Goal: Task Accomplishment & Management: Use online tool/utility

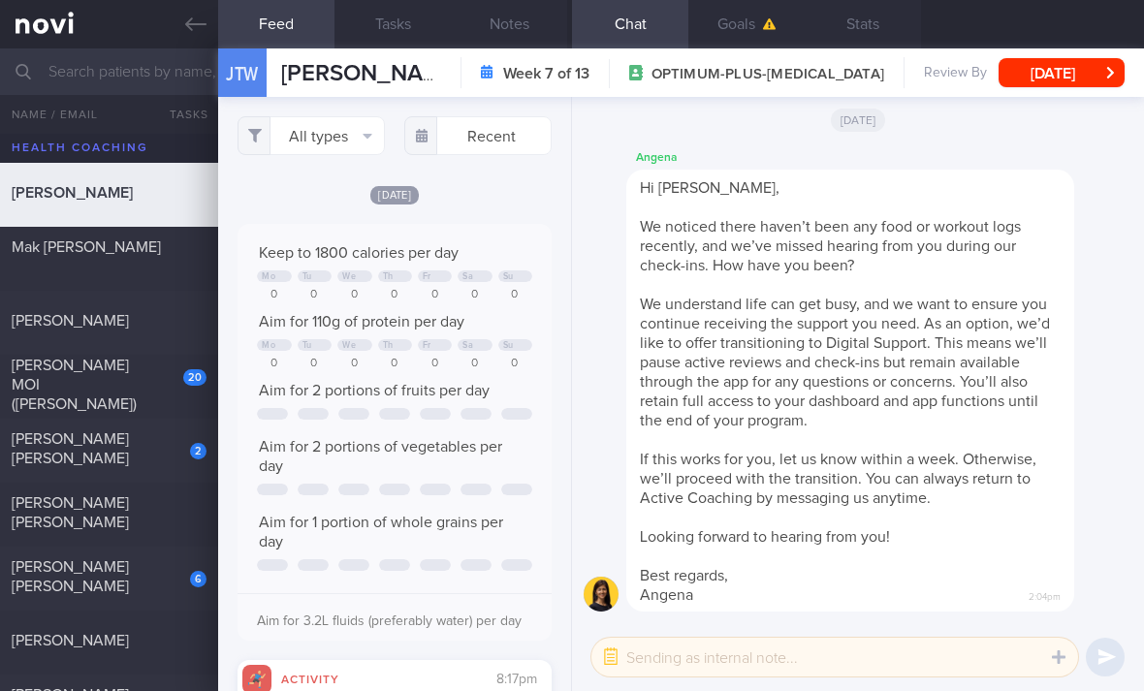
click at [170, 386] on div "20" at bounding box center [181, 371] width 49 height 30
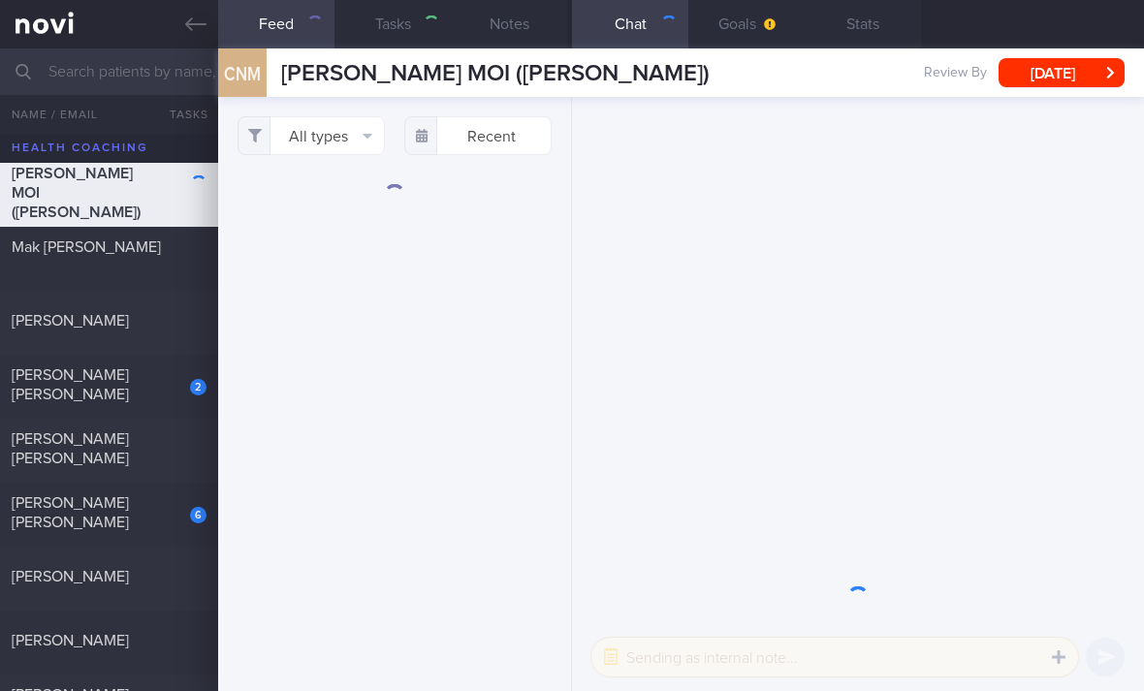
select select "2"
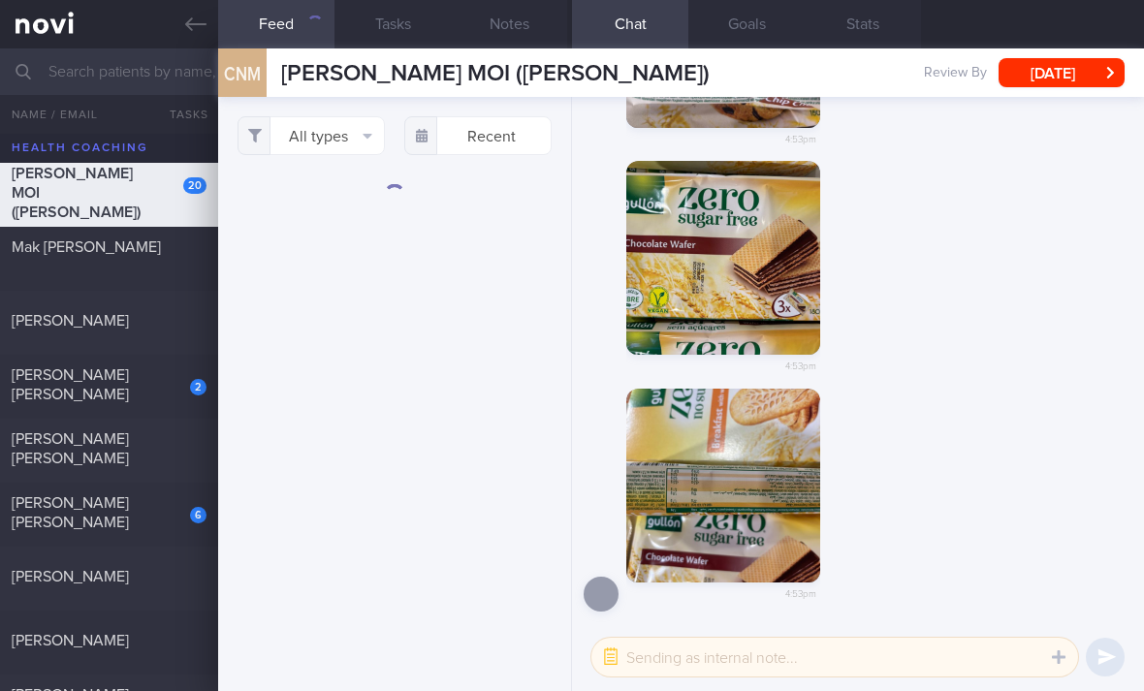
click at [324, 142] on button "All types" at bounding box center [310, 135] width 147 height 39
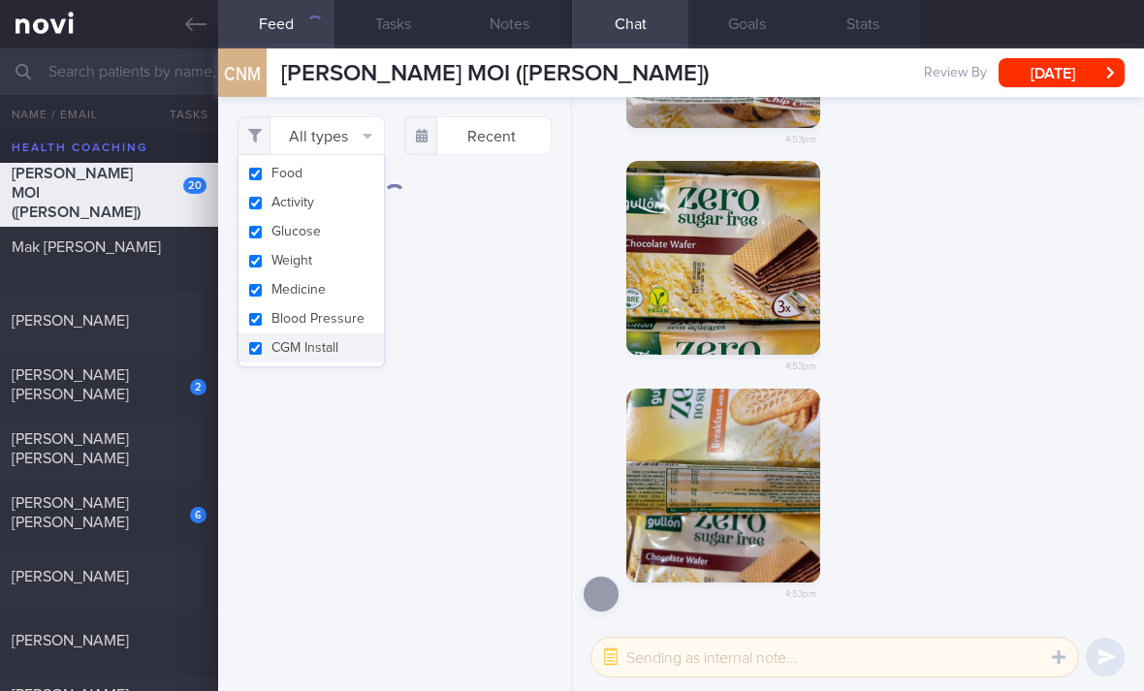
click at [354, 188] on button "Activity" at bounding box center [310, 202] width 145 height 29
checkbox input "false"
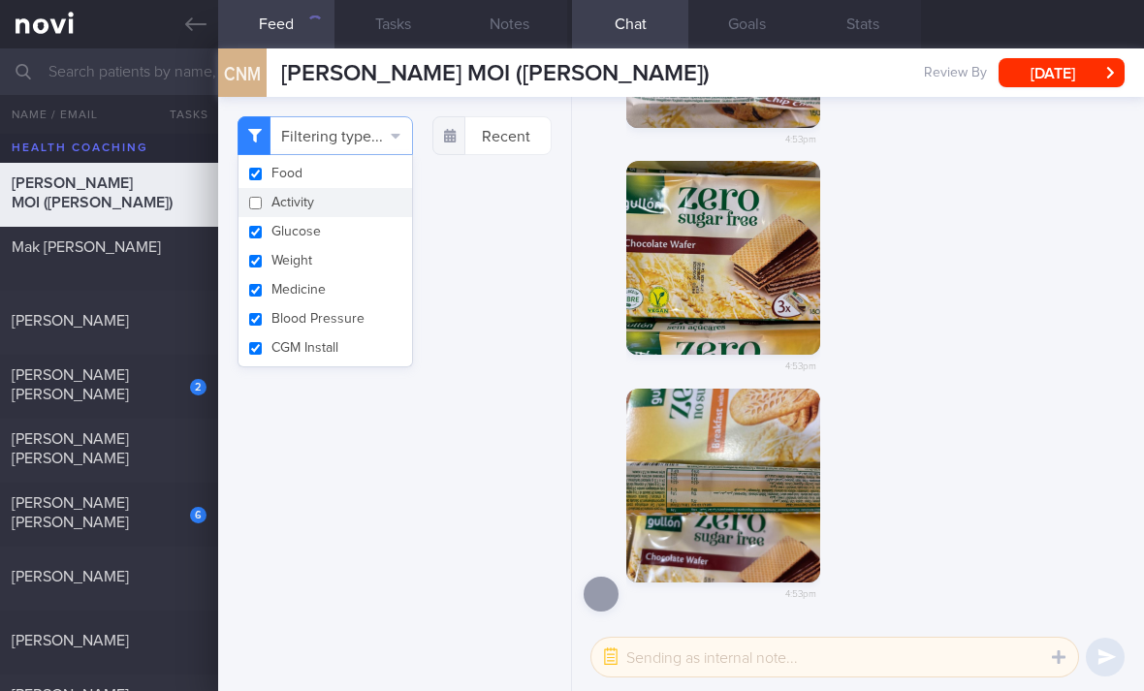
click at [350, 234] on button "Glucose" at bounding box center [324, 231] width 173 height 29
checkbox input "false"
click at [345, 287] on button "Medicine" at bounding box center [324, 289] width 173 height 29
checkbox input "false"
click at [357, 272] on button "Weight" at bounding box center [324, 260] width 173 height 29
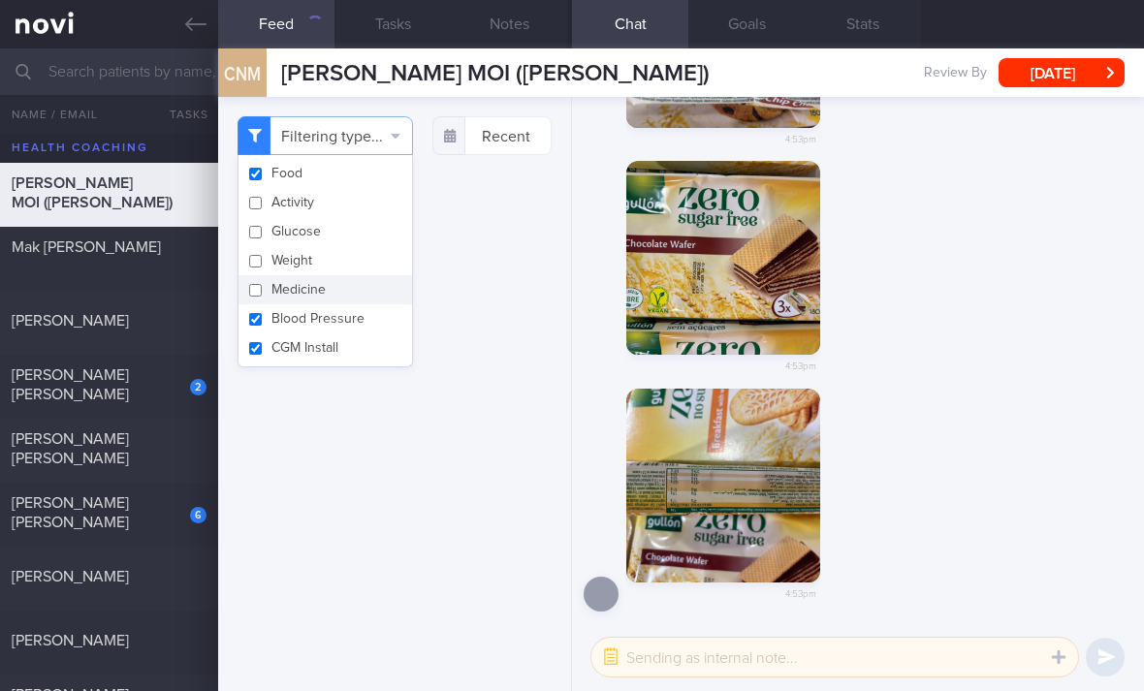
checkbox input "false"
click at [360, 319] on button "Blood Pressure" at bounding box center [324, 318] width 173 height 29
click at [360, 318] on button "Blood Pressure" at bounding box center [324, 318] width 173 height 29
checkbox input "true"
click at [368, 355] on button "CGM Install" at bounding box center [324, 347] width 173 height 29
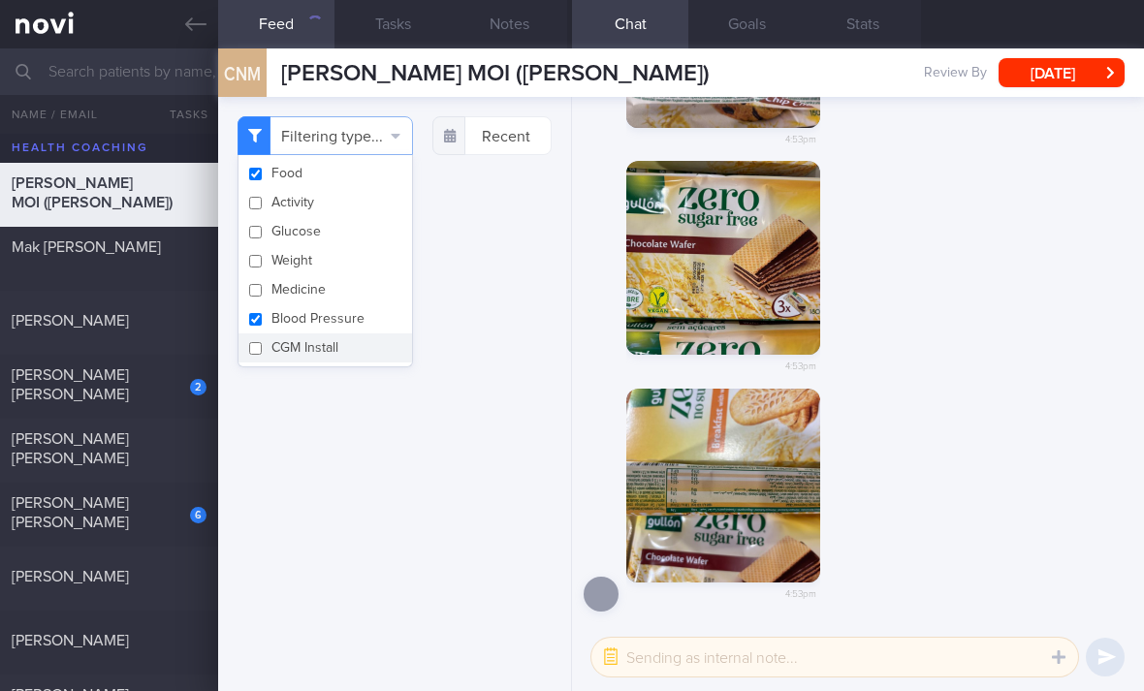
click at [382, 333] on button "CGM Install" at bounding box center [324, 347] width 173 height 29
click at [381, 338] on button "CGM Install" at bounding box center [324, 347] width 173 height 29
checkbox input "false"
click at [383, 316] on button "Blood Pressure" at bounding box center [324, 318] width 173 height 29
checkbox input "false"
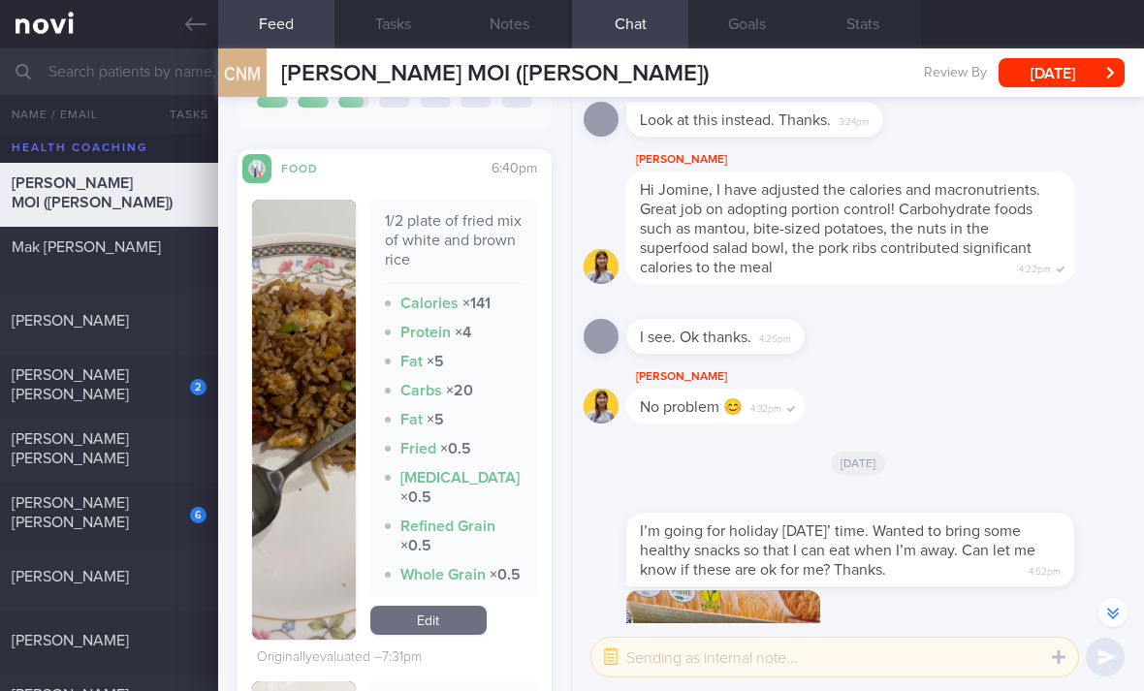
scroll to position [539, 0]
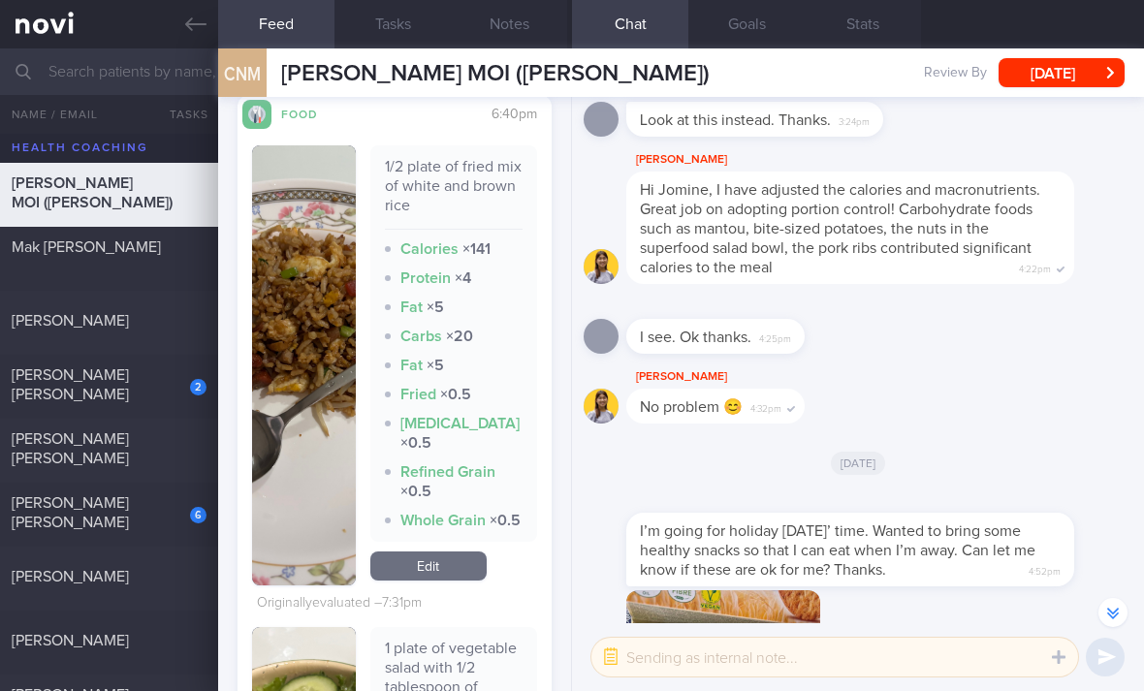
click at [429, 581] on link "Edit" at bounding box center [428, 565] width 116 height 29
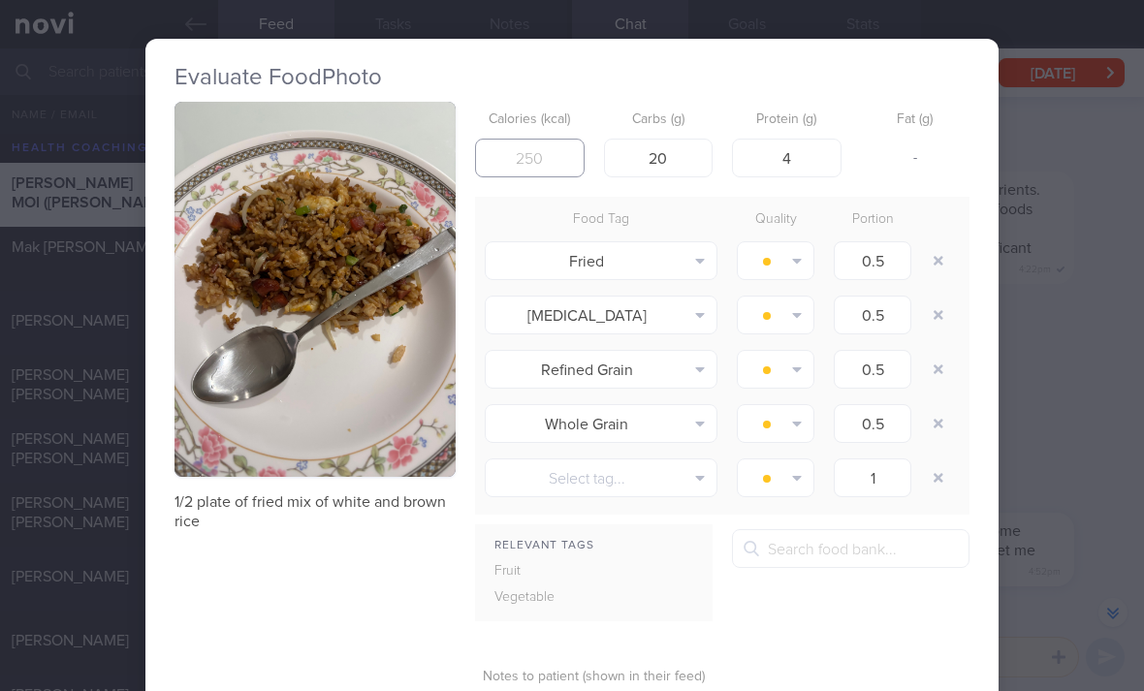
type input "240"
type input "270"
type input "32"
type input "12"
type input "240"
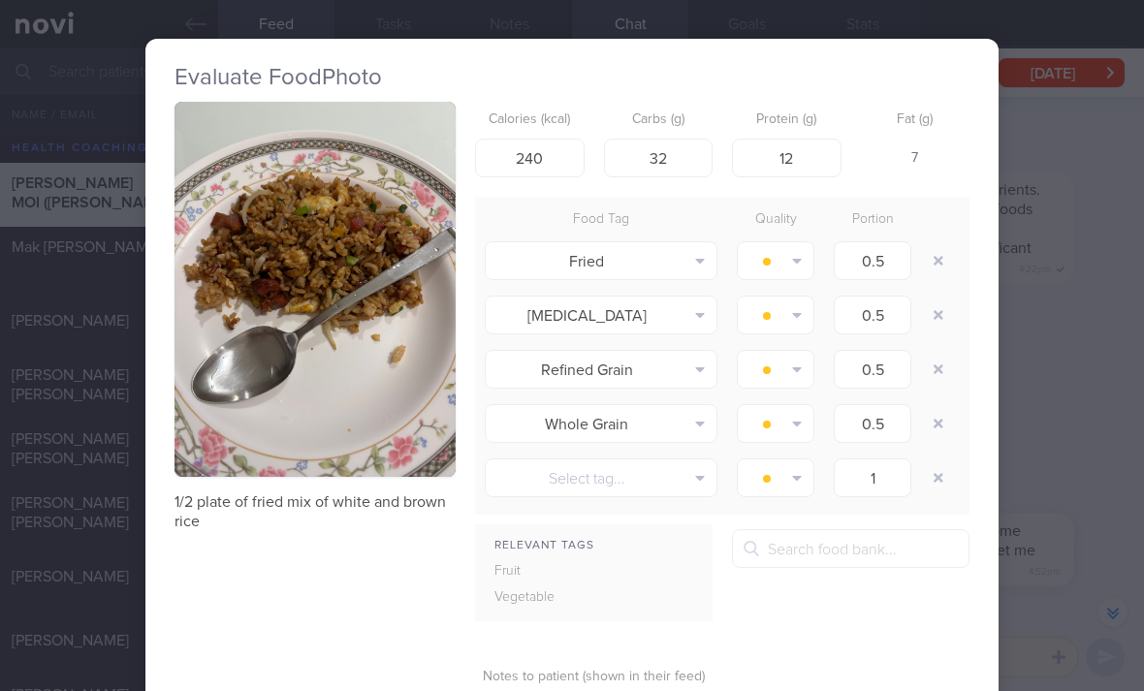
click at [941, 315] on button "button" at bounding box center [938, 315] width 35 height 35
type input "1"
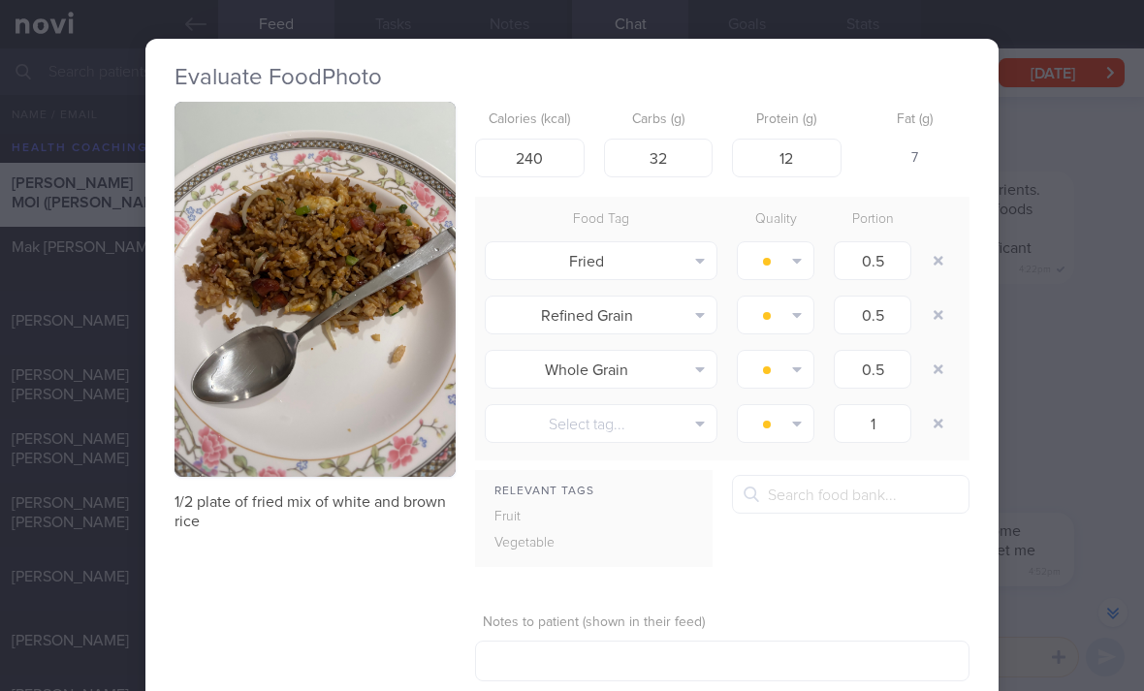
click at [940, 315] on button "button" at bounding box center [938, 315] width 35 height 35
type input "1"
click at [941, 313] on button "button" at bounding box center [938, 315] width 35 height 35
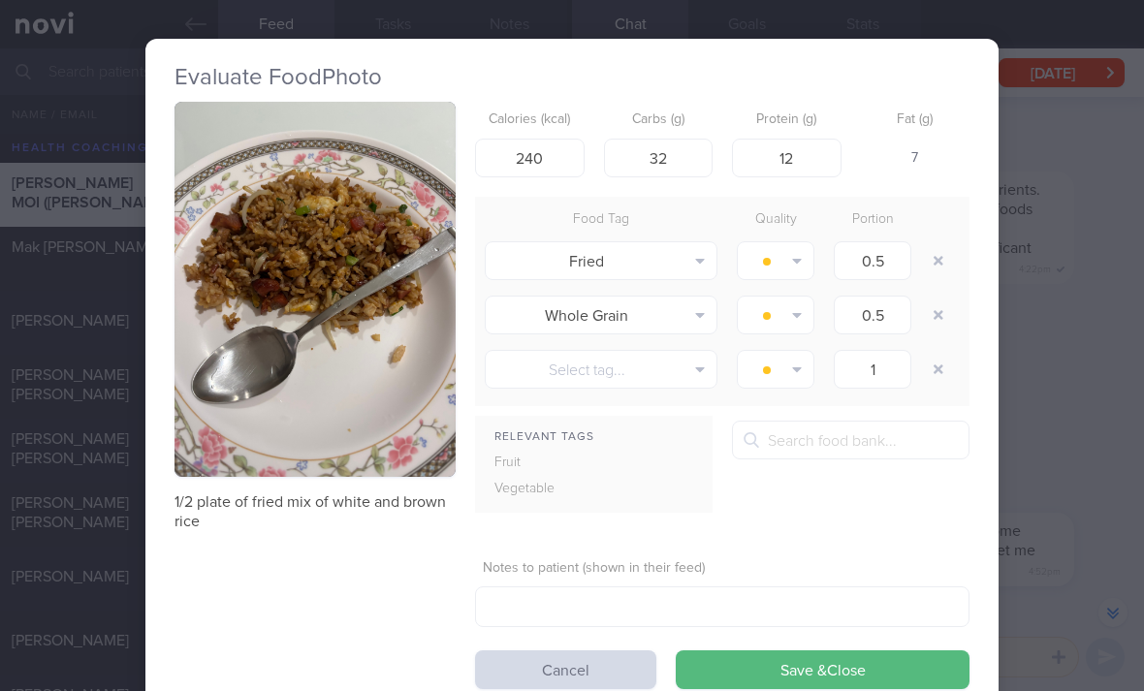
type input "1"
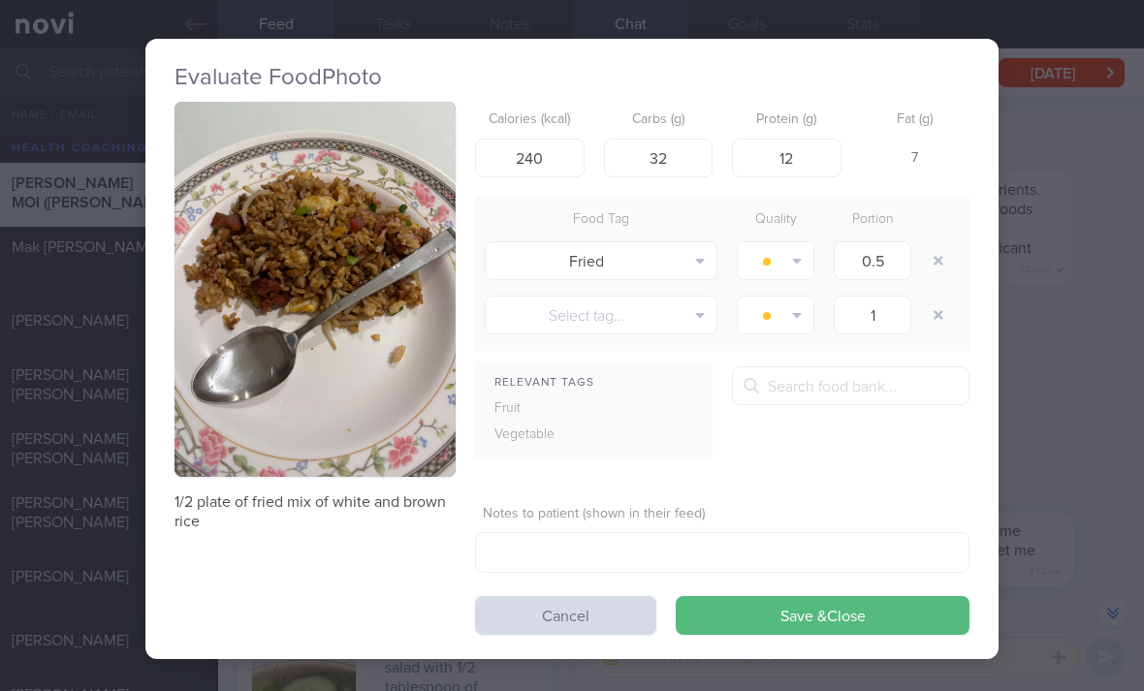
click at [936, 266] on button "button" at bounding box center [938, 260] width 35 height 35
type input "1"
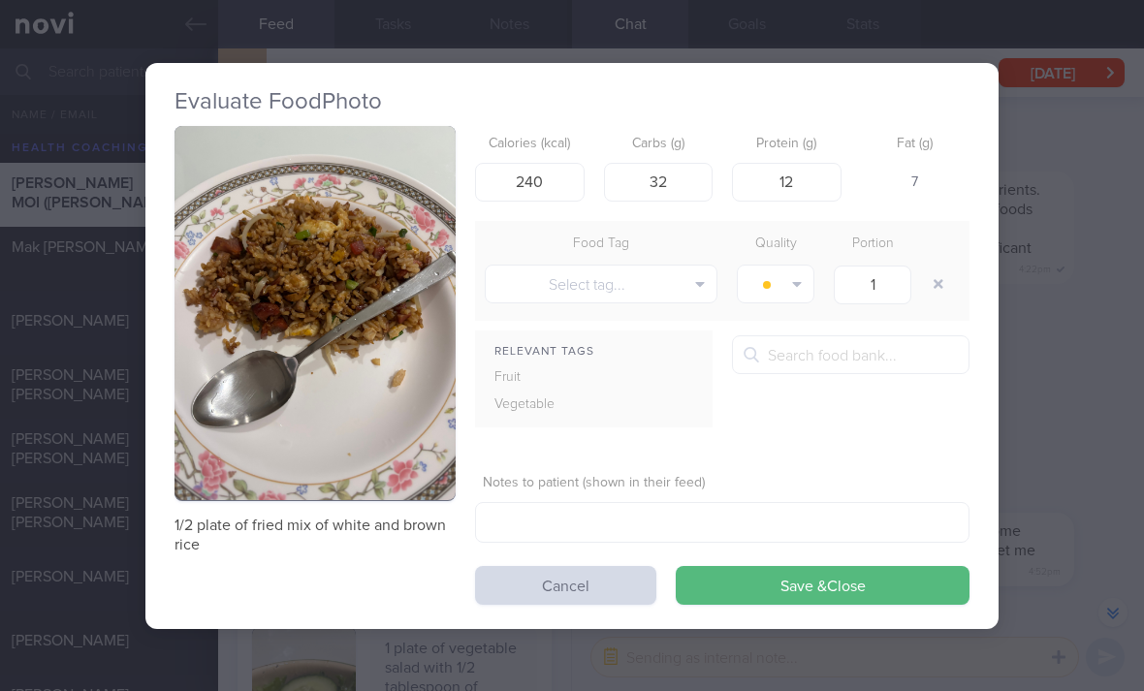
click at [807, 582] on button "Save & Close" at bounding box center [823, 585] width 294 height 39
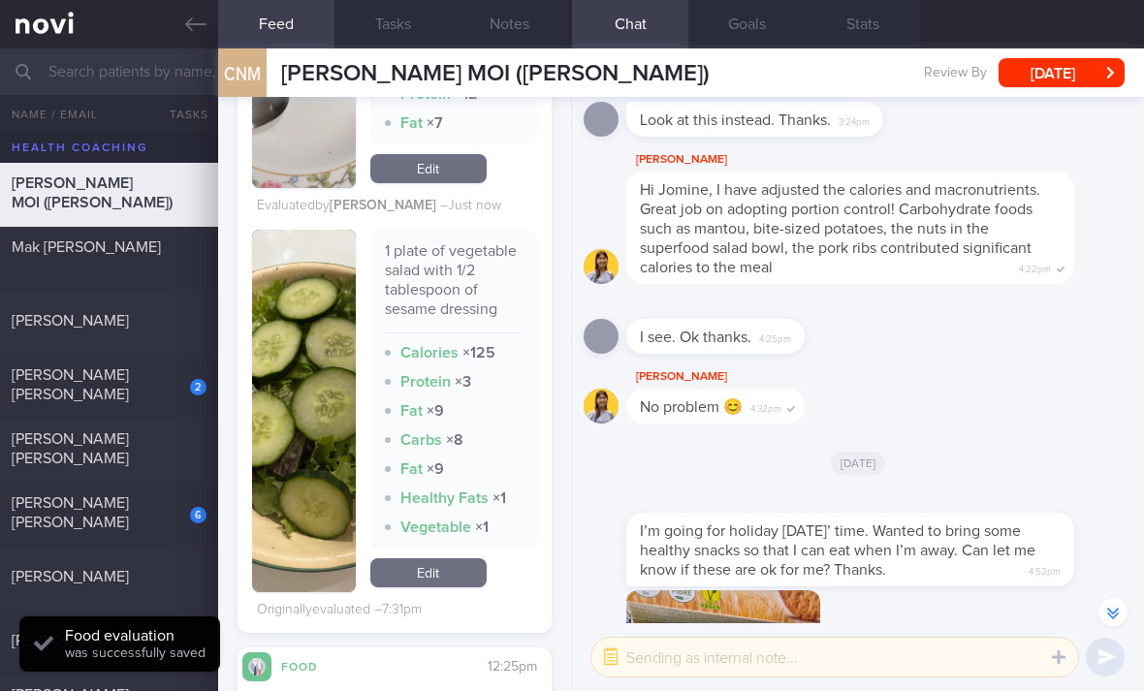
scroll to position [780, 0]
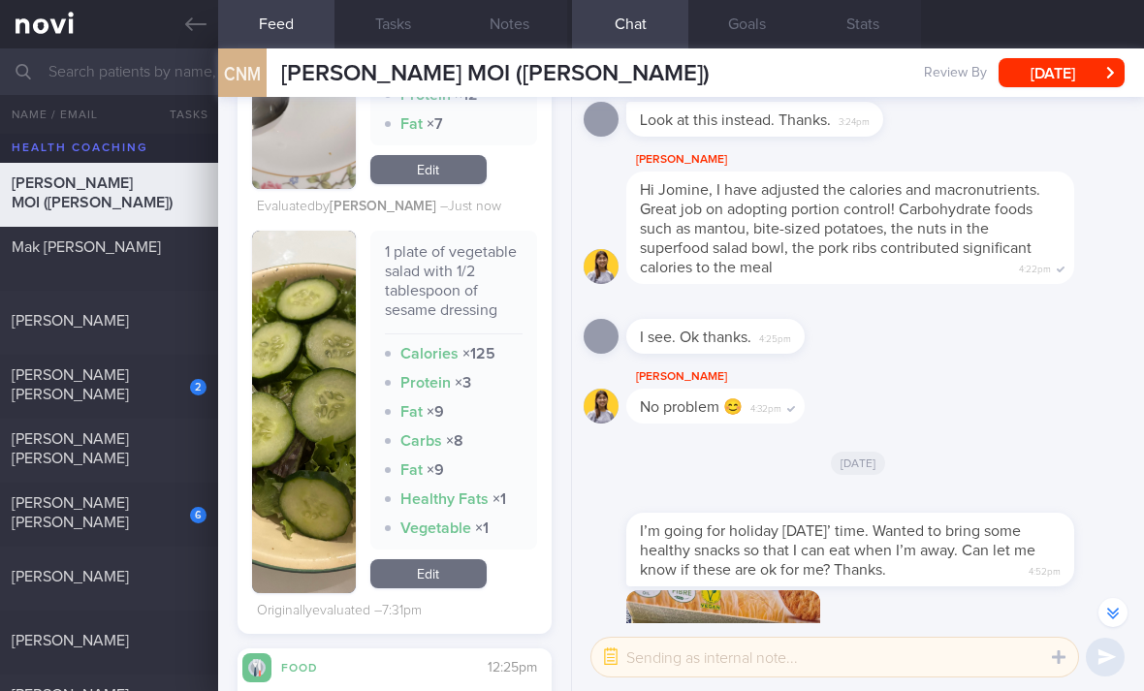
click at [432, 588] on link "Edit" at bounding box center [428, 573] width 116 height 29
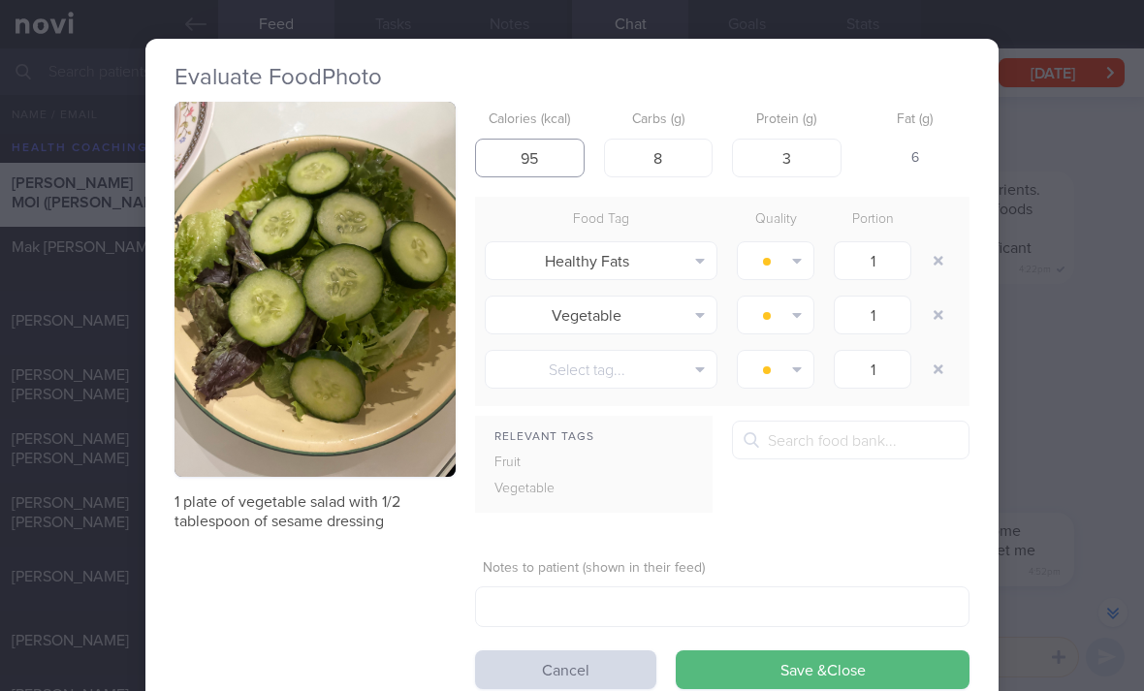
type input "95"
type input "8"
type input "2"
type input "75"
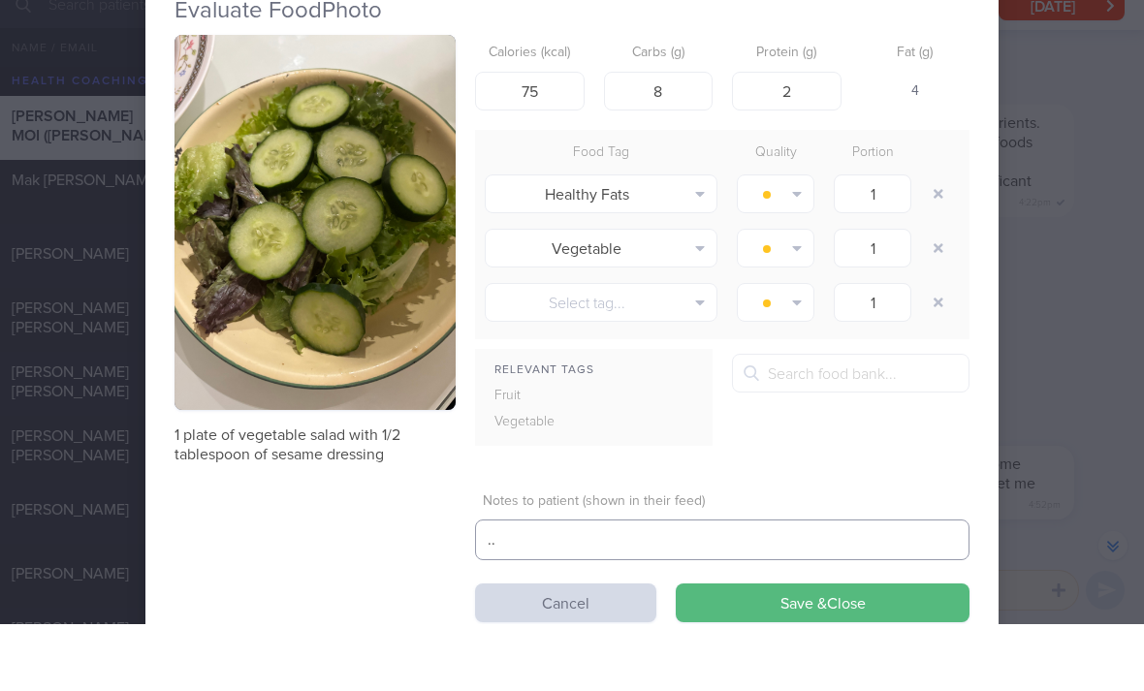
type textarea ".."
click at [926, 234] on div at bounding box center [940, 261] width 39 height 54
click at [935, 243] on button "button" at bounding box center [938, 260] width 35 height 35
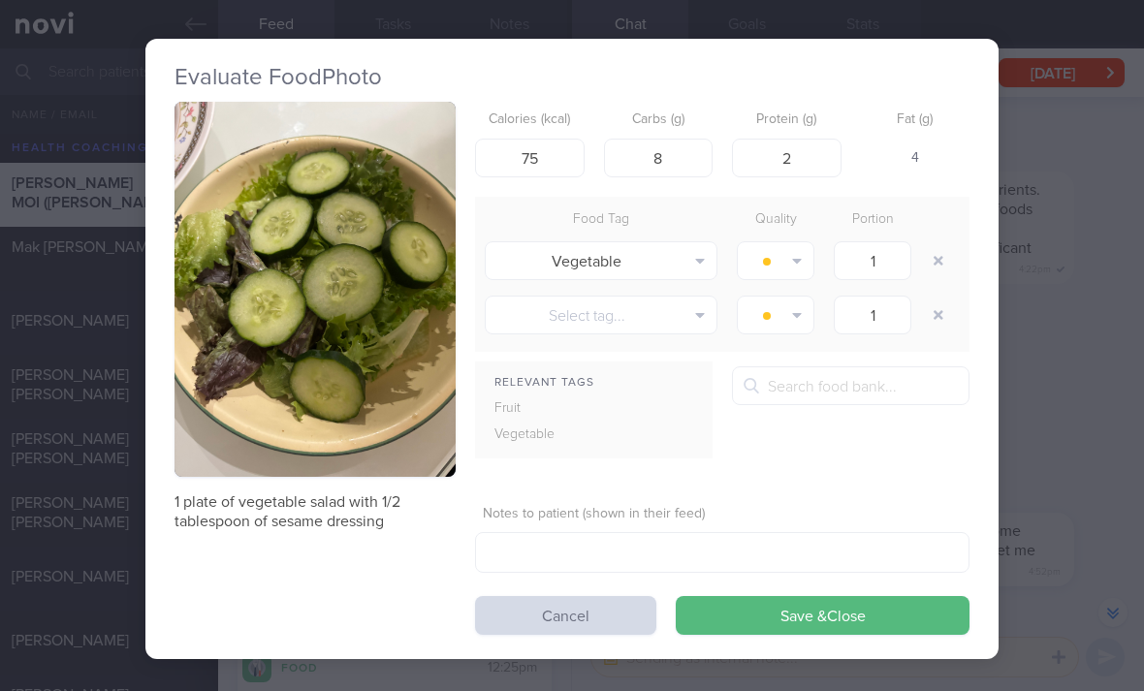
click at [802, 596] on button "Save & Close" at bounding box center [823, 615] width 294 height 39
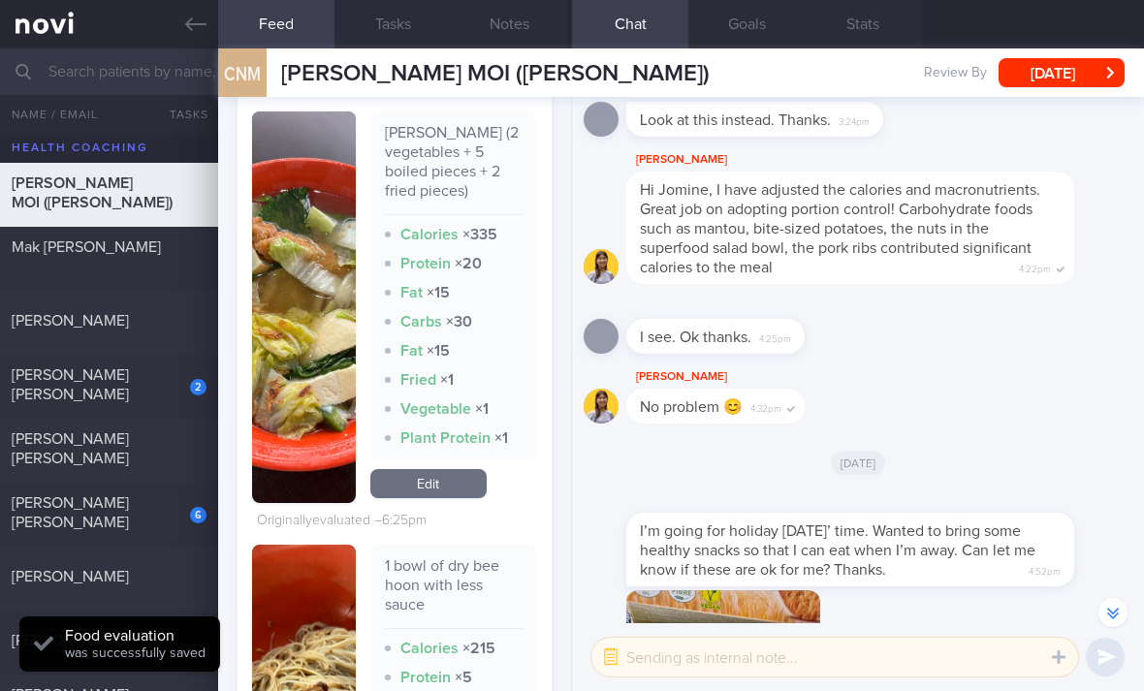
scroll to position [1351, 0]
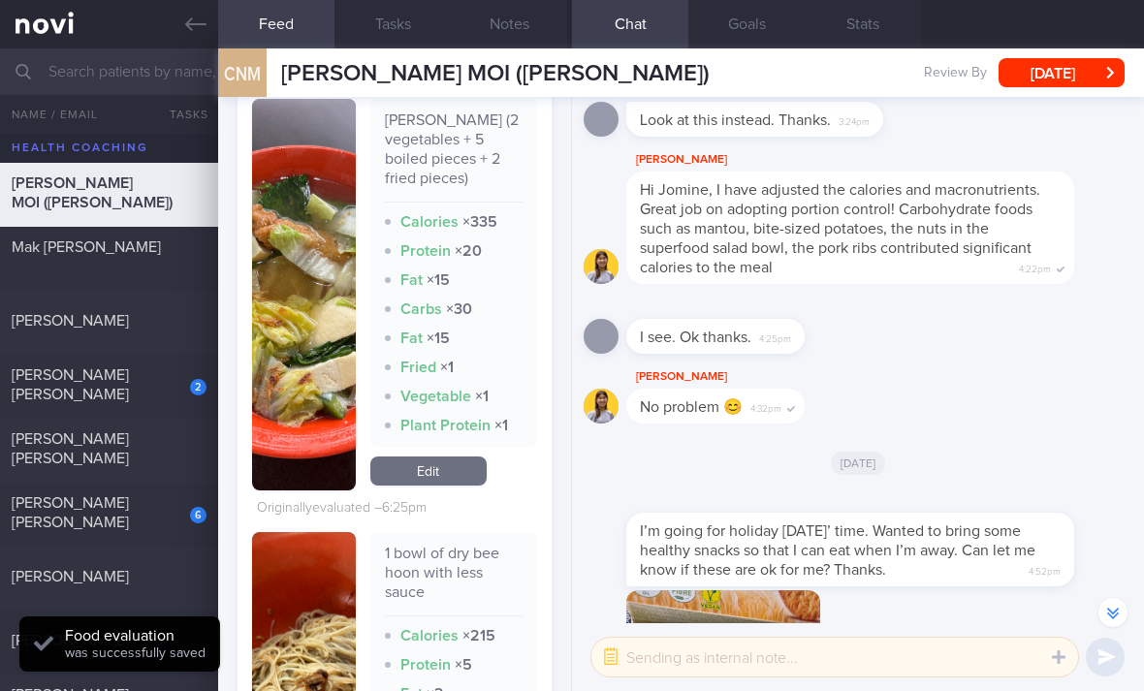
click at [433, 456] on link "Edit" at bounding box center [428, 470] width 116 height 29
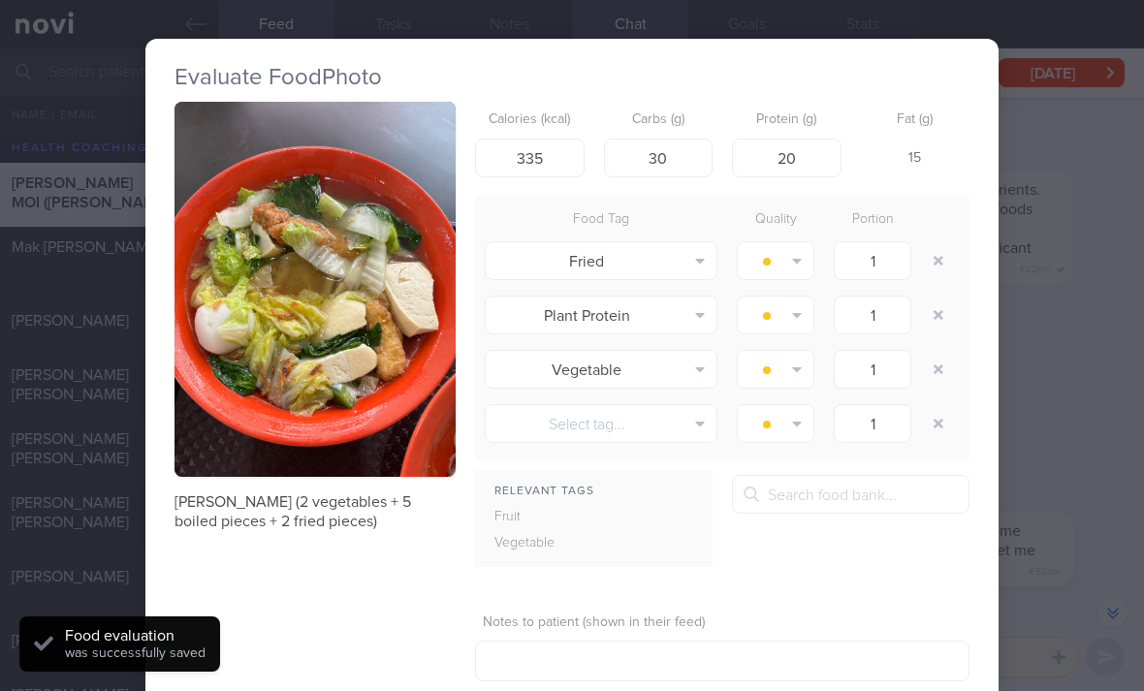
click at [935, 243] on button "button" at bounding box center [938, 260] width 35 height 35
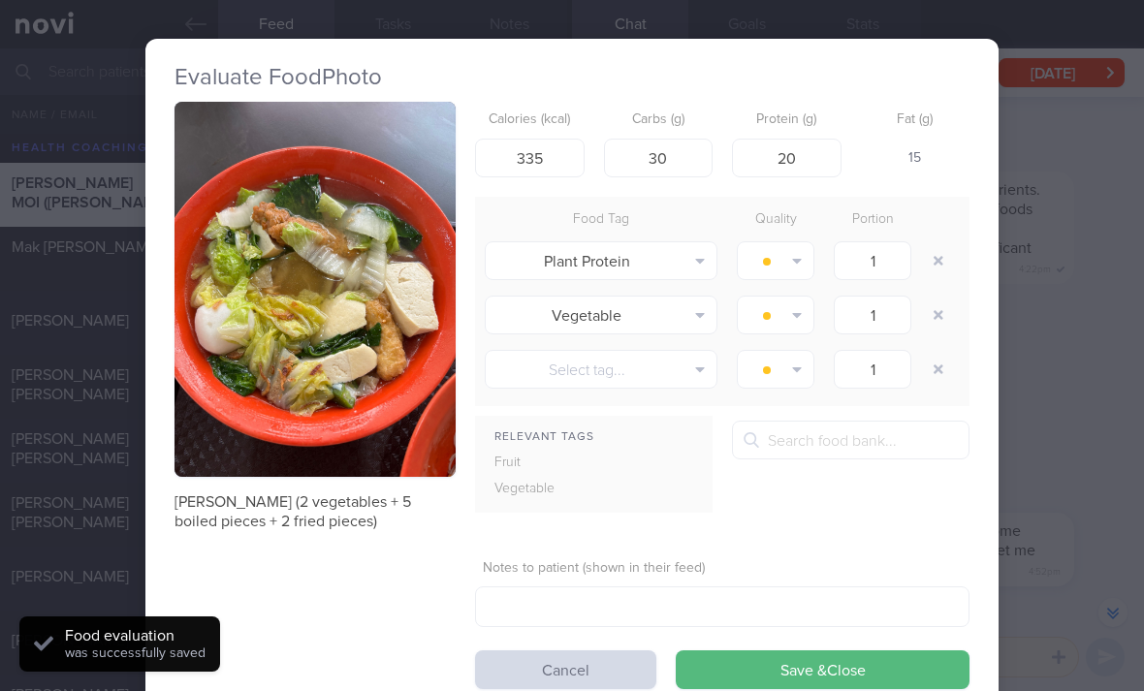
click at [935, 243] on button "button" at bounding box center [938, 260] width 35 height 35
click at [927, 243] on button "button" at bounding box center [938, 260] width 35 height 35
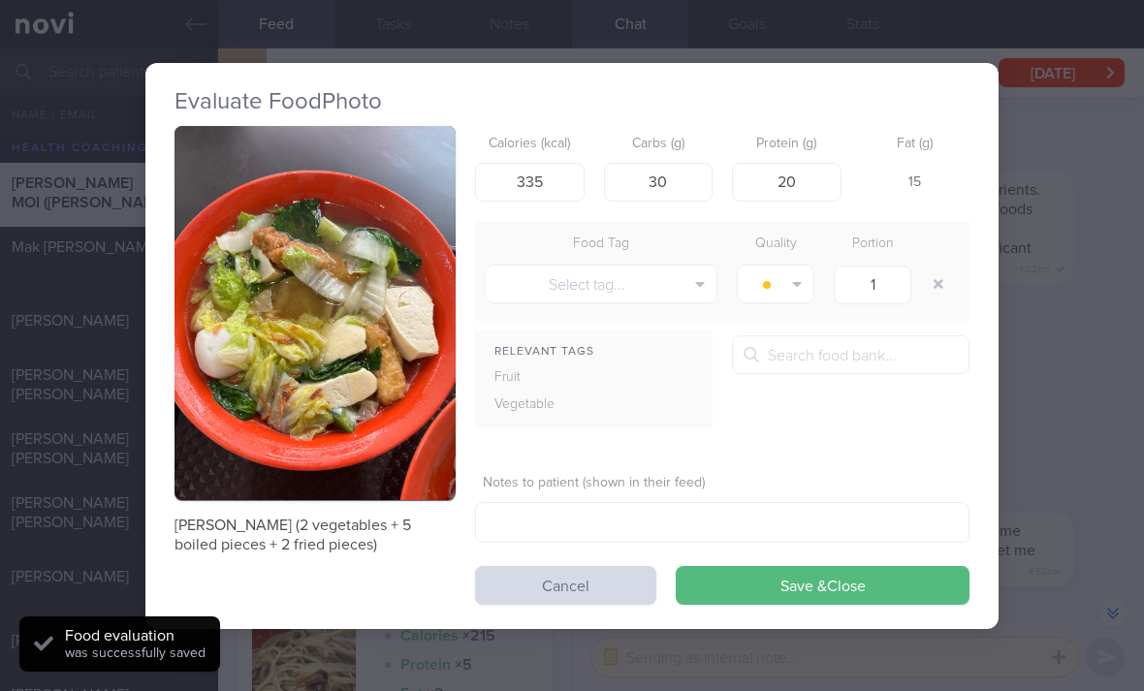
click at [808, 566] on button "Save & Close" at bounding box center [823, 585] width 294 height 39
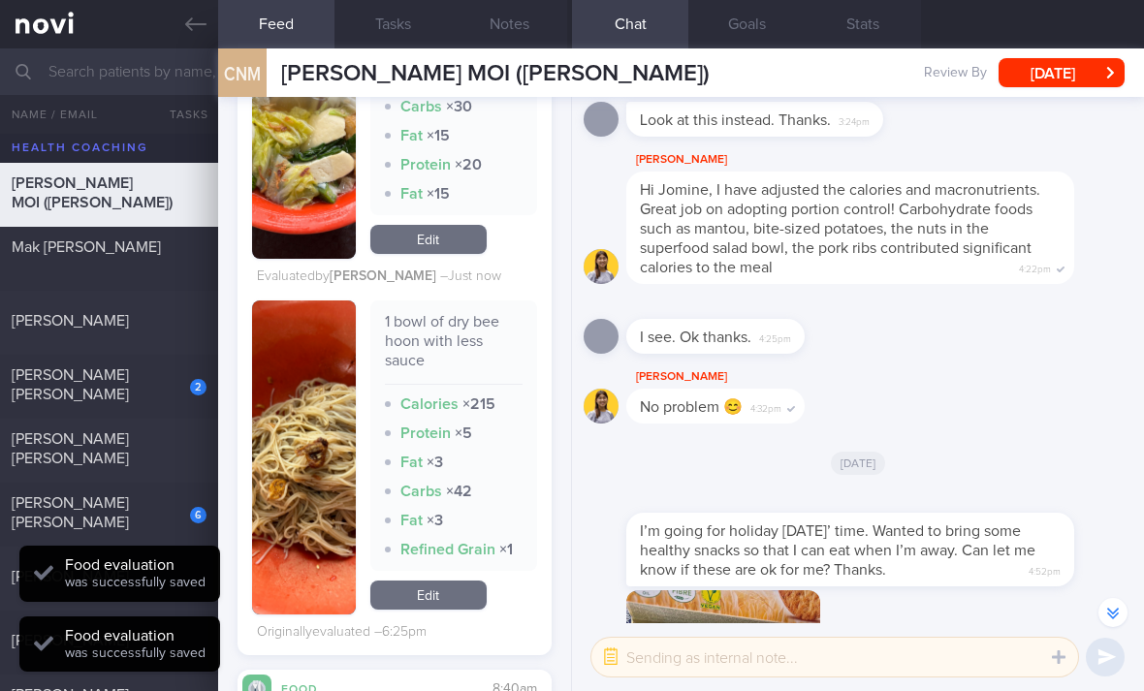
scroll to position [1631, 0]
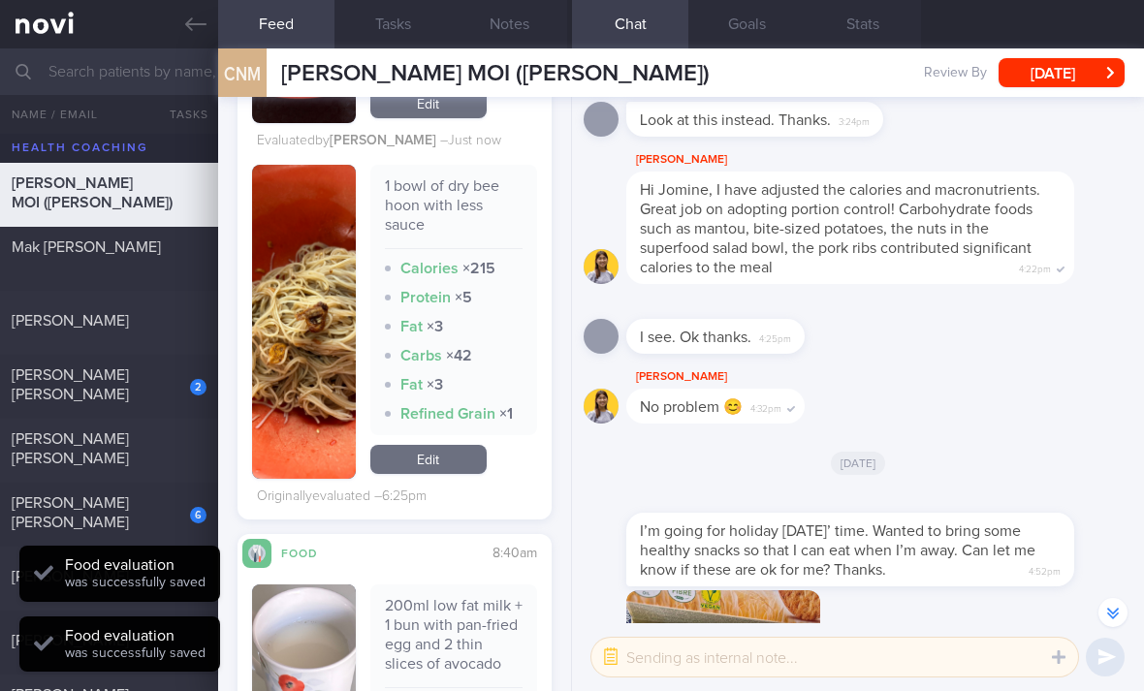
click at [454, 445] on link "Edit" at bounding box center [428, 459] width 116 height 29
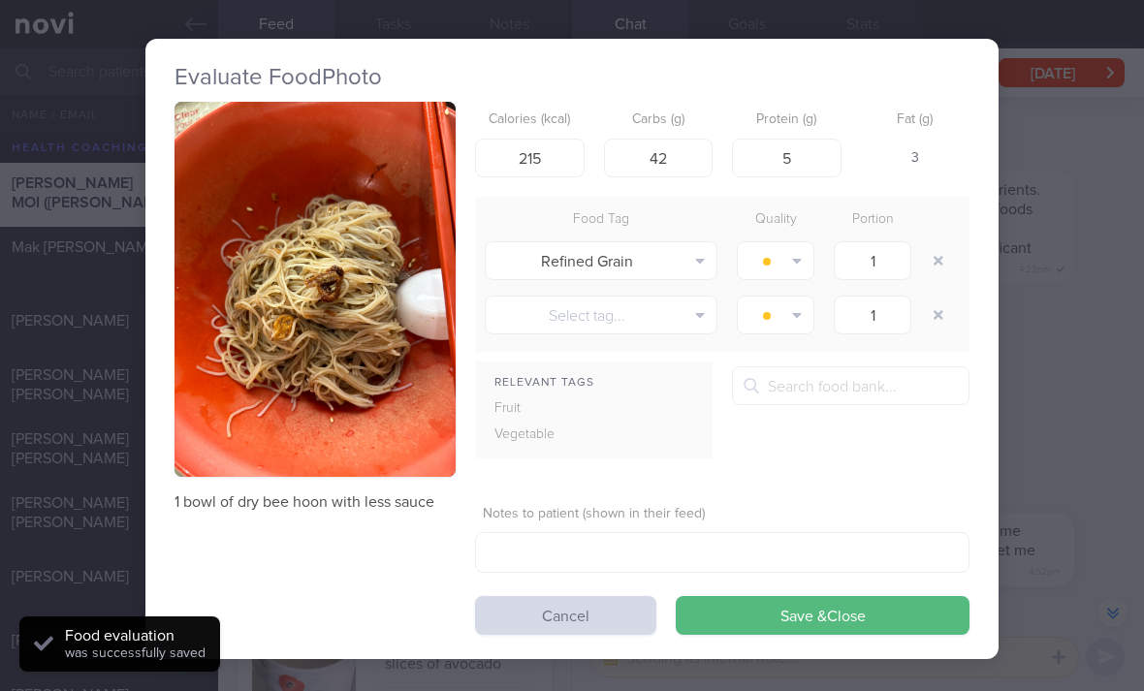
click at [964, 234] on div "Refined Grain Alcohol Fried Fruit Healthy Fats High Calcium [MEDICAL_DATA] High…" at bounding box center [722, 261] width 494 height 54
click at [942, 243] on button "button" at bounding box center [938, 260] width 35 height 35
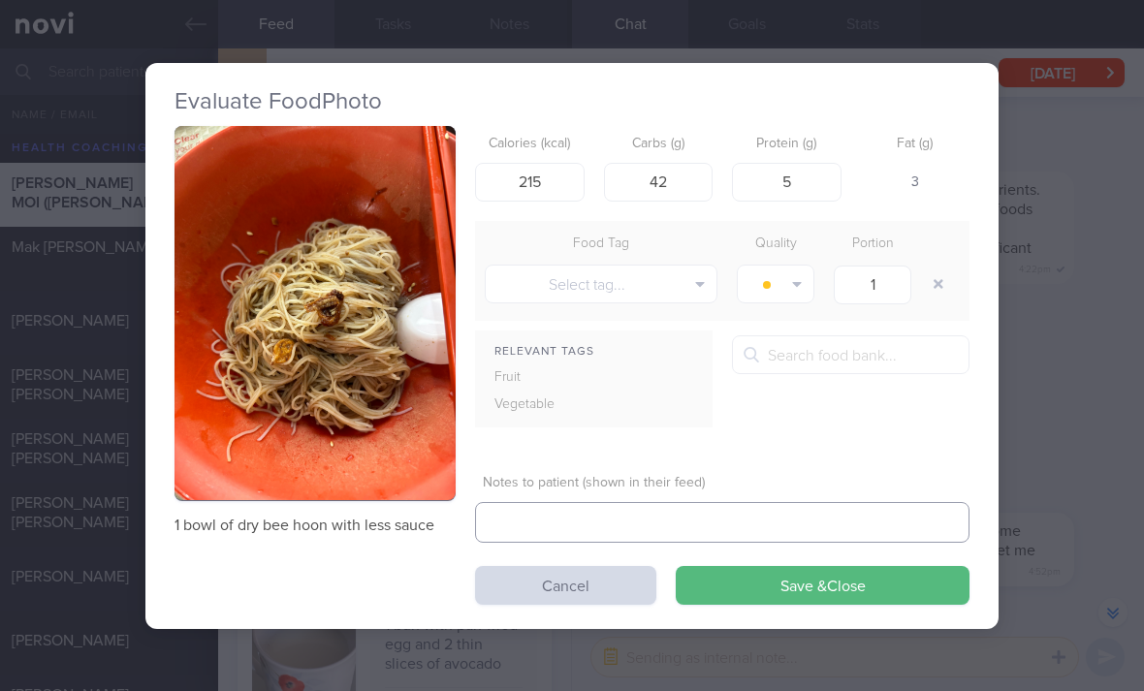
type textarea "."
click at [740, 566] on button "Save & Close" at bounding box center [823, 585] width 294 height 39
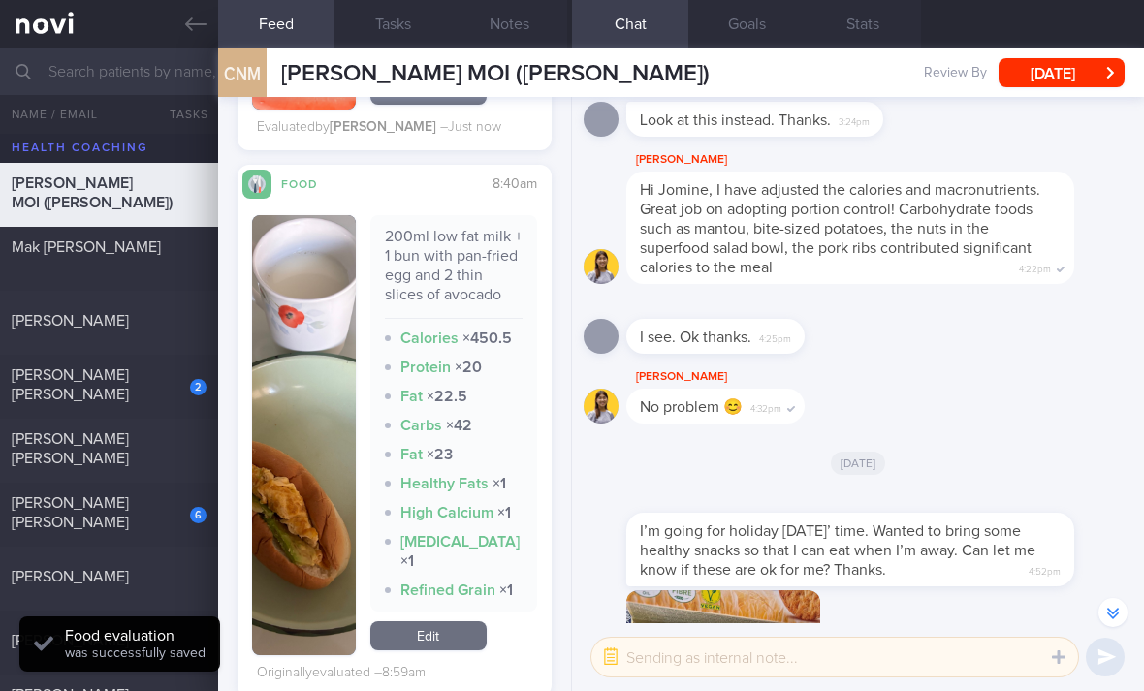
scroll to position [1969, 0]
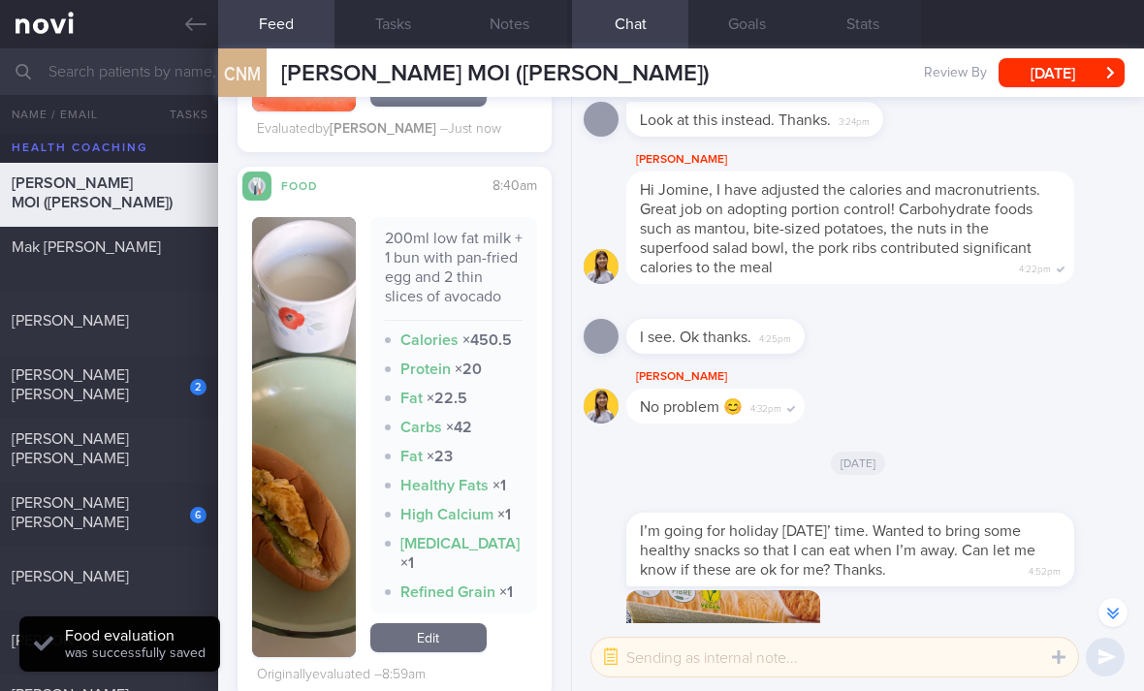
click at [439, 623] on link "Edit" at bounding box center [428, 637] width 116 height 29
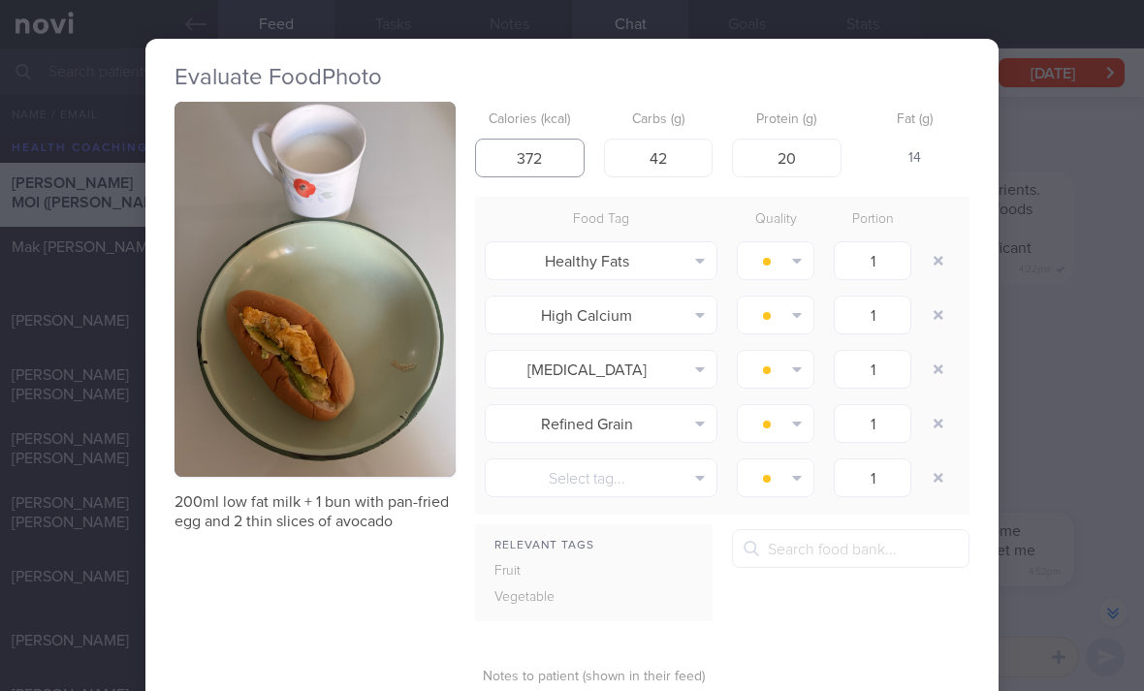
type input "372"
click at [939, 243] on button "button" at bounding box center [938, 260] width 35 height 35
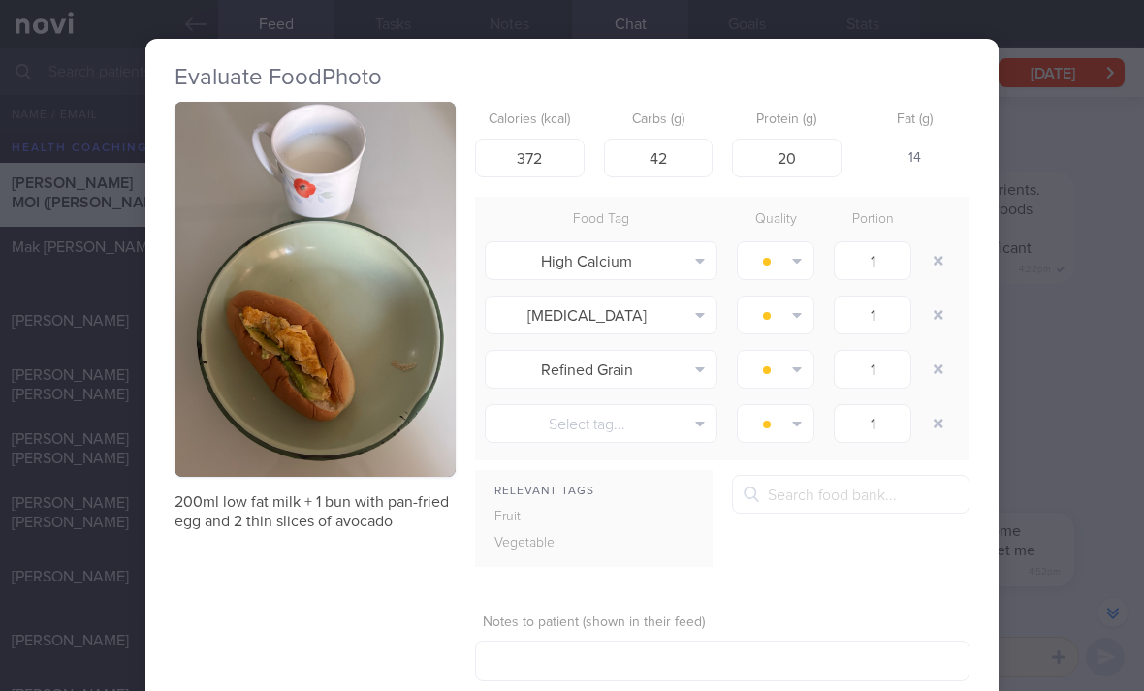
click at [939, 243] on button "button" at bounding box center [938, 260] width 35 height 35
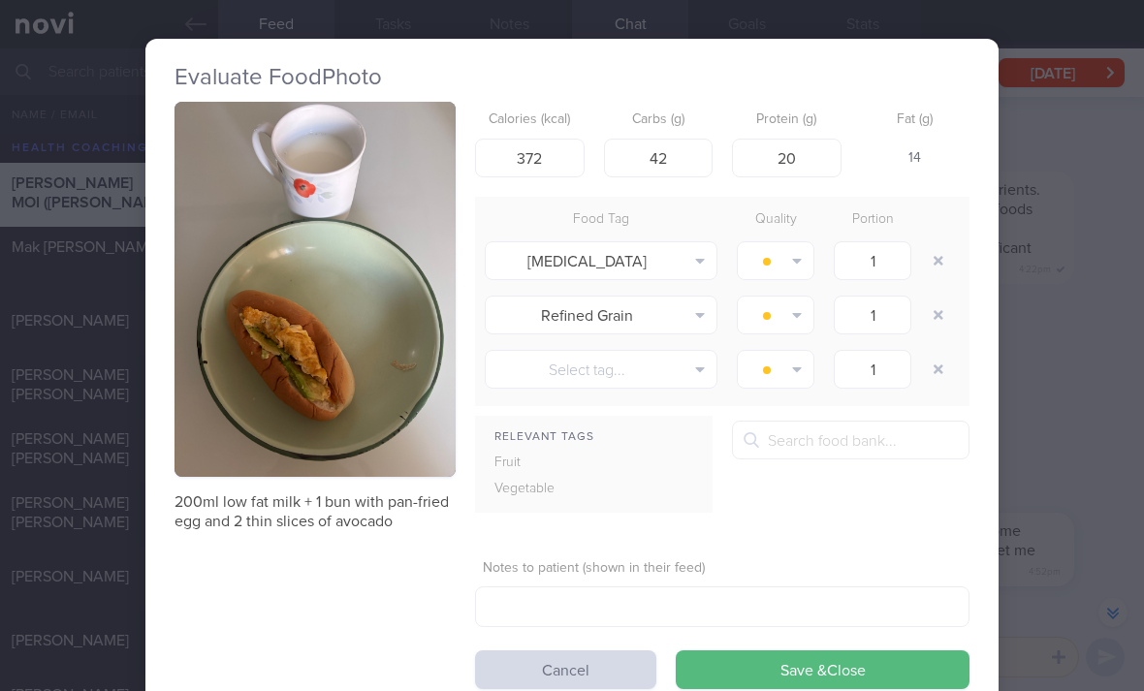
click at [930, 243] on button "button" at bounding box center [938, 260] width 35 height 35
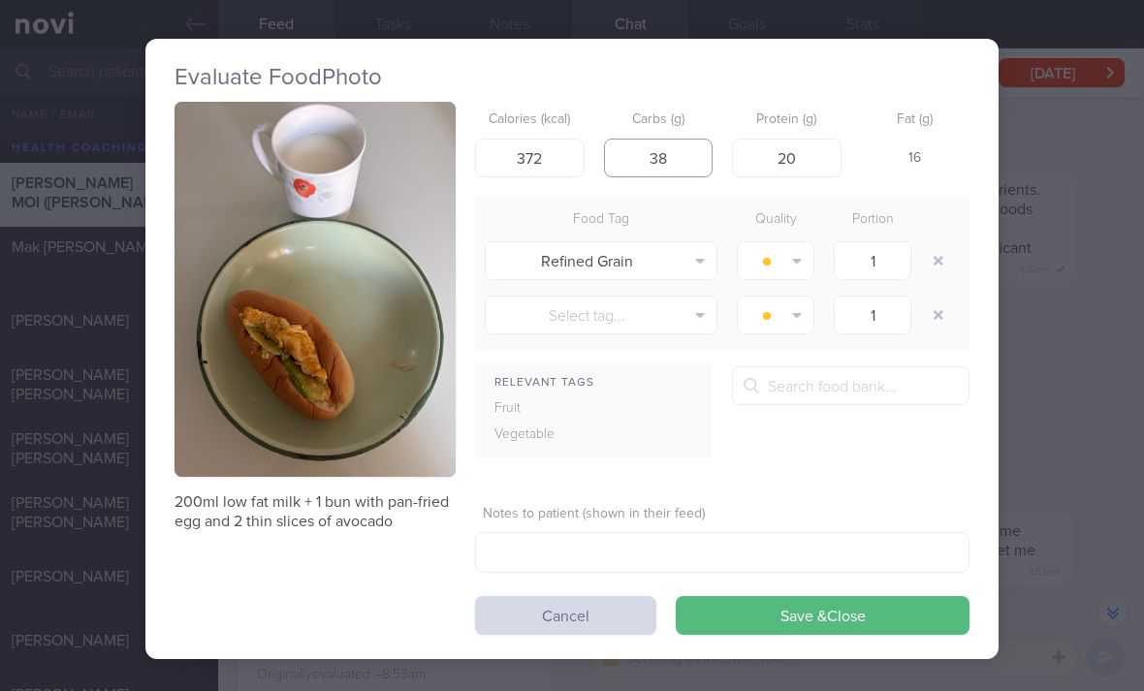
type input "38"
type input "18"
click at [855, 596] on button "Save & Close" at bounding box center [823, 615] width 294 height 39
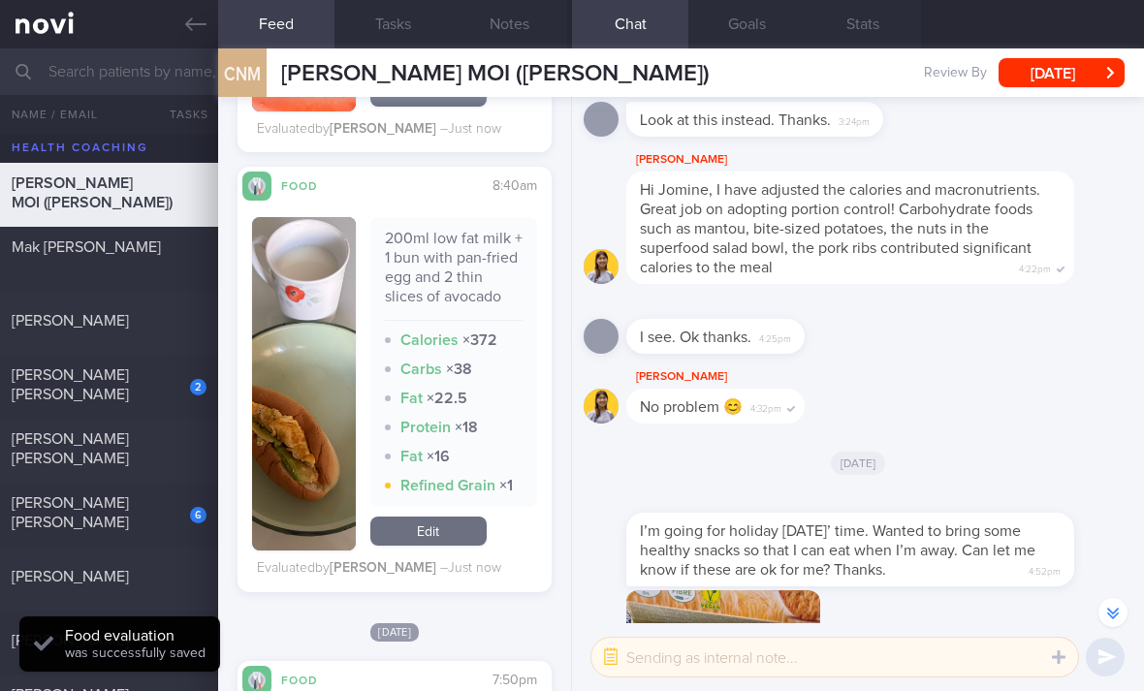
click at [468, 517] on link "Edit" at bounding box center [428, 531] width 116 height 29
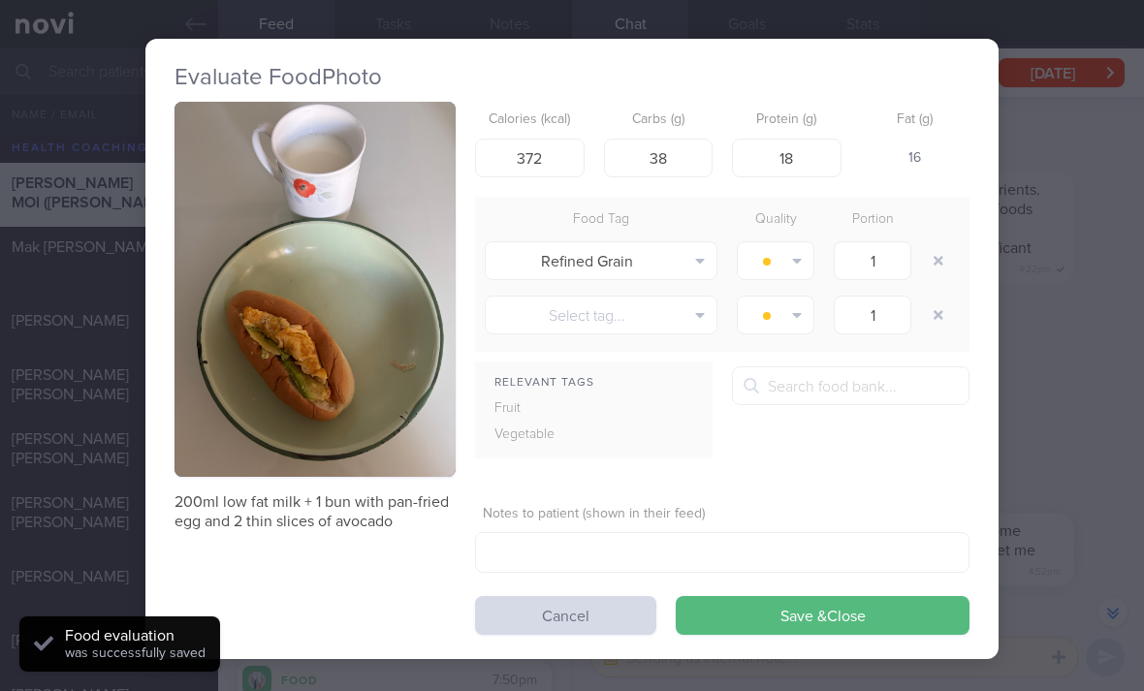
click at [940, 243] on button "button" at bounding box center [938, 260] width 35 height 35
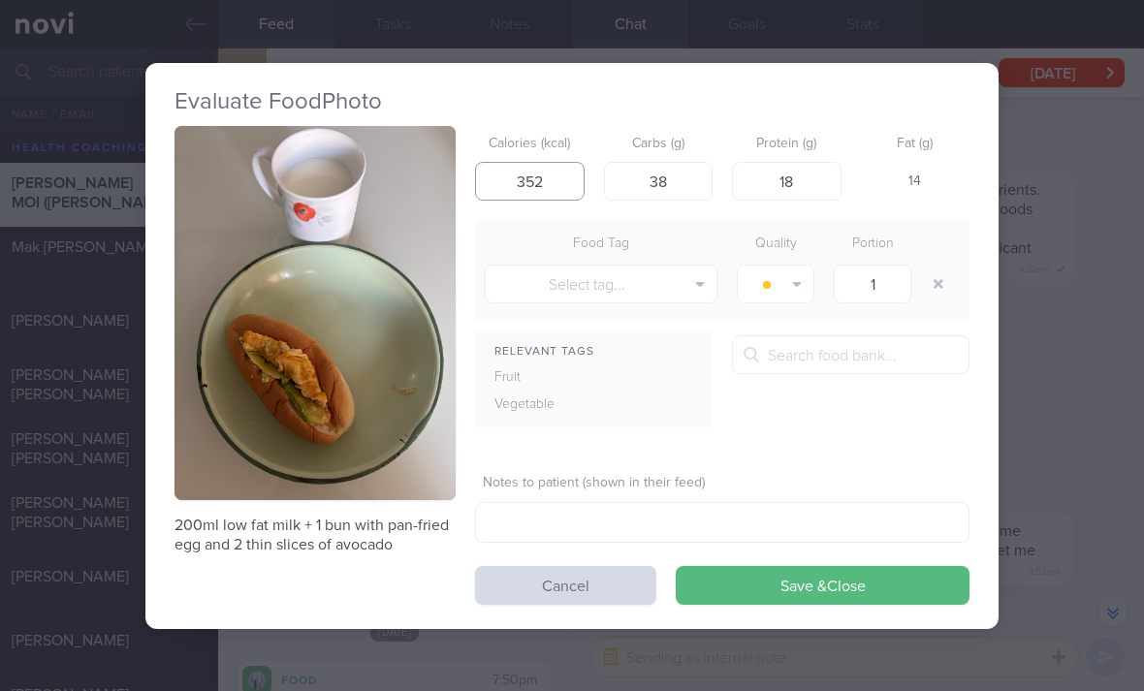
type input "352"
click at [797, 566] on button "Save & Close" at bounding box center [823, 585] width 294 height 39
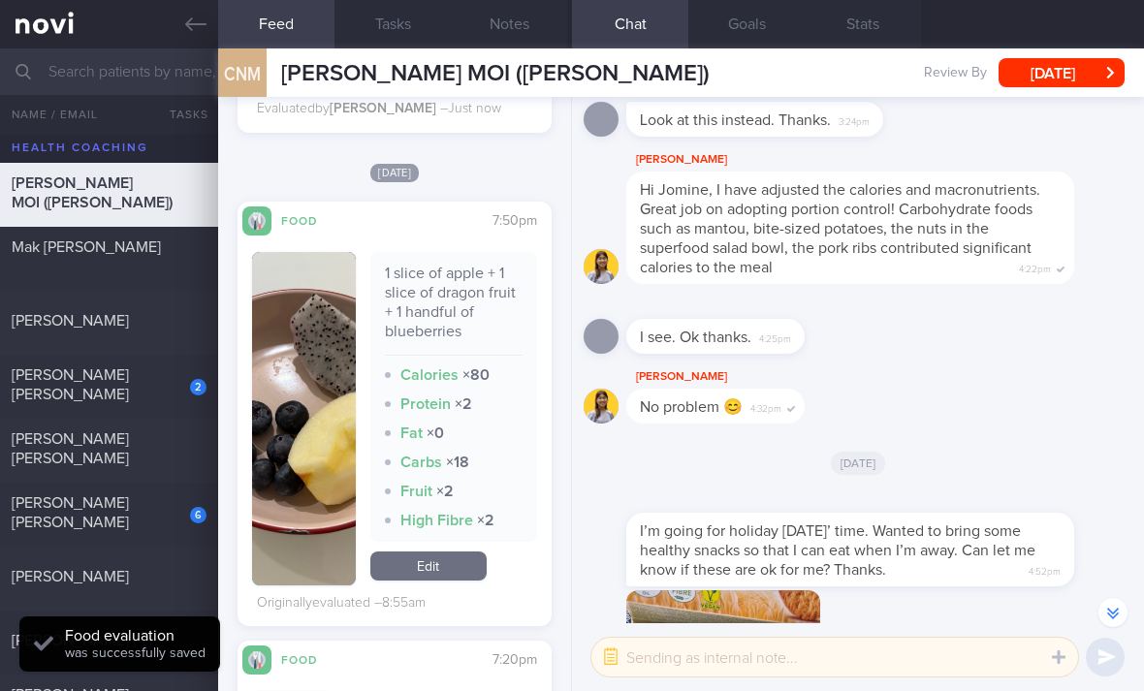
scroll to position [2472, 0]
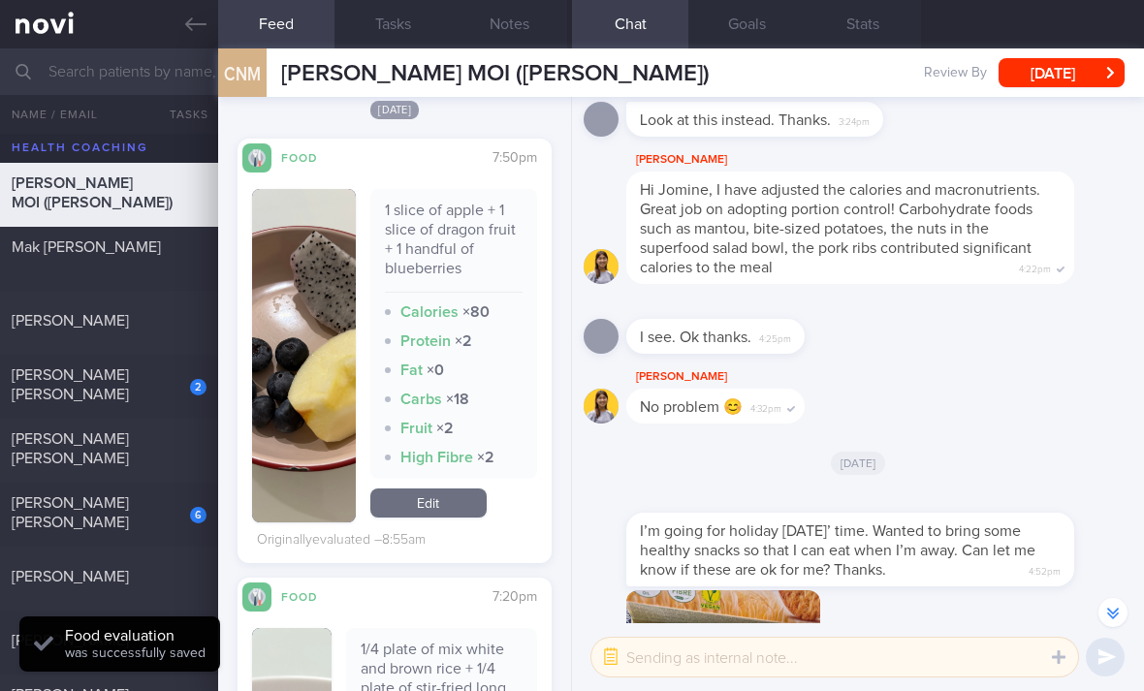
click at [461, 488] on link "Edit" at bounding box center [428, 502] width 116 height 29
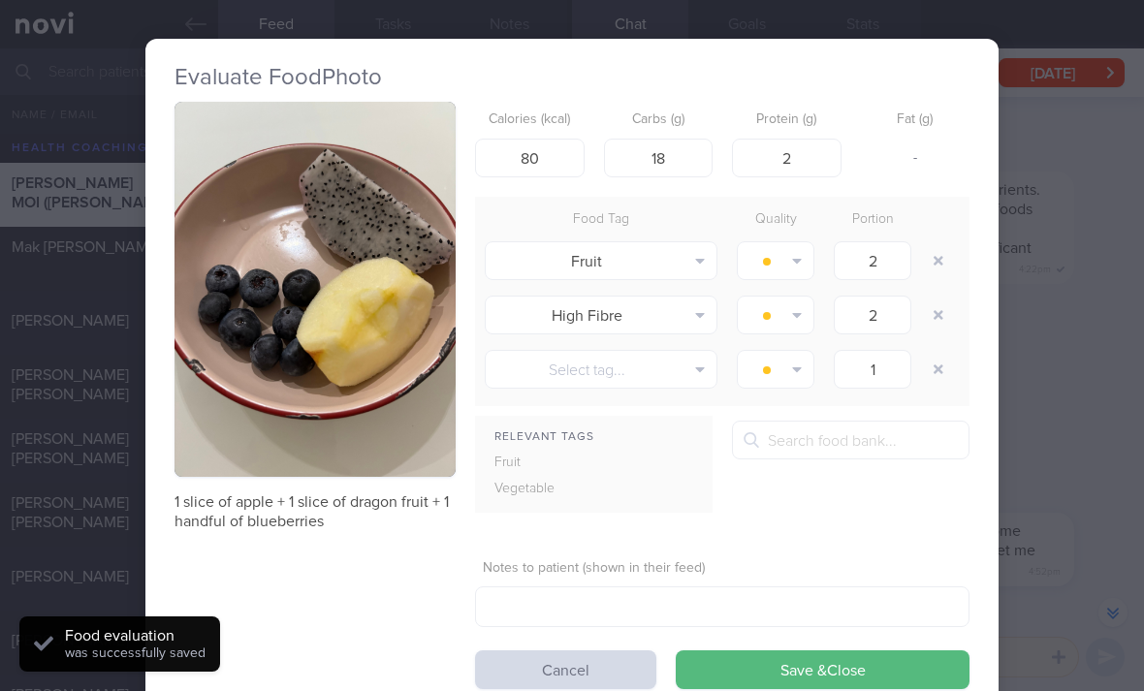
click at [928, 298] on button "button" at bounding box center [938, 315] width 35 height 35
type input "1"
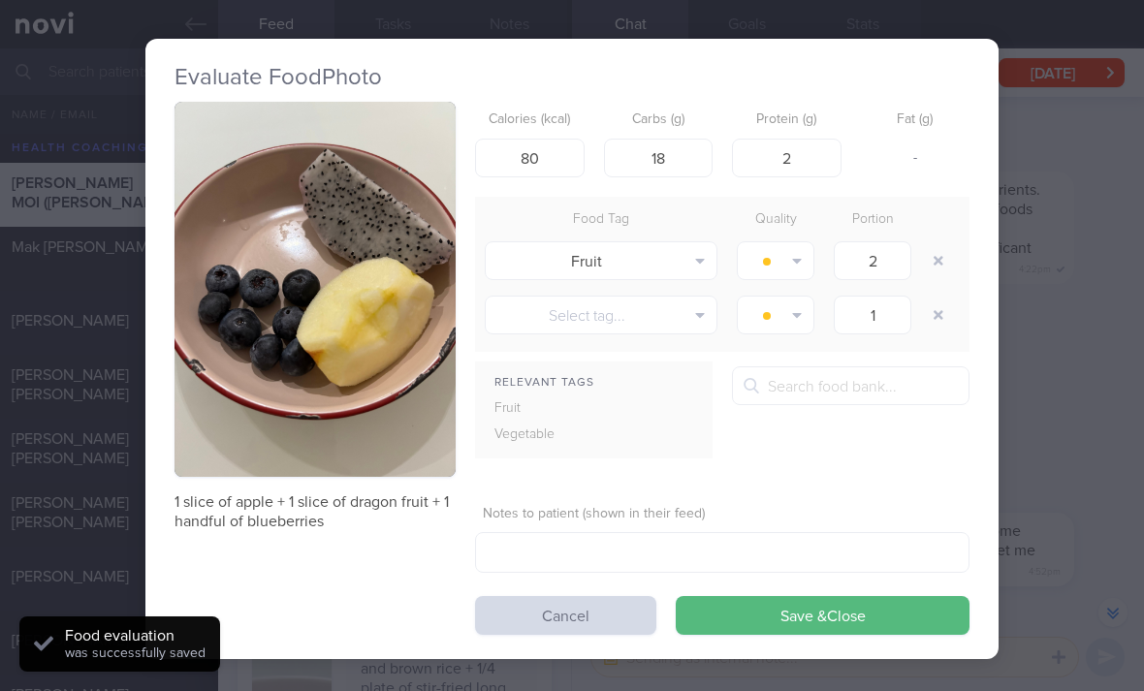
click at [804, 596] on button "Save & Close" at bounding box center [823, 615] width 294 height 39
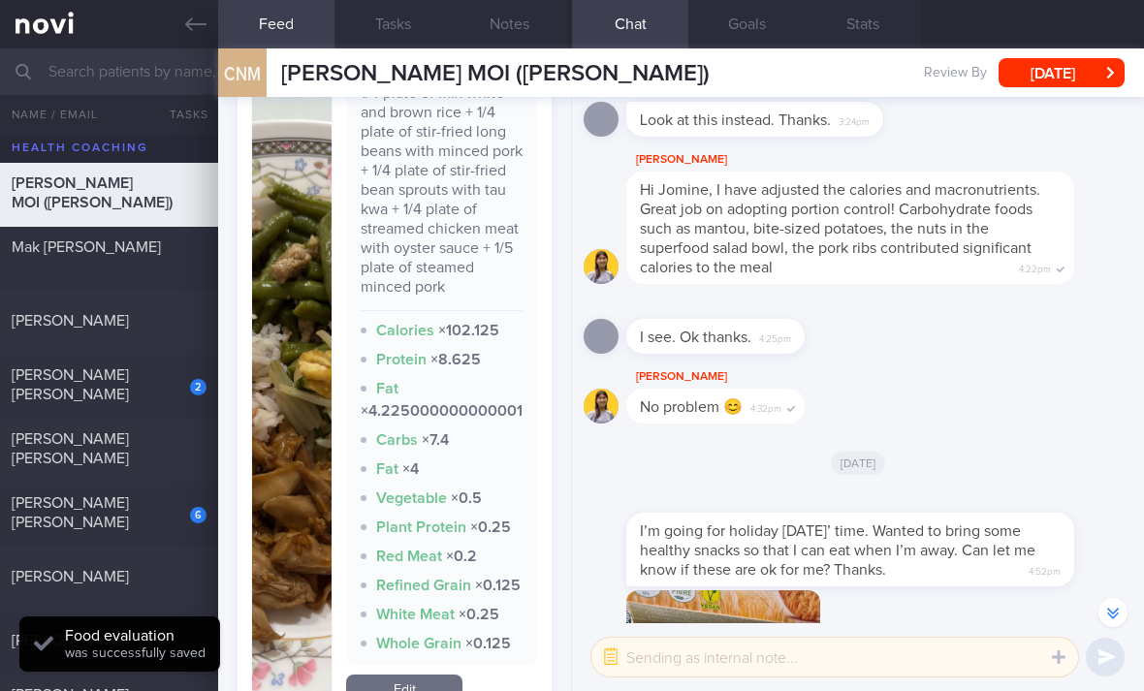
scroll to position [3036, 0]
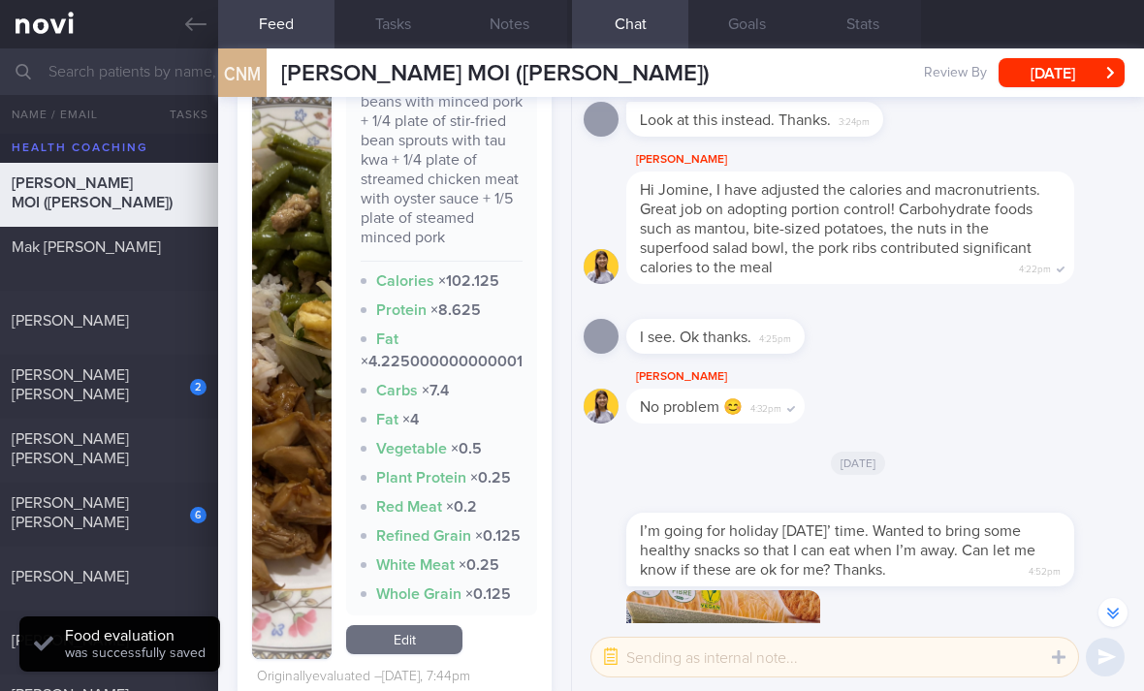
click at [433, 654] on link "Edit" at bounding box center [404, 639] width 116 height 29
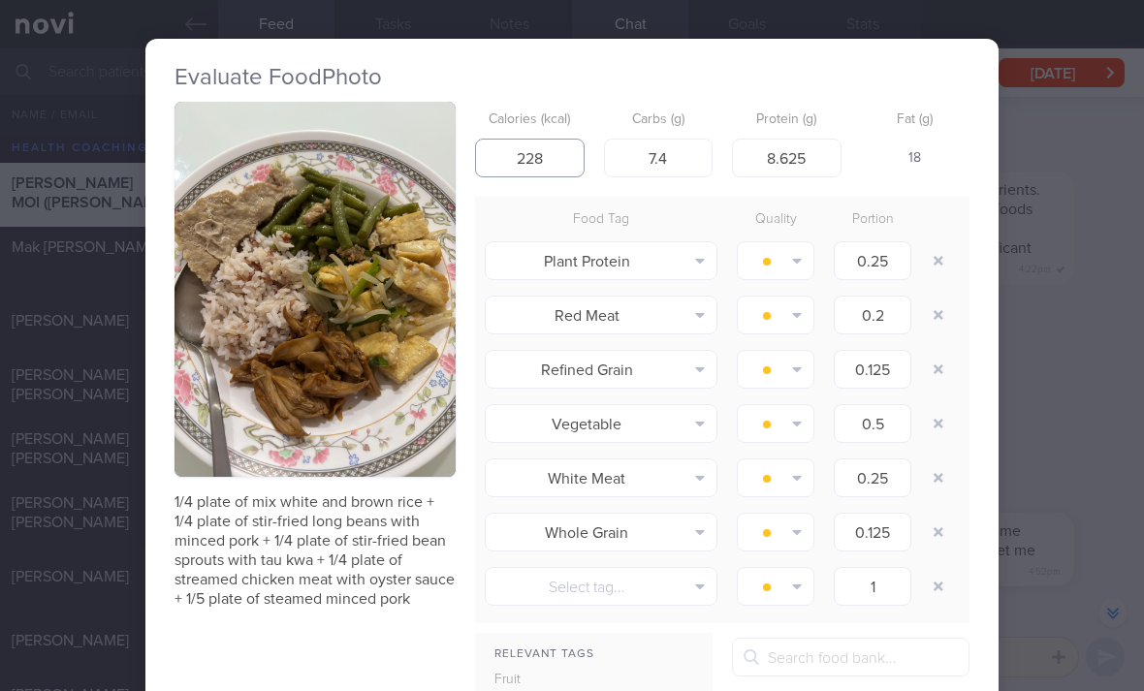
type input "228"
type input "19"
type input "21"
type input "16"
click at [937, 243] on button "button" at bounding box center [938, 260] width 35 height 35
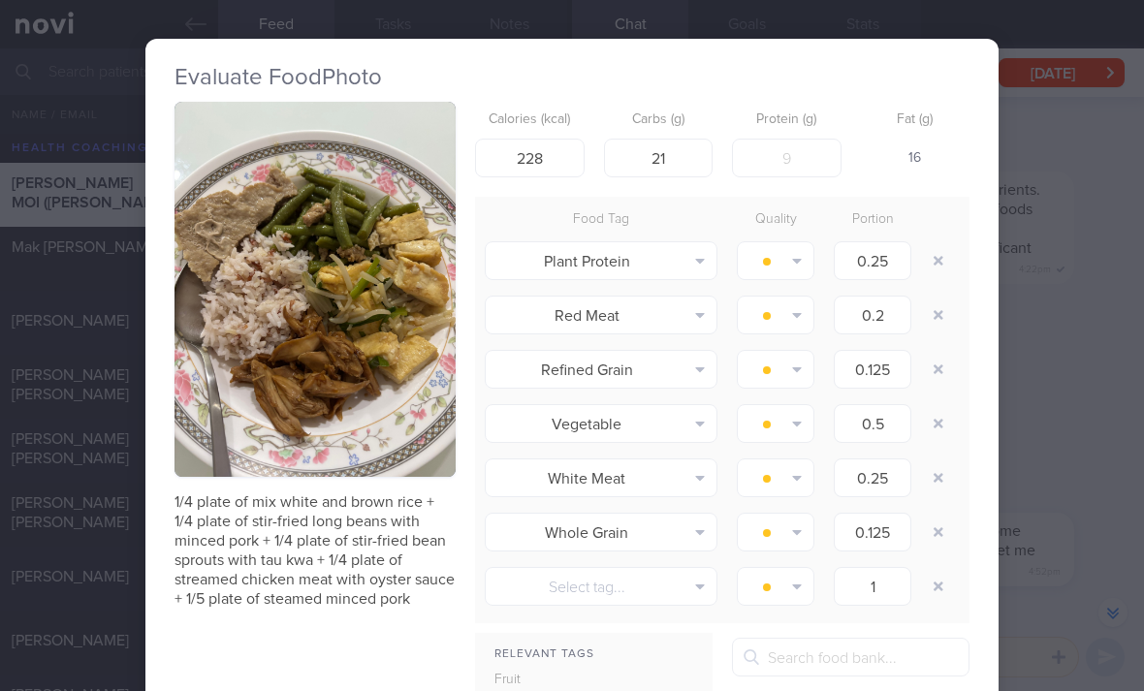
type input "0.2"
type input "0.125"
type input "0.5"
type input "0.25"
type input "0.125"
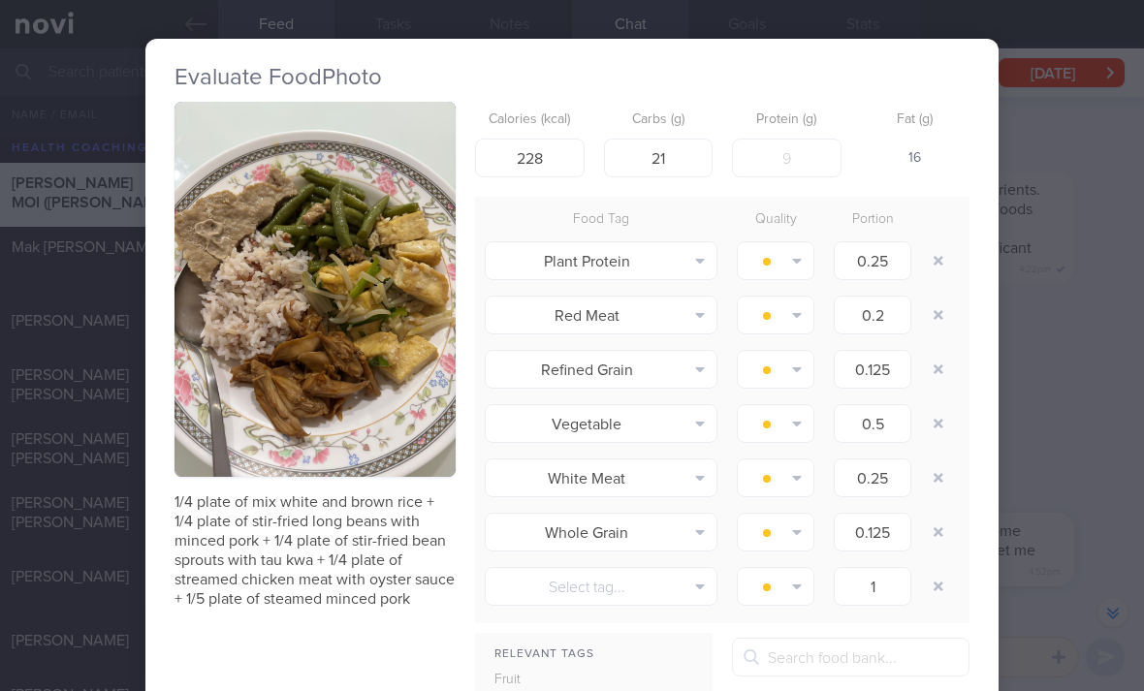
type input "1"
click at [936, 243] on button "button" at bounding box center [938, 260] width 35 height 35
type input "0.125"
type input "0.5"
type input "0.25"
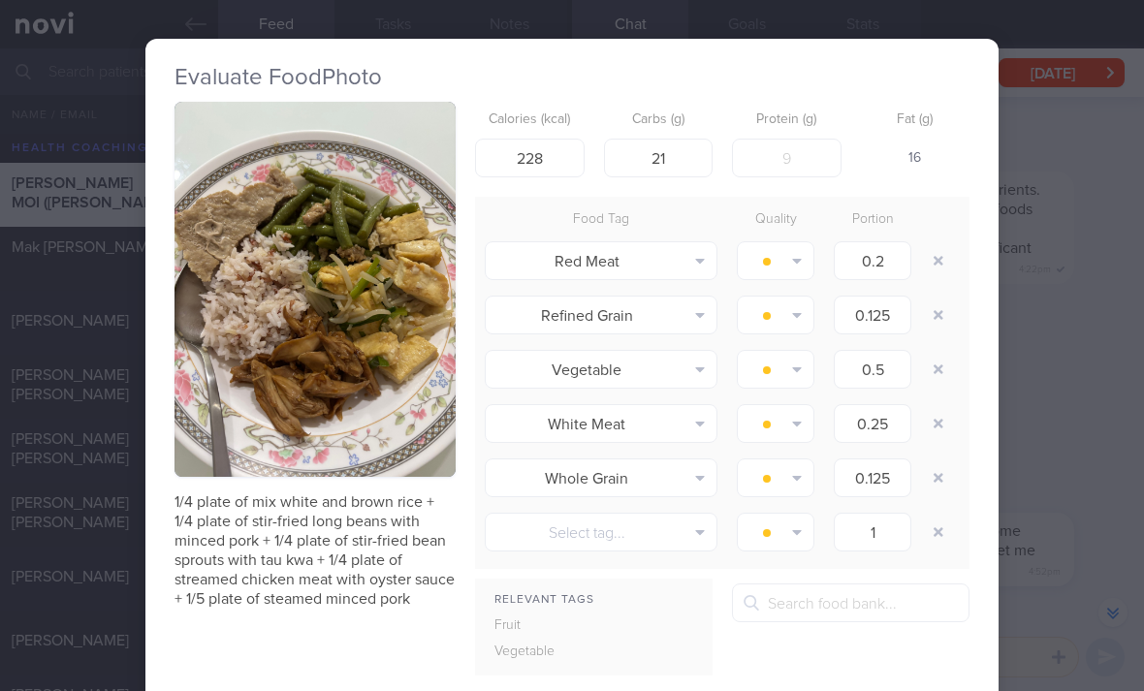
type input "0.125"
type input "1"
click at [938, 243] on button "button" at bounding box center [938, 260] width 35 height 35
type input "0.5"
type input "0.25"
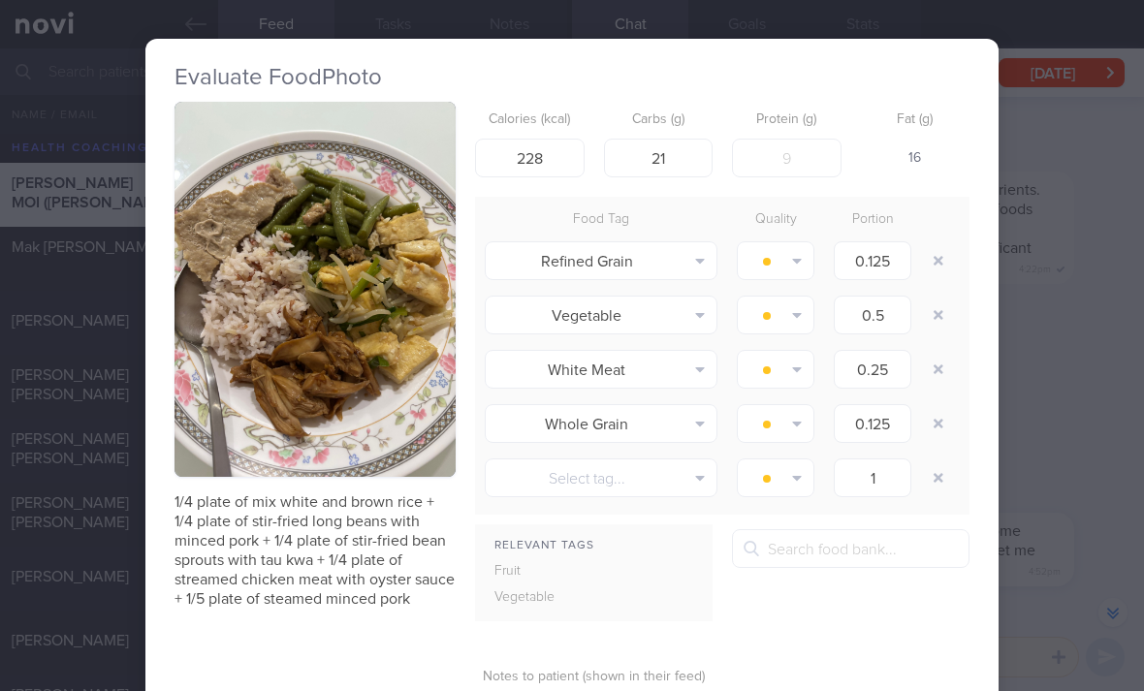
type input "0.125"
type input "1"
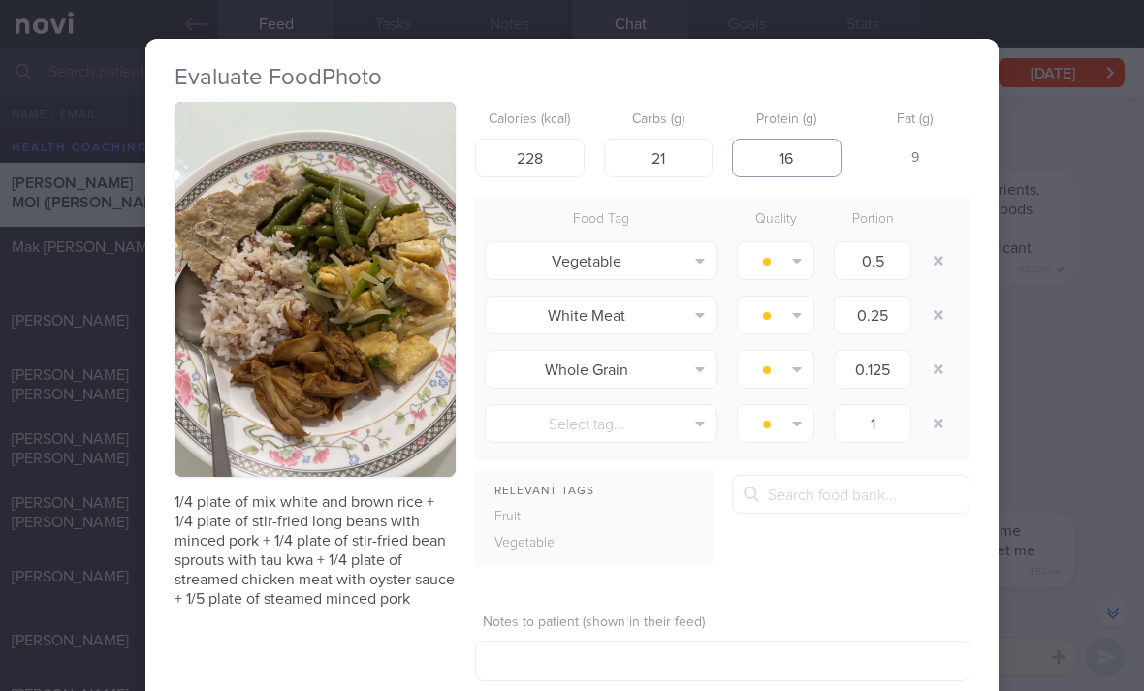
type input "16"
type input "23"
type input "246"
click at [922, 298] on button "button" at bounding box center [938, 315] width 35 height 35
type input "0.125"
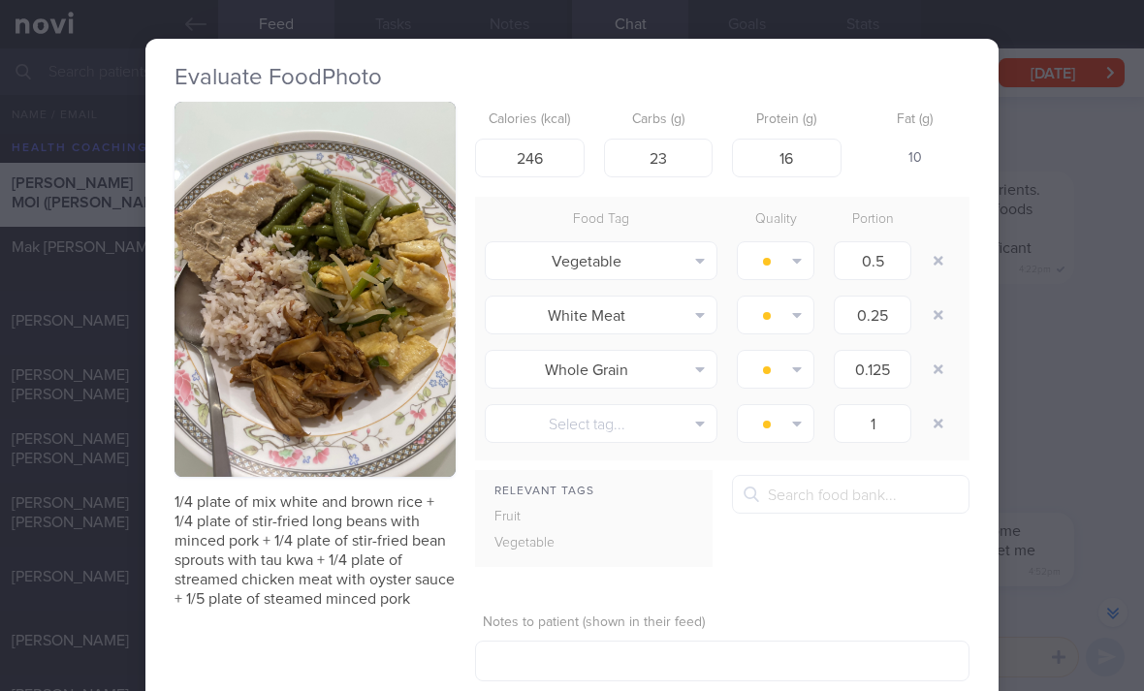
type input "1"
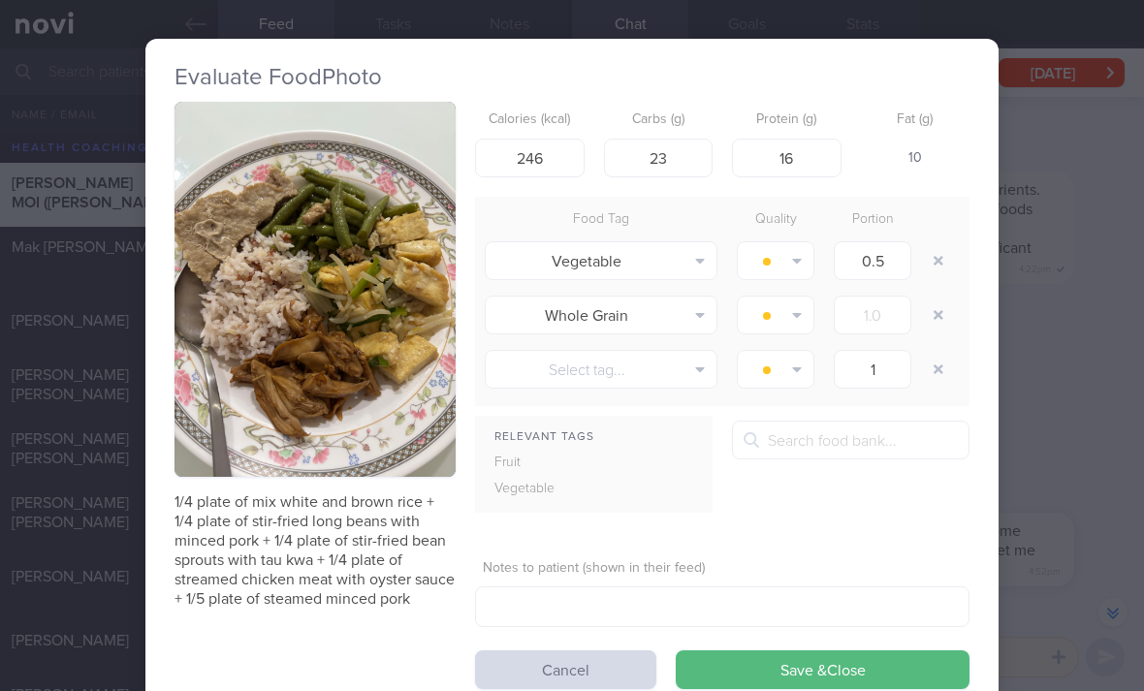
click at [941, 298] on button "button" at bounding box center [938, 315] width 35 height 35
type input "1"
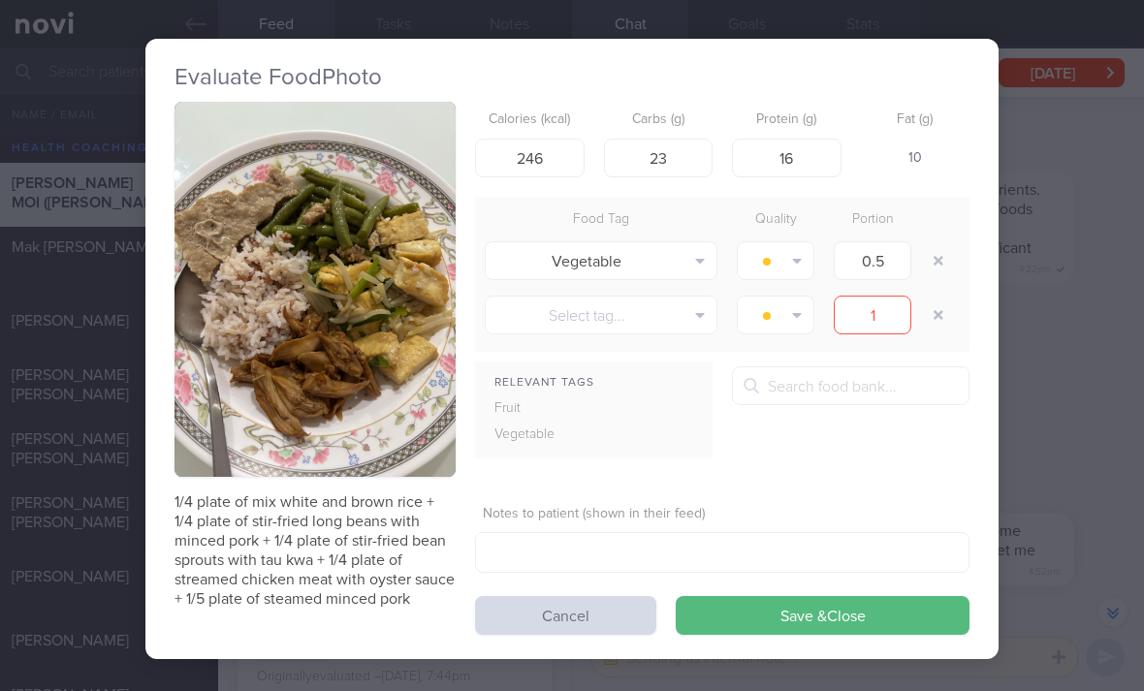
click at [784, 596] on button "Save & Close" at bounding box center [823, 615] width 294 height 39
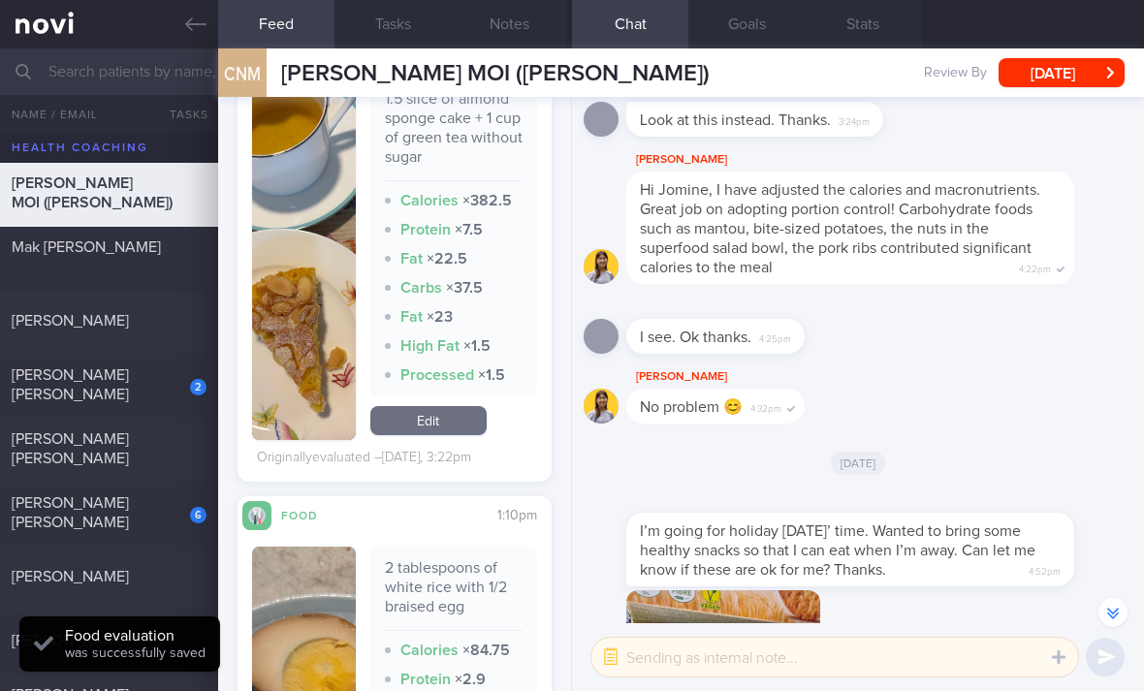
scroll to position [3572, 0]
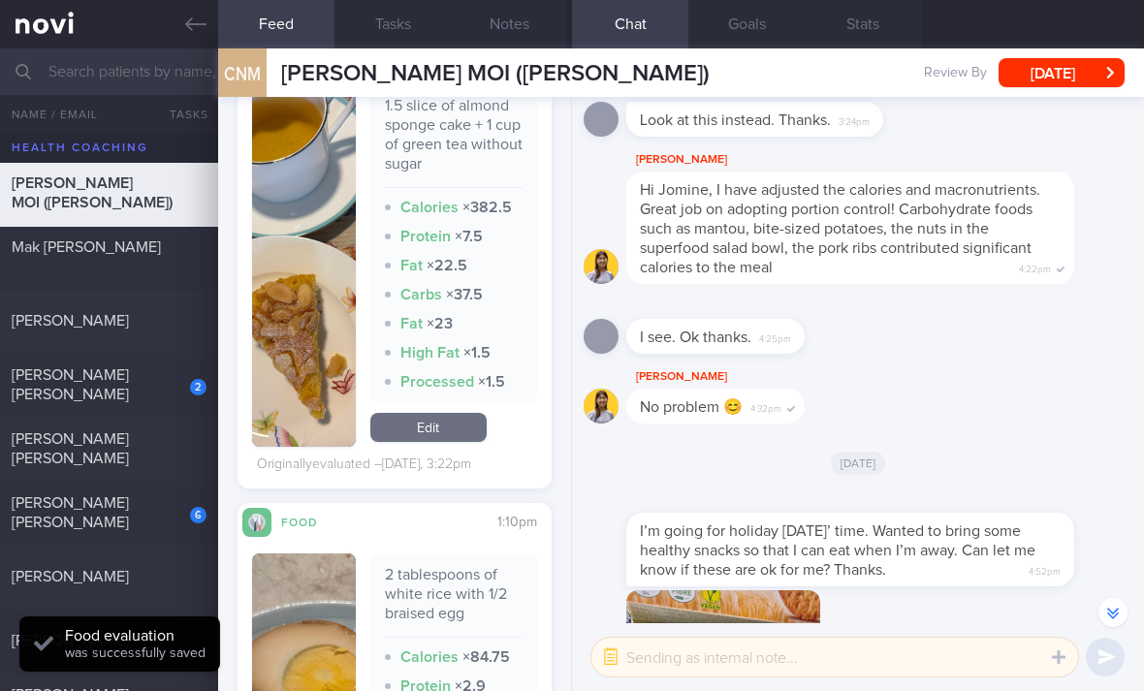
click at [462, 413] on link "Edit" at bounding box center [428, 427] width 116 height 29
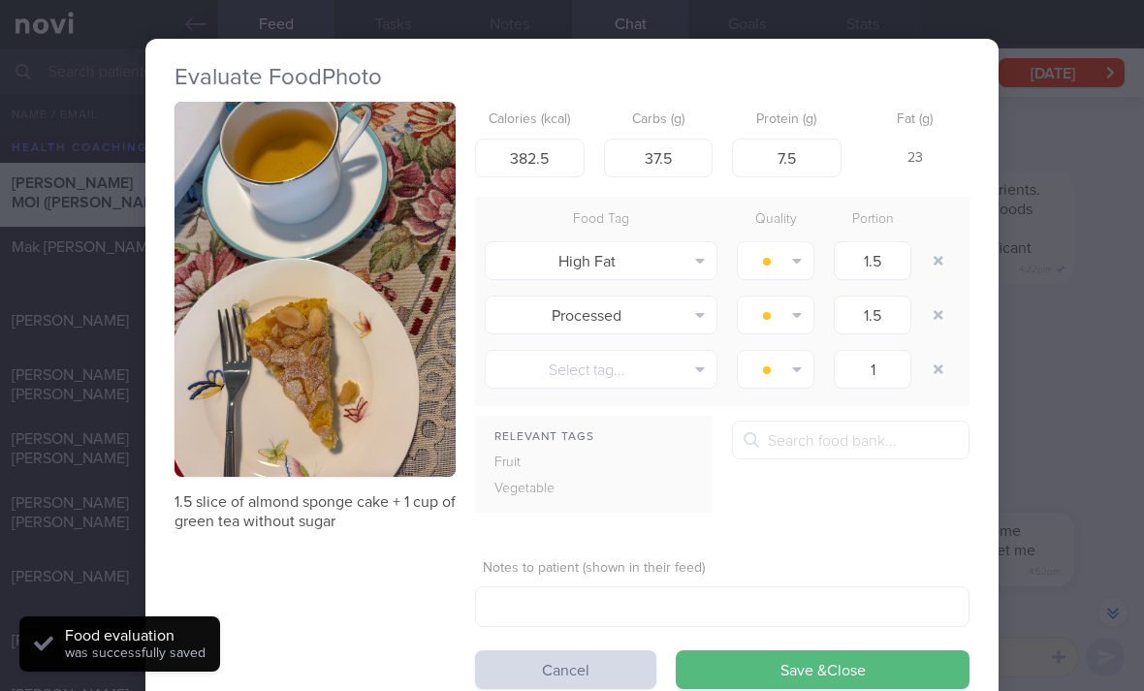
click at [933, 243] on button "button" at bounding box center [938, 260] width 35 height 35
type input "1"
click at [933, 243] on button "button" at bounding box center [938, 260] width 35 height 35
type input "1"
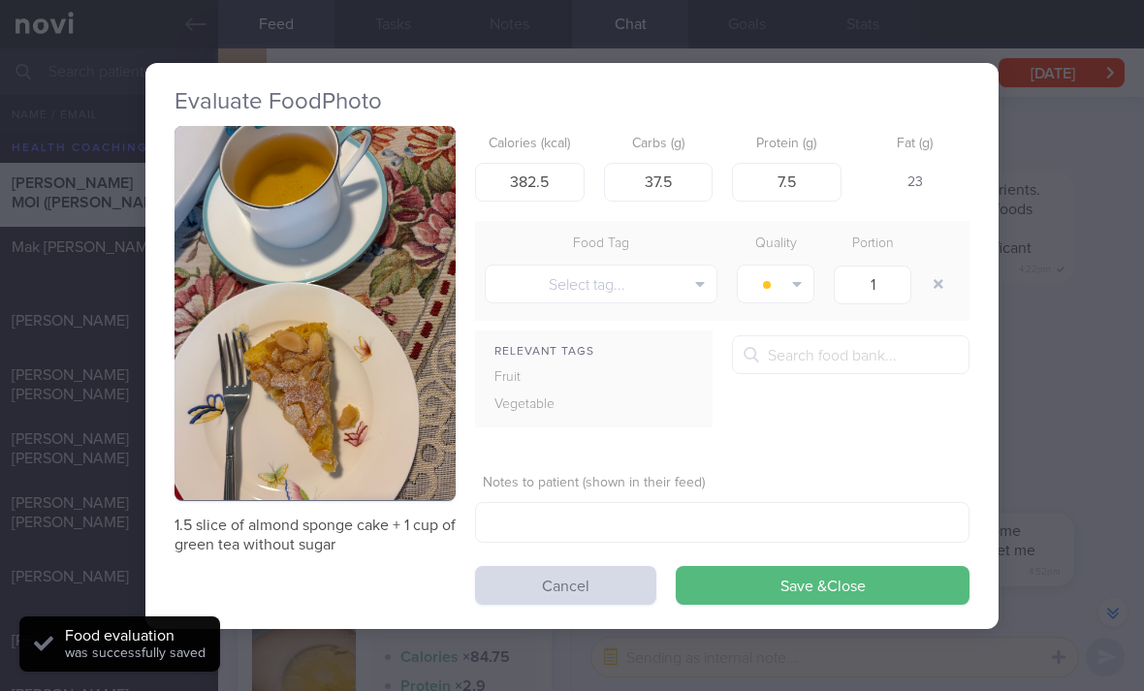
click at [922, 267] on button "button" at bounding box center [938, 284] width 35 height 35
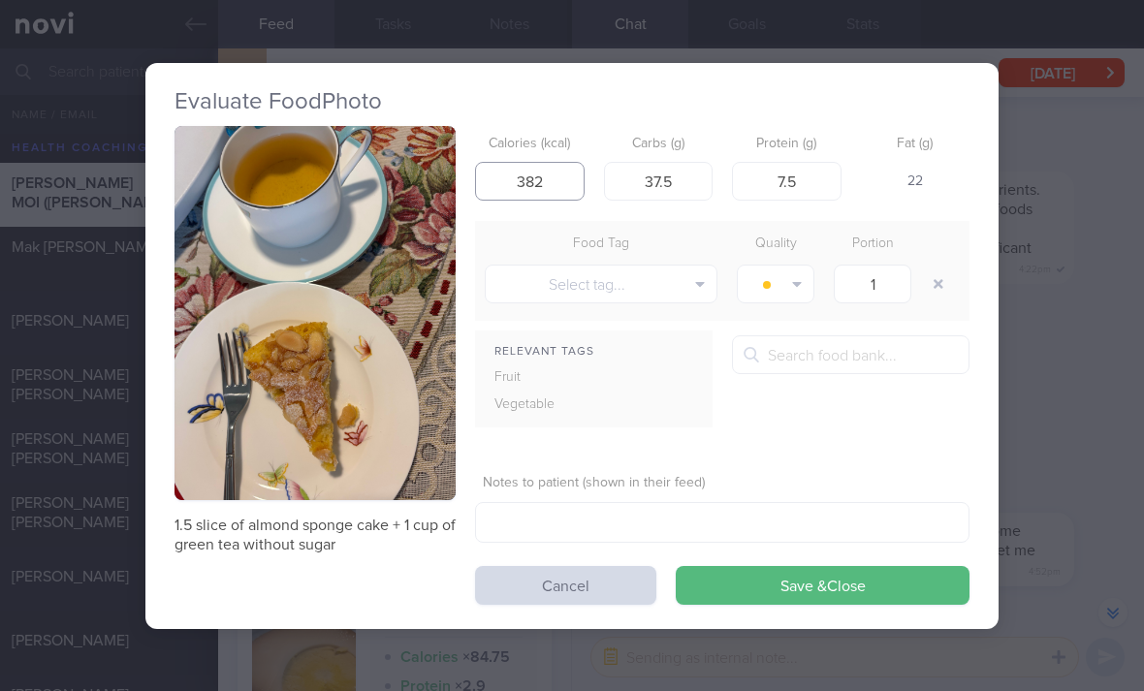
scroll to position [61, 0]
type input "382"
type input "38"
type input "9"
click at [797, 566] on button "Save & Close" at bounding box center [823, 585] width 294 height 39
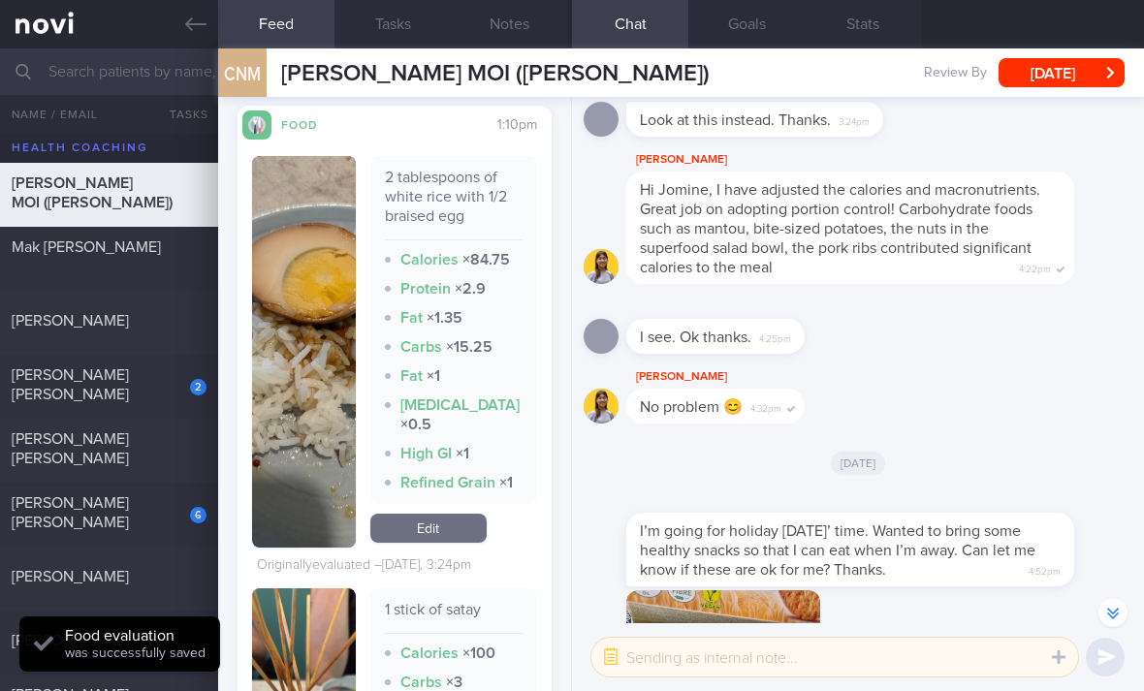
scroll to position [3914, 0]
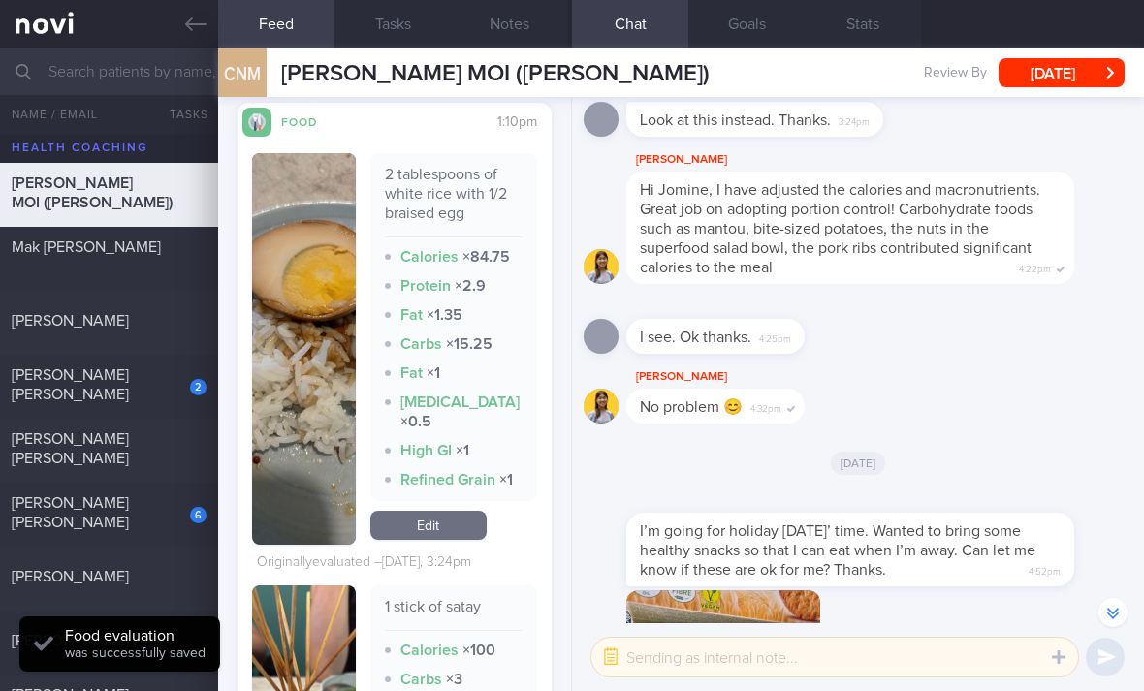
click at [451, 511] on link "Edit" at bounding box center [428, 525] width 116 height 29
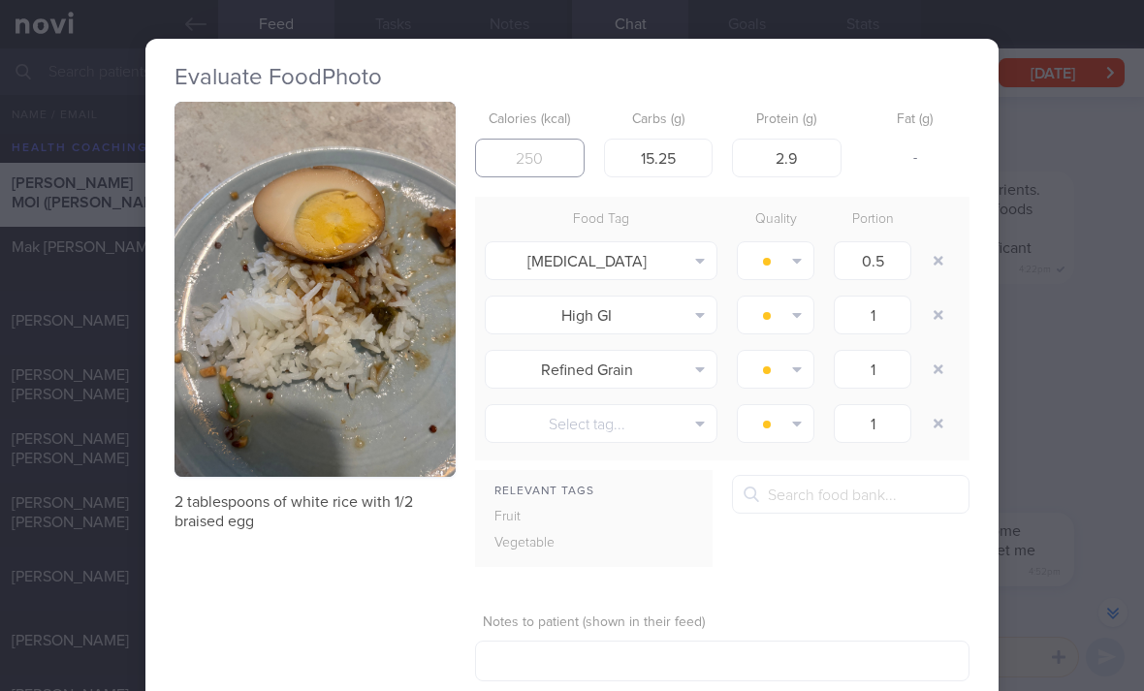
type input "6"
type input "94"
type input "10"
type input "4"
click at [939, 243] on button "button" at bounding box center [938, 260] width 35 height 35
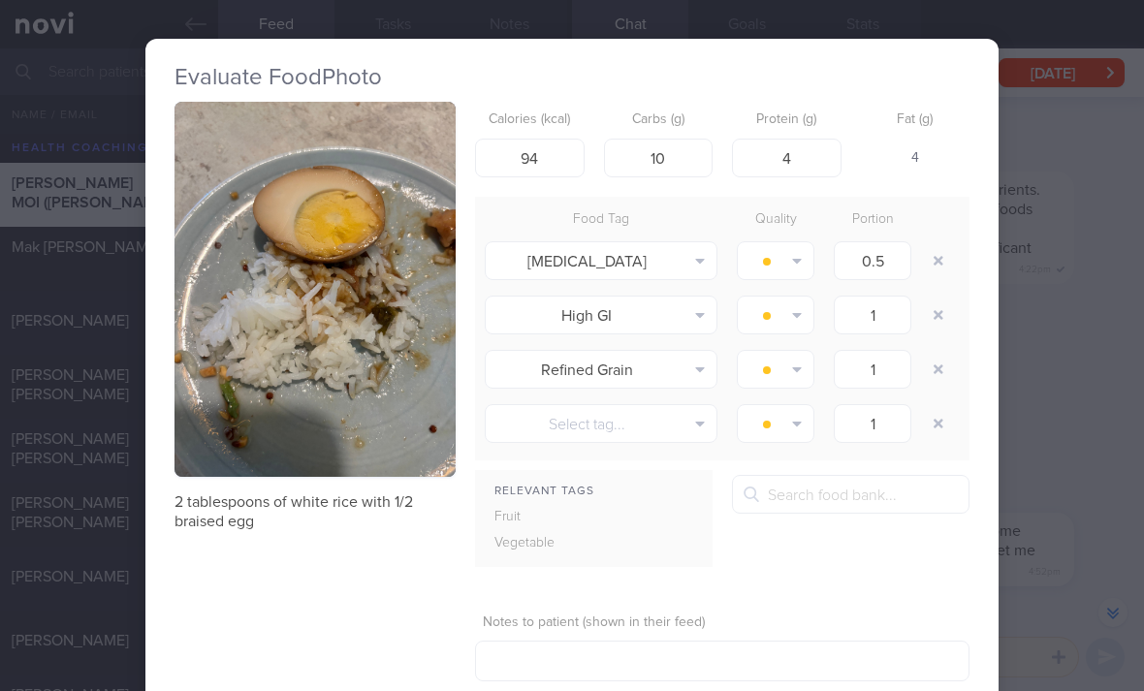
type input "1"
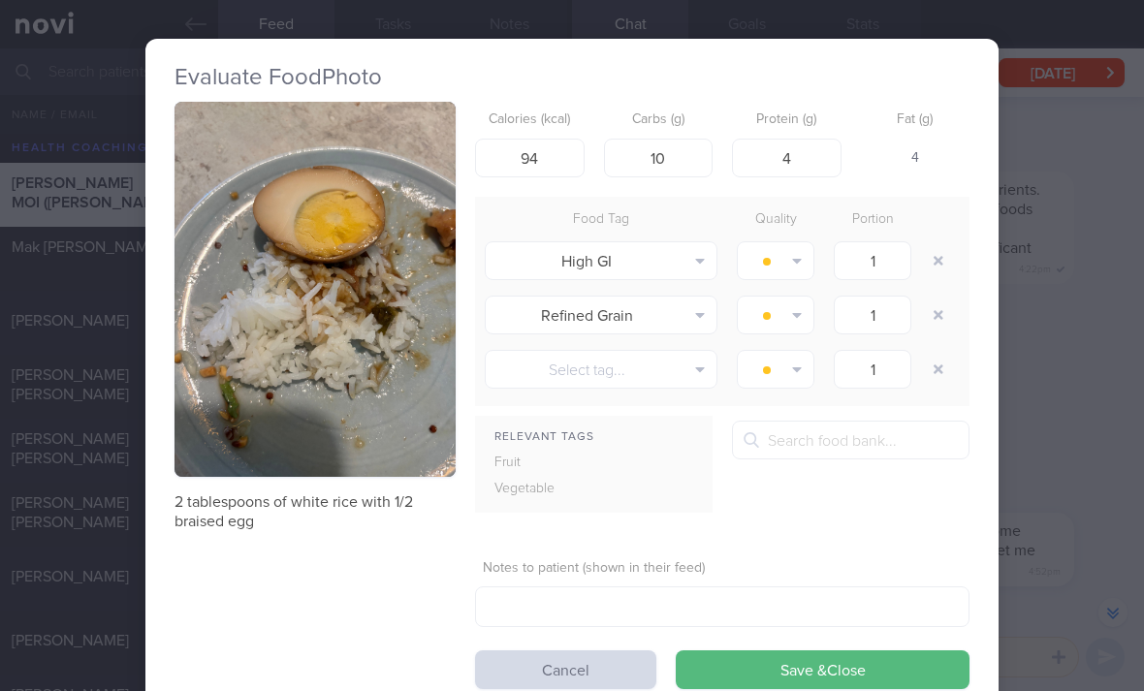
click at [933, 243] on button "button" at bounding box center [938, 260] width 35 height 35
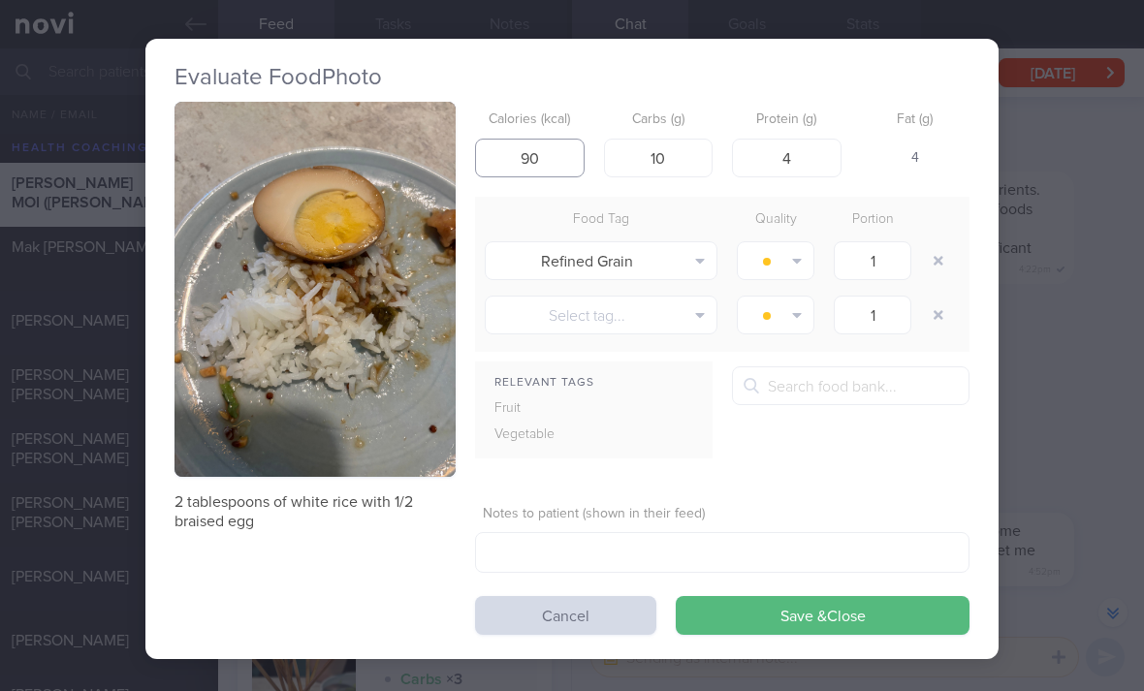
type input "90"
click at [849, 596] on button "Save & Close" at bounding box center [823, 615] width 294 height 39
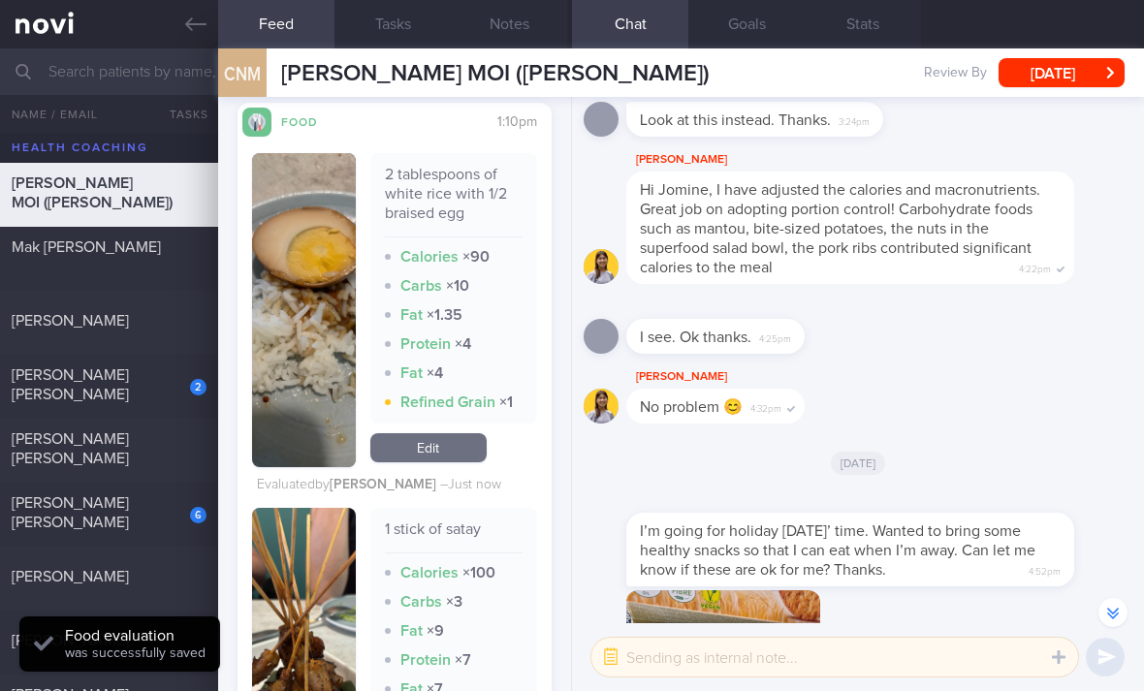
click at [477, 433] on link "Edit" at bounding box center [428, 447] width 116 height 29
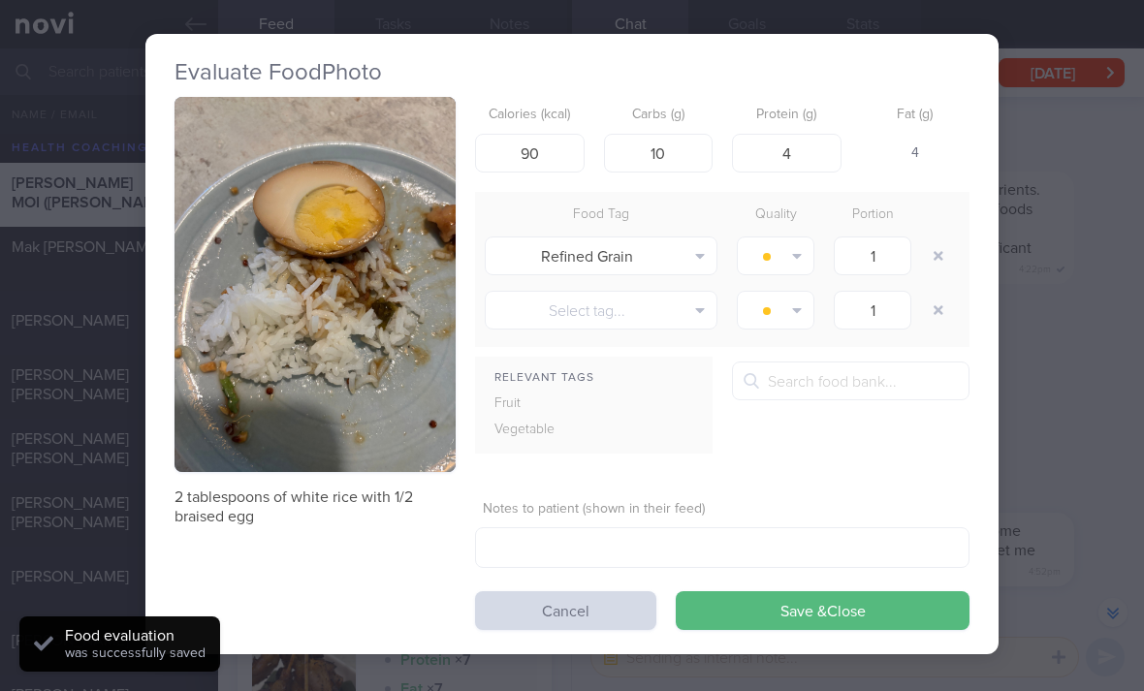
scroll to position [4, 0]
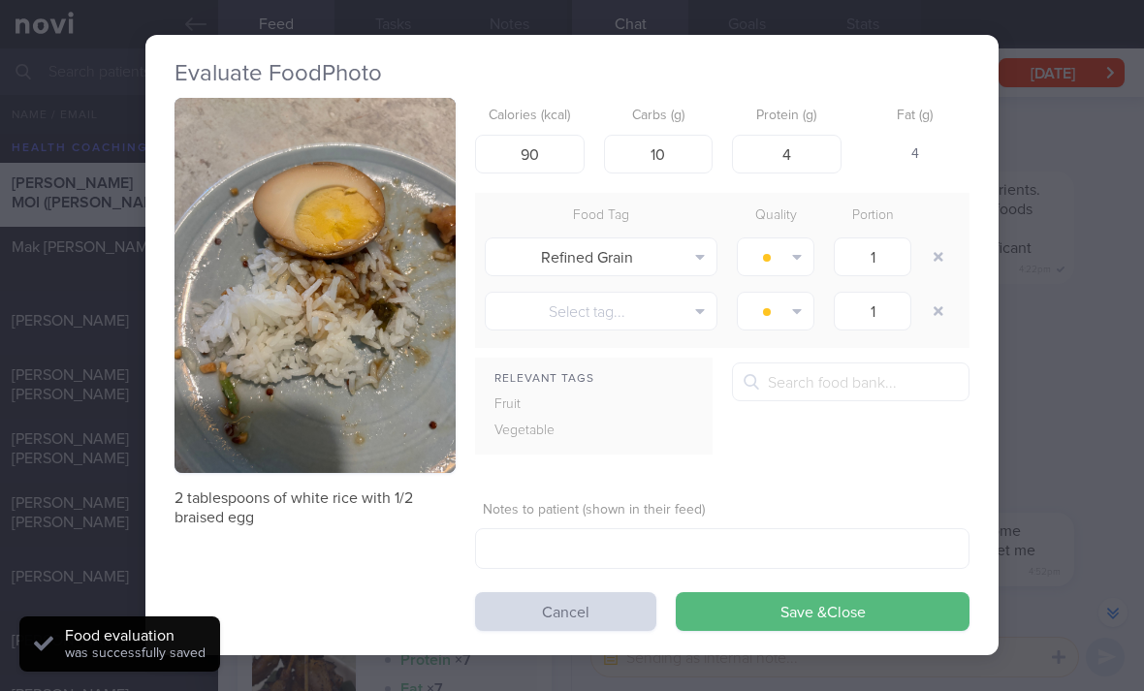
click at [931, 239] on button "button" at bounding box center [938, 256] width 35 height 35
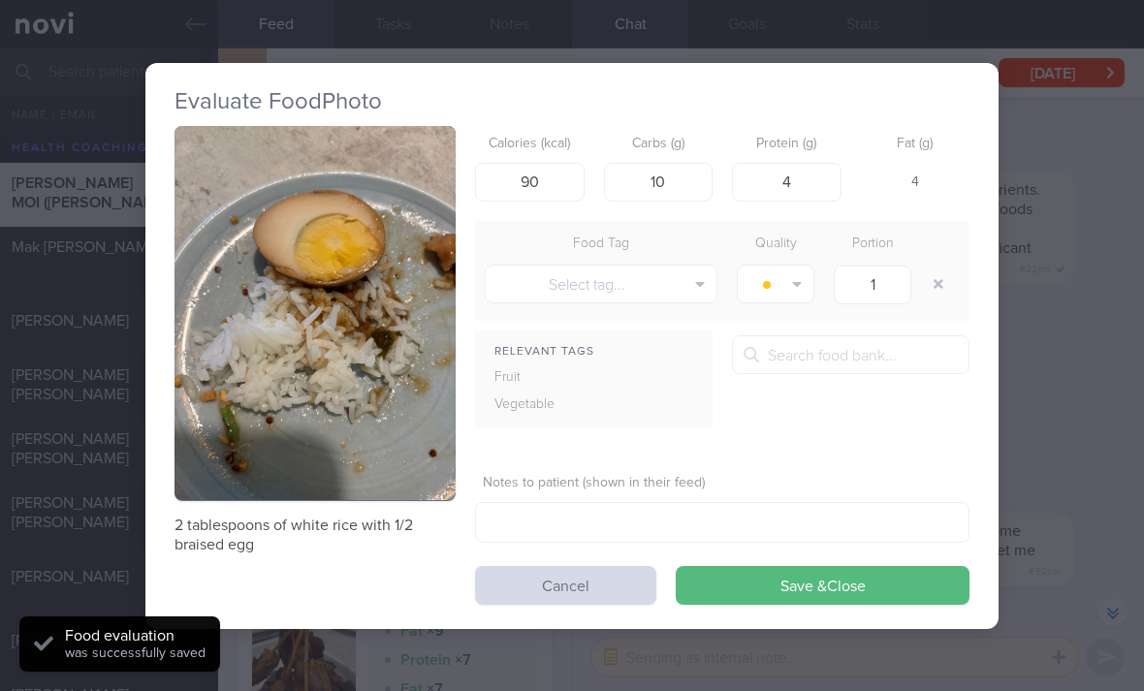
scroll to position [0, 0]
click at [760, 566] on button "Save & Close" at bounding box center [823, 585] width 294 height 39
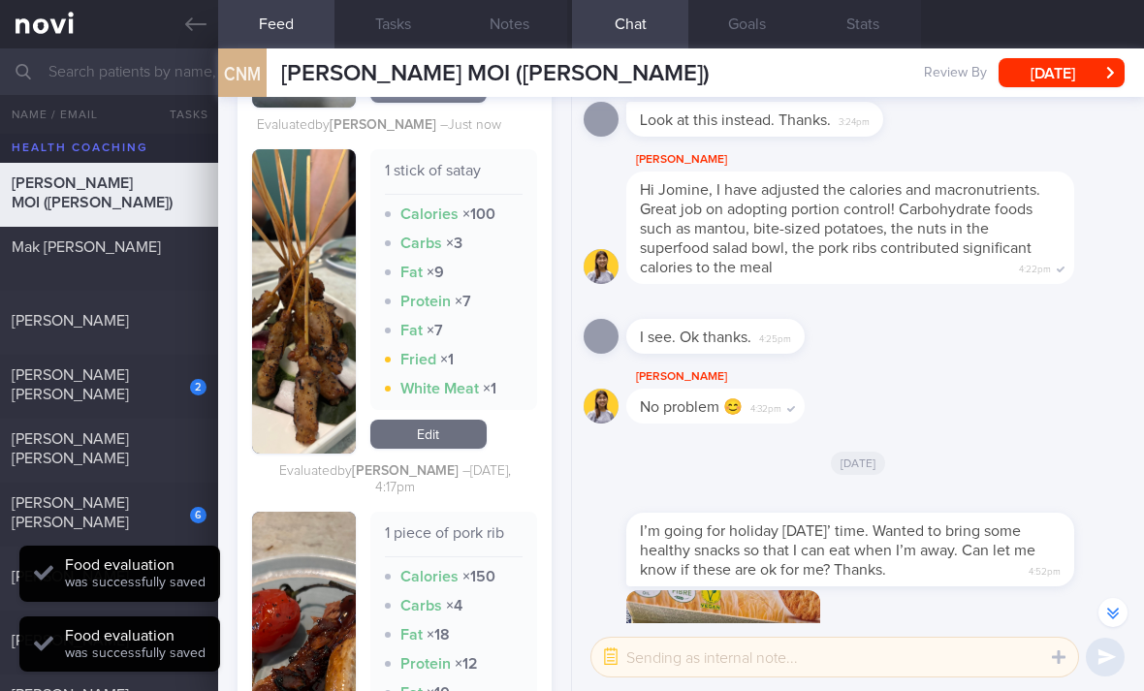
scroll to position [4180, 0]
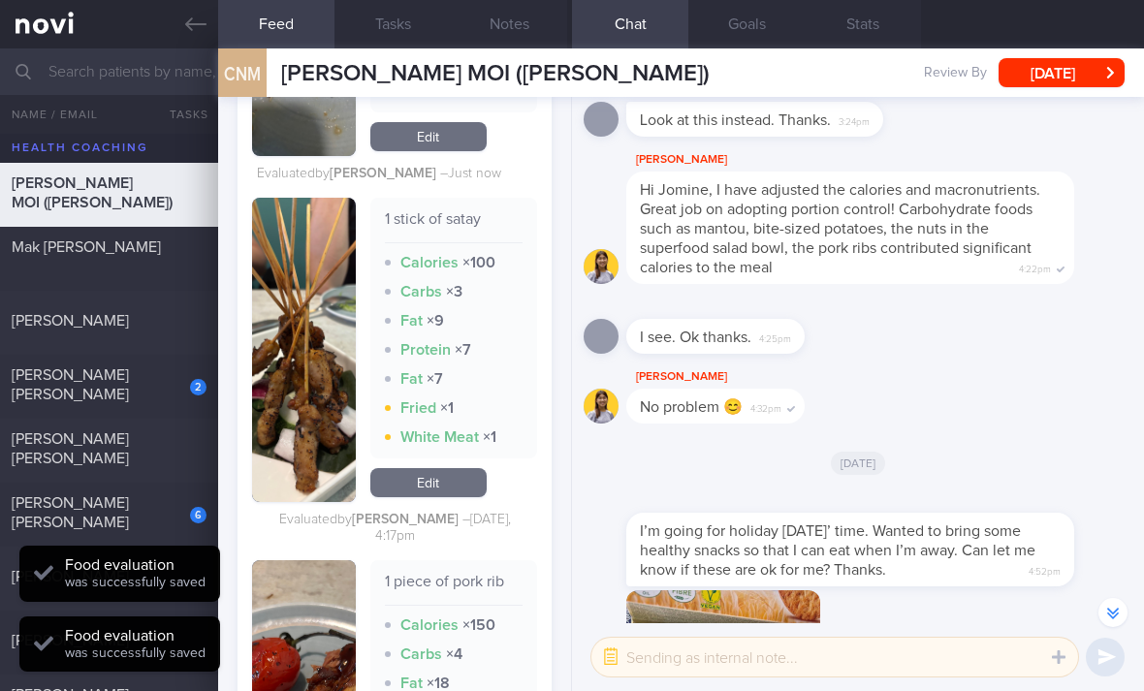
click at [450, 468] on link "Edit" at bounding box center [428, 482] width 116 height 29
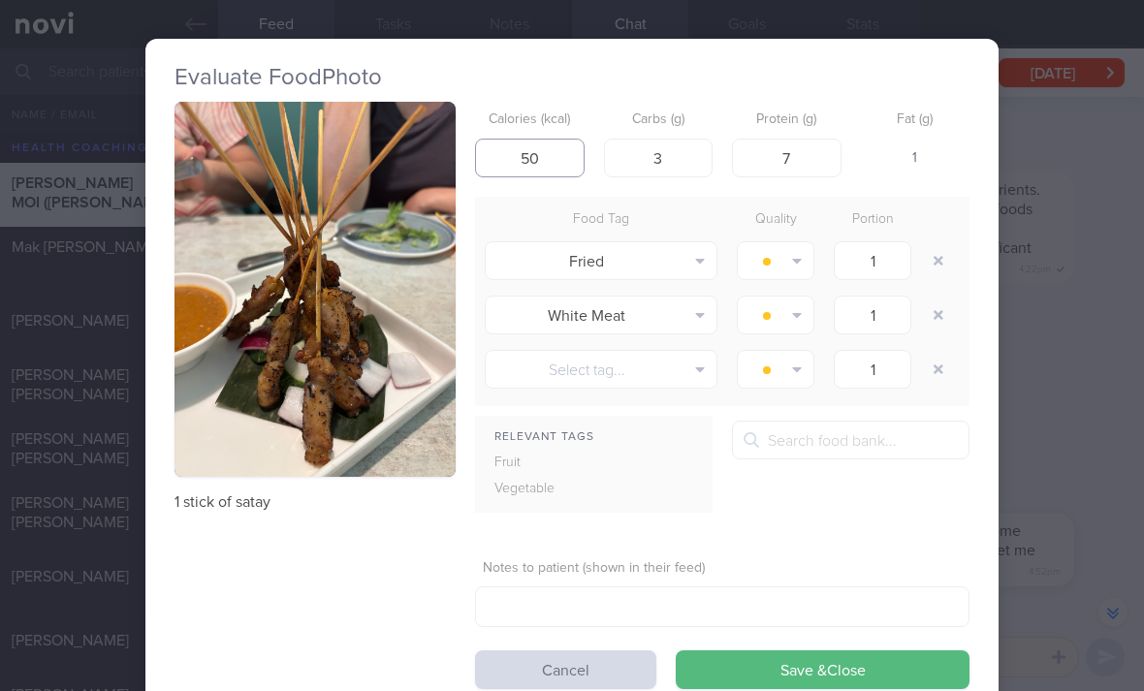
type input "50"
type input "2"
click at [944, 243] on button "button" at bounding box center [938, 260] width 35 height 35
click at [943, 243] on button "button" at bounding box center [938, 260] width 35 height 35
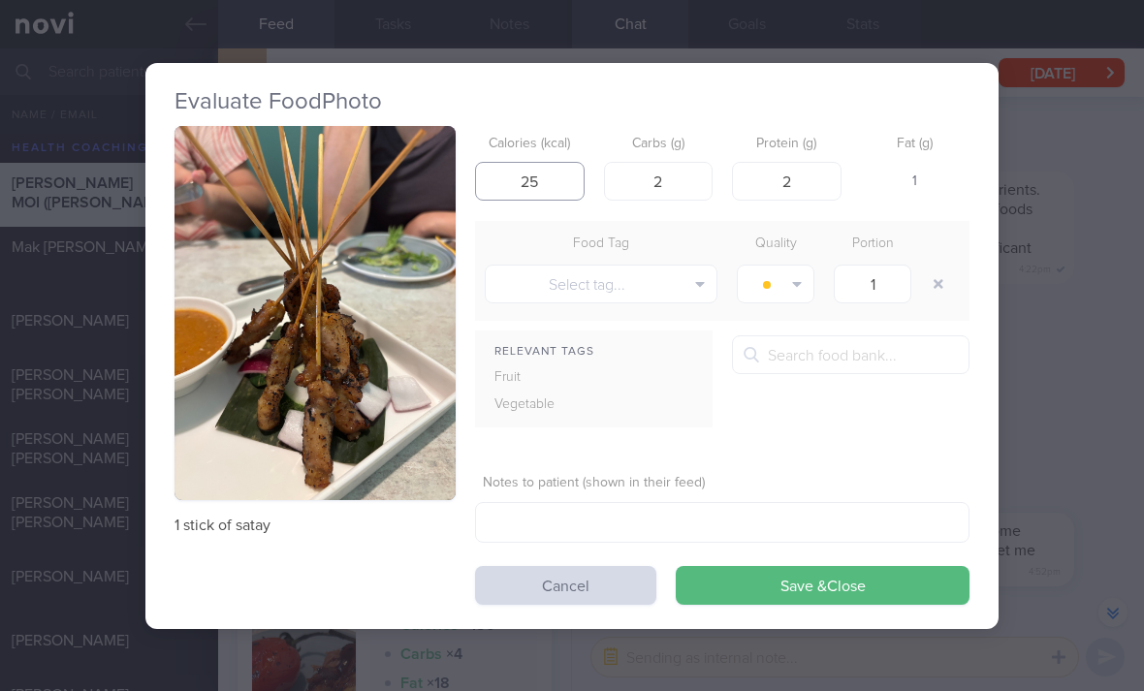
type input "25"
type textarea "Assumed no sauce."
type input "1"
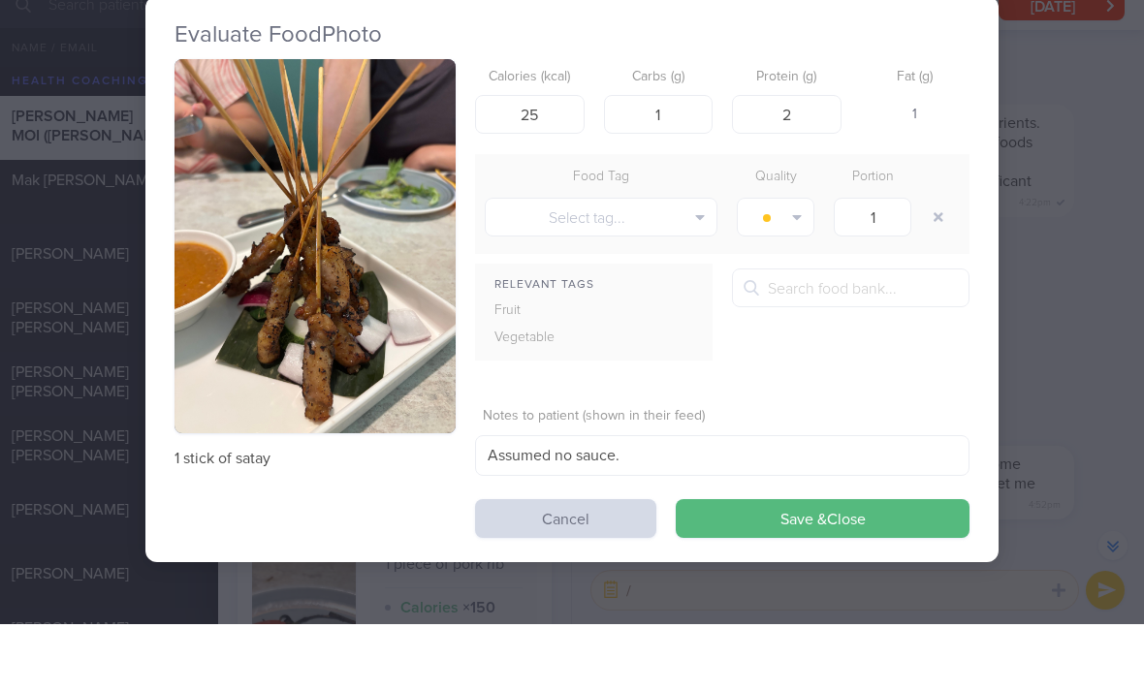
type textarea "/"
type input "1"
click at [867, 566] on button "Save & Close" at bounding box center [823, 585] width 294 height 39
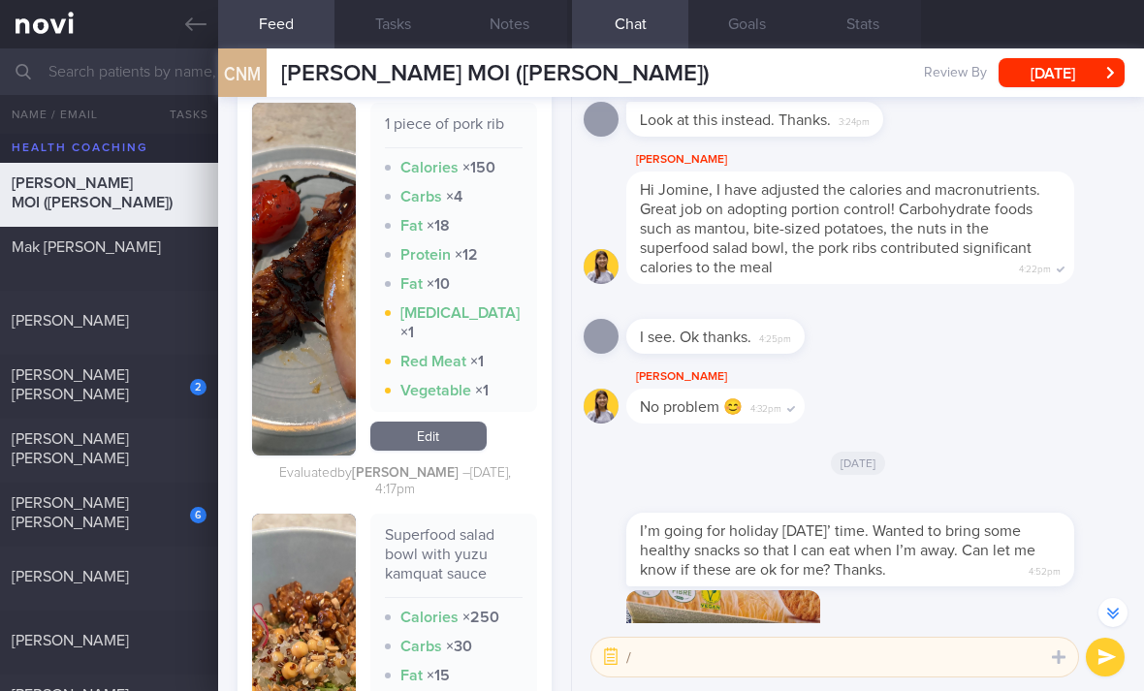
scroll to position [4617, 0]
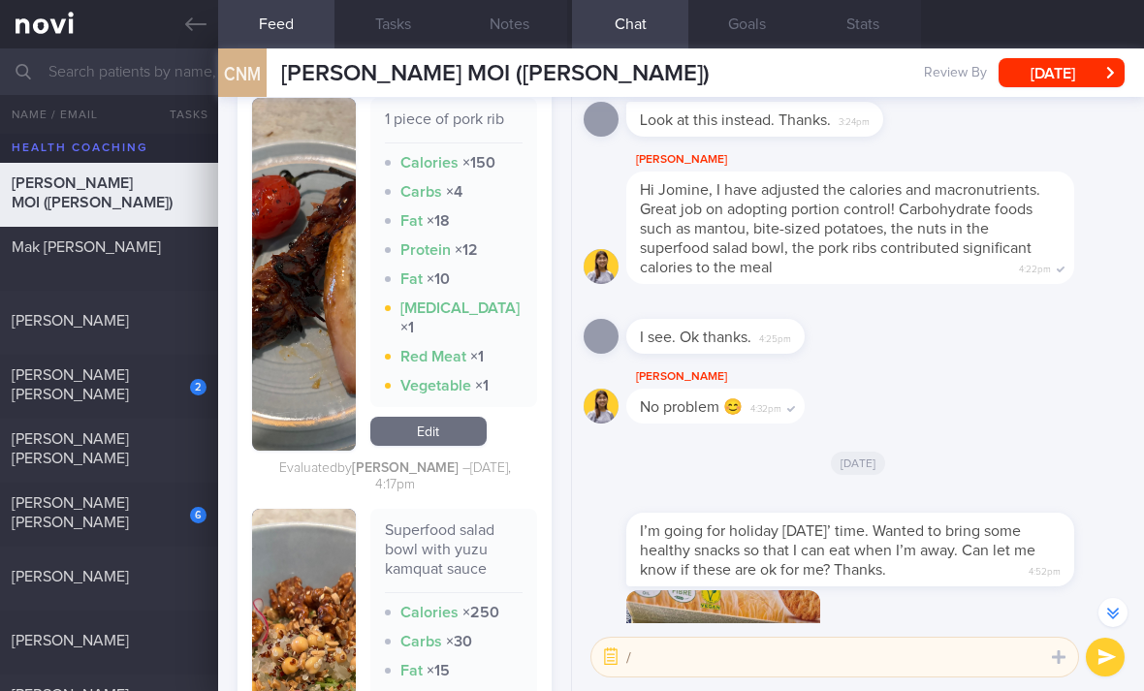
click at [425, 417] on link "Edit" at bounding box center [428, 431] width 116 height 29
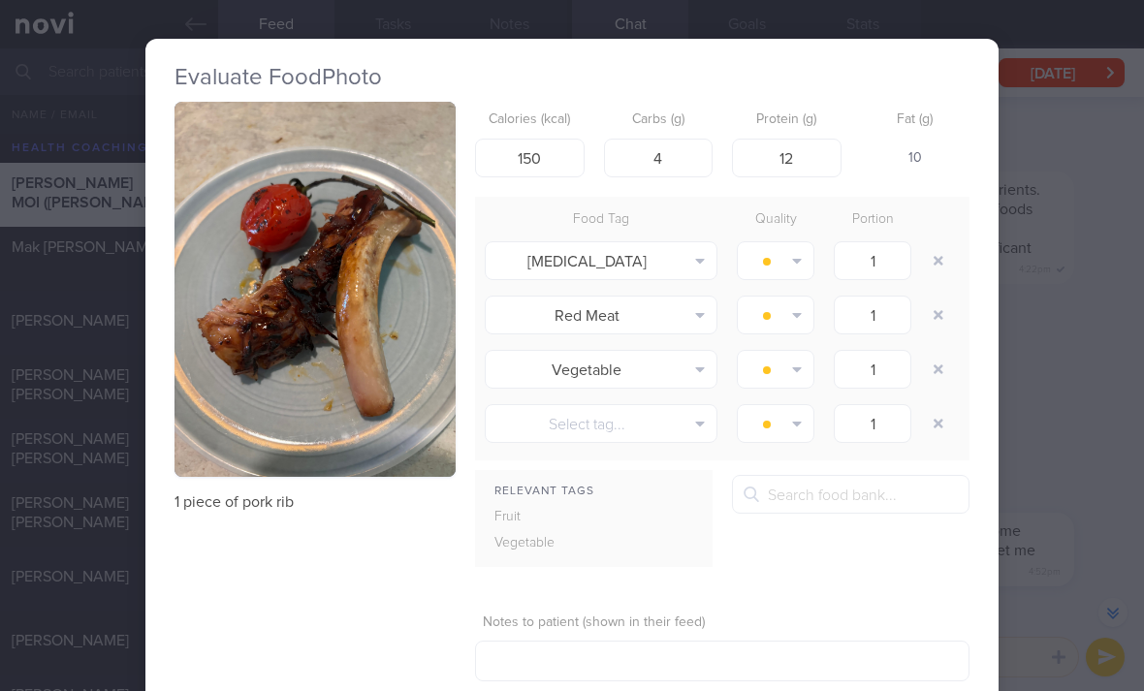
click at [507, 652] on div "Superfood salad bowl with yuzu kamquat sauce Calories × 250 Carbs × 30 Fat × 15…" at bounding box center [453, 688] width 167 height 358
click at [1034, 402] on div "Evaluate Food Photo 1 piece of pork rib Calories (kcal) 150 Carbs (g) 4 Protein…" at bounding box center [572, 345] width 1144 height 691
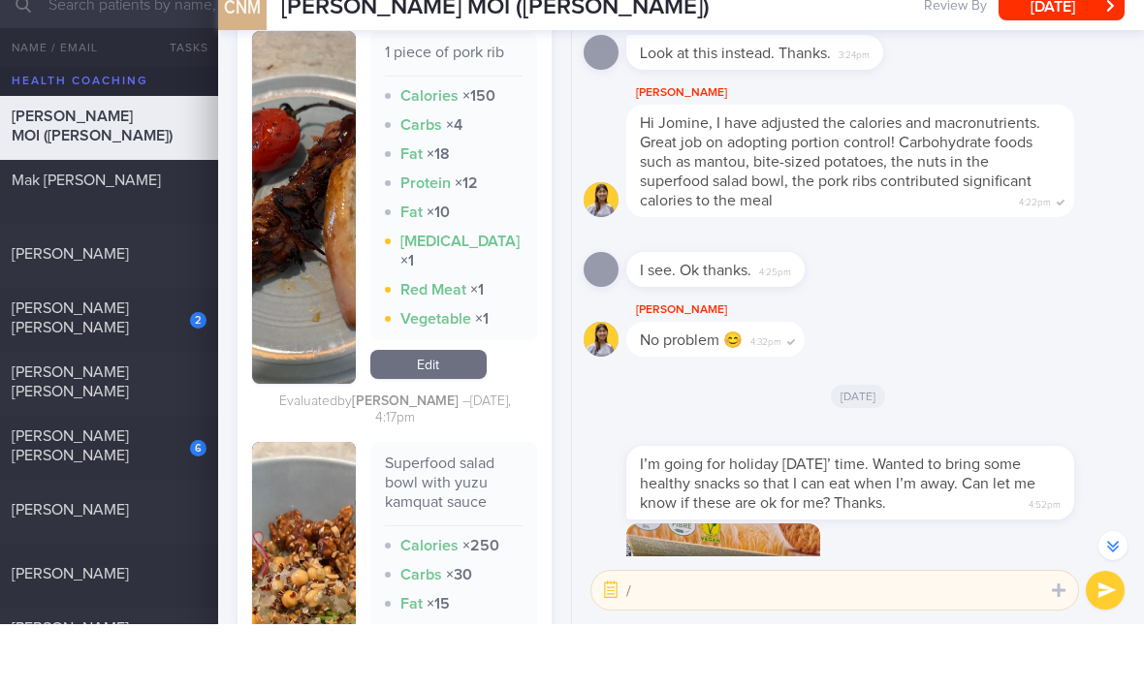
type textarea "/ I"
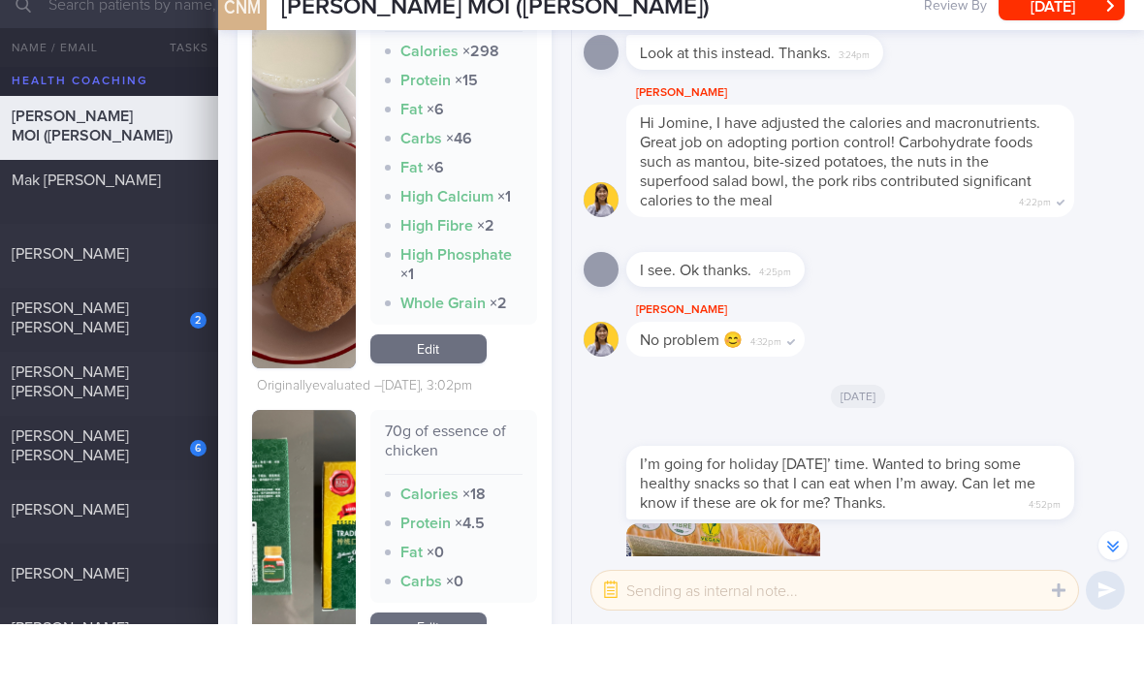
scroll to position [6054, 0]
click at [457, 677] on link "Edit" at bounding box center [428, 691] width 116 height 29
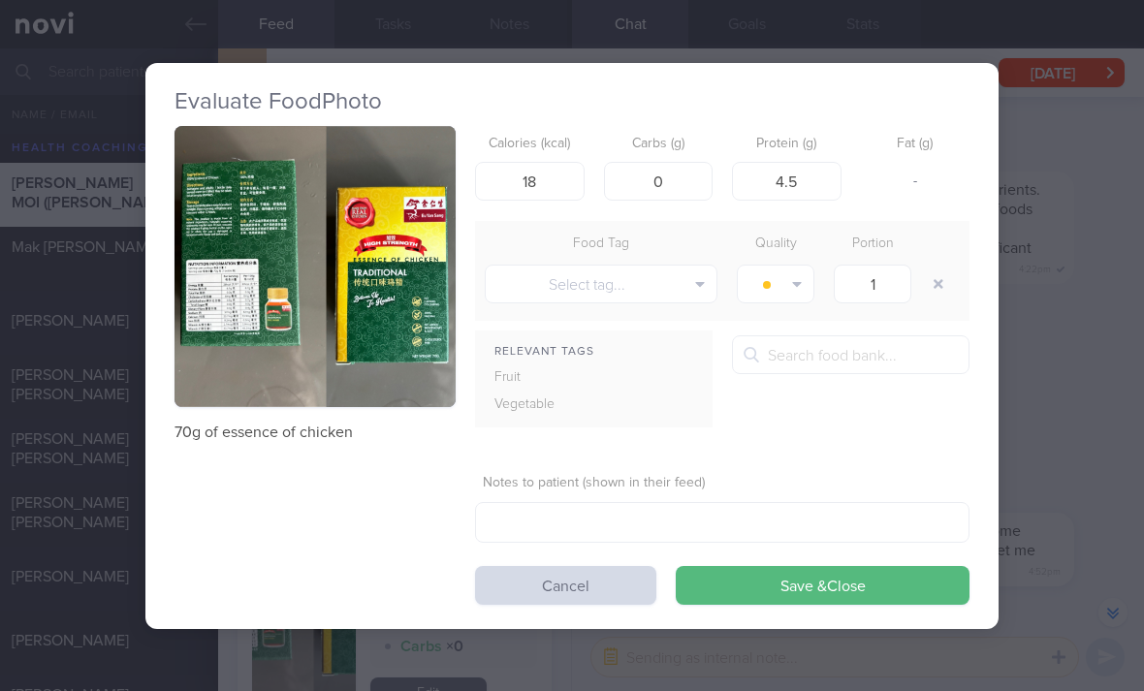
click at [386, 251] on img "button" at bounding box center [314, 266] width 281 height 281
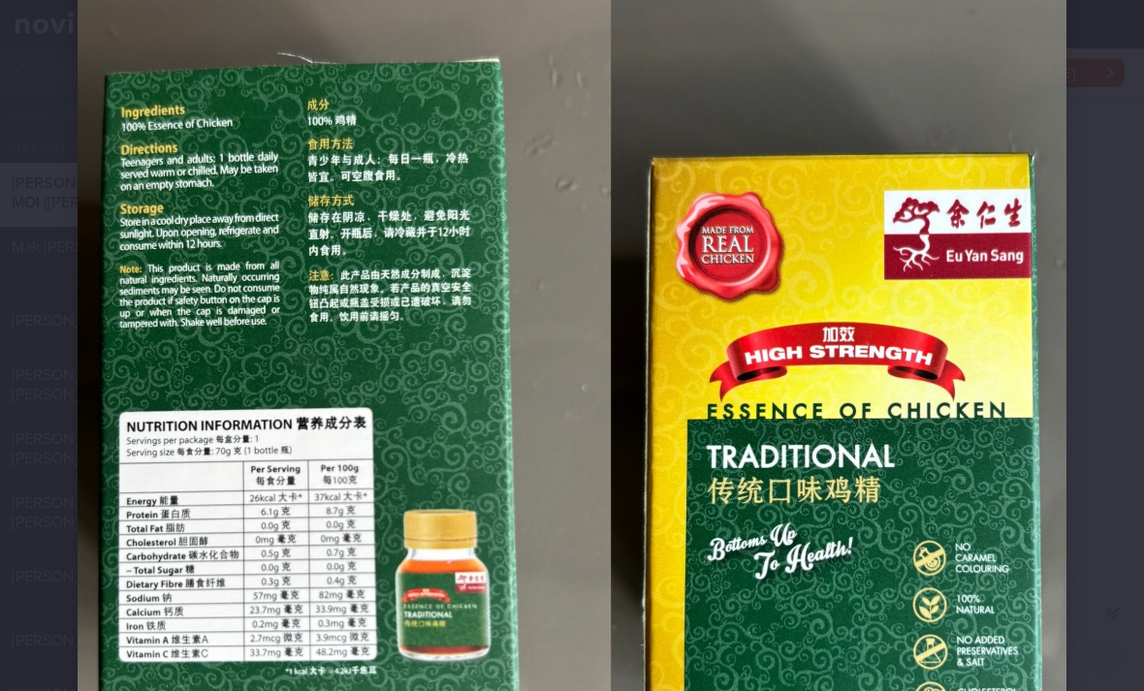
scroll to position [138, 0]
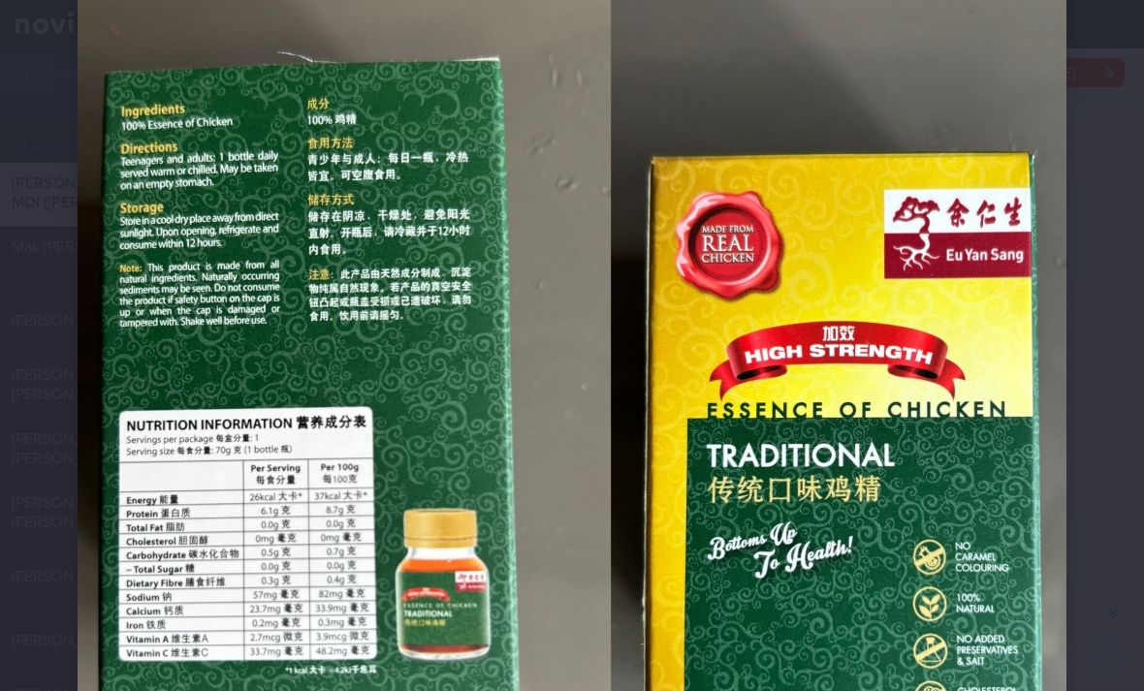
click at [566, 329] on img at bounding box center [572, 434] width 989 height 989
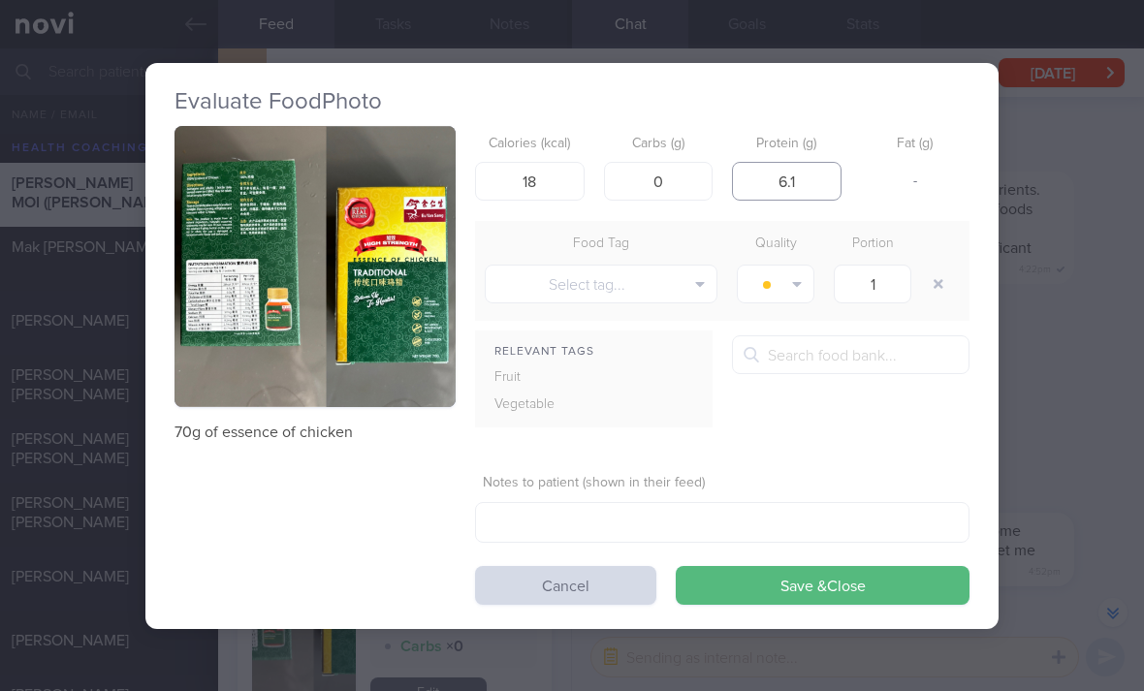
type input "6.1"
type input "0.5"
type input "26"
click at [723, 566] on button "Save & Close" at bounding box center [823, 585] width 294 height 39
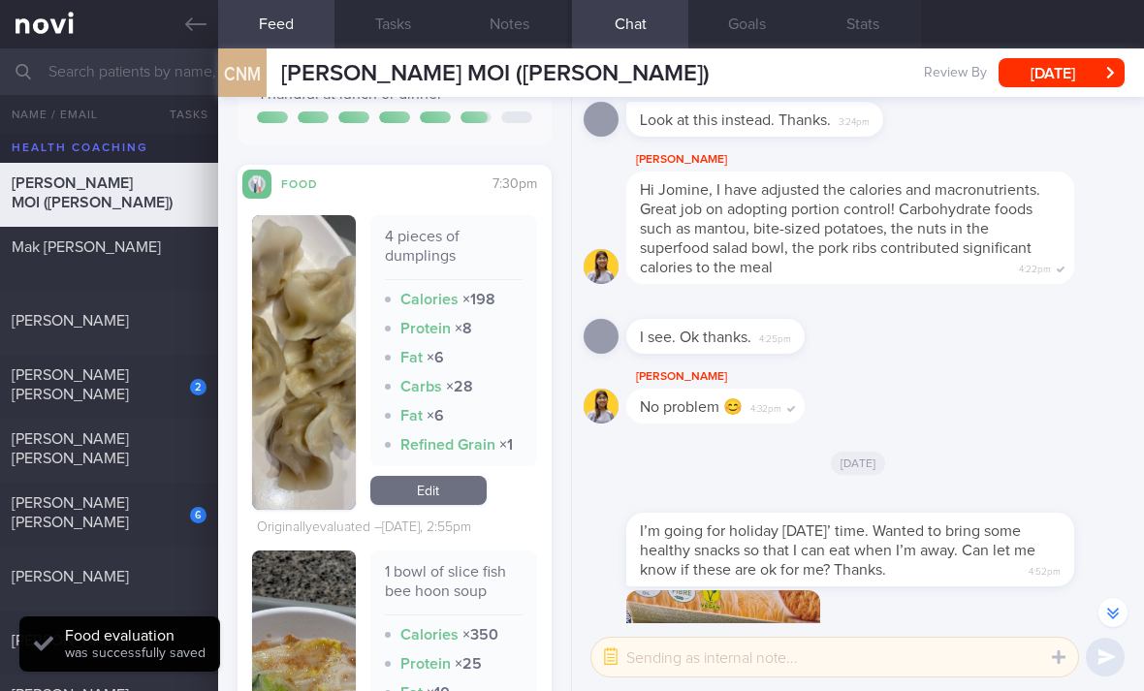
scroll to position [7103, 0]
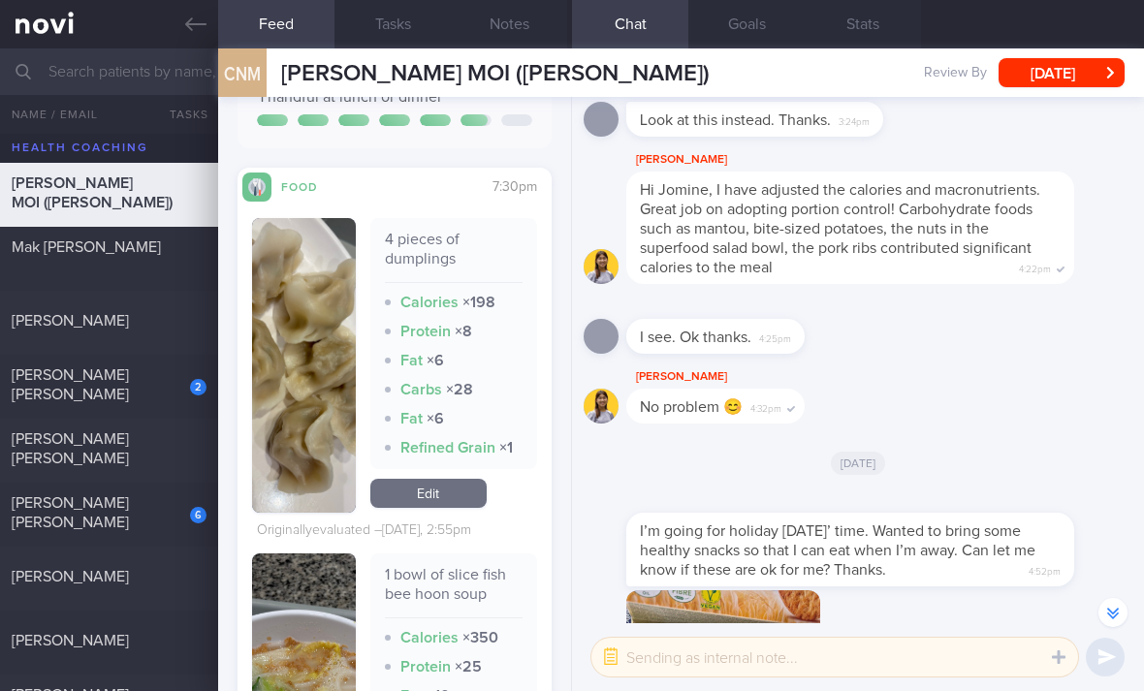
click at [449, 657] on div "Protein × 25" at bounding box center [454, 666] width 138 height 19
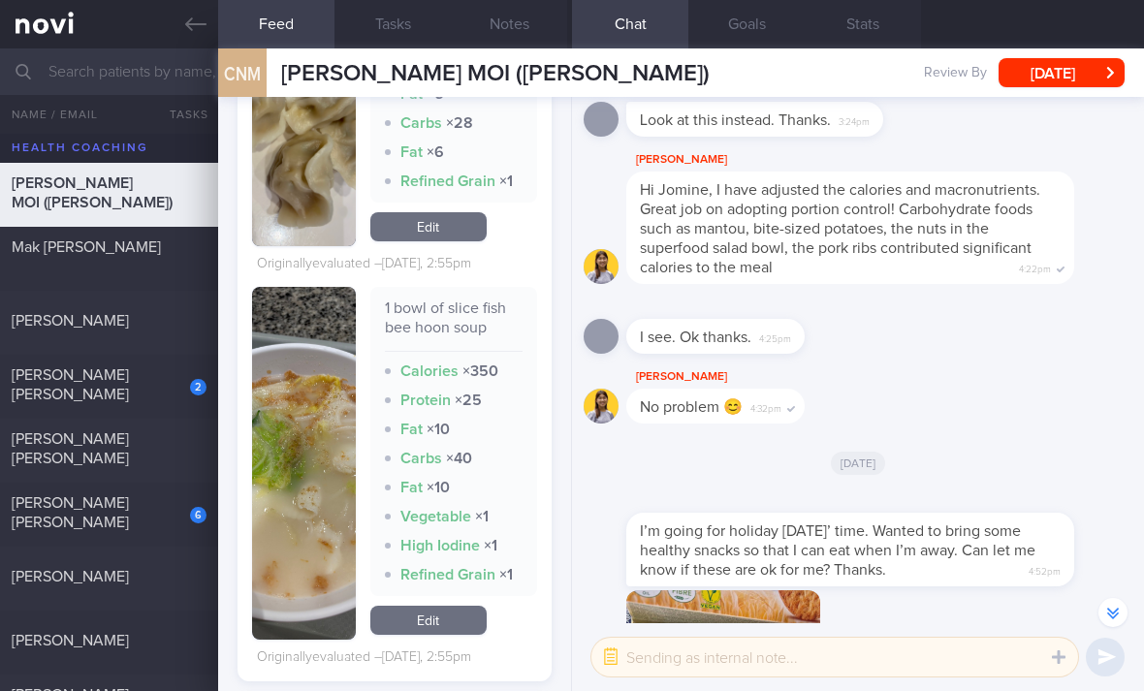
scroll to position [7395, 0]
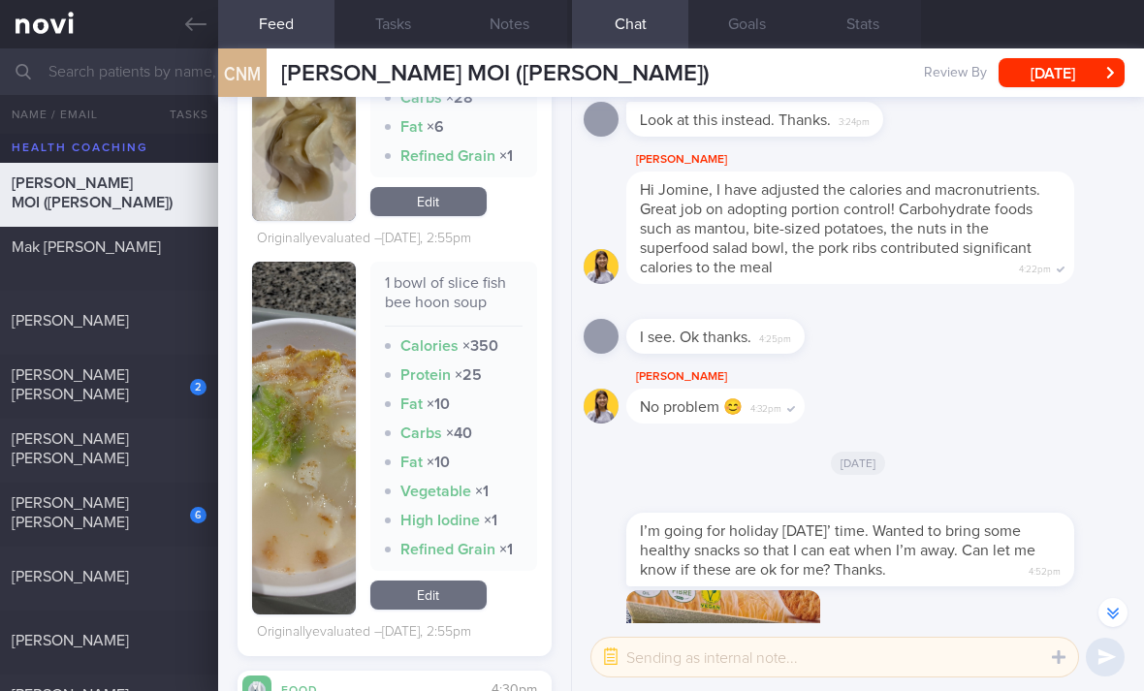
click at [462, 581] on link "Edit" at bounding box center [428, 595] width 116 height 29
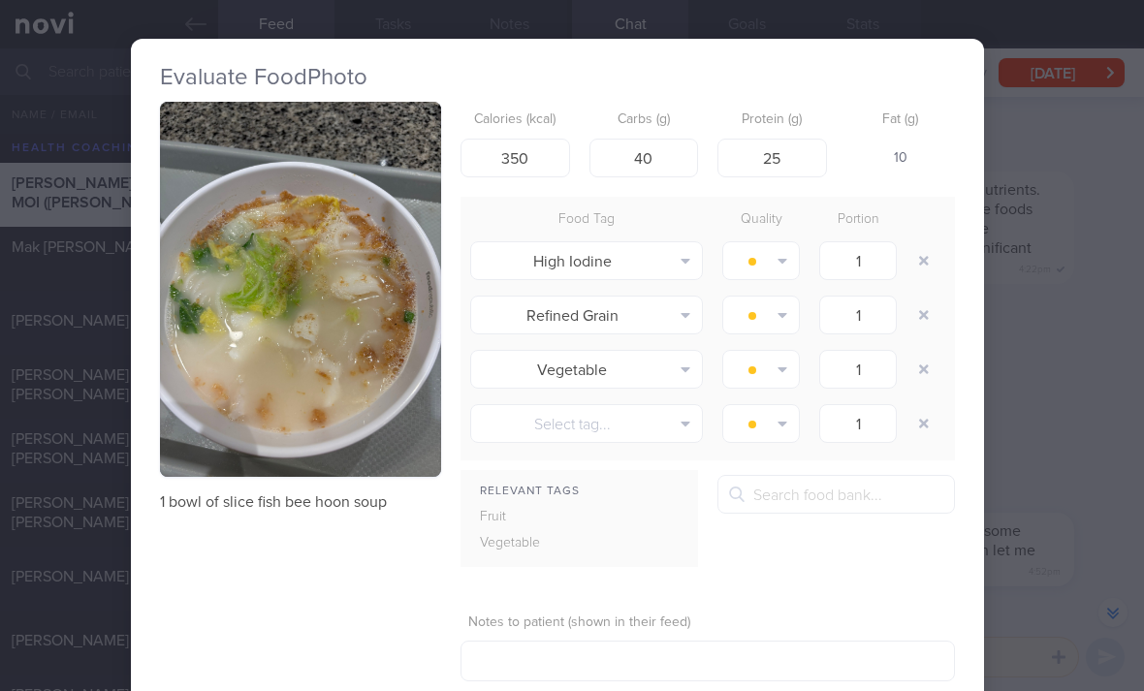
scroll to position [0, 15]
click at [921, 243] on button "button" at bounding box center [923, 260] width 35 height 35
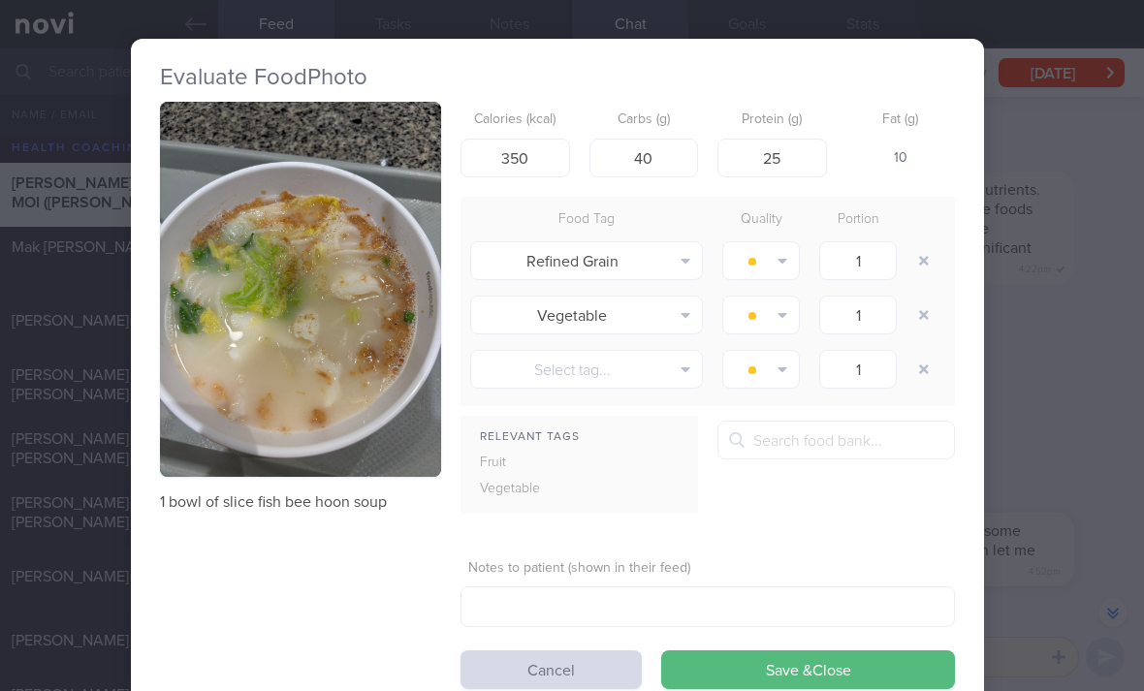
click at [921, 243] on button "button" at bounding box center [923, 260] width 35 height 35
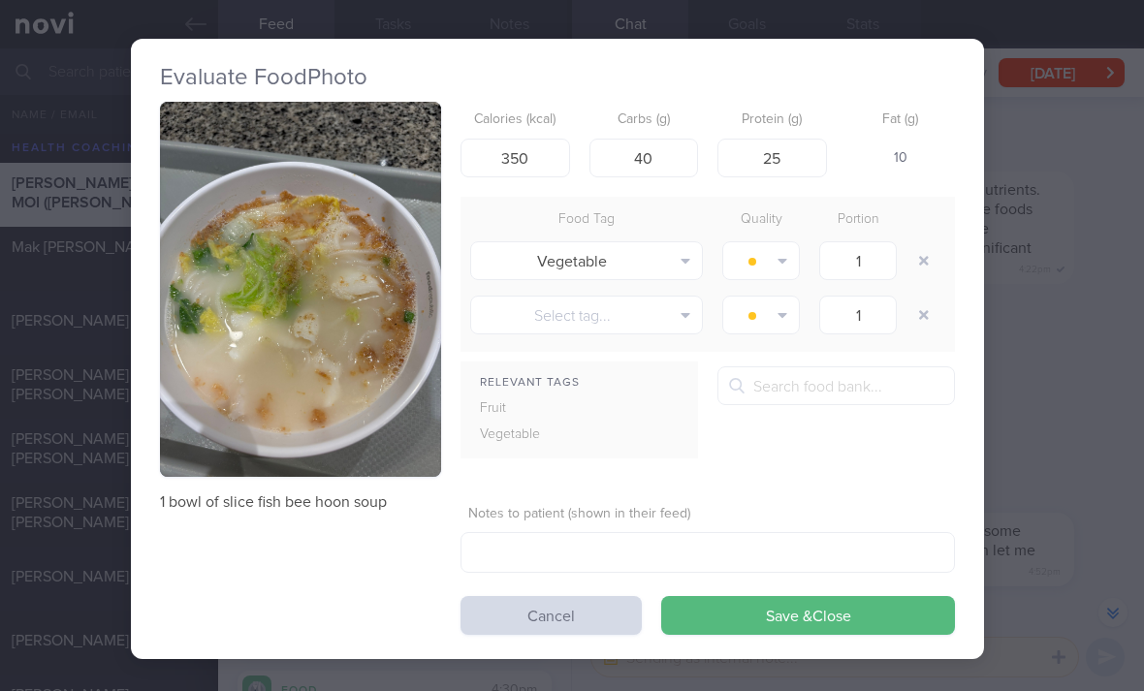
click at [757, 596] on button "Save & Close" at bounding box center [808, 615] width 294 height 39
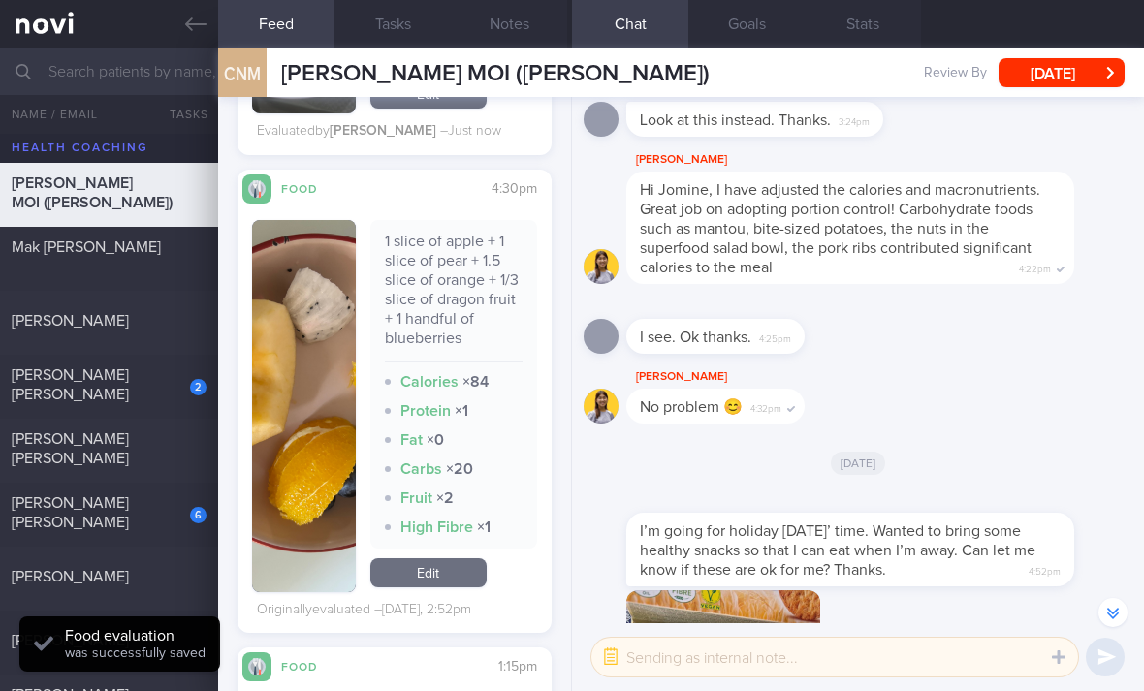
scroll to position [7841, 0]
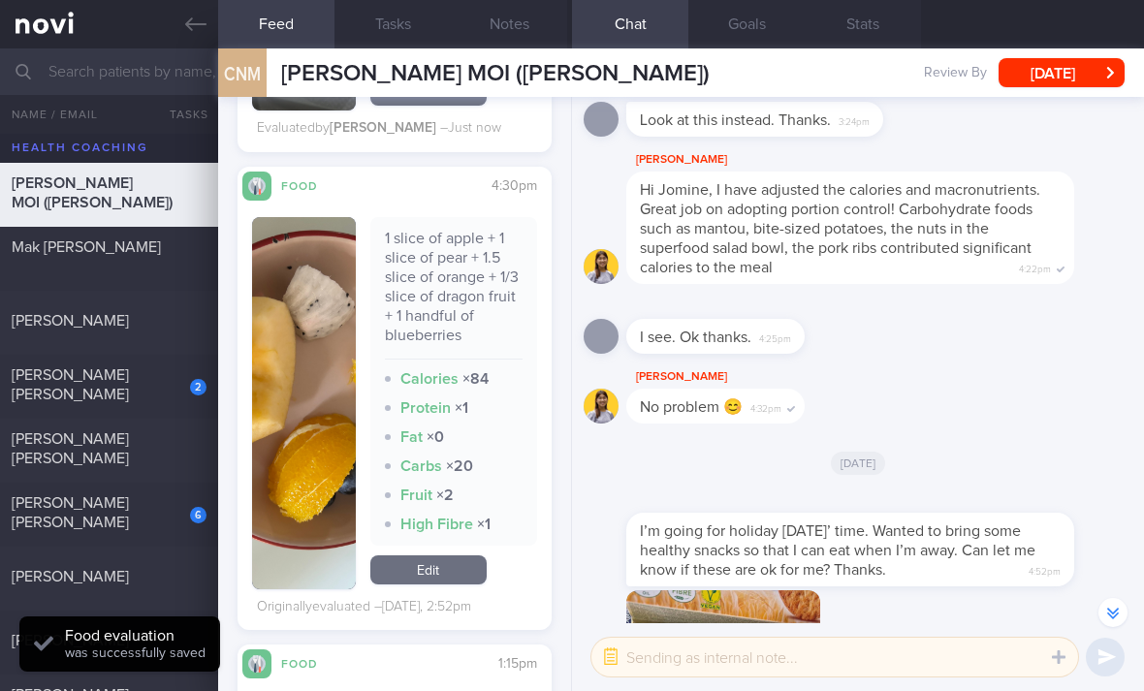
click at [457, 555] on link "Edit" at bounding box center [428, 569] width 116 height 29
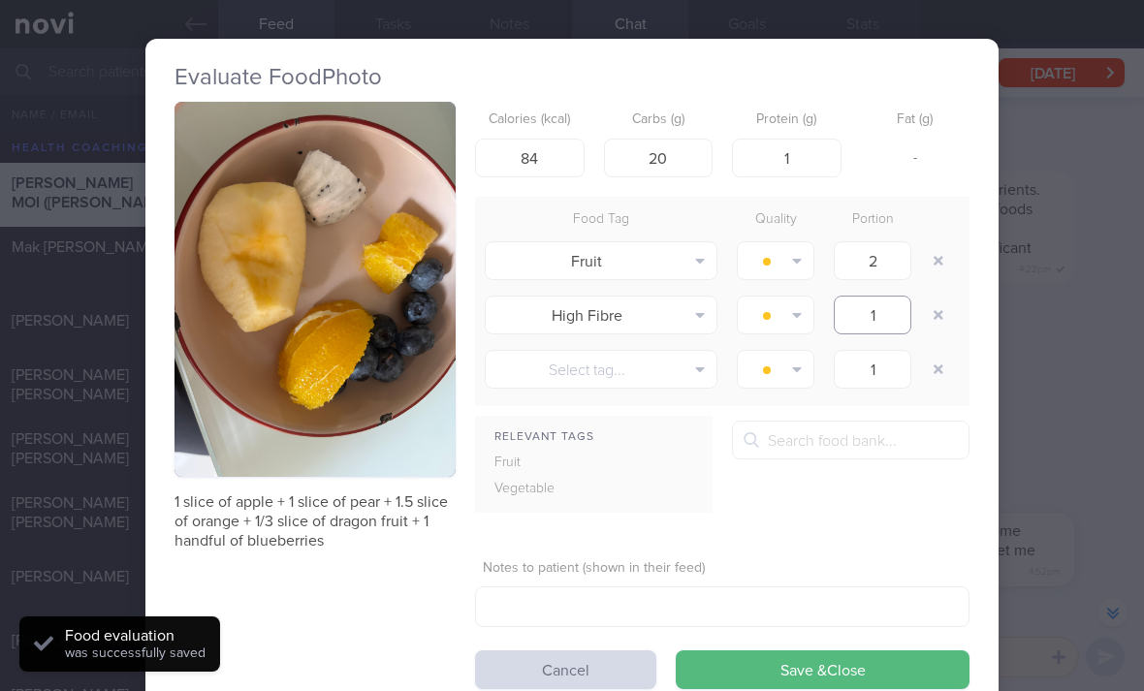
type input "1"
click at [929, 298] on button "button" at bounding box center [938, 315] width 35 height 35
type input "1"
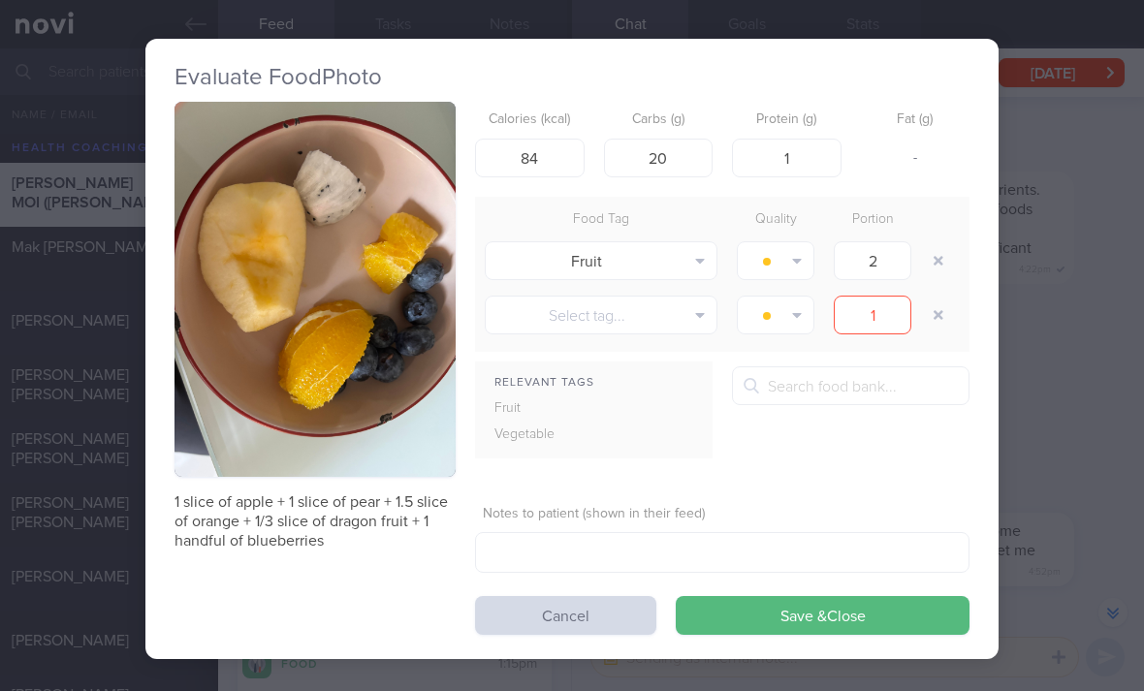
click at [740, 596] on button "Save & Close" at bounding box center [823, 615] width 294 height 39
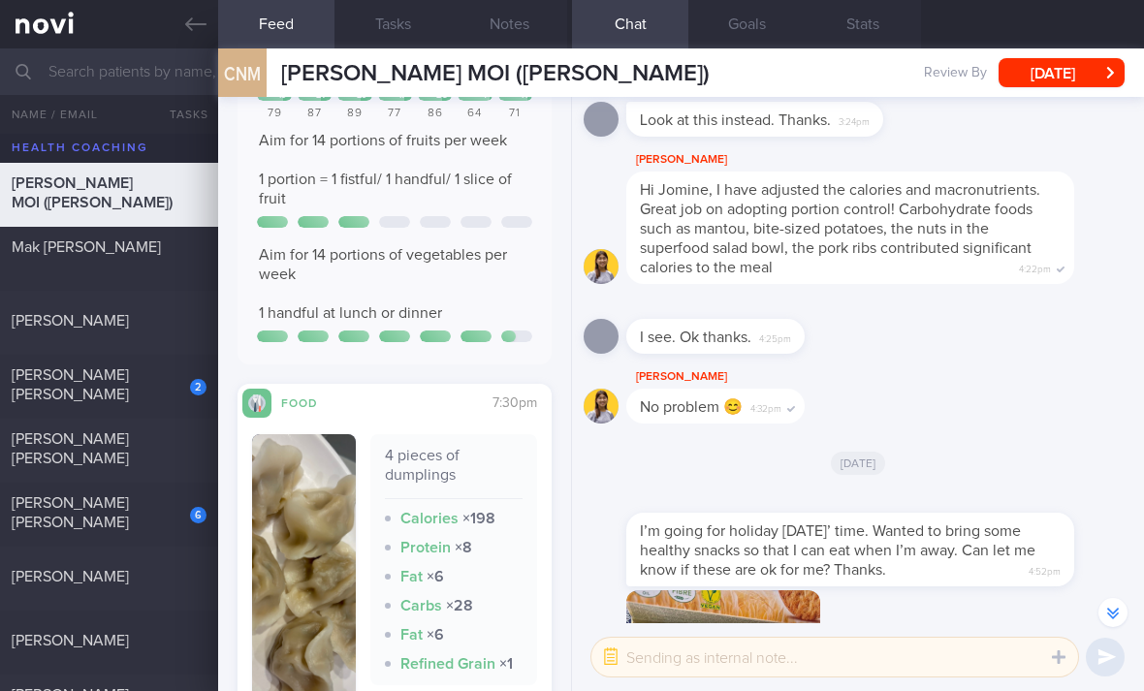
scroll to position [6863, 0]
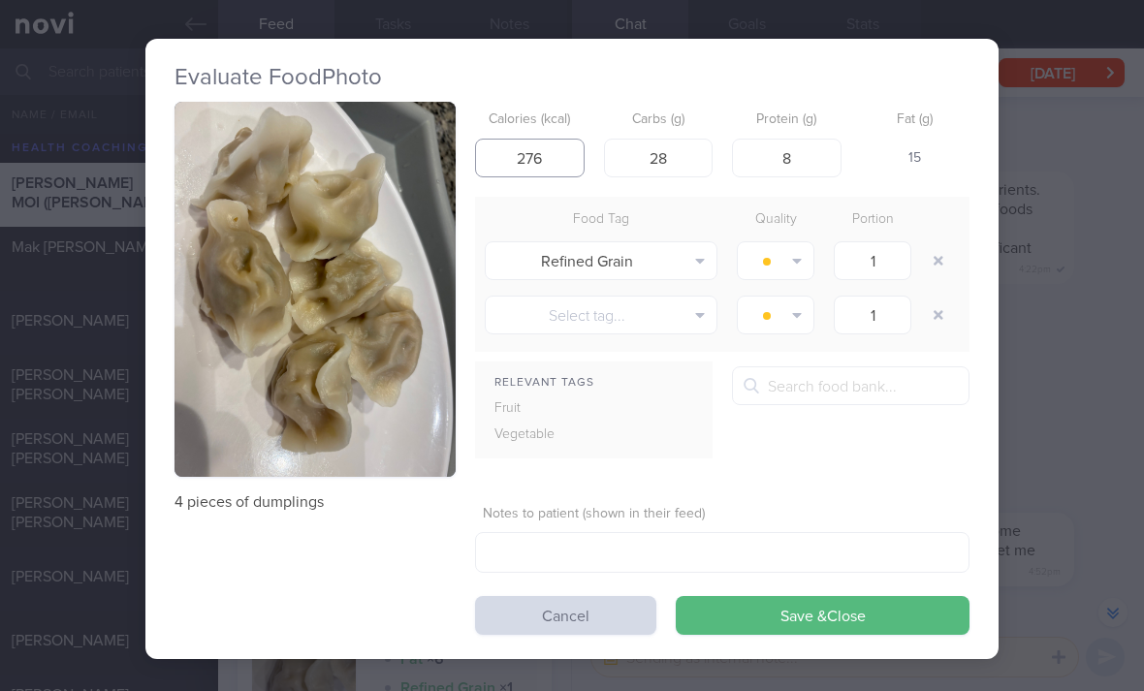
type input "276"
type input "25"
type input "10"
click at [928, 243] on button "button" at bounding box center [938, 260] width 35 height 35
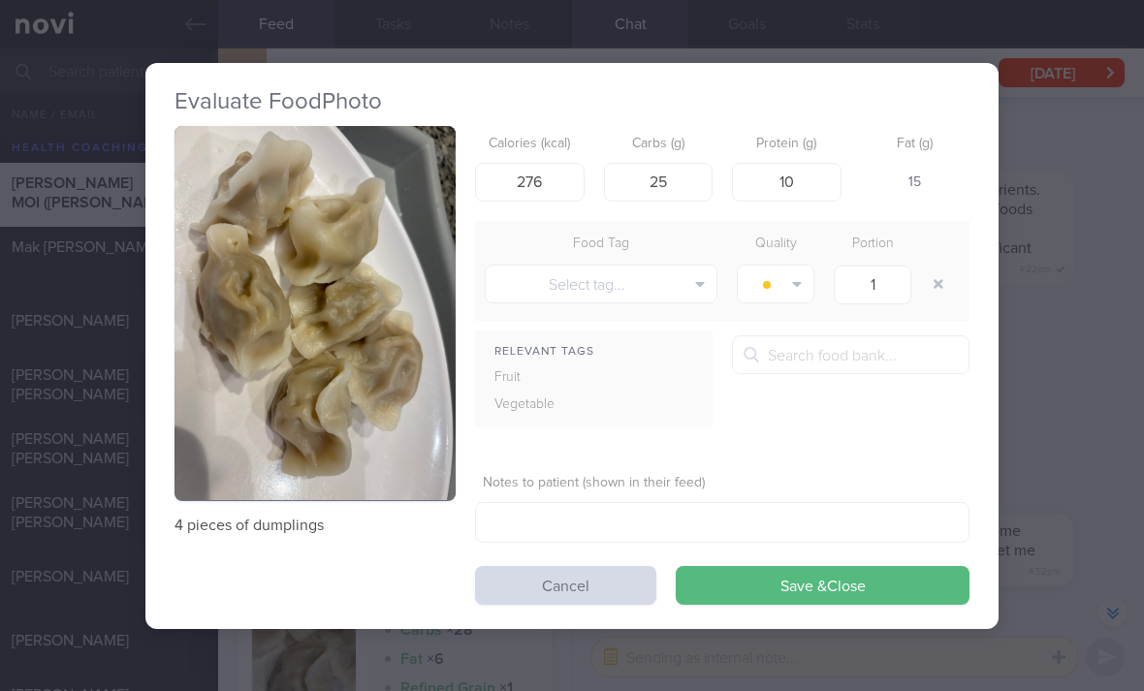
click at [846, 566] on button "Save & Close" at bounding box center [823, 585] width 294 height 39
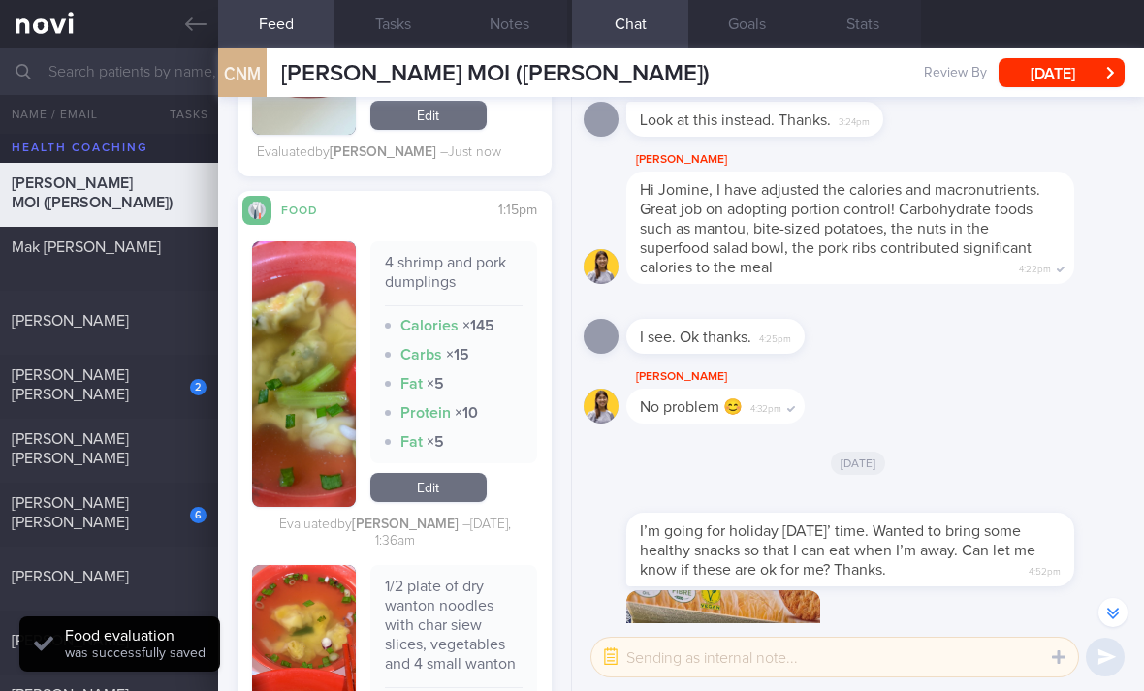
scroll to position [8166, 0]
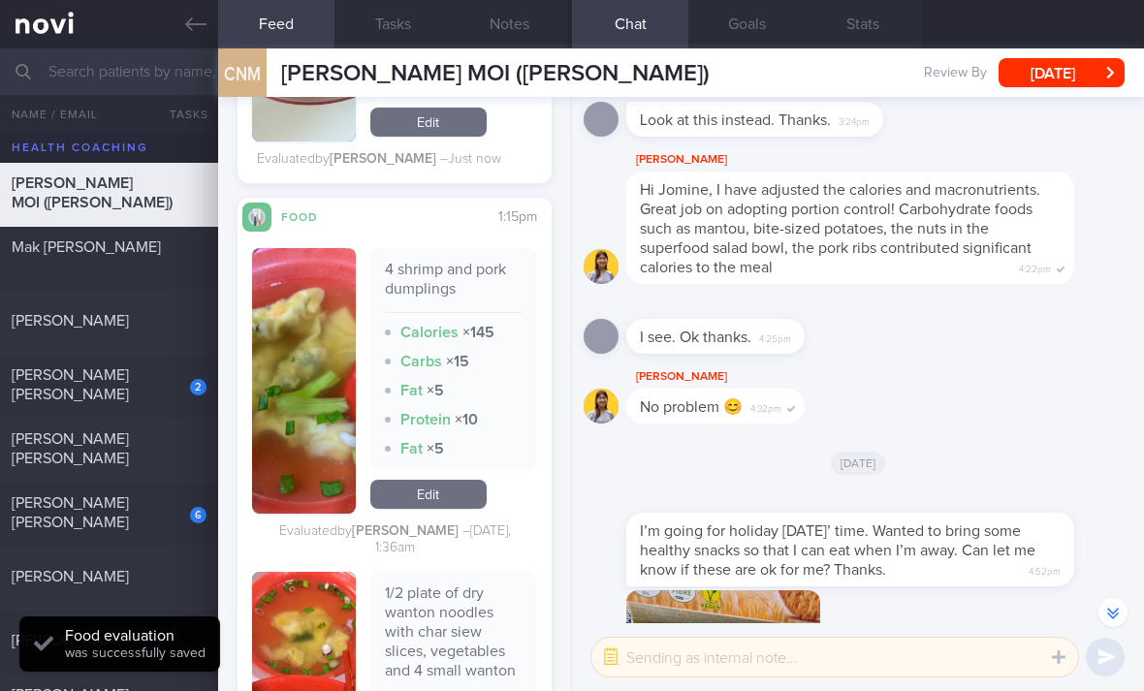
click at [462, 480] on link "Edit" at bounding box center [428, 494] width 116 height 29
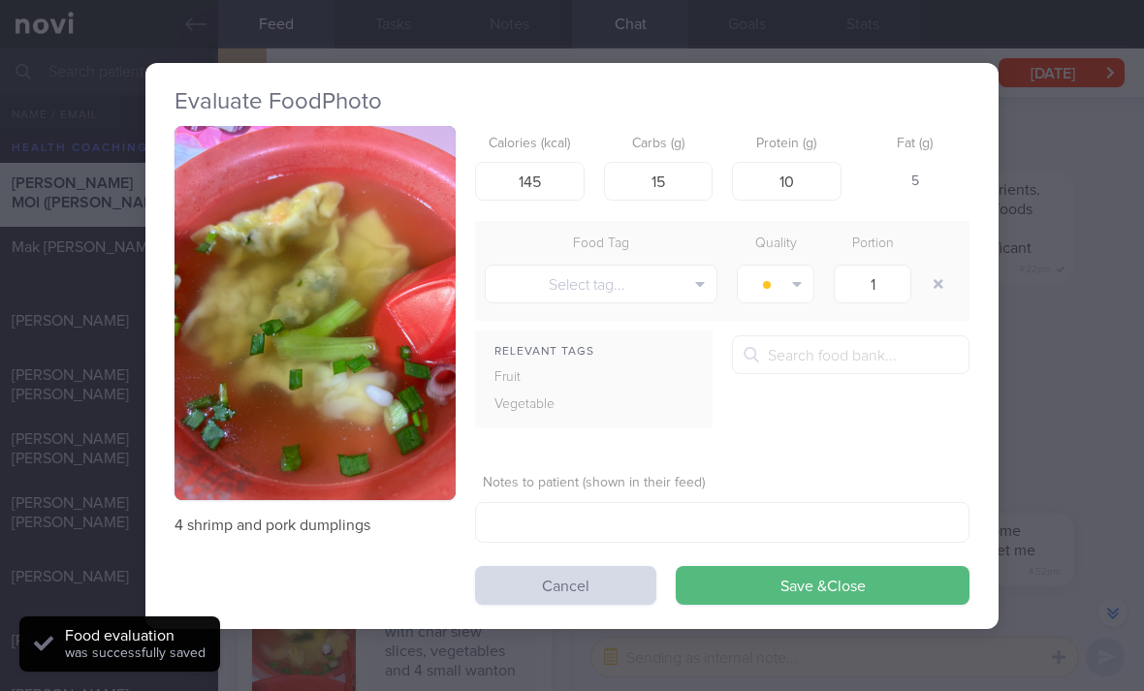
click at [580, 588] on div "Evaluate Food Photo 4 shrimp and pork dumplings Calories (kcal) 145 Carbs (g) 1…" at bounding box center [571, 345] width 853 height 691
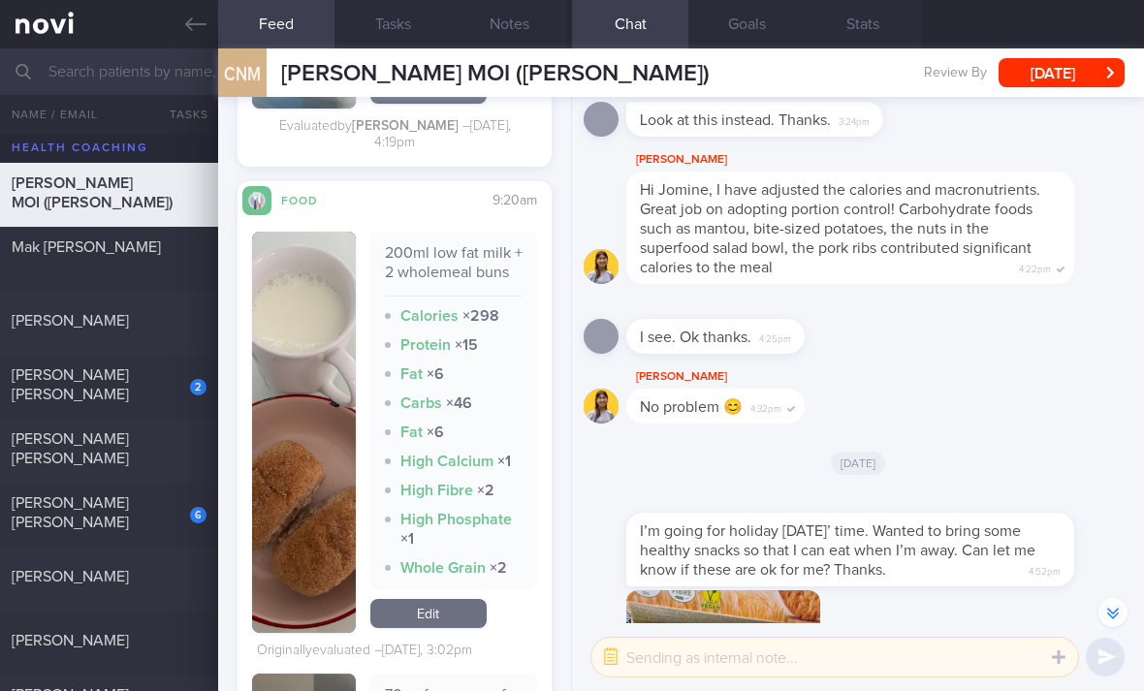
scroll to position [5854, 0]
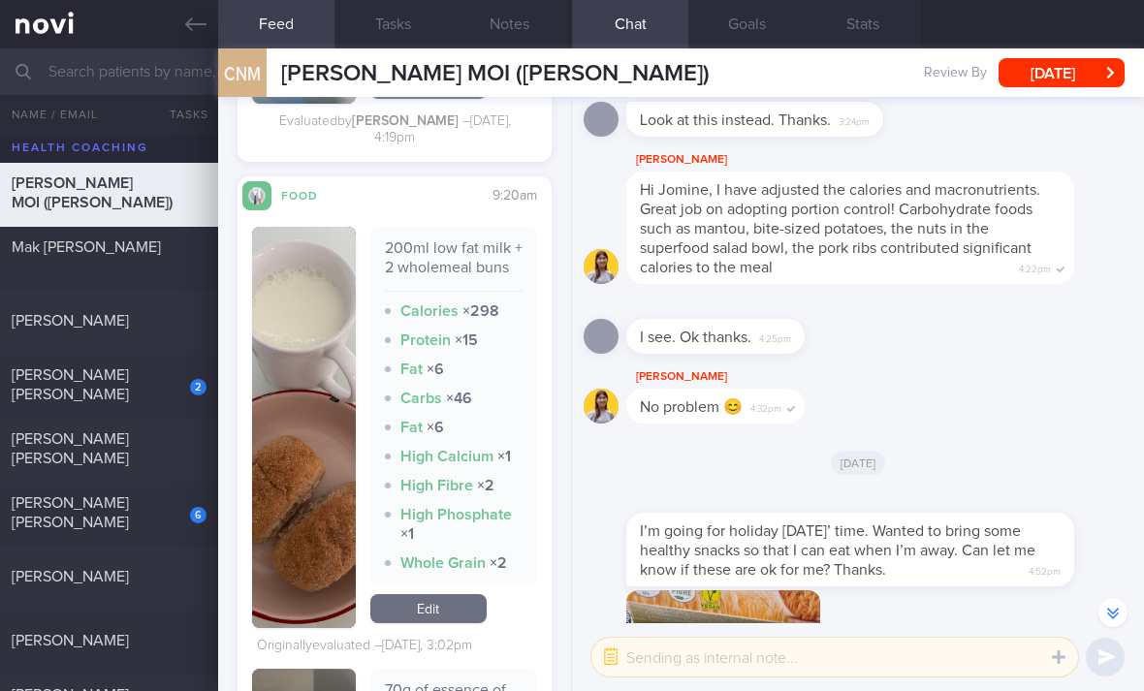
click at [443, 594] on link "Edit" at bounding box center [428, 608] width 116 height 29
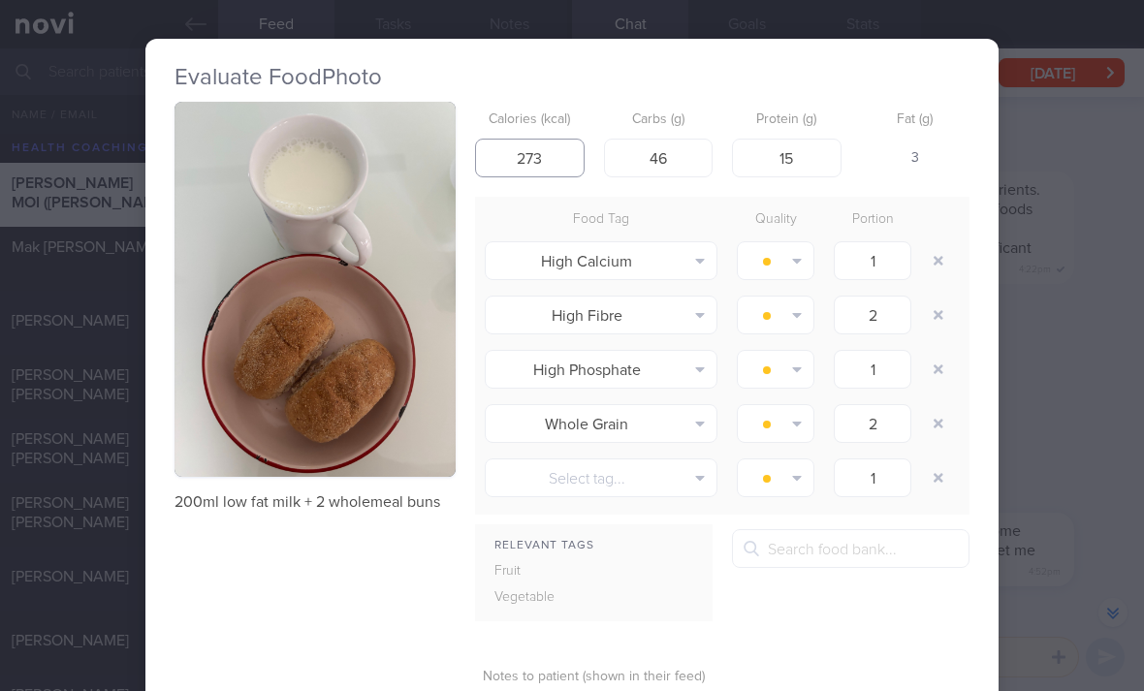
type input "273"
type input "38"
type input "12"
click at [945, 243] on button "button" at bounding box center [938, 260] width 35 height 35
type input "2"
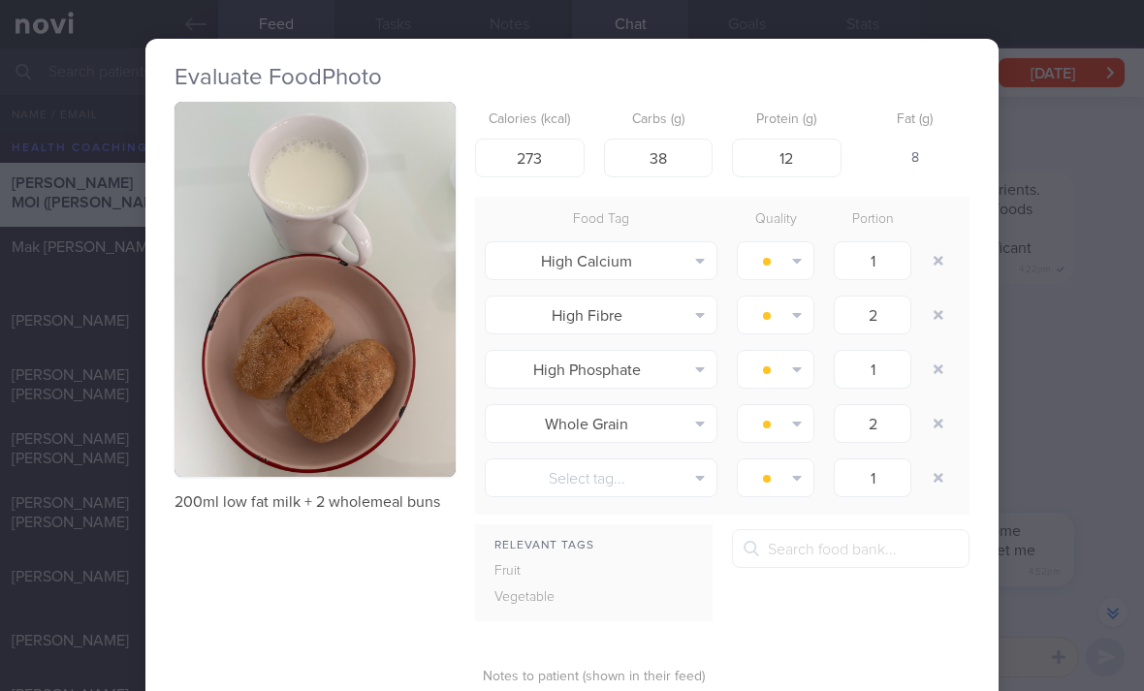
type input "1"
type input "2"
type input "1"
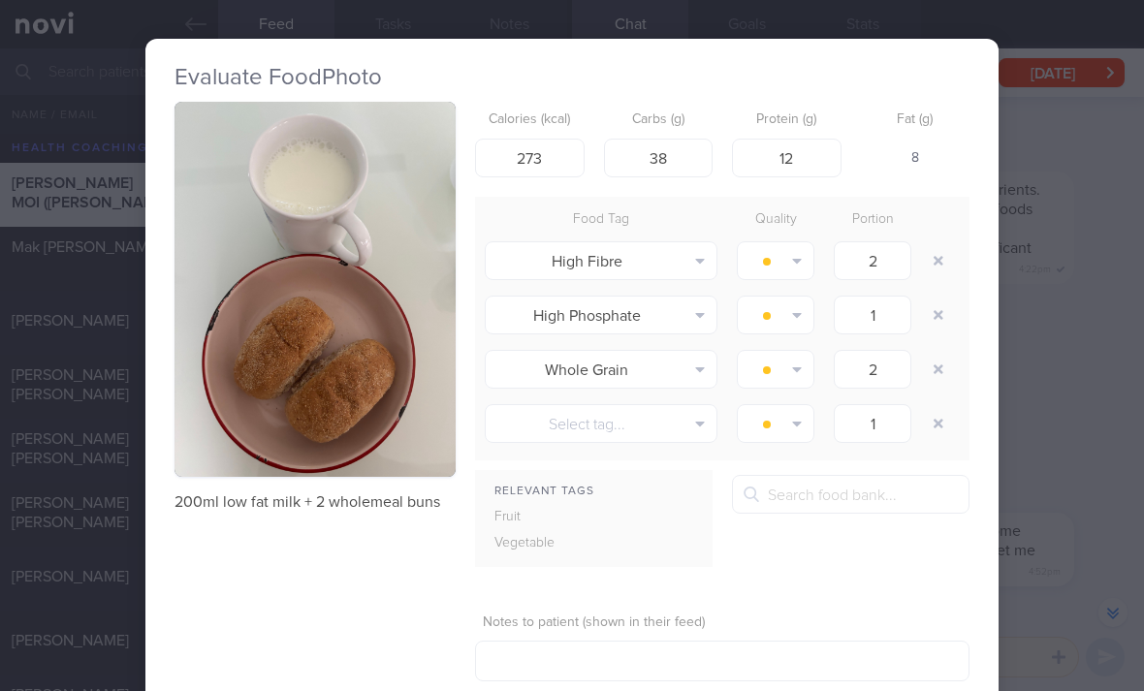
click at [945, 243] on button "button" at bounding box center [938, 260] width 35 height 35
type input "1"
type input "2"
type input "1"
click at [946, 243] on button "button" at bounding box center [938, 260] width 35 height 35
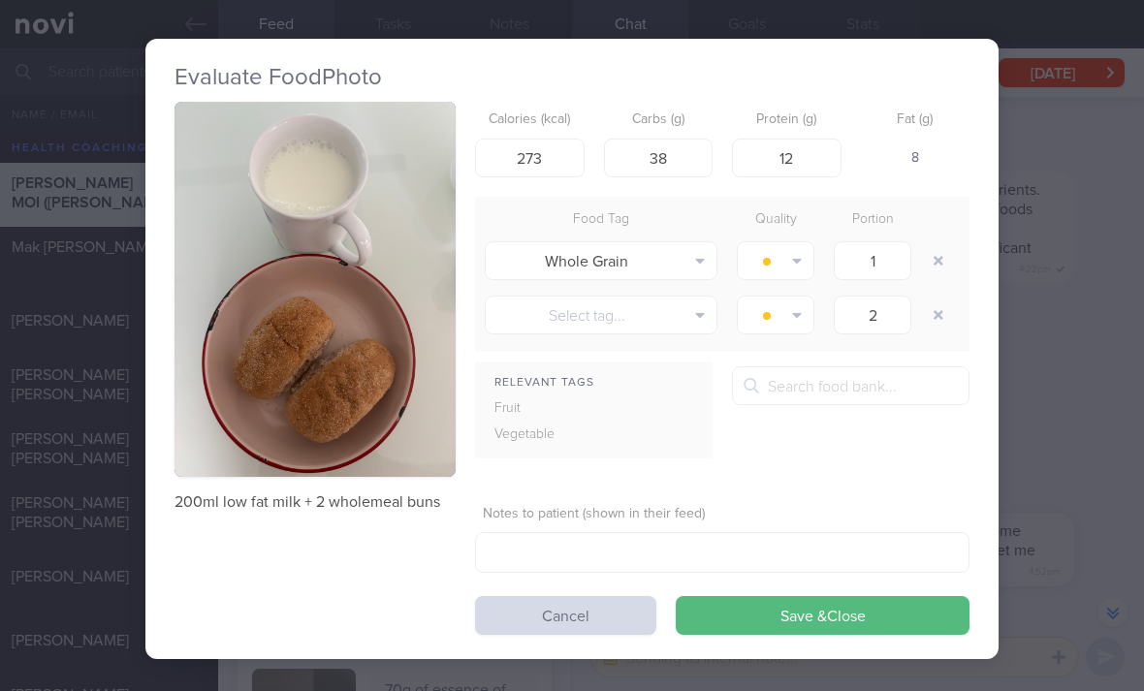
type input "2"
type input "1"
click at [936, 243] on button "button" at bounding box center [938, 260] width 35 height 35
type input "1"
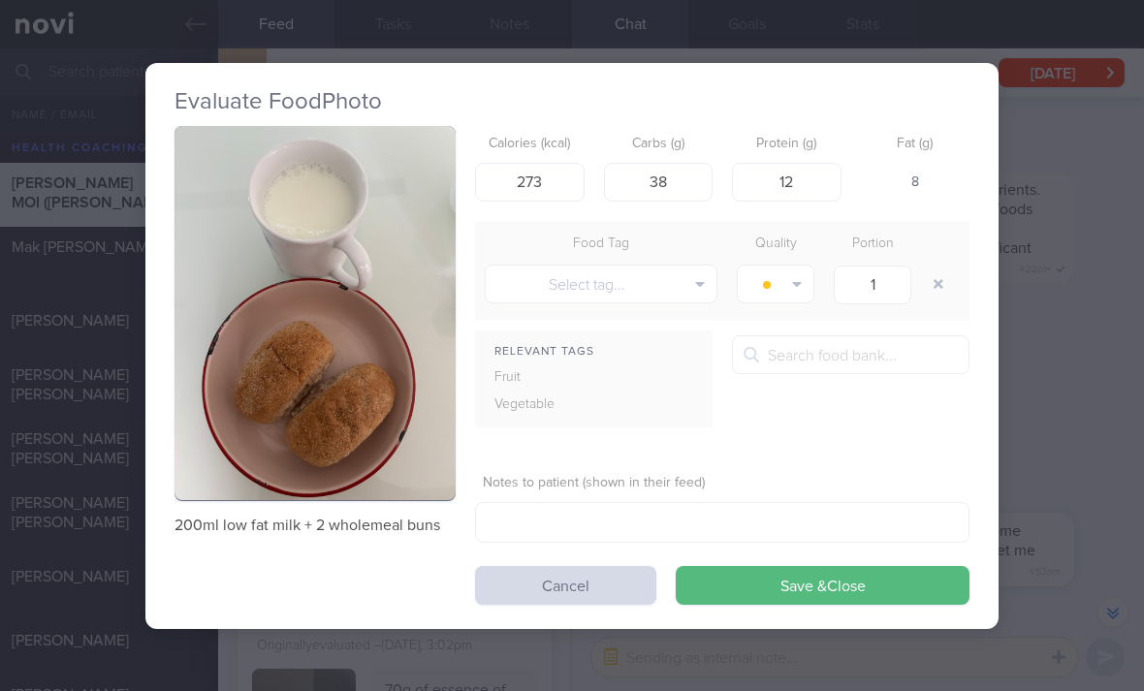
click at [850, 566] on button "Save & Close" at bounding box center [823, 585] width 294 height 39
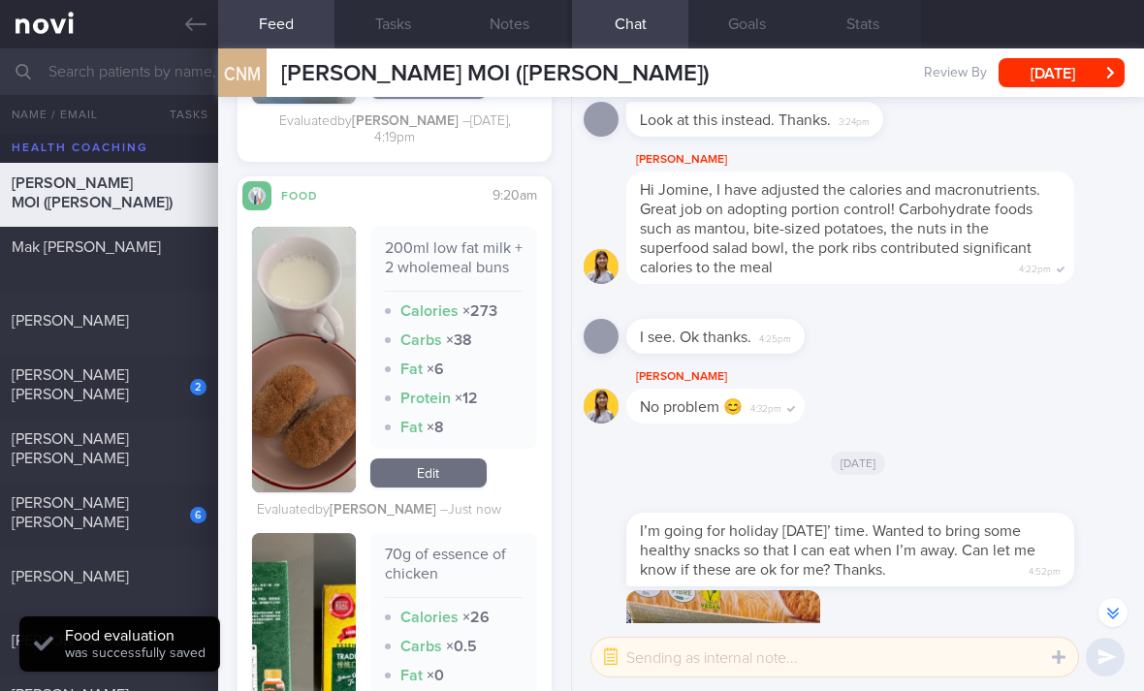
click at [167, 365] on div "2" at bounding box center [185, 380] width 43 height 30
checkbox input "true"
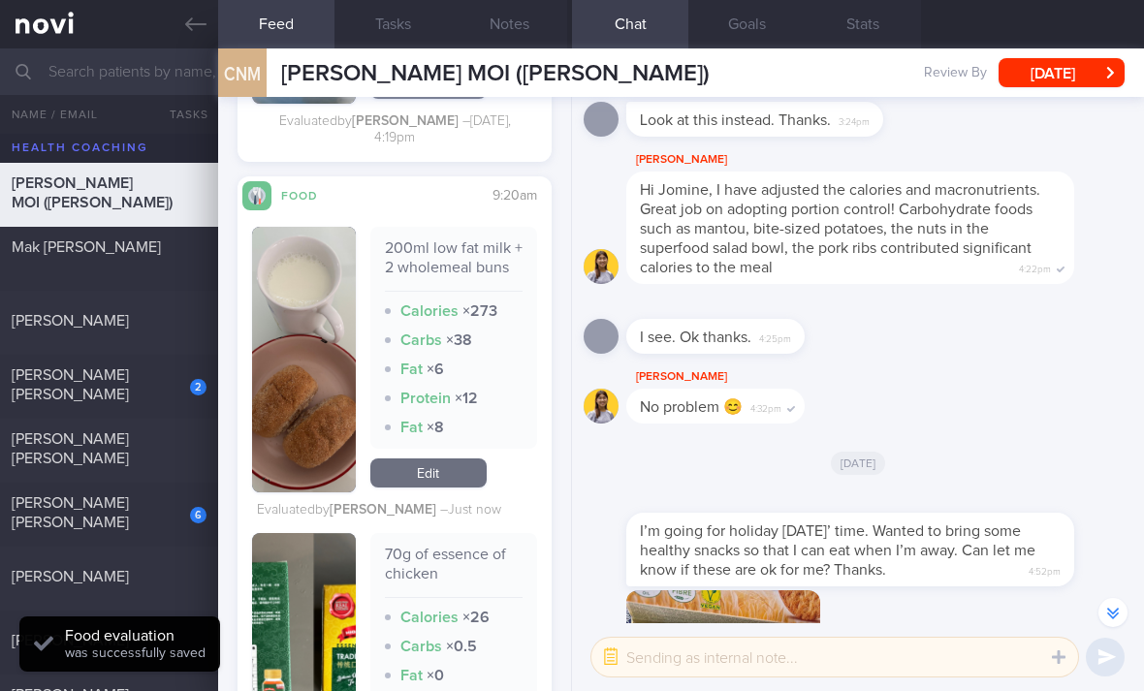
checkbox input "true"
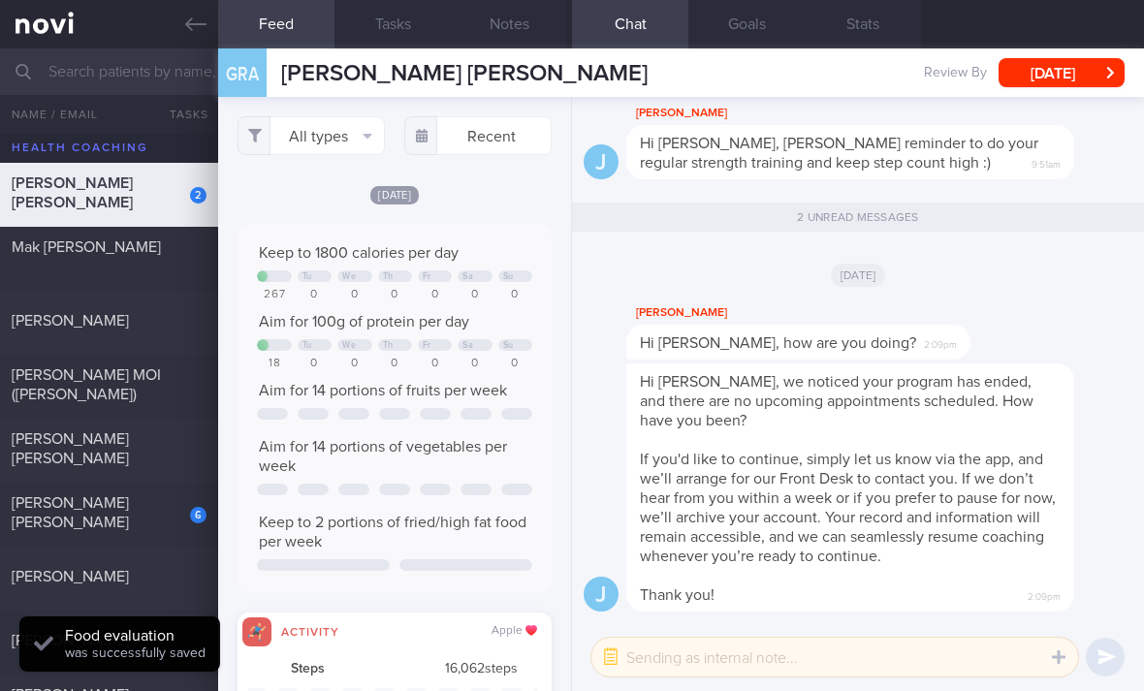
click at [122, 493] on div "[PERSON_NAME] [PERSON_NAME]" at bounding box center [107, 512] width 190 height 39
select select "4"
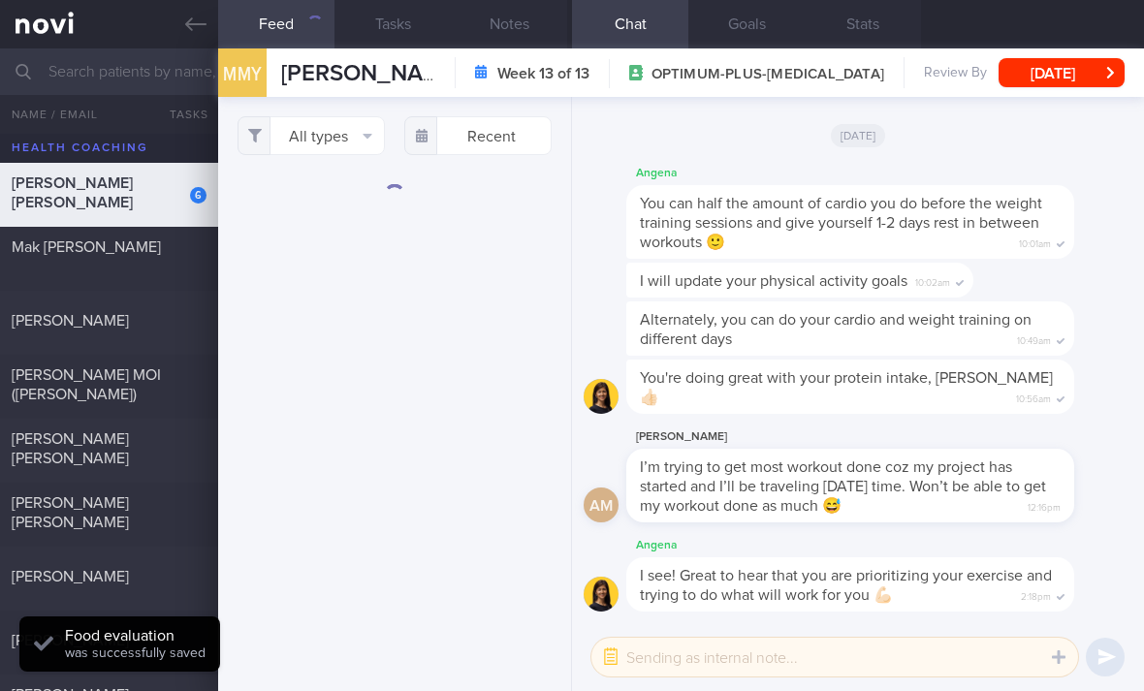
click at [361, 116] on button "All types" at bounding box center [310, 135] width 147 height 39
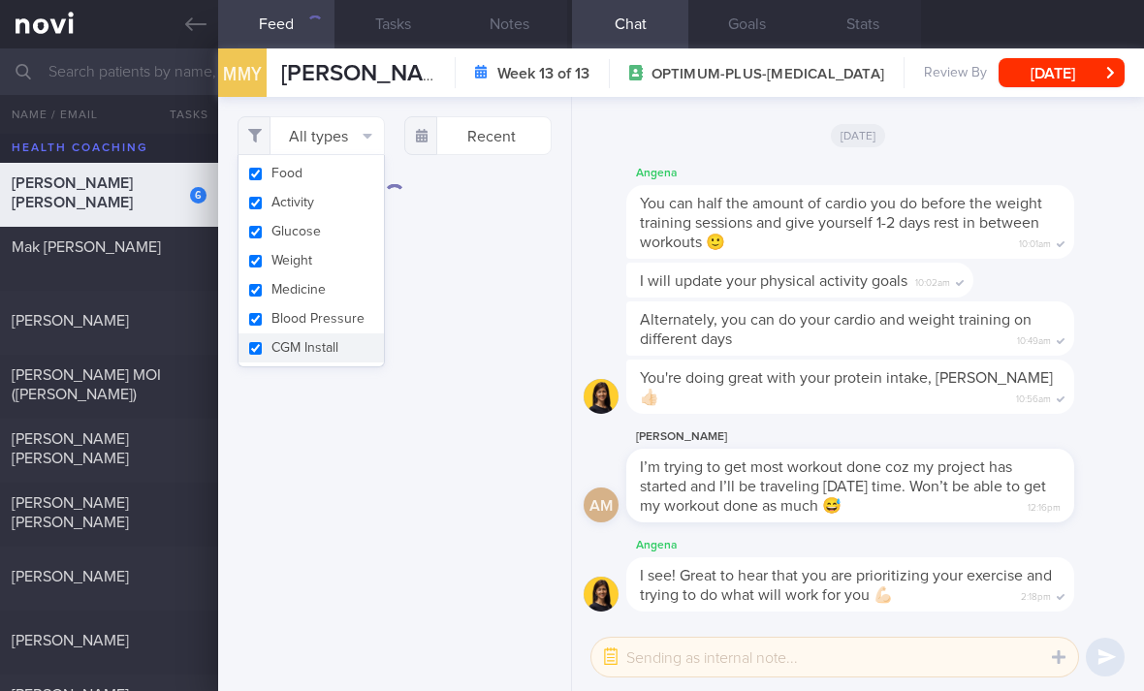
click at [363, 188] on button "Activity" at bounding box center [310, 202] width 145 height 29
checkbox input "false"
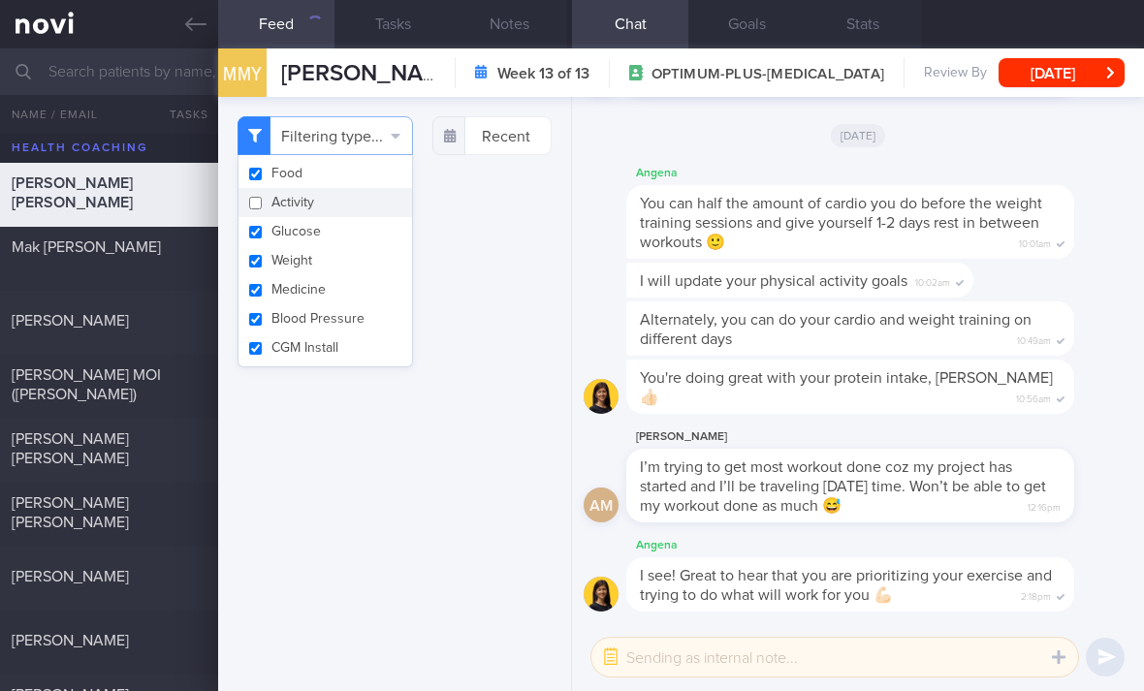
click at [361, 217] on button "Glucose" at bounding box center [324, 231] width 173 height 29
checkbox input "false"
click at [358, 246] on button "Weight" at bounding box center [324, 260] width 173 height 29
checkbox input "false"
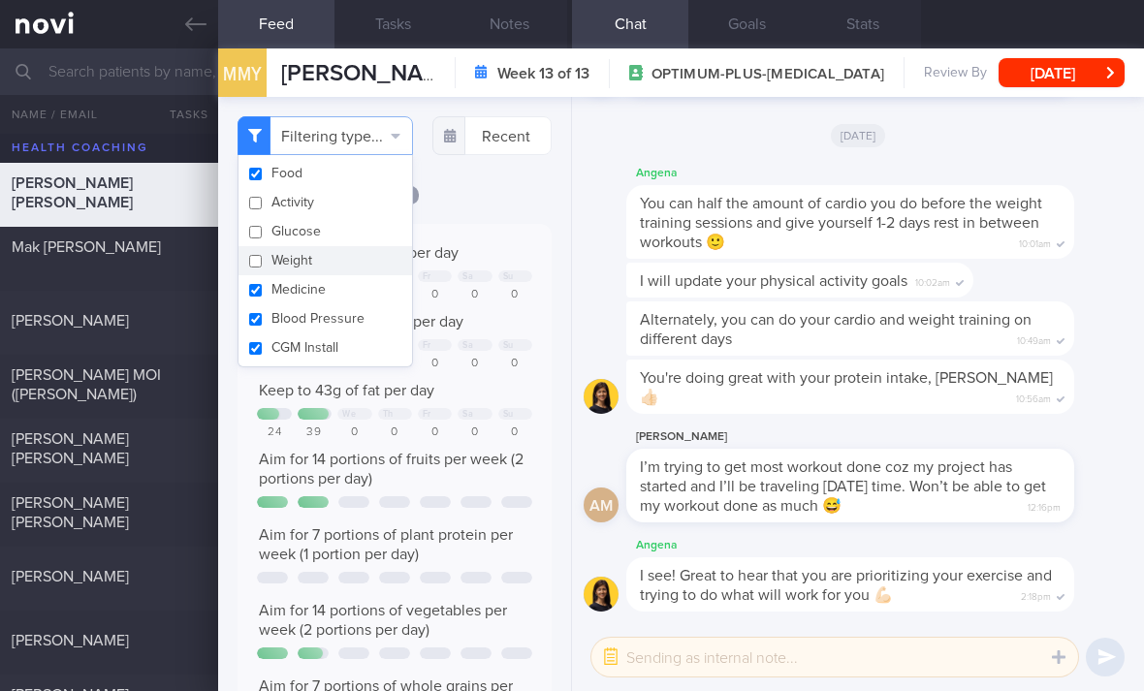
click at [357, 275] on button "Medicine" at bounding box center [324, 289] width 173 height 29
checkbox input "false"
click at [349, 304] on button "Blood Pressure" at bounding box center [324, 318] width 173 height 29
checkbox input "false"
click at [343, 333] on button "CGM Install" at bounding box center [324, 347] width 173 height 29
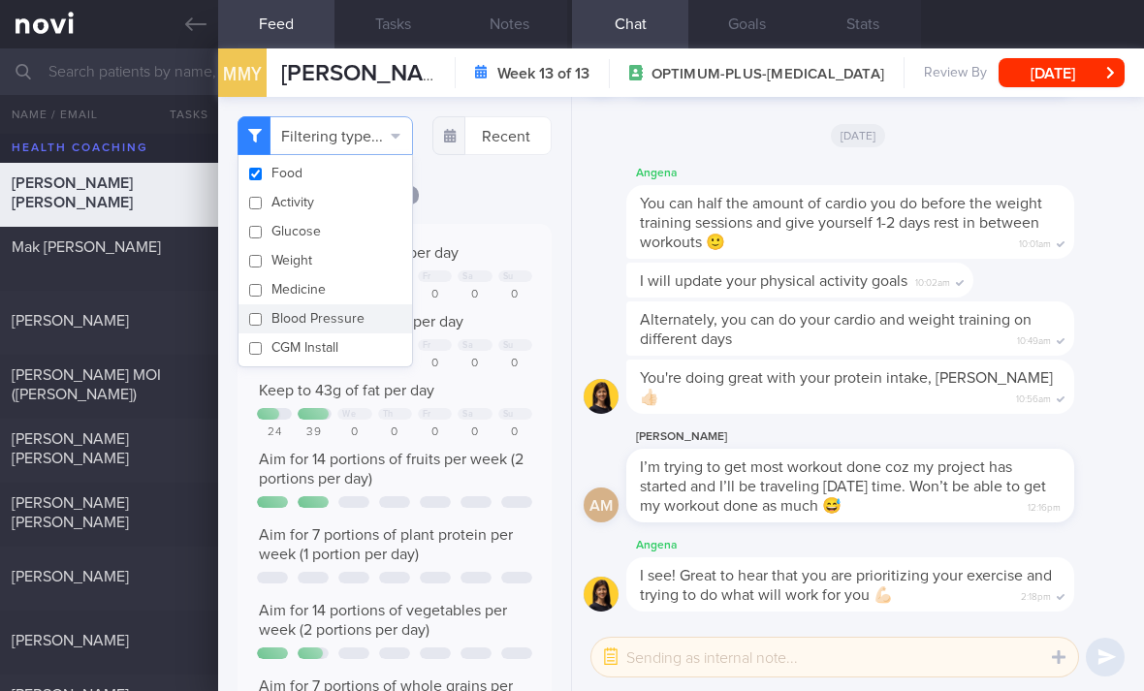
checkbox input "false"
click at [473, 184] on div "[DATE] Keep to 1300 calories per day We Th Fr Sa Su 902 1069 0 0 0 0 0 Aim for …" at bounding box center [394, 618] width 314 height 869
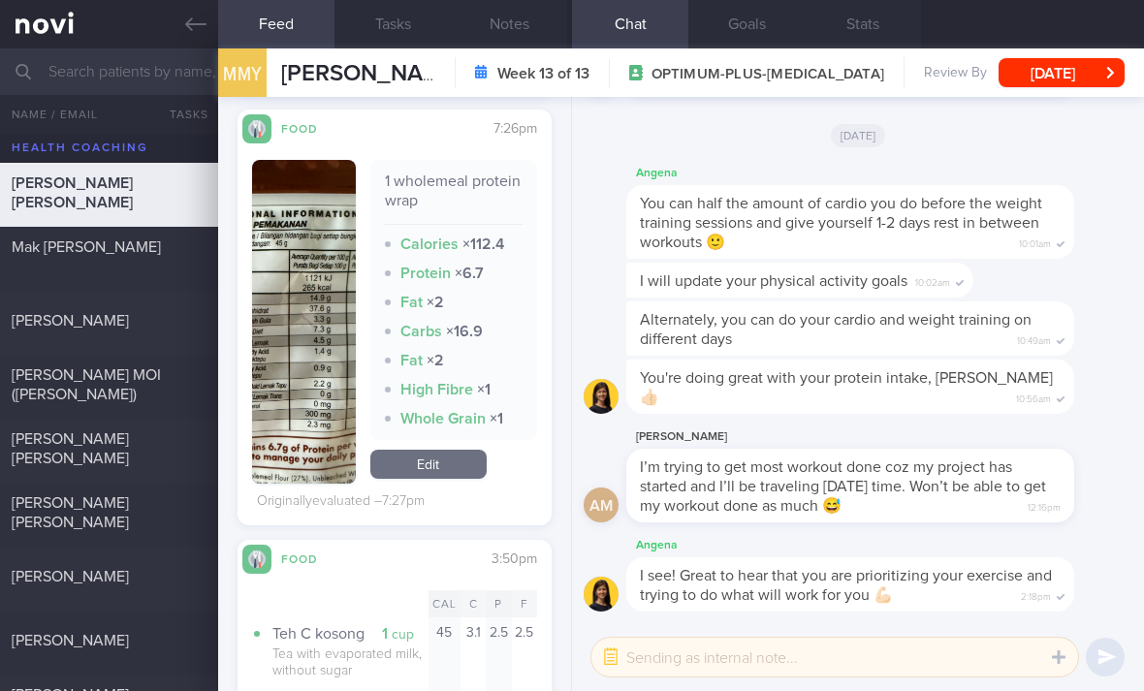
scroll to position [1319, 0]
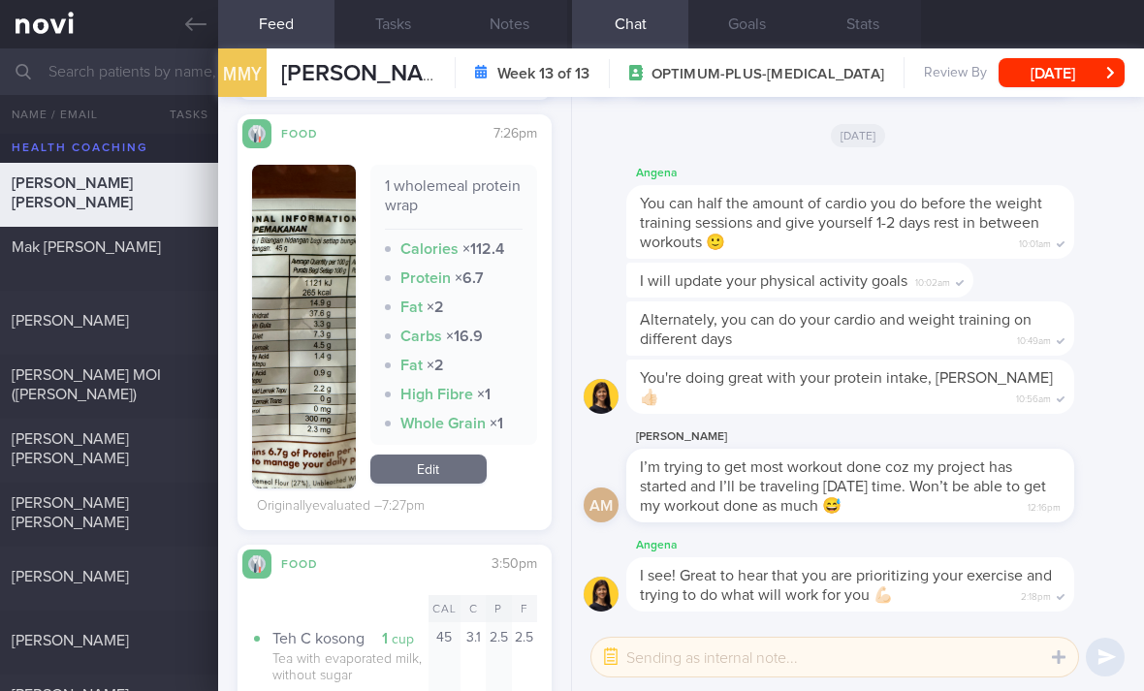
click at [451, 455] on link "Edit" at bounding box center [428, 469] width 116 height 29
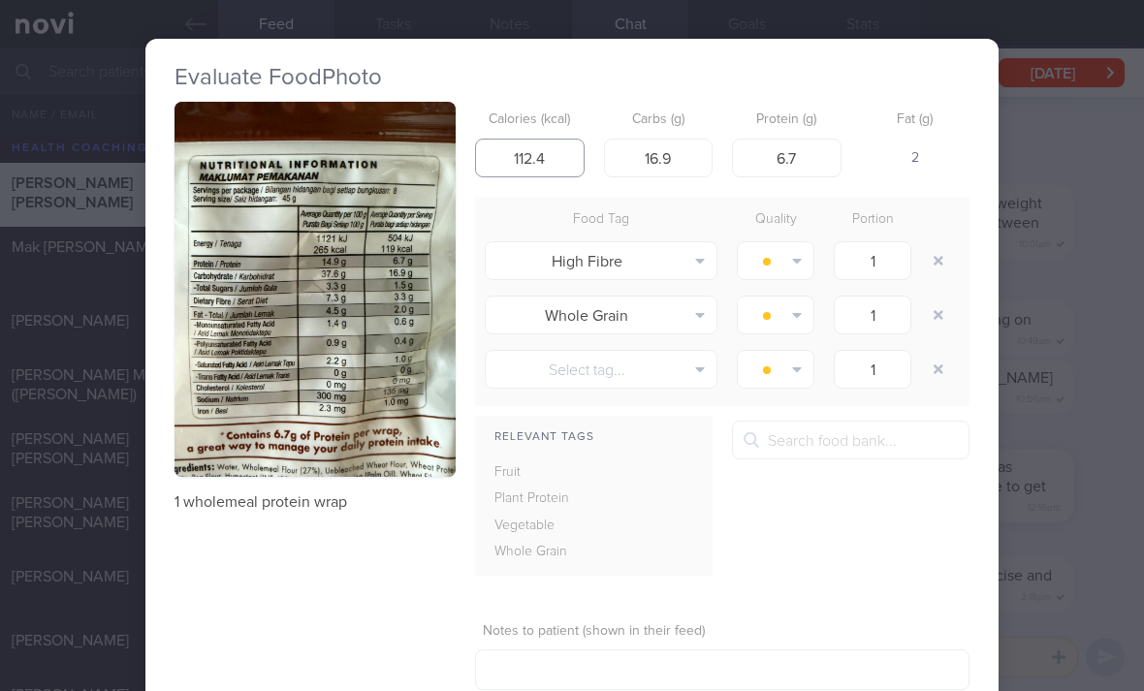
type input ".4"
type input "119"
click at [923, 234] on div at bounding box center [940, 261] width 39 height 54
click at [922, 234] on div at bounding box center [940, 261] width 39 height 54
click at [932, 243] on button "button" at bounding box center [938, 260] width 35 height 35
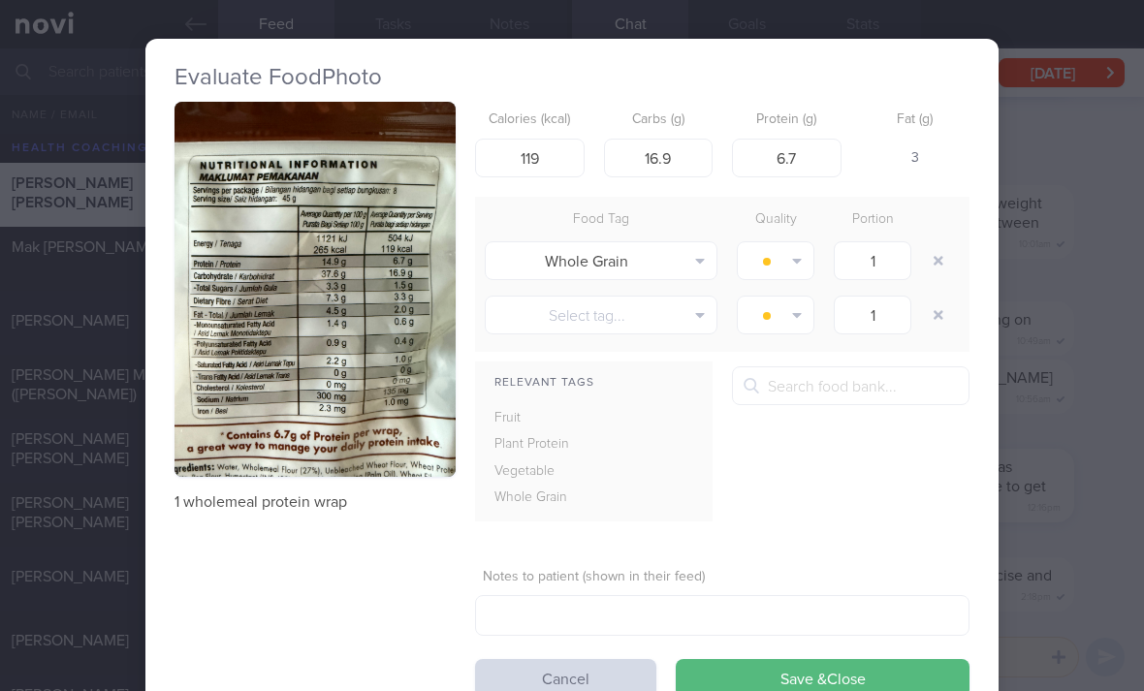
click at [778, 659] on button "Save & Close" at bounding box center [823, 678] width 294 height 39
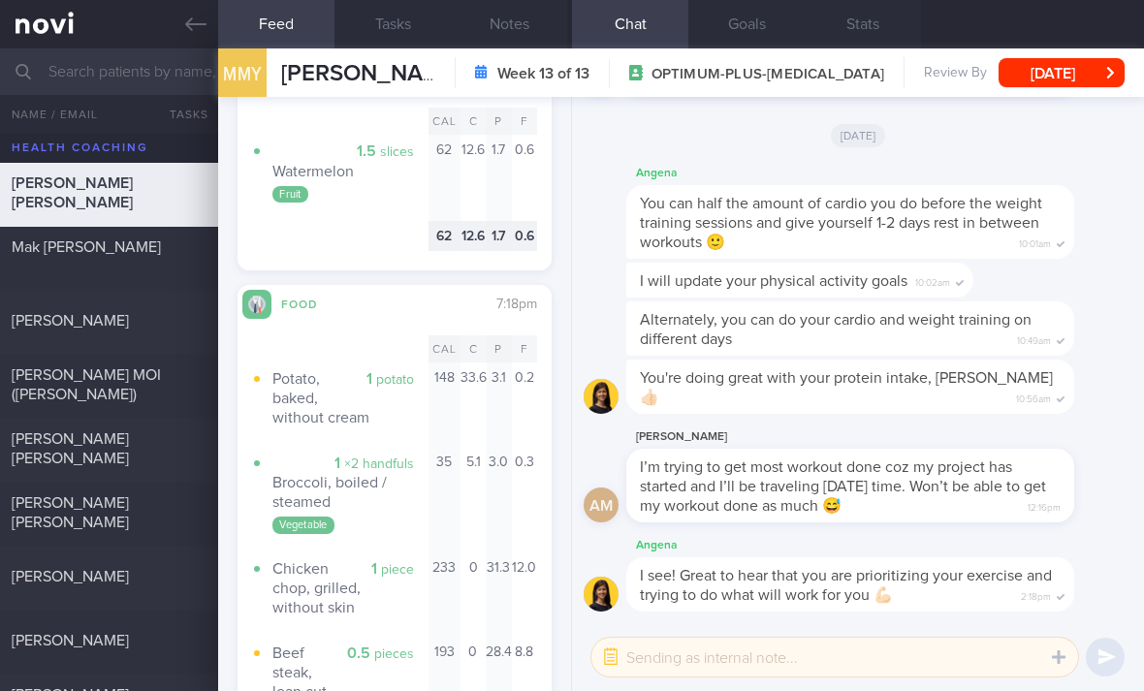
scroll to position [5436, 0]
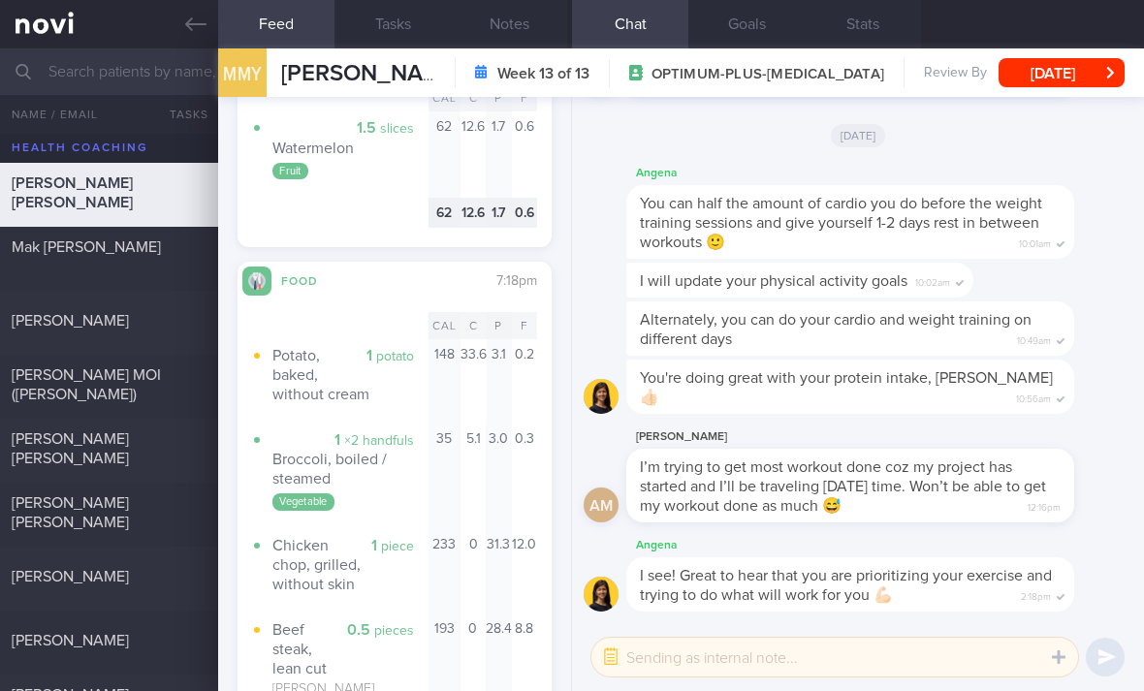
click at [165, 493] on div at bounding box center [185, 498] width 43 height 11
checkbox input "true"
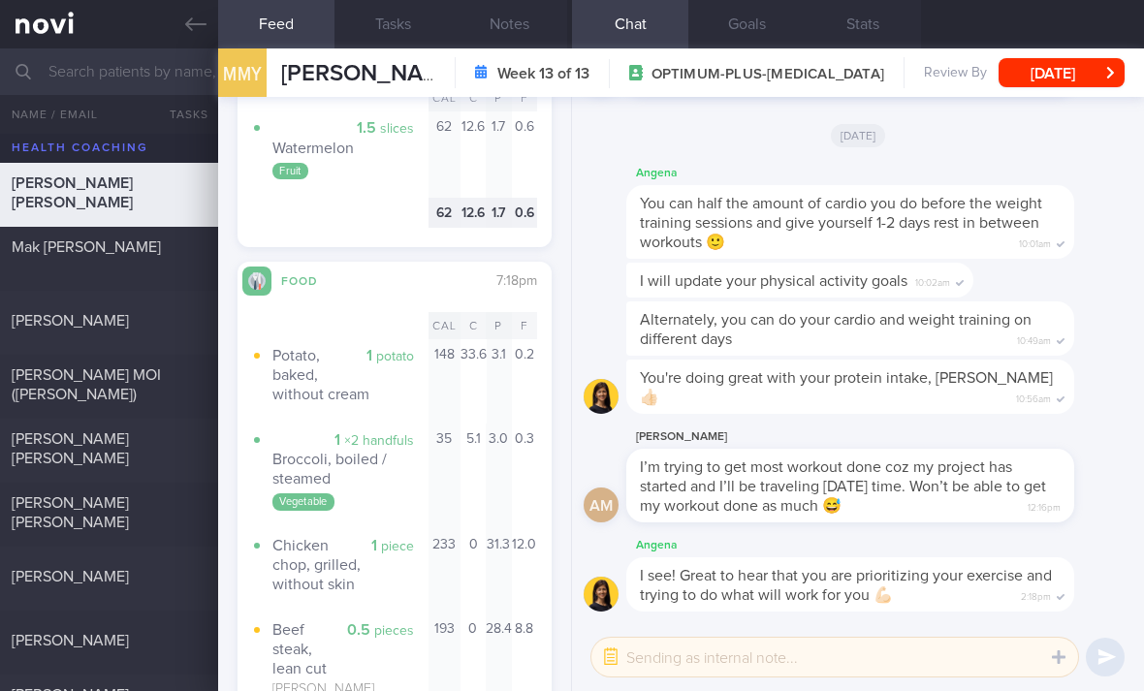
checkbox input "true"
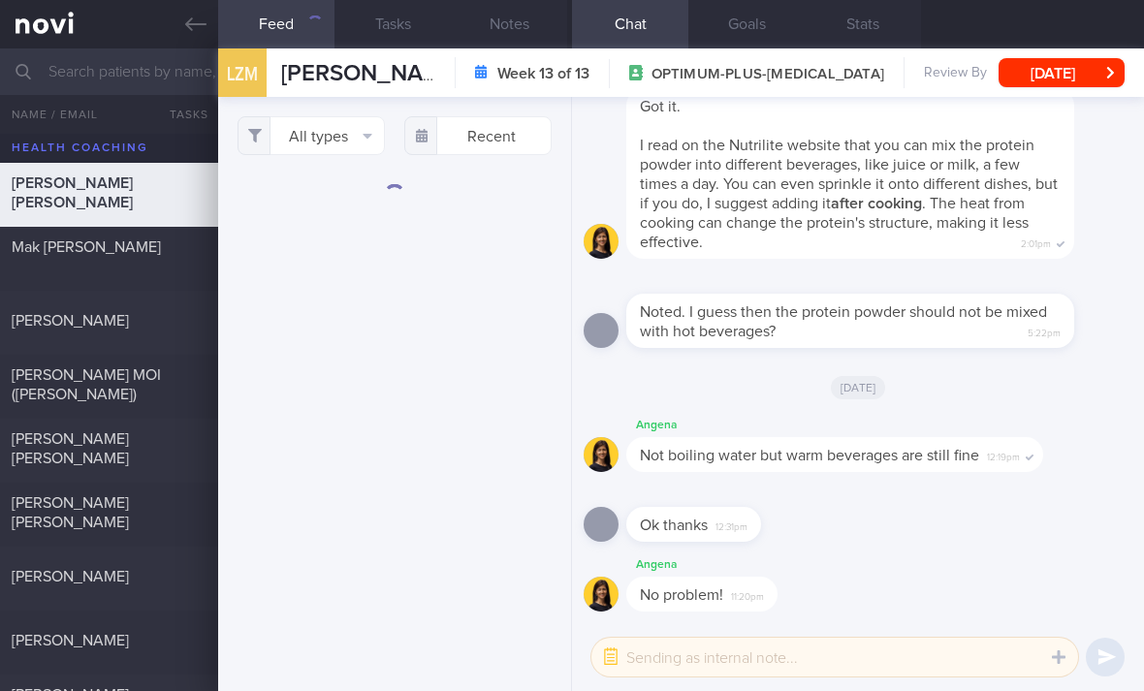
click at [345, 116] on button "All types" at bounding box center [310, 135] width 147 height 39
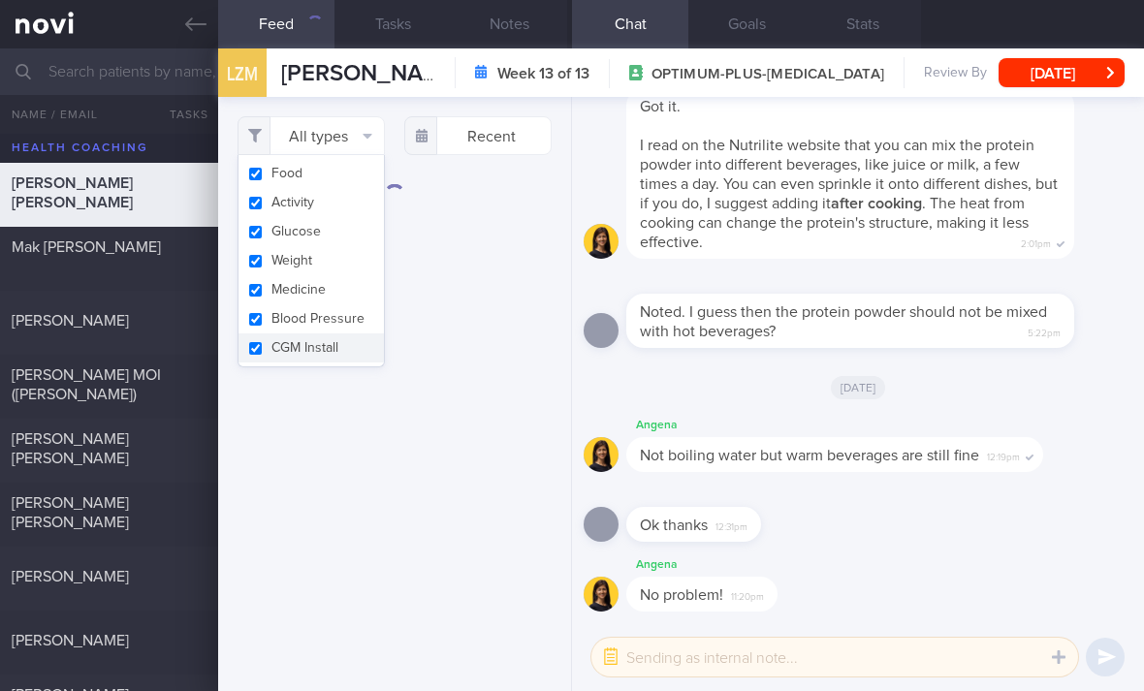
click at [342, 188] on button "Activity" at bounding box center [310, 202] width 145 height 29
checkbox input "false"
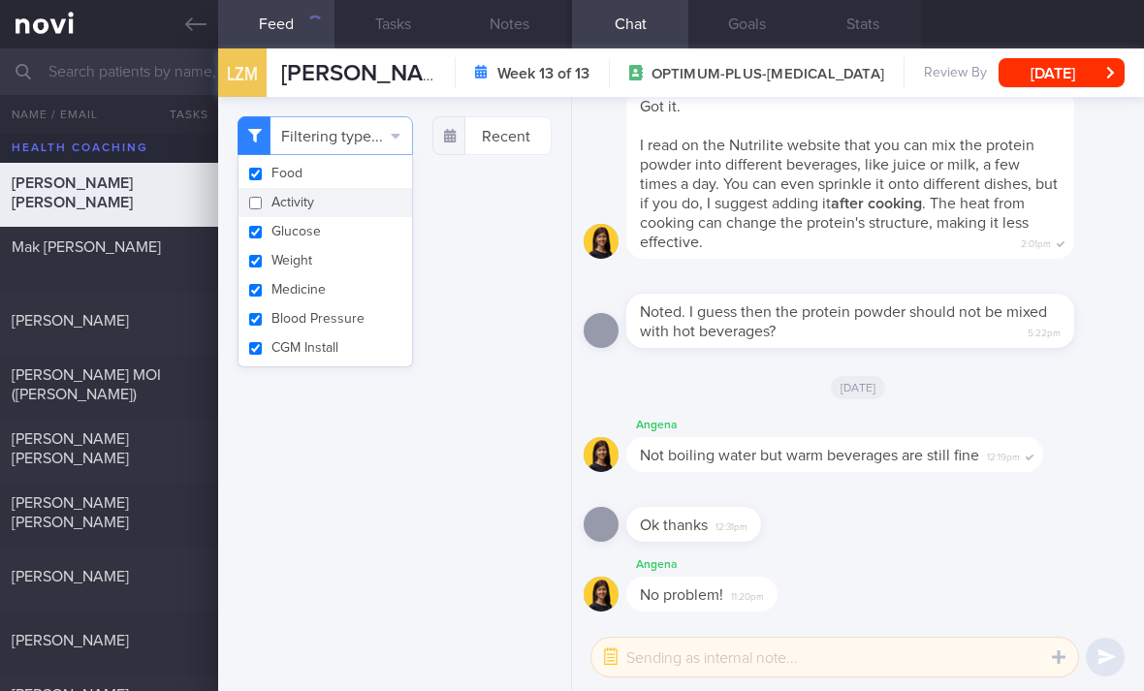
click at [346, 217] on button "Glucose" at bounding box center [324, 231] width 173 height 29
checkbox input "false"
click at [342, 246] on button "Weight" at bounding box center [324, 260] width 173 height 29
checkbox input "false"
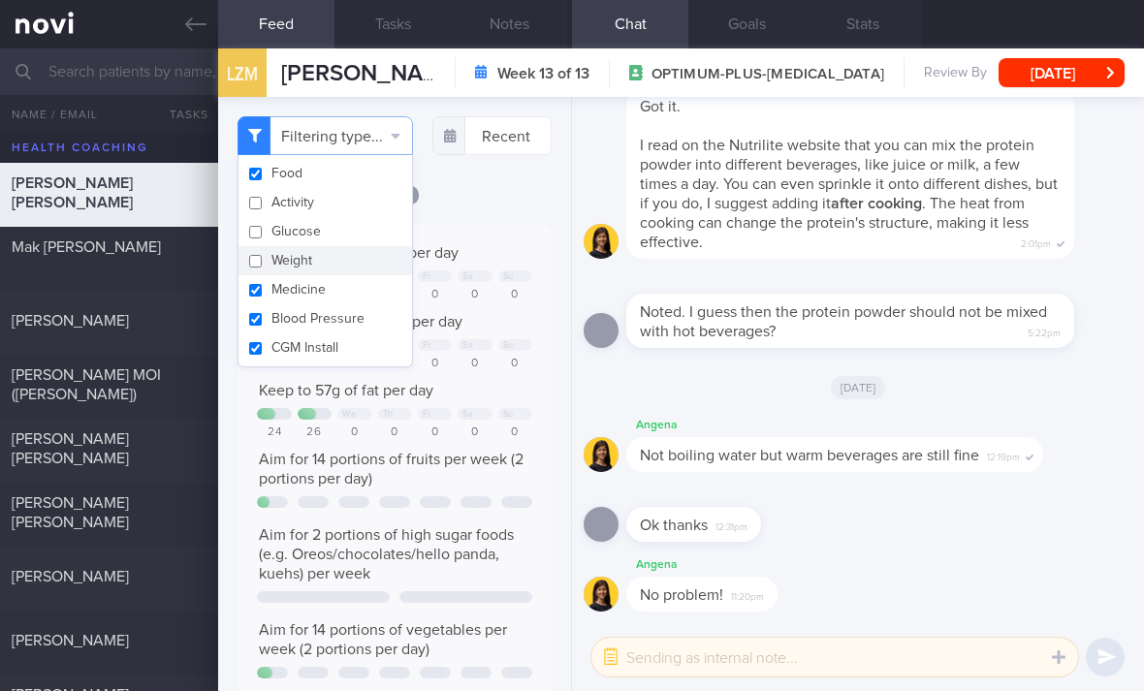
click at [342, 275] on button "Medicine" at bounding box center [324, 289] width 173 height 29
checkbox input "false"
click at [343, 304] on button "Blood Pressure" at bounding box center [324, 318] width 173 height 29
checkbox input "false"
click at [349, 333] on button "CGM Install" at bounding box center [324, 347] width 173 height 29
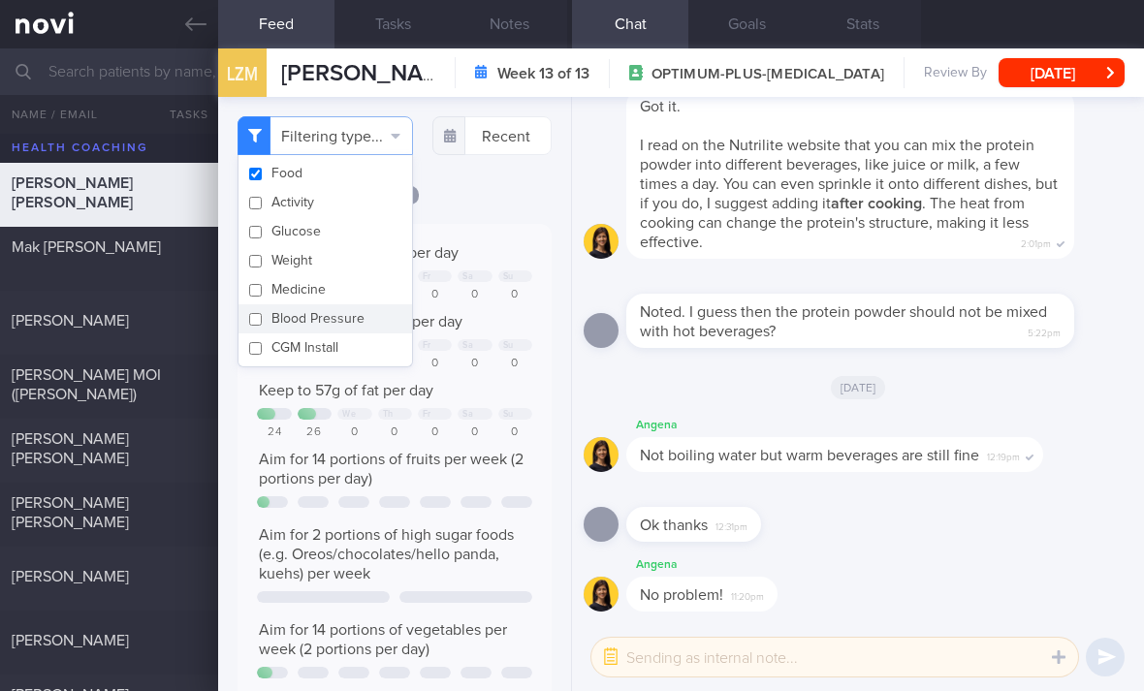
checkbox input "false"
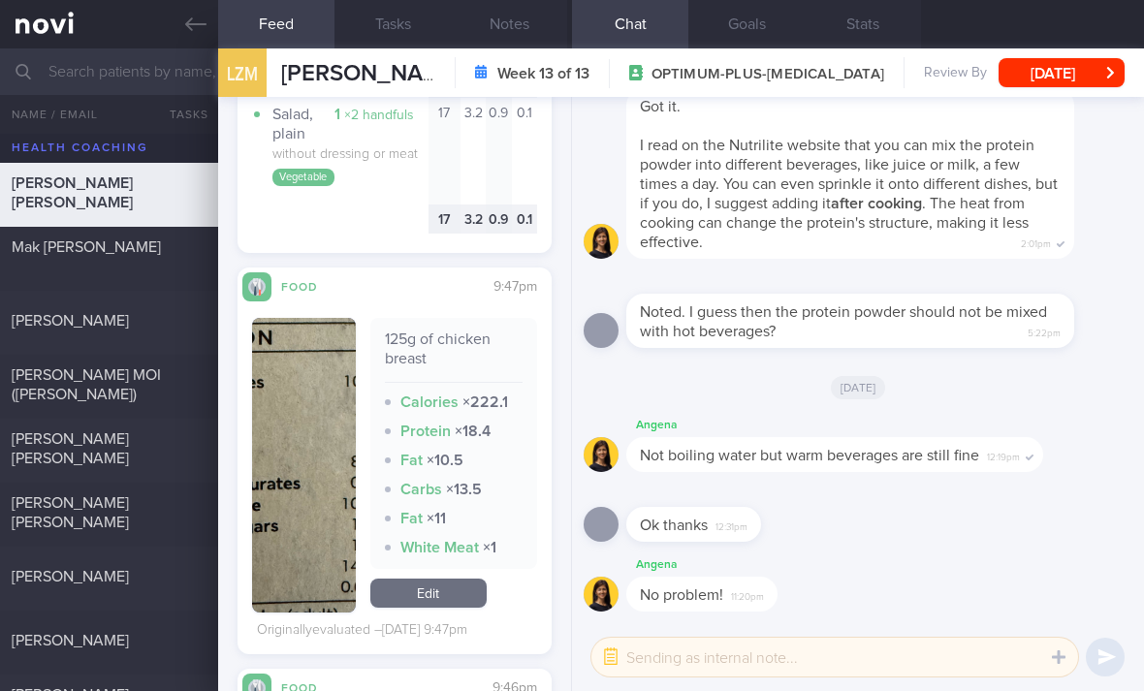
scroll to position [5776, 0]
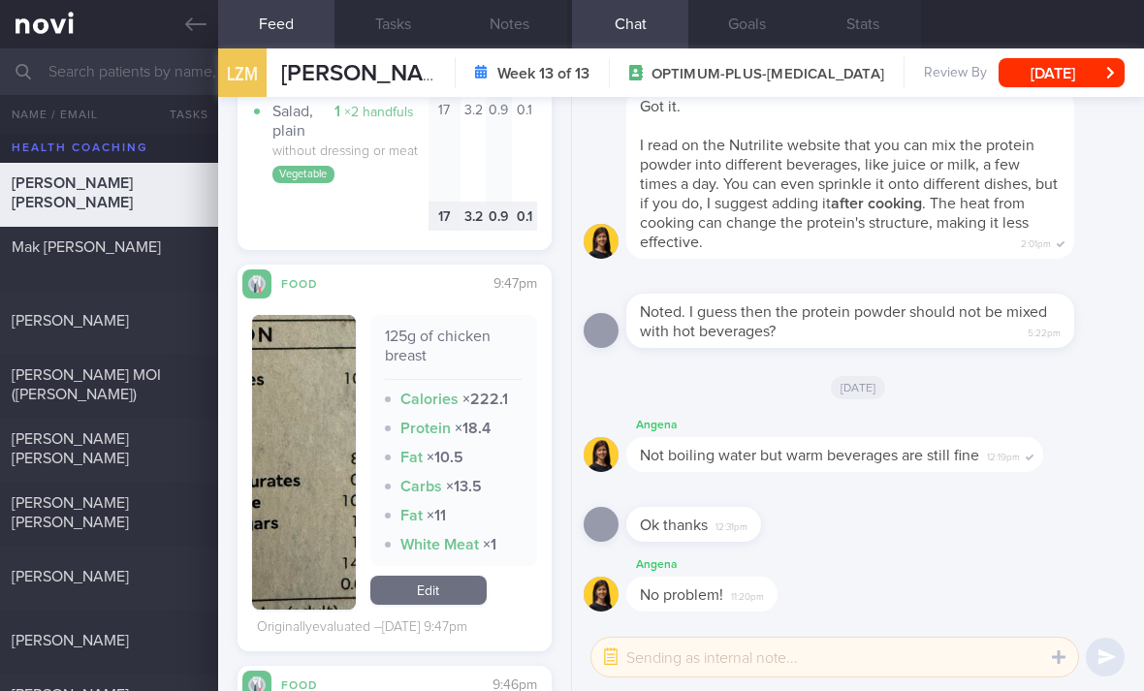
click at [457, 576] on link "Edit" at bounding box center [428, 590] width 116 height 29
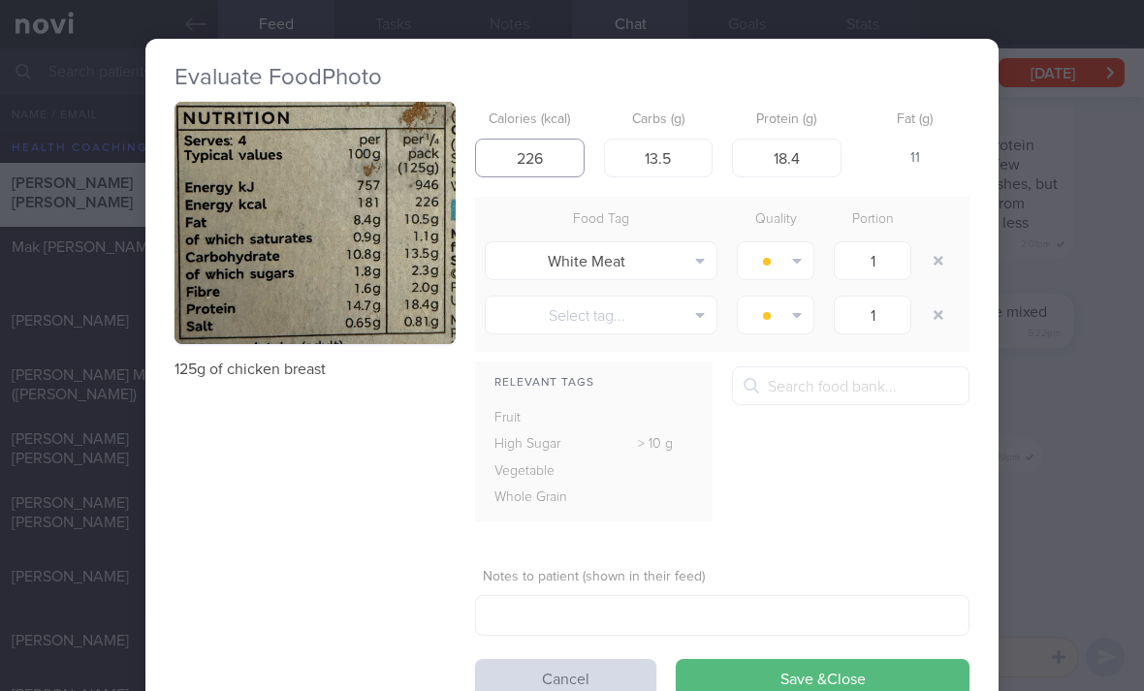
type input "226"
click at [954, 243] on button "button" at bounding box center [938, 260] width 35 height 35
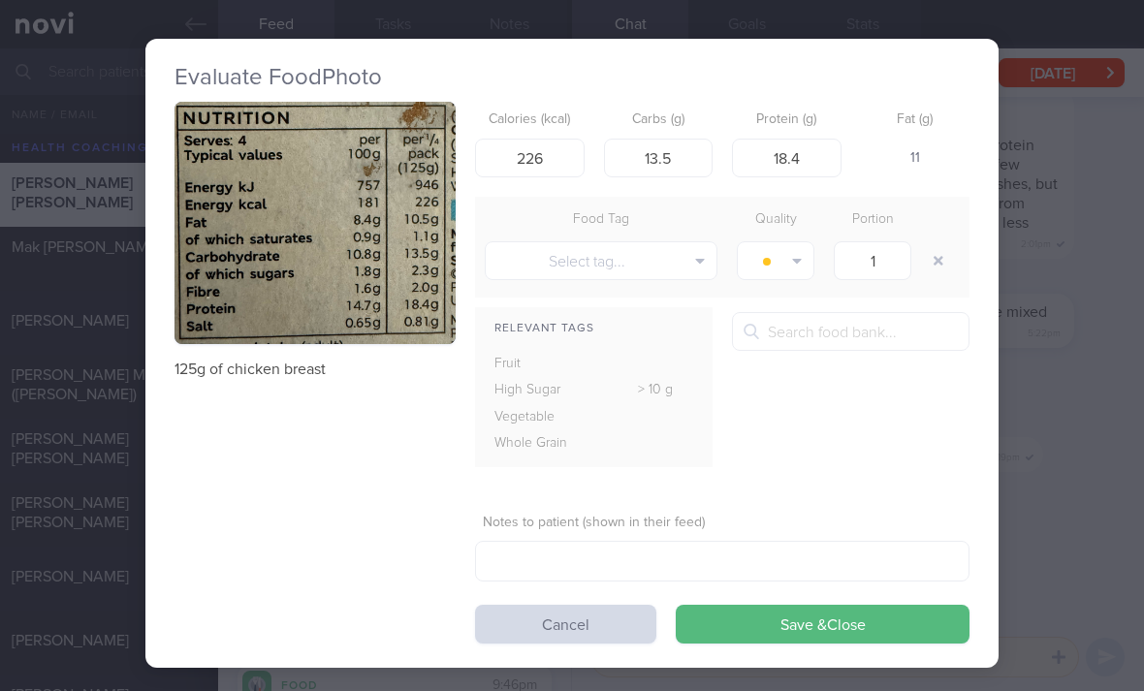
click at [760, 605] on button "Save & Close" at bounding box center [823, 624] width 294 height 39
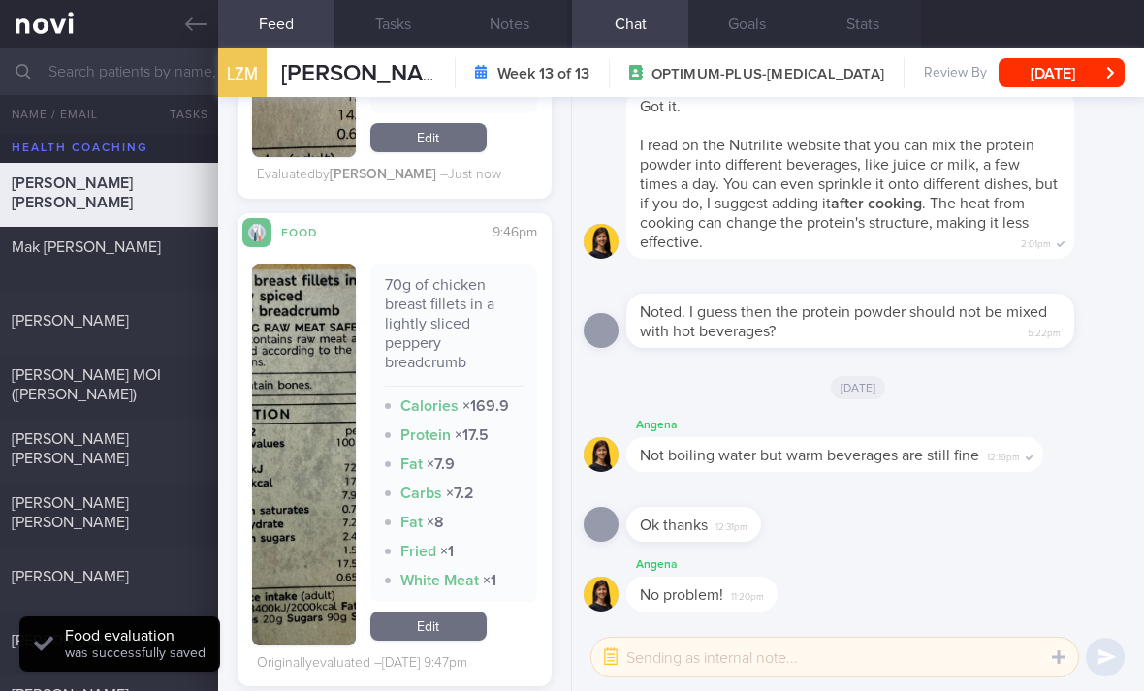
scroll to position [6175, 0]
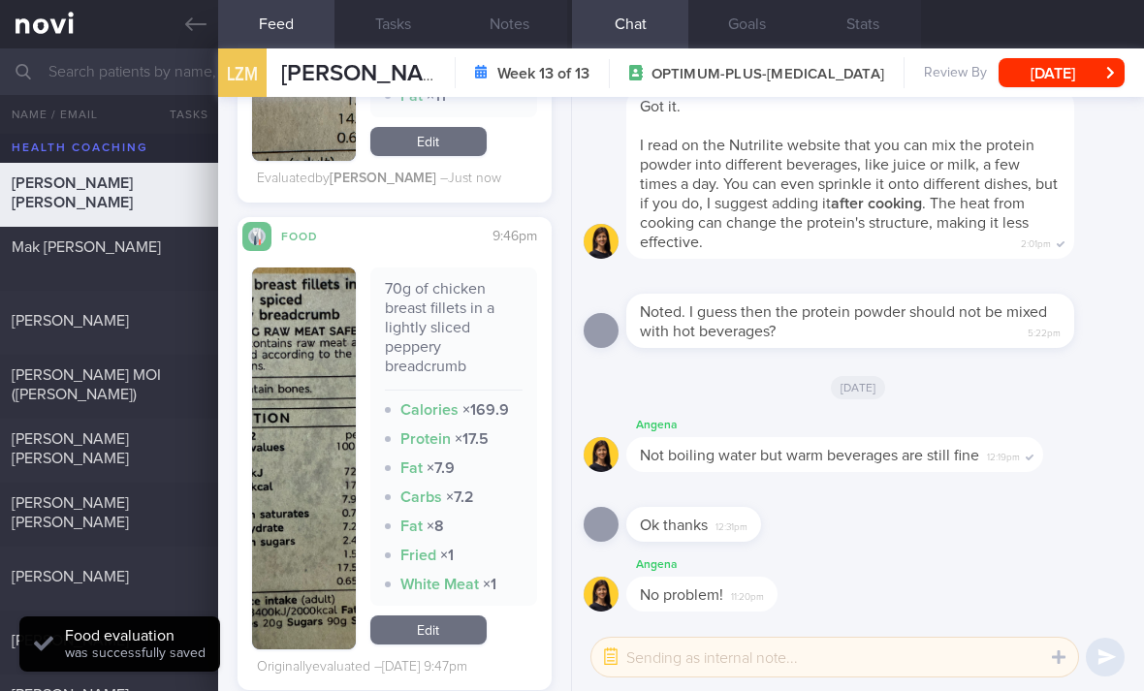
click at [421, 615] on link "Edit" at bounding box center [428, 629] width 116 height 29
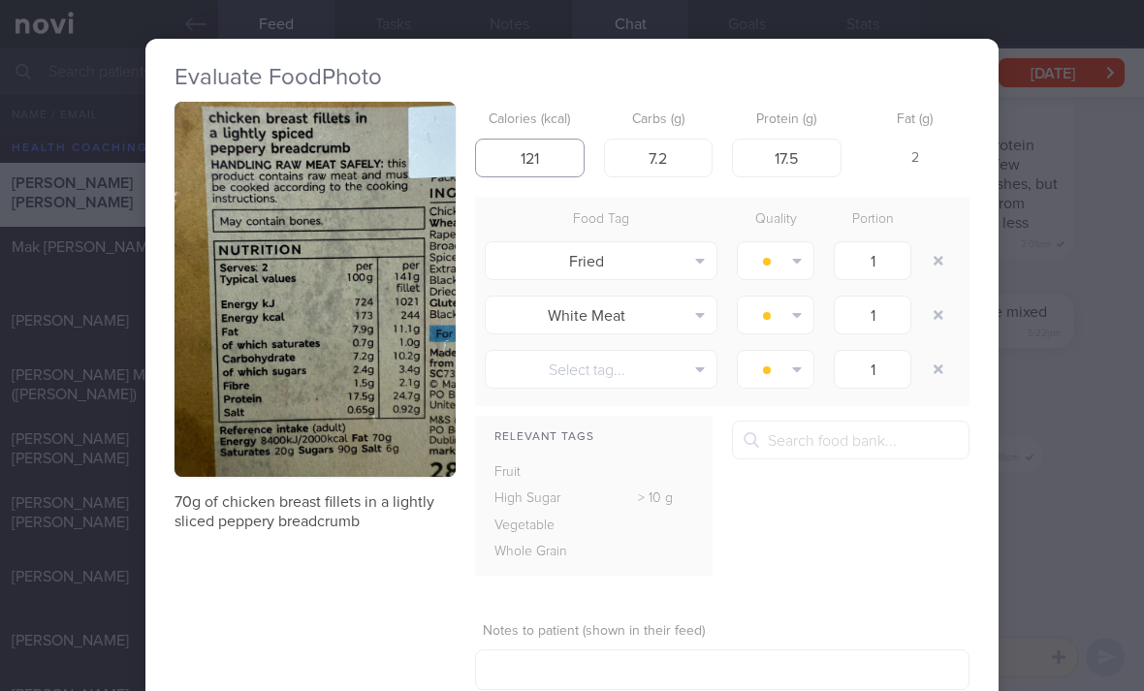
type input "121"
type input "5"
type input "12.25"
click at [938, 243] on button "button" at bounding box center [938, 260] width 35 height 35
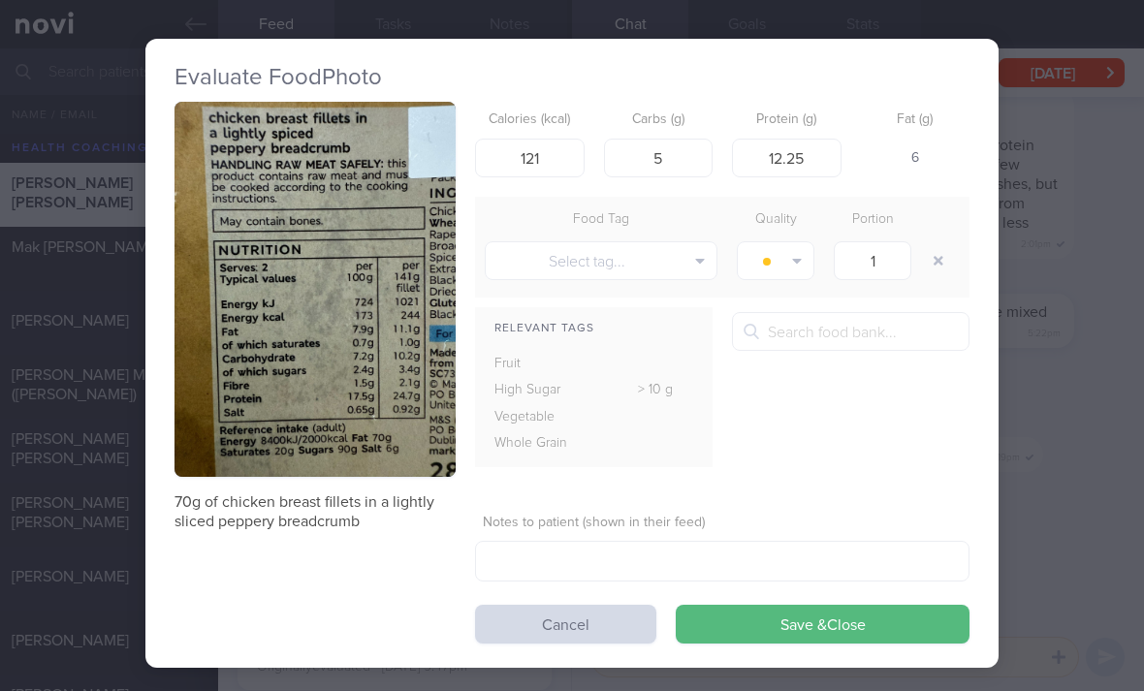
click at [877, 605] on button "Save & Close" at bounding box center [823, 624] width 294 height 39
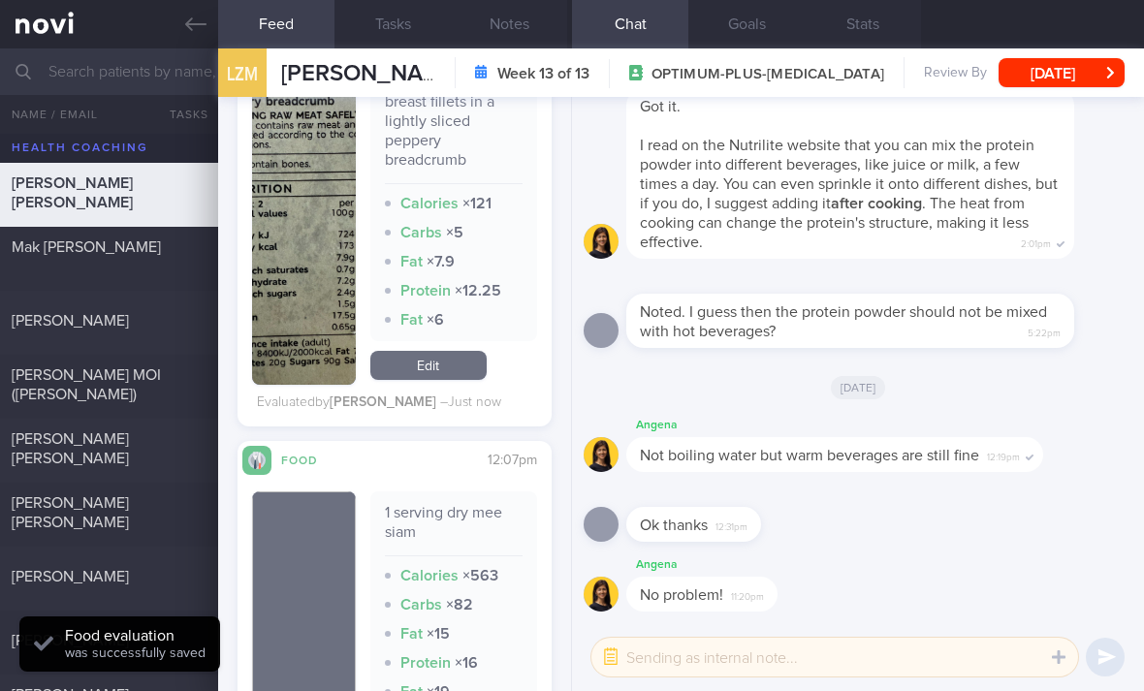
scroll to position [6363, 0]
click at [168, 685] on div "3" at bounding box center [185, 700] width 43 height 30
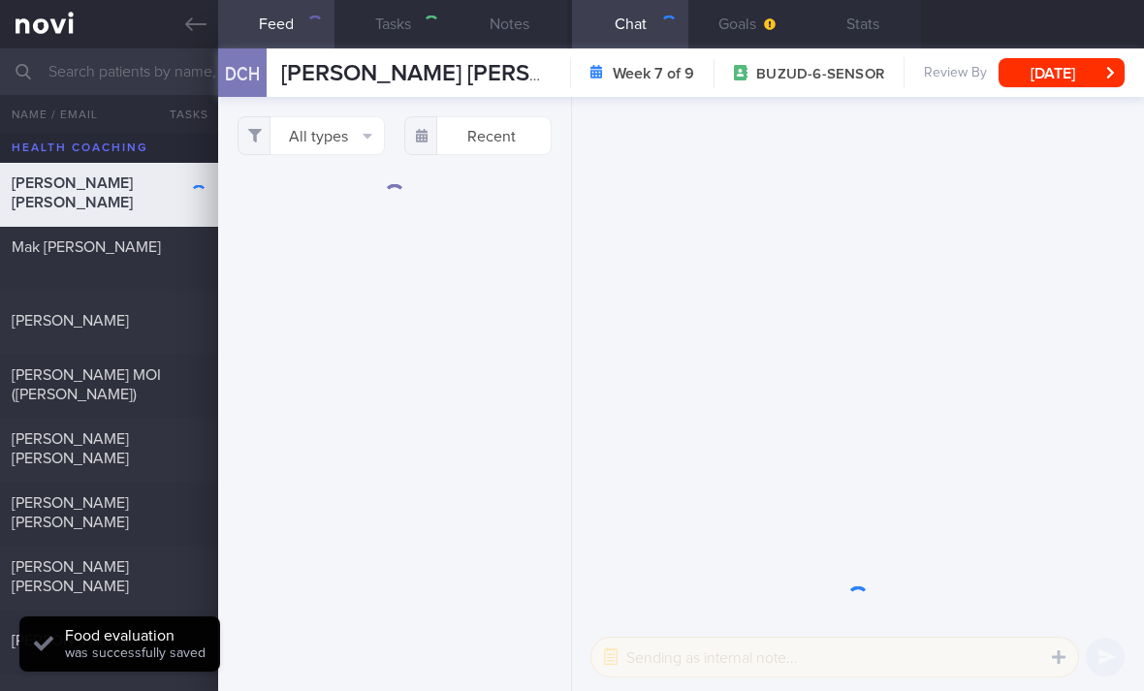
select select "6"
checkbox input "true"
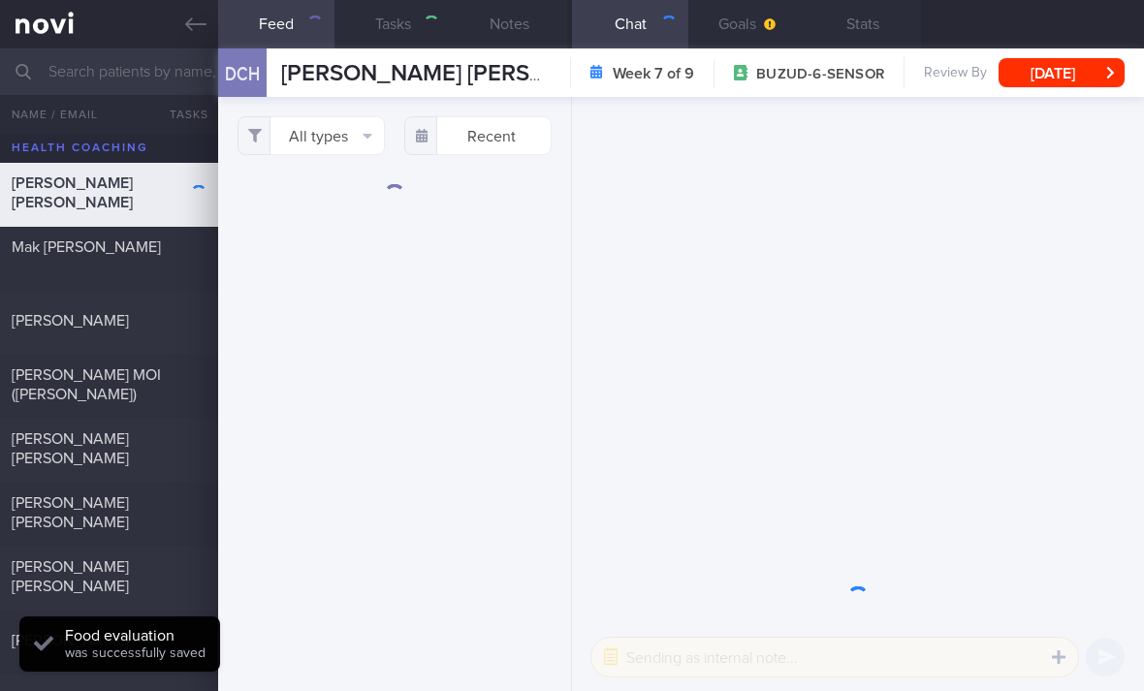
checkbox input "true"
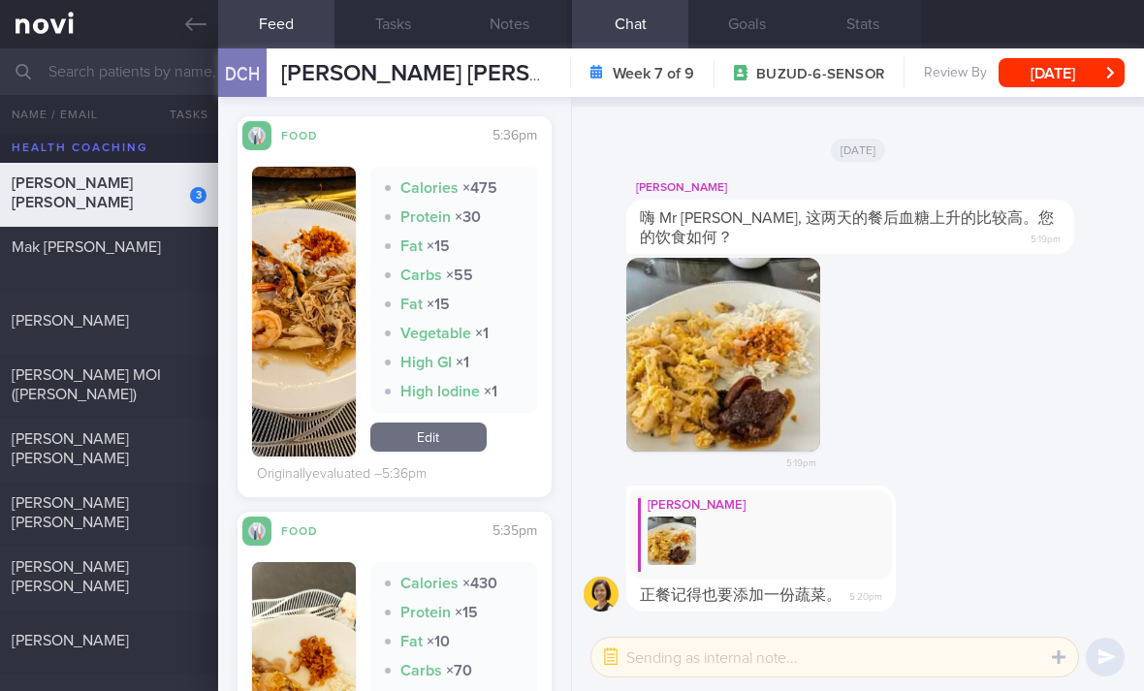
scroll to position [516, 0]
click at [465, 424] on link "Edit" at bounding box center [428, 438] width 116 height 29
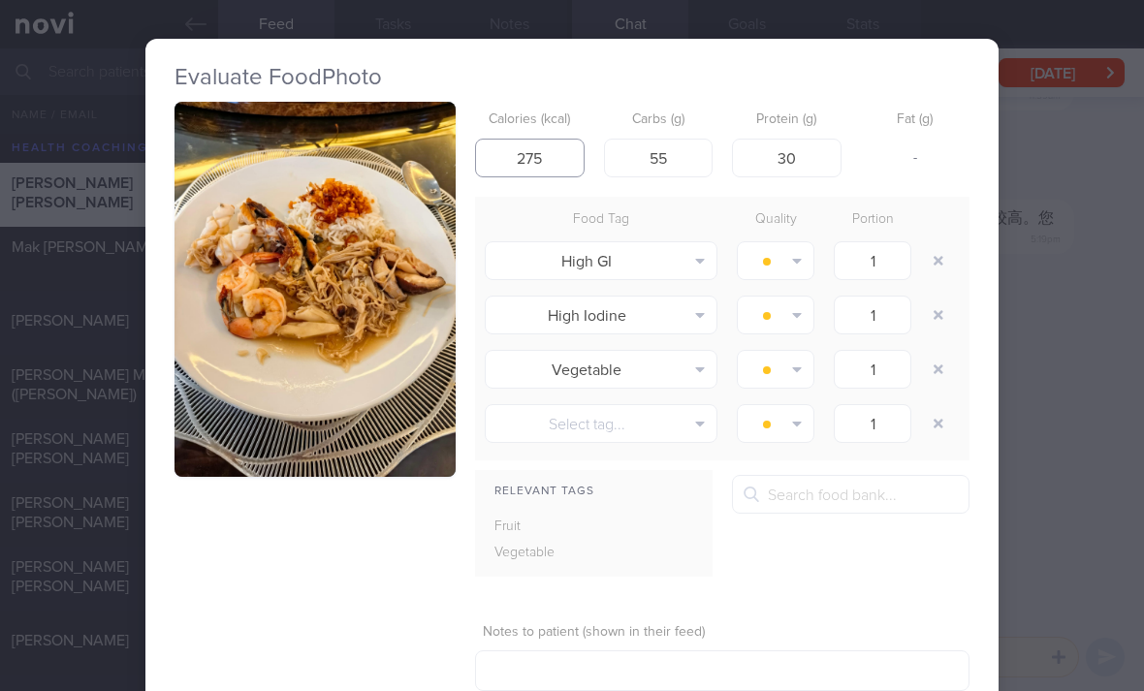
type input "275"
type input "35"
type input "30"
type input "20"
click at [399, 365] on img "button" at bounding box center [314, 289] width 281 height 375
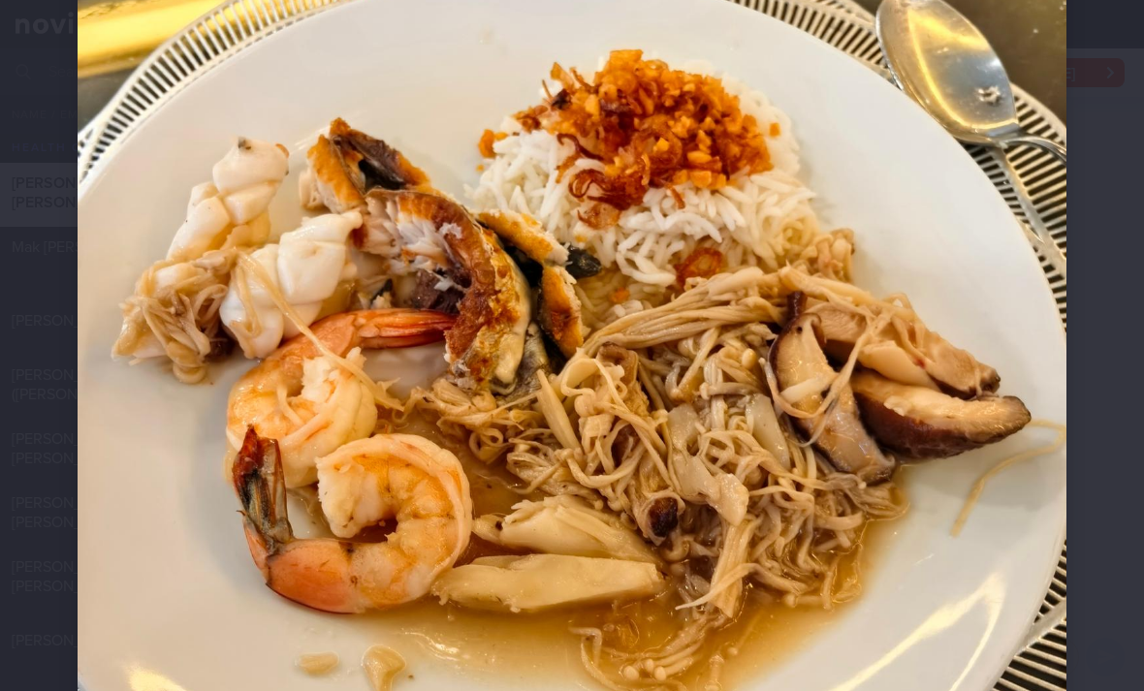
scroll to position [301, 0]
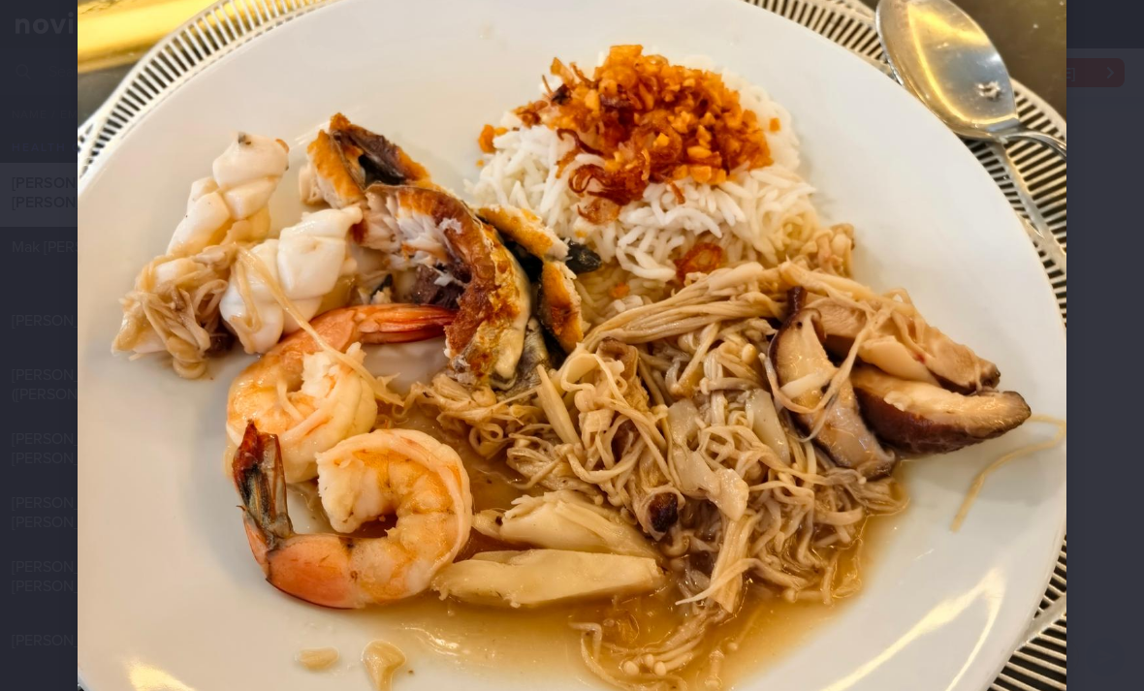
click at [660, 398] on img at bounding box center [572, 435] width 989 height 1318
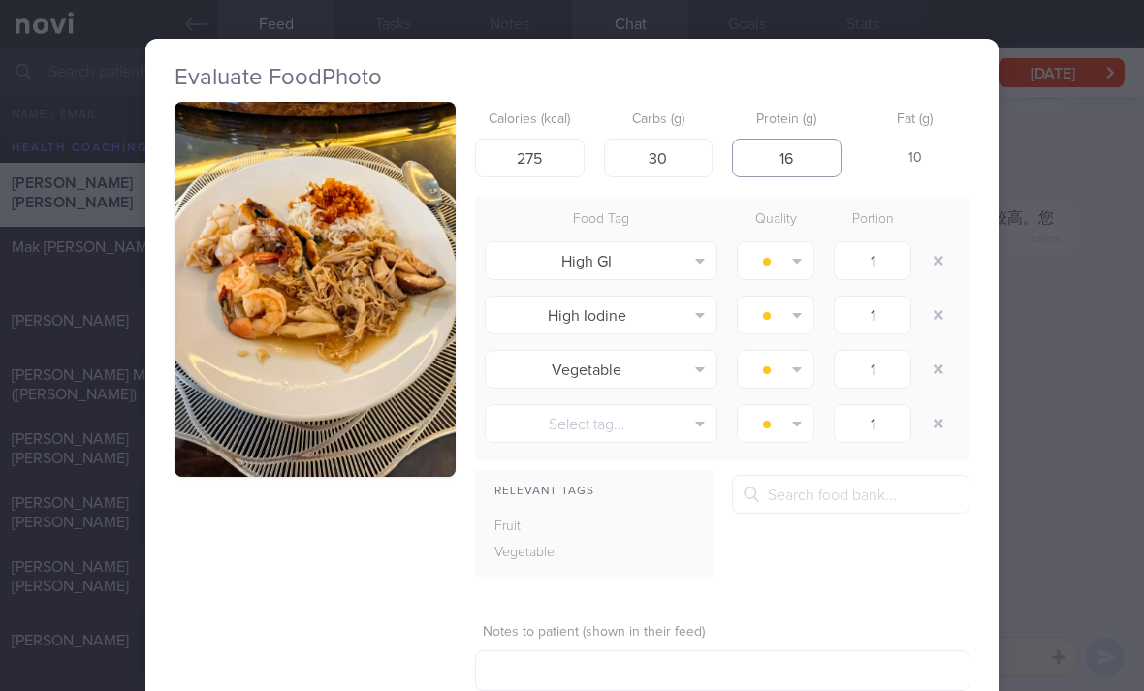
type input "16"
click at [933, 243] on button "button" at bounding box center [938, 260] width 35 height 35
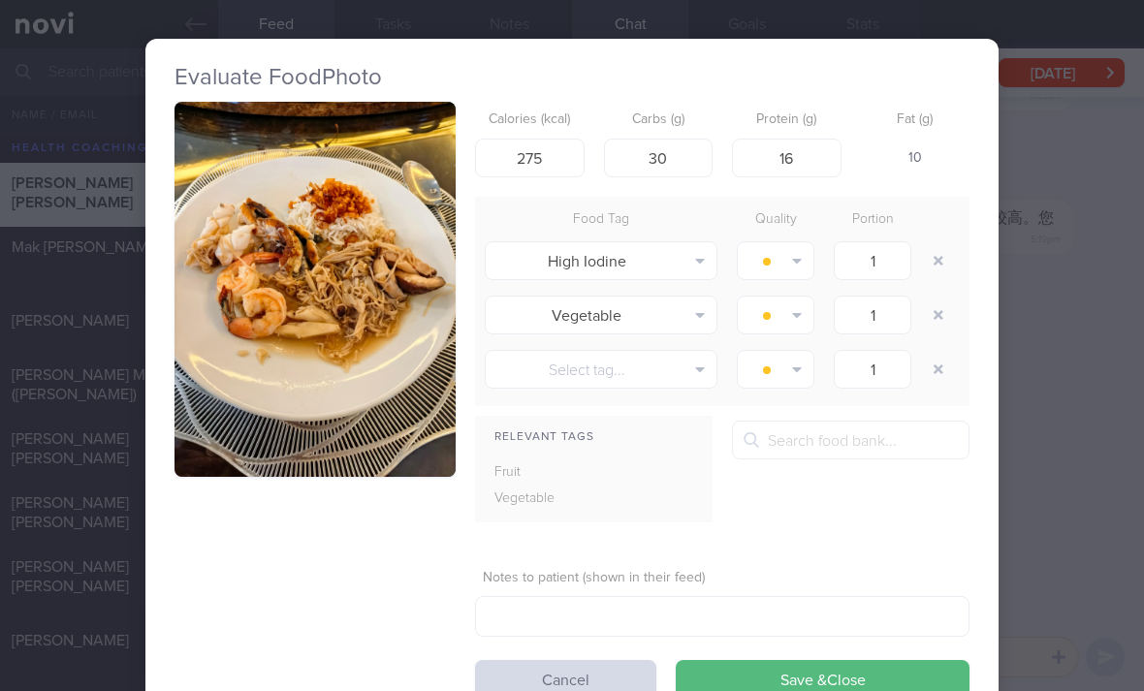
click at [932, 243] on button "button" at bounding box center [938, 260] width 35 height 35
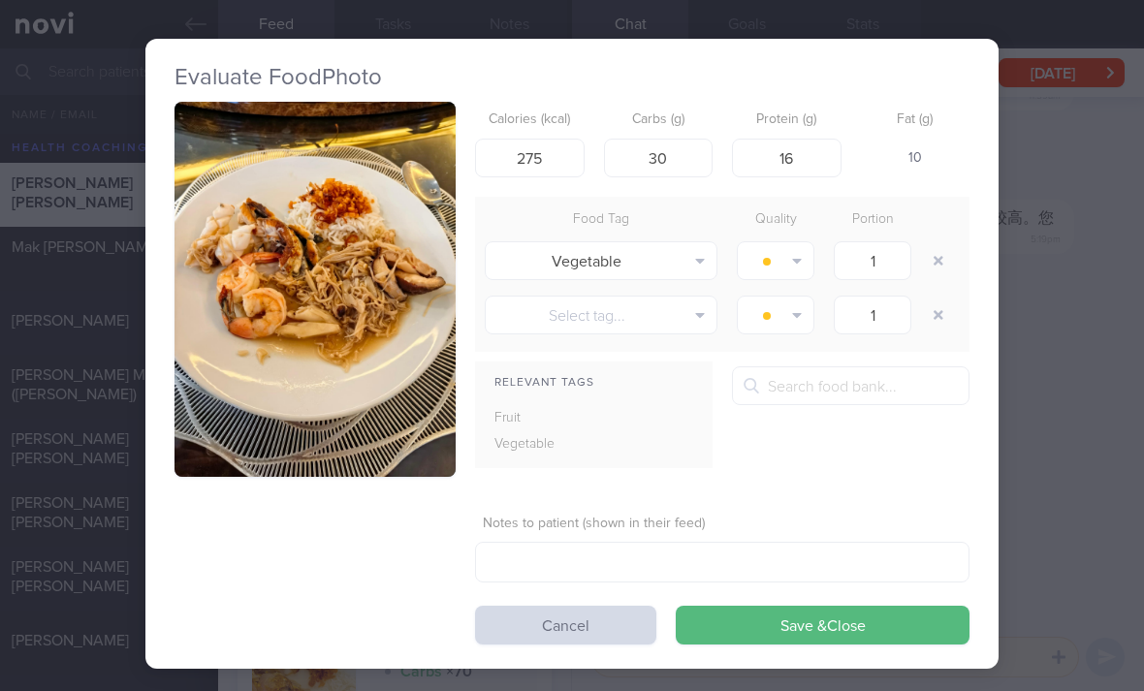
click at [932, 243] on button "button" at bounding box center [938, 260] width 35 height 35
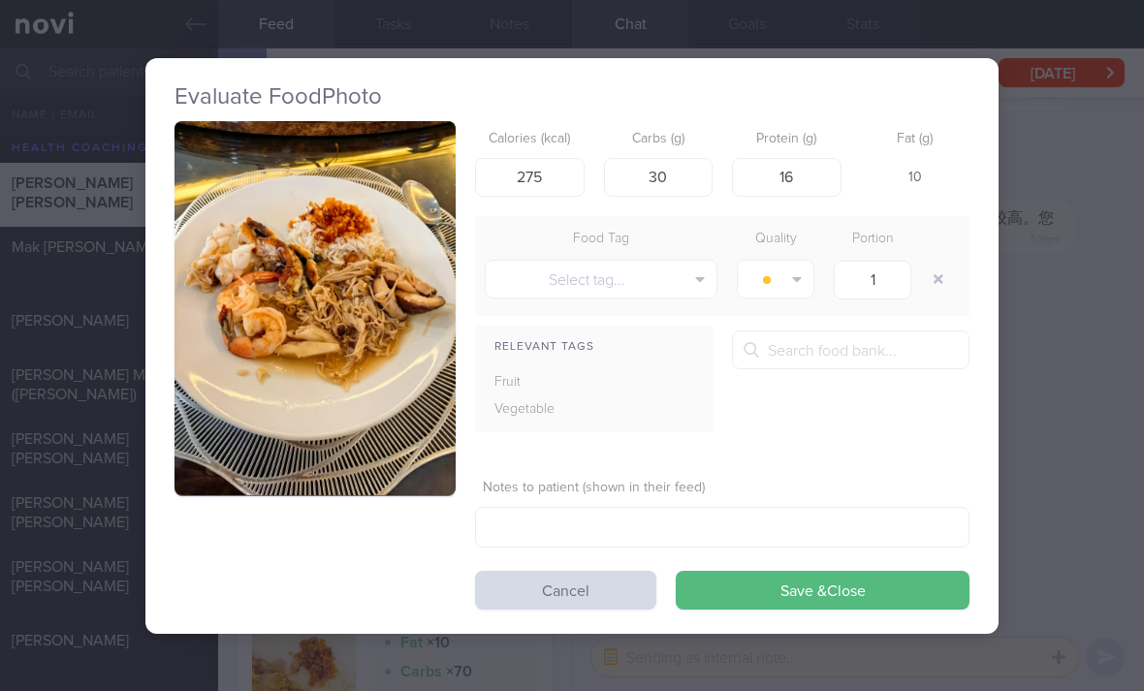
click at [830, 571] on button "Save & Close" at bounding box center [823, 590] width 294 height 39
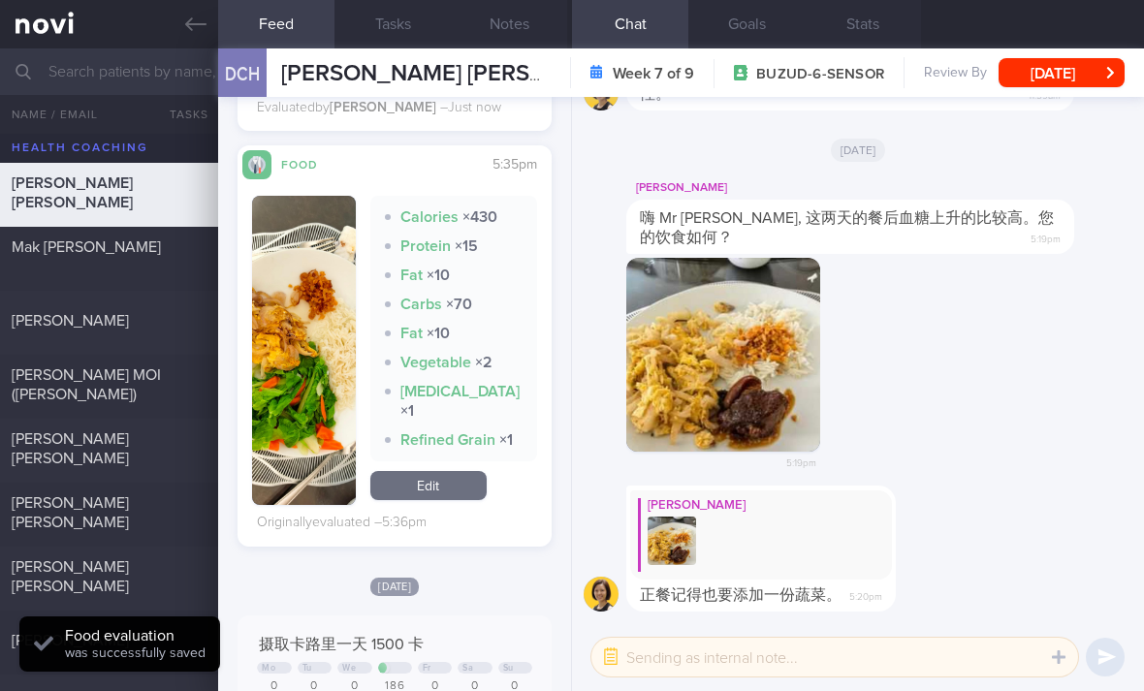
scroll to position [899, 0]
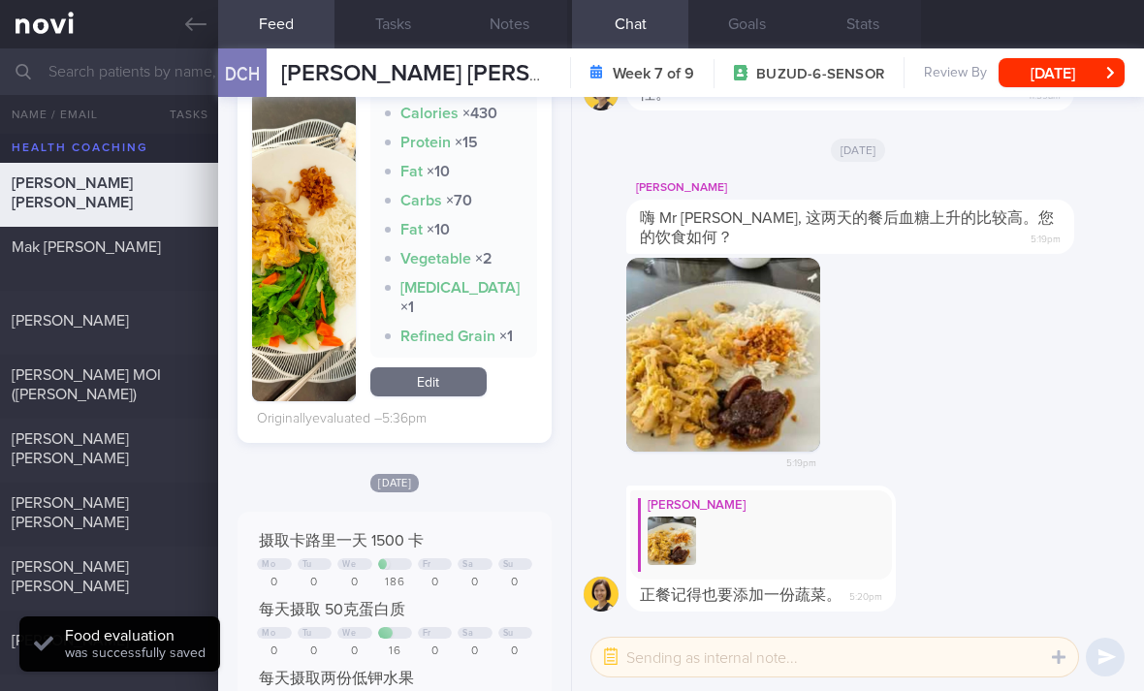
click at [460, 367] on link "Edit" at bounding box center [428, 381] width 116 height 29
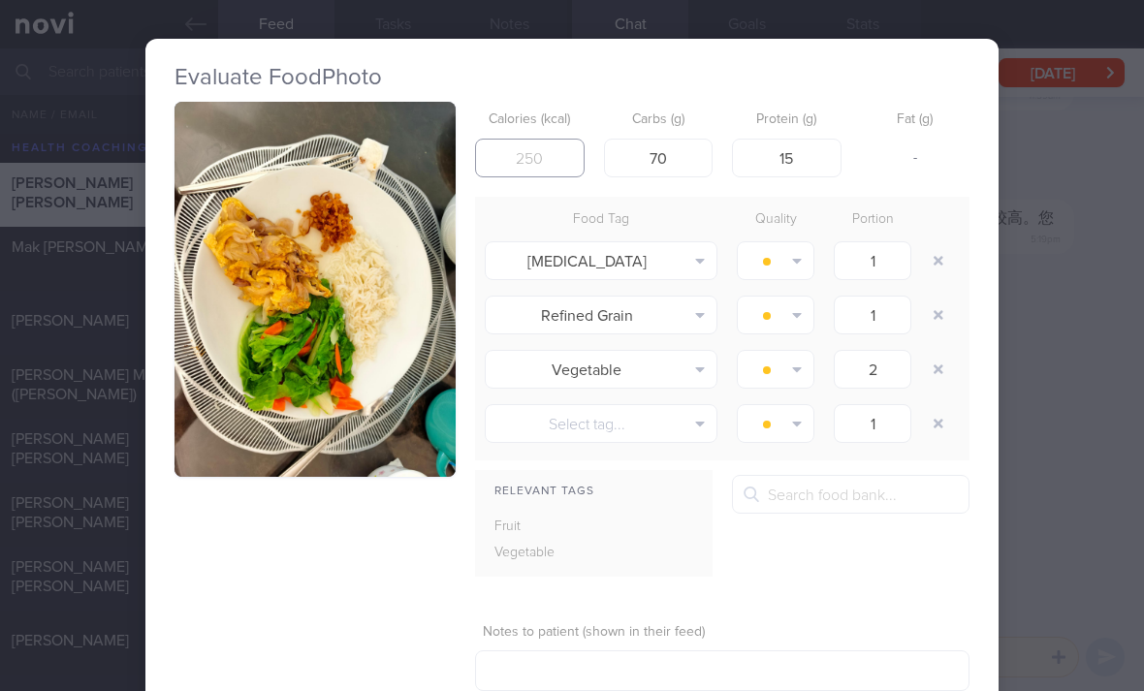
type input "330"
type input "280"
type input "40"
type input "10"
click at [926, 243] on button "button" at bounding box center [938, 260] width 35 height 35
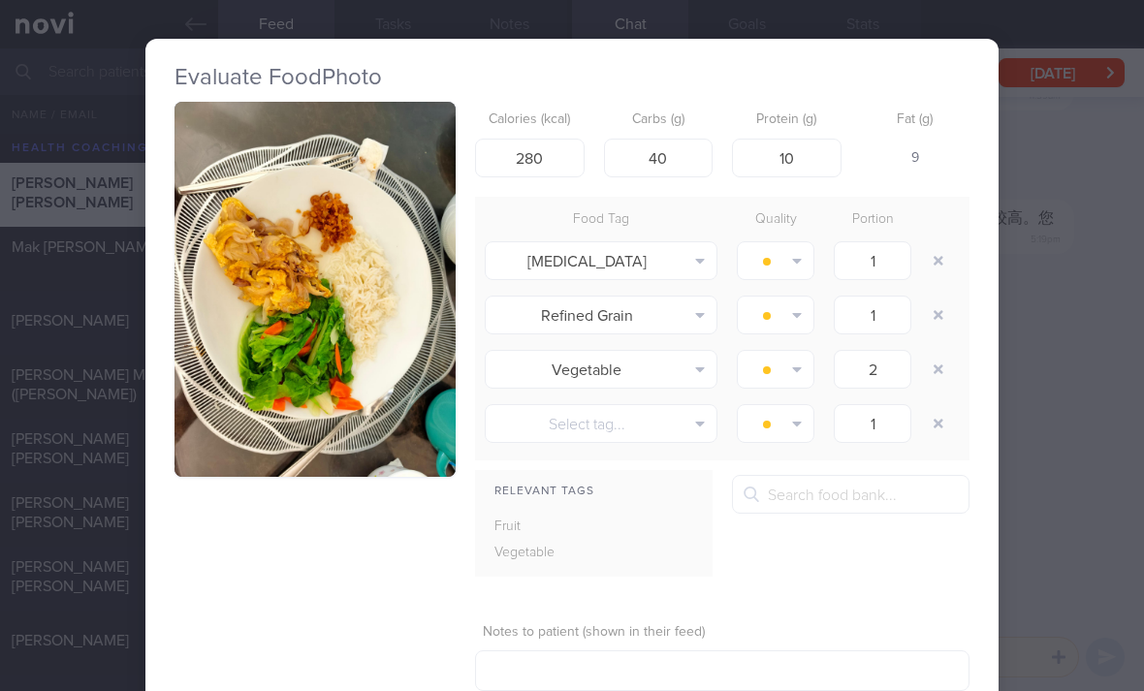
type input "2"
type input "1"
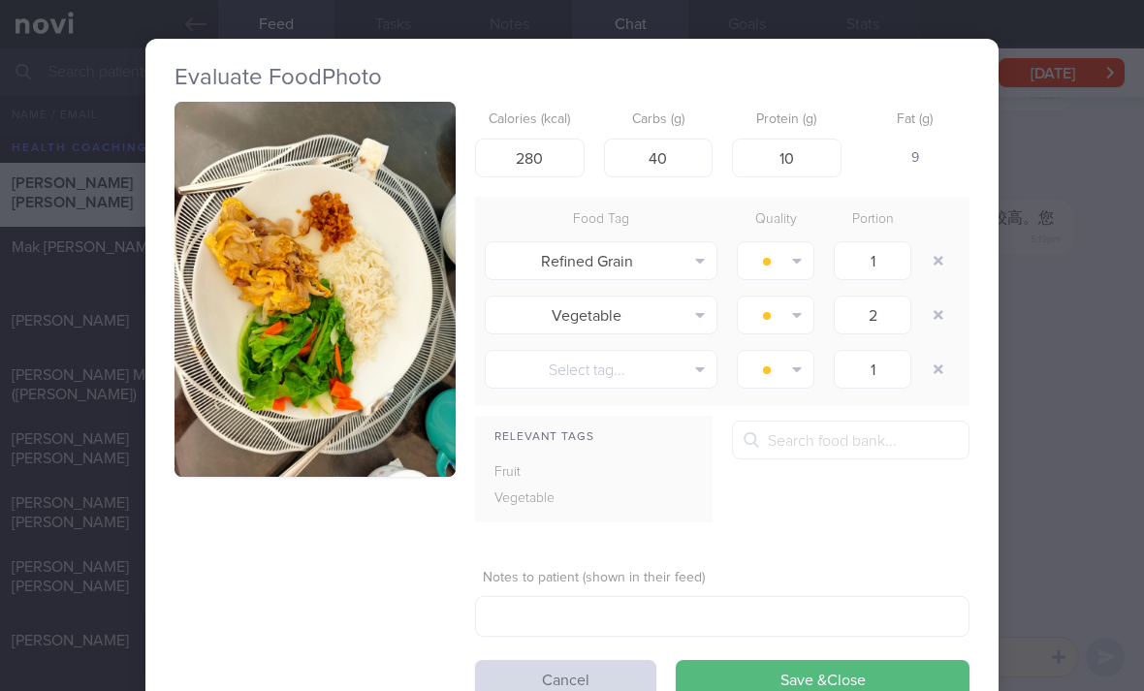
click at [926, 243] on button "button" at bounding box center [938, 260] width 35 height 35
type input "2"
type input "1"
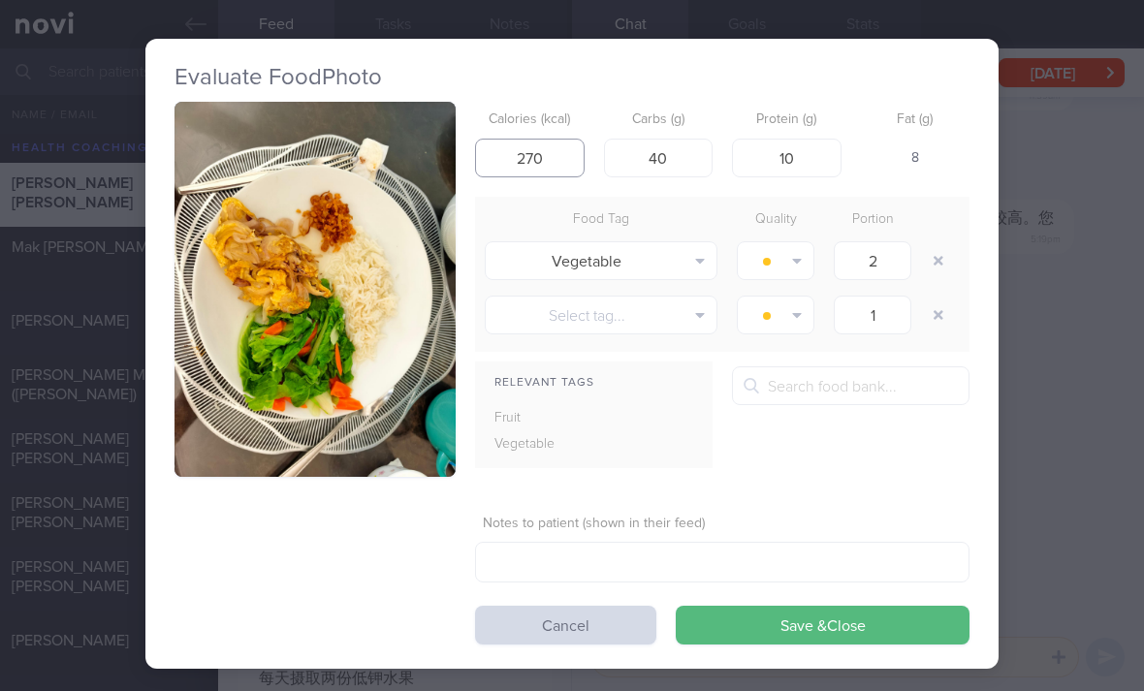
type input "270"
click at [816, 606] on button "Save & Close" at bounding box center [823, 625] width 294 height 39
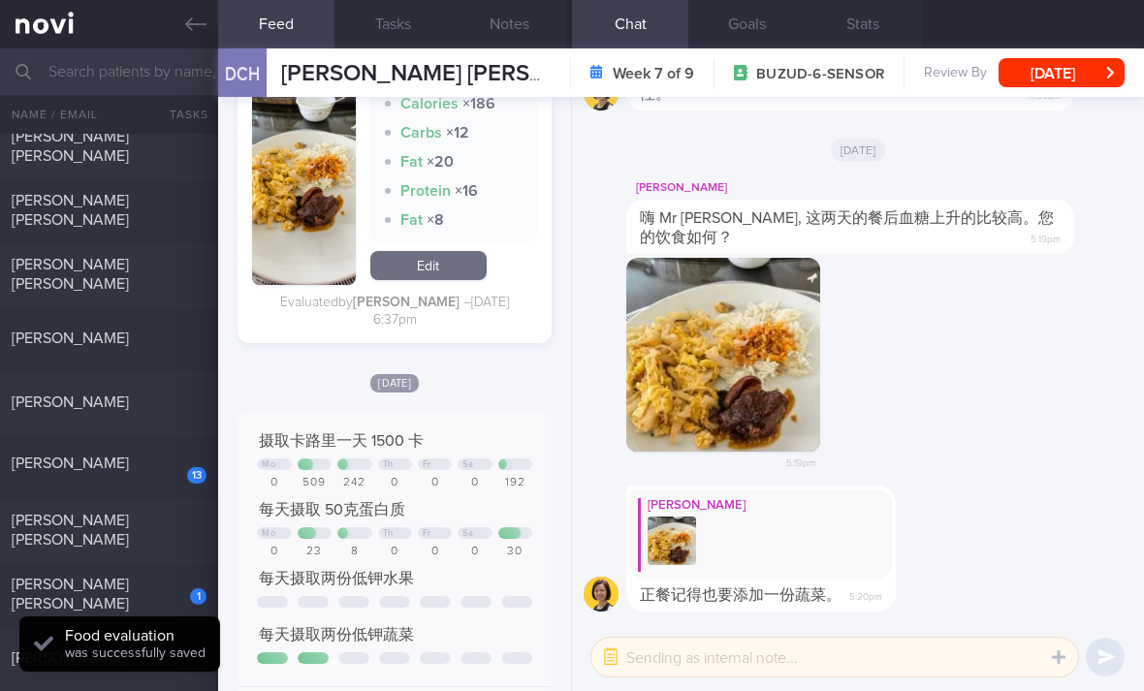
scroll to position [299, 0]
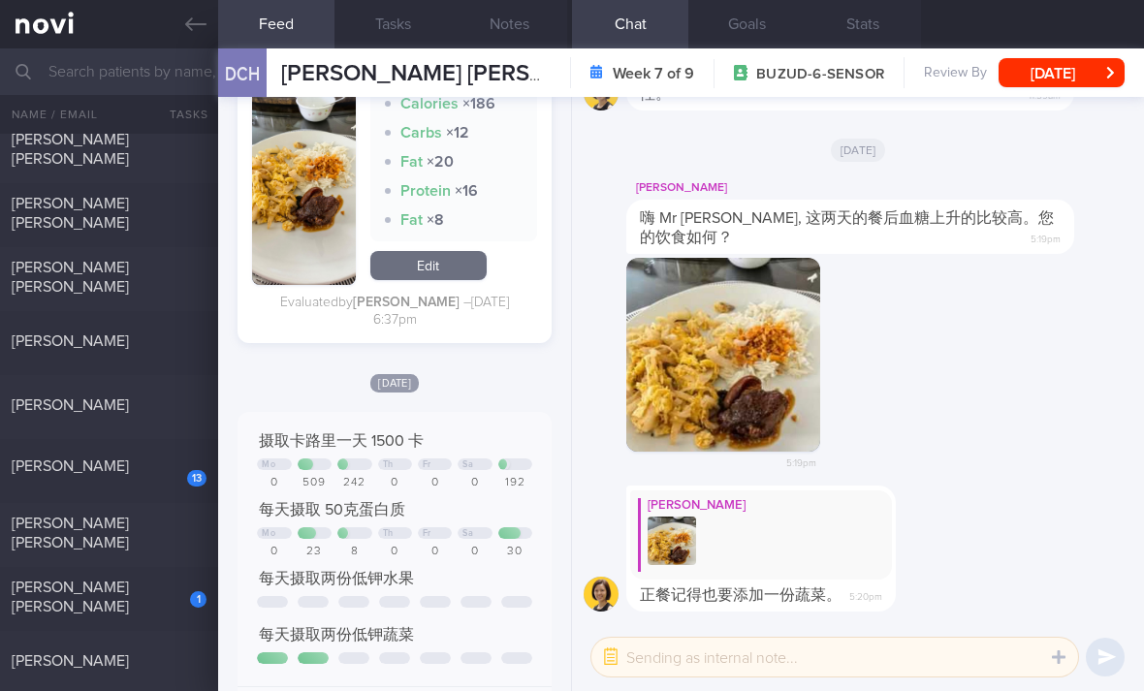
click at [183, 375] on div "[PERSON_NAME] 5.1 1.0 [DATE]" at bounding box center [572, 407] width 1144 height 64
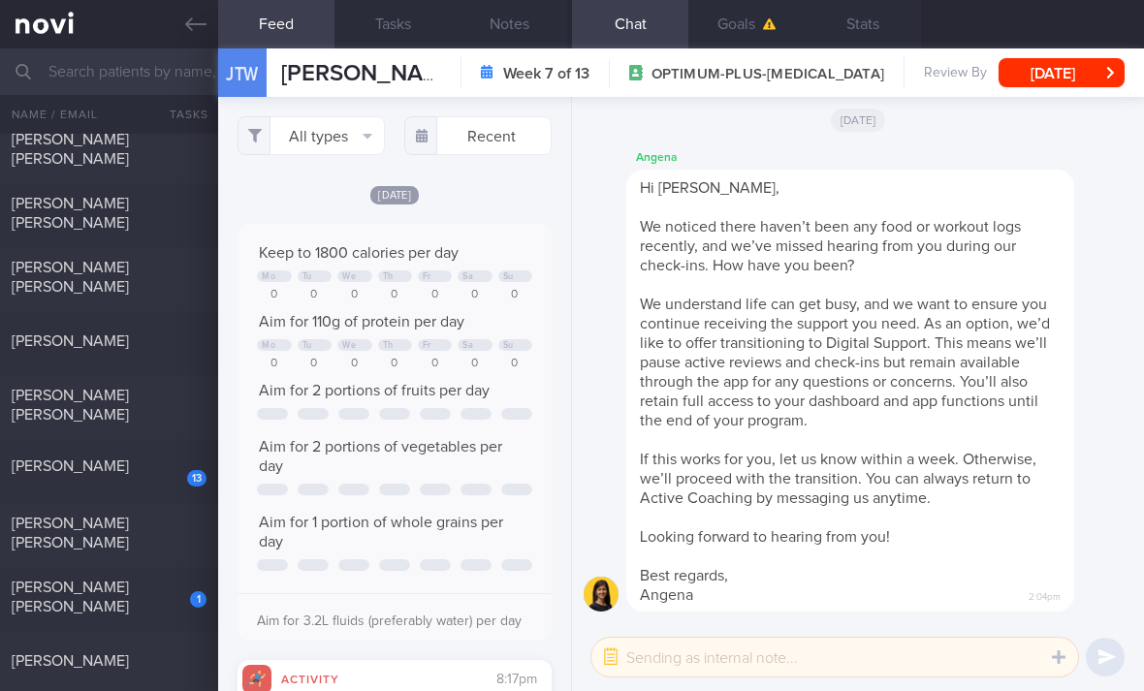
click at [148, 331] on div "[PERSON_NAME]" at bounding box center [109, 343] width 218 height 24
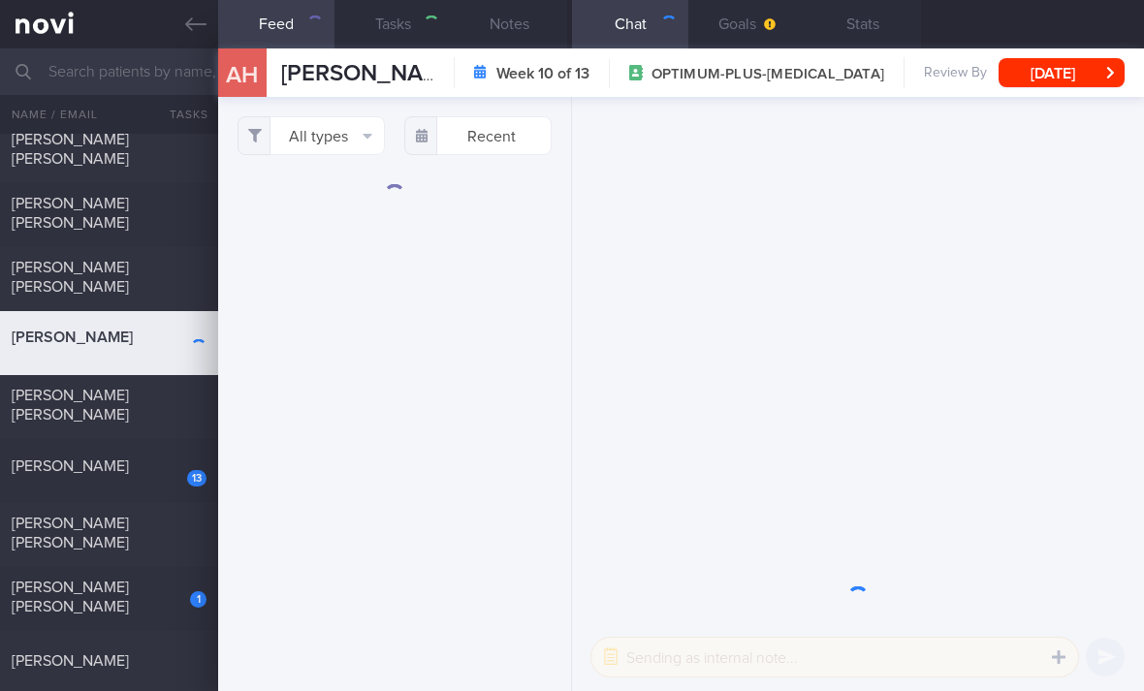
select select "5"
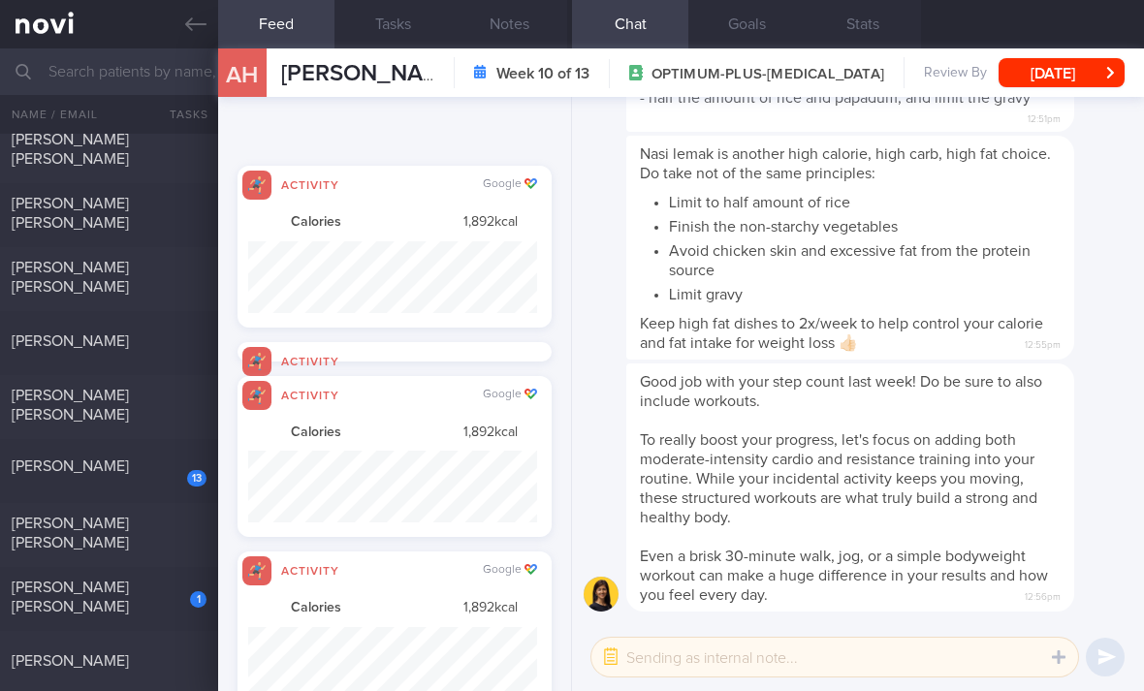
scroll to position [72, 288]
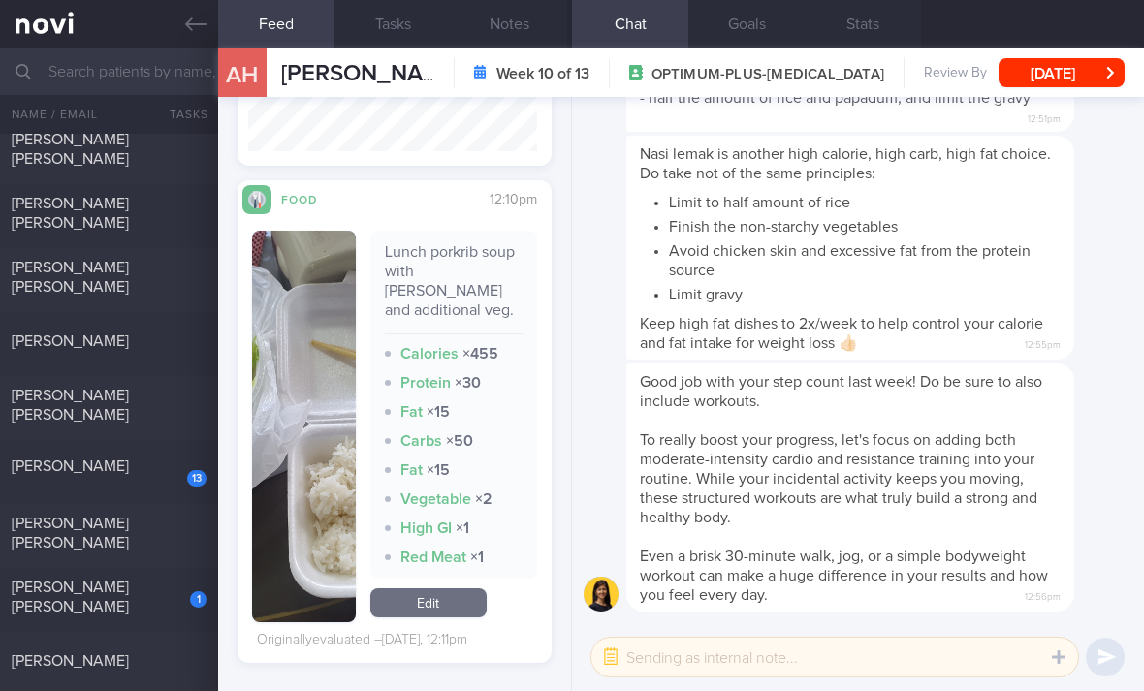
click at [477, 588] on link "Edit" at bounding box center [428, 602] width 116 height 29
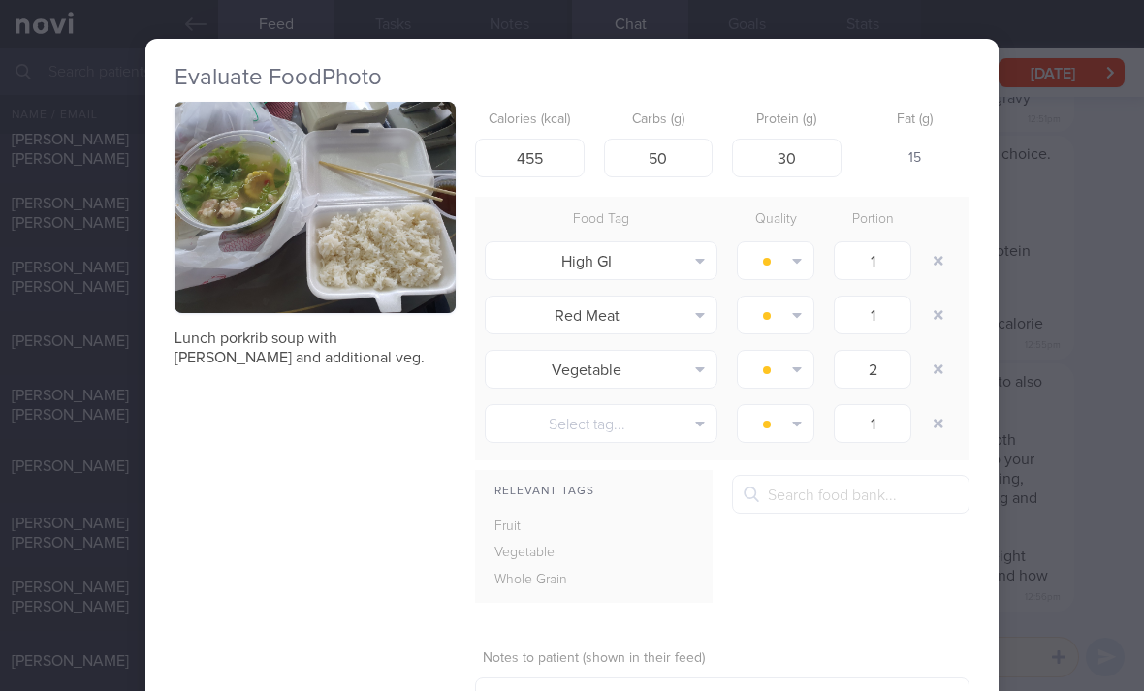
click at [932, 243] on button "button" at bounding box center [938, 260] width 35 height 35
type input "2"
type input "1"
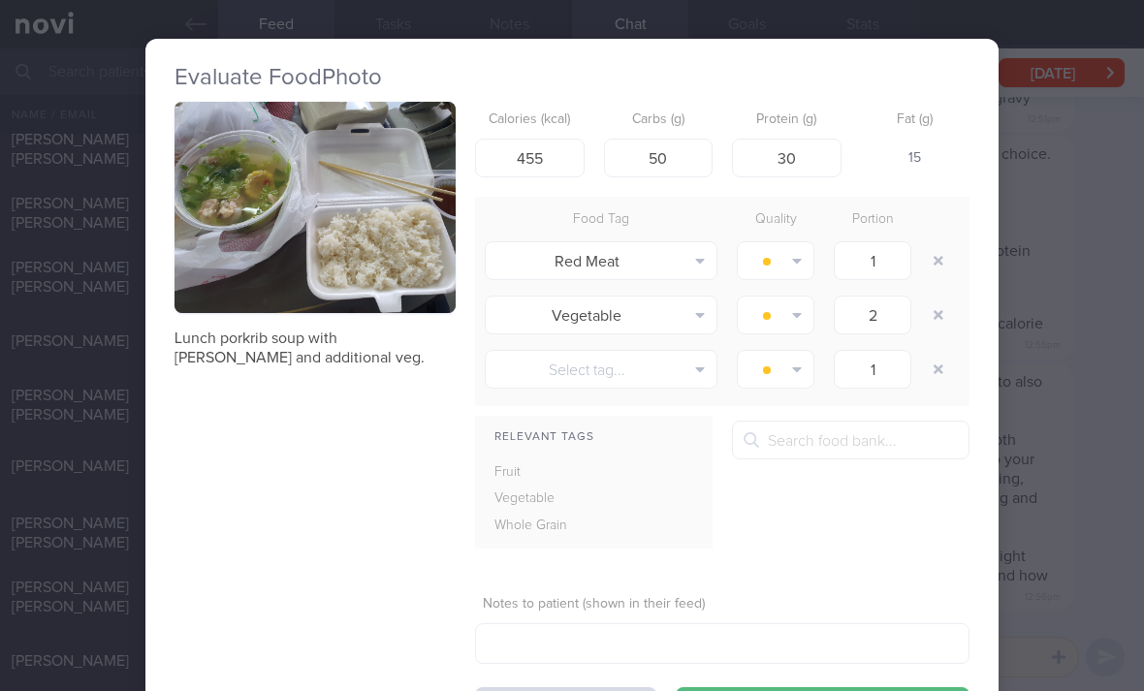
click at [937, 243] on button "button" at bounding box center [938, 260] width 35 height 35
type input "2"
type input "1"
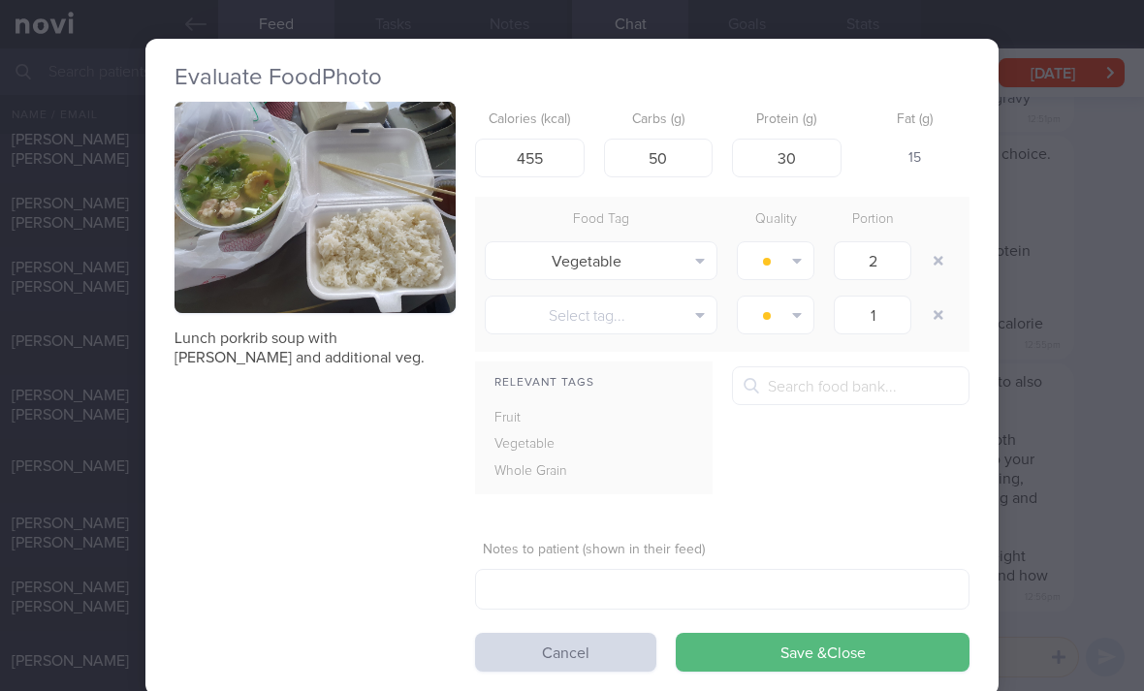
click at [945, 243] on button "button" at bounding box center [938, 260] width 35 height 35
type input "1"
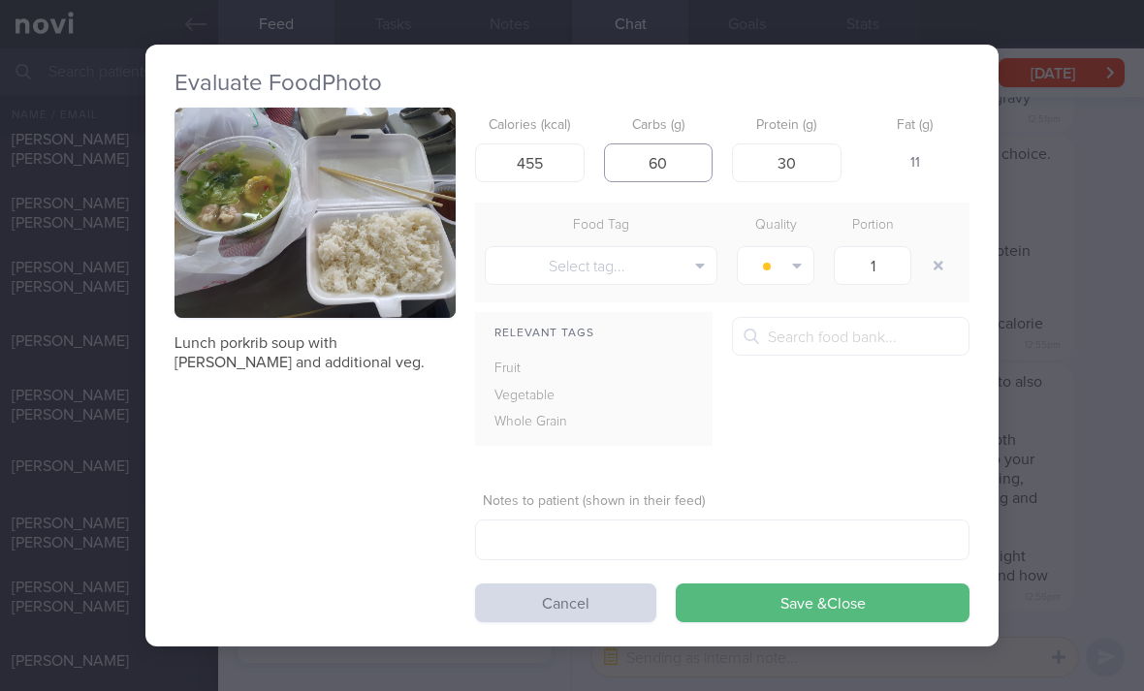
type input "60"
click at [783, 583] on button "Save & Close" at bounding box center [823, 602] width 294 height 39
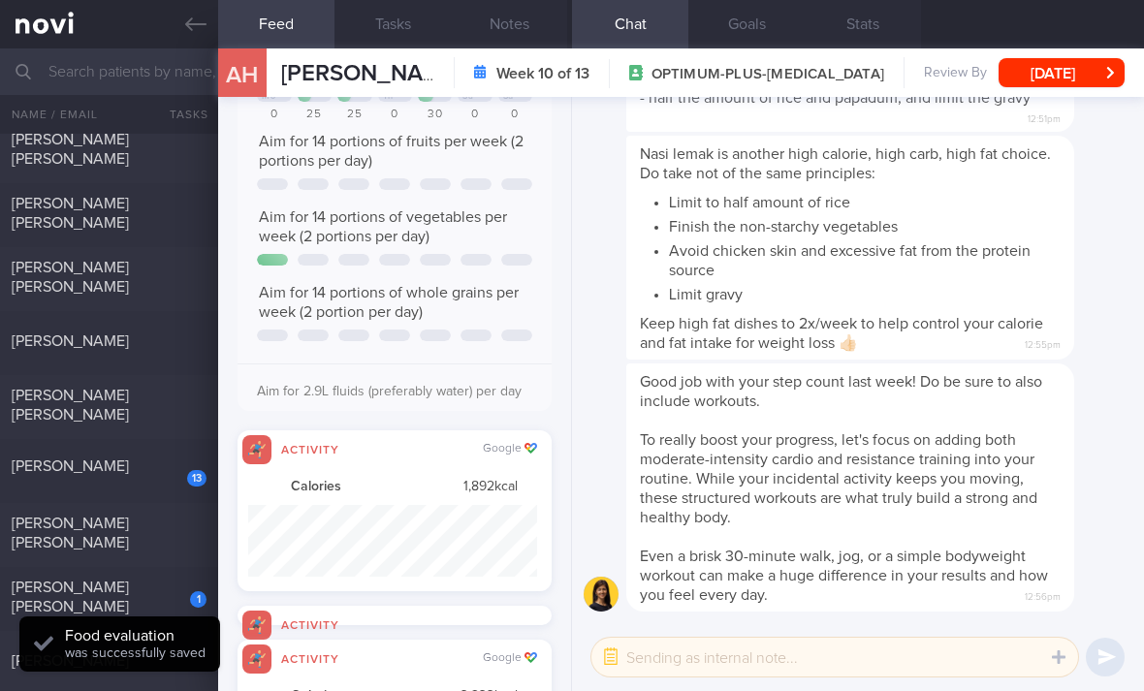
click at [181, 456] on div "13" at bounding box center [184, 471] width 46 height 30
select select "7"
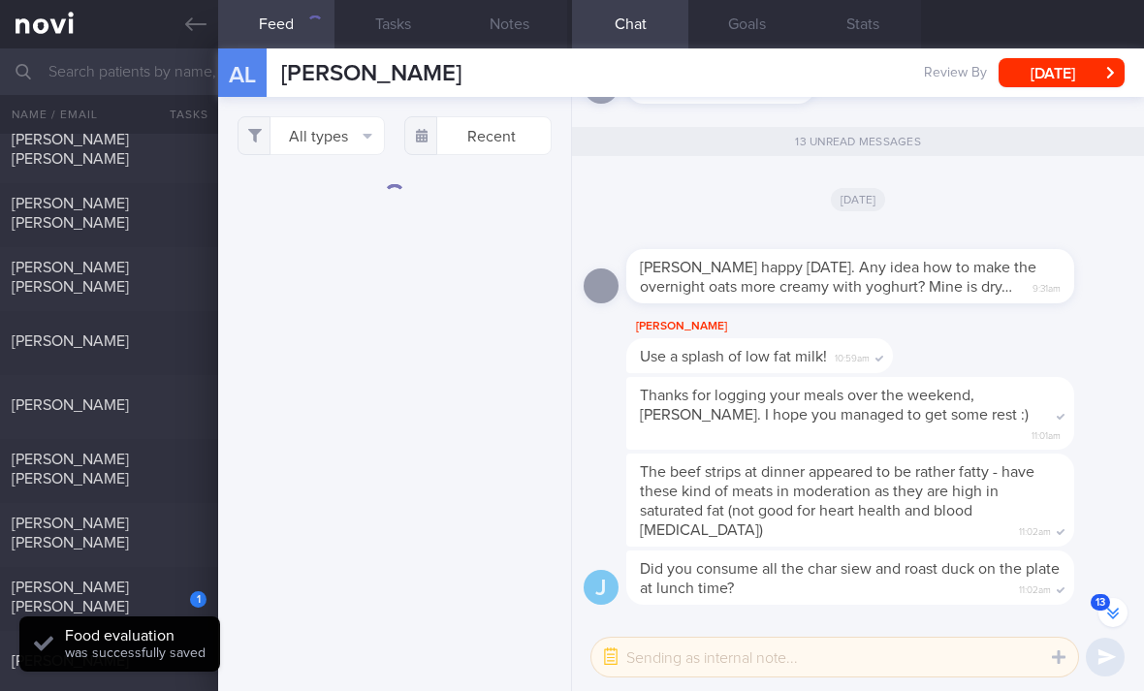
click at [358, 116] on button "All types" at bounding box center [310, 135] width 147 height 39
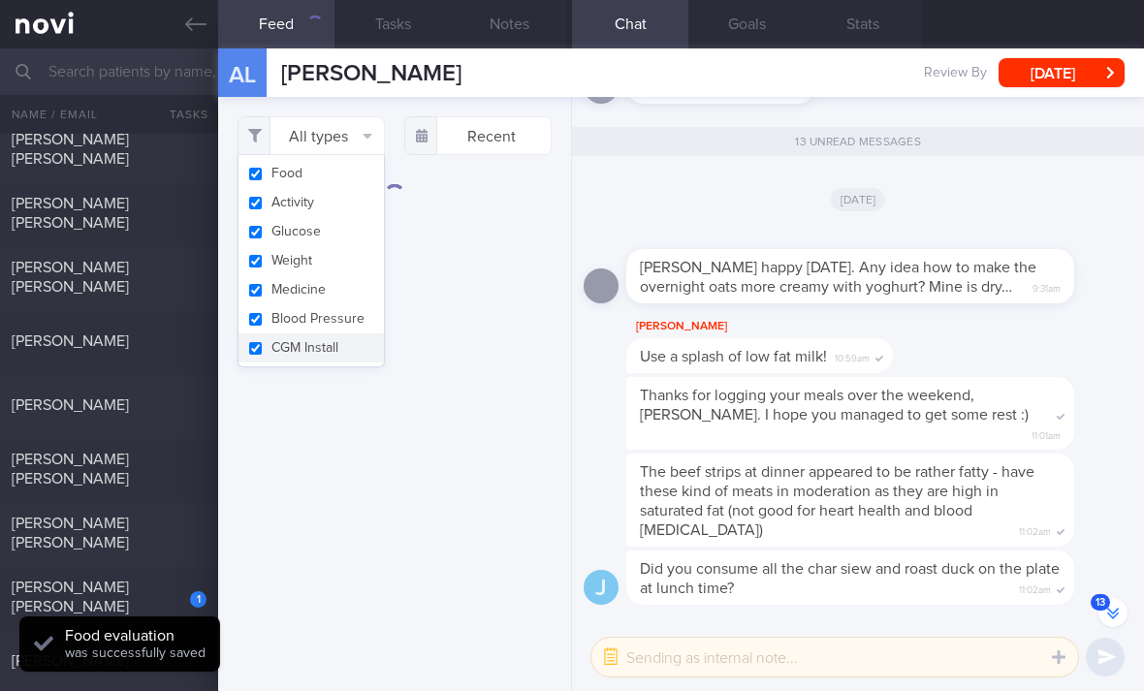
click at [347, 188] on button "Activity" at bounding box center [310, 202] width 145 height 29
checkbox input "false"
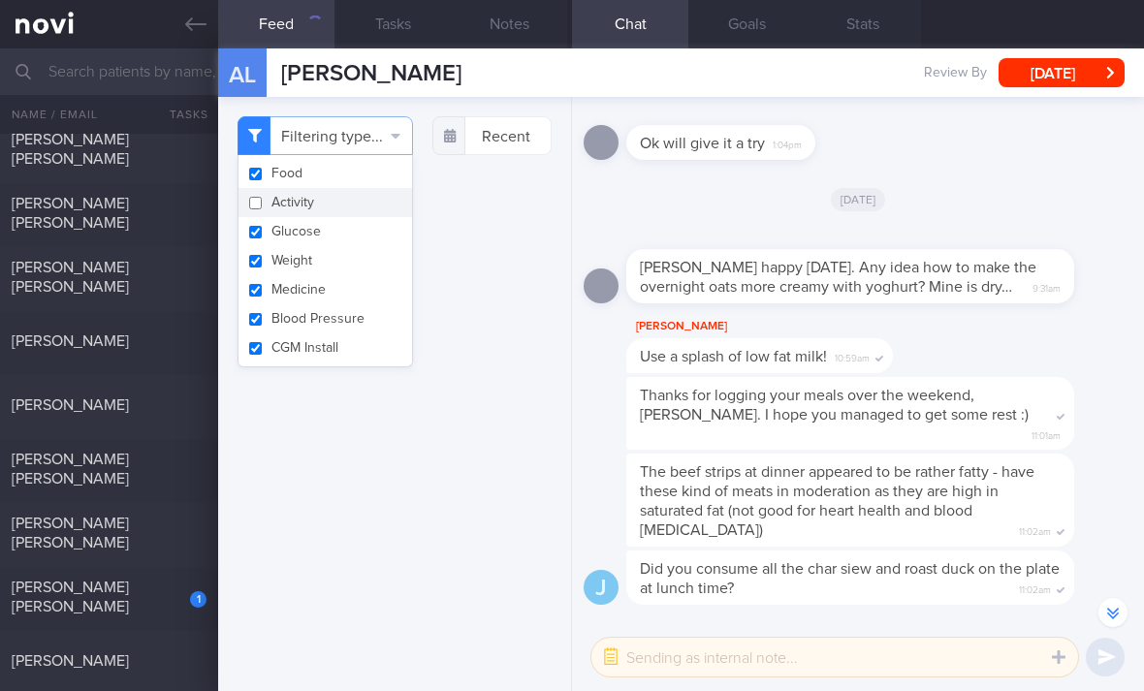
click at [341, 217] on button "Glucose" at bounding box center [324, 231] width 173 height 29
checkbox input "false"
click at [335, 275] on button "Medicine" at bounding box center [324, 289] width 173 height 29
checkbox input "false"
click at [351, 246] on button "Weight" at bounding box center [324, 260] width 173 height 29
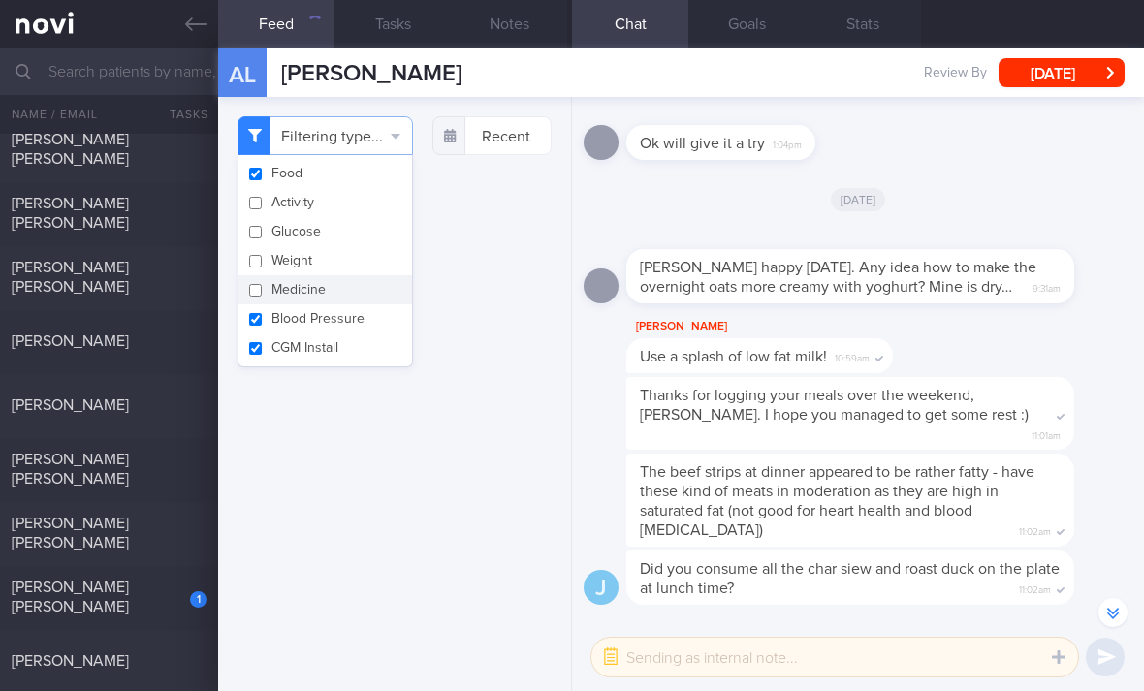
checkbox input "false"
click at [342, 304] on button "Blood Pressure" at bounding box center [324, 318] width 173 height 29
checkbox input "false"
click at [339, 333] on button "CGM Install" at bounding box center [324, 347] width 173 height 29
checkbox input "false"
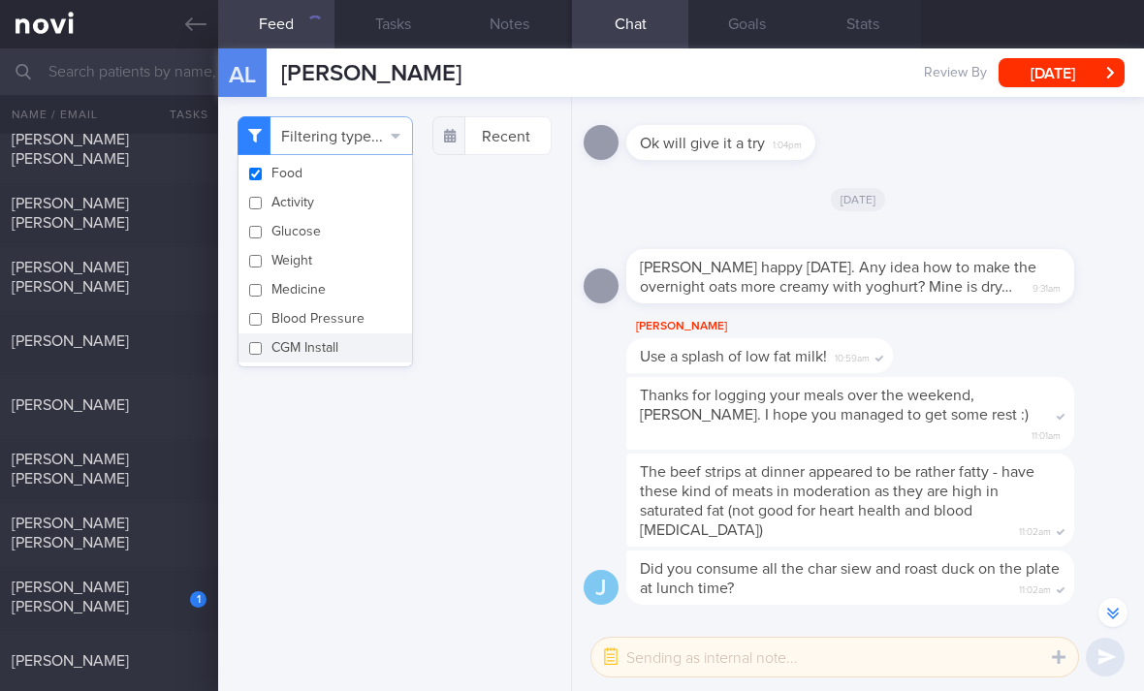
click at [371, 398] on div "Filtering type... Food Activity Glucose Weight Medicine Blood Pressure CGM Inst…" at bounding box center [394, 394] width 353 height 594
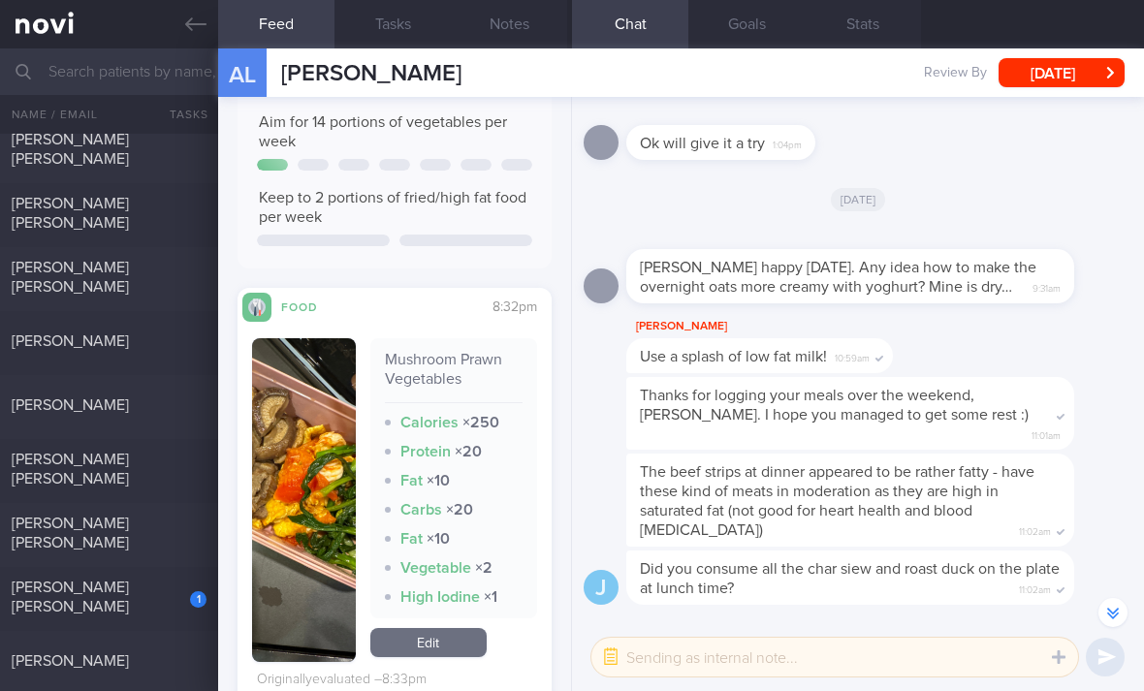
scroll to position [537, 0]
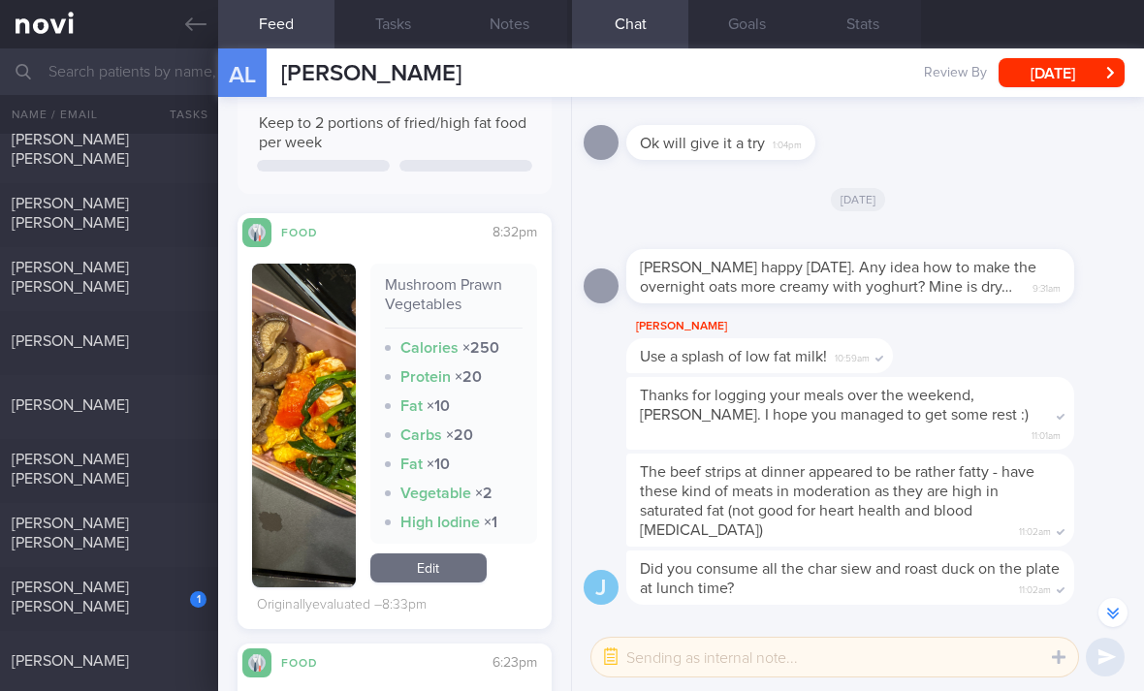
click at [430, 553] on link "Edit" at bounding box center [428, 567] width 116 height 29
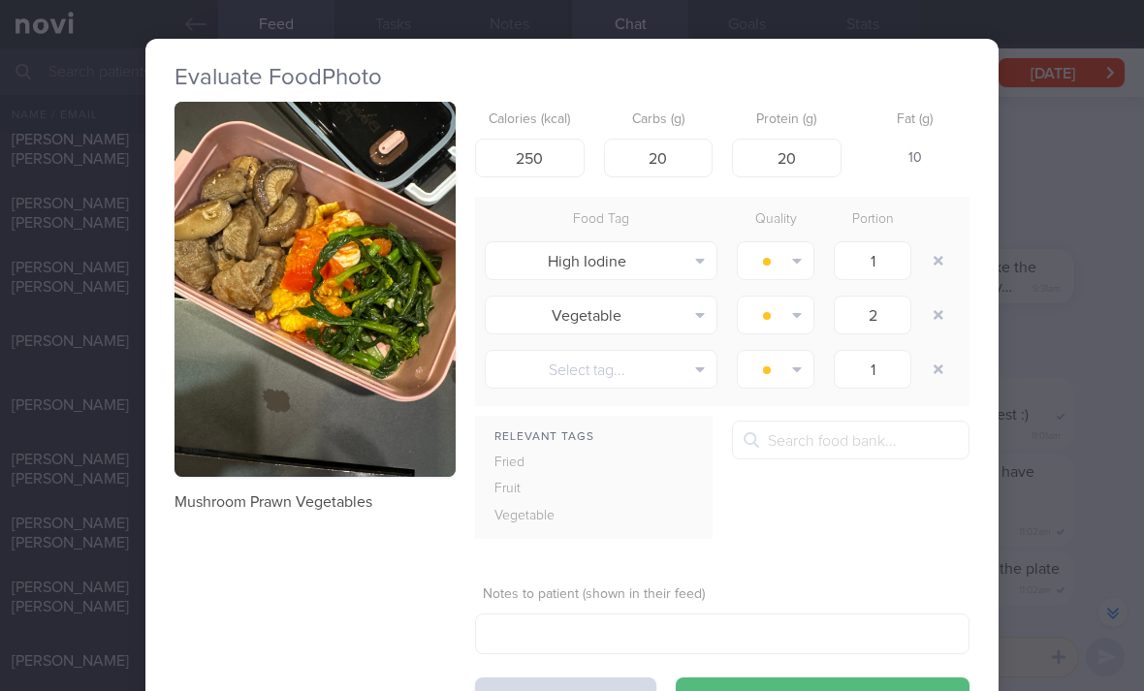
click at [933, 243] on button "button" at bounding box center [938, 260] width 35 height 35
type input "2"
type input "1"
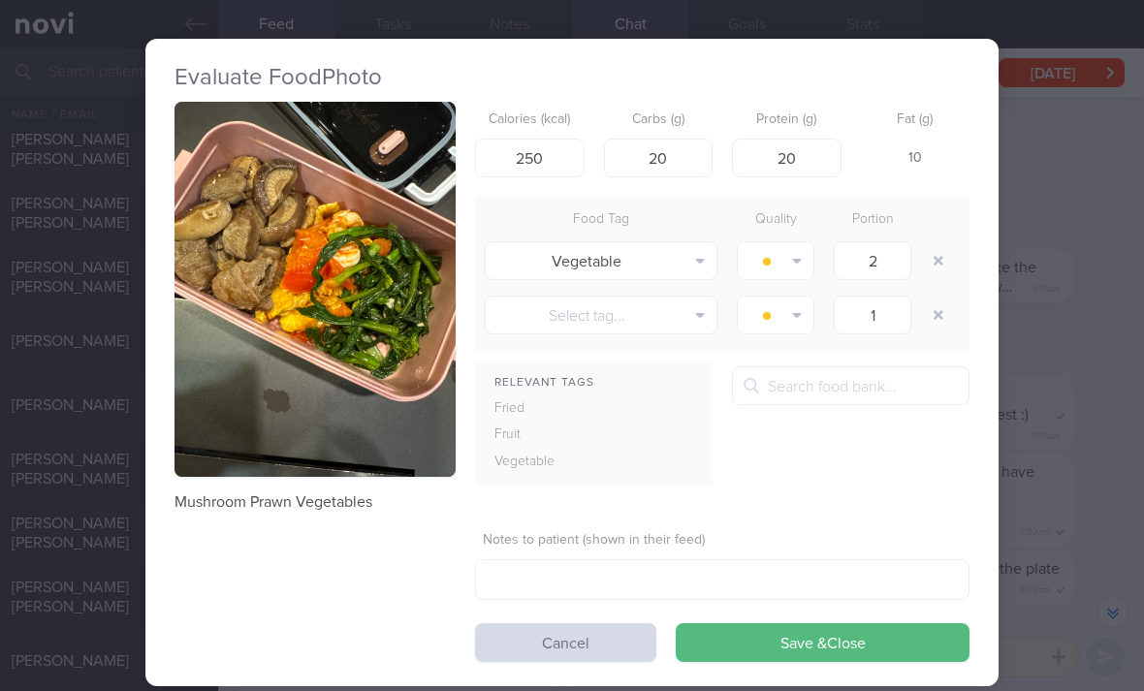
click at [905, 623] on button "Save & Close" at bounding box center [823, 642] width 294 height 39
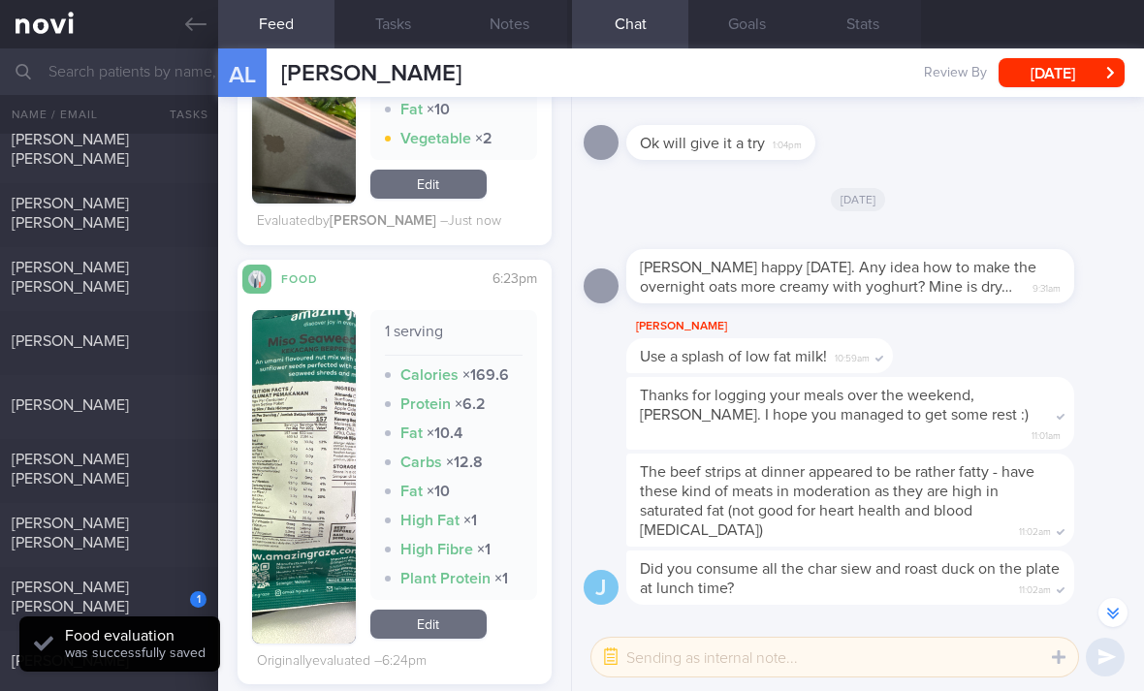
scroll to position [898, 0]
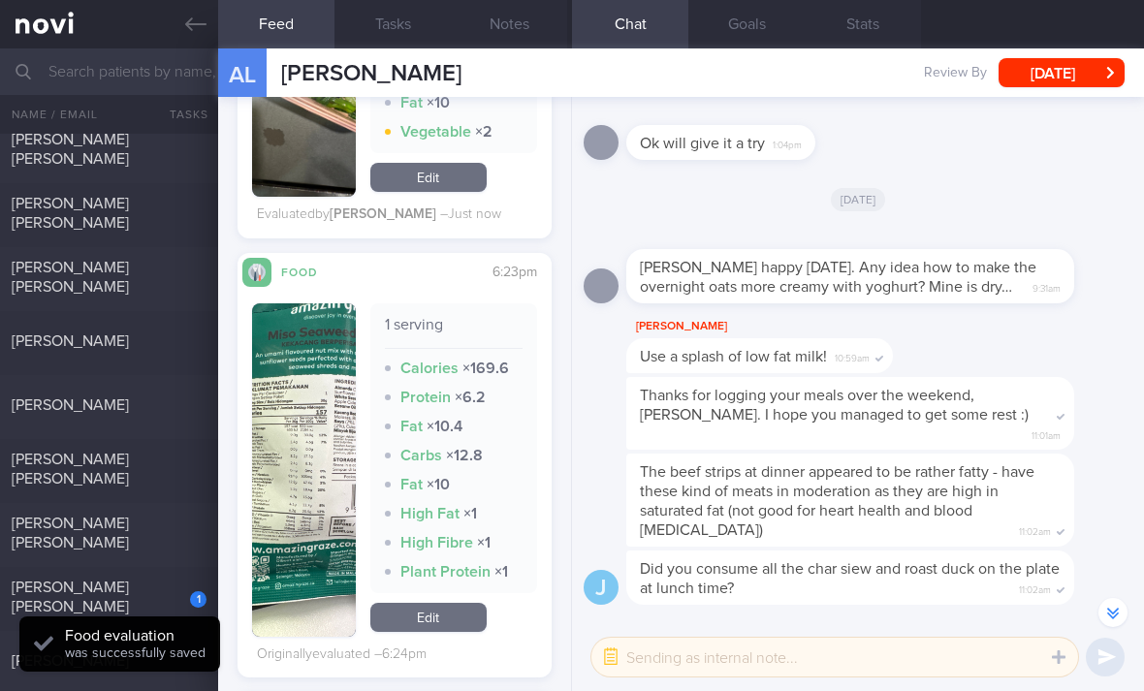
click at [456, 603] on link "Edit" at bounding box center [428, 617] width 116 height 29
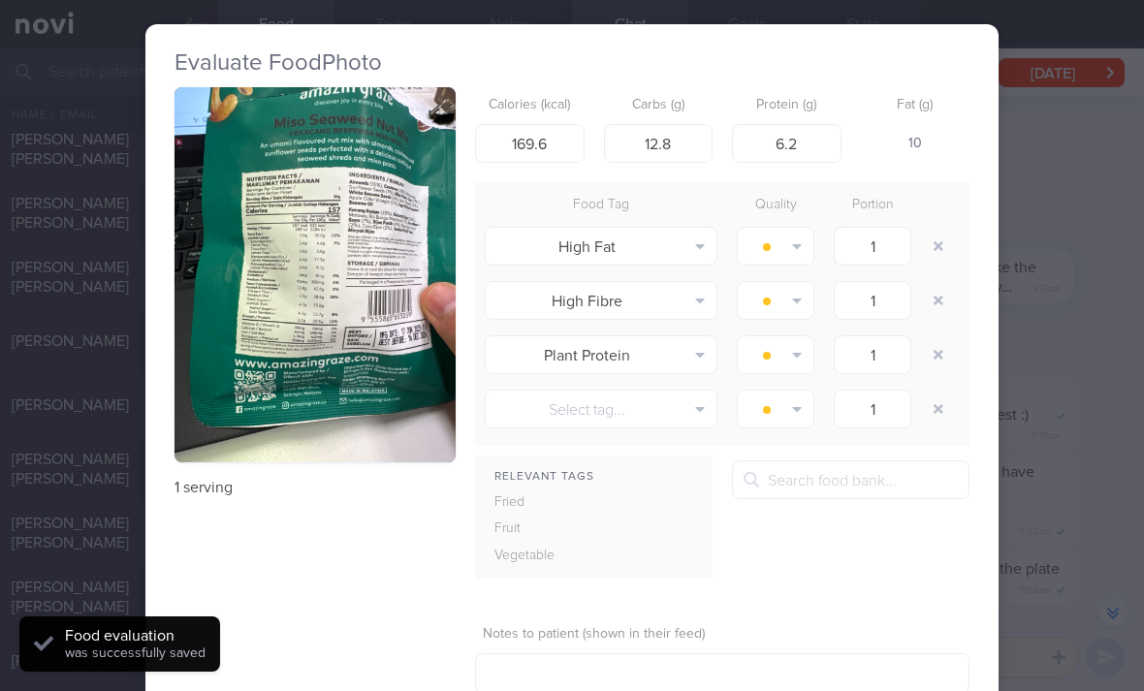
scroll to position [17, 0]
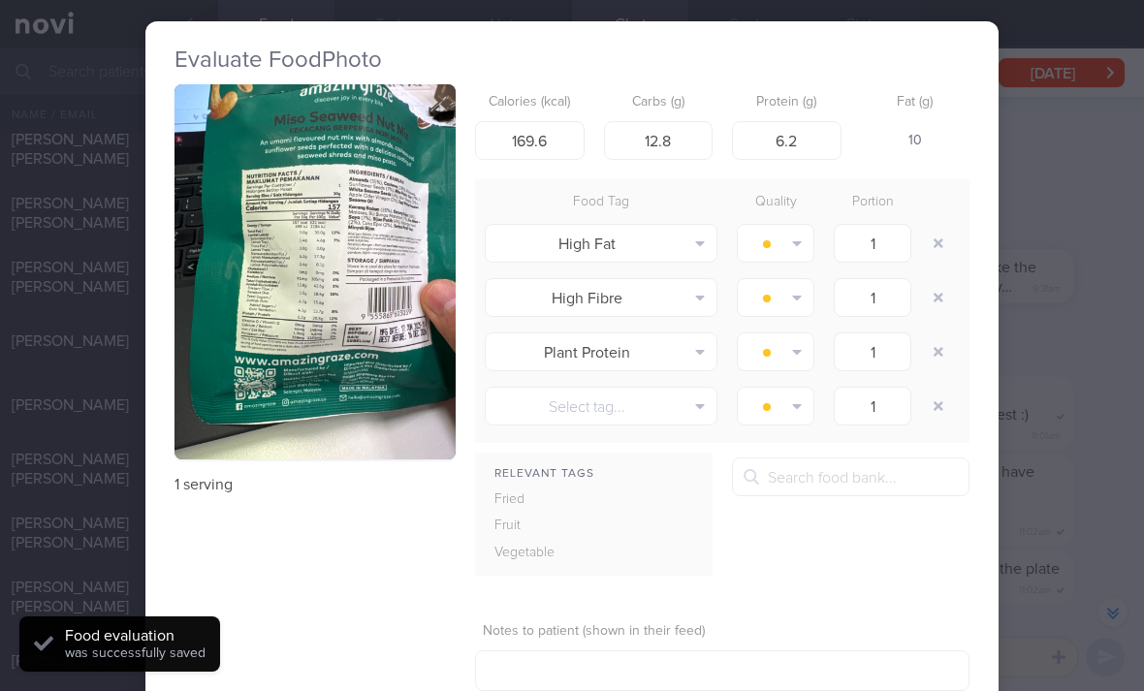
click at [399, 342] on img "button" at bounding box center [314, 271] width 281 height 375
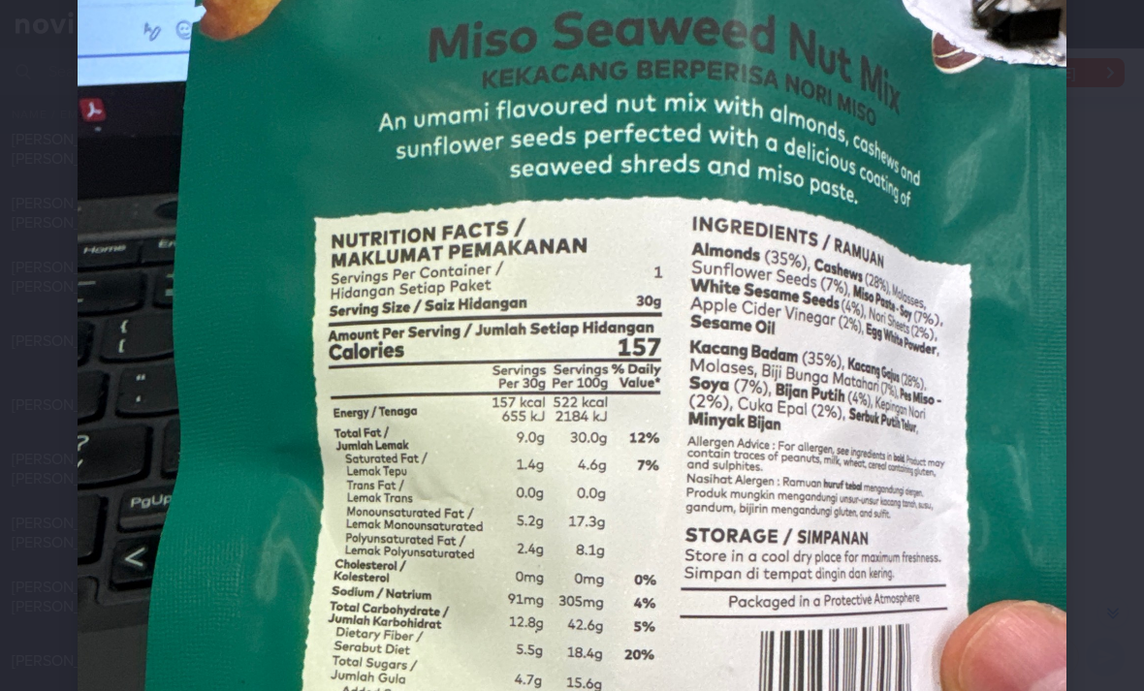
scroll to position [163, 0]
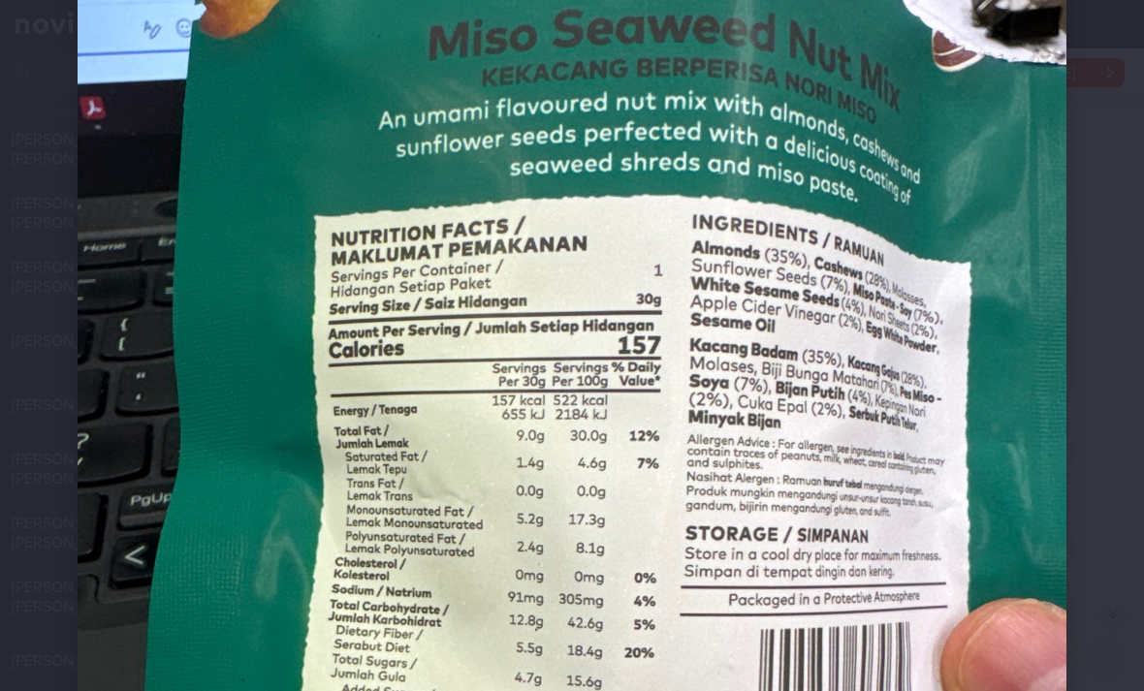
click at [509, 486] on img at bounding box center [572, 574] width 989 height 1318
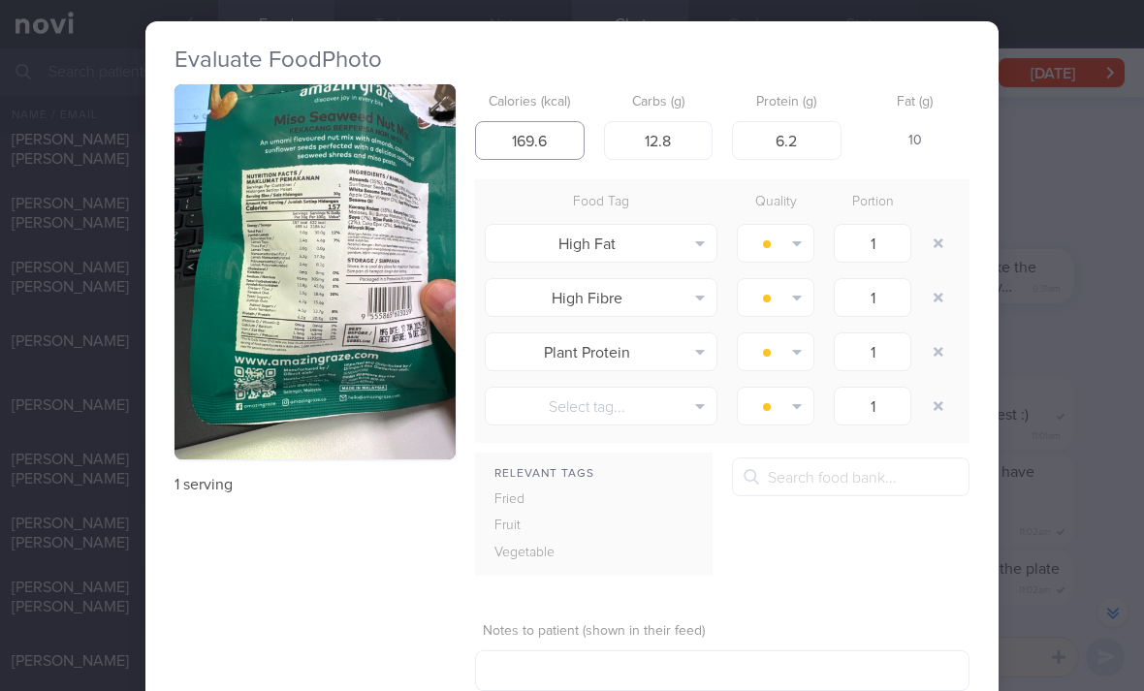
type input "169.6"
type input "157"
click at [390, 315] on img "button" at bounding box center [314, 271] width 281 height 375
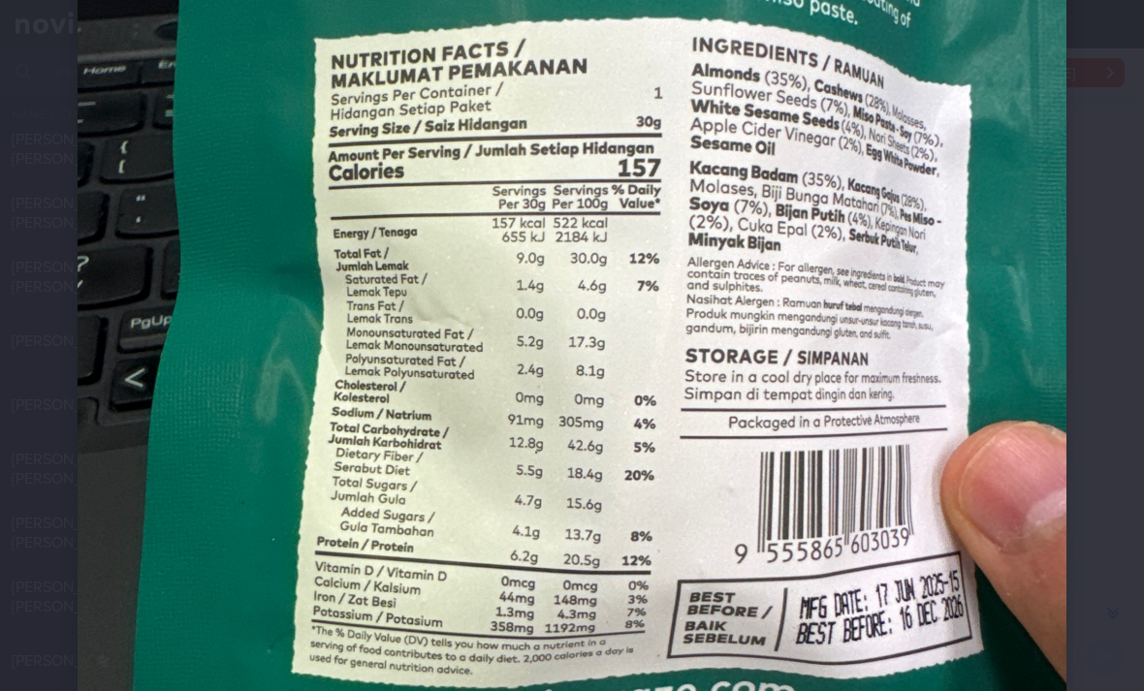
scroll to position [345, 0]
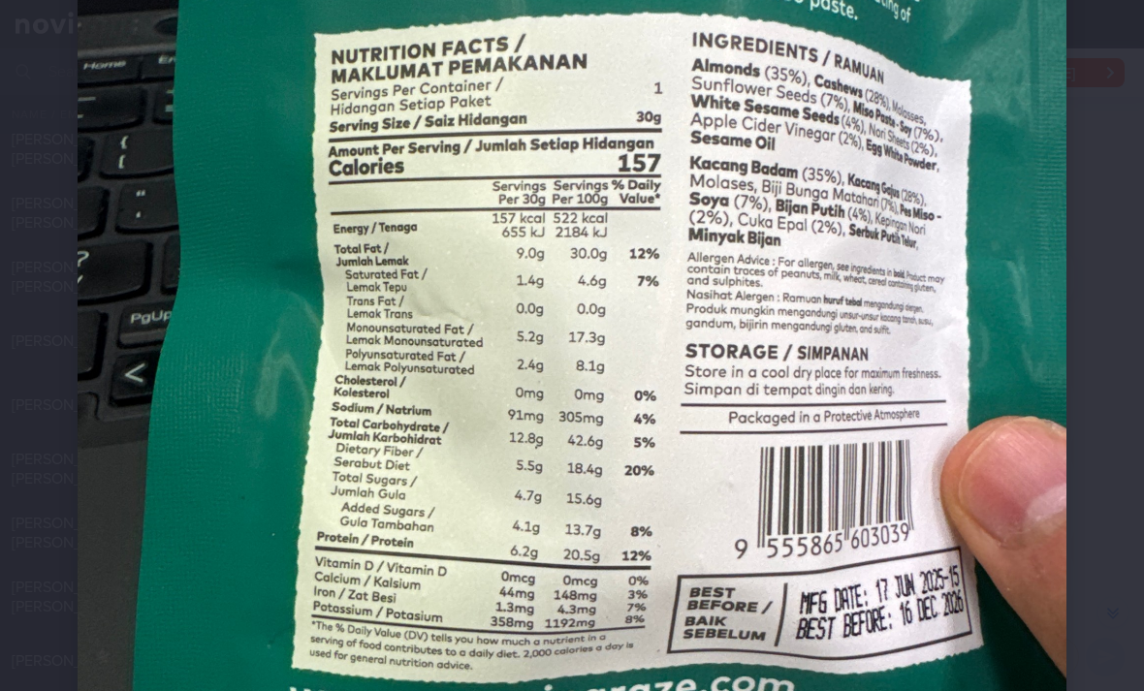
click at [604, 488] on img at bounding box center [572, 392] width 989 height 1318
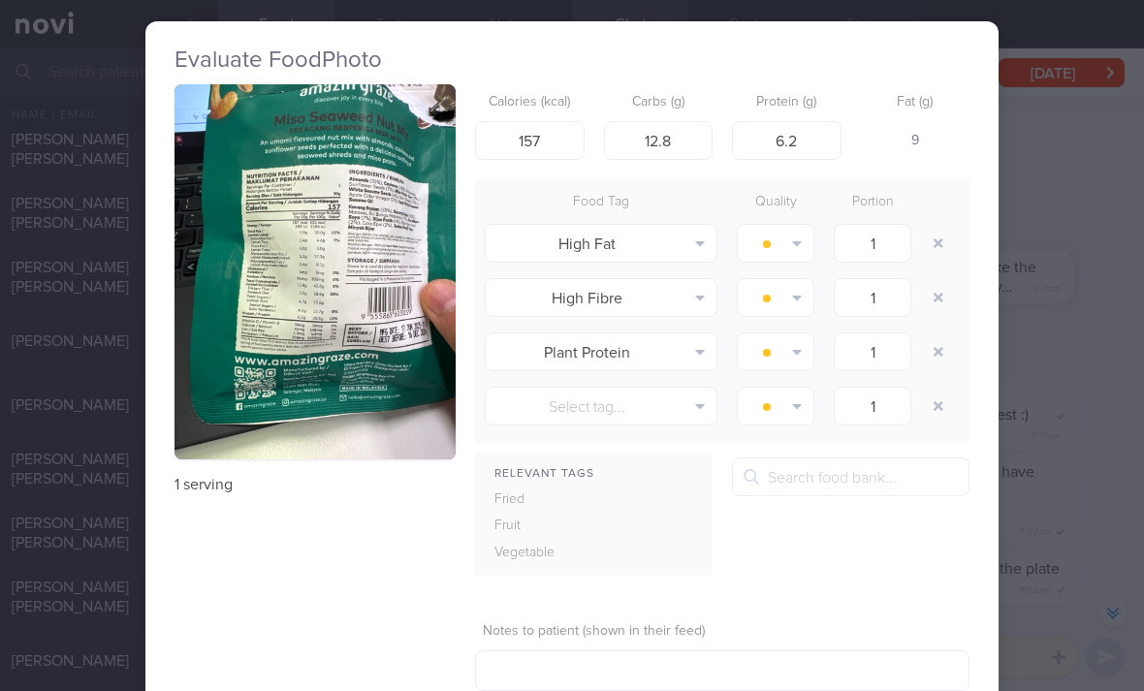
click at [945, 226] on button "button" at bounding box center [938, 243] width 35 height 35
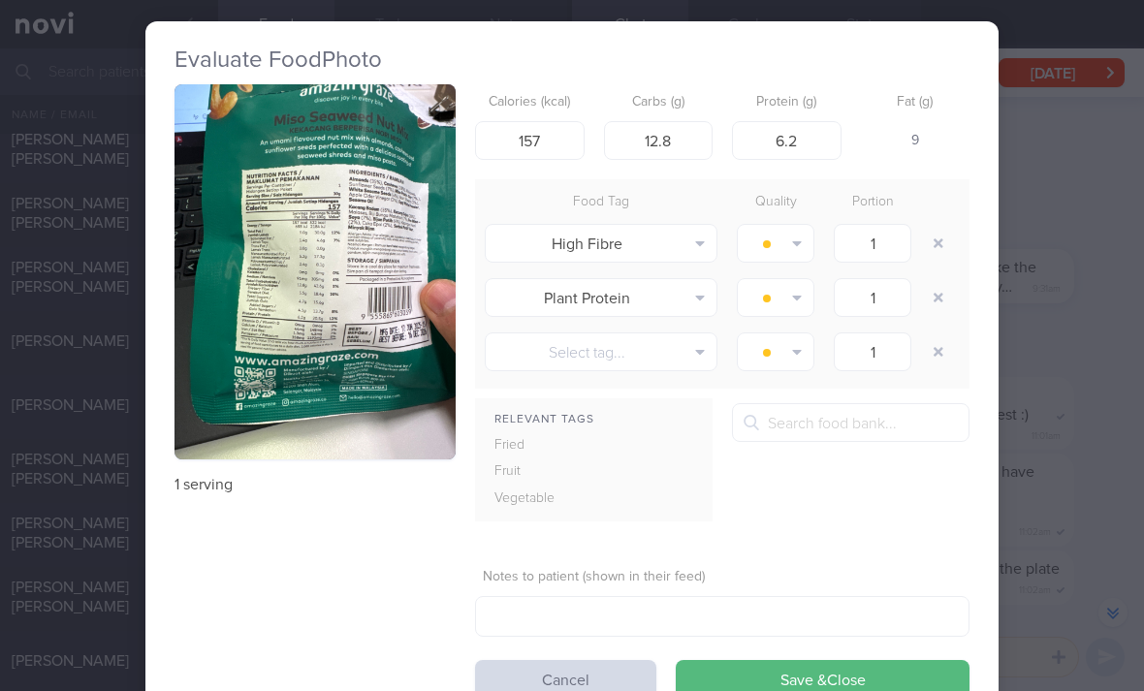
click at [944, 226] on button "button" at bounding box center [938, 243] width 35 height 35
click at [939, 226] on button "button" at bounding box center [938, 243] width 35 height 35
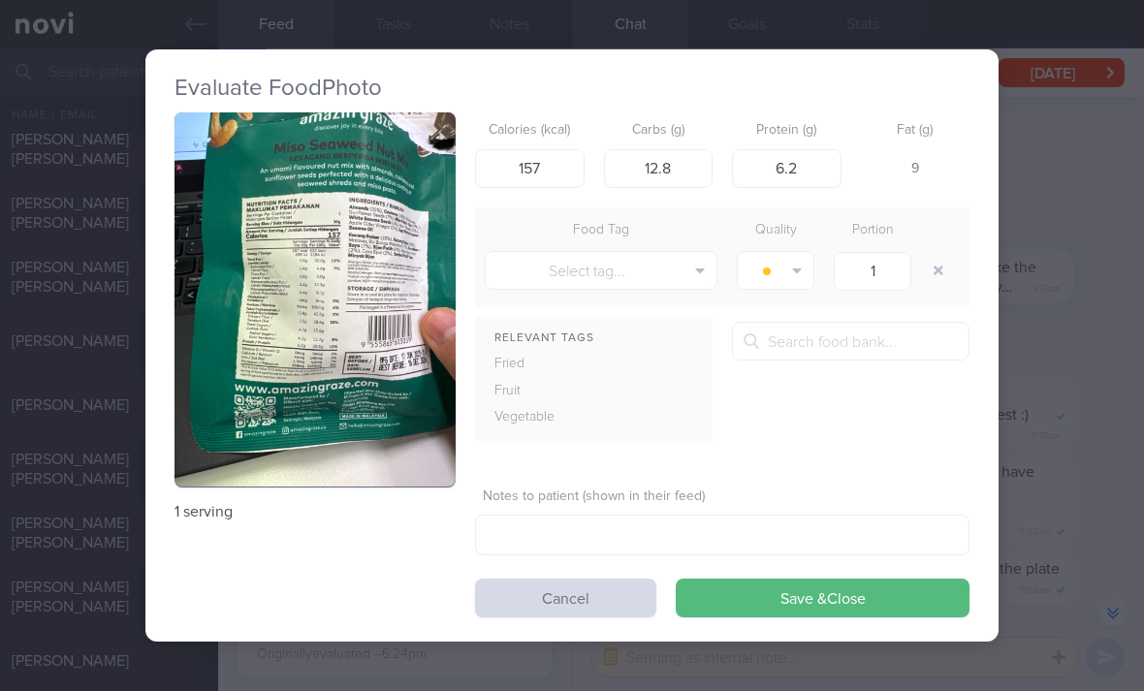
scroll to position [0, 0]
click at [746, 579] on button "Save & Close" at bounding box center [823, 598] width 294 height 39
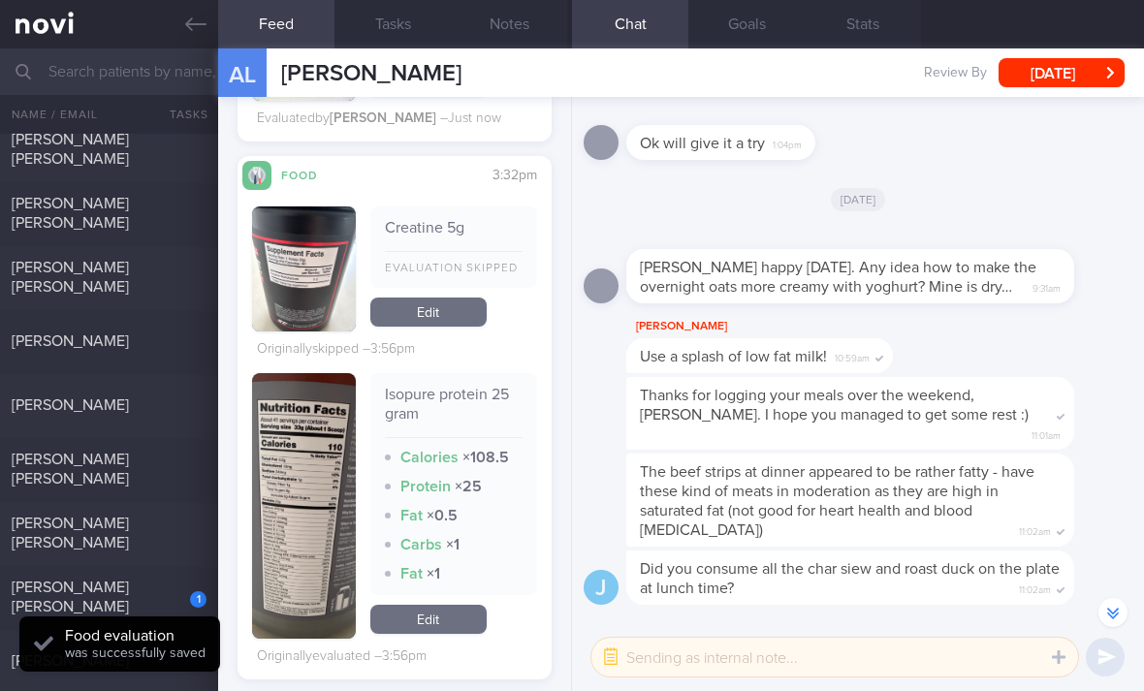
scroll to position [1362, 0]
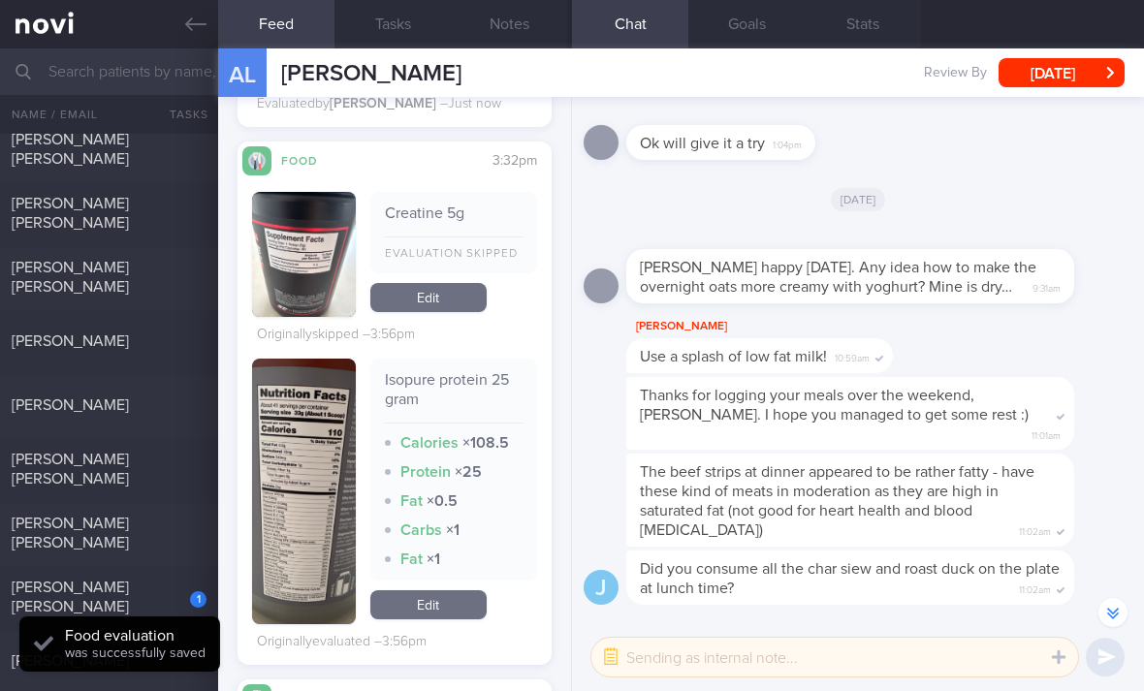
click at [447, 590] on link "Edit" at bounding box center [428, 604] width 116 height 29
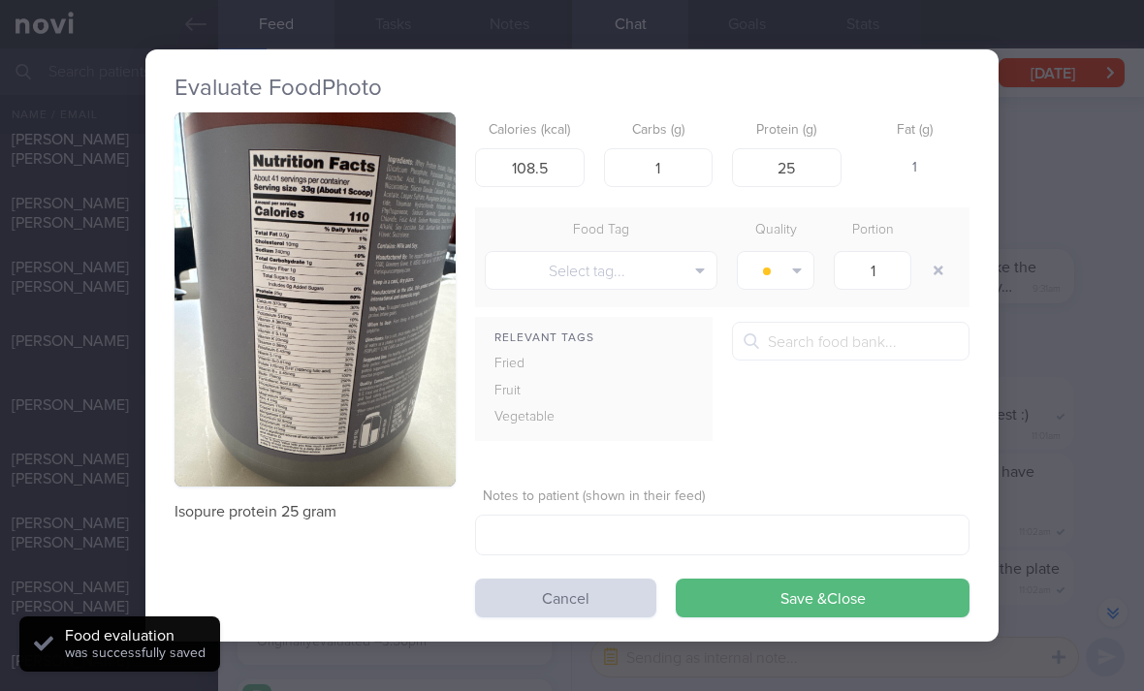
click at [551, 579] on button "Cancel" at bounding box center [565, 598] width 181 height 39
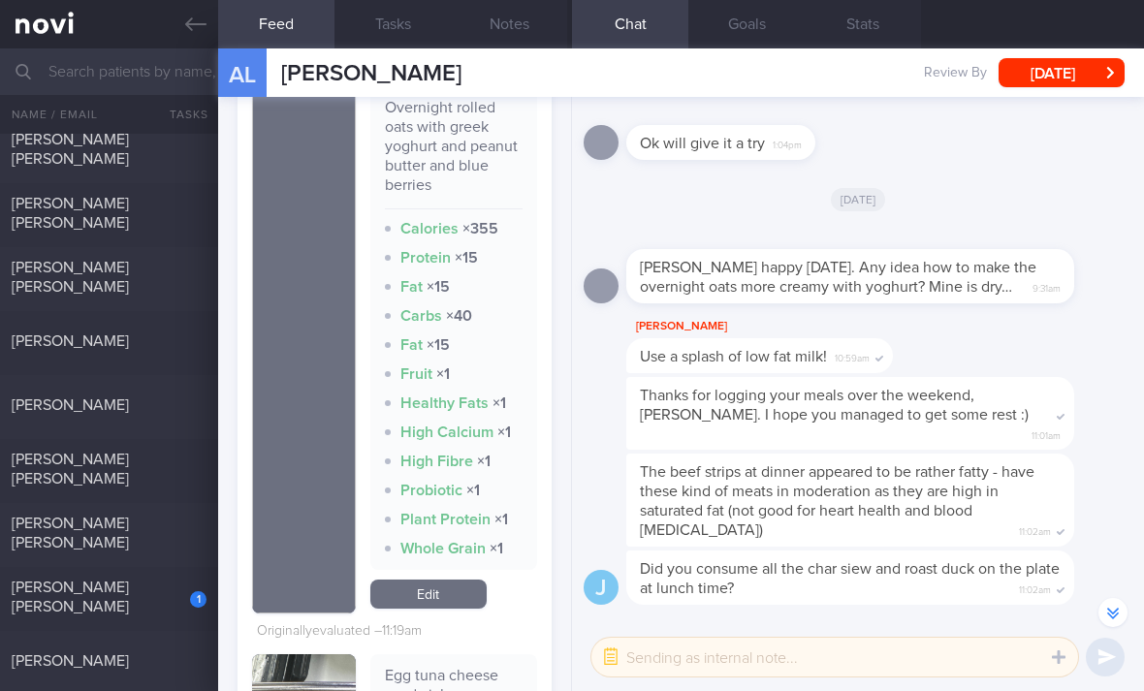
scroll to position [2472, 0]
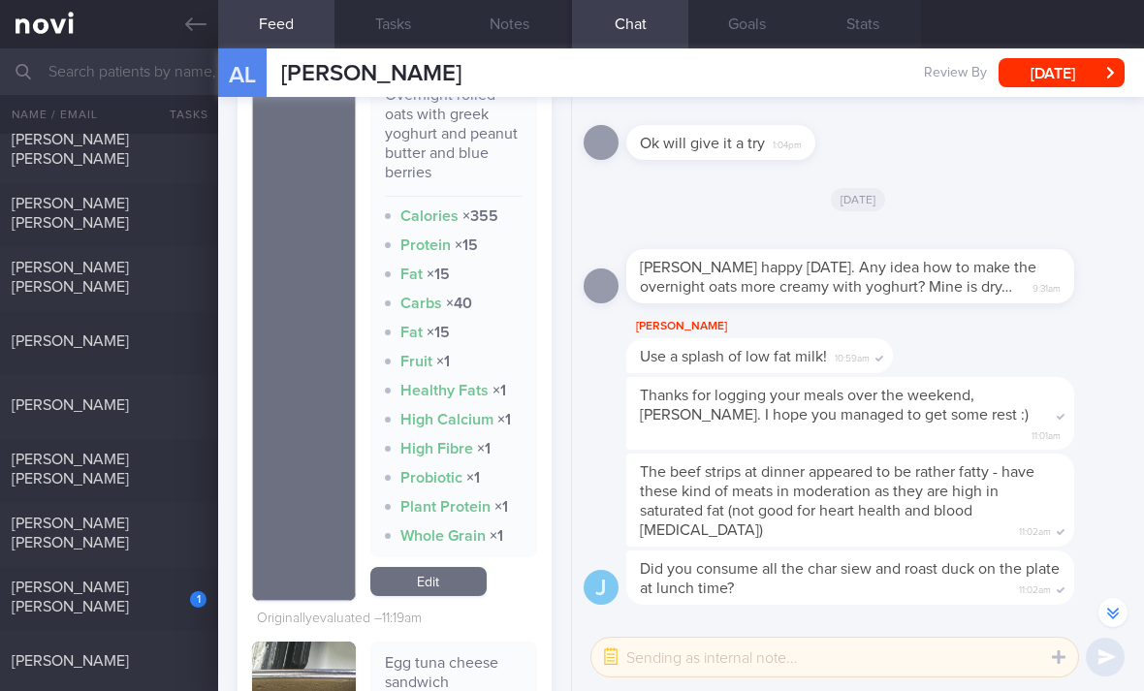
click at [454, 567] on link "Edit" at bounding box center [428, 581] width 116 height 29
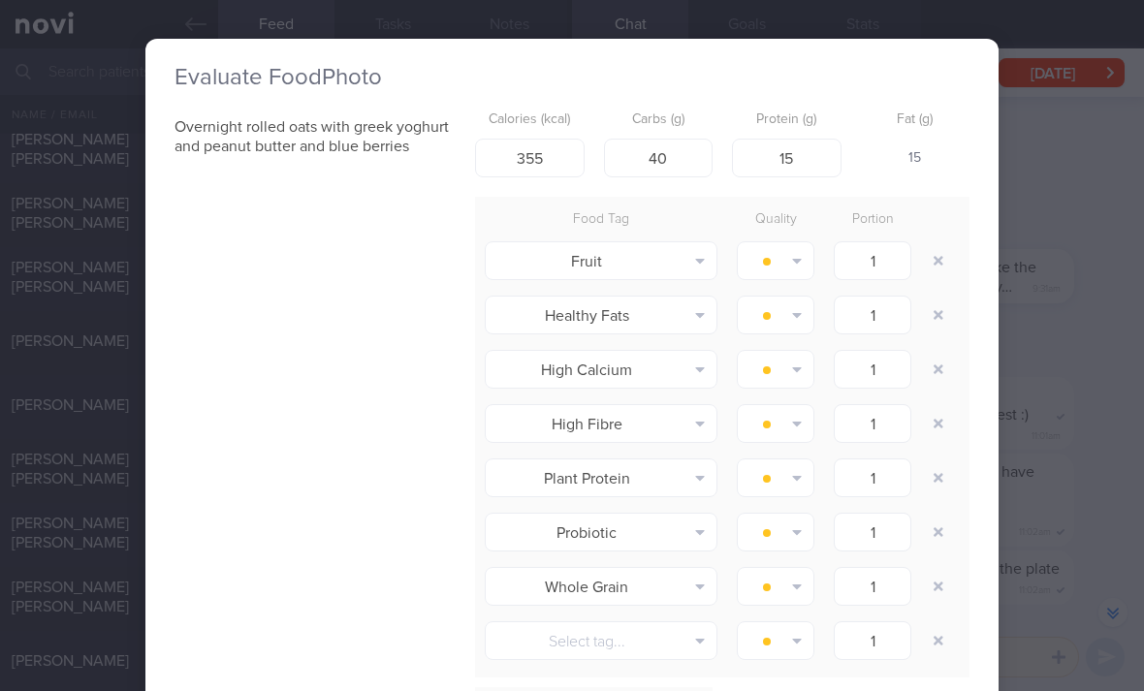
click at [939, 243] on button "button" at bounding box center [938, 260] width 35 height 35
click at [932, 243] on button "button" at bounding box center [938, 260] width 35 height 35
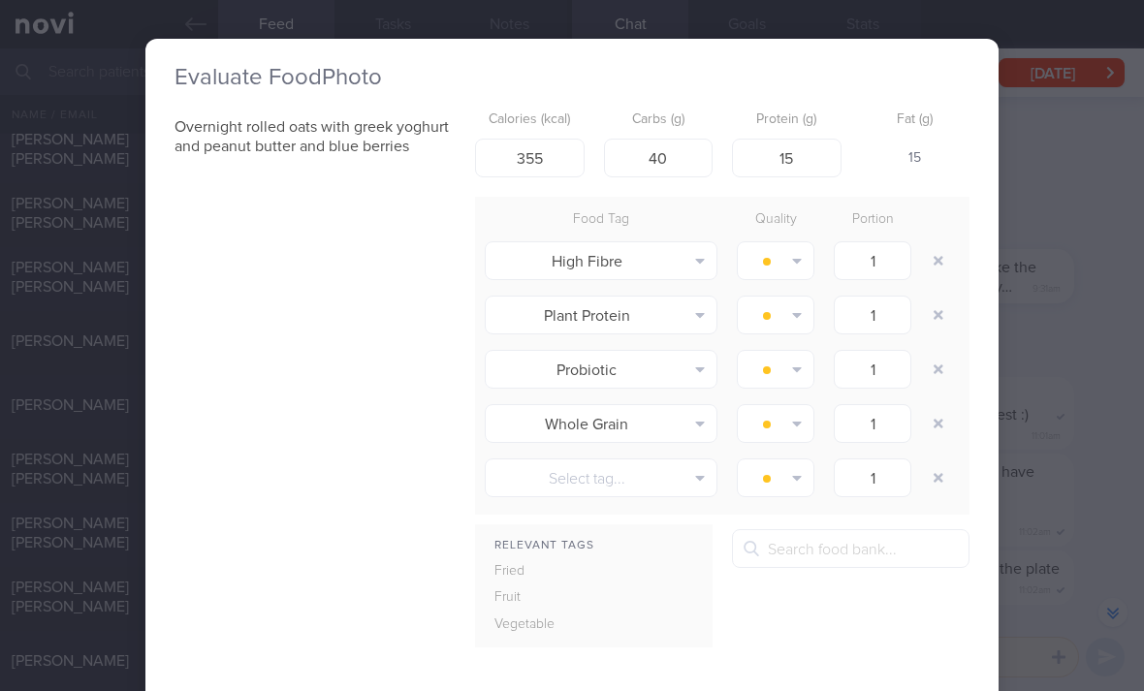
click at [945, 243] on button "button" at bounding box center [938, 260] width 35 height 35
click at [944, 243] on button "button" at bounding box center [938, 260] width 35 height 35
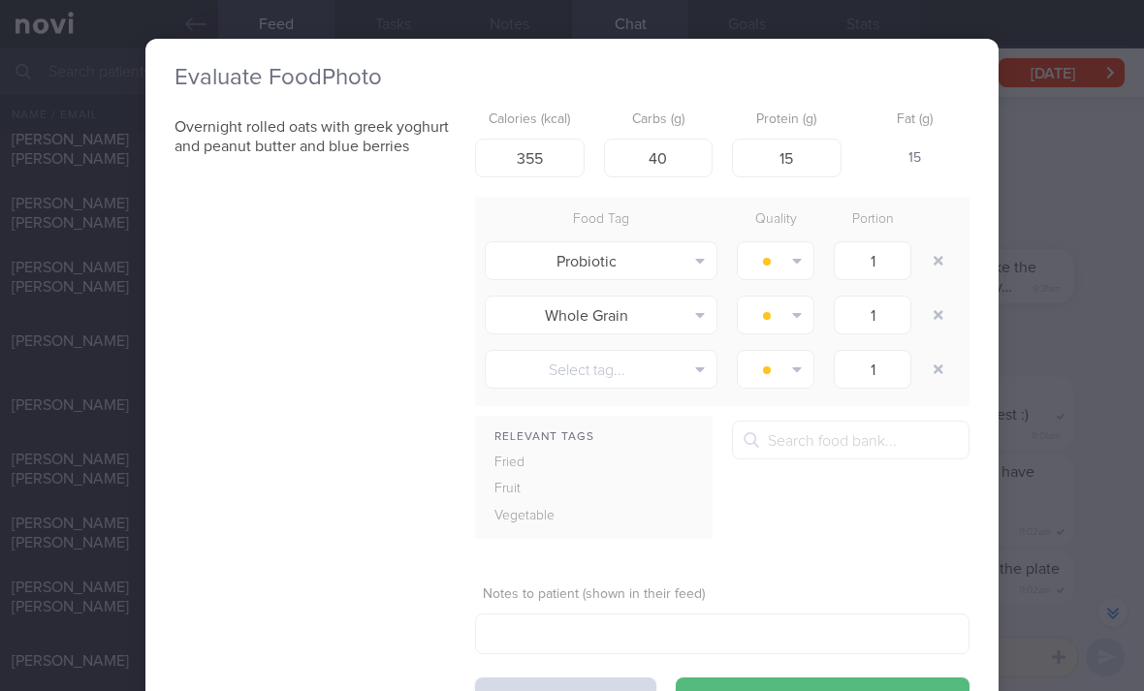
click at [945, 243] on button "button" at bounding box center [938, 260] width 35 height 35
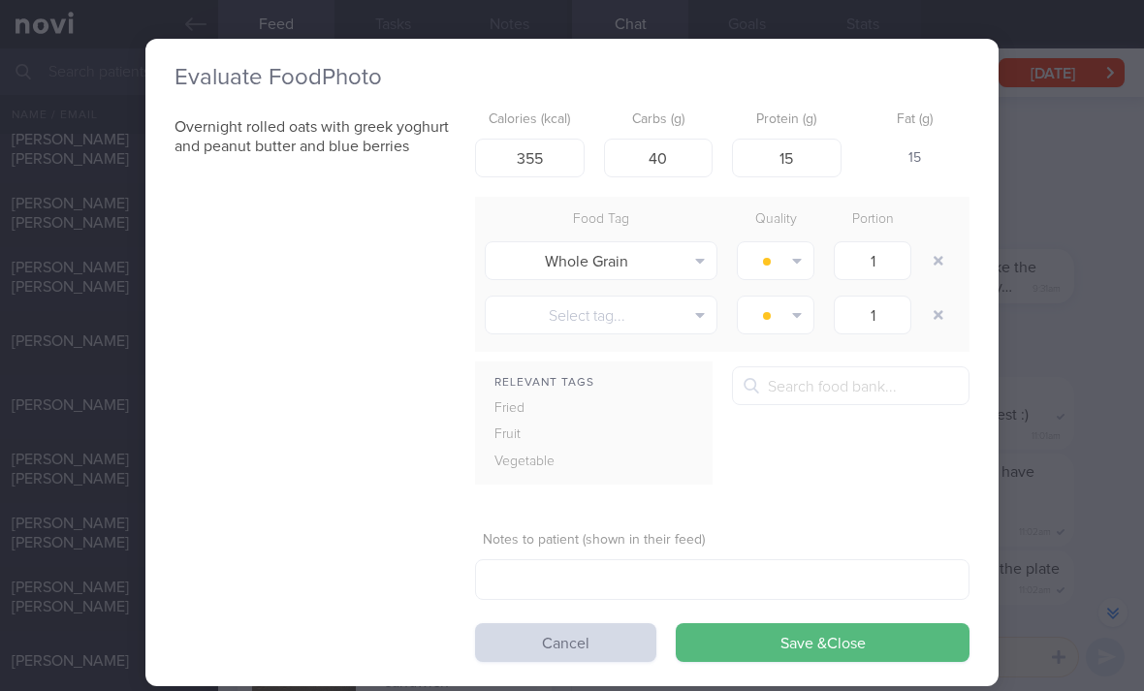
click at [944, 243] on button "button" at bounding box center [938, 260] width 35 height 35
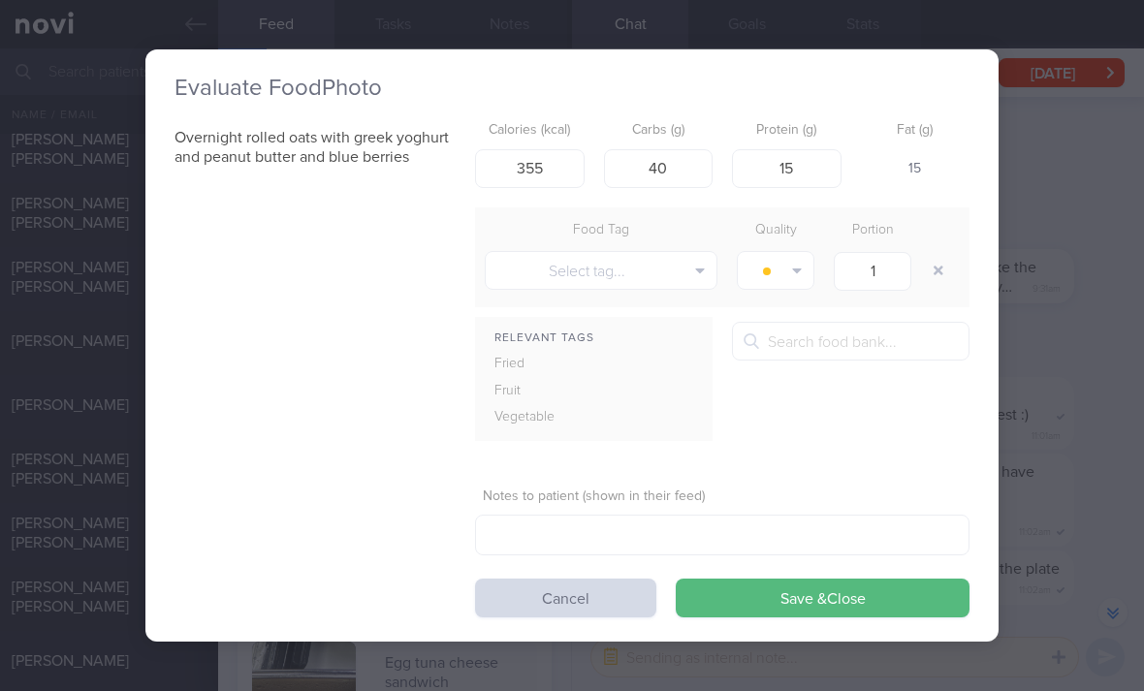
click at [784, 579] on button "Save & Close" at bounding box center [823, 598] width 294 height 39
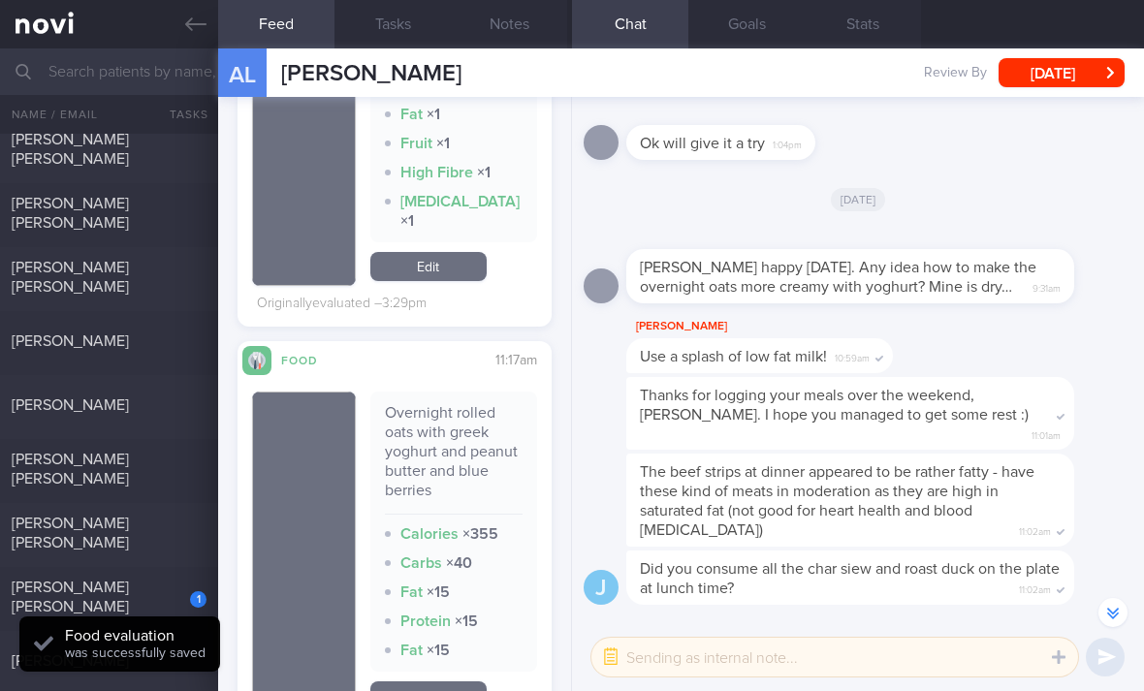
scroll to position [2174, 0]
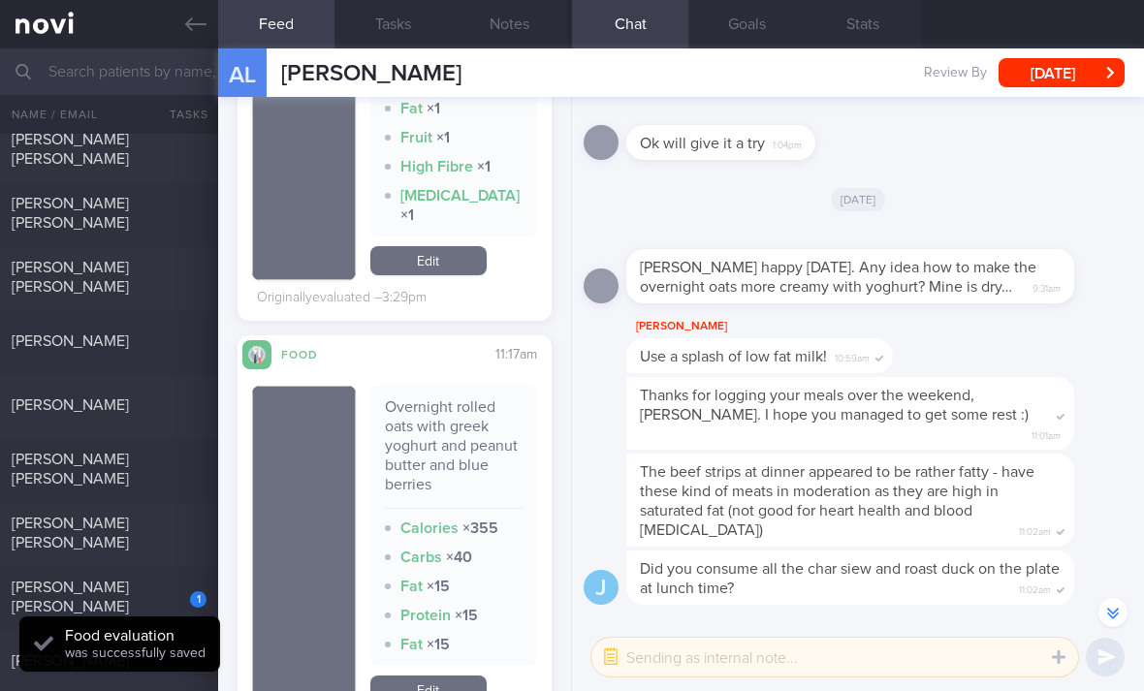
click at [456, 676] on link "Edit" at bounding box center [428, 690] width 116 height 29
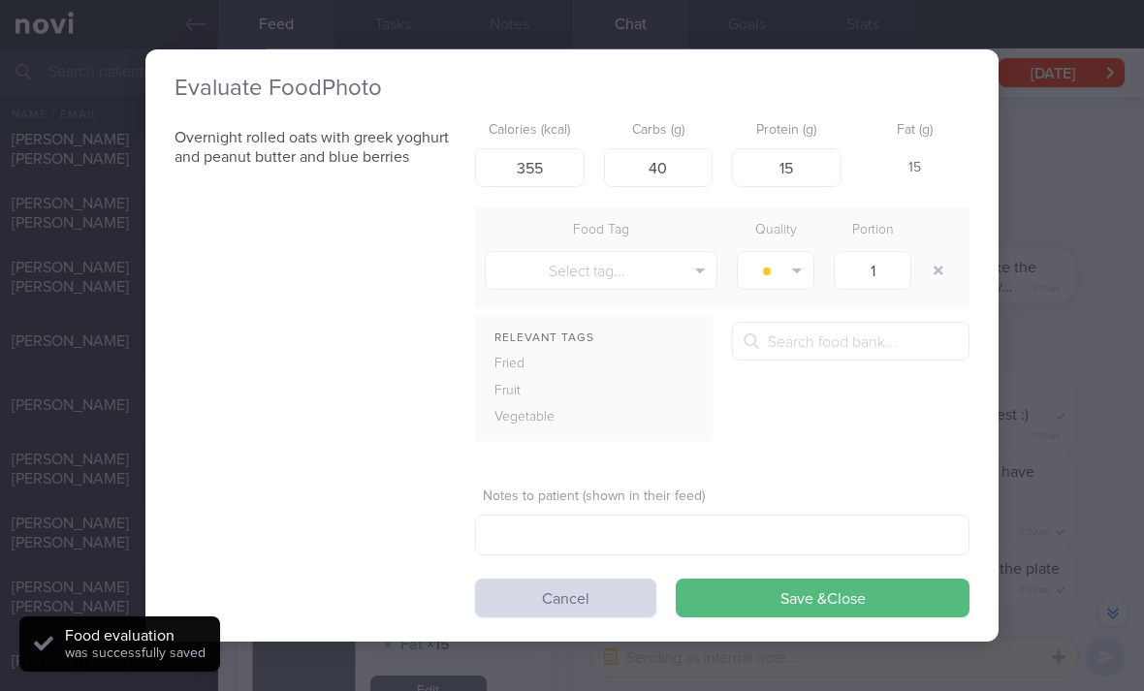
click at [548, 579] on button "Cancel" at bounding box center [565, 598] width 181 height 39
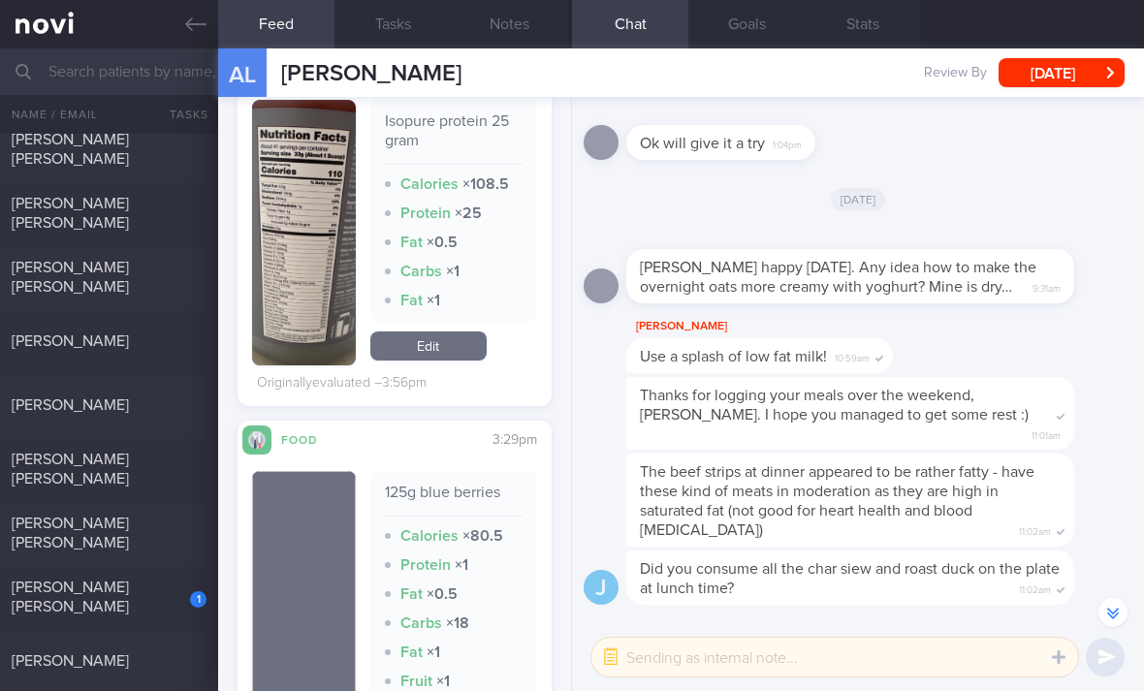
scroll to position [1589, 0]
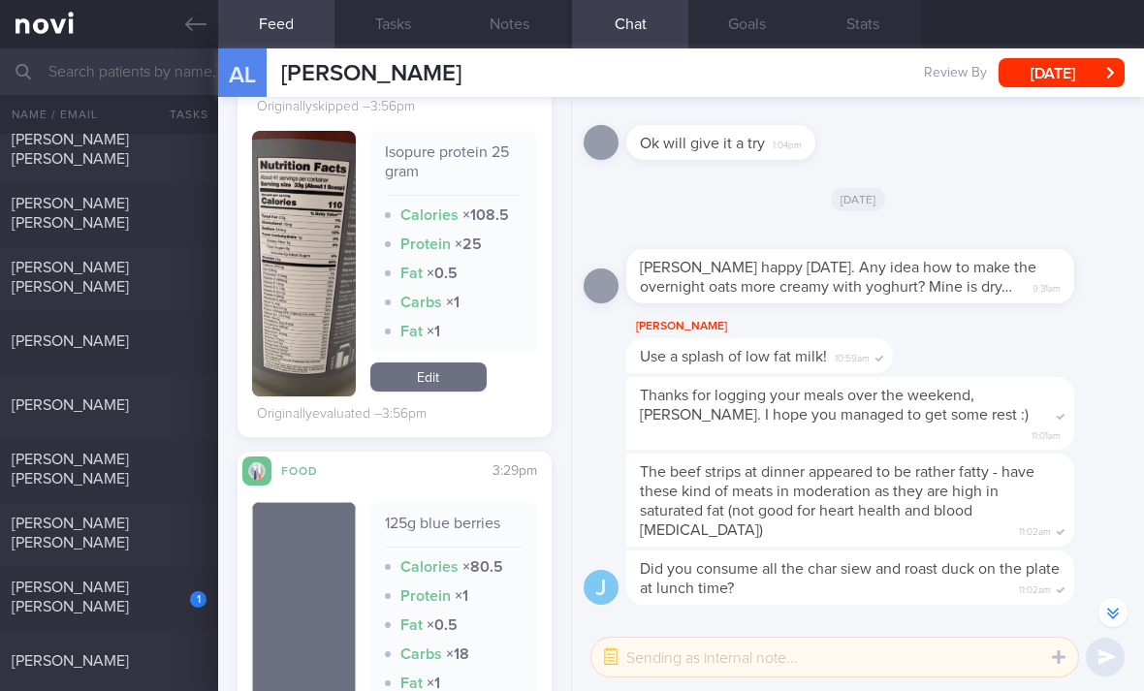
click at [434, 362] on link "Edit" at bounding box center [428, 376] width 116 height 29
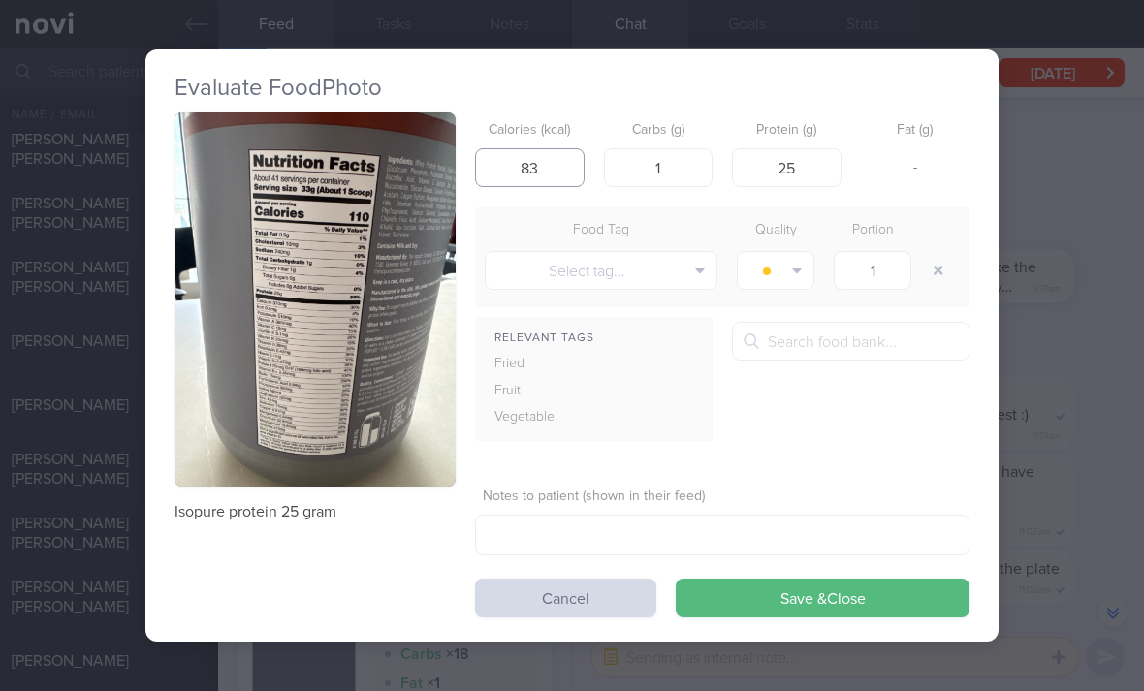
type input "83"
click at [393, 380] on img "button" at bounding box center [314, 299] width 281 height 375
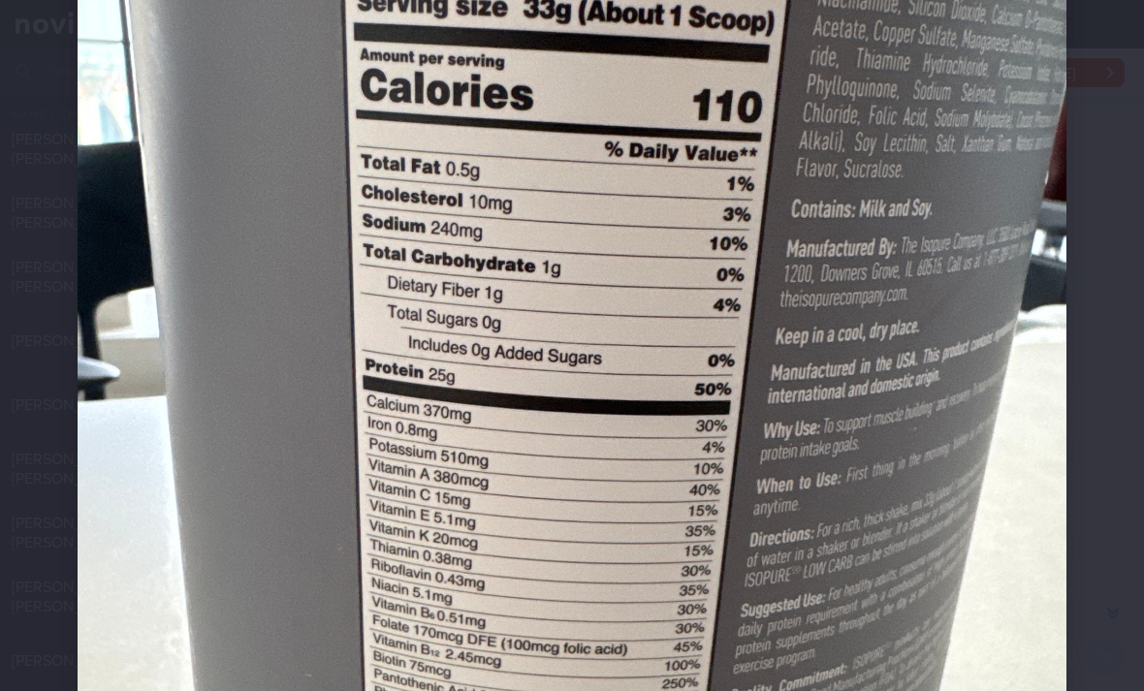
scroll to position [349, 0]
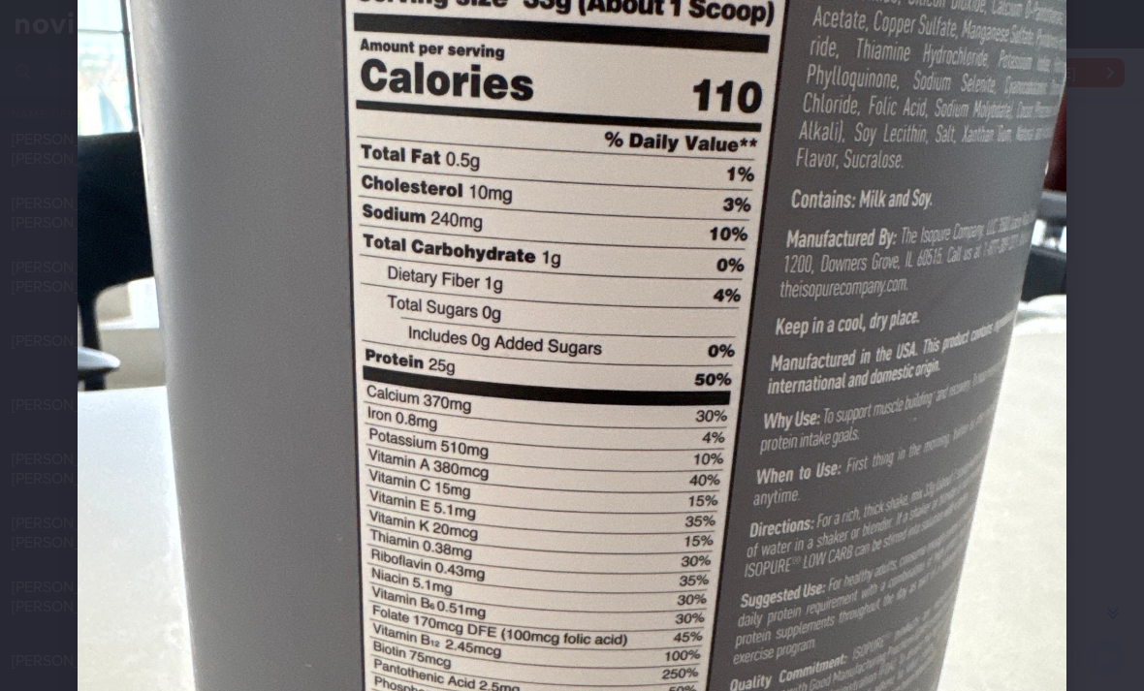
click at [757, 193] on img at bounding box center [572, 388] width 989 height 1318
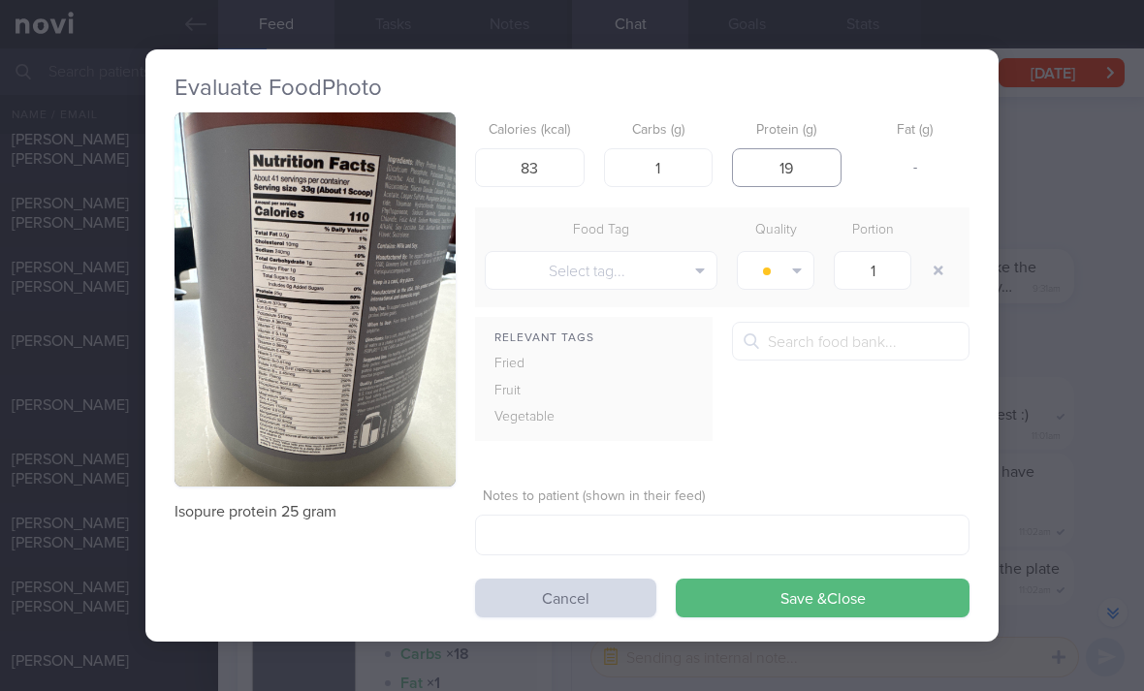
type input "19"
click at [395, 398] on img "button" at bounding box center [314, 299] width 281 height 375
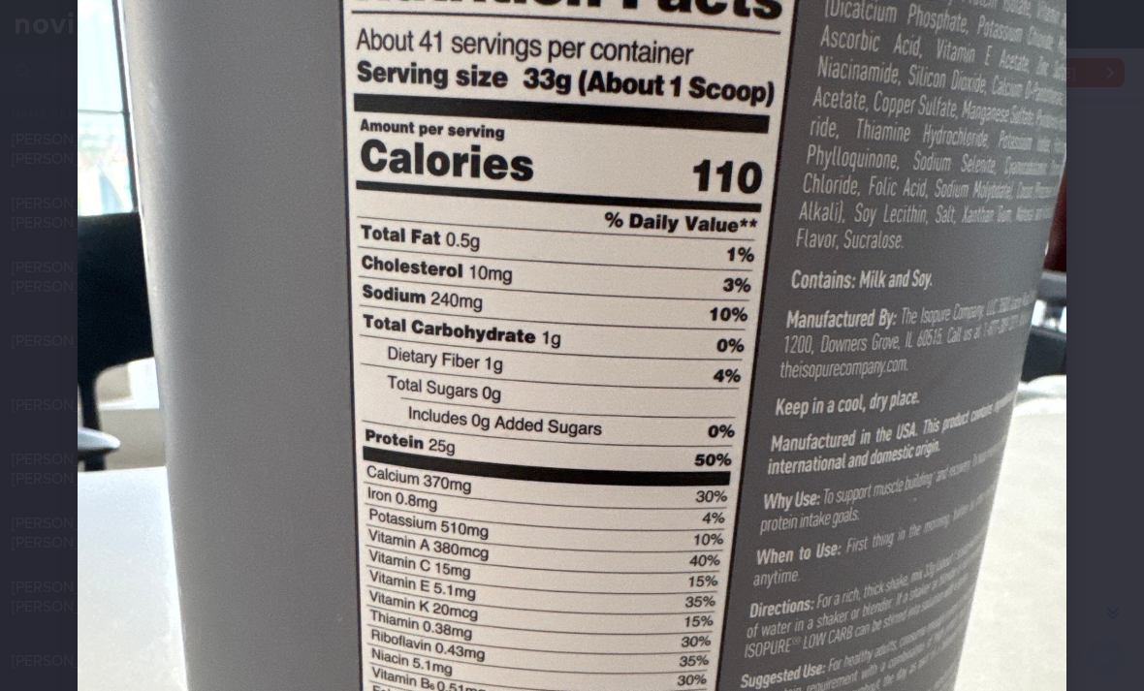
scroll to position [269, 0]
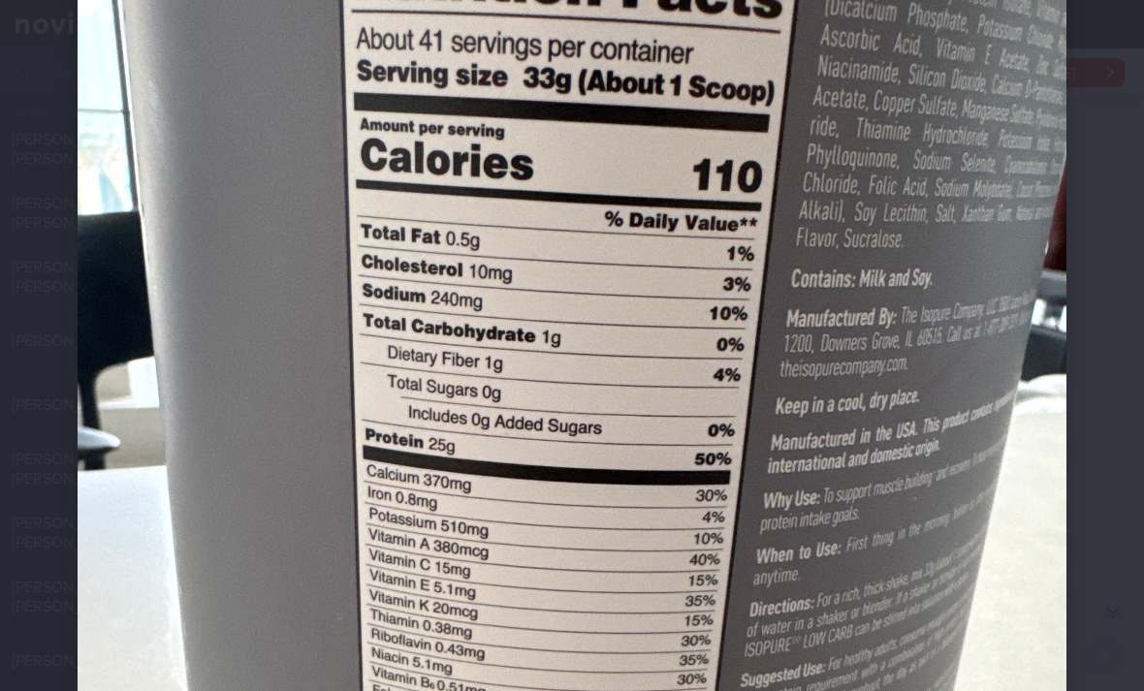
click at [848, 150] on img at bounding box center [572, 467] width 989 height 1318
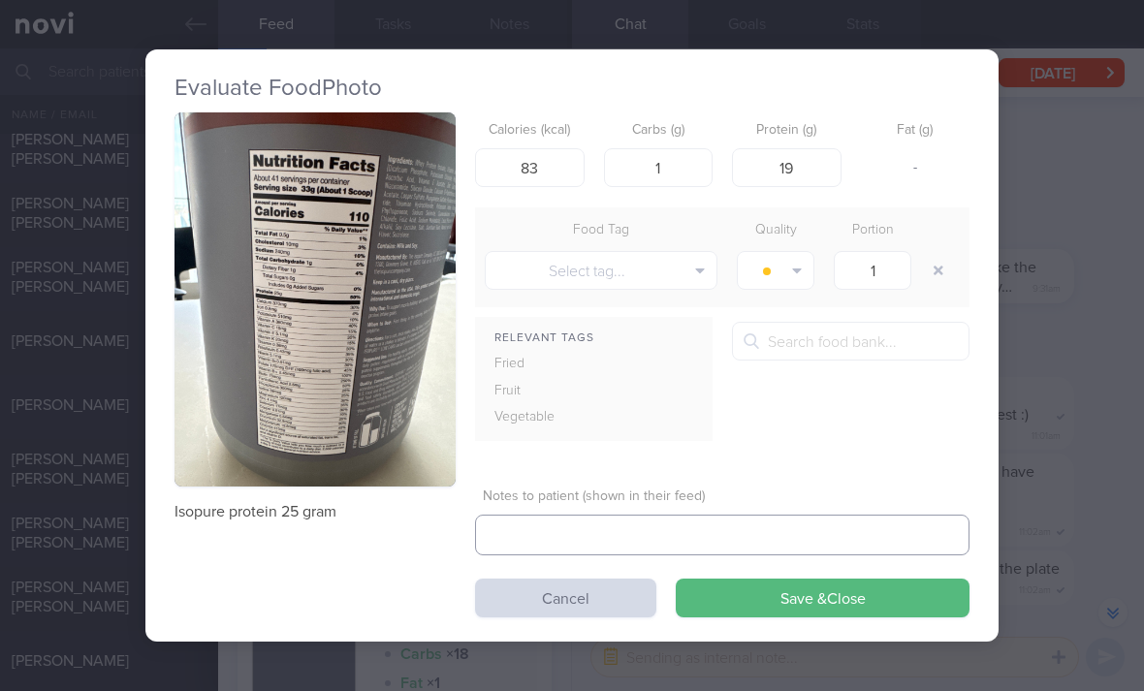
click at [782, 515] on textarea at bounding box center [722, 535] width 494 height 41
click at [780, 579] on button "Save & Close" at bounding box center [823, 598] width 294 height 39
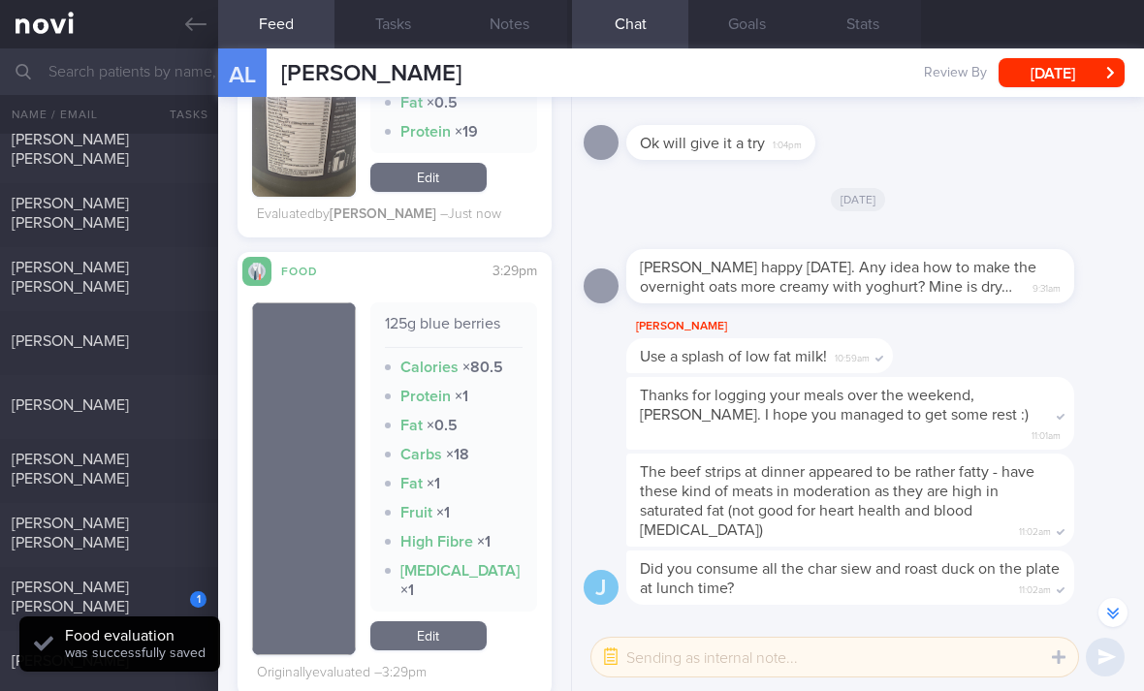
scroll to position [1784, 0]
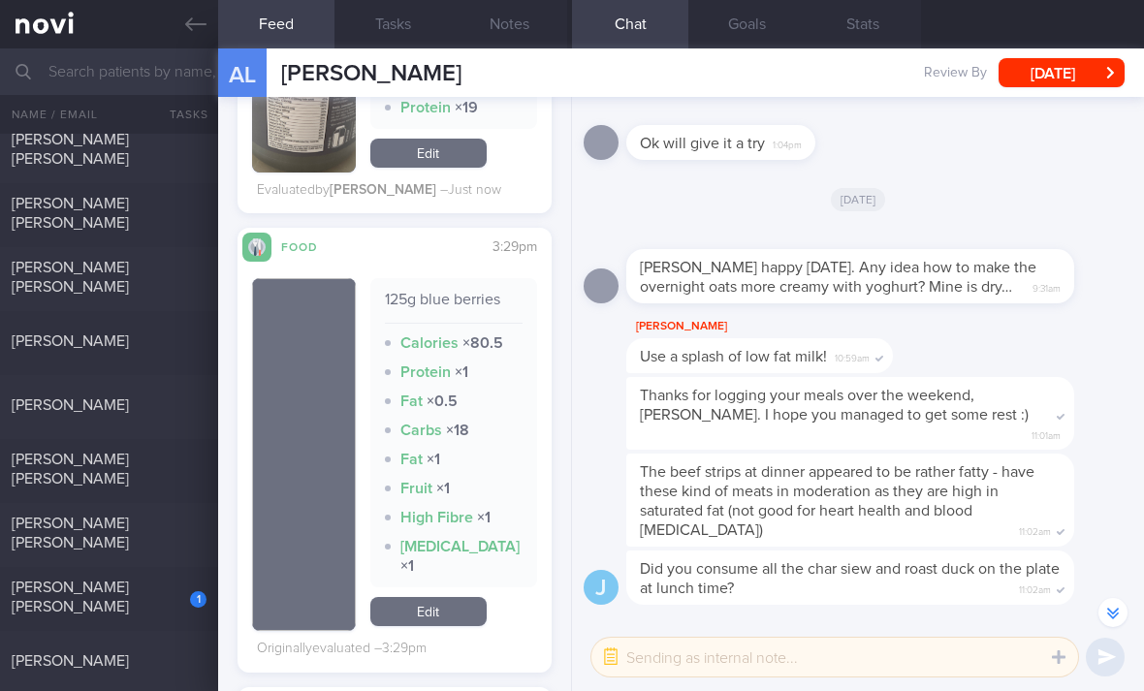
click at [448, 597] on link "Edit" at bounding box center [428, 611] width 116 height 29
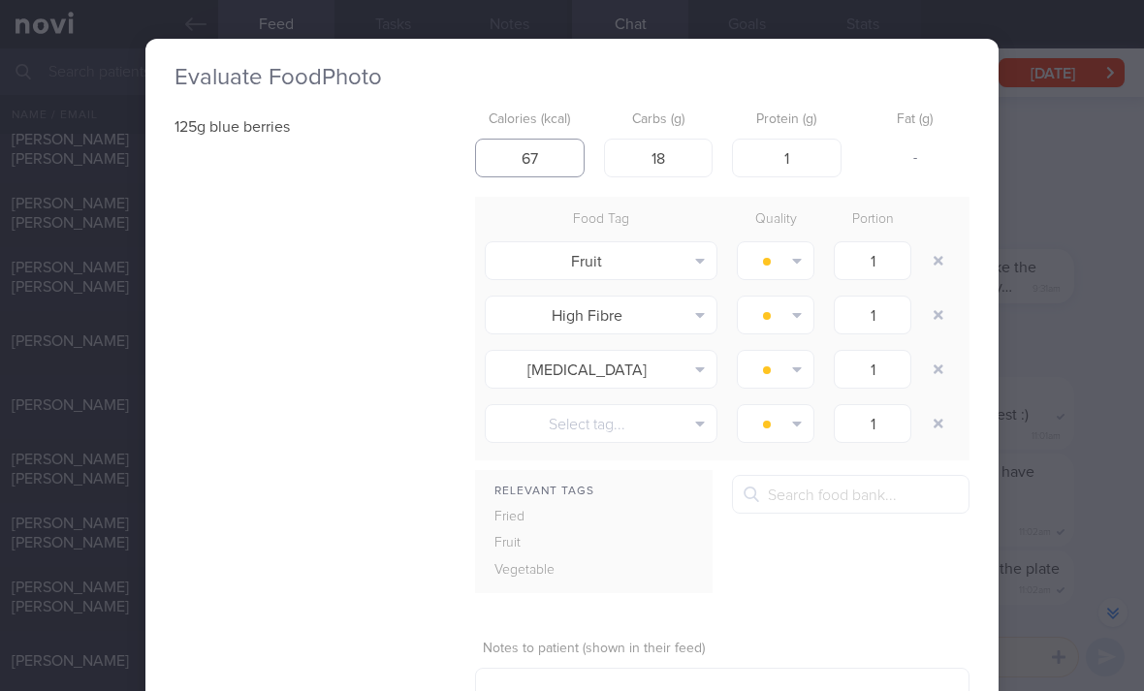
type input "67"
type input "16"
click at [945, 298] on button "button" at bounding box center [938, 315] width 35 height 35
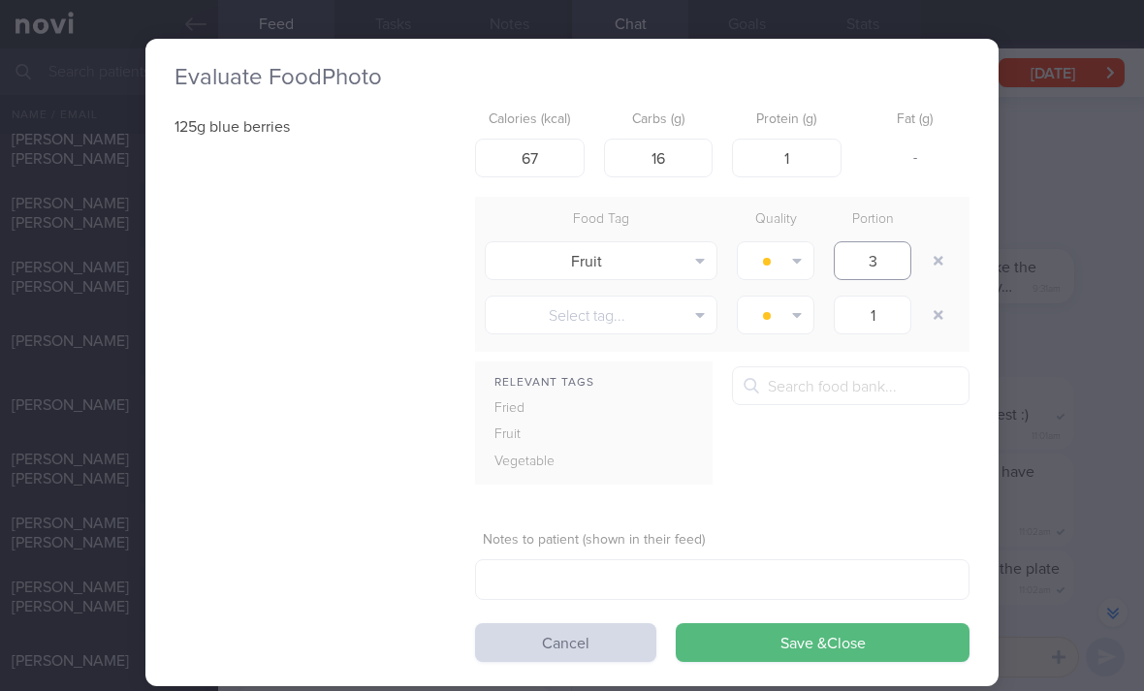
type input "3"
click at [818, 623] on button "Save & Close" at bounding box center [823, 642] width 294 height 39
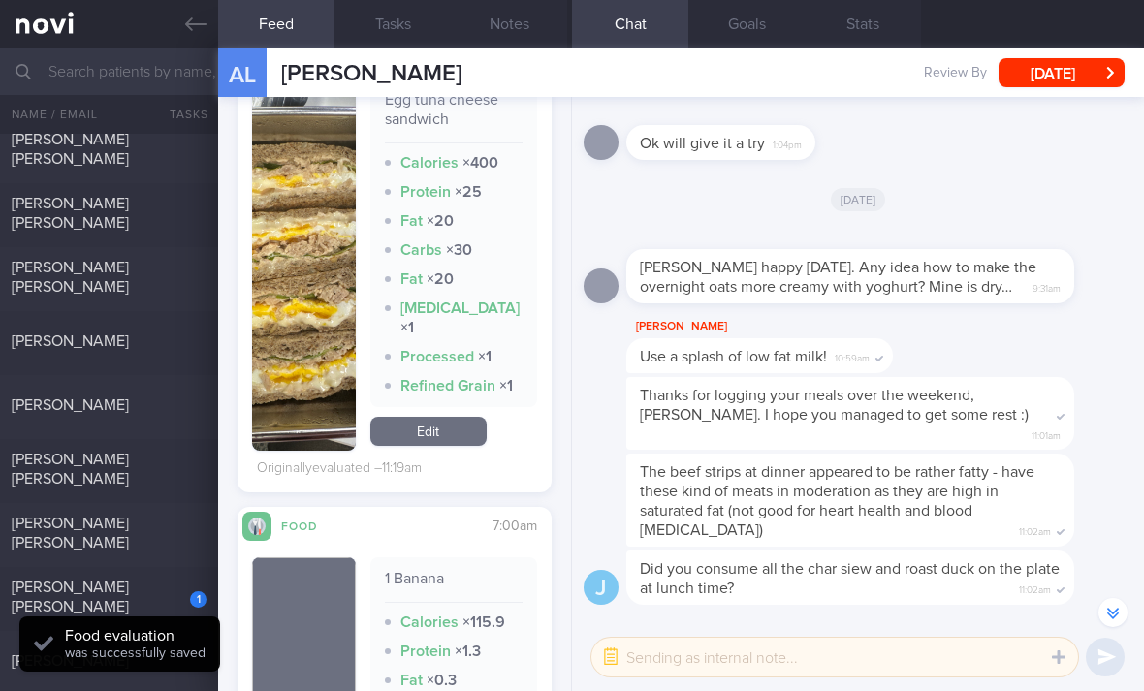
scroll to position [2693, 0]
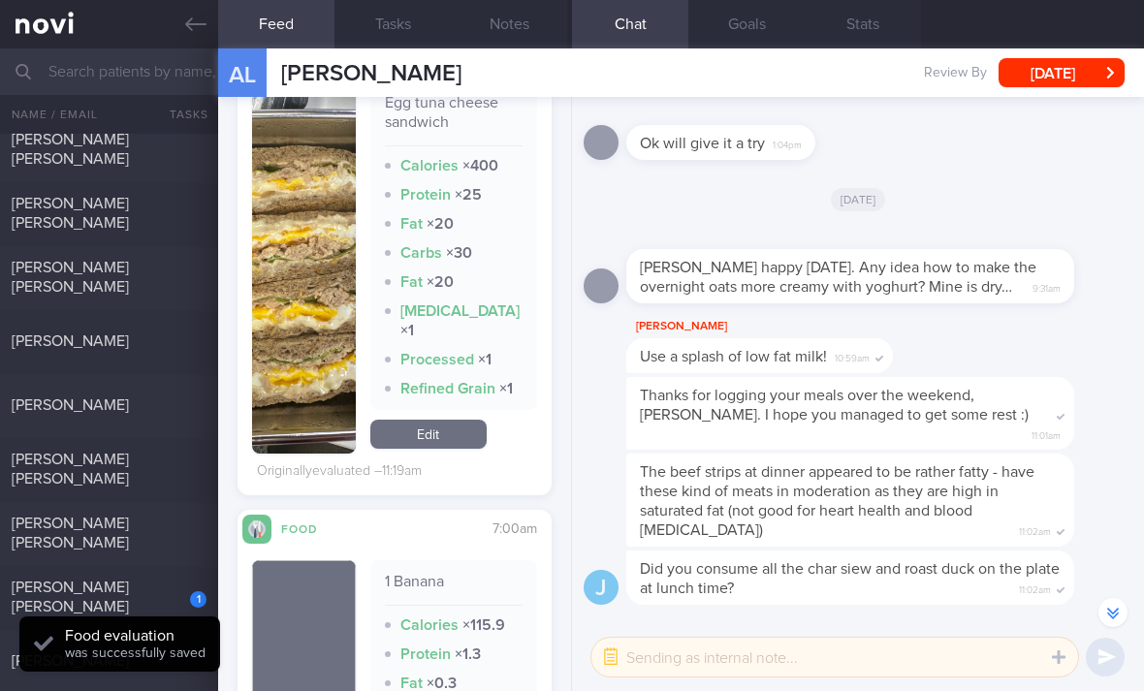
click at [471, 420] on link "Edit" at bounding box center [428, 434] width 116 height 29
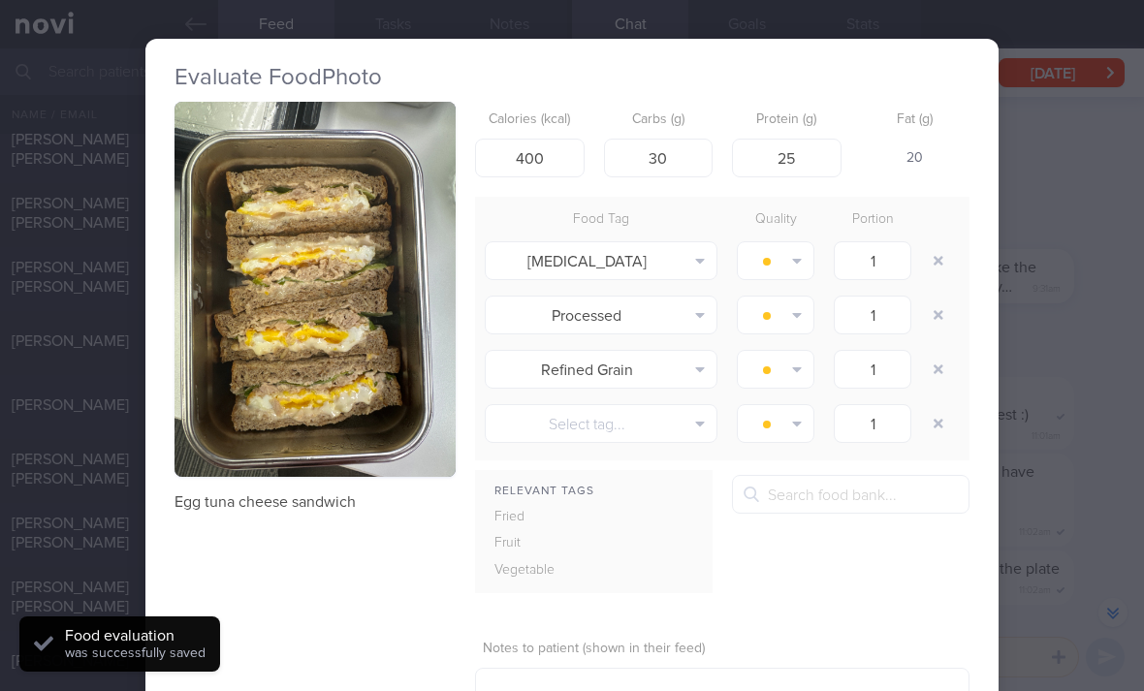
click at [946, 243] on button "button" at bounding box center [938, 260] width 35 height 35
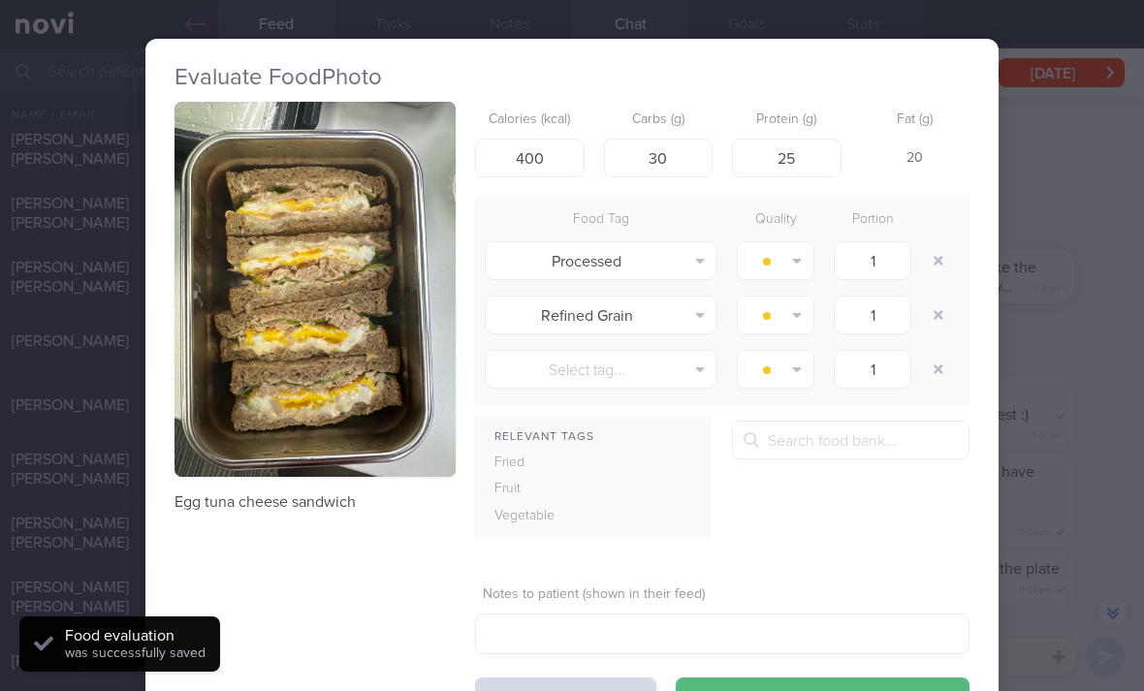
click at [948, 234] on div at bounding box center [940, 261] width 39 height 54
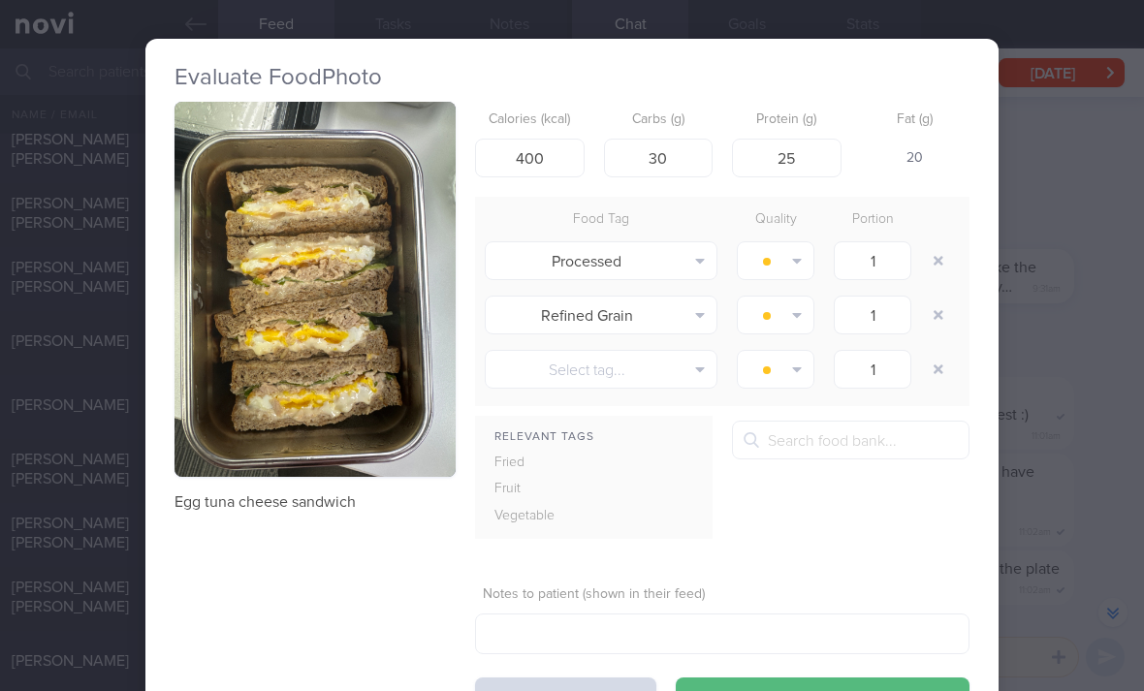
click at [943, 243] on button "button" at bounding box center [938, 260] width 35 height 35
click at [942, 243] on button "button" at bounding box center [938, 260] width 35 height 35
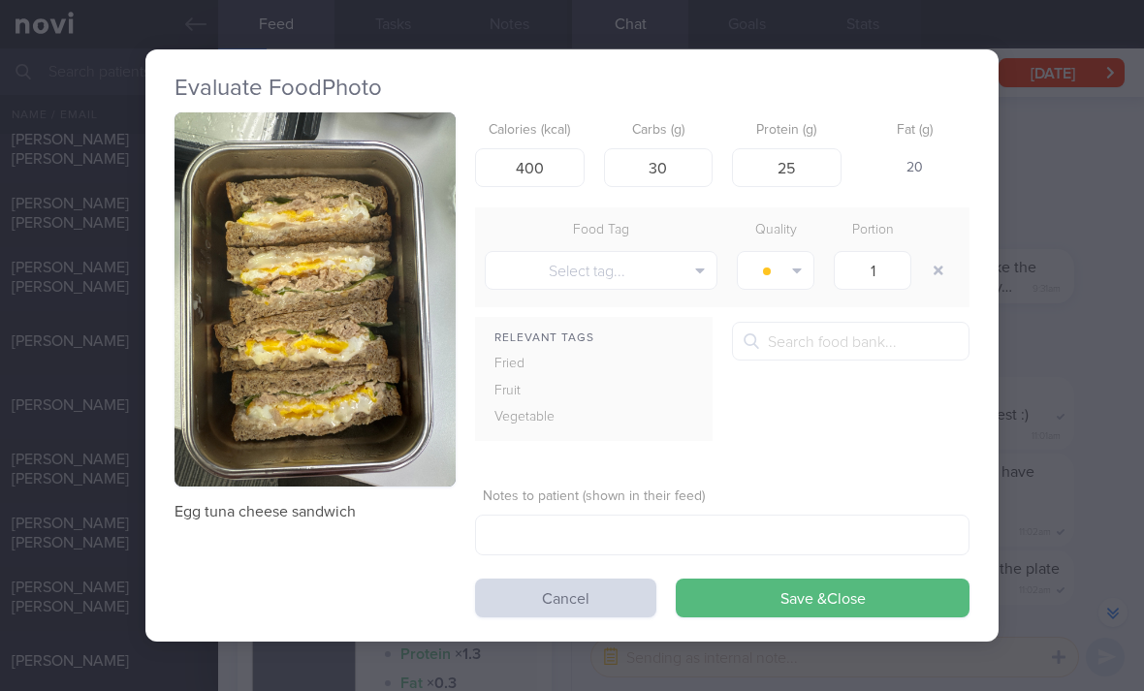
click at [805, 579] on button "Save & Close" at bounding box center [823, 598] width 294 height 39
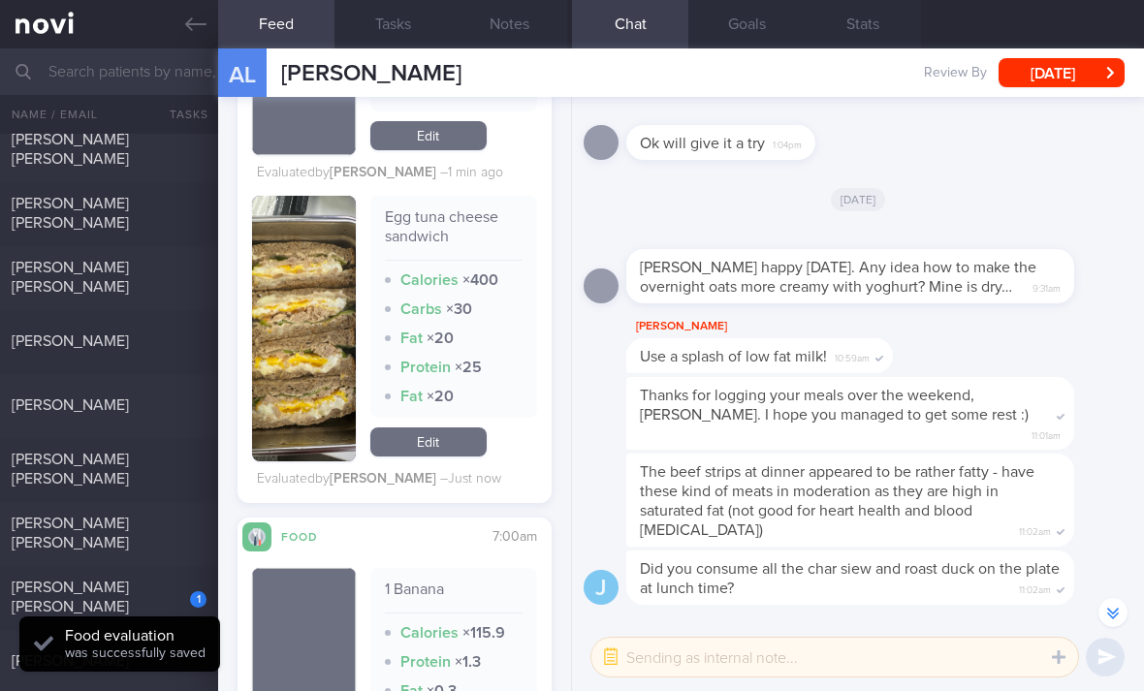
scroll to position [2530, 0]
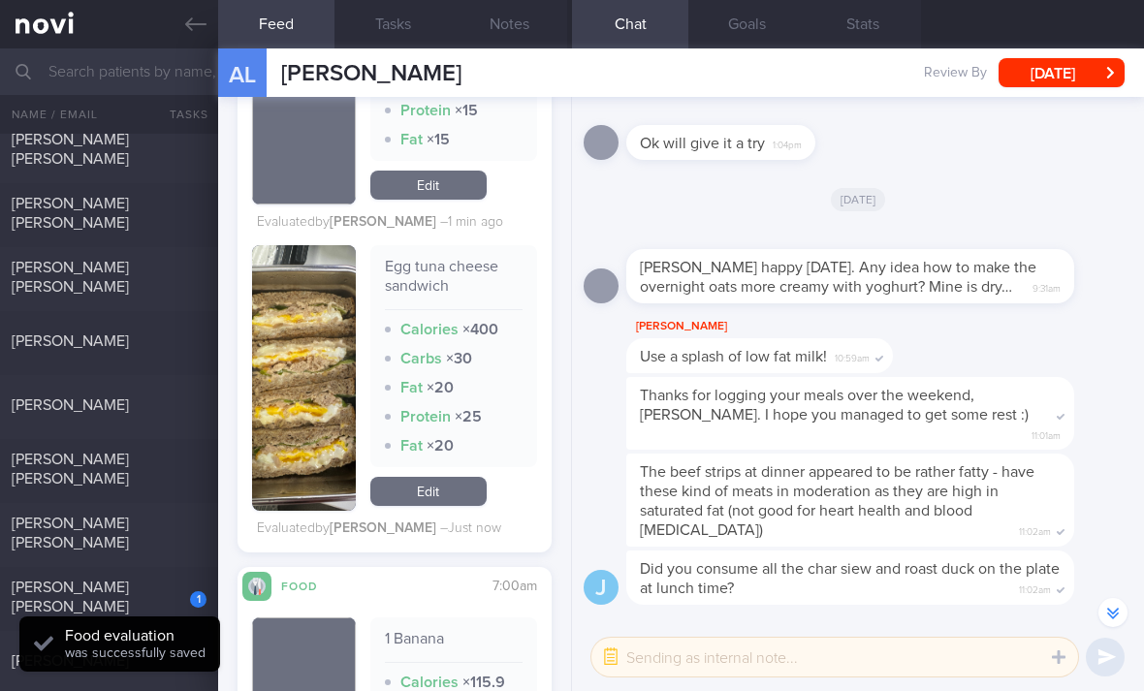
click at [467, 477] on link "Edit" at bounding box center [428, 491] width 116 height 29
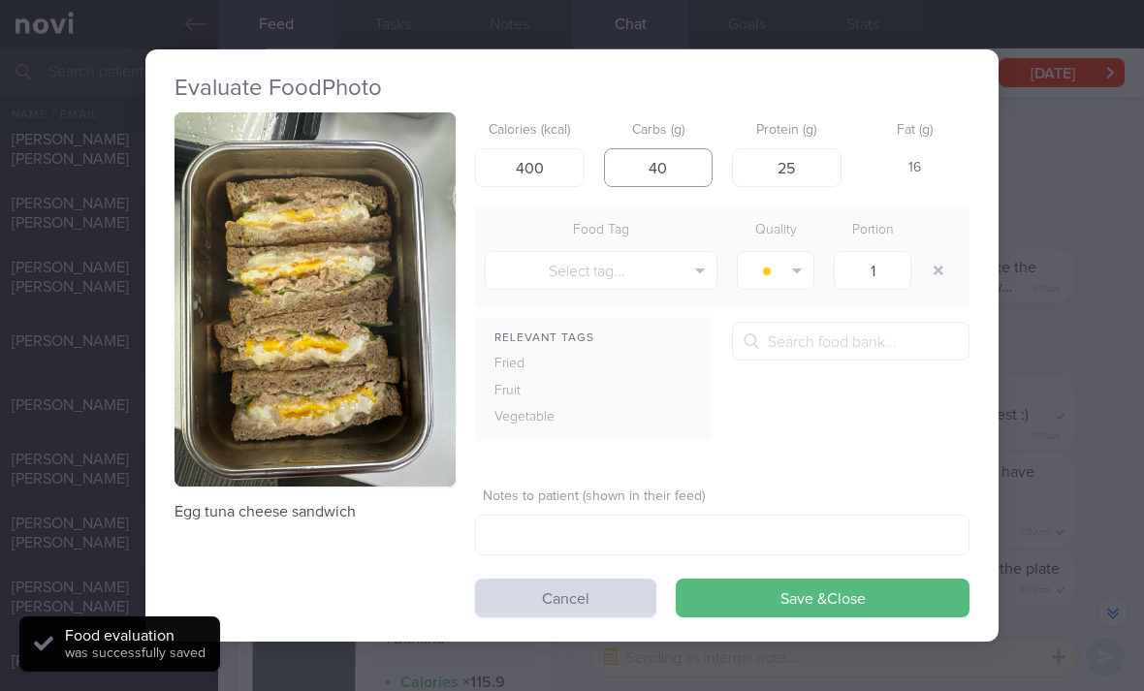
type input "40"
click at [809, 579] on button "Save & Close" at bounding box center [823, 598] width 294 height 39
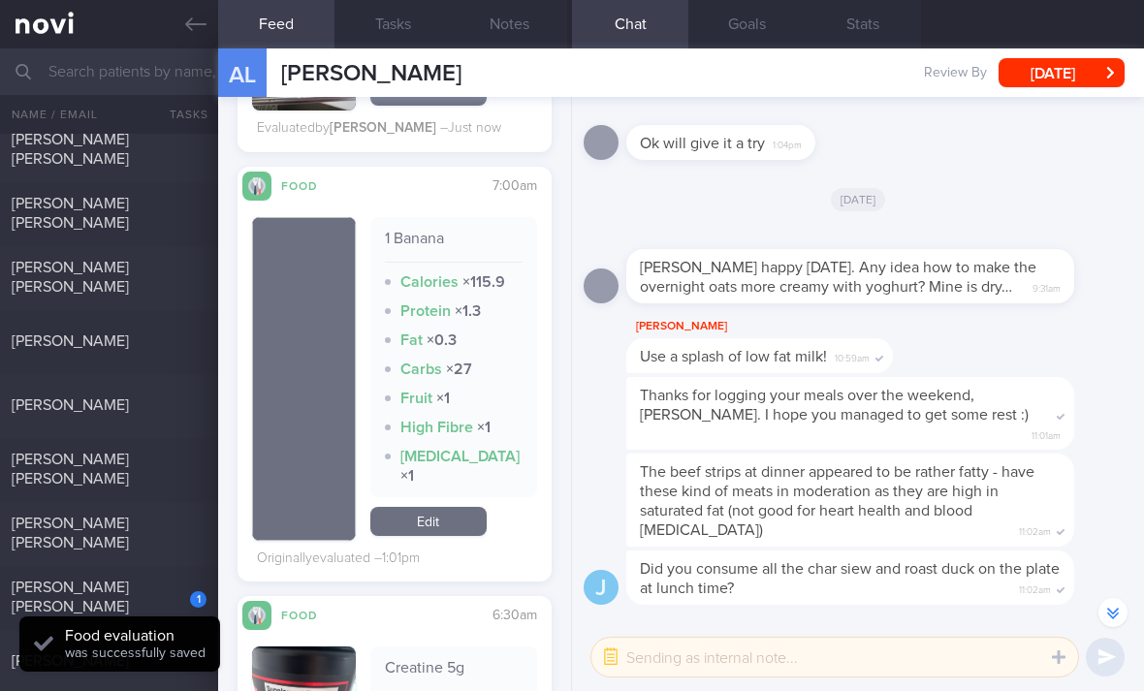
scroll to position [2933, 0]
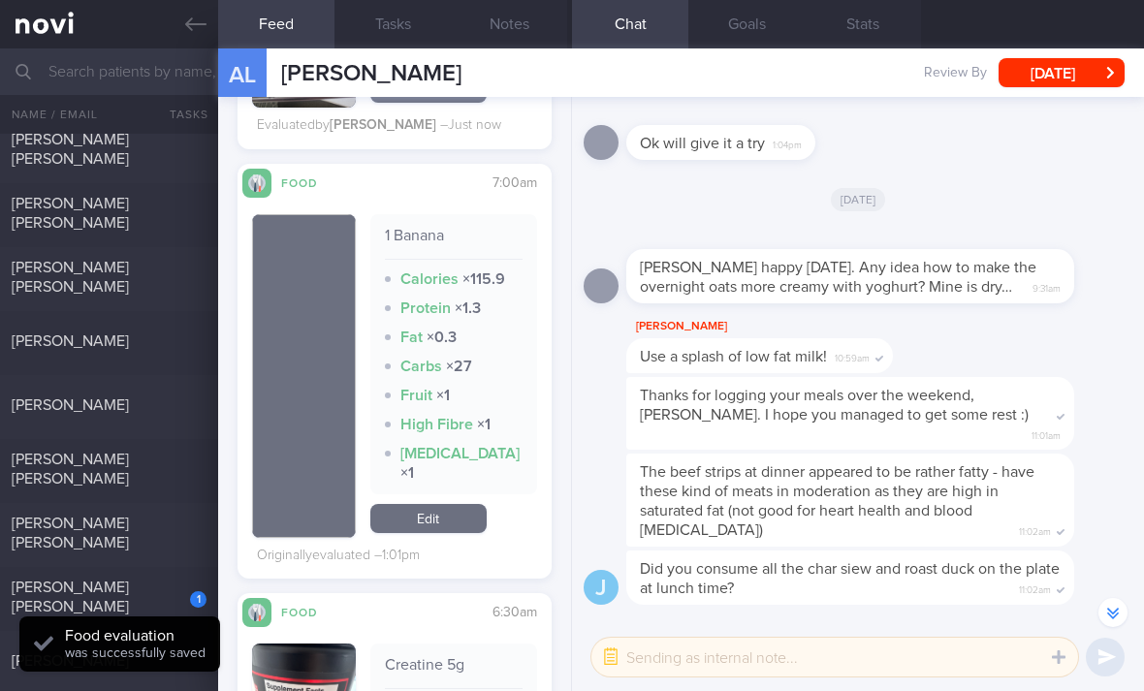
click at [473, 504] on link "Edit" at bounding box center [428, 518] width 116 height 29
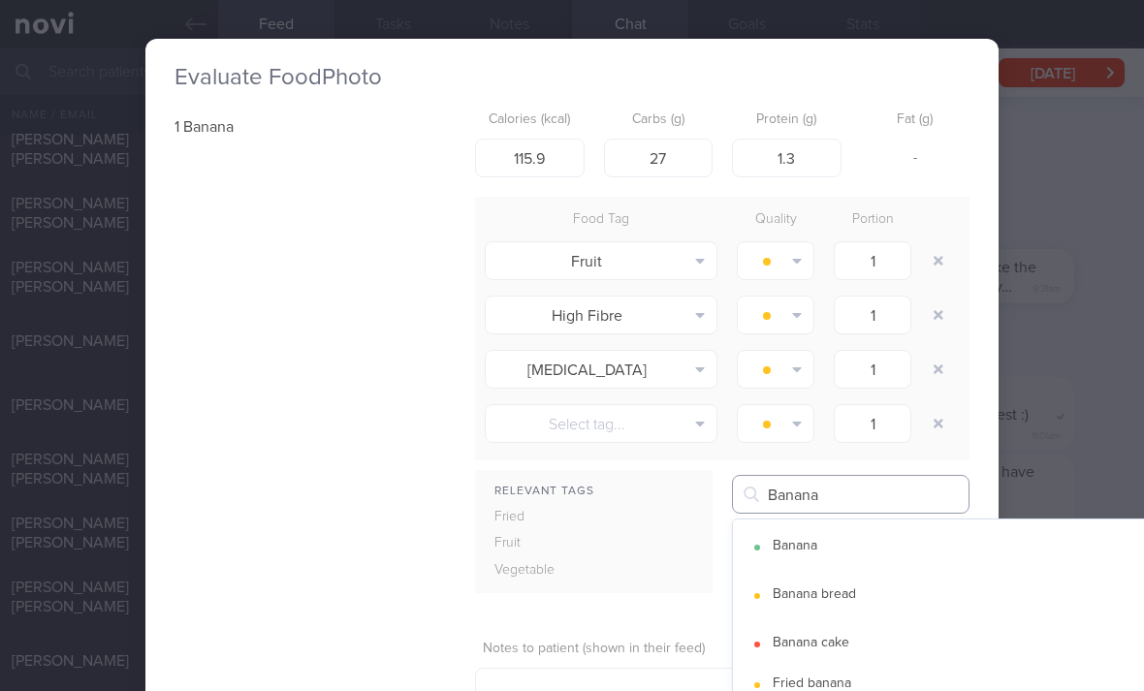
type input "Banana"
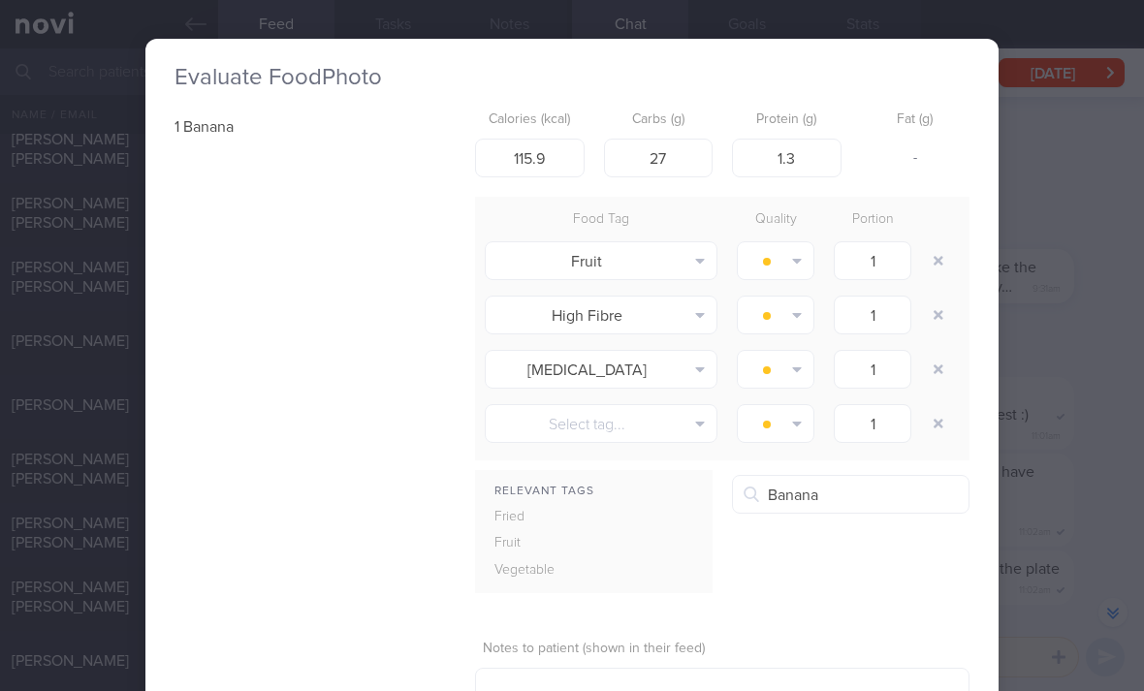
click at [900, 523] on button "Banana" at bounding box center [969, 547] width 473 height 48
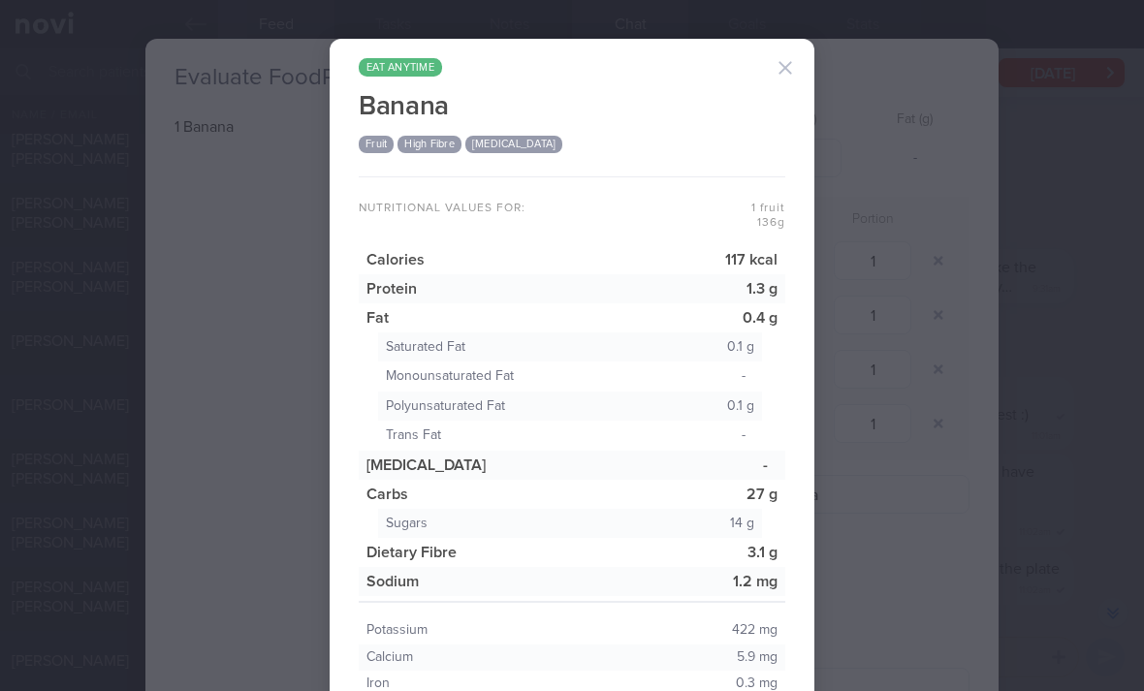
click at [784, 48] on button "button" at bounding box center [785, 67] width 39 height 39
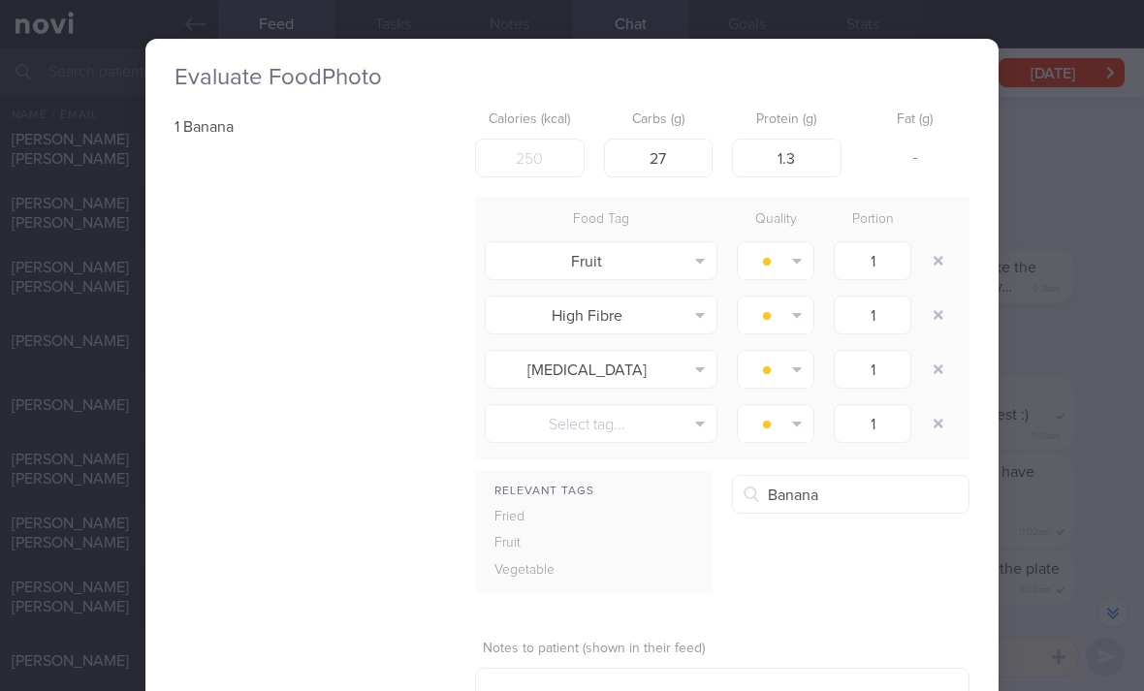
click at [948, 298] on button "button" at bounding box center [938, 315] width 35 height 35
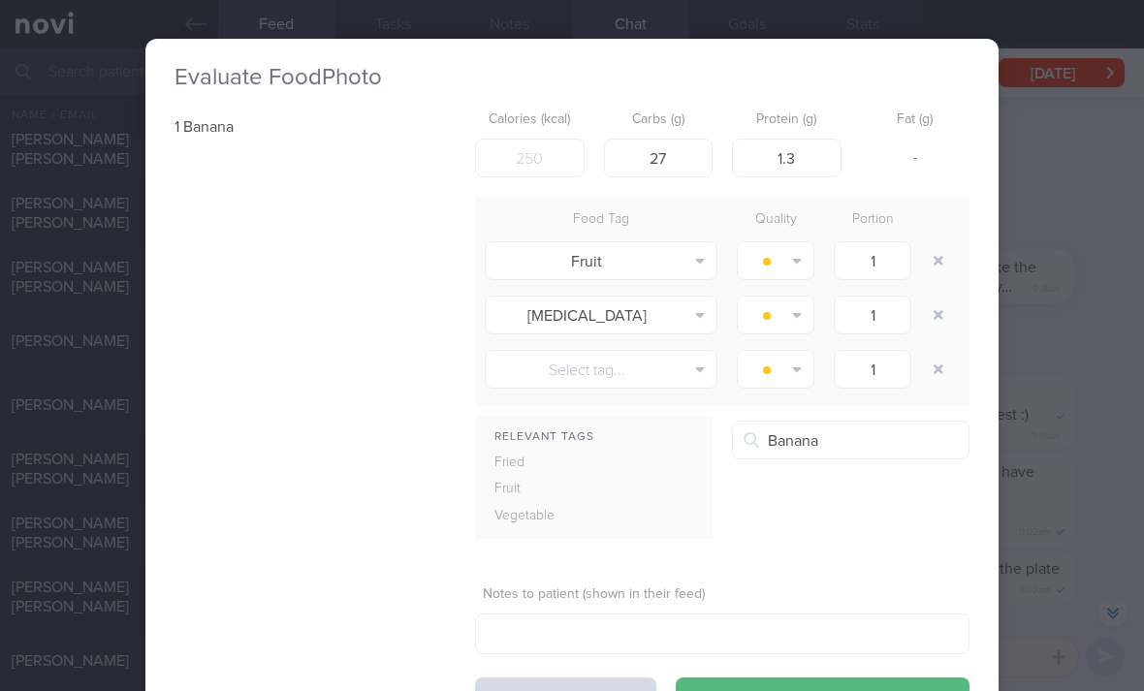
click at [939, 298] on button "button" at bounding box center [938, 315] width 35 height 35
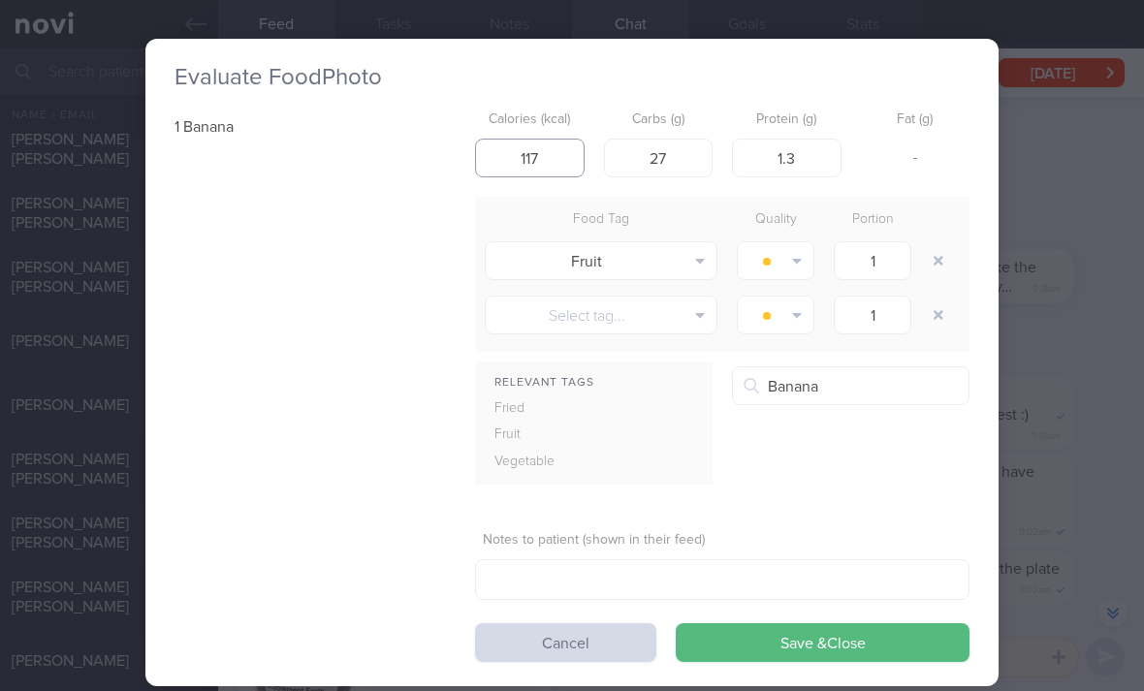
type input "117"
click at [785, 623] on button "Save & Close" at bounding box center [823, 642] width 294 height 39
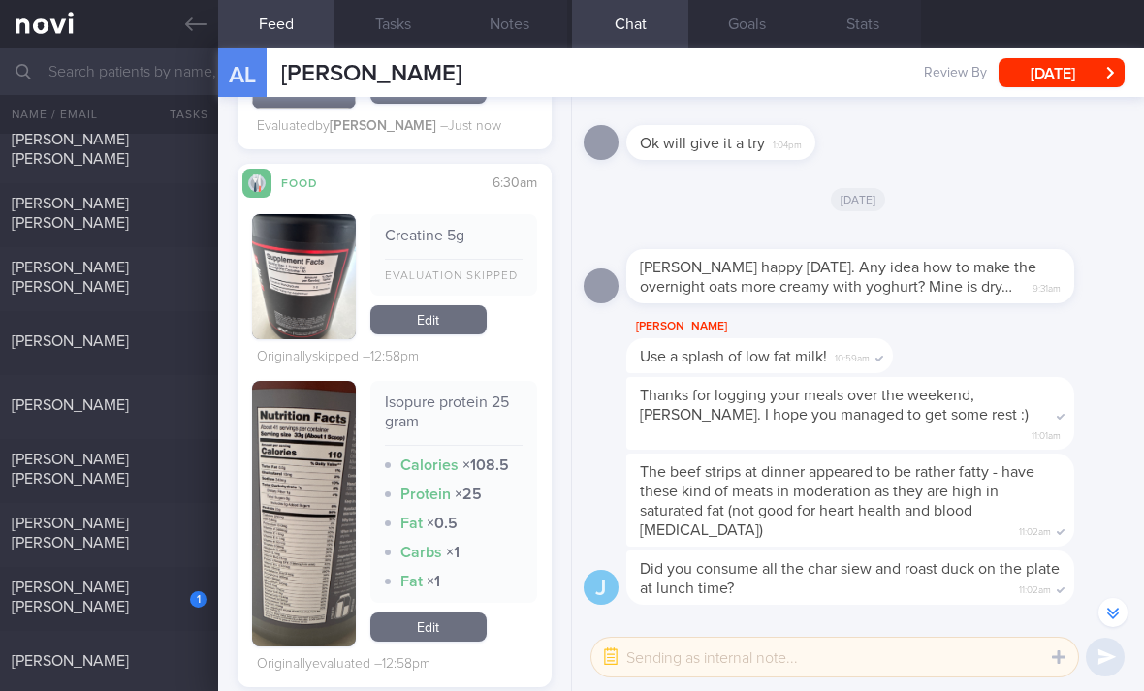
scroll to position [3272, 0]
click at [455, 612] on link "Edit" at bounding box center [428, 626] width 116 height 29
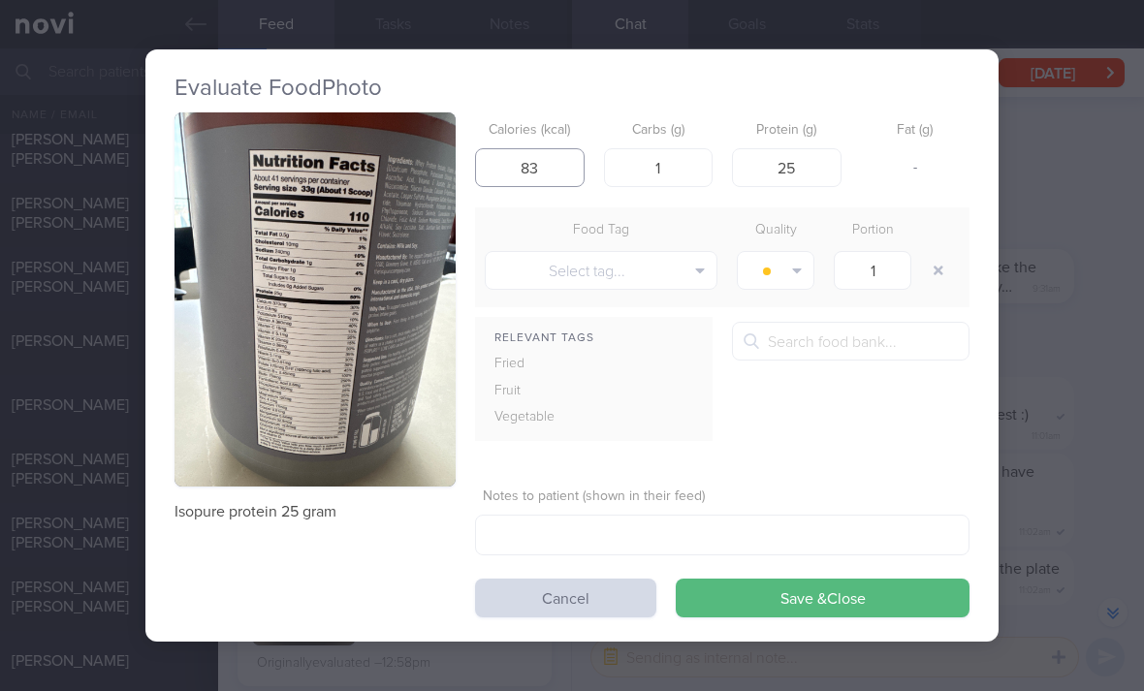
type input "83"
type input "19"
click at [790, 579] on button "Save & Close" at bounding box center [823, 598] width 294 height 39
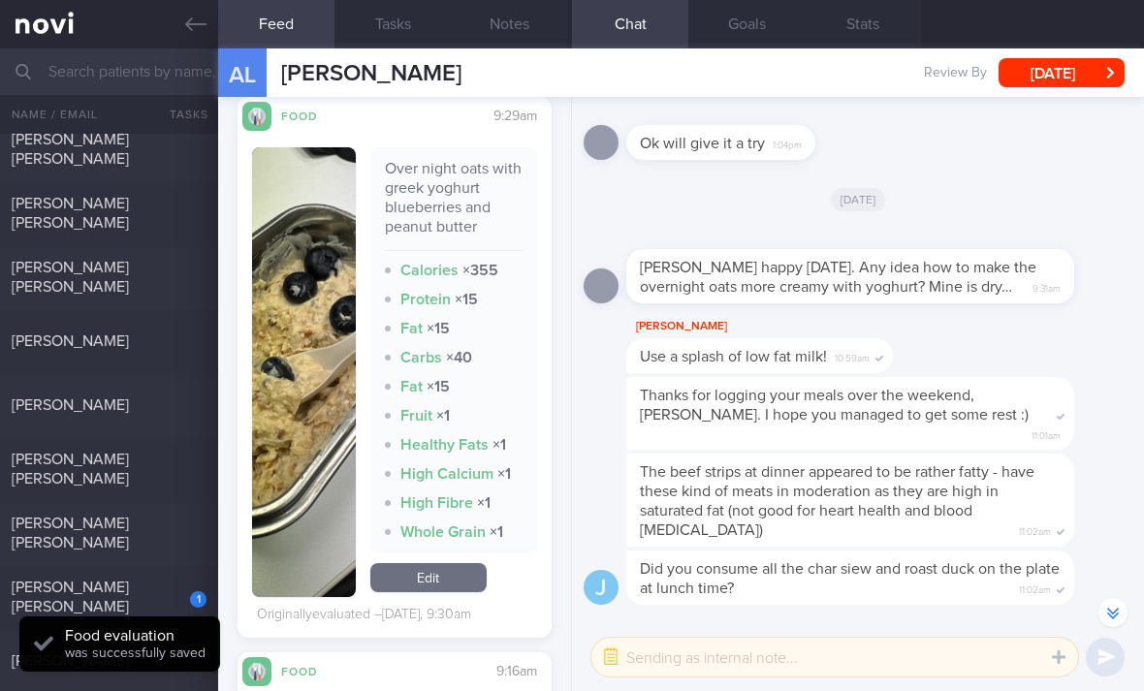
scroll to position [3900, 0]
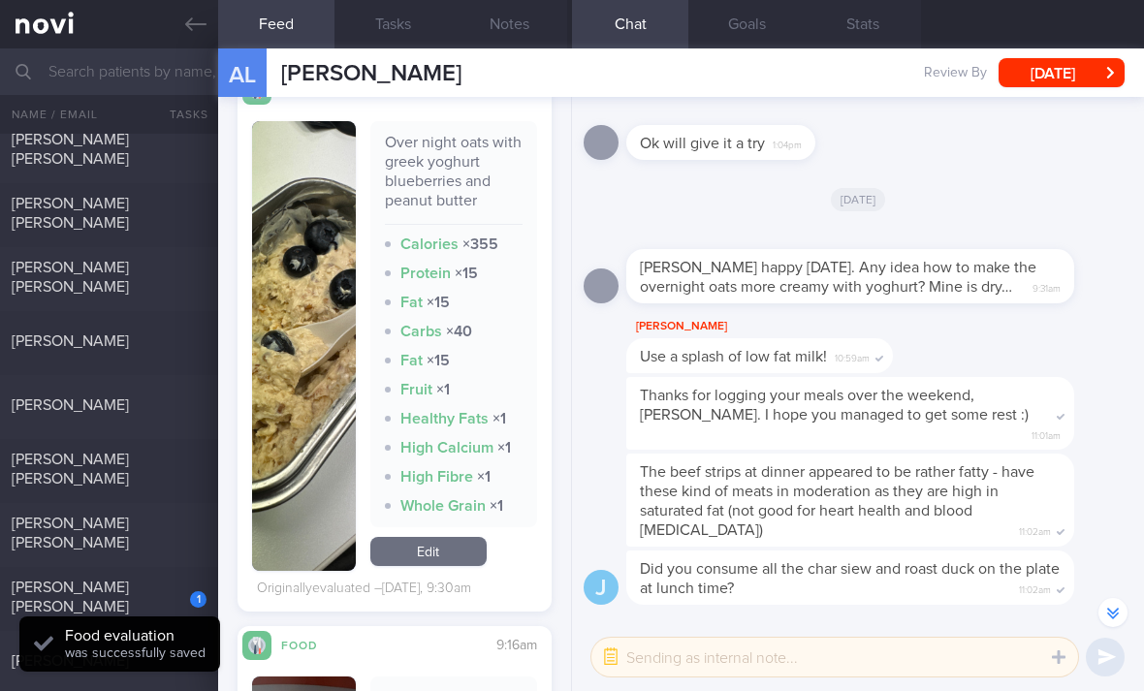
click at [465, 537] on link "Edit" at bounding box center [428, 551] width 116 height 29
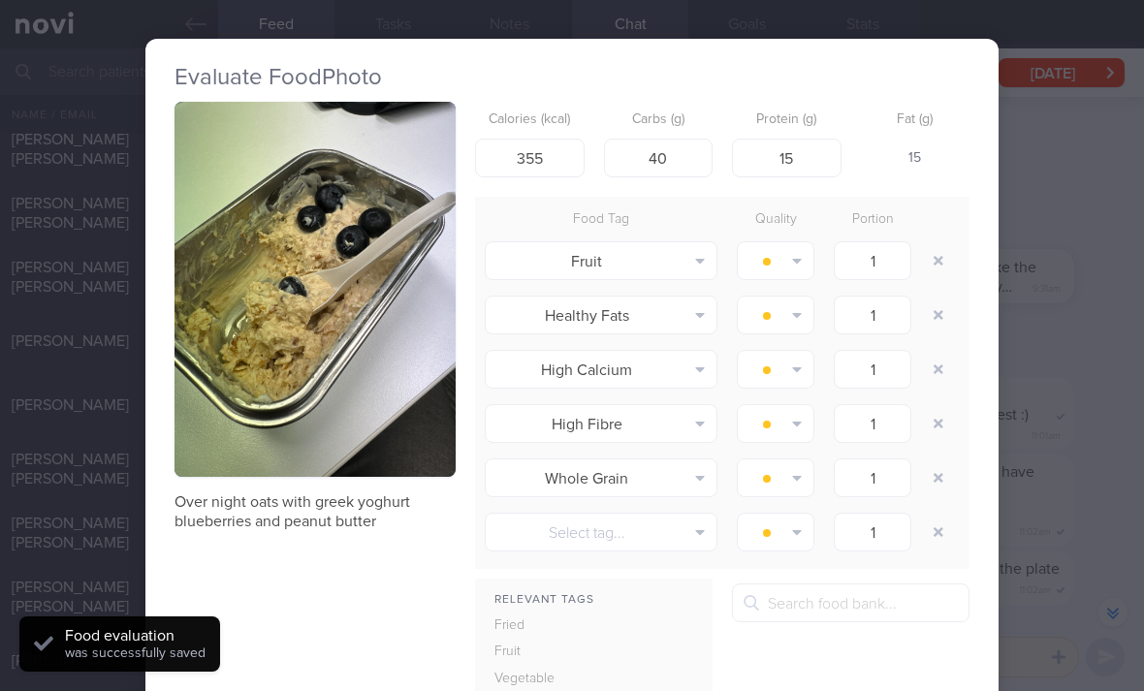
click at [935, 243] on button "button" at bounding box center [938, 260] width 35 height 35
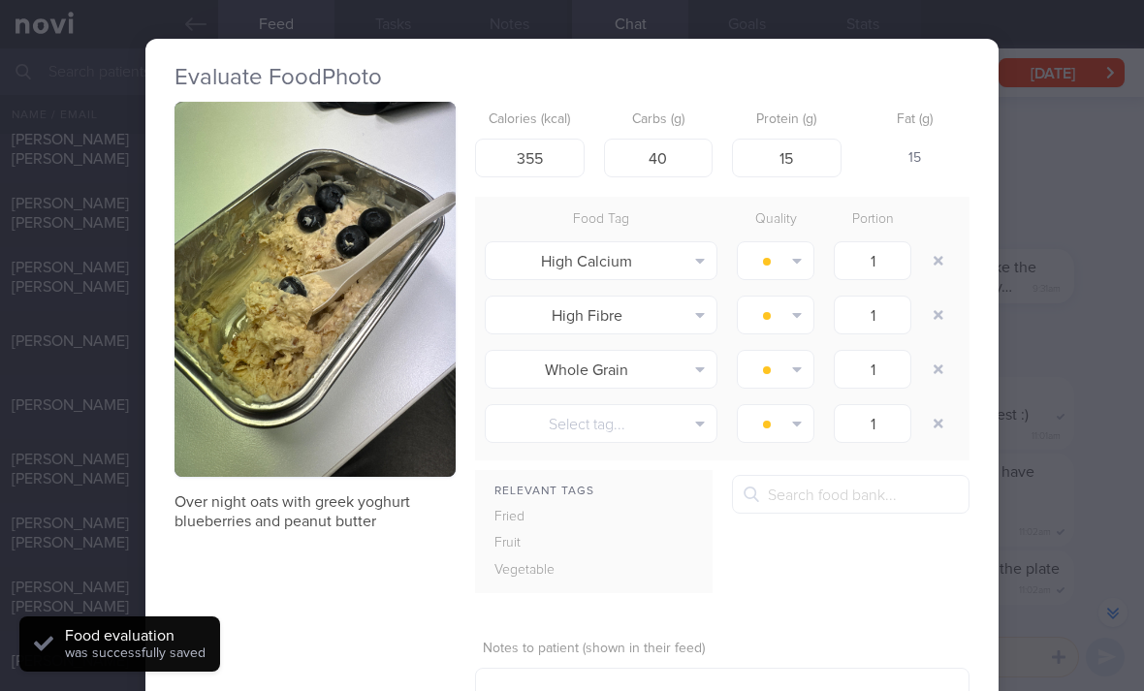
click at [932, 243] on button "button" at bounding box center [938, 260] width 35 height 35
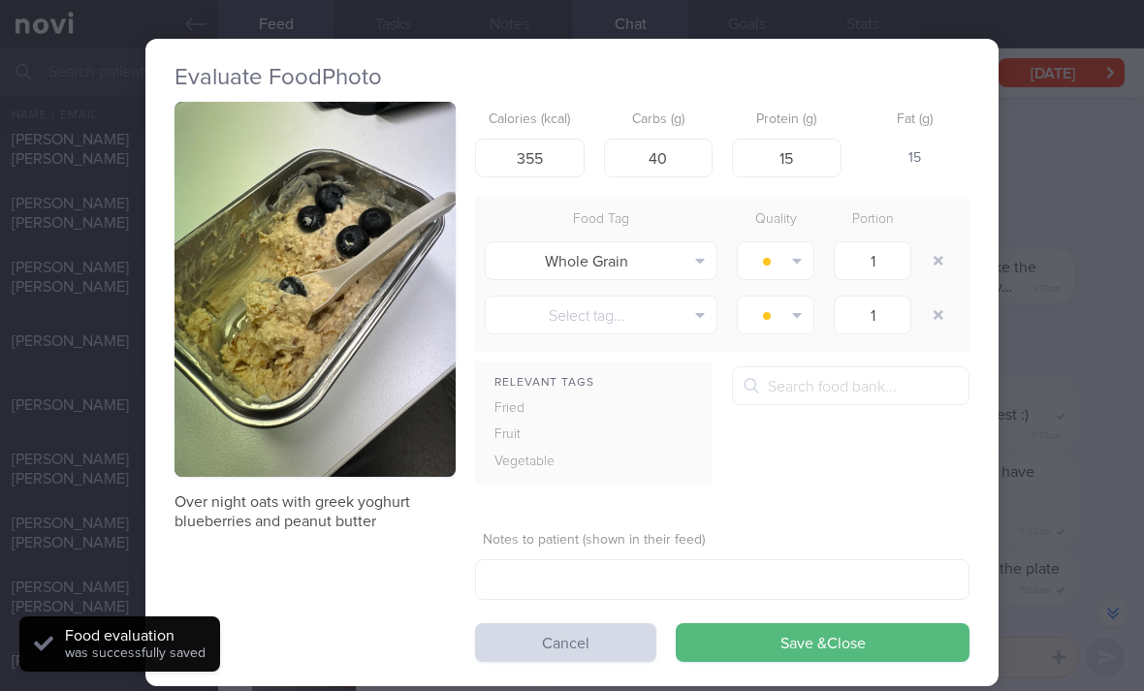
click at [940, 243] on button "button" at bounding box center [938, 260] width 35 height 35
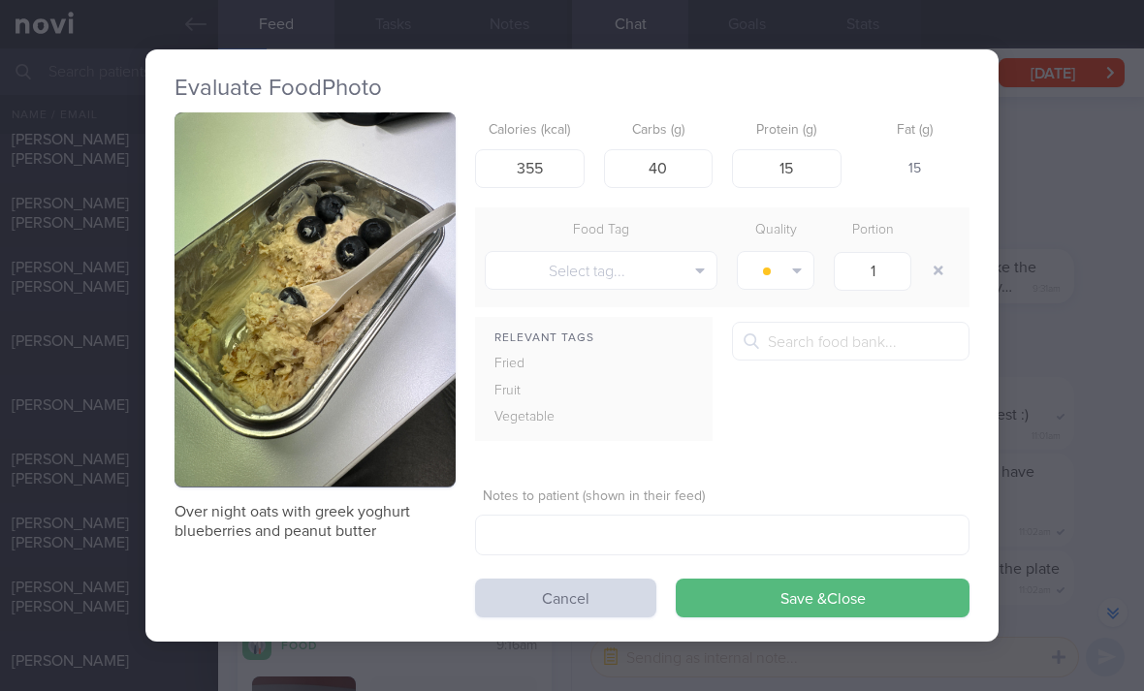
click at [802, 579] on button "Save & Close" at bounding box center [823, 598] width 294 height 39
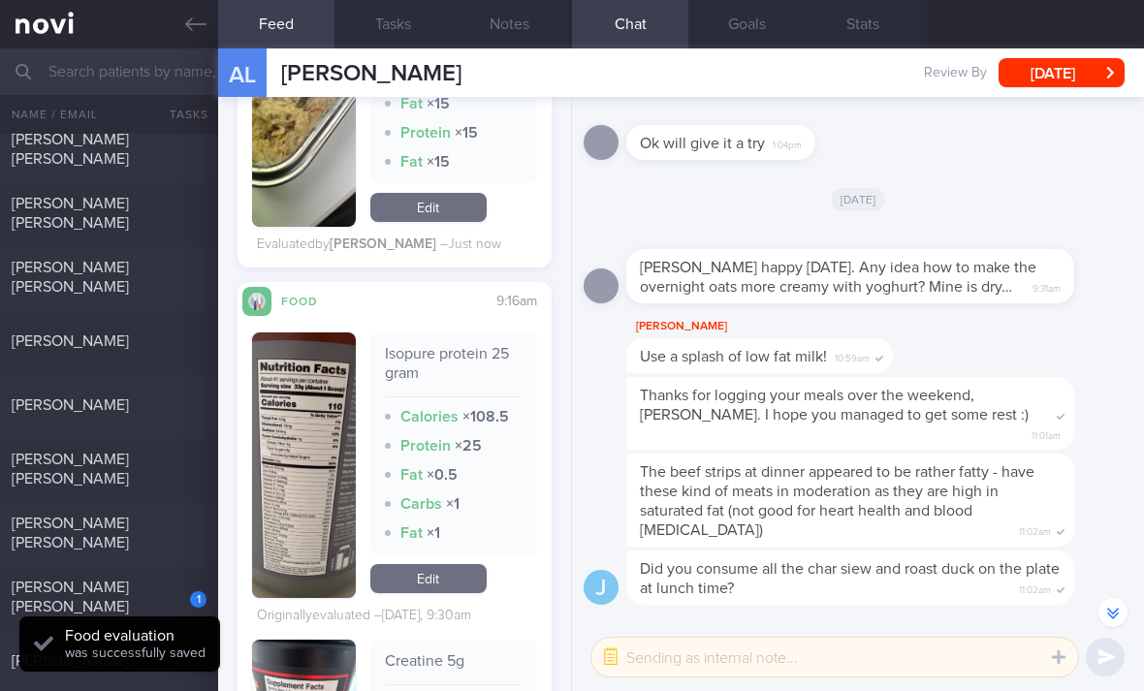
scroll to position [4186, 0]
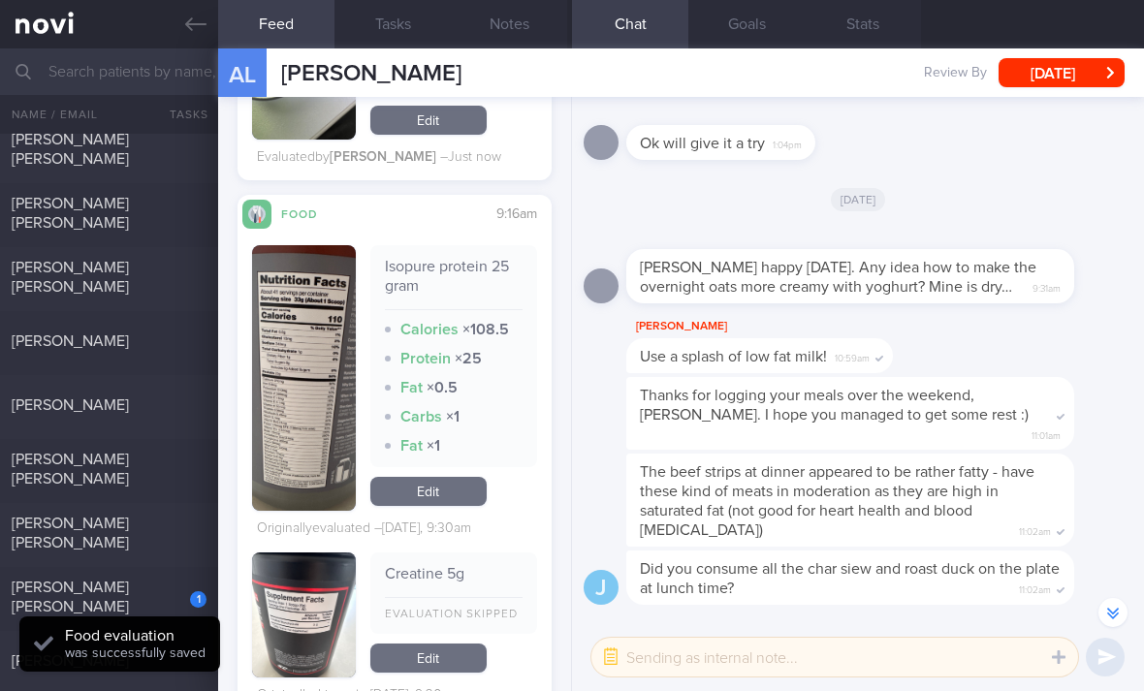
click at [460, 477] on link "Edit" at bounding box center [428, 491] width 116 height 29
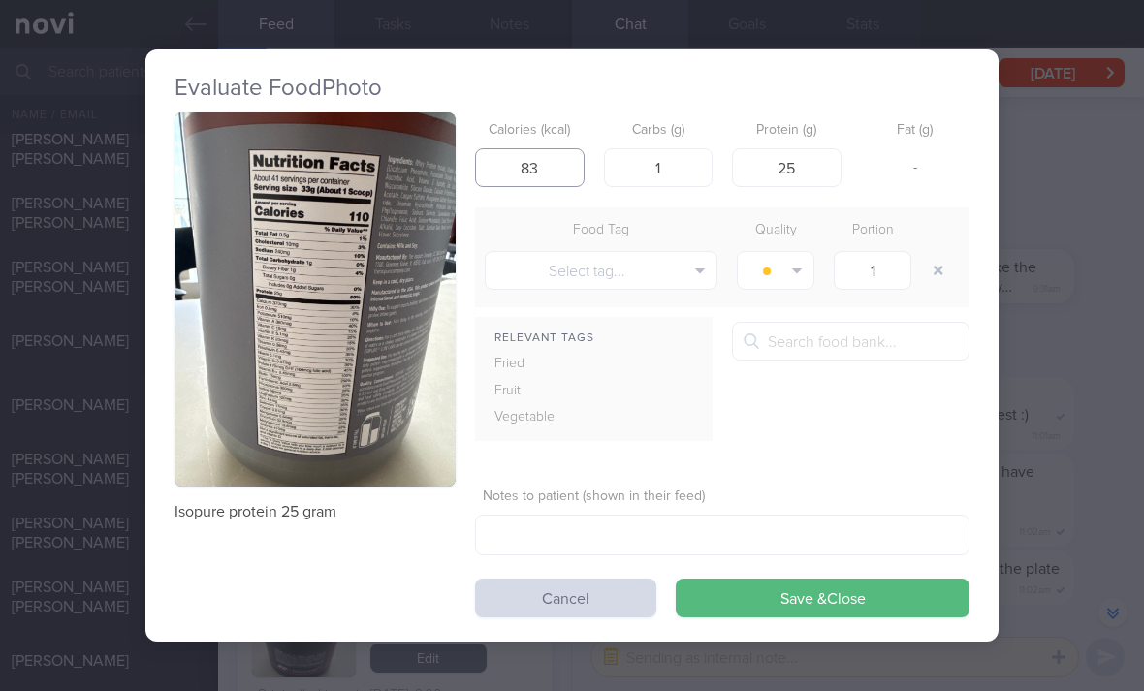
type input "83"
type input "19"
click at [787, 579] on button "Save & Close" at bounding box center [823, 598] width 294 height 39
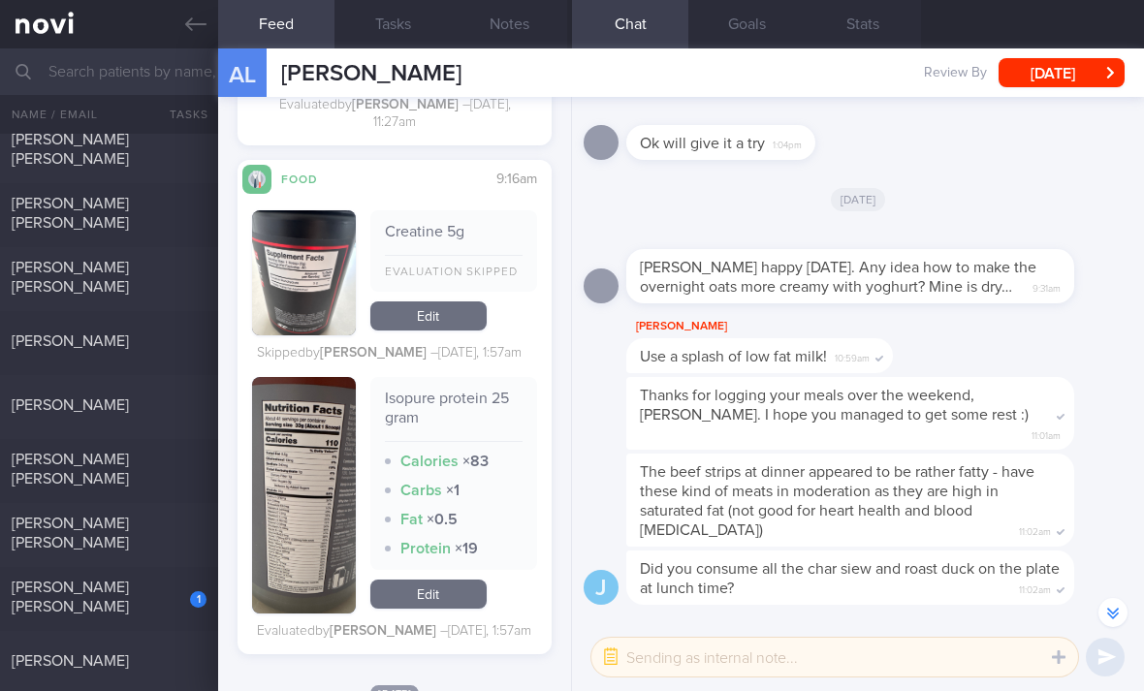
scroll to position [6983, 0]
click at [152, 514] on div "[PERSON_NAME] [PERSON_NAME]" at bounding box center [107, 533] width 190 height 39
checkbox input "true"
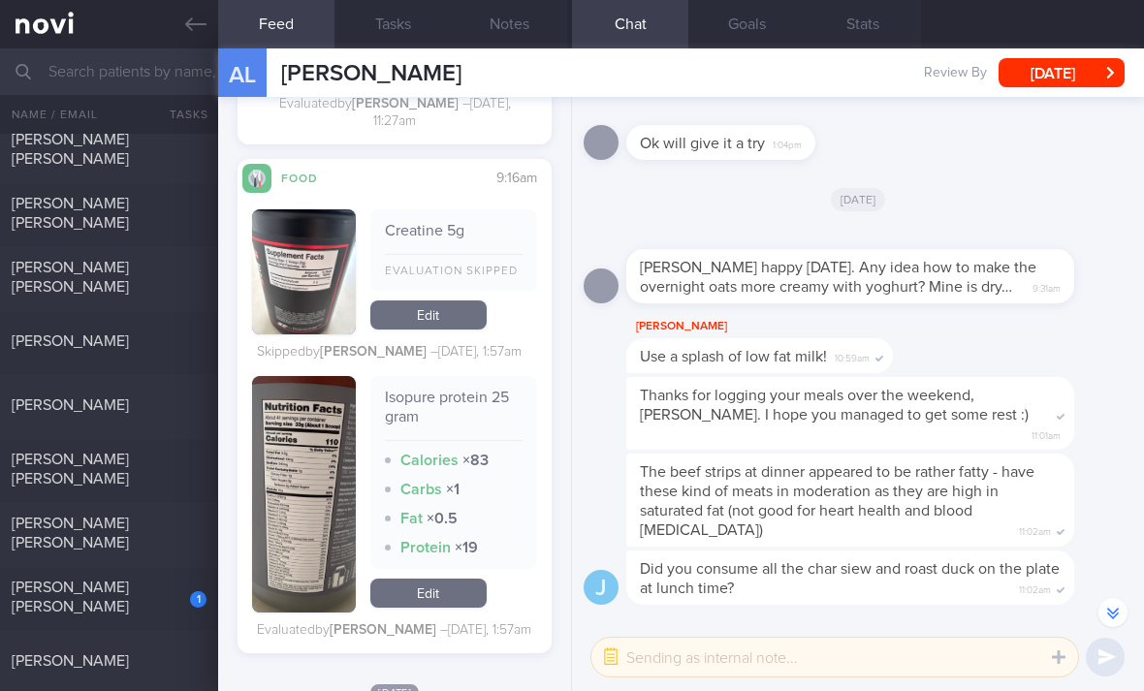
checkbox input "true"
select select "6"
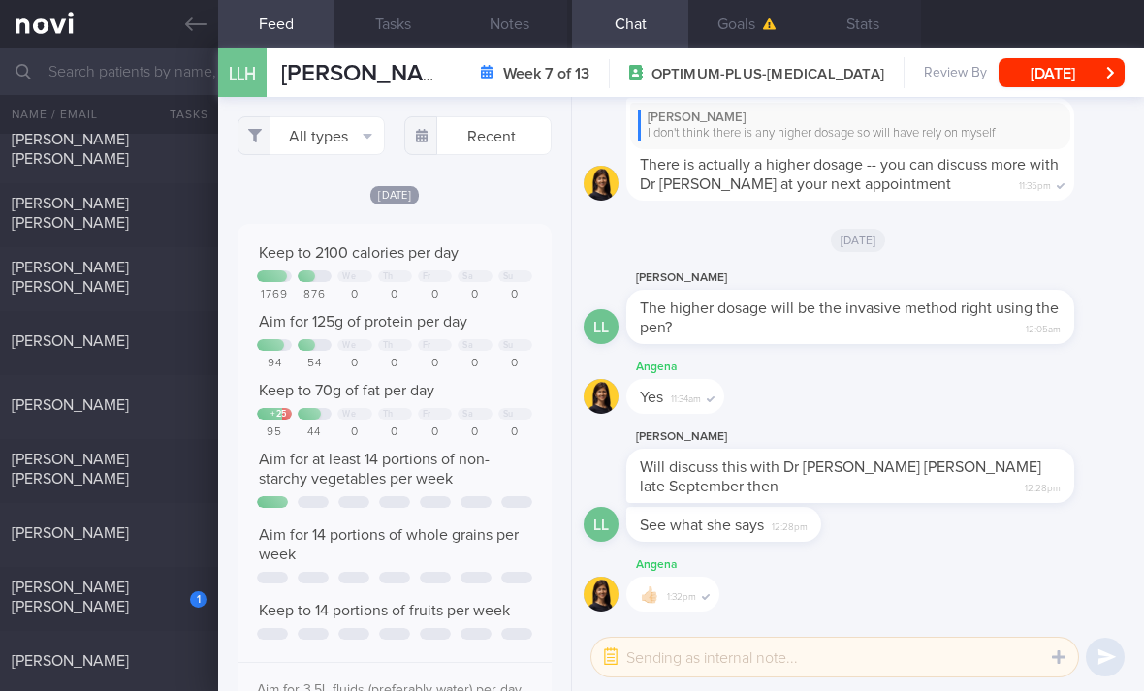
click at [361, 116] on button "All types" at bounding box center [310, 135] width 147 height 39
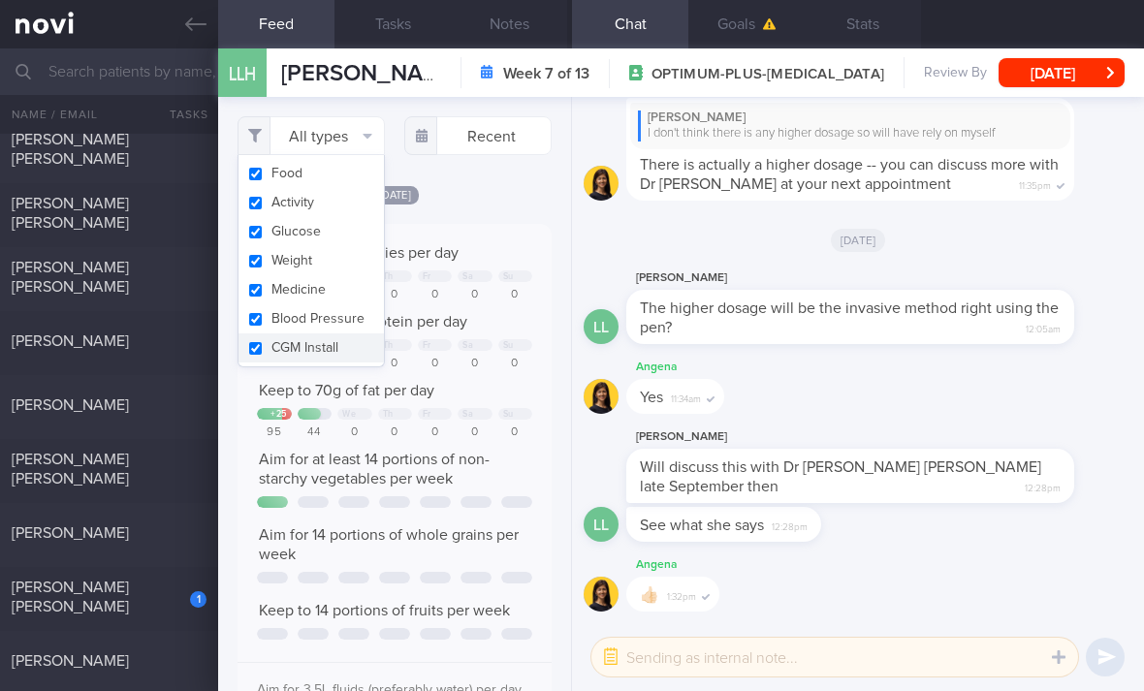
click at [359, 188] on button "Activity" at bounding box center [310, 202] width 145 height 29
checkbox input "false"
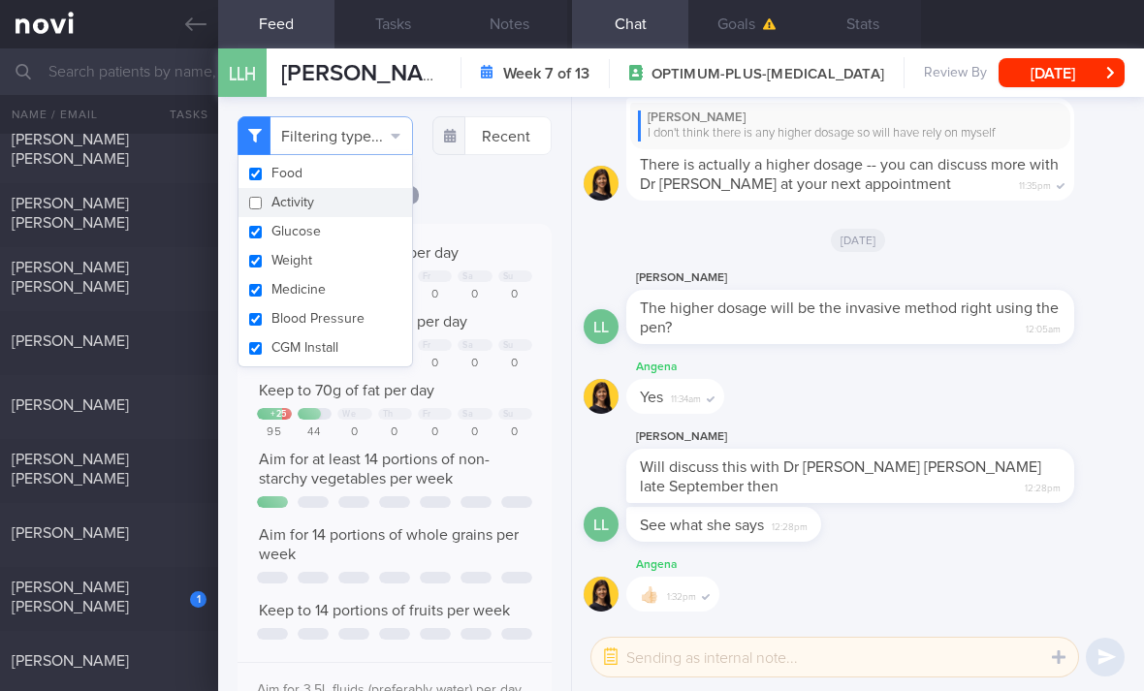
click at [354, 217] on button "Glucose" at bounding box center [324, 231] width 173 height 29
checkbox input "false"
click at [352, 246] on button "Weight" at bounding box center [324, 260] width 173 height 29
checkbox input "false"
click at [348, 304] on button "Blood Pressure" at bounding box center [324, 318] width 173 height 29
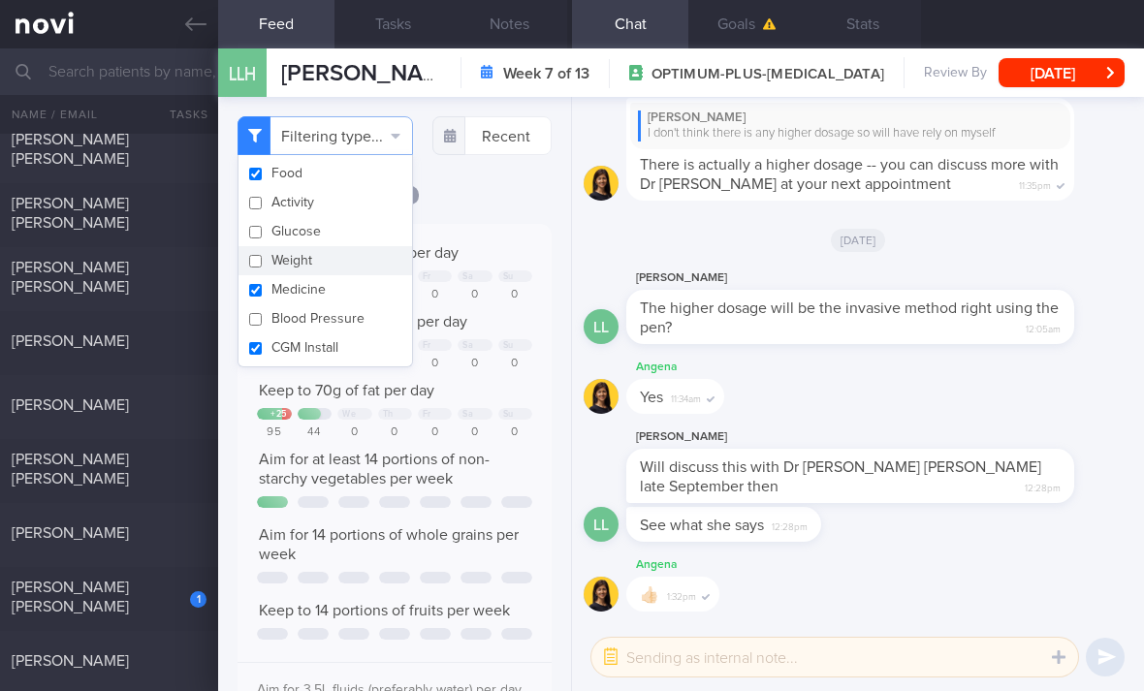
checkbox input "false"
click at [360, 275] on button "Medicine" at bounding box center [324, 289] width 173 height 29
checkbox input "false"
click at [355, 333] on button "CGM Install" at bounding box center [324, 347] width 173 height 29
checkbox input "false"
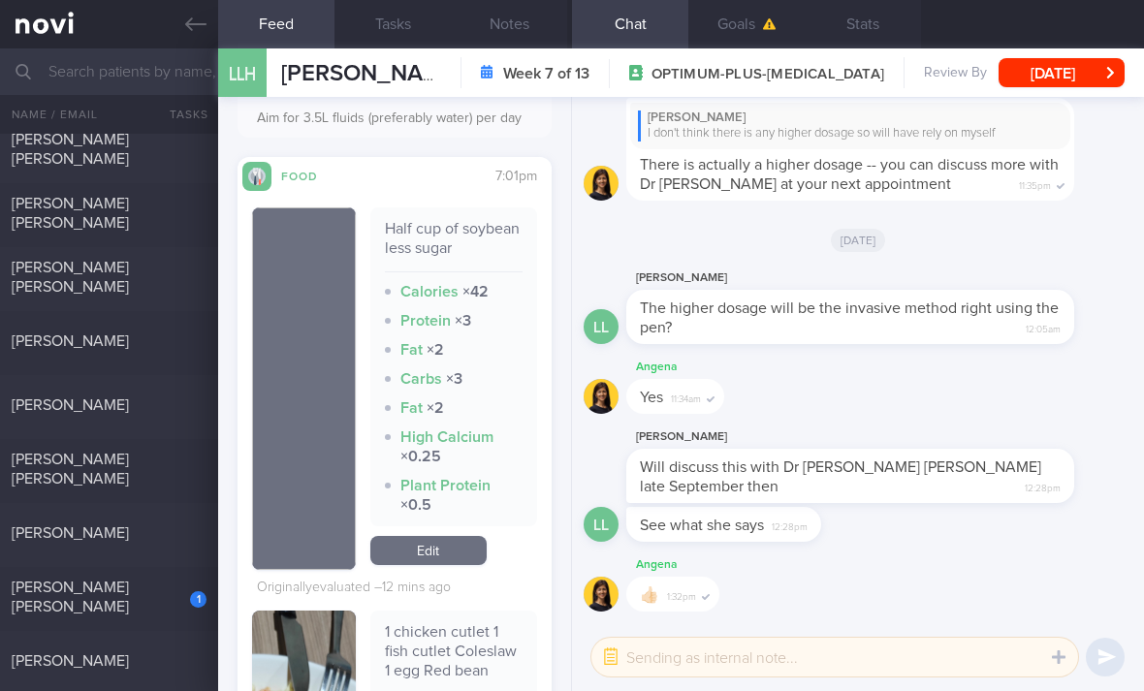
scroll to position [574, 0]
click at [435, 534] on link "Edit" at bounding box center [428, 548] width 116 height 29
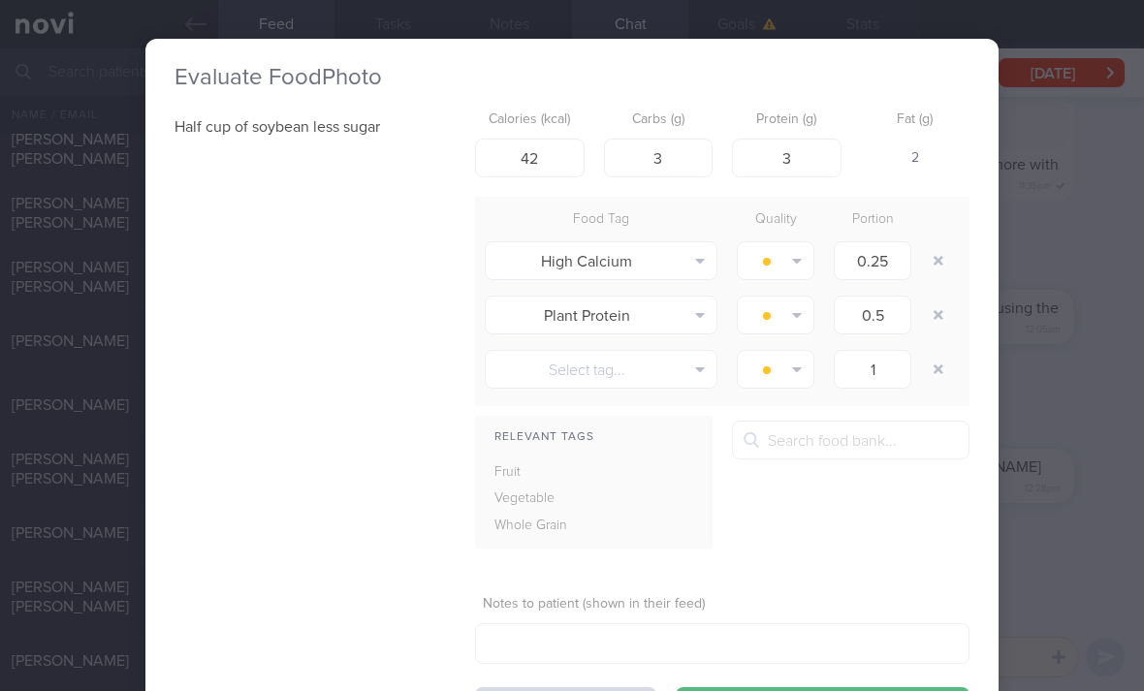
click at [941, 243] on button "button" at bounding box center [938, 260] width 35 height 35
type input "0.5"
type input "1"
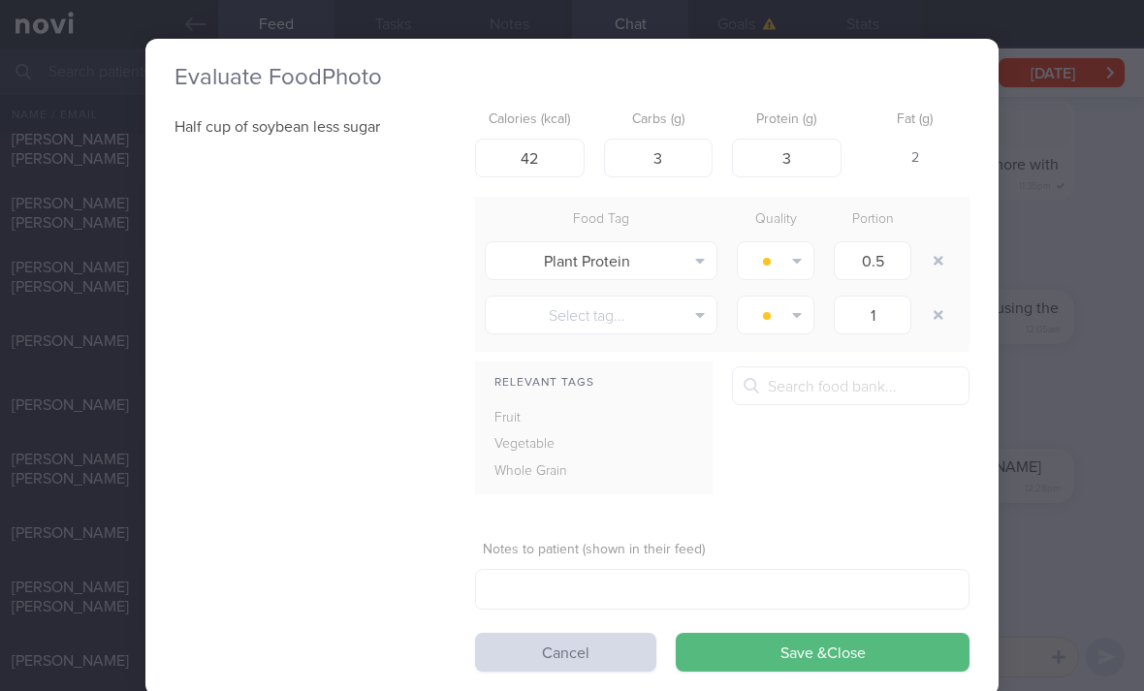
click at [941, 243] on button "button" at bounding box center [938, 260] width 35 height 35
type input "1"
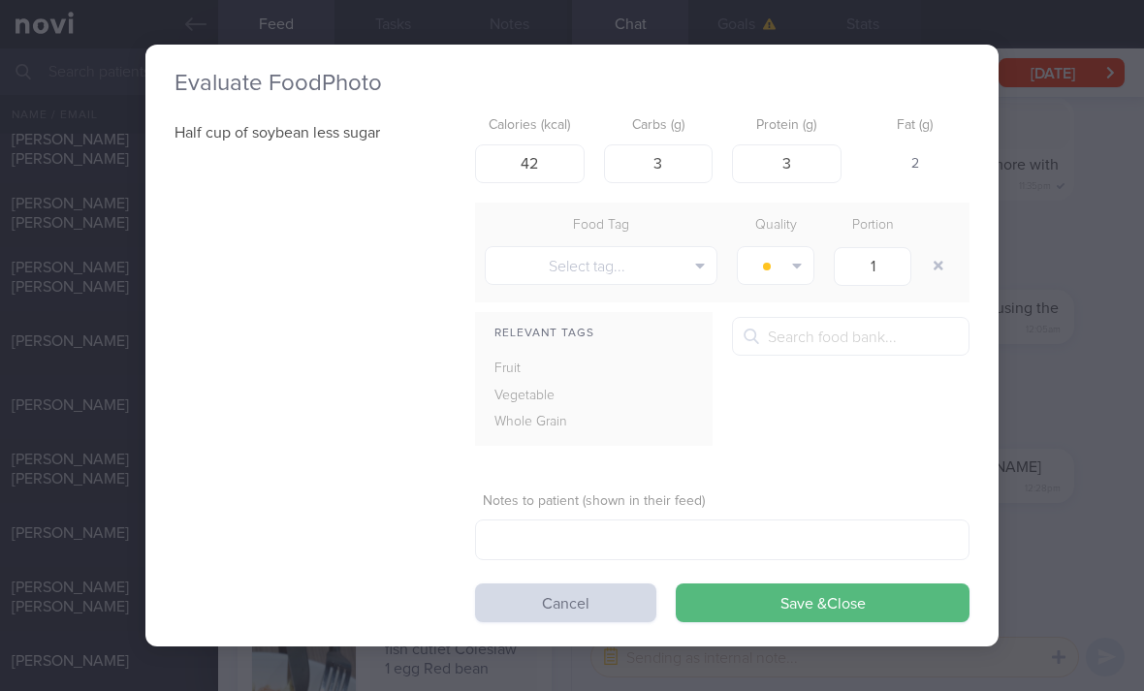
click at [754, 583] on button "Save & Close" at bounding box center [823, 602] width 294 height 39
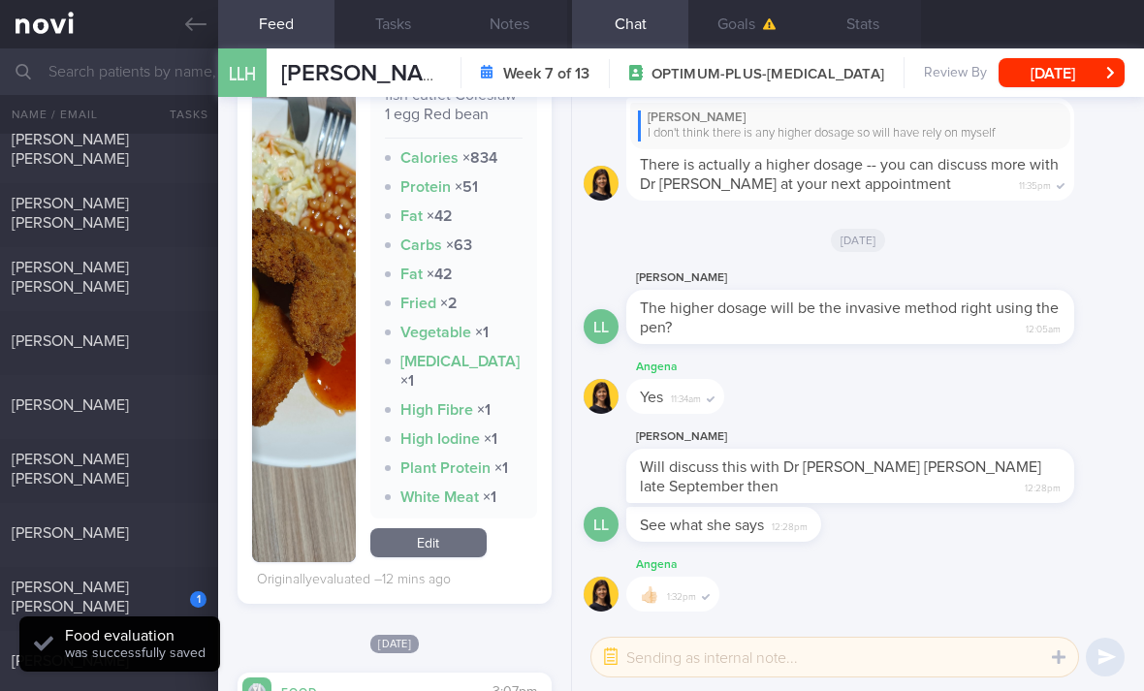
scroll to position [1046, 0]
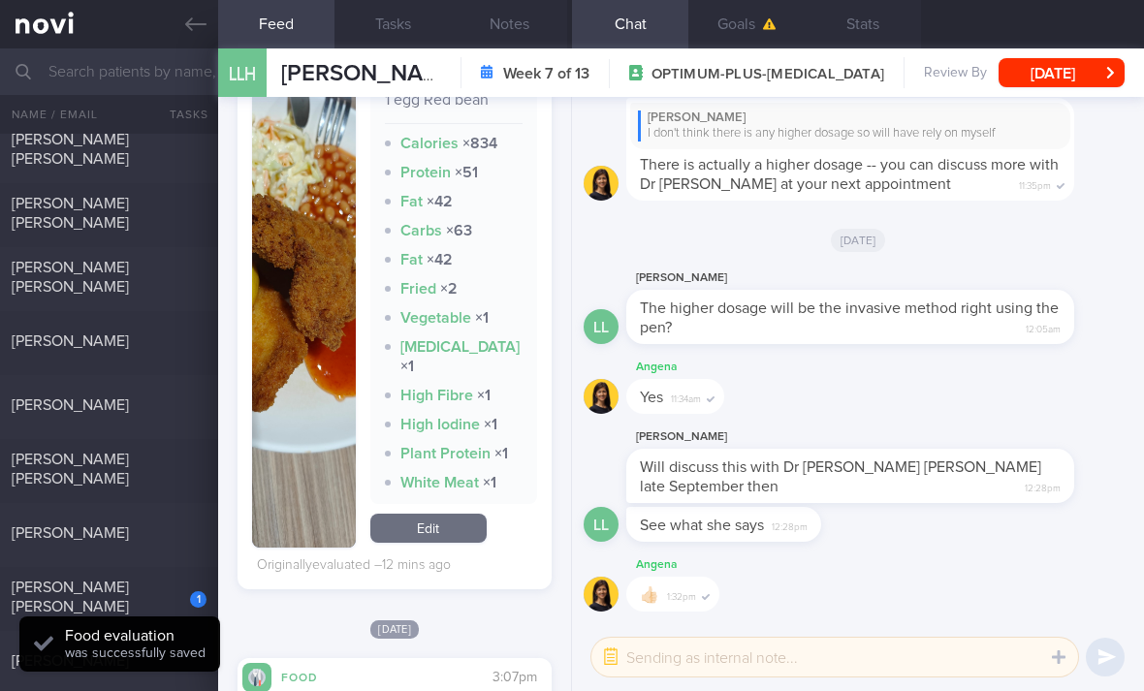
click at [452, 514] on link "Edit" at bounding box center [428, 528] width 116 height 29
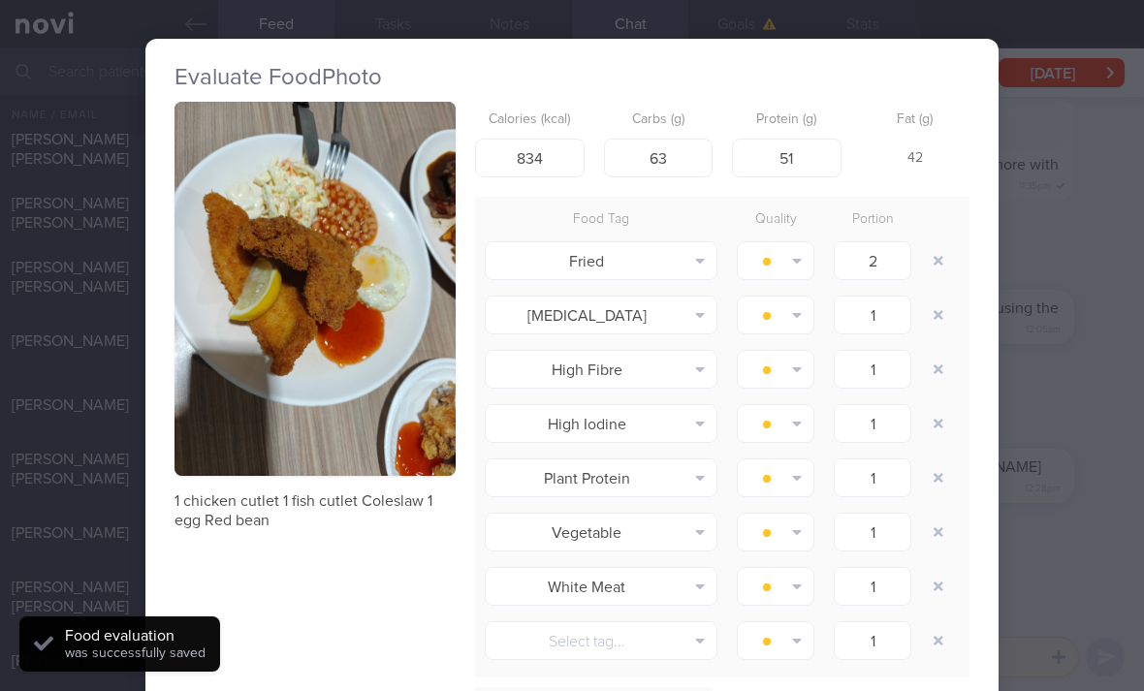
click at [932, 298] on button "button" at bounding box center [938, 315] width 35 height 35
click at [931, 298] on button "button" at bounding box center [938, 315] width 35 height 35
click at [941, 298] on button "button" at bounding box center [938, 315] width 35 height 35
click at [940, 298] on button "button" at bounding box center [938, 315] width 35 height 35
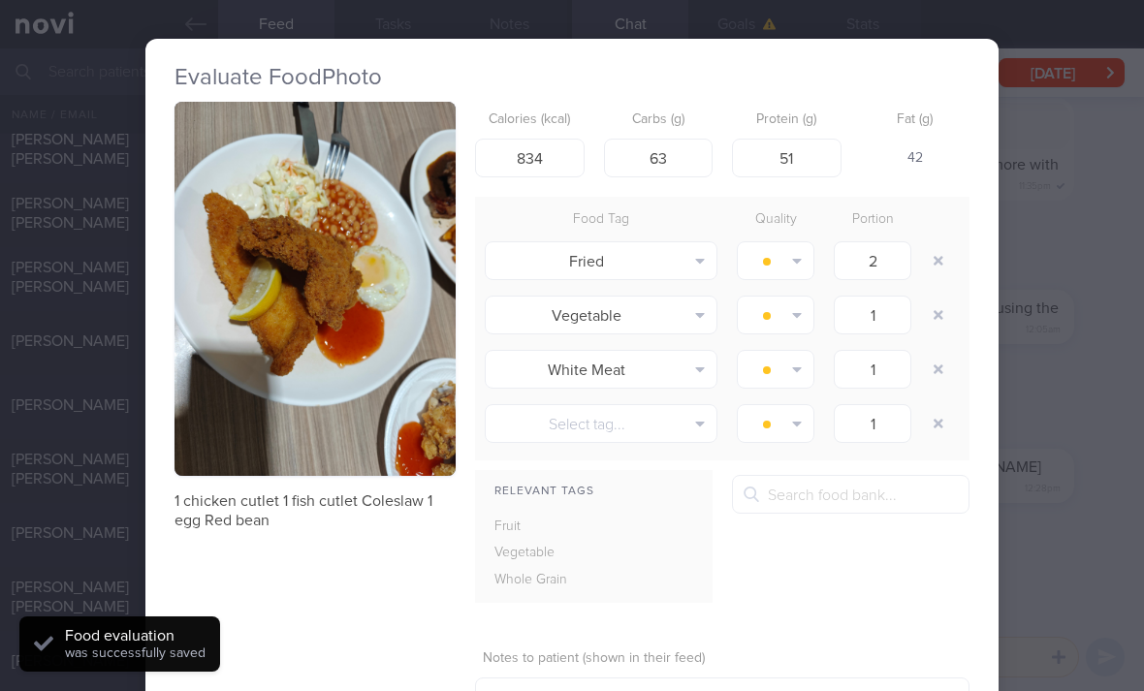
click at [939, 298] on button "button" at bounding box center [938, 315] width 35 height 35
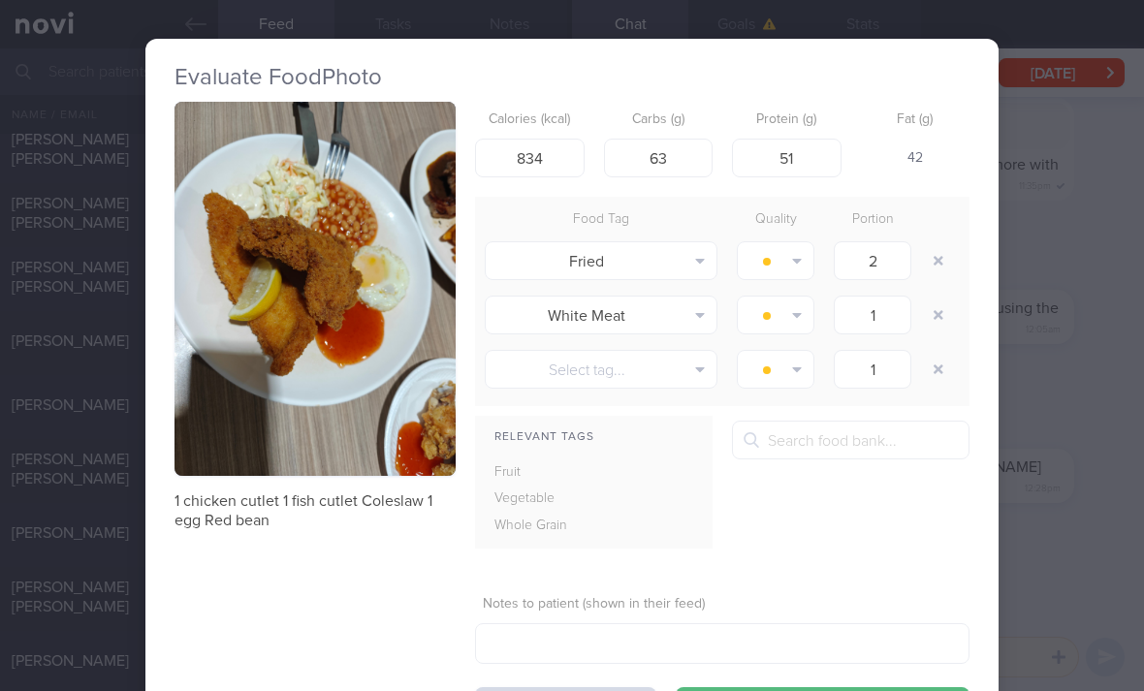
click at [944, 298] on button "button" at bounding box center [938, 315] width 35 height 35
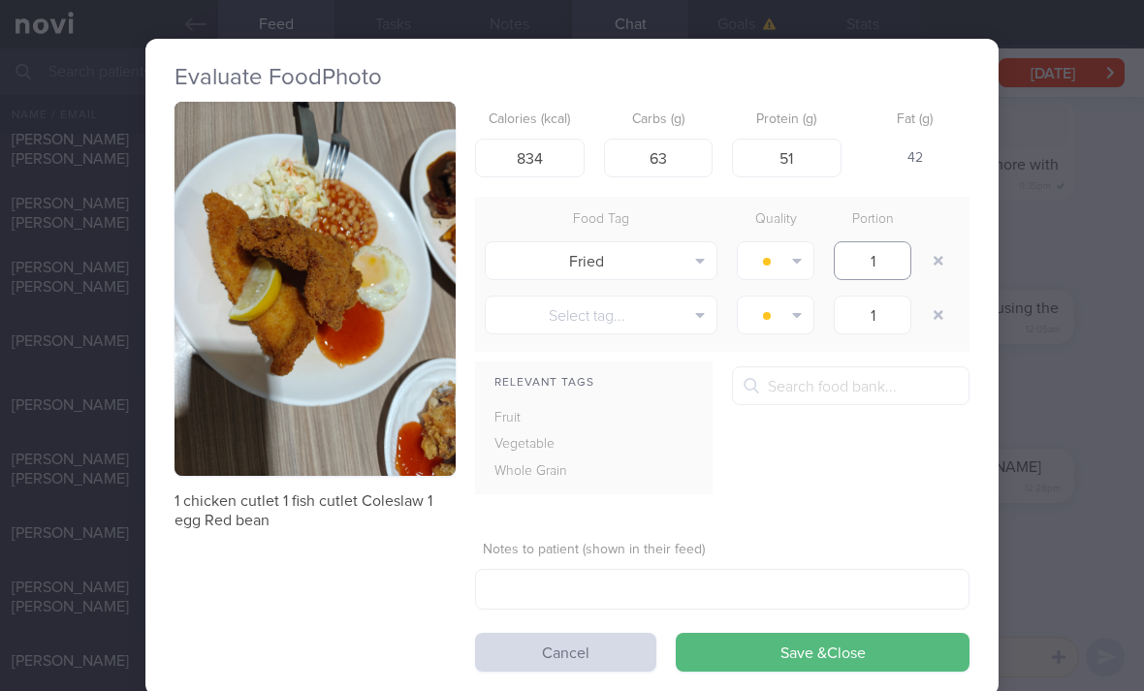
type input "1"
click at [821, 633] on button "Save & Close" at bounding box center [823, 652] width 294 height 39
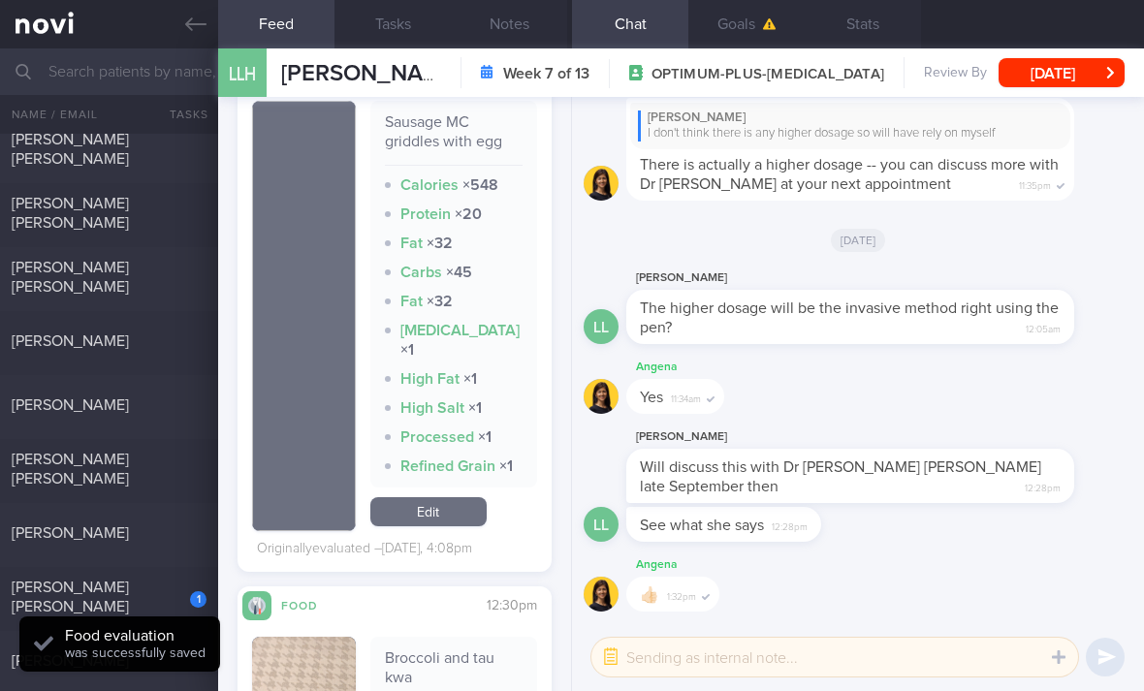
scroll to position [1459, 0]
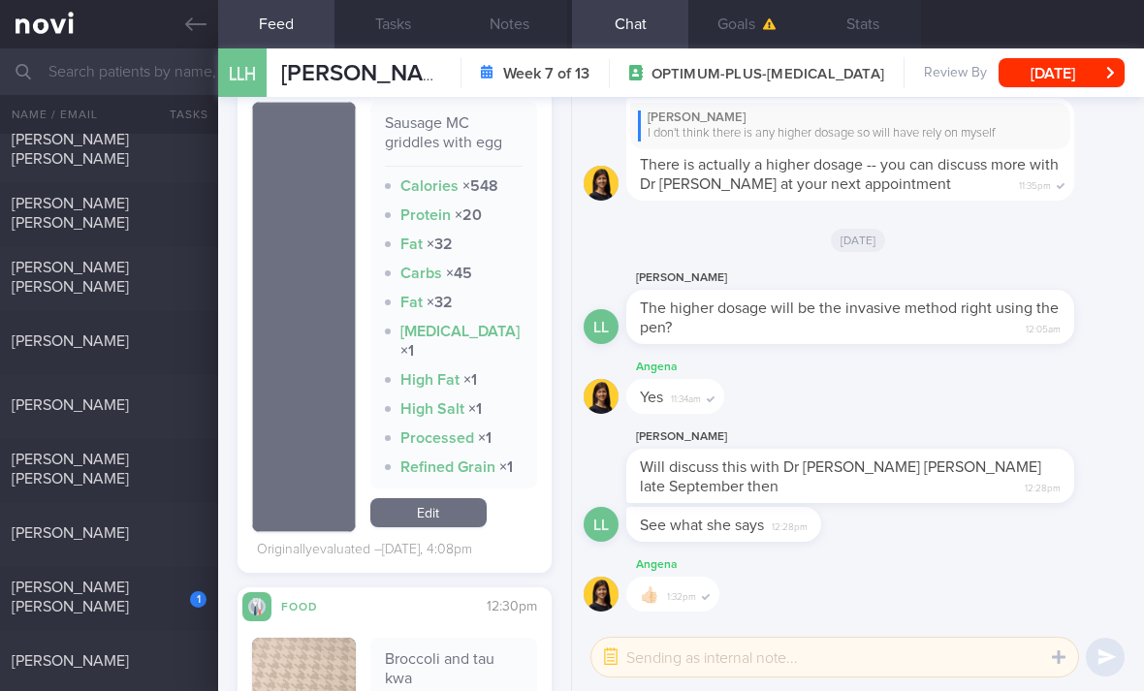
click at [238, 314] on div "Food 3:07pm Sausage MC griddles with egg Calories × 548 Protein × 20 Fat × 32 C…" at bounding box center [394, 312] width 314 height 522
click at [432, 498] on link "Edit" at bounding box center [428, 512] width 116 height 29
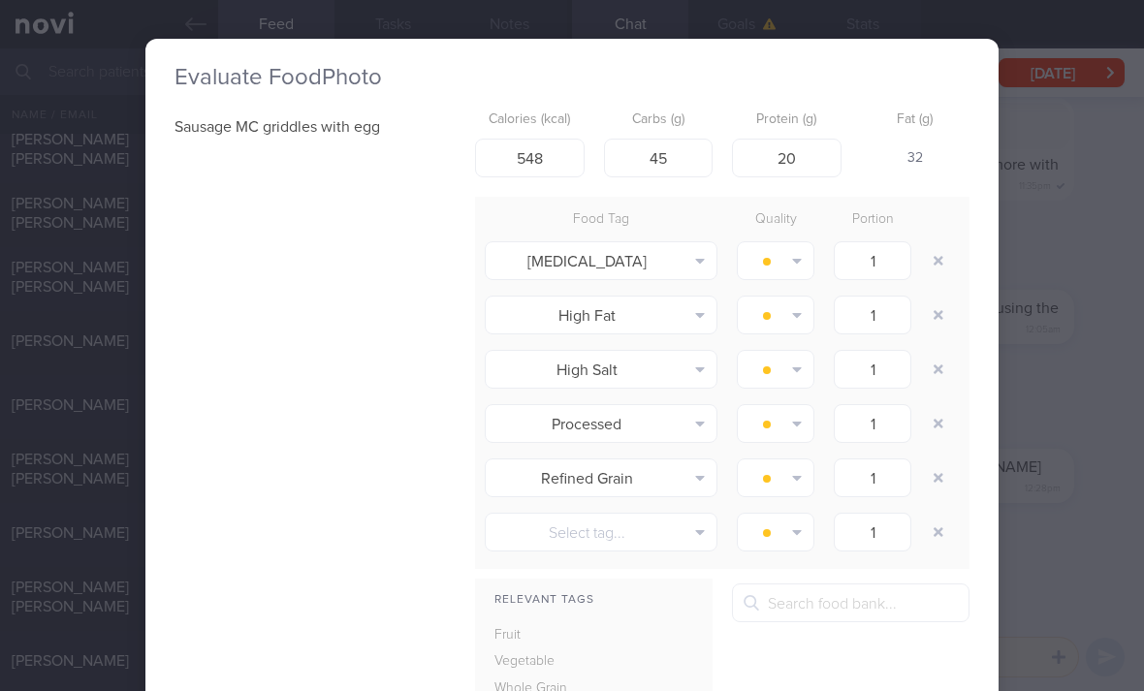
click at [934, 243] on button "button" at bounding box center [938, 260] width 35 height 35
click at [936, 243] on button "button" at bounding box center [938, 260] width 35 height 35
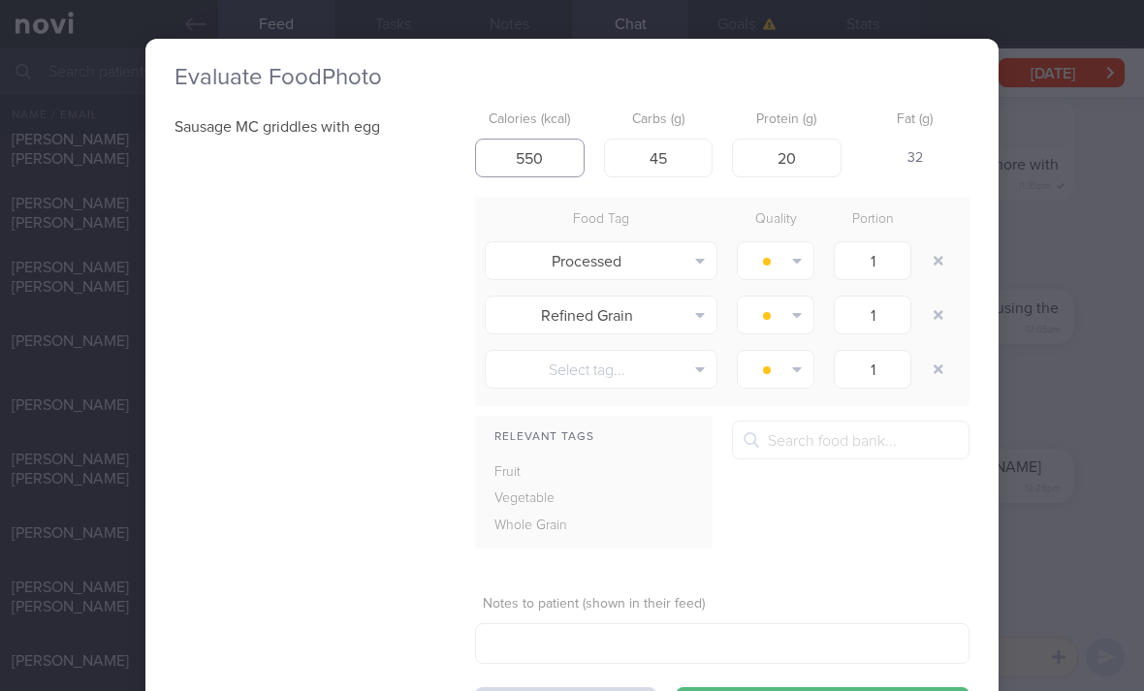
type input "550"
type input "44"
click at [942, 243] on button "button" at bounding box center [938, 260] width 35 height 35
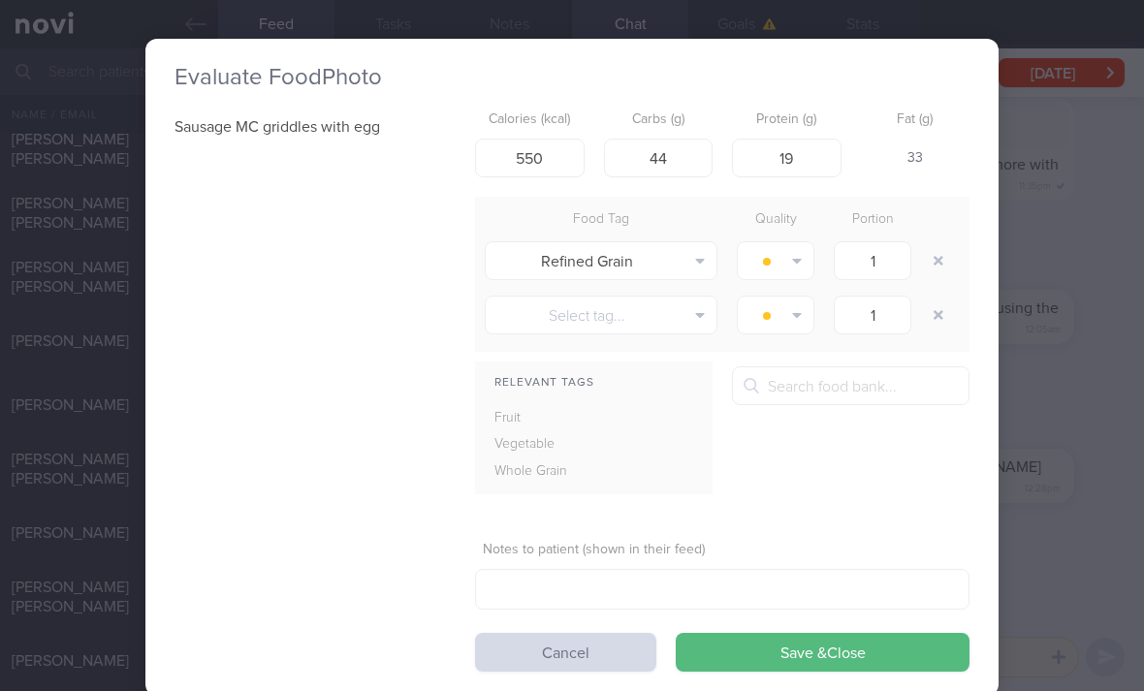
click at [941, 243] on button "button" at bounding box center [938, 260] width 35 height 35
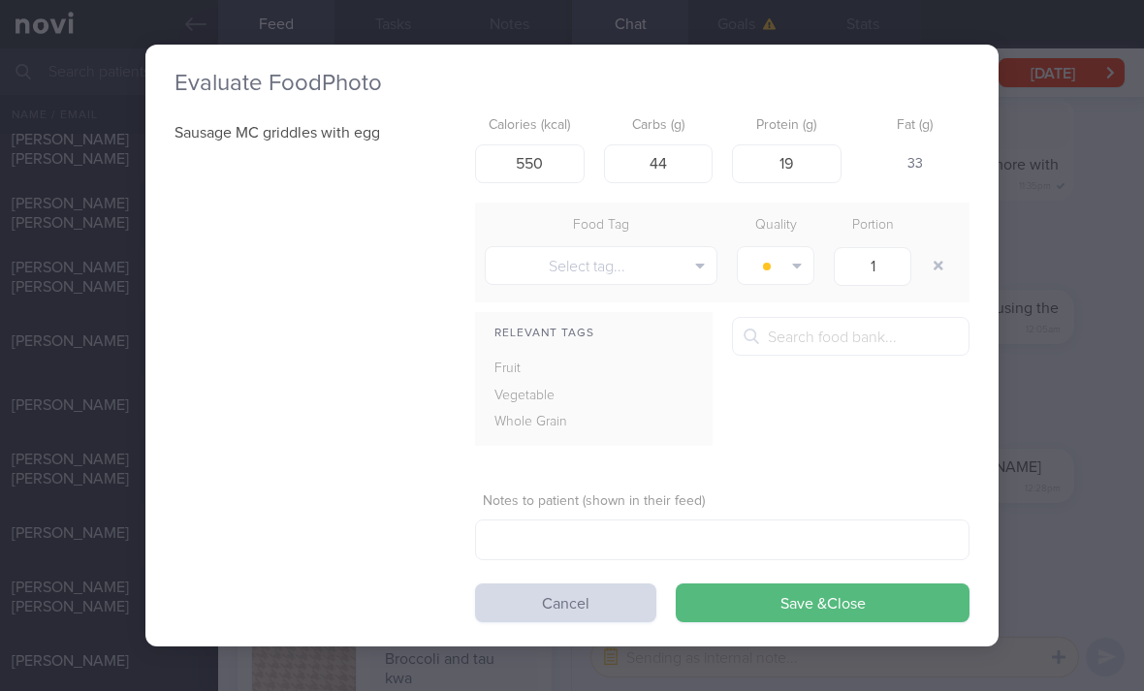
click at [848, 583] on button "Save & Close" at bounding box center [823, 602] width 294 height 39
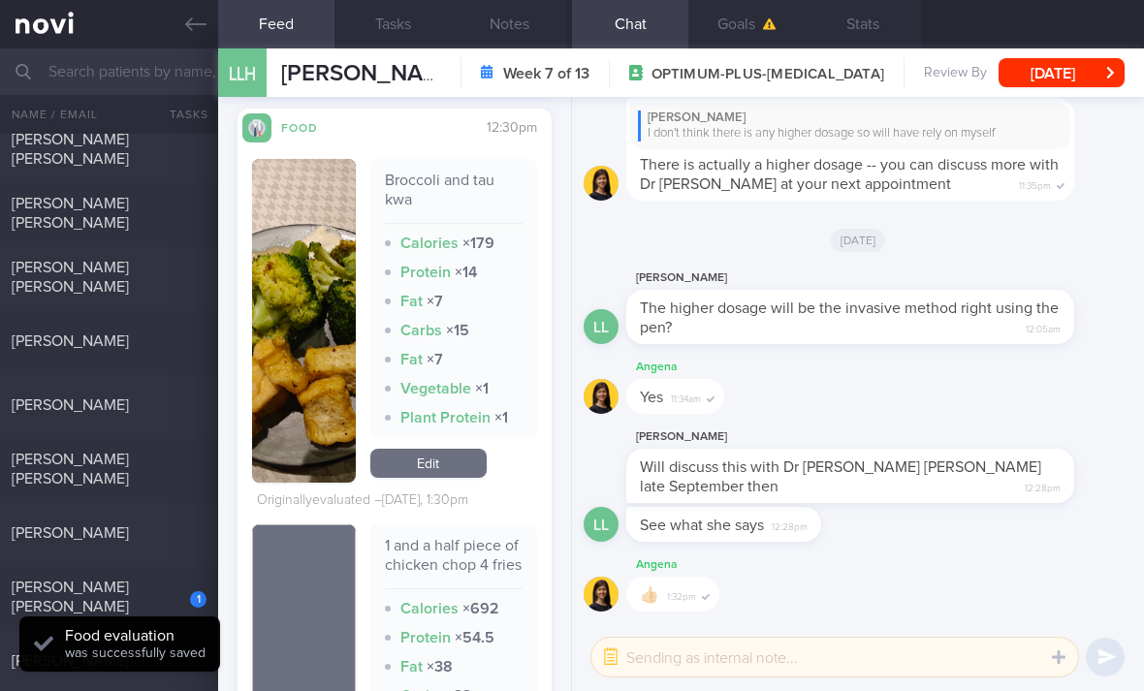
scroll to position [1776, 0]
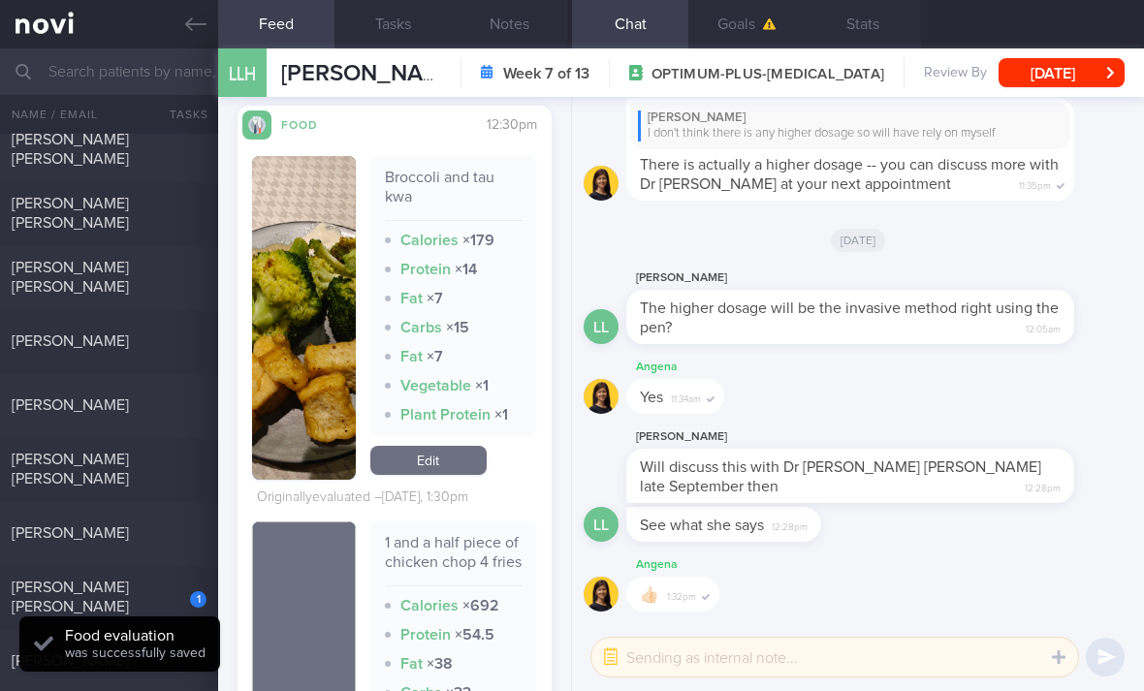
click at [442, 446] on link "Edit" at bounding box center [428, 460] width 116 height 29
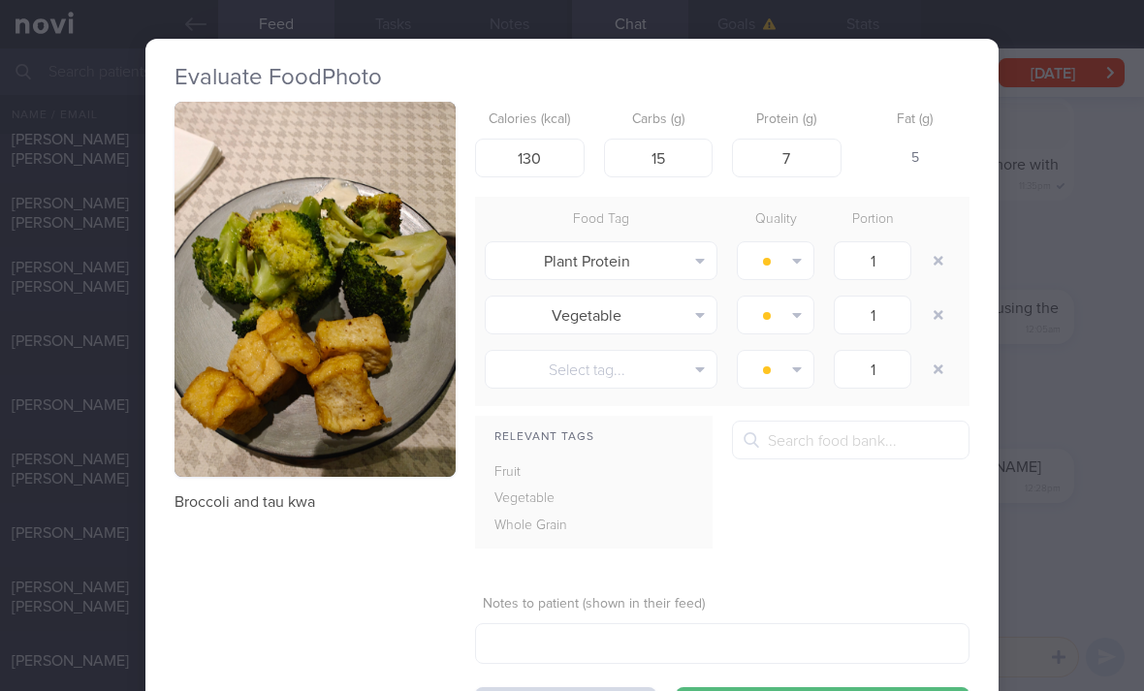
click at [936, 243] on button "button" at bounding box center [938, 260] width 35 height 35
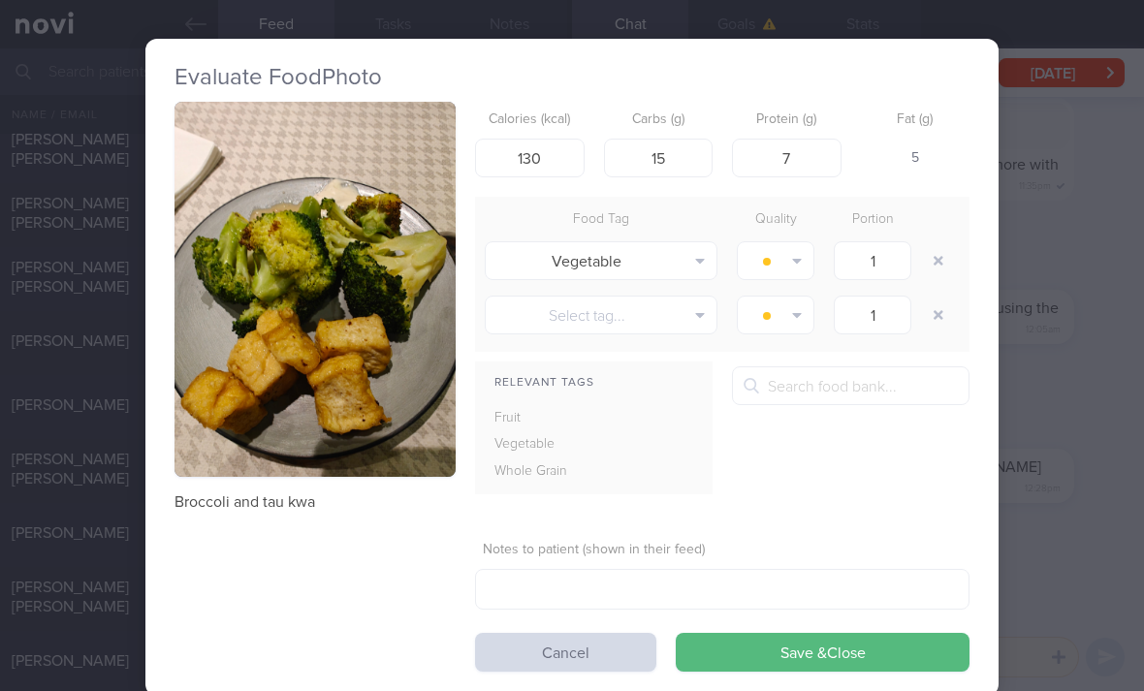
click at [864, 633] on button "Save & Close" at bounding box center [823, 652] width 294 height 39
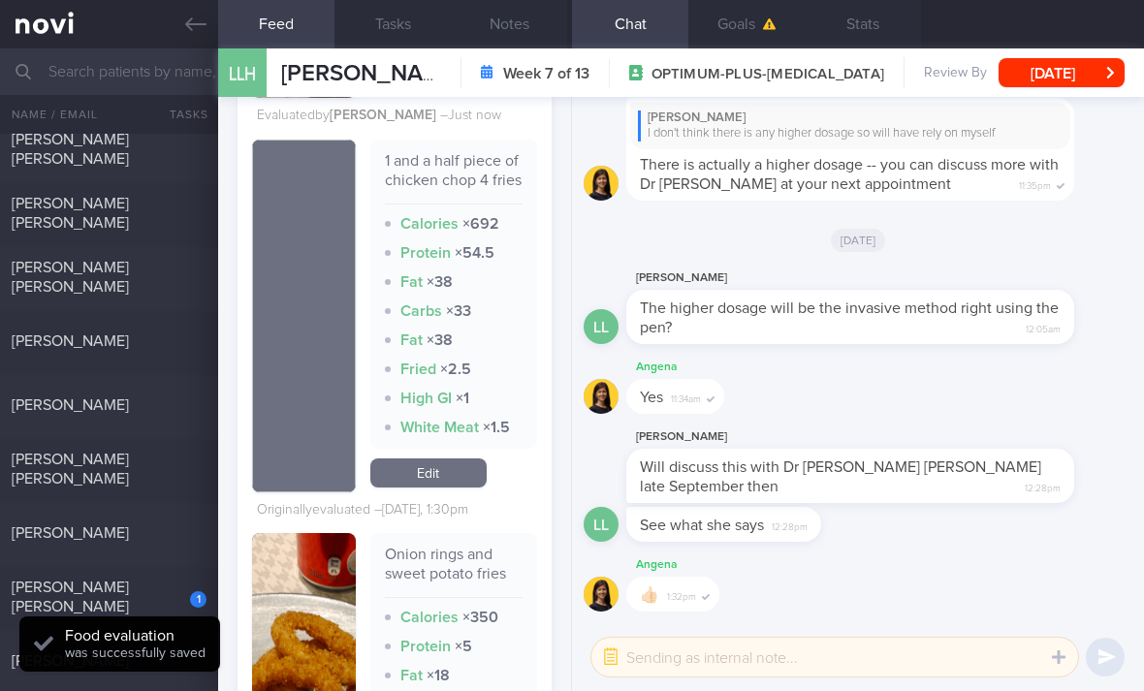
scroll to position [2124, 0]
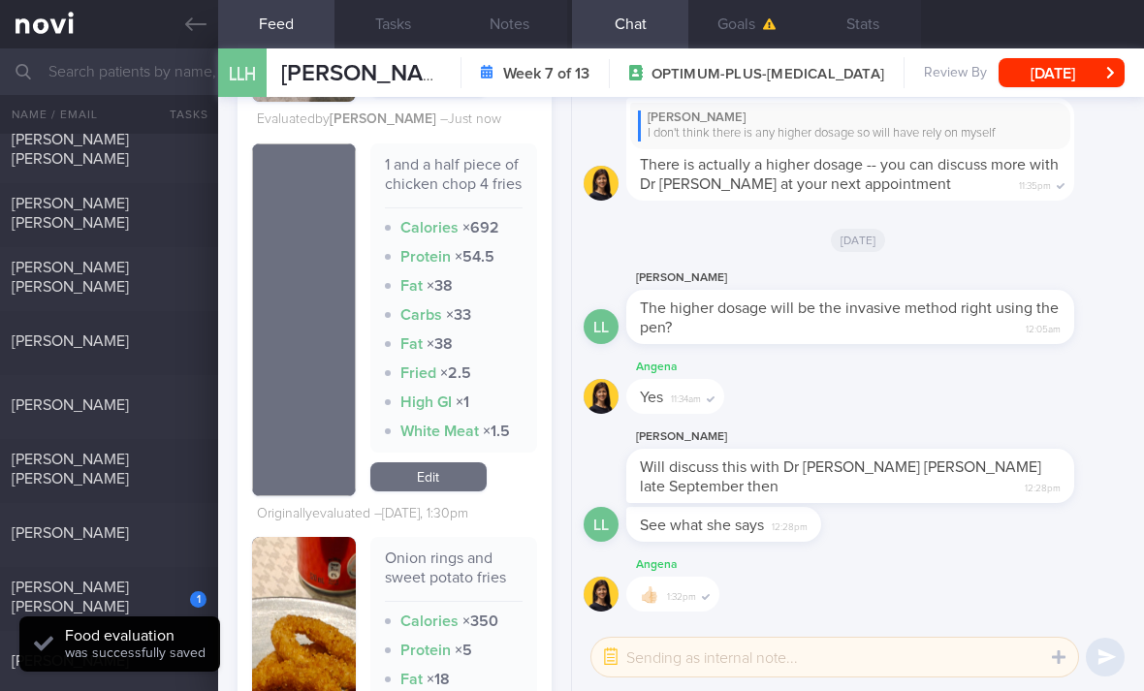
click at [447, 462] on link "Edit" at bounding box center [428, 476] width 116 height 29
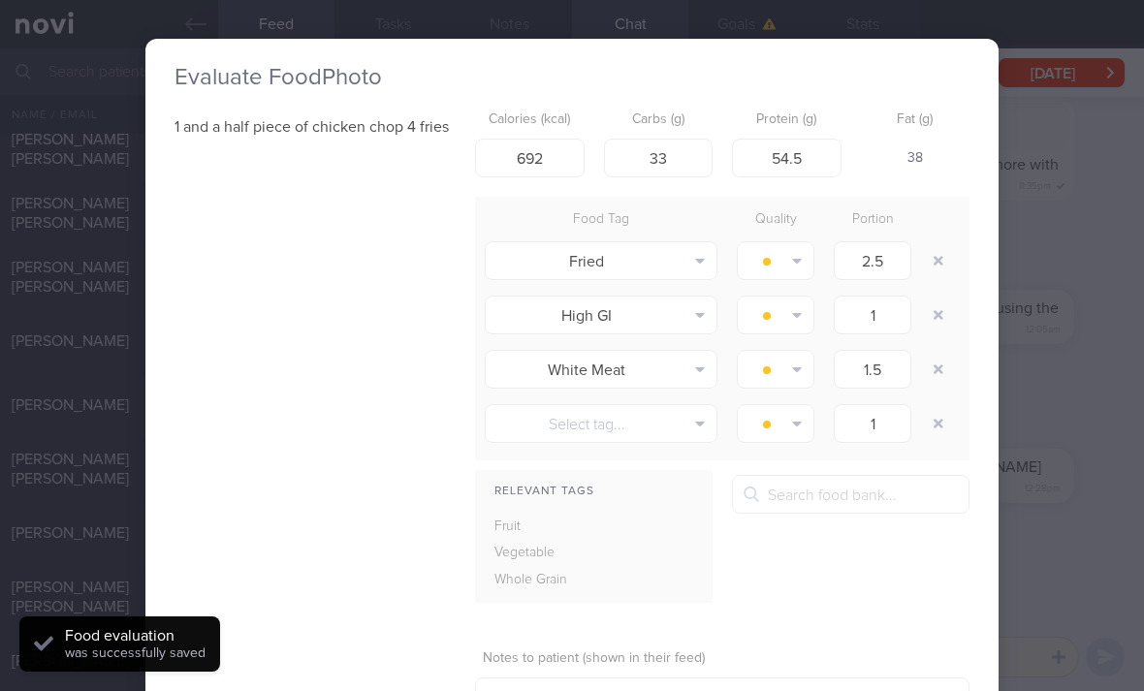
click at [929, 243] on button "button" at bounding box center [938, 260] width 35 height 35
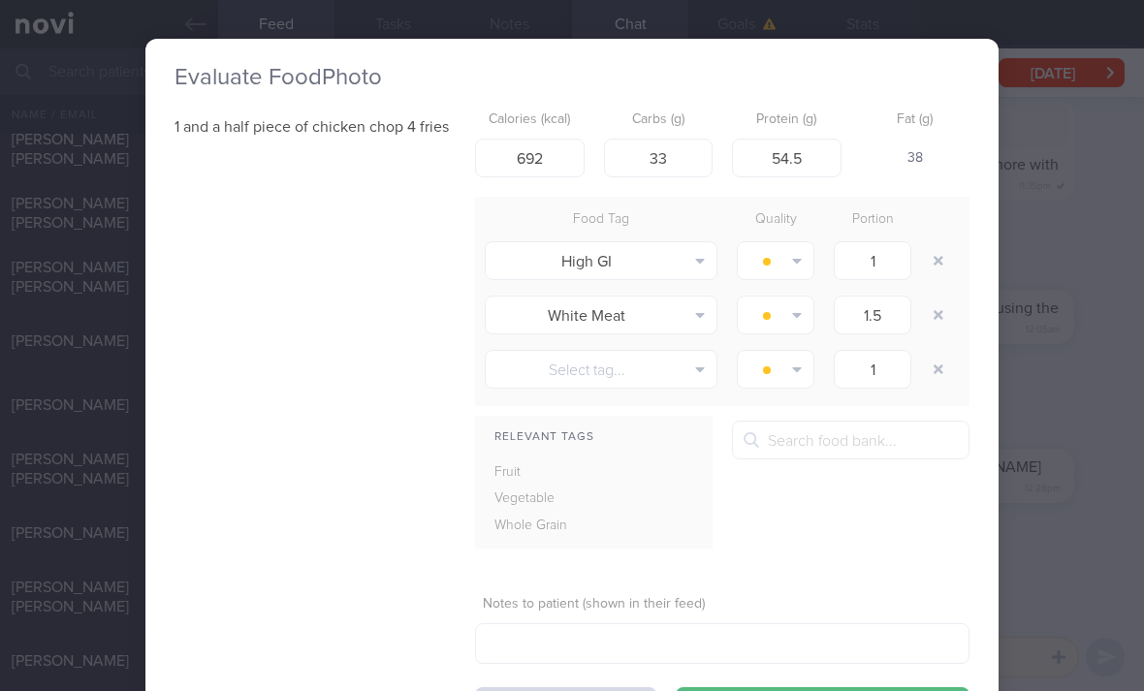
click at [928, 243] on button "button" at bounding box center [938, 260] width 35 height 35
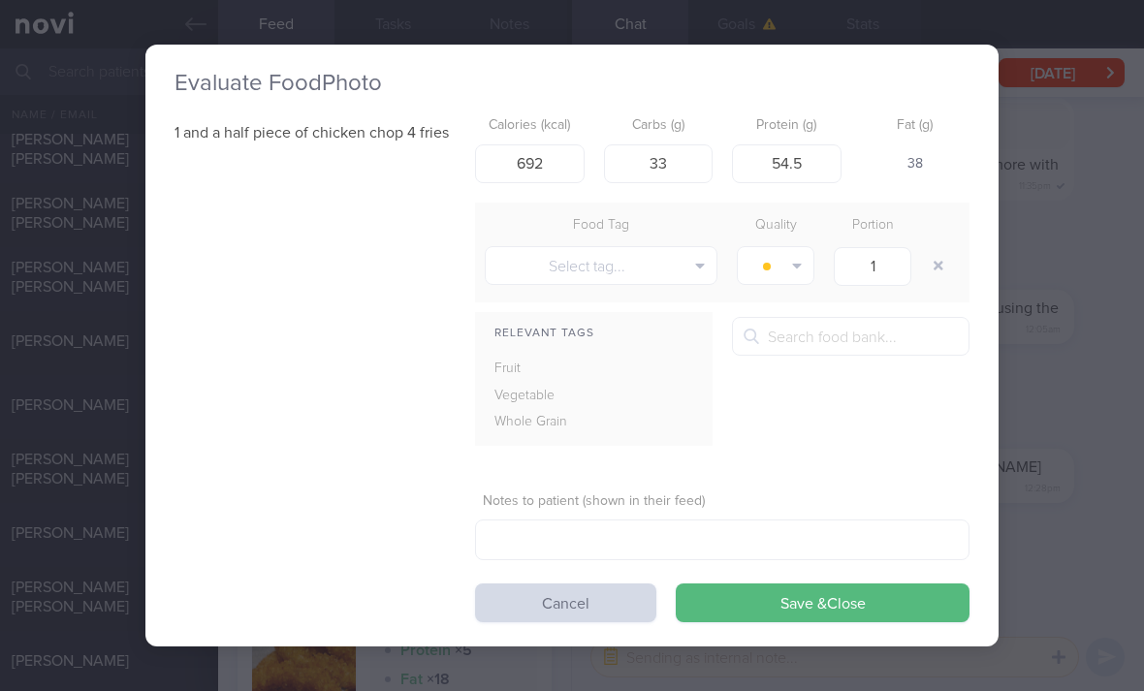
click at [928, 248] on button "button" at bounding box center [938, 265] width 35 height 35
click at [741, 583] on button "Save & Close" at bounding box center [823, 602] width 294 height 39
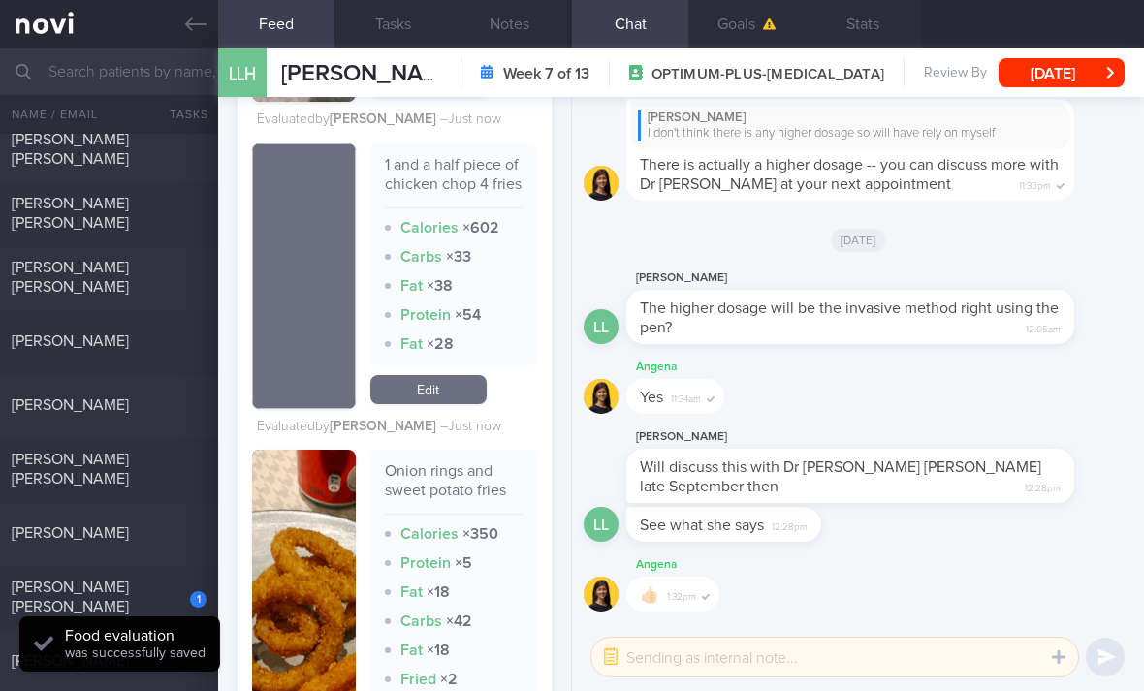
click at [464, 375] on link "Edit" at bounding box center [428, 389] width 116 height 29
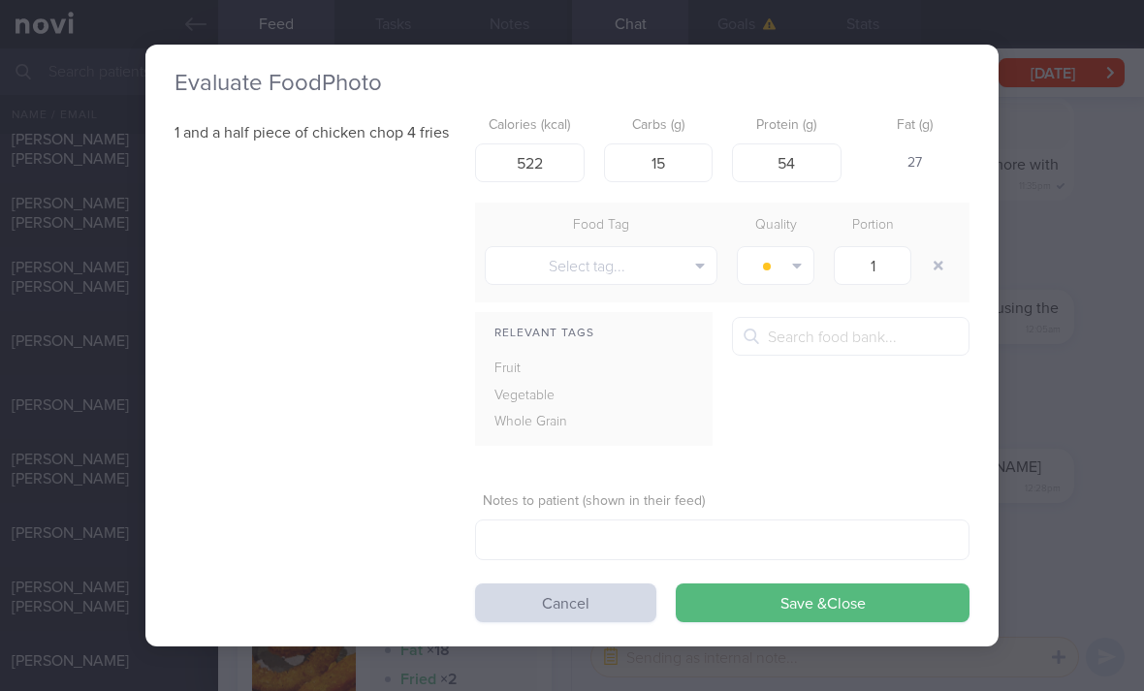
click at [742, 583] on button "Save & Close" at bounding box center [823, 602] width 294 height 39
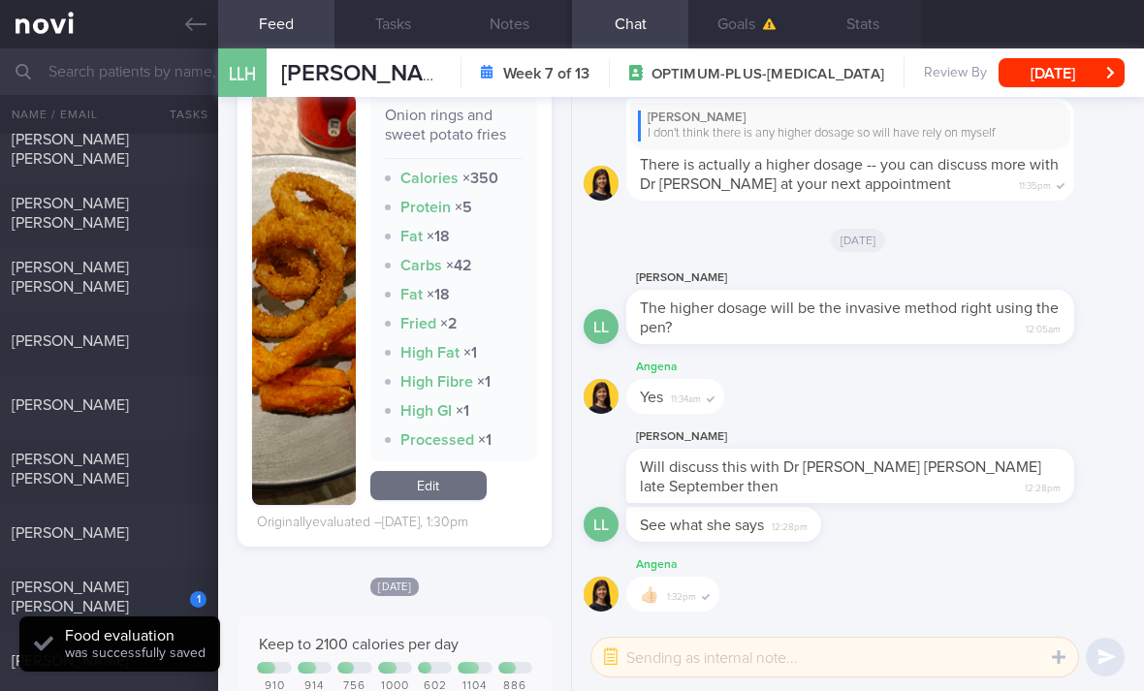
scroll to position [2502, 0]
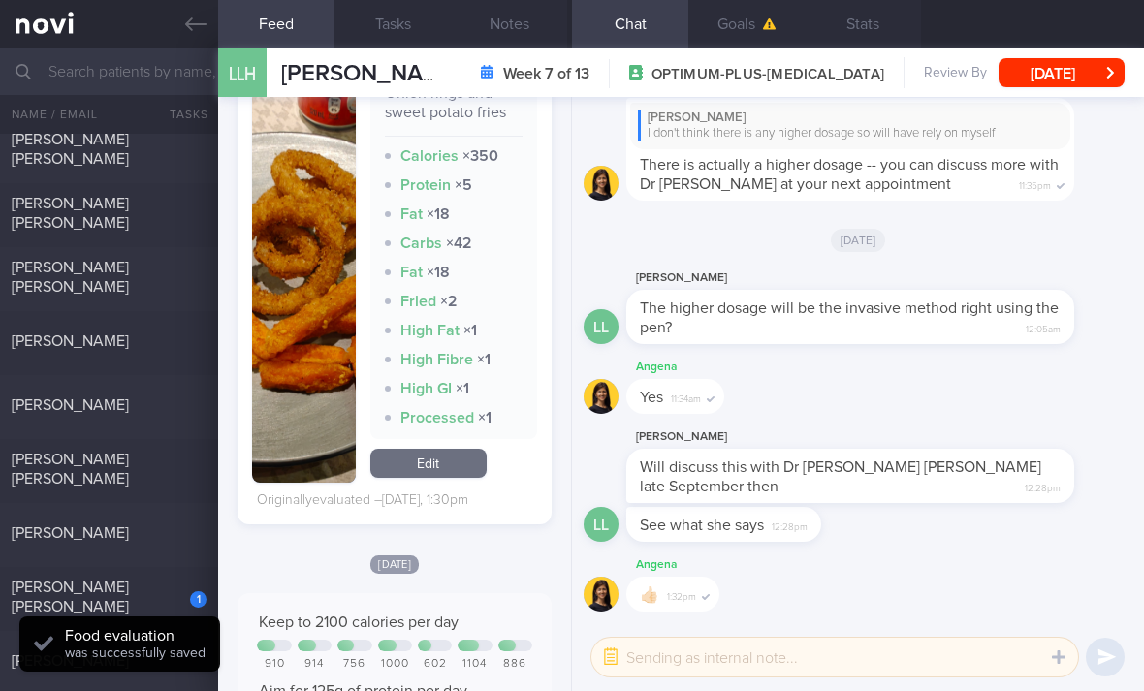
click at [456, 449] on link "Edit" at bounding box center [428, 463] width 116 height 29
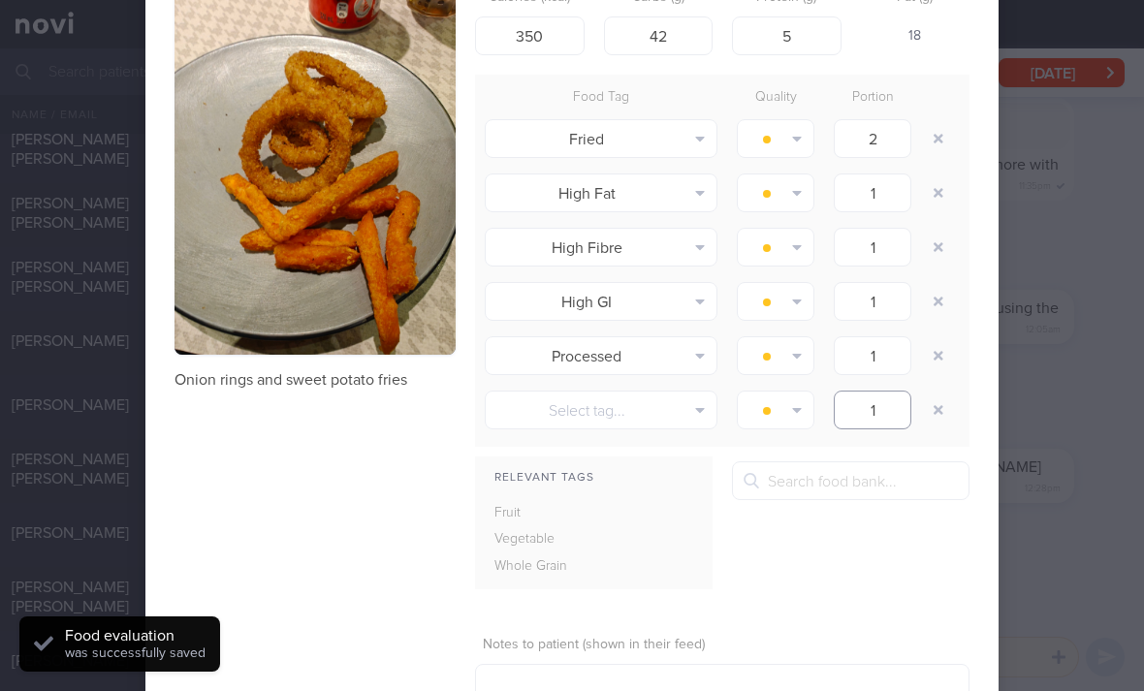
scroll to position [122, 0]
click at [922, 393] on button "button" at bounding box center [938, 410] width 35 height 35
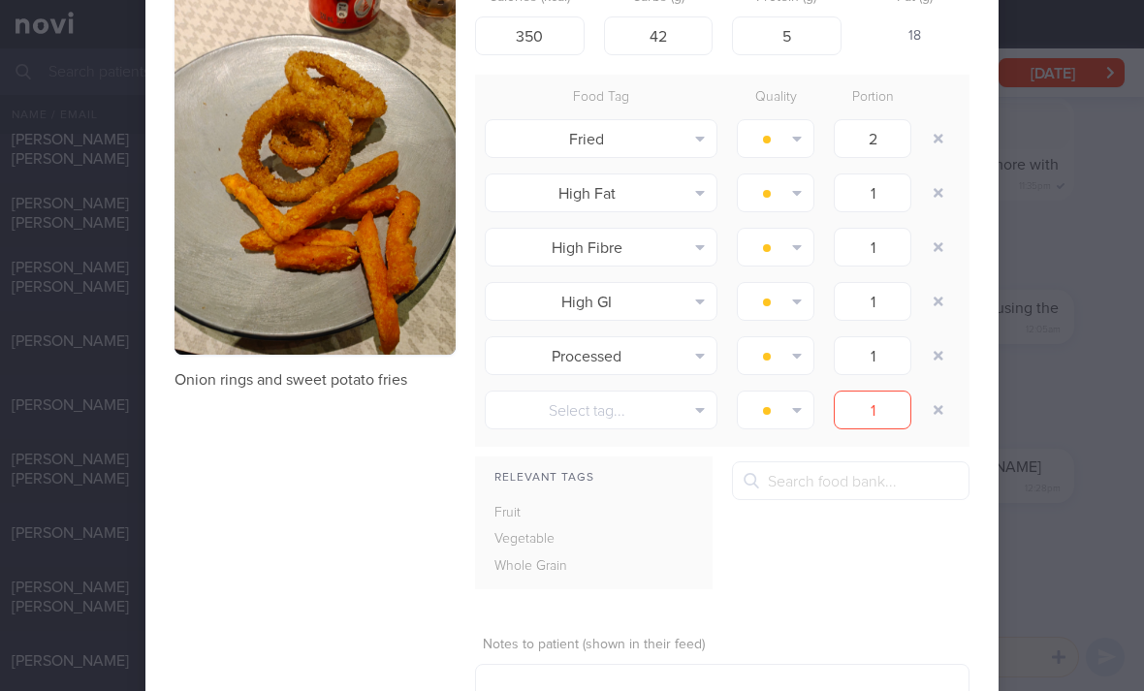
click at [939, 175] on button "button" at bounding box center [938, 192] width 35 height 35
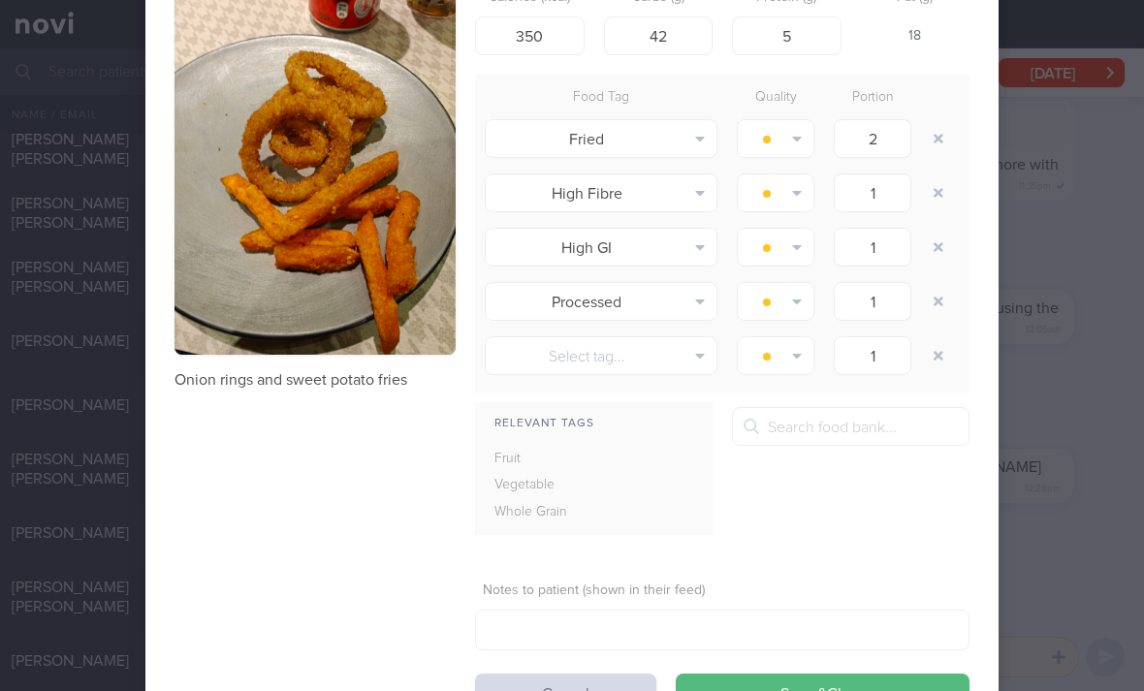
click at [939, 175] on button "button" at bounding box center [938, 192] width 35 height 35
click at [935, 175] on button "button" at bounding box center [938, 192] width 35 height 35
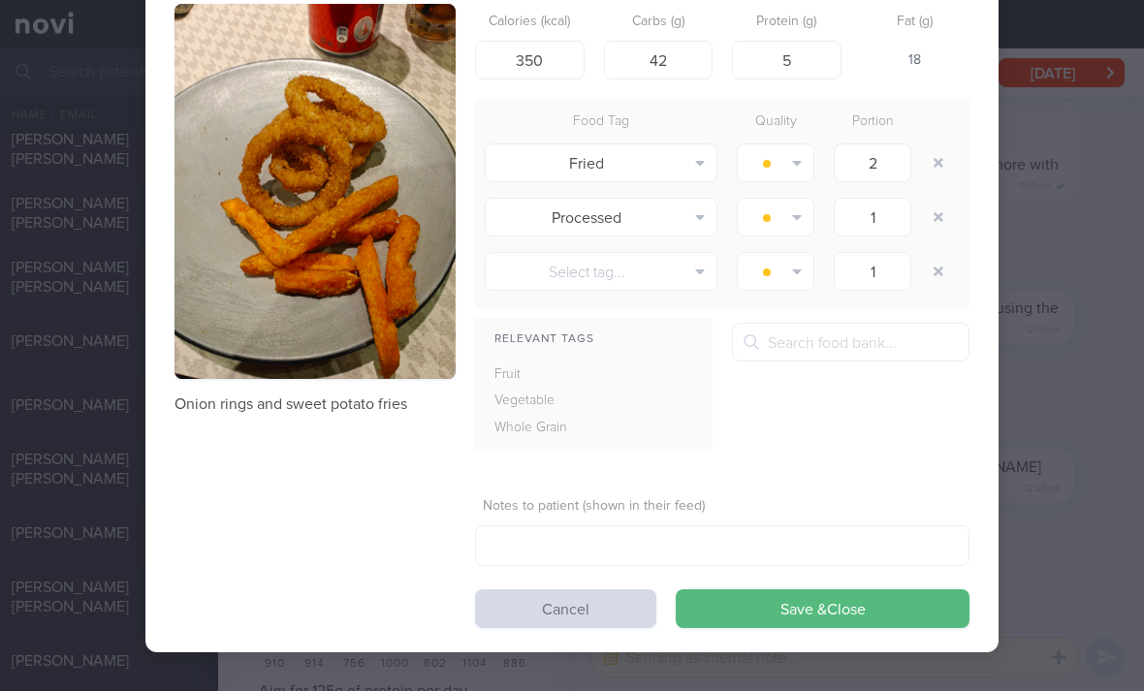
scroll to position [94, 0]
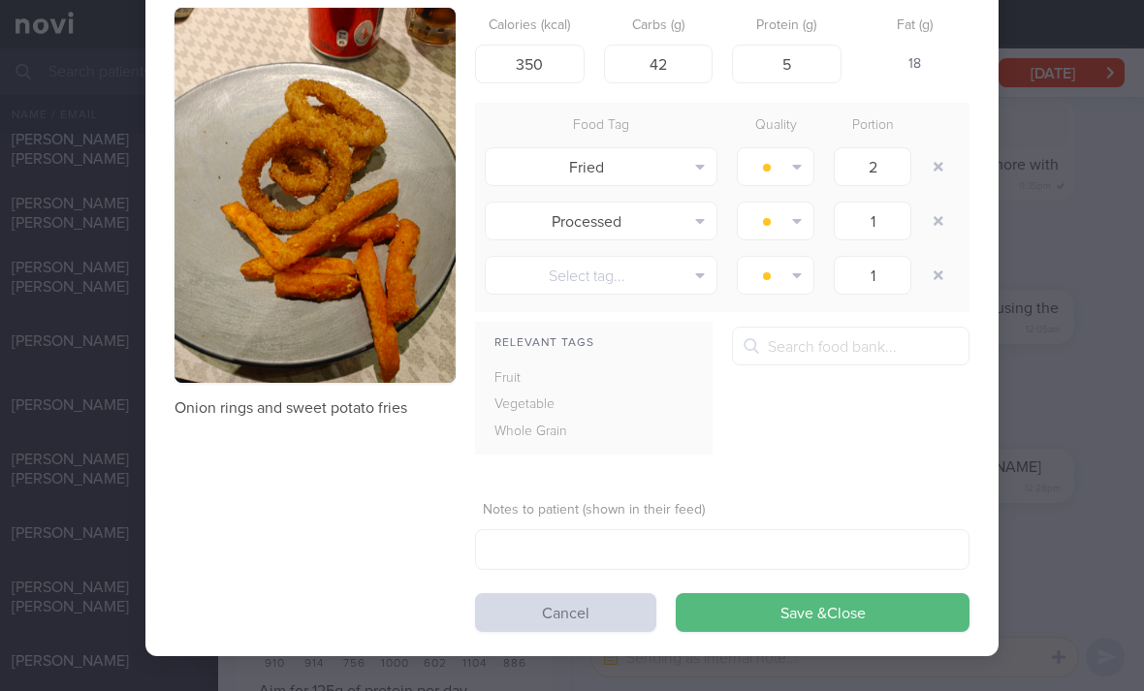
click at [935, 194] on div at bounding box center [940, 221] width 39 height 54
click at [934, 204] on button "button" at bounding box center [938, 221] width 35 height 35
click at [934, 149] on button "button" at bounding box center [938, 166] width 35 height 35
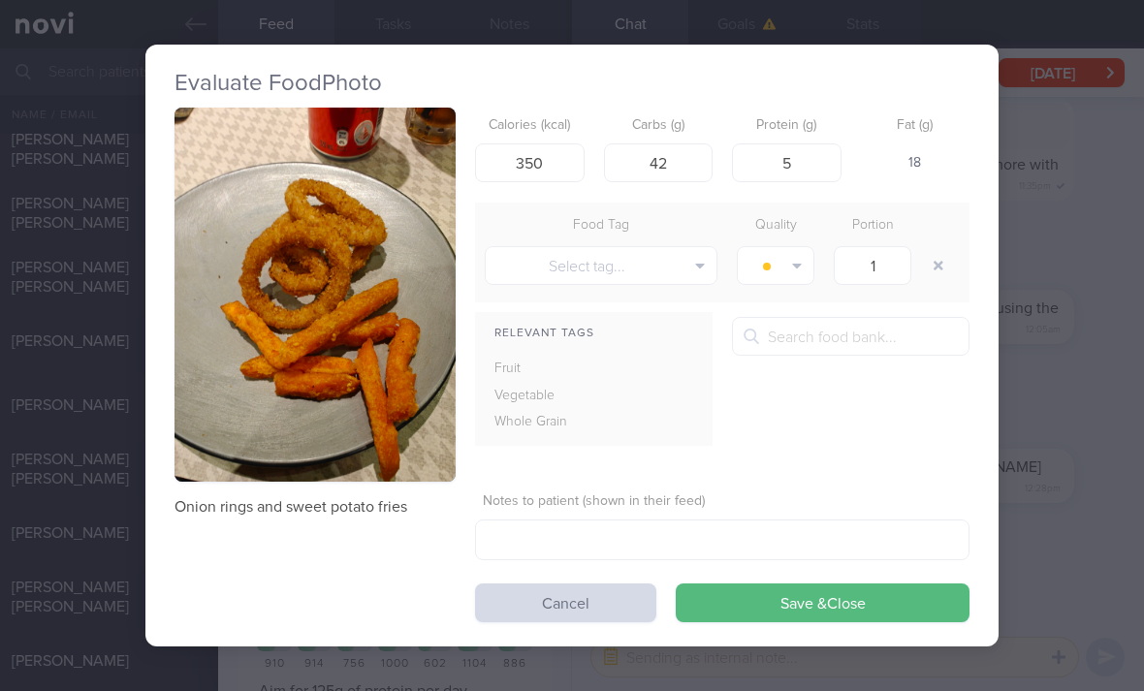
click at [626, 246] on button "Select tag..." at bounding box center [601, 265] width 233 height 39
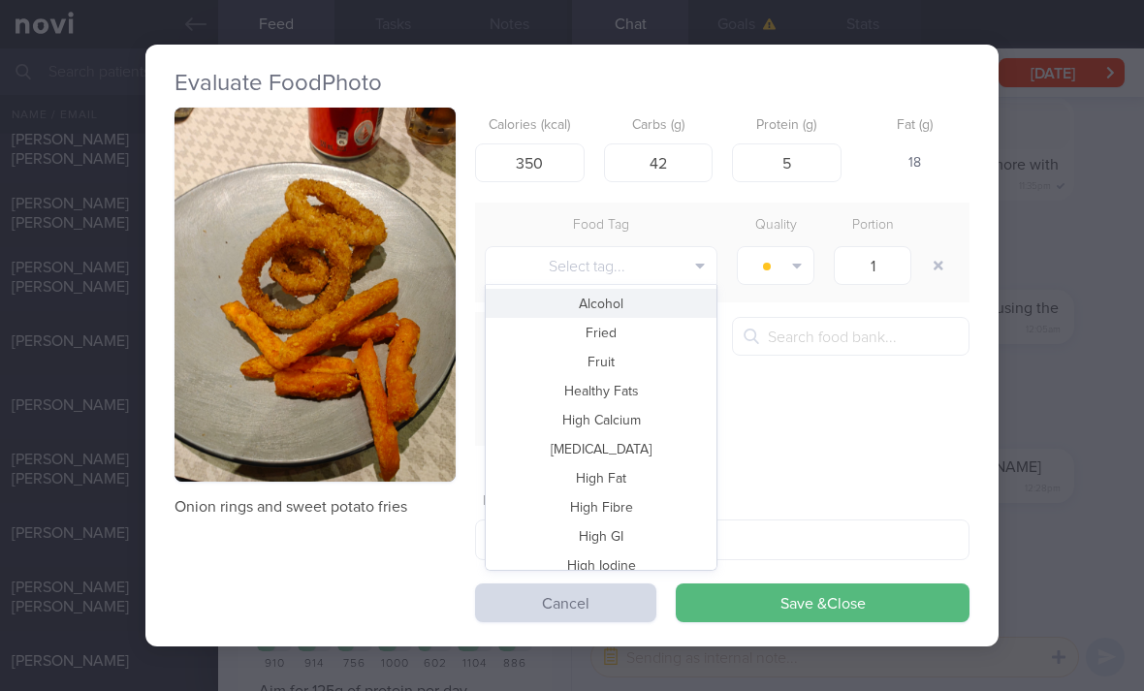
click at [642, 318] on button "Fried" at bounding box center [601, 332] width 231 height 29
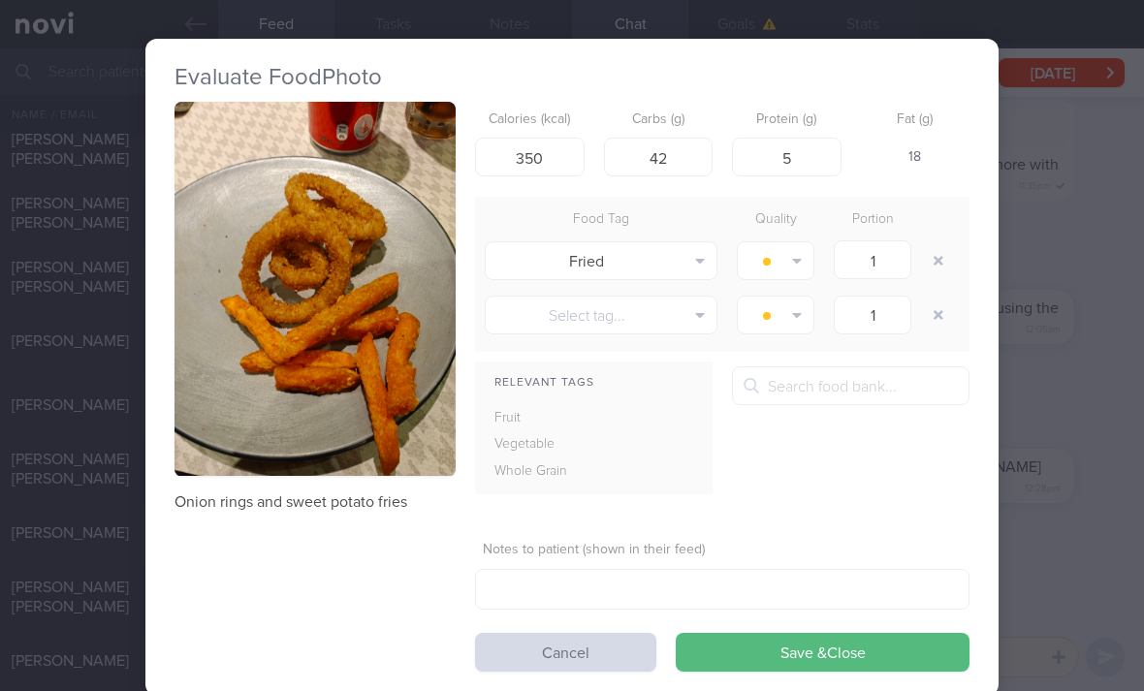
click at [788, 241] on button "button" at bounding box center [776, 260] width 78 height 39
click at [788, 633] on button "Save & Close" at bounding box center [823, 652] width 294 height 39
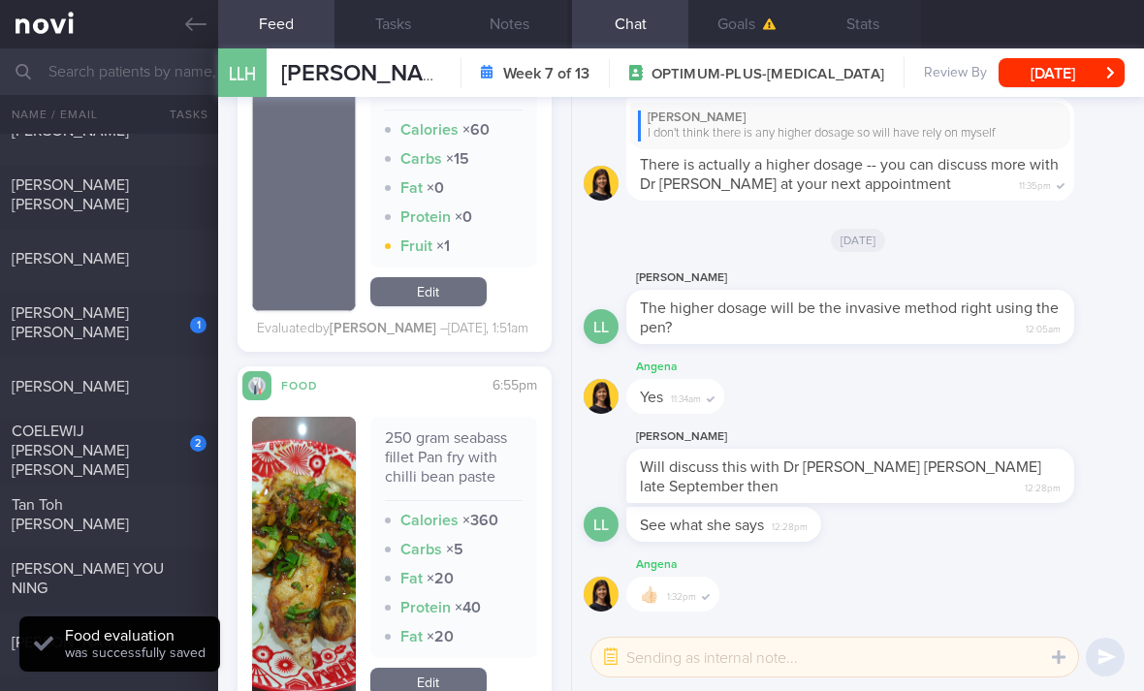
scroll to position [565, 0]
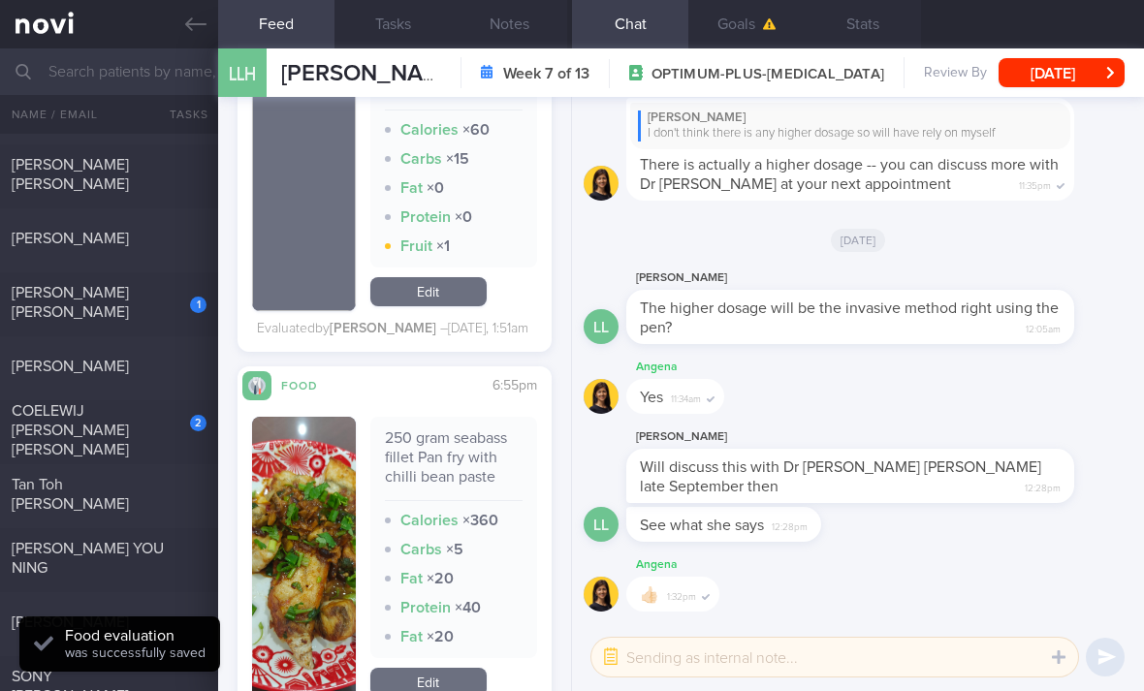
click at [173, 283] on div "1" at bounding box center [185, 298] width 43 height 30
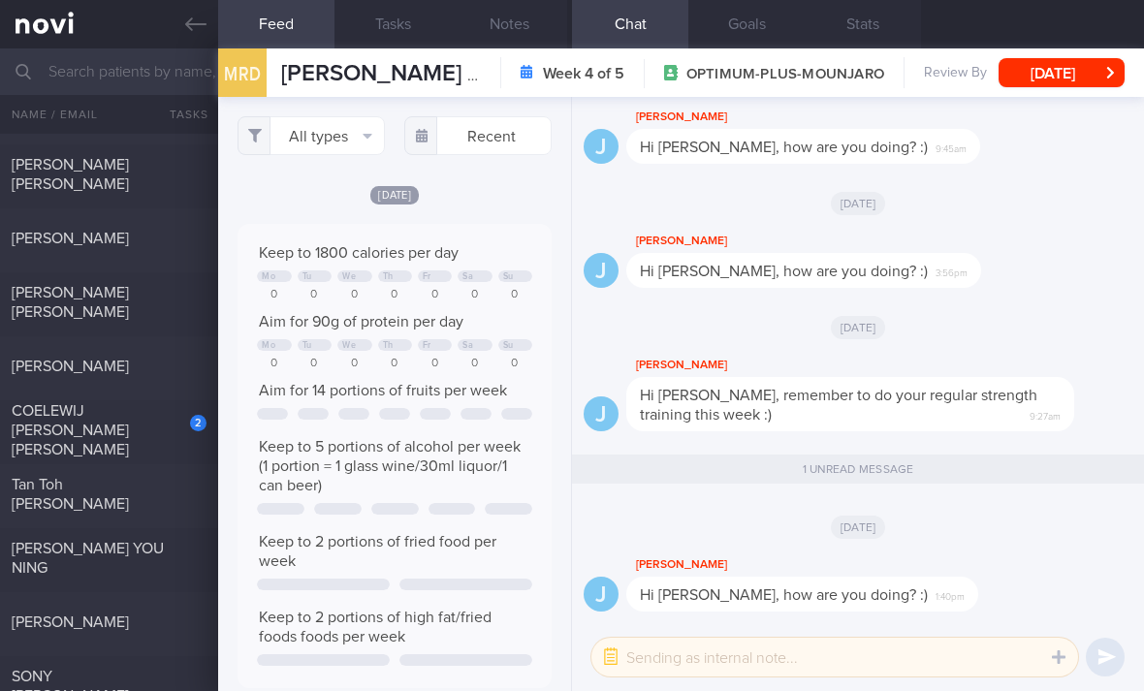
scroll to position [72, 288]
click at [174, 401] on div "2" at bounding box center [185, 416] width 43 height 30
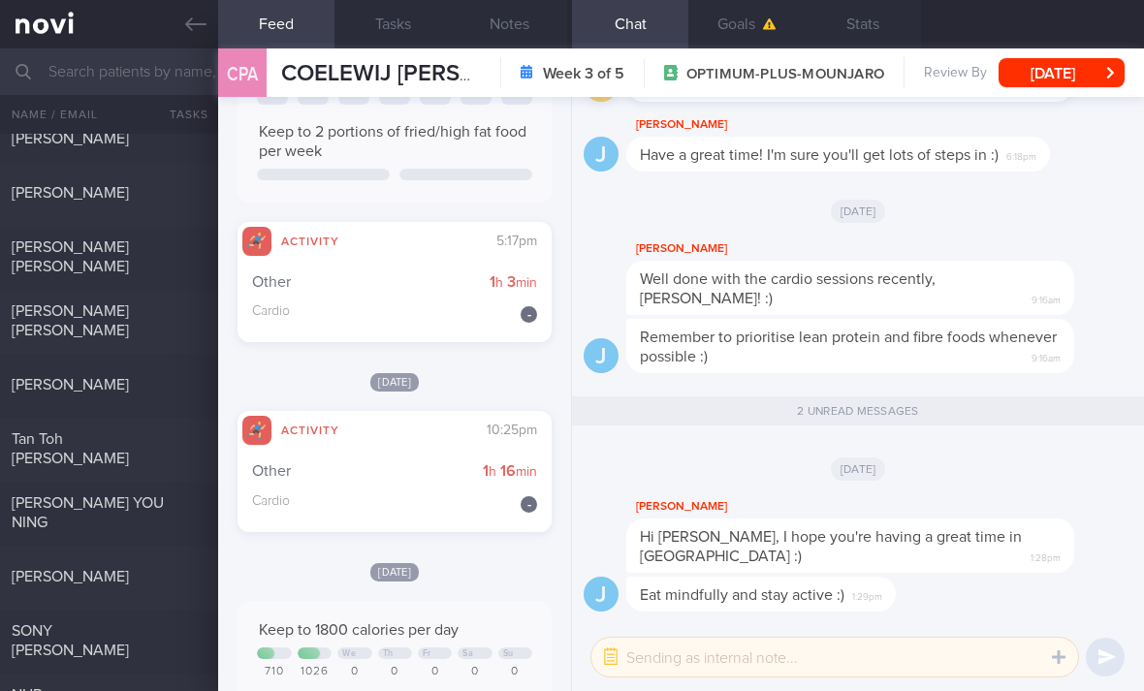
scroll to position [623, 0]
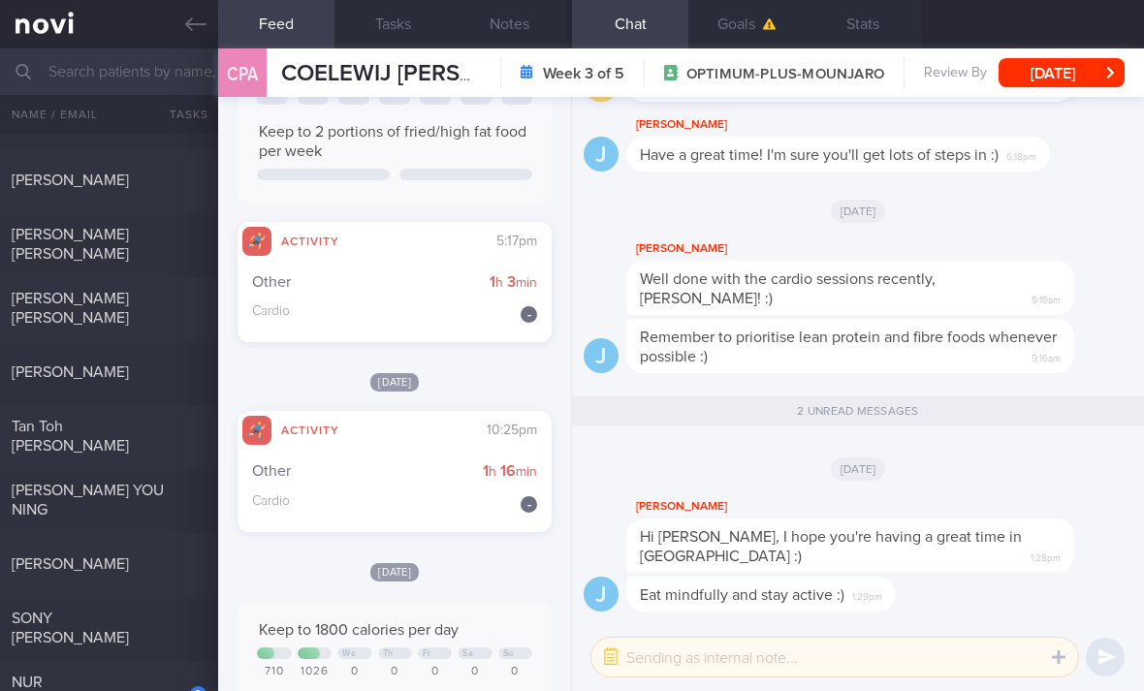
click at [158, 417] on div "Tan Toh [PERSON_NAME]" at bounding box center [107, 436] width 190 height 39
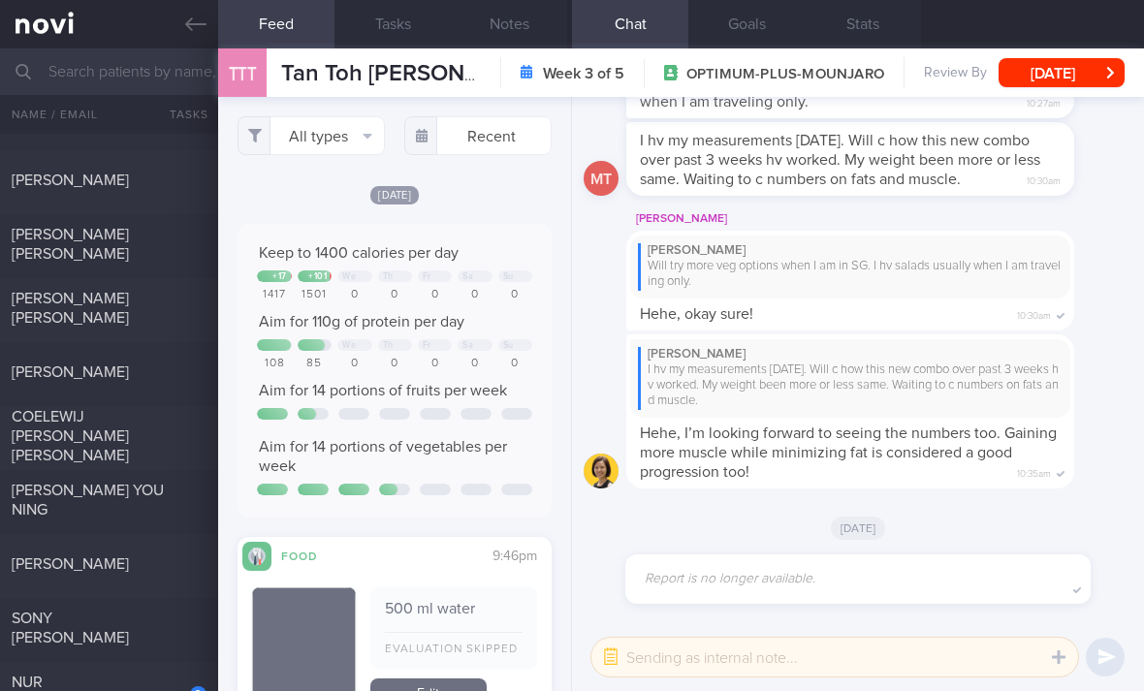
click at [356, 116] on button "All types" at bounding box center [310, 135] width 147 height 39
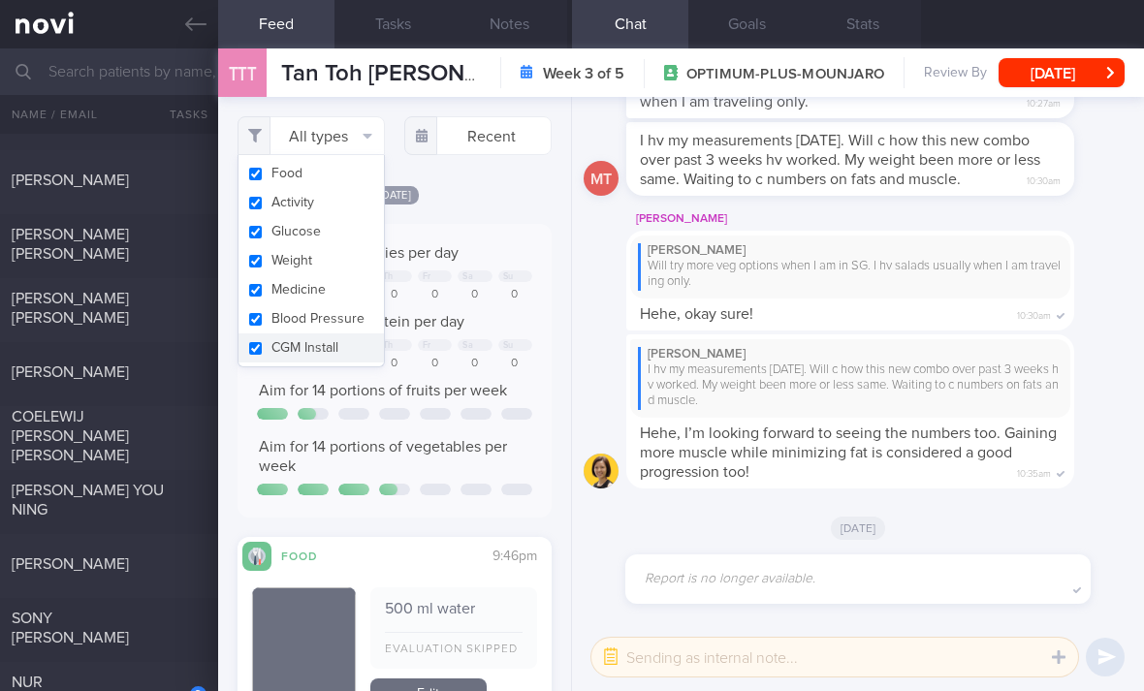
click at [349, 188] on button "Activity" at bounding box center [310, 202] width 145 height 29
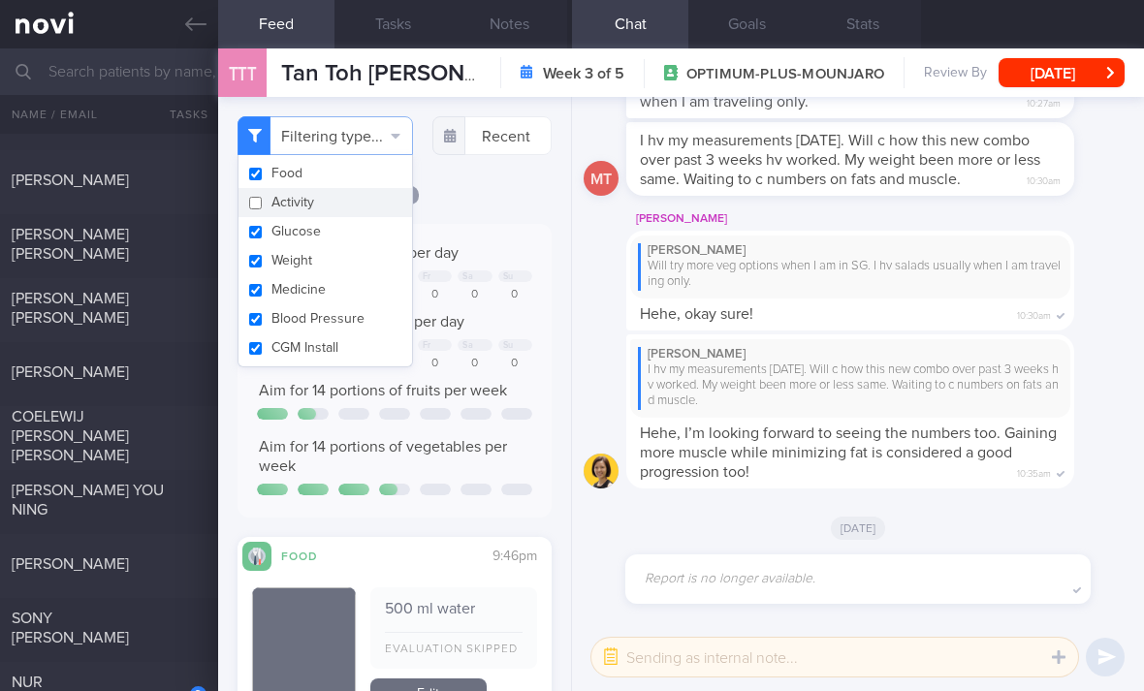
click at [348, 217] on button "Glucose" at bounding box center [324, 231] width 173 height 29
click at [351, 246] on button "Weight" at bounding box center [324, 260] width 173 height 29
click at [351, 275] on button "Medicine" at bounding box center [324, 289] width 173 height 29
click at [360, 304] on button "Blood Pressure" at bounding box center [324, 318] width 173 height 29
click at [361, 333] on button "CGM Install" at bounding box center [324, 347] width 173 height 29
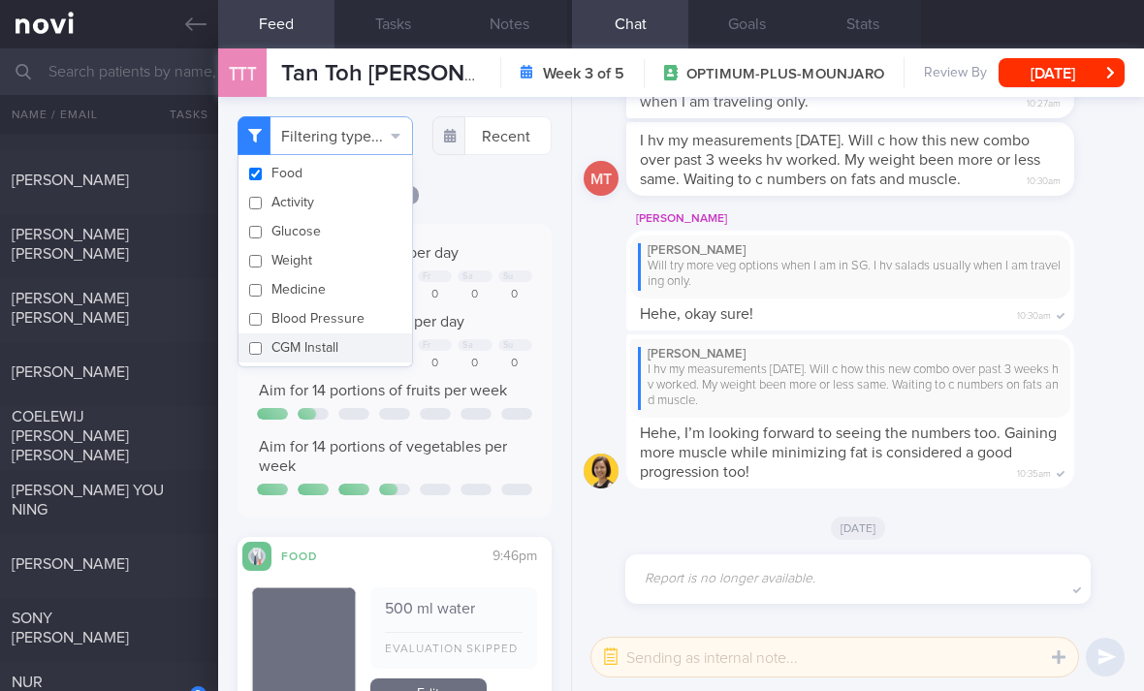
click at [491, 142] on div "Filtering type... Food Activity Glucose Weight Medicine Blood Pressure [MEDICAL…" at bounding box center [394, 394] width 353 height 594
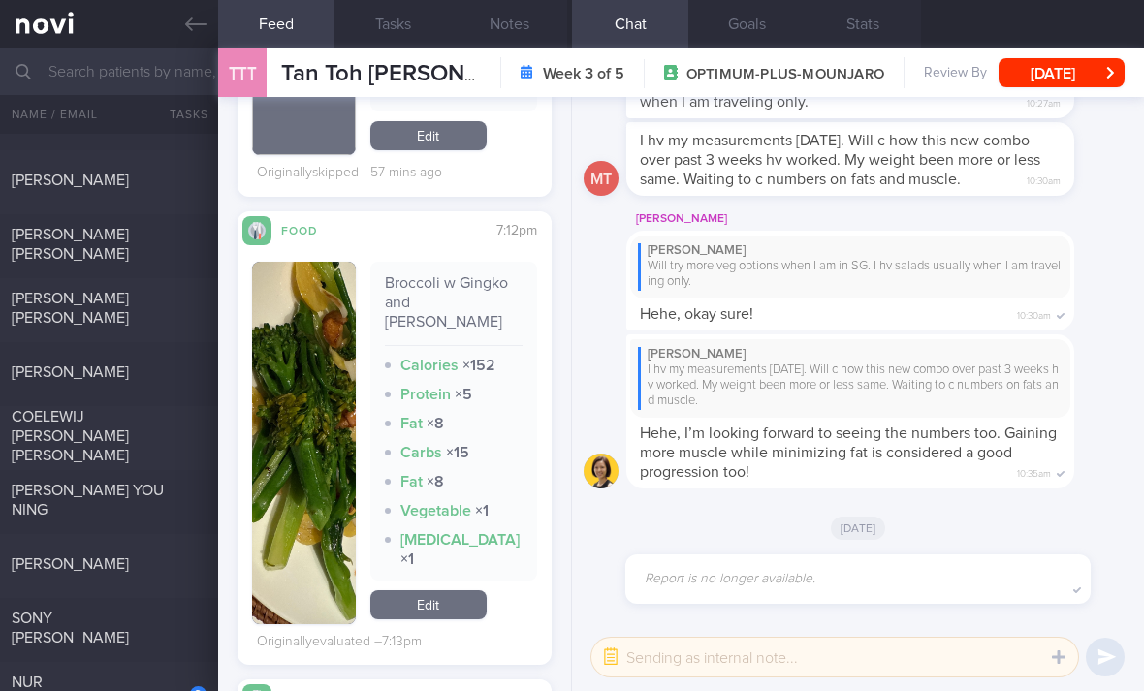
scroll to position [748, 0]
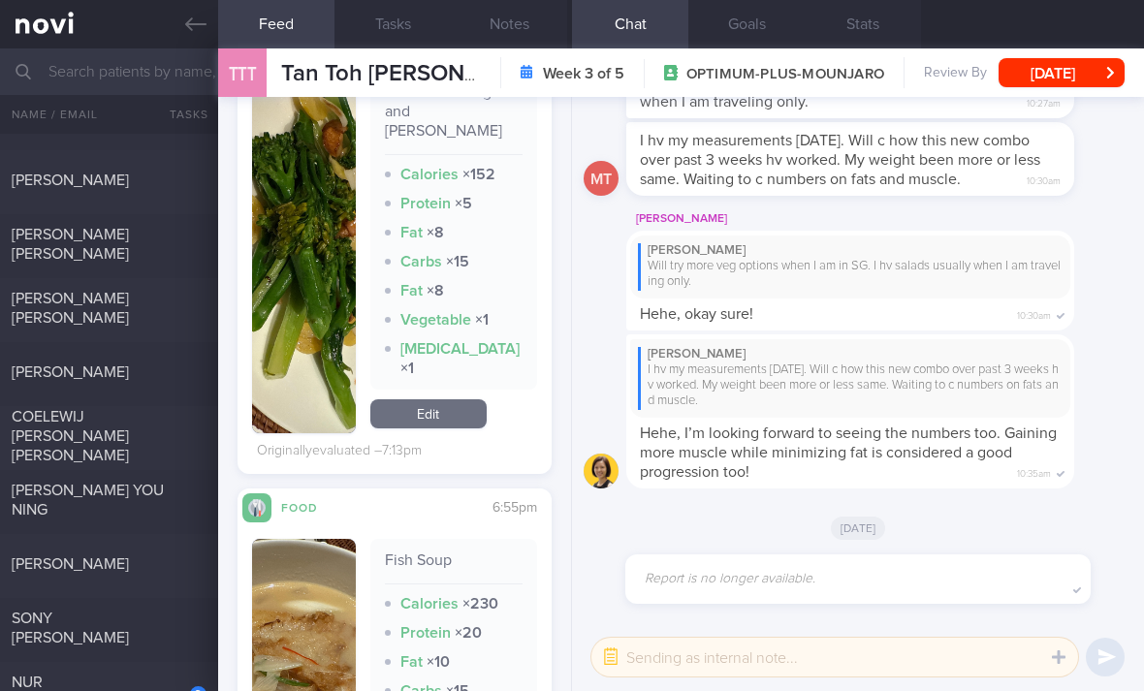
click at [455, 399] on link "Edit" at bounding box center [428, 413] width 116 height 29
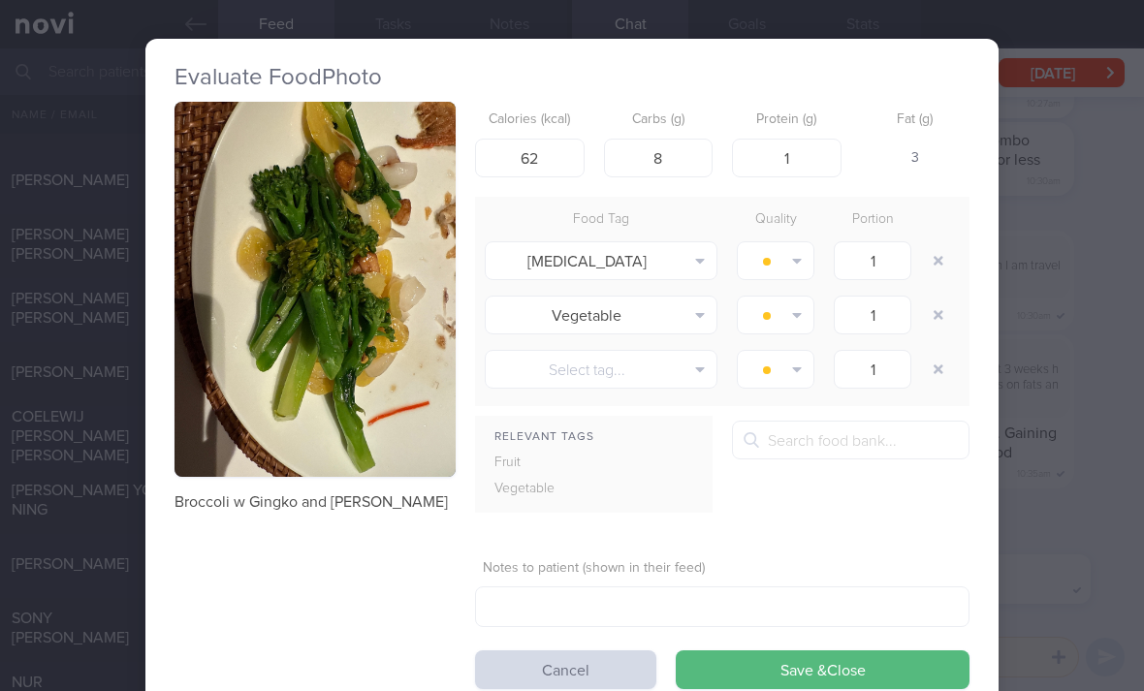
click at [934, 243] on button "button" at bounding box center [938, 260] width 35 height 35
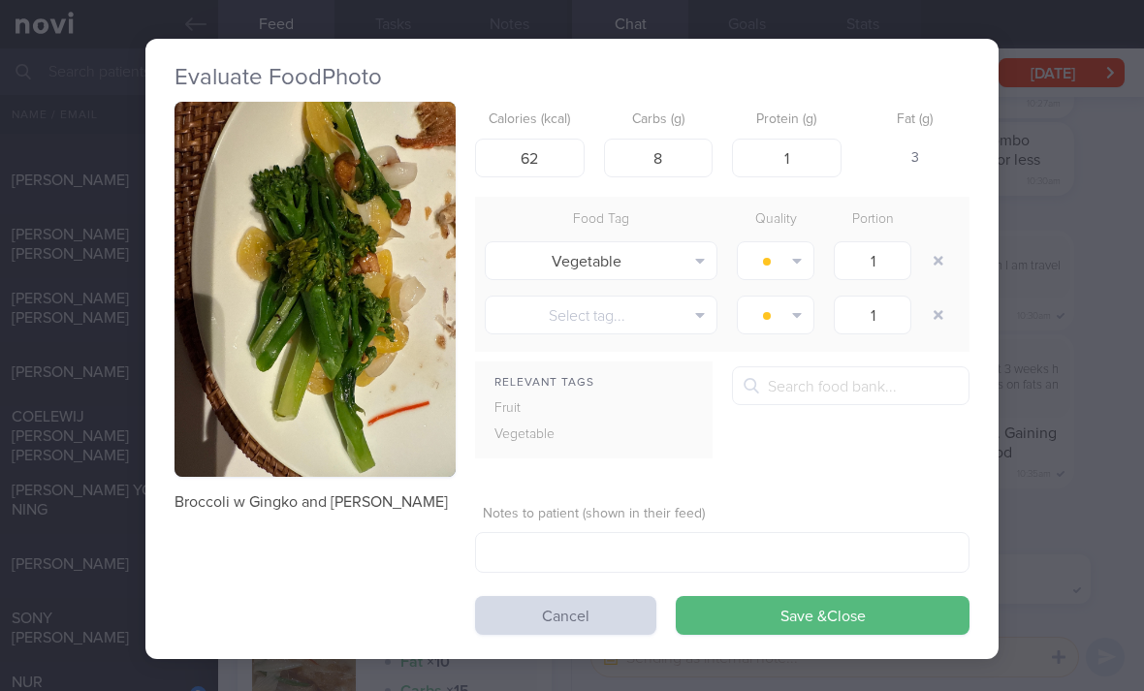
click at [805, 596] on button "Save & Close" at bounding box center [823, 615] width 294 height 39
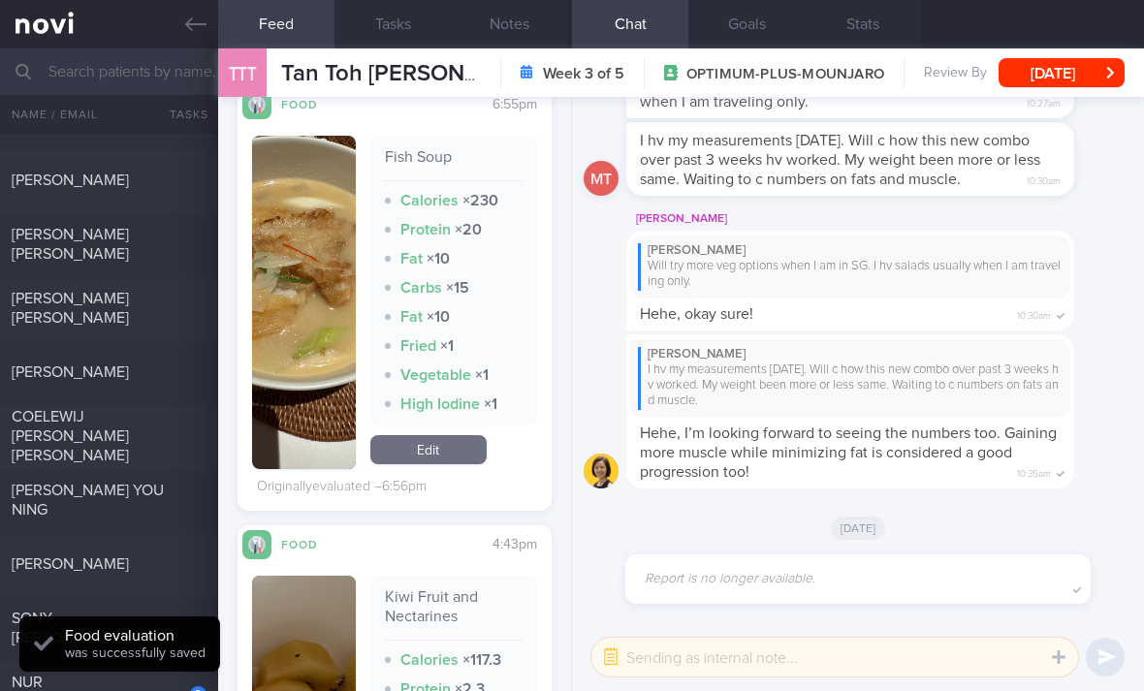
scroll to position [1107, 0]
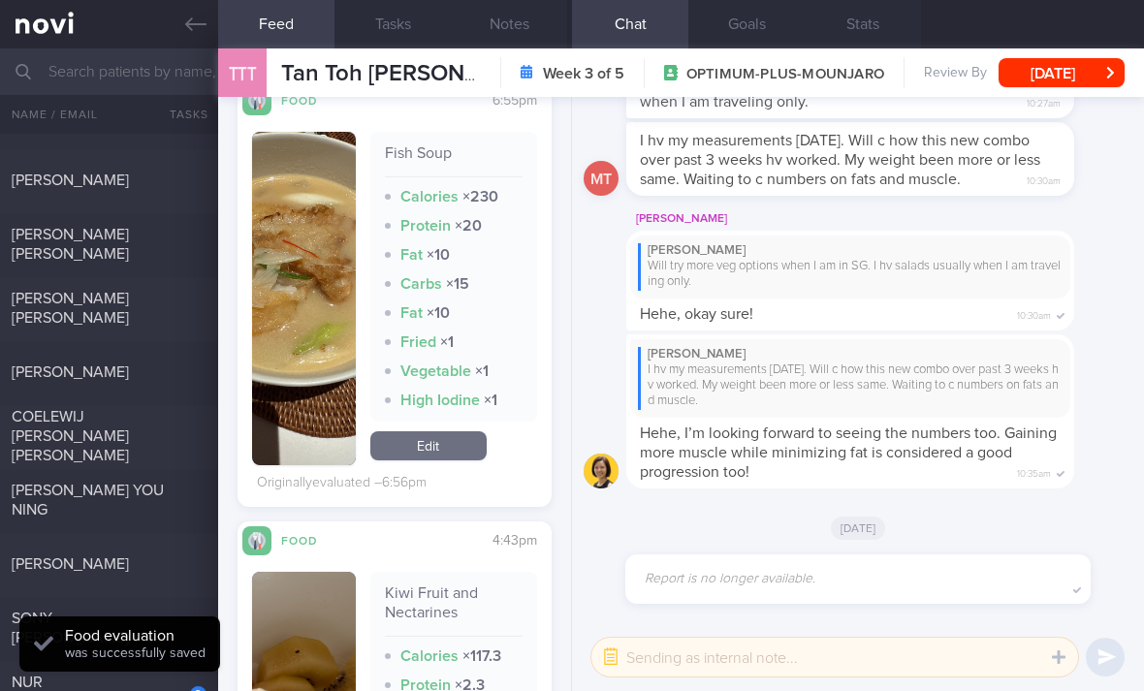
click at [436, 431] on link "Edit" at bounding box center [428, 445] width 116 height 29
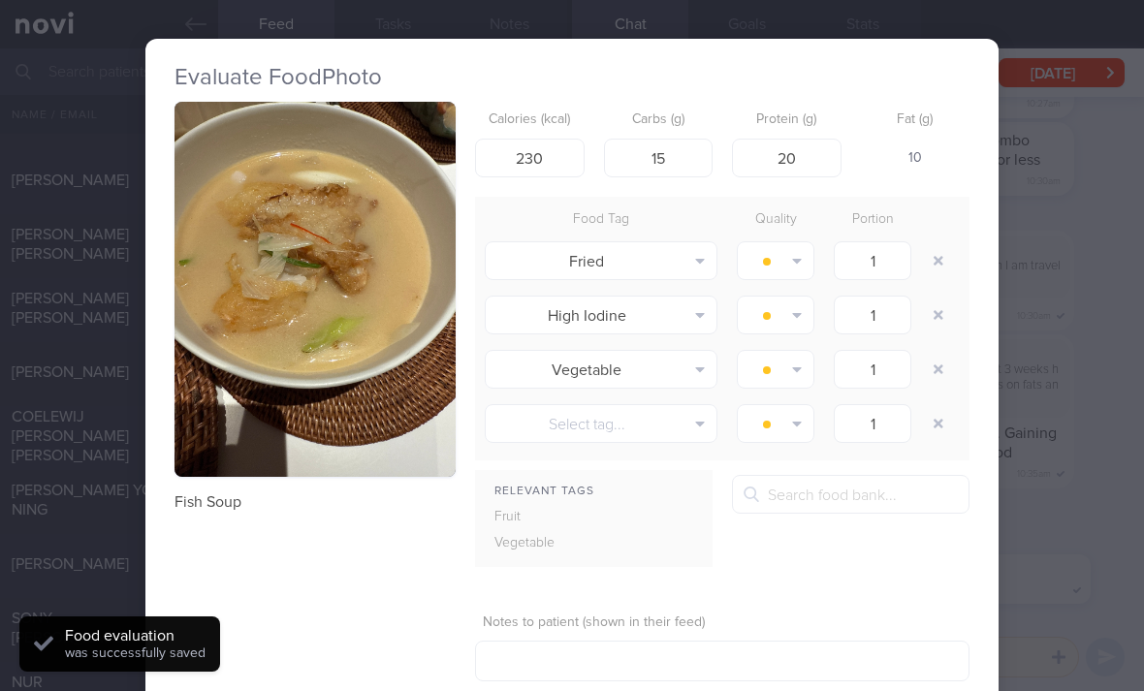
click at [937, 243] on button "button" at bounding box center [938, 260] width 35 height 35
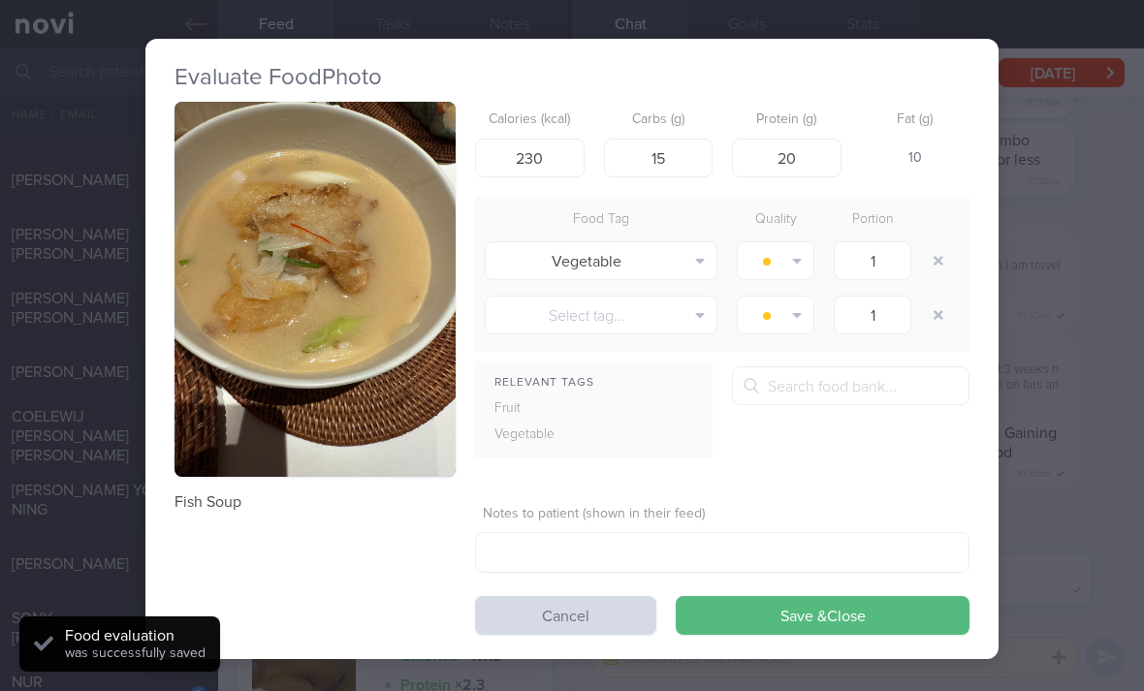
click at [943, 243] on button "button" at bounding box center [938, 260] width 35 height 35
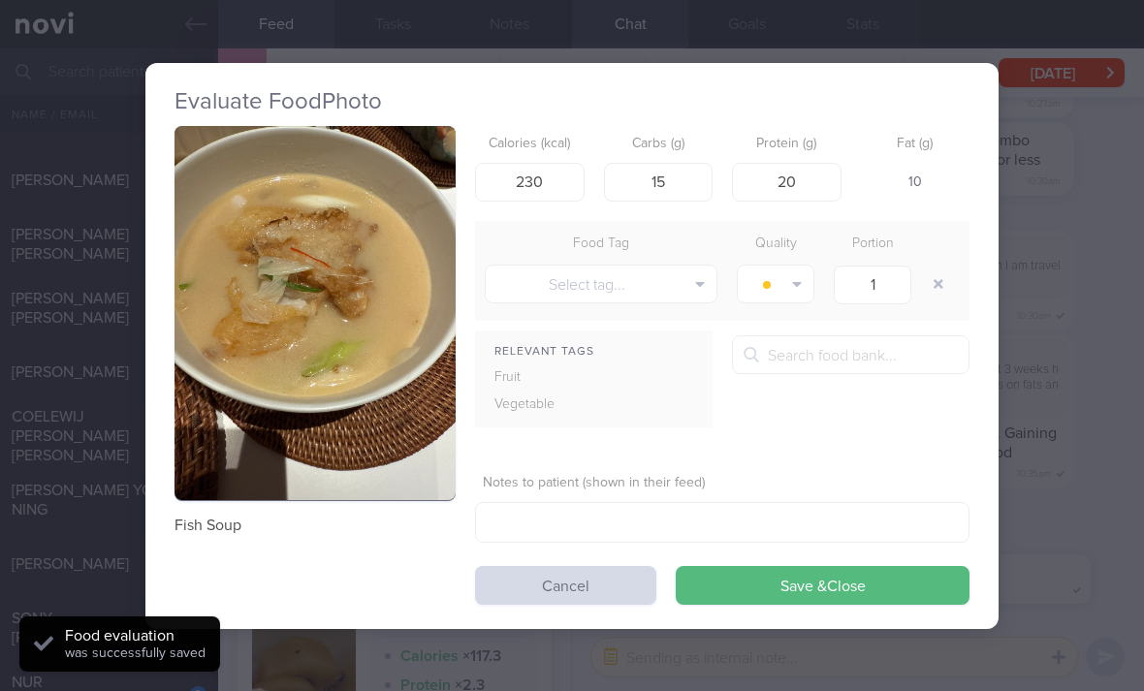
click at [808, 566] on button "Save & Close" at bounding box center [823, 585] width 294 height 39
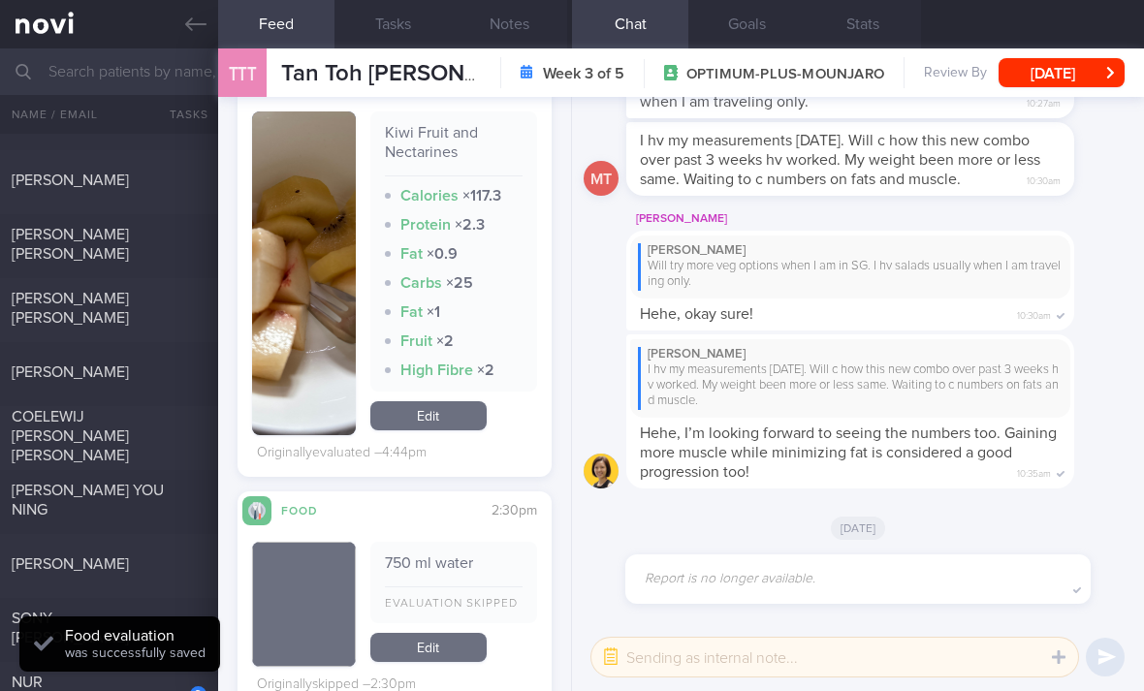
scroll to position [1491, 0]
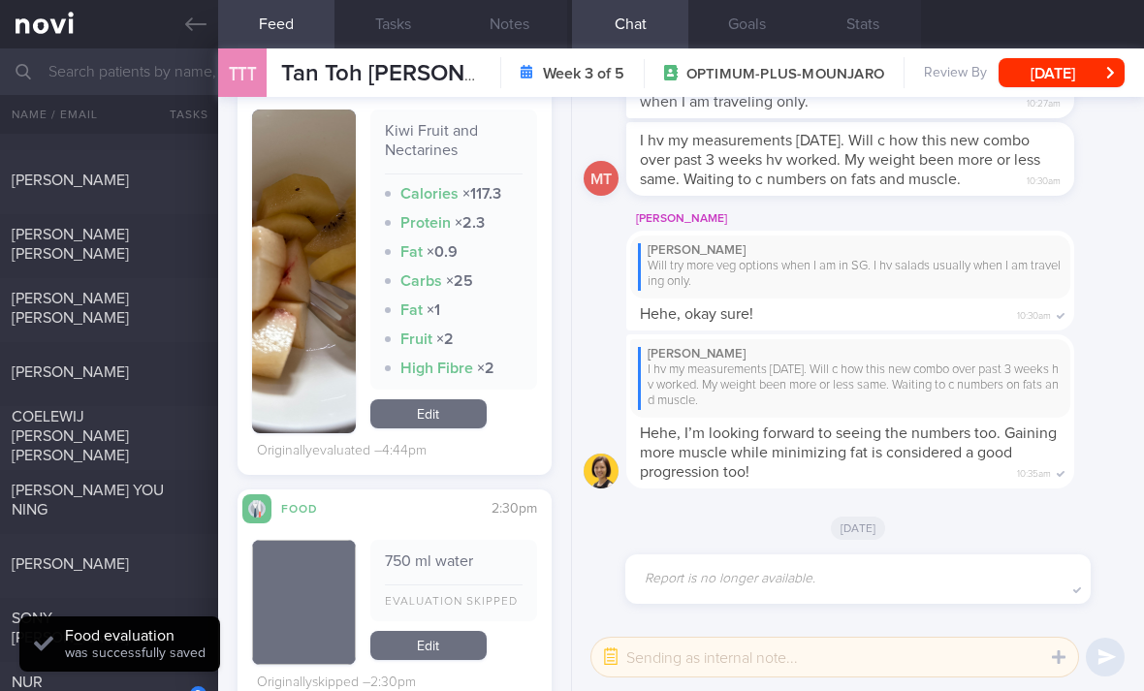
click at [463, 399] on link "Edit" at bounding box center [428, 413] width 116 height 29
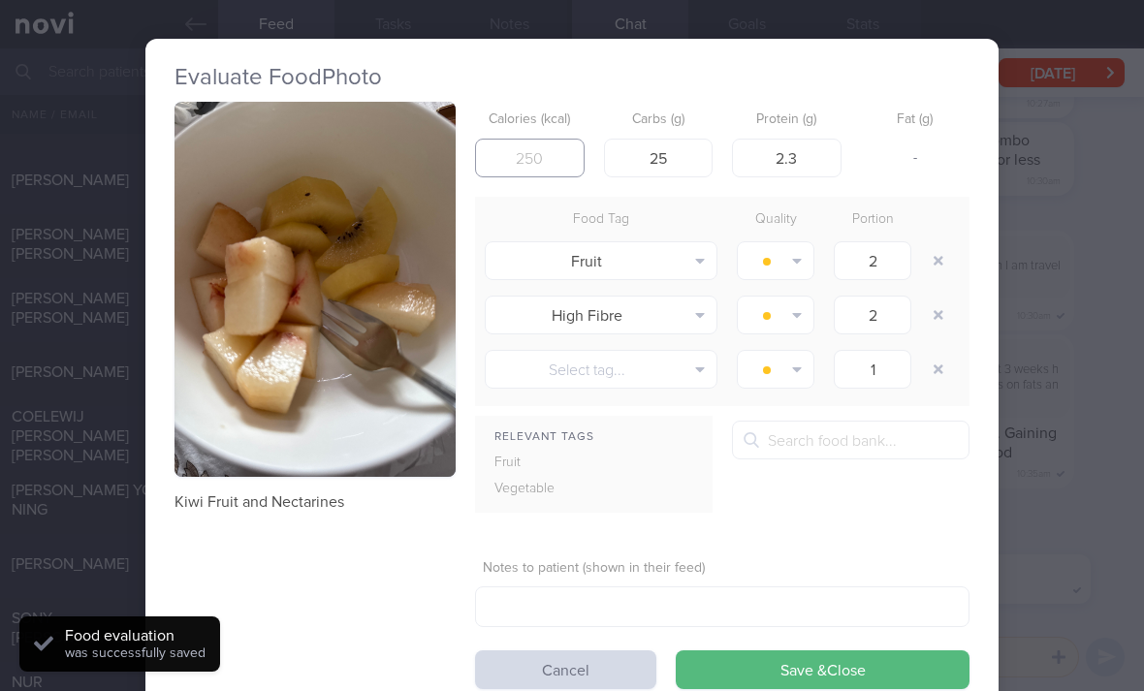
click at [517, 139] on input "number" at bounding box center [530, 158] width 110 height 39
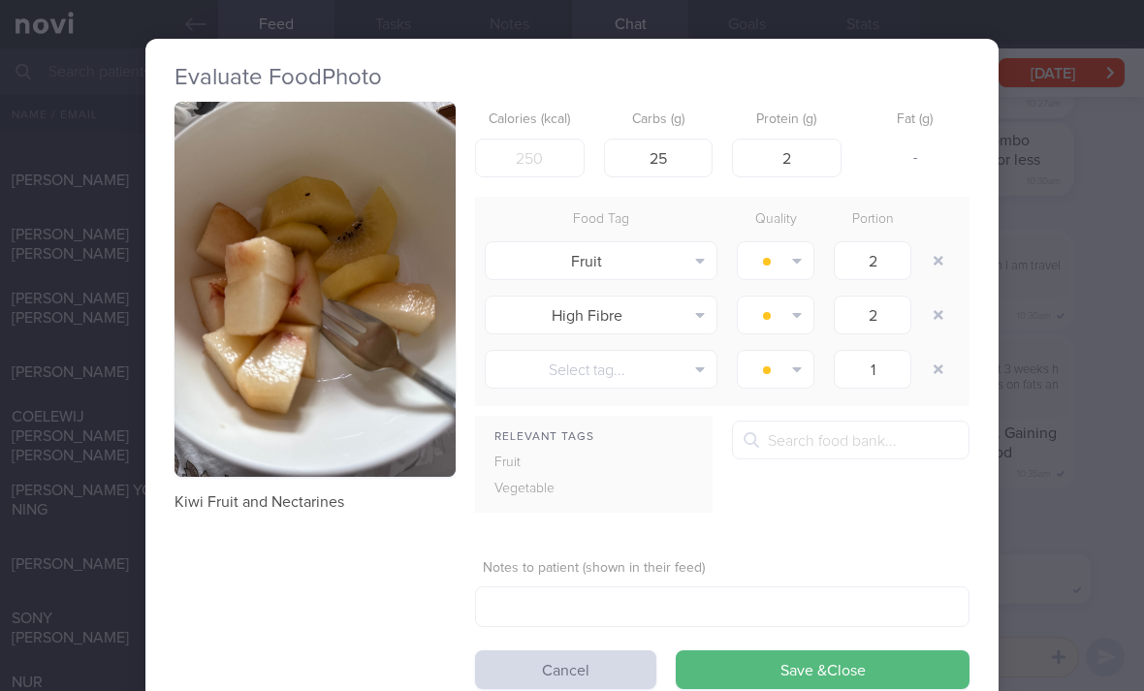
click at [942, 298] on button "button" at bounding box center [938, 315] width 35 height 35
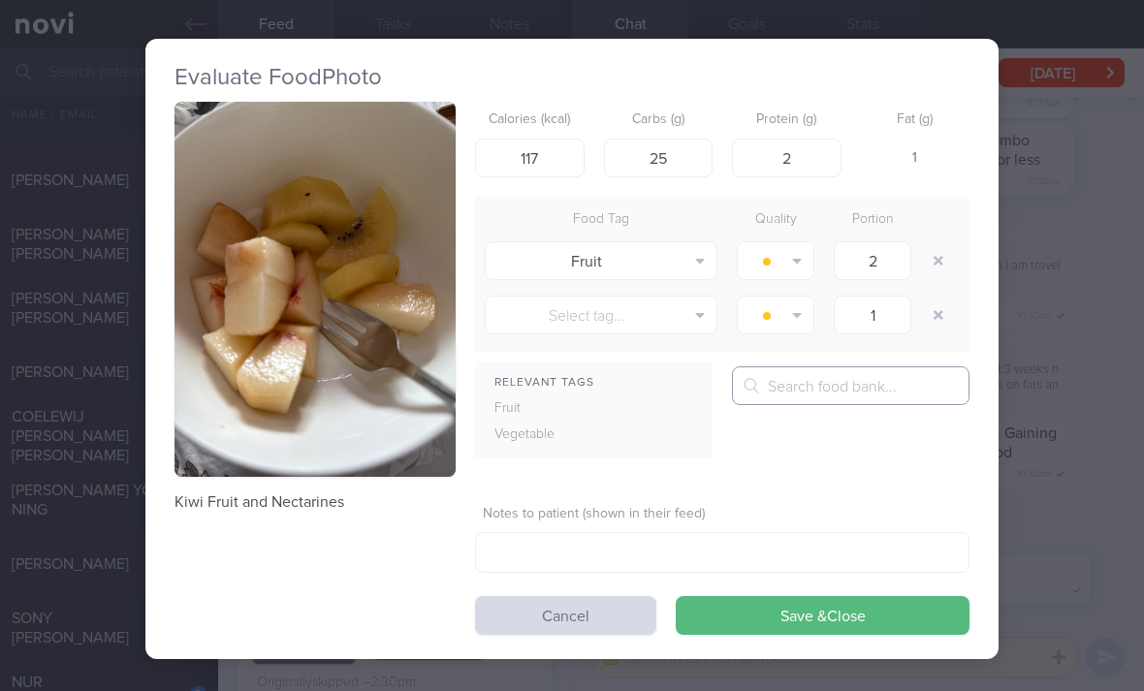
click at [915, 366] on input "text" at bounding box center [850, 385] width 237 height 39
click at [811, 596] on button "Save & Close" at bounding box center [823, 615] width 294 height 39
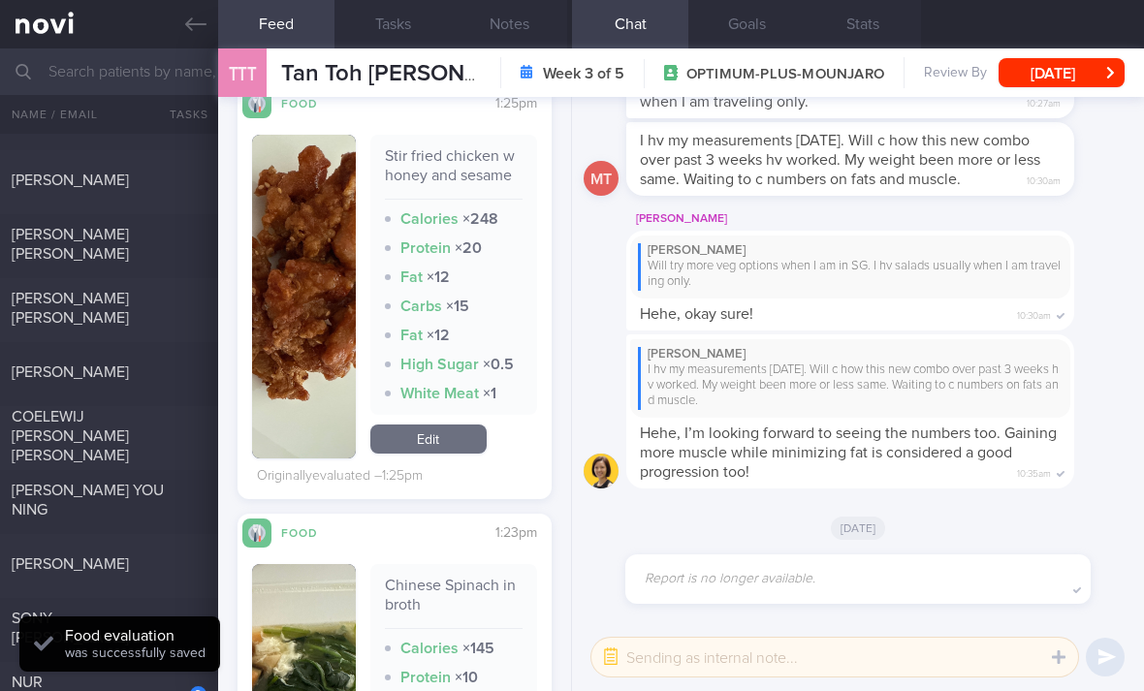
scroll to position [2042, 0]
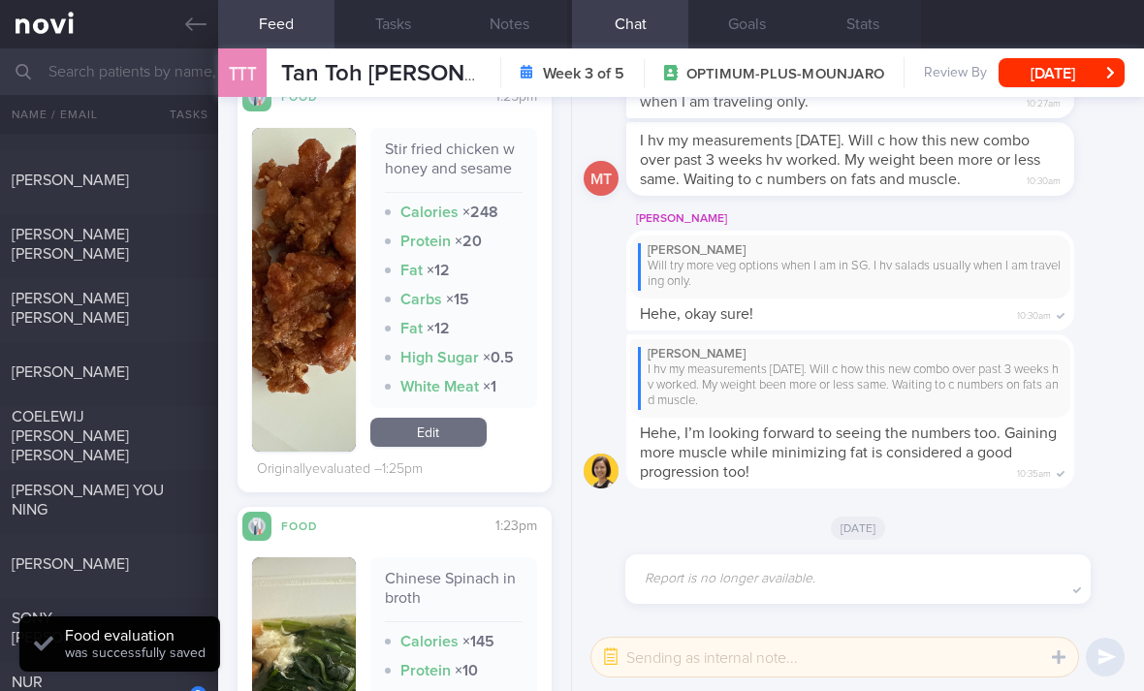
click at [440, 418] on link "Edit" at bounding box center [428, 432] width 116 height 29
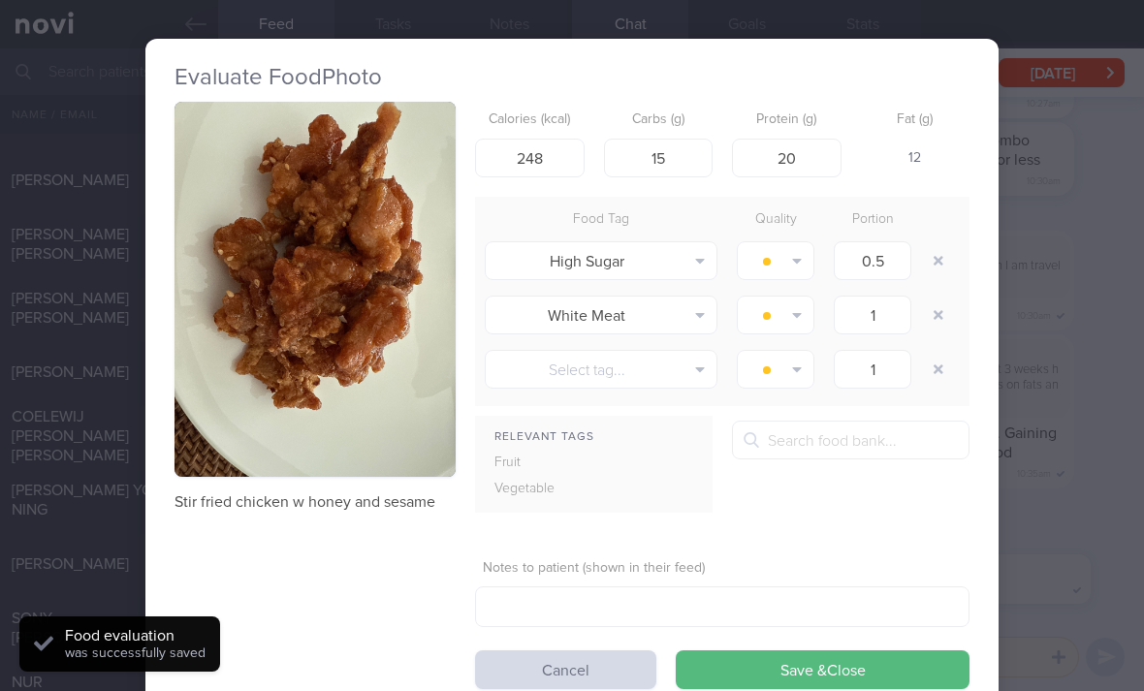
click at [930, 243] on button "button" at bounding box center [938, 260] width 35 height 35
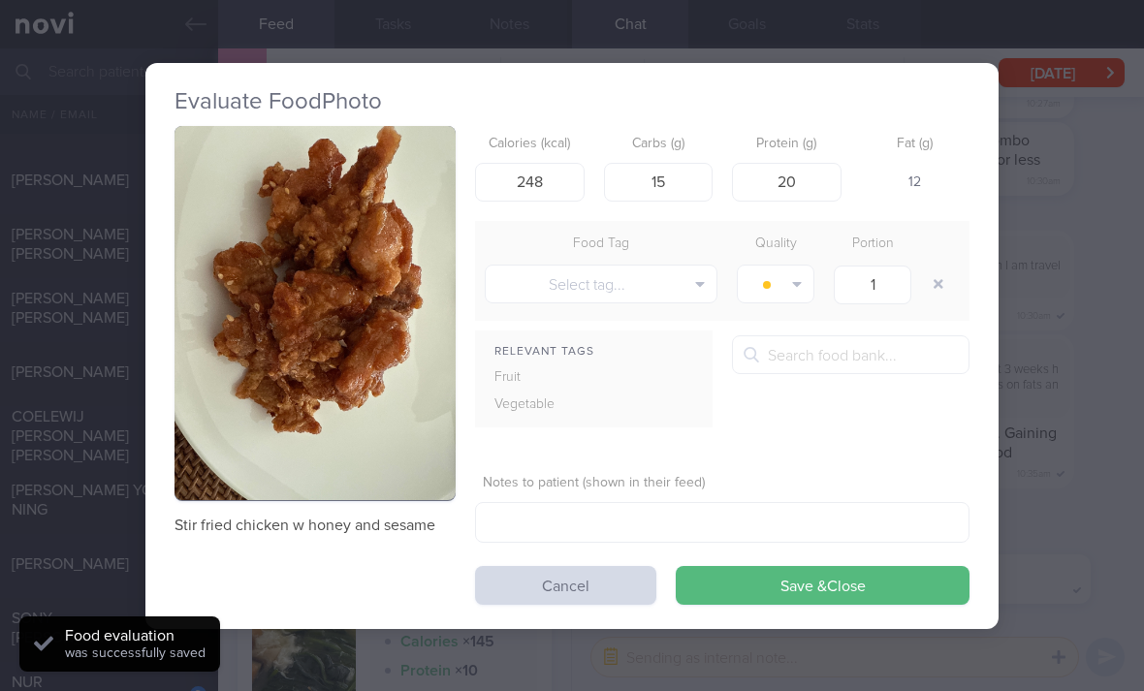
click at [932, 231] on div "Food Tag Quality Portion" at bounding box center [722, 244] width 494 height 27
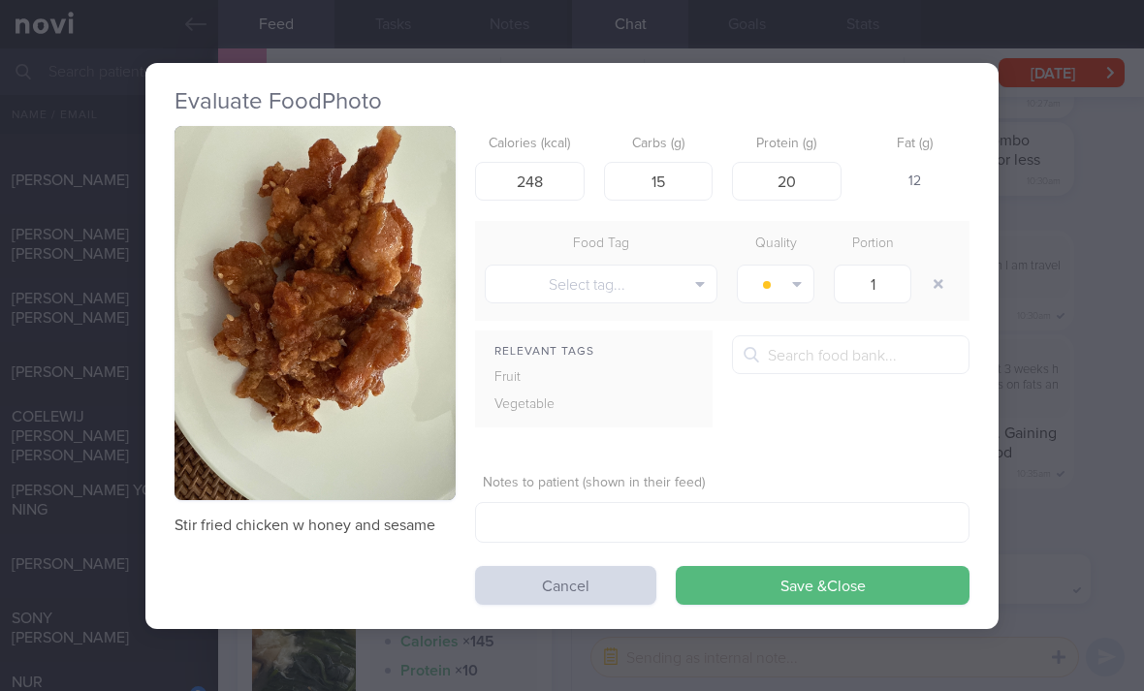
click at [809, 566] on button "Save & Close" at bounding box center [823, 585] width 294 height 39
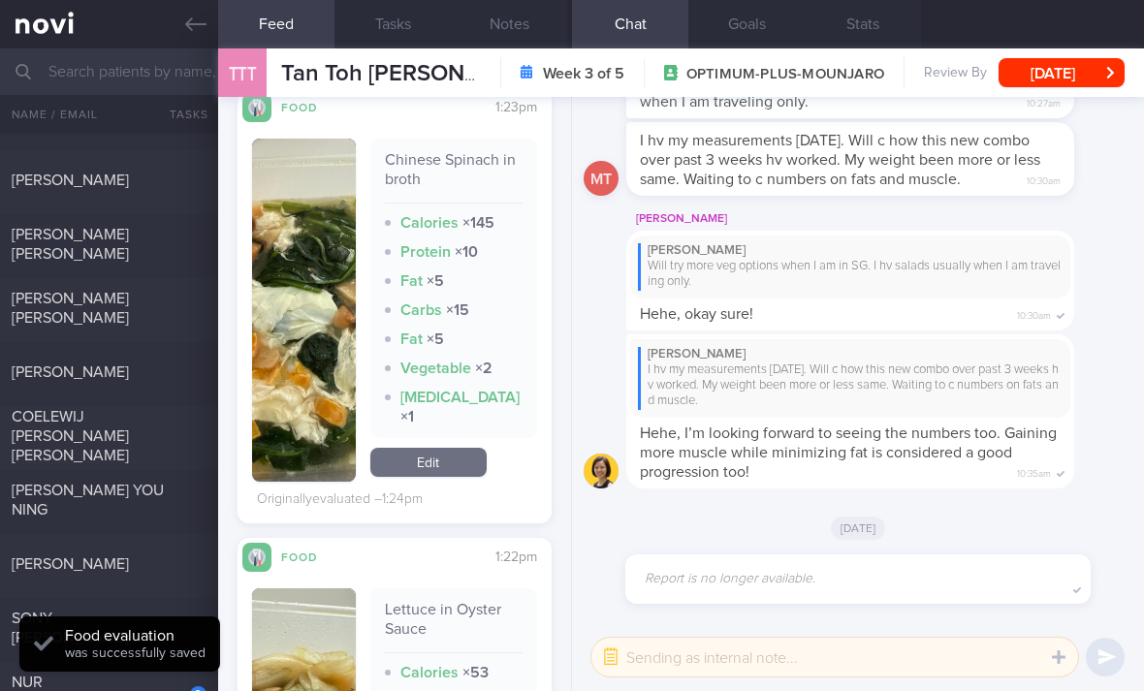
scroll to position [2378, 0]
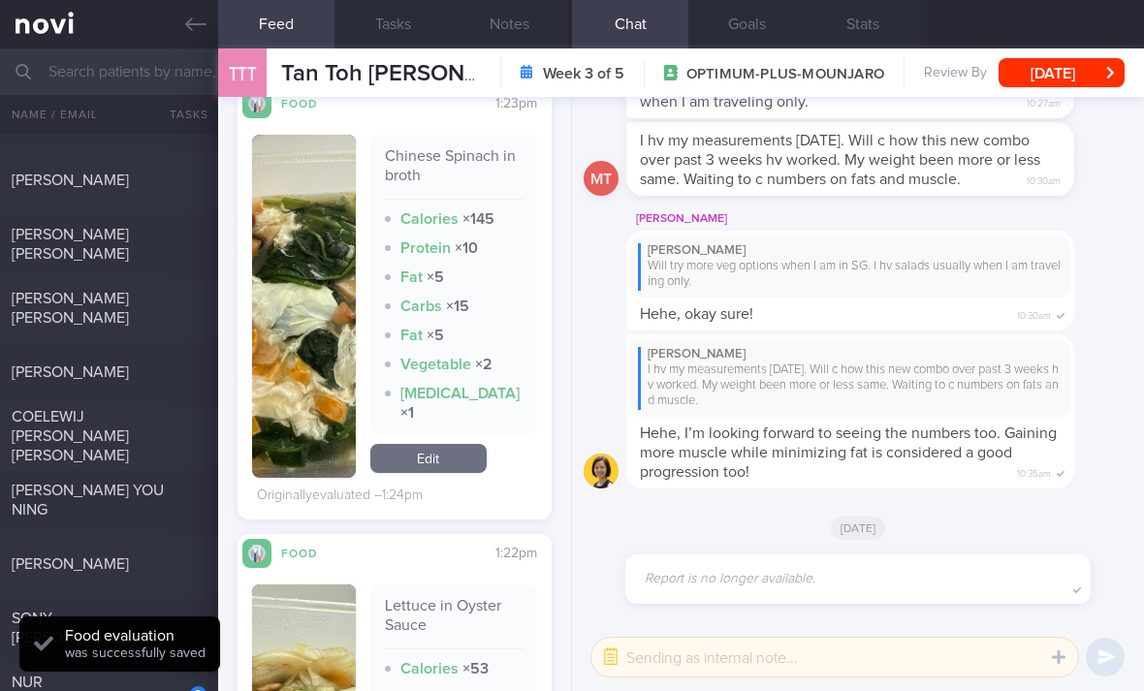
click at [443, 444] on link "Edit" at bounding box center [428, 458] width 116 height 29
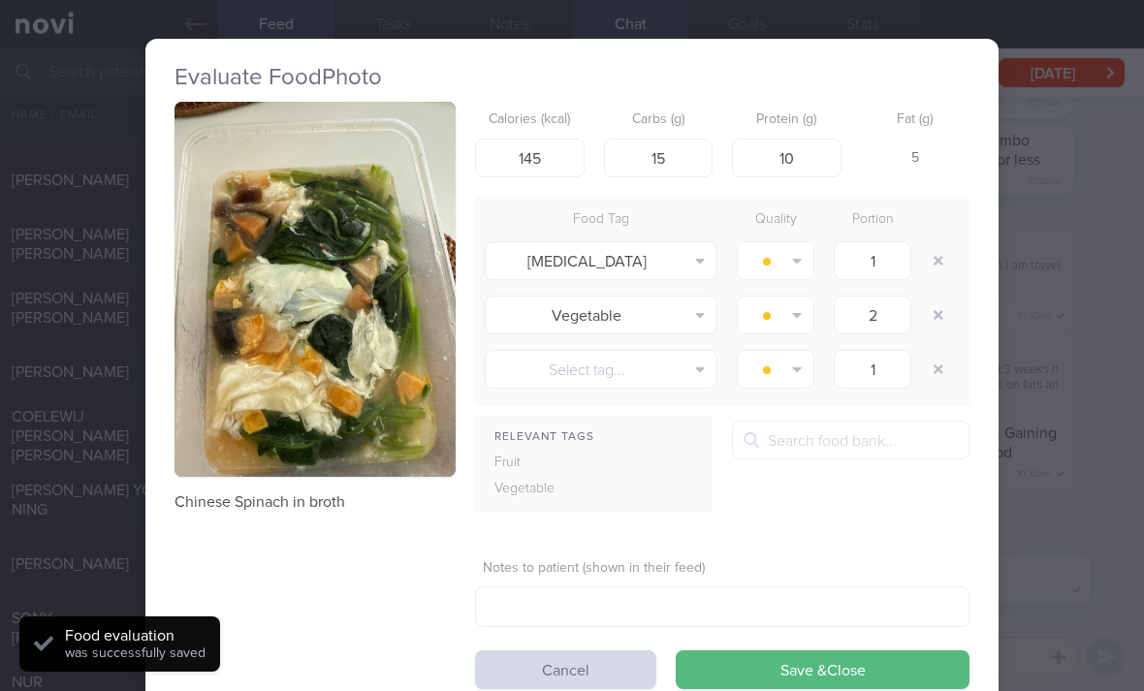
click at [932, 243] on button "button" at bounding box center [938, 260] width 35 height 35
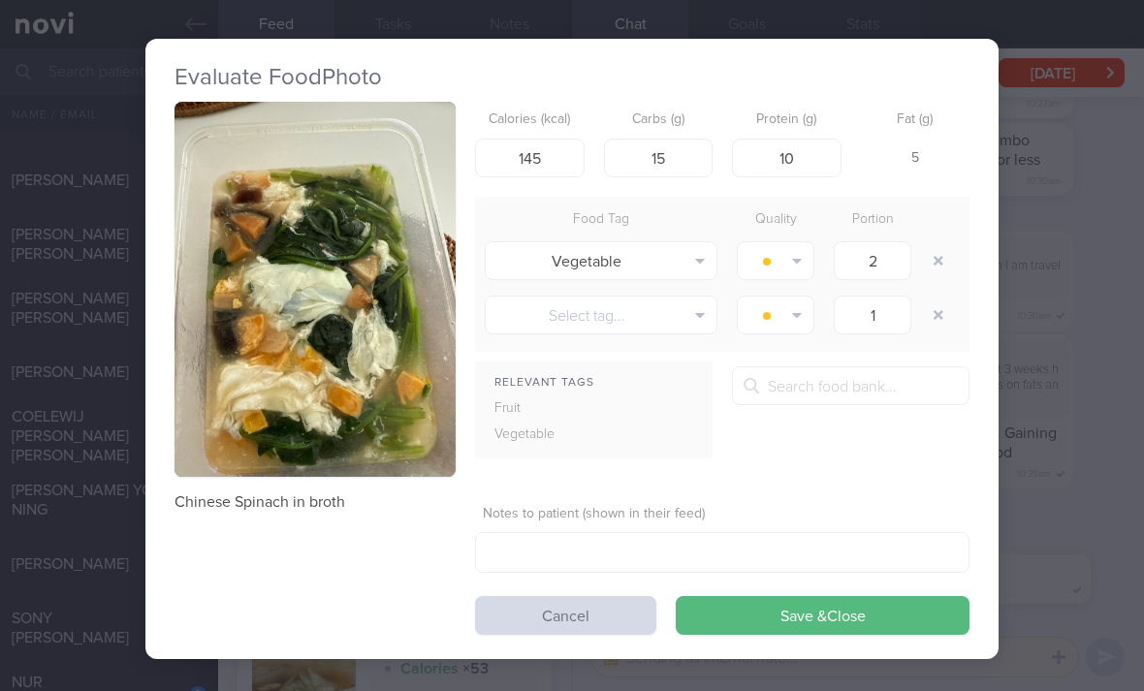
click at [748, 596] on button "Save & Close" at bounding box center [823, 615] width 294 height 39
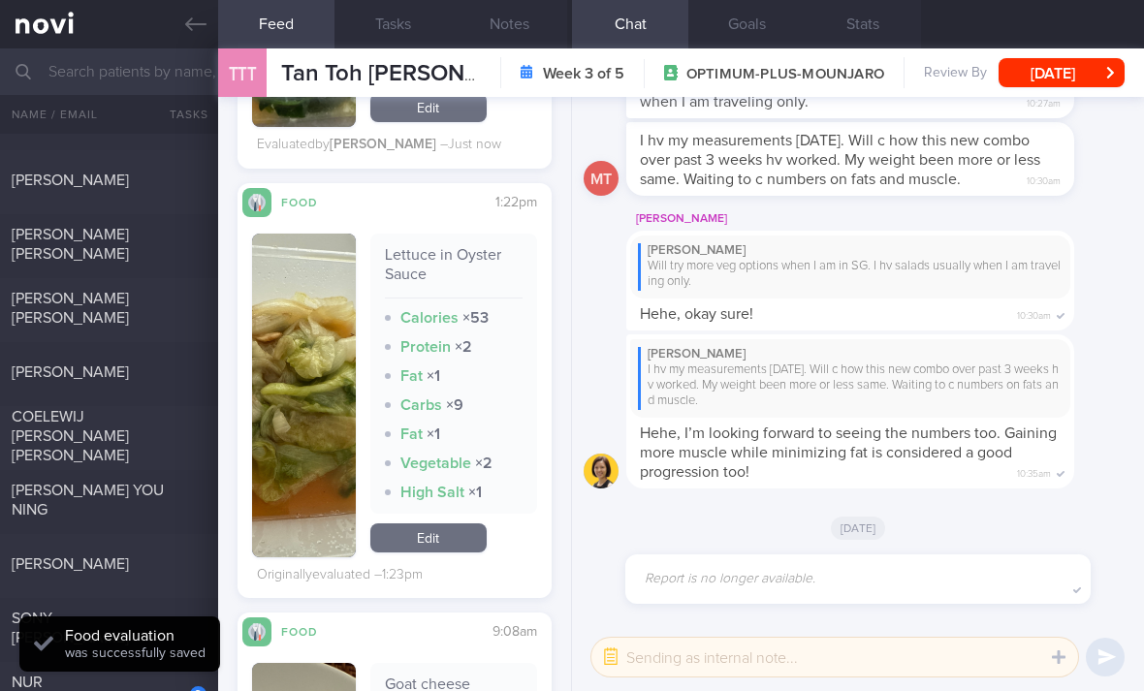
scroll to position [2682, 0]
click at [458, 522] on link "Edit" at bounding box center [428, 536] width 116 height 29
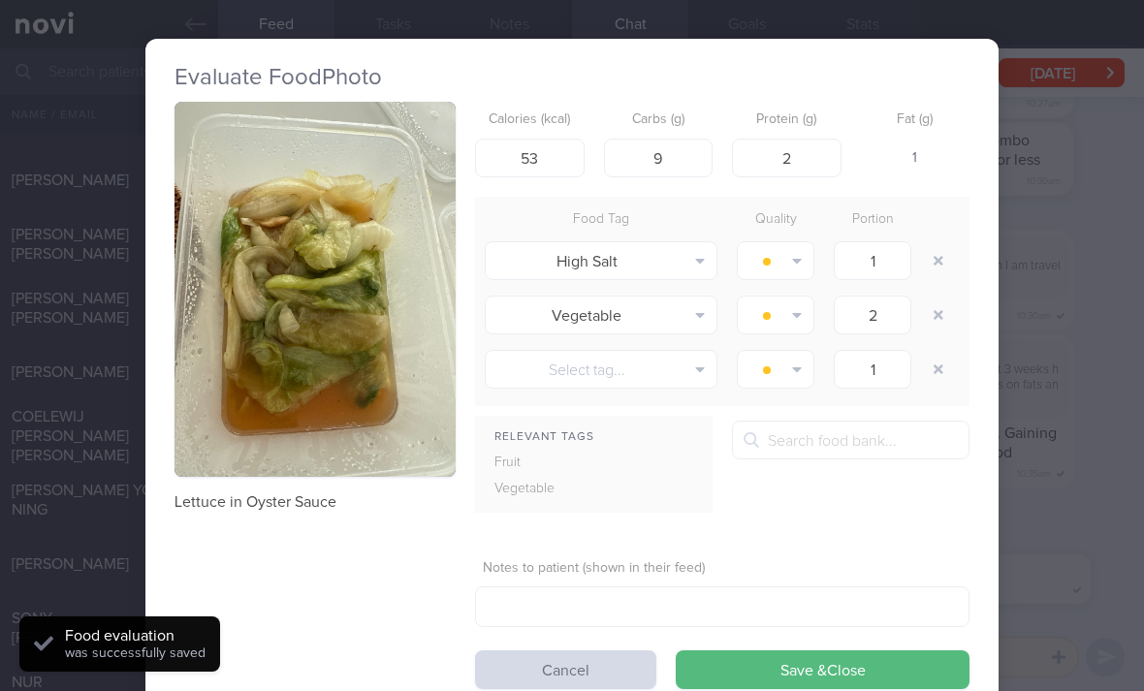
click at [935, 243] on button "button" at bounding box center [938, 260] width 35 height 35
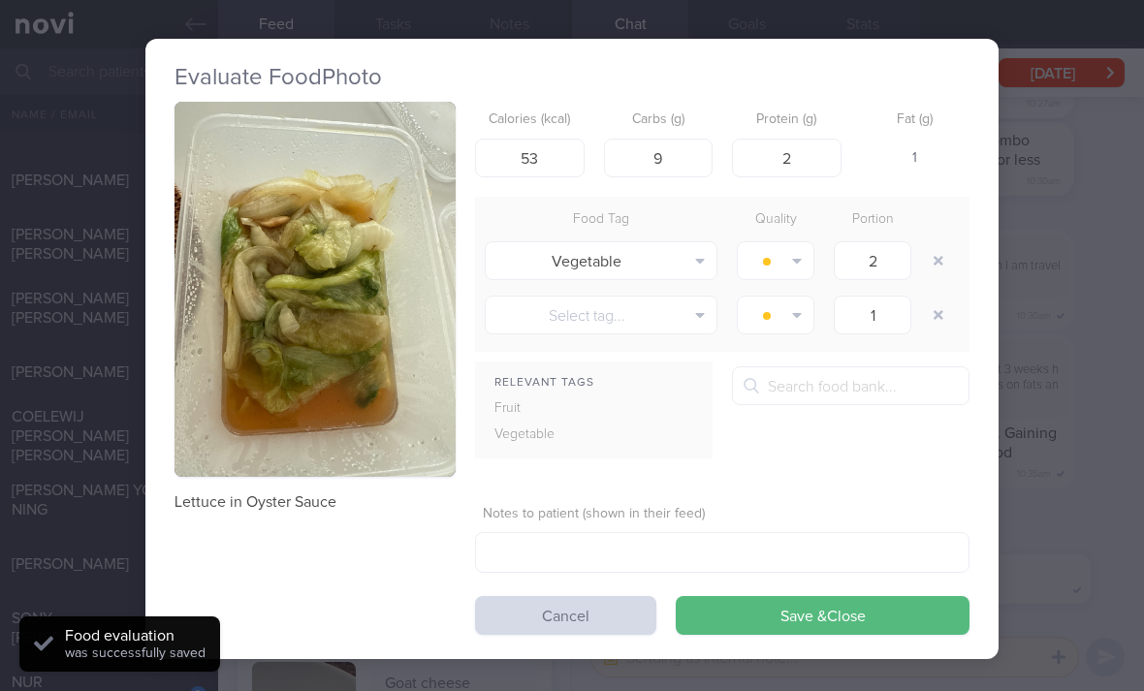
click at [934, 243] on button "button" at bounding box center [938, 260] width 35 height 35
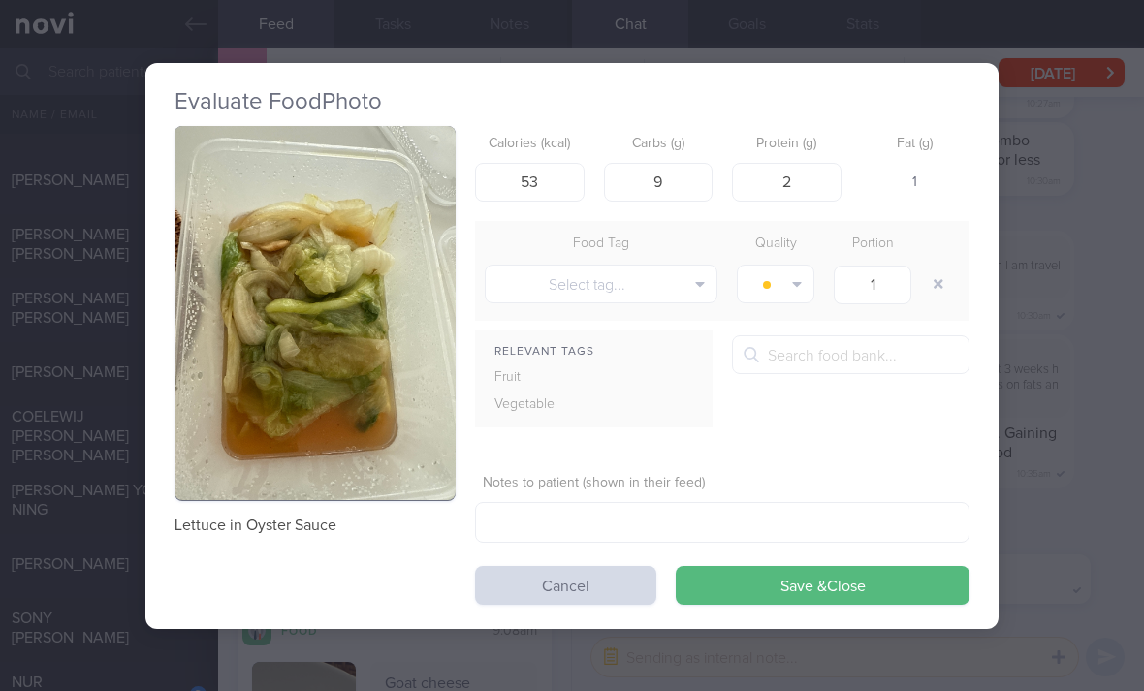
click at [626, 265] on button "Select tag..." at bounding box center [601, 284] width 233 height 39
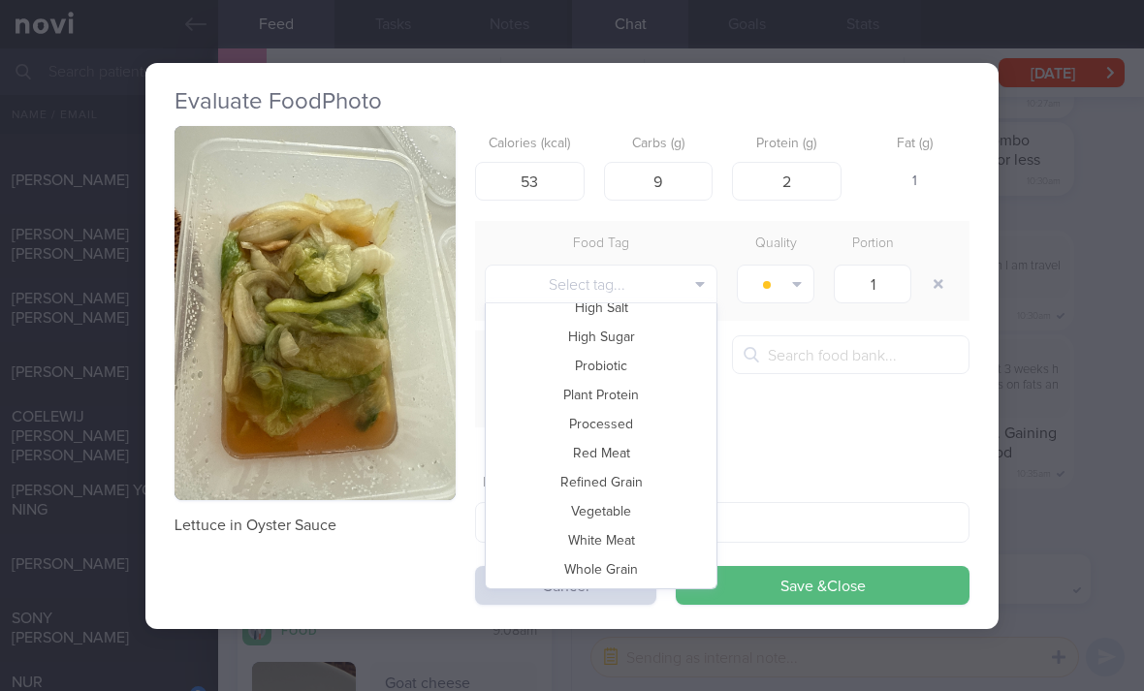
click at [651, 497] on button "Vegetable" at bounding box center [601, 511] width 231 height 29
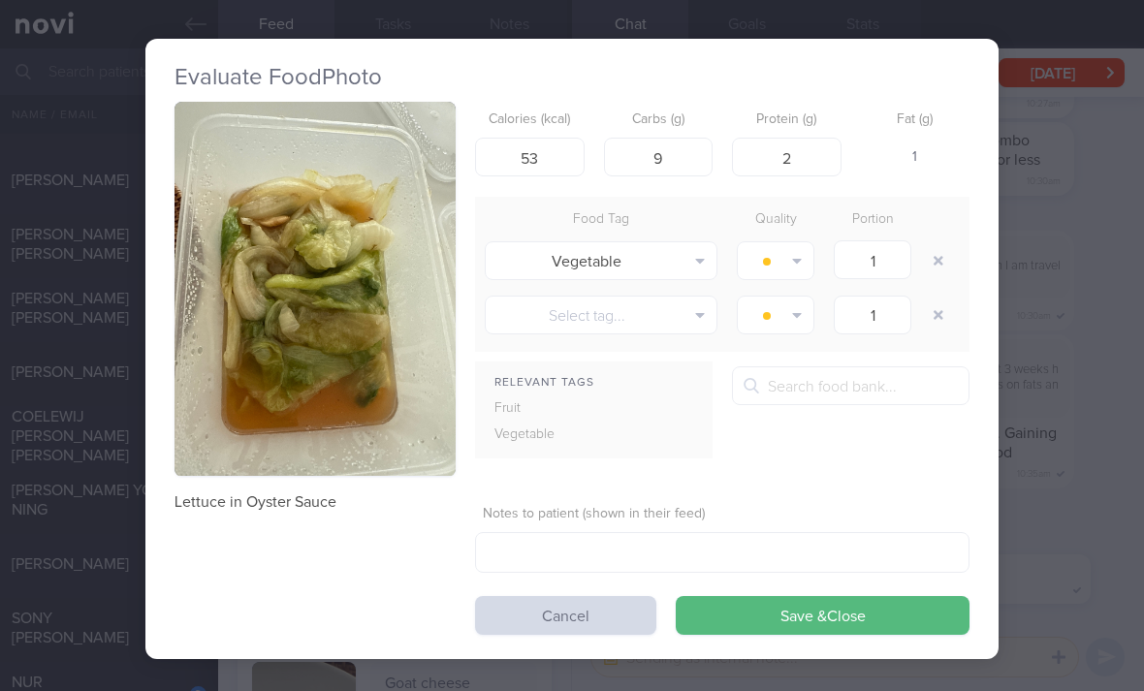
click at [785, 241] on button "button" at bounding box center [776, 260] width 78 height 39
click at [803, 342] on button "Eat anytime" at bounding box center [809, 356] width 143 height 29
click at [769, 596] on button "Save & Close" at bounding box center [823, 615] width 294 height 39
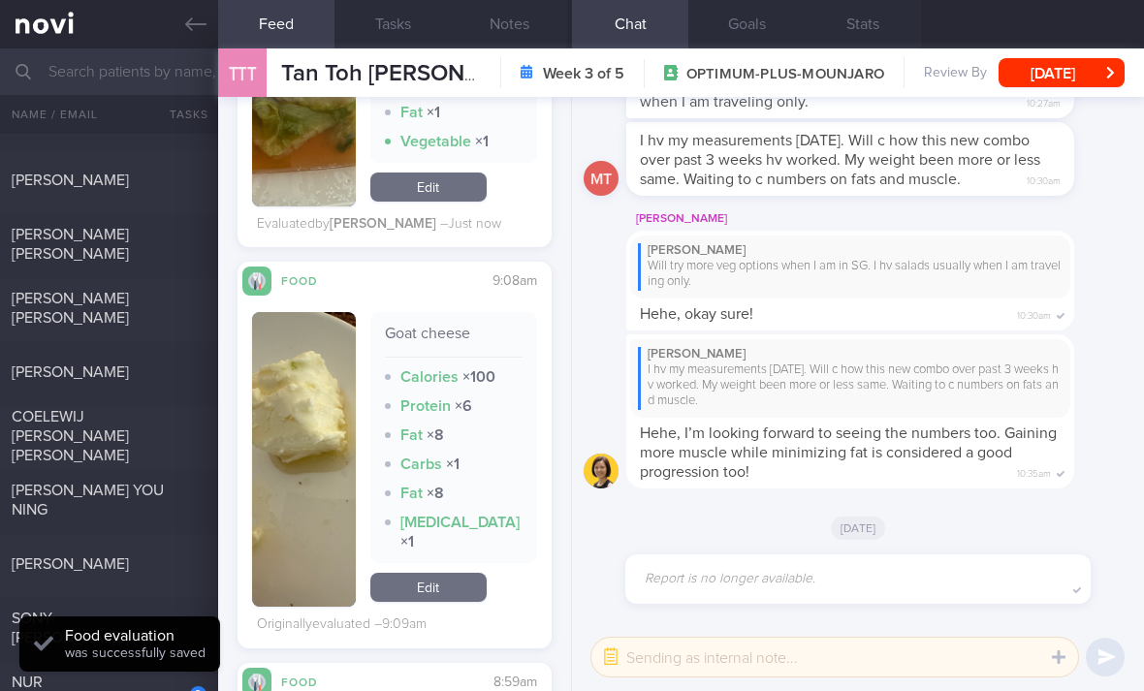
scroll to position [3215, 0]
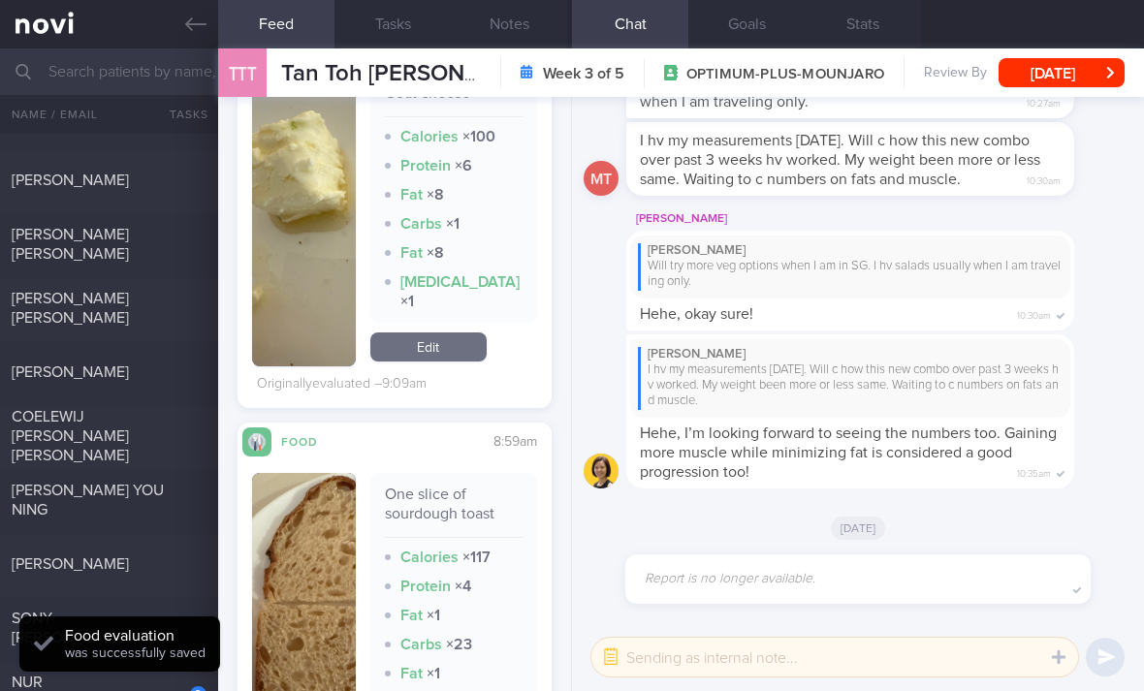
click at [465, 332] on link "Edit" at bounding box center [428, 346] width 116 height 29
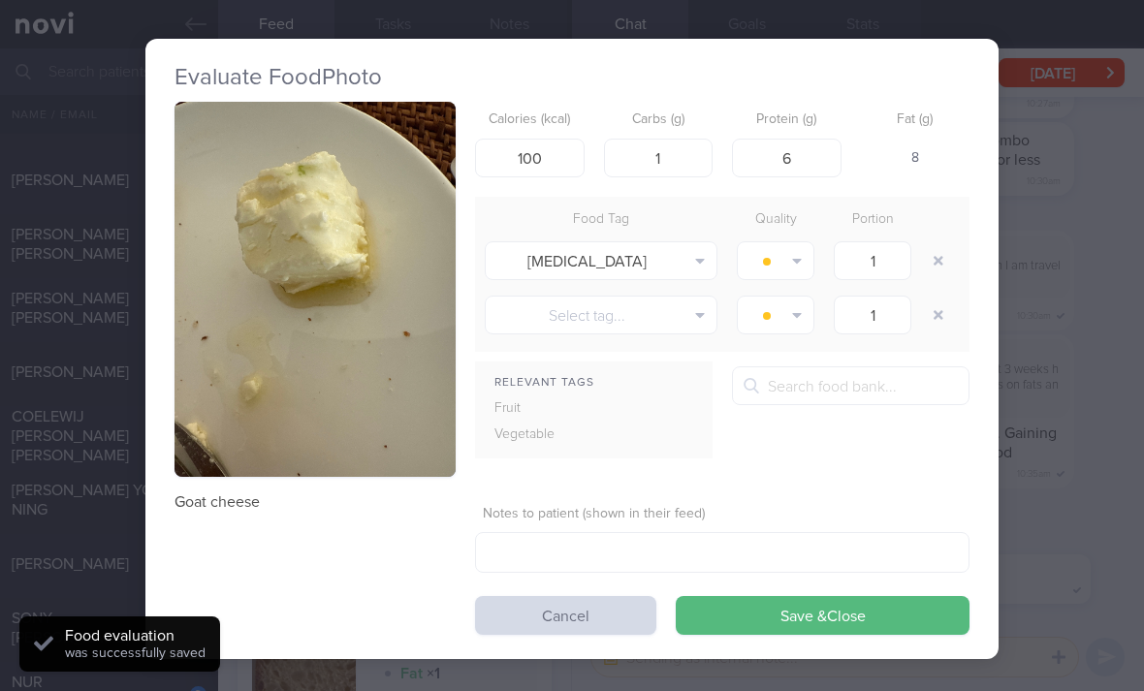
click at [937, 243] on button "button" at bounding box center [938, 260] width 35 height 35
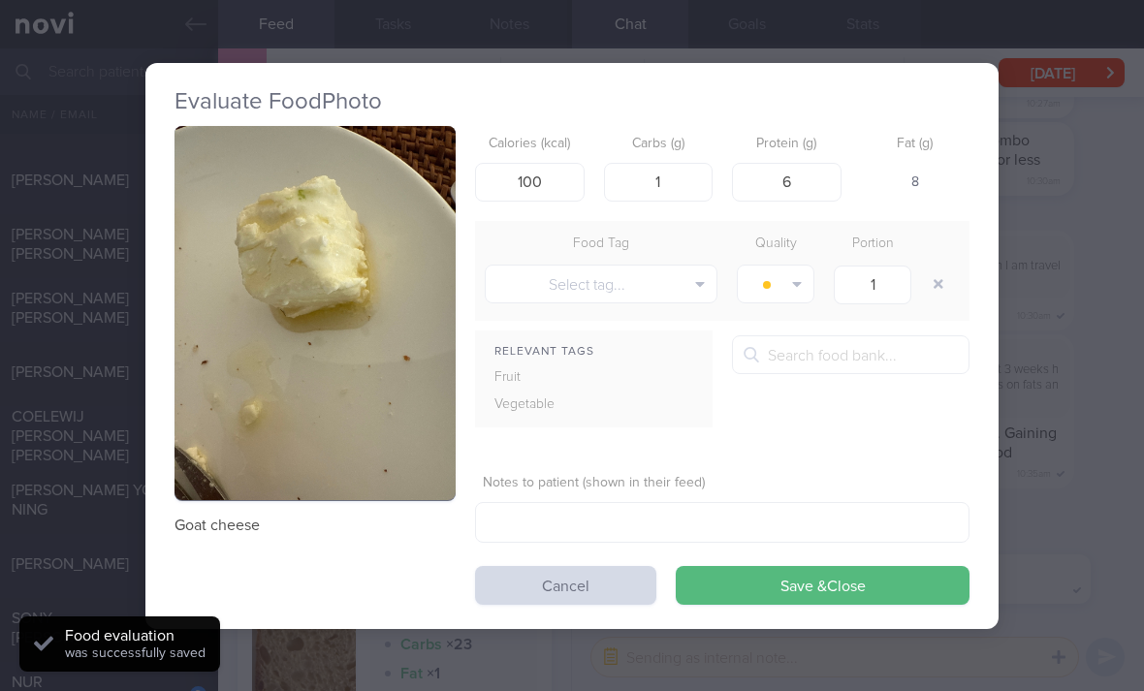
click at [844, 566] on button "Save & Close" at bounding box center [823, 585] width 294 height 39
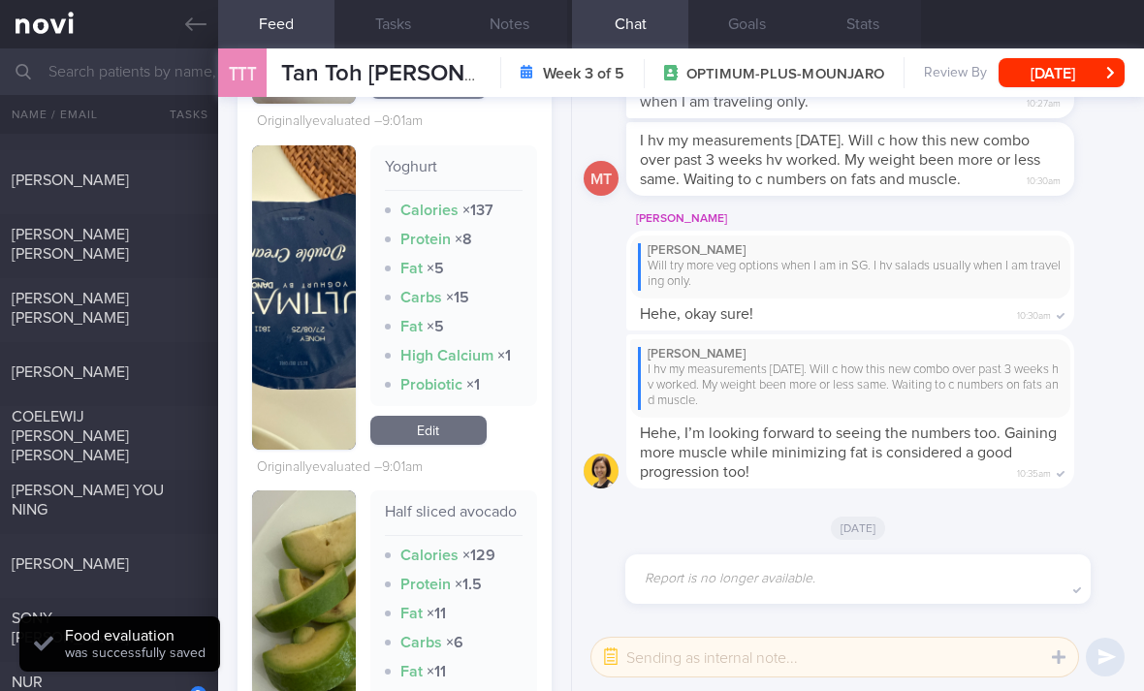
scroll to position [3813, 0]
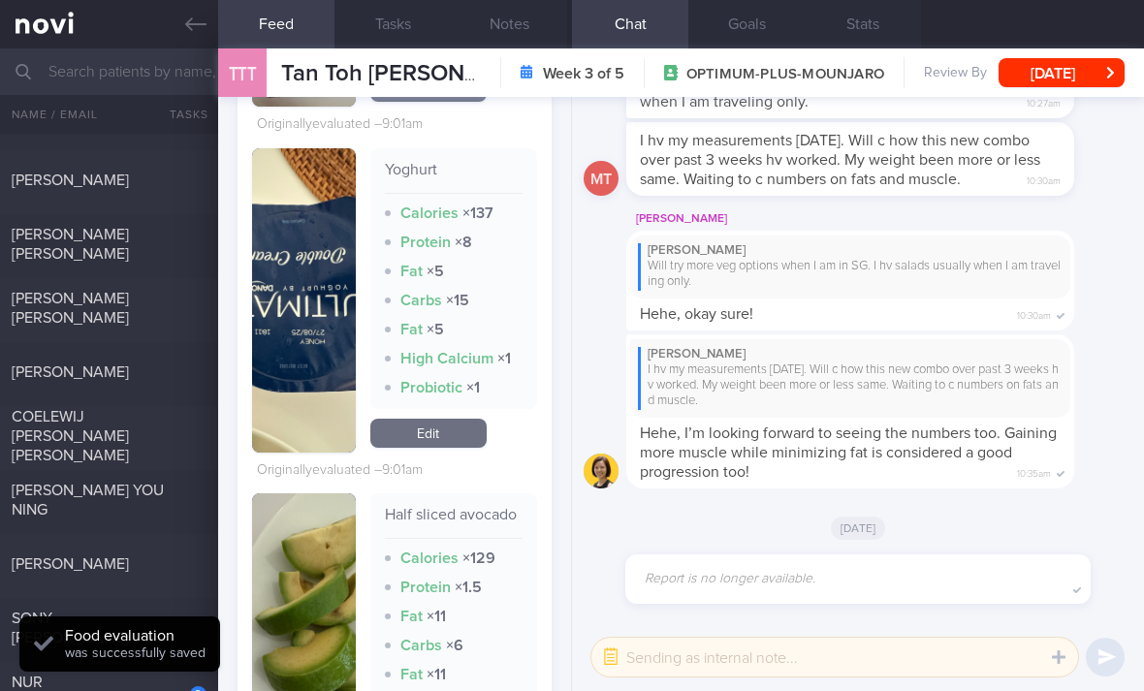
click at [445, 419] on link "Edit" at bounding box center [428, 433] width 116 height 29
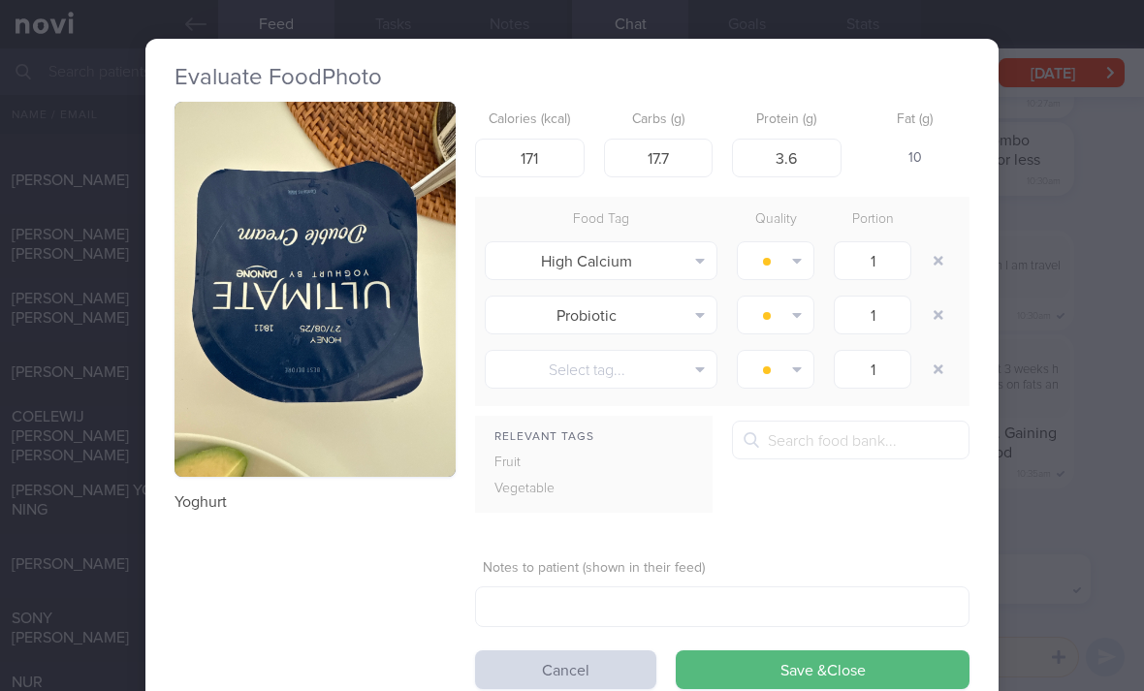
click at [939, 243] on button "button" at bounding box center [938, 260] width 35 height 35
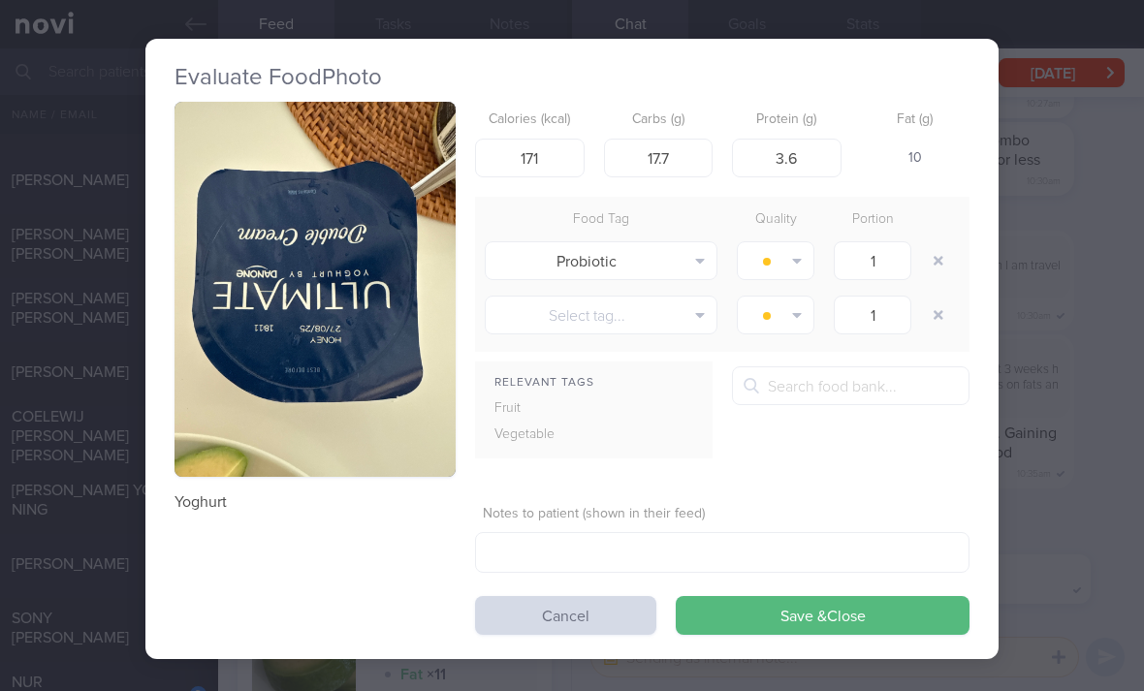
click at [939, 243] on button "button" at bounding box center [938, 260] width 35 height 35
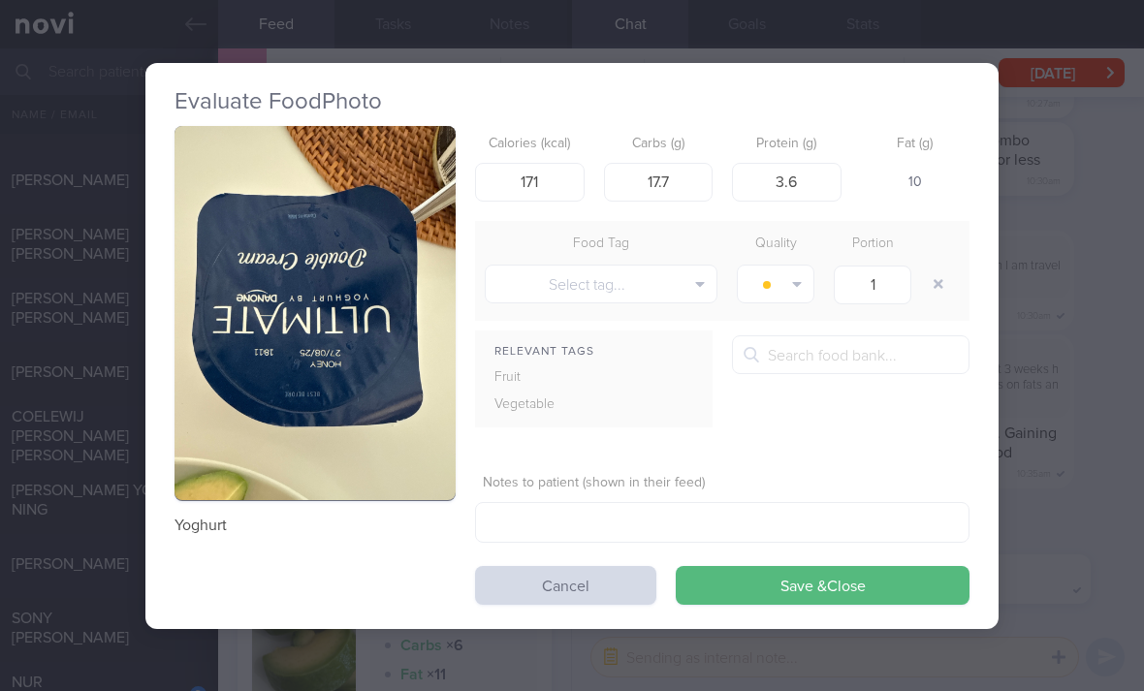
click at [865, 566] on button "Save & Close" at bounding box center [823, 585] width 294 height 39
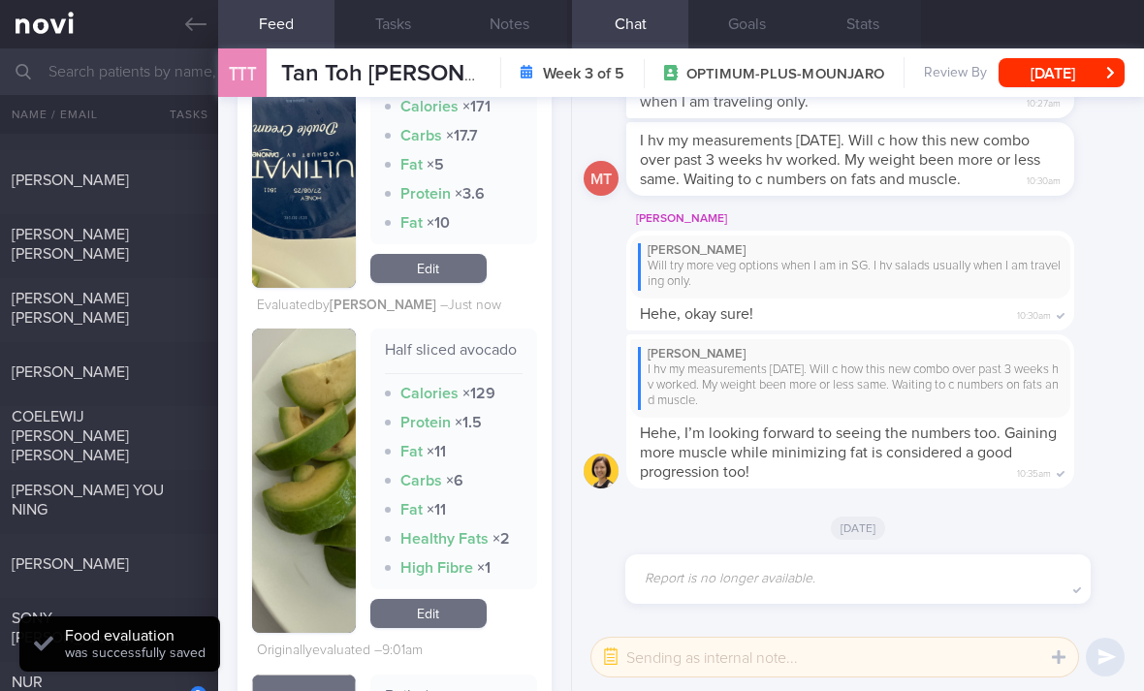
scroll to position [4008, 0]
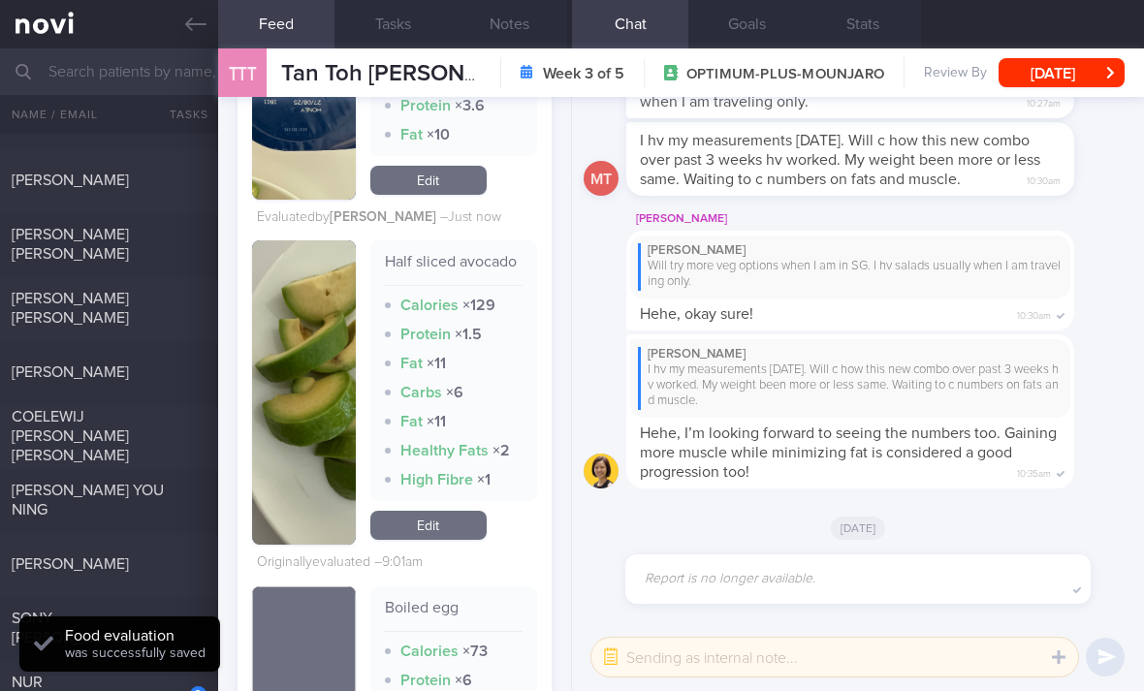
click at [459, 511] on link "Edit" at bounding box center [428, 525] width 116 height 29
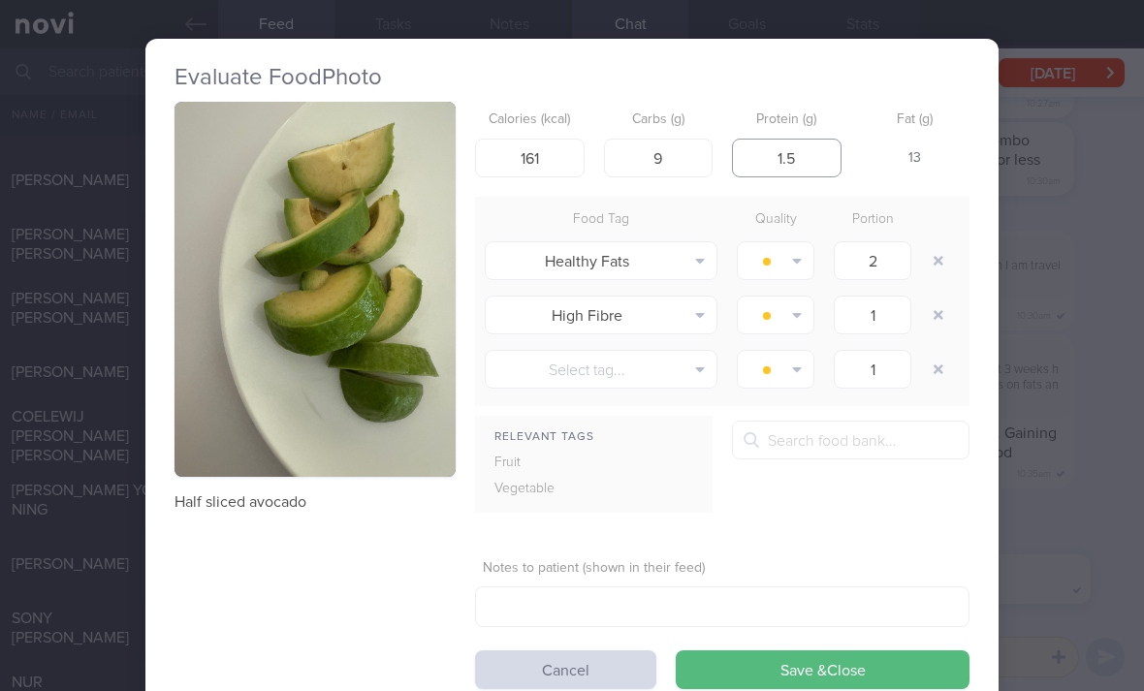
scroll to position [0, 1]
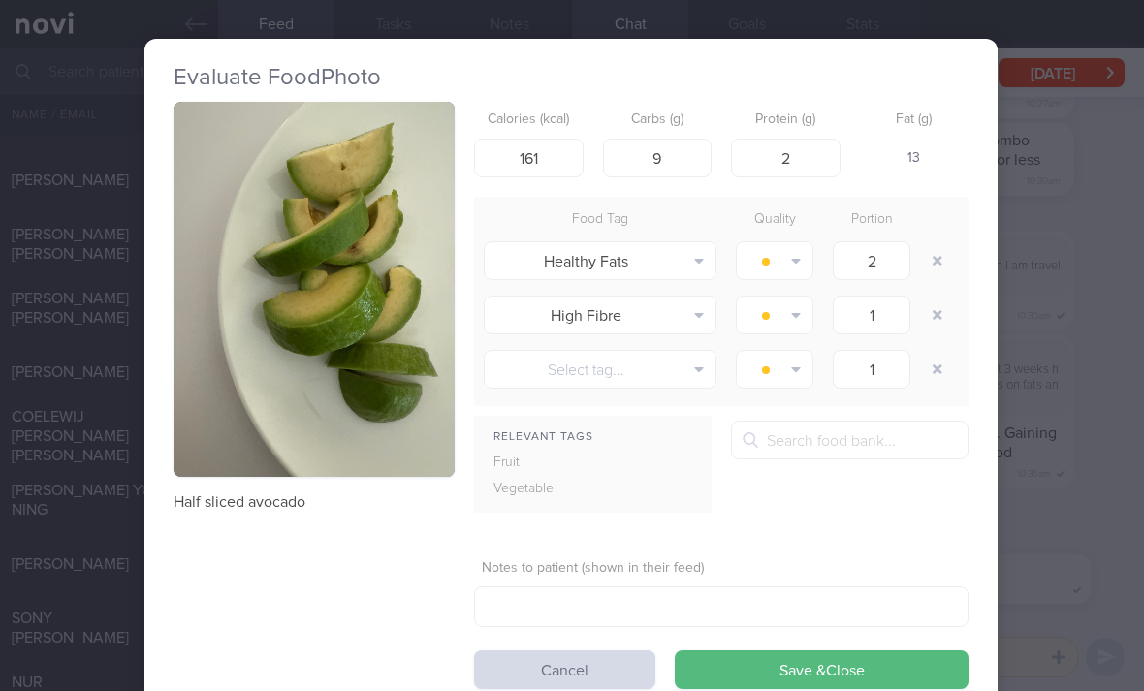
click at [939, 243] on button "button" at bounding box center [937, 260] width 35 height 35
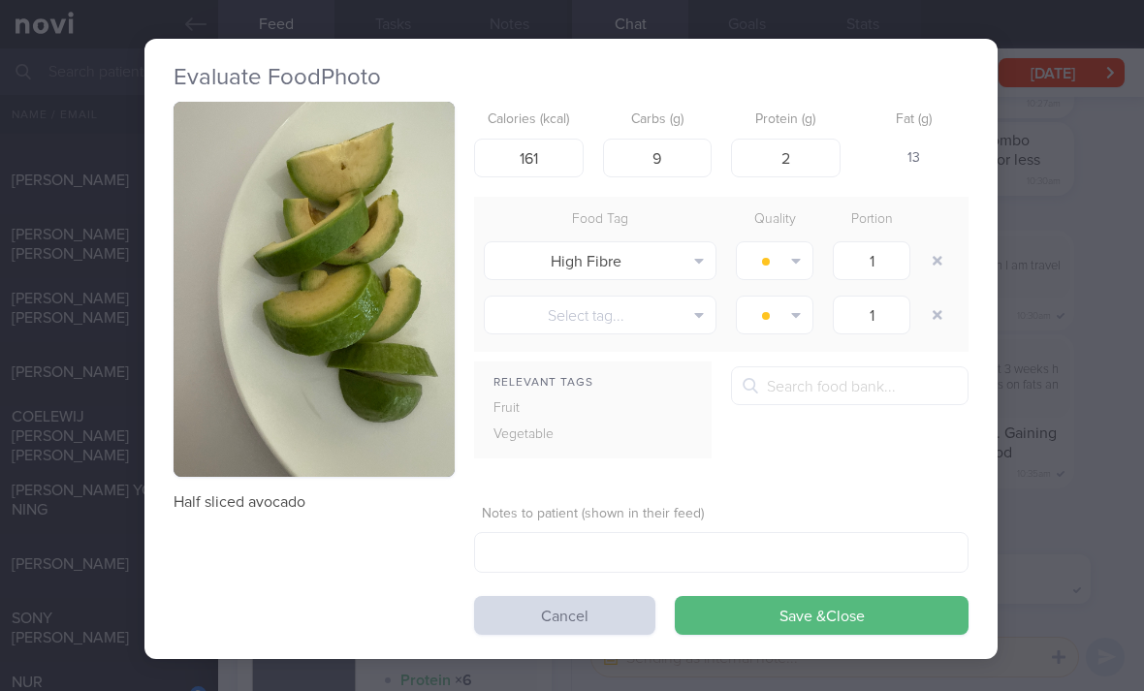
click at [678, 241] on button "High Fibre" at bounding box center [600, 260] width 233 height 39
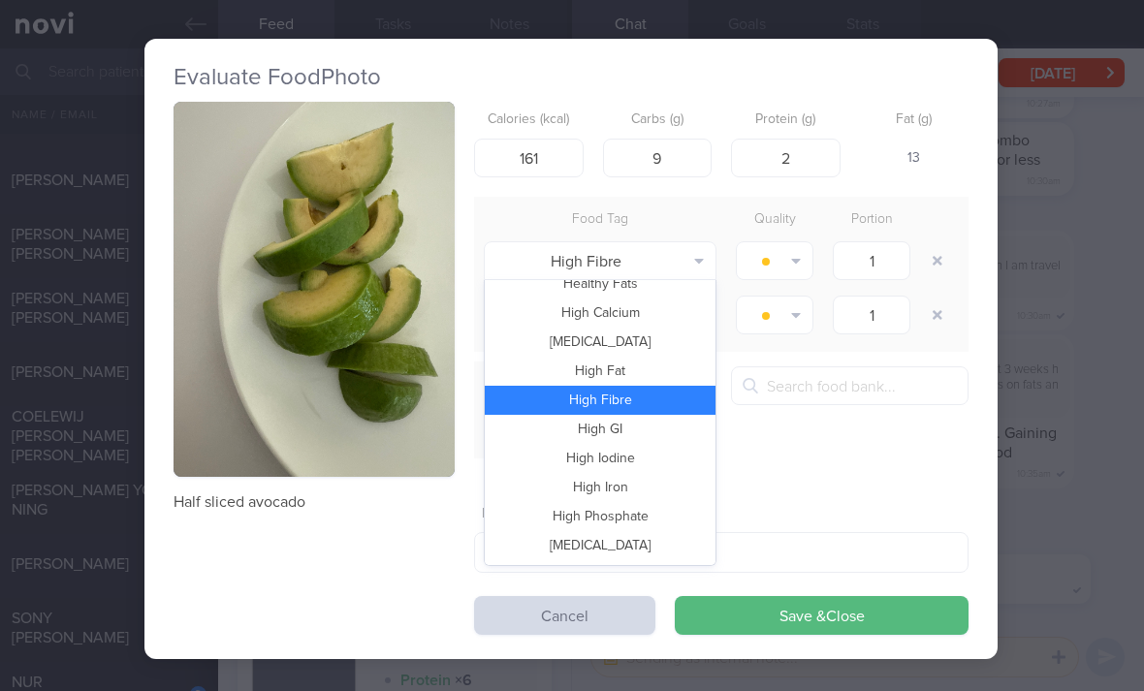
scroll to position [104, 0]
click at [655, 355] on button "High Fat" at bounding box center [600, 369] width 231 height 29
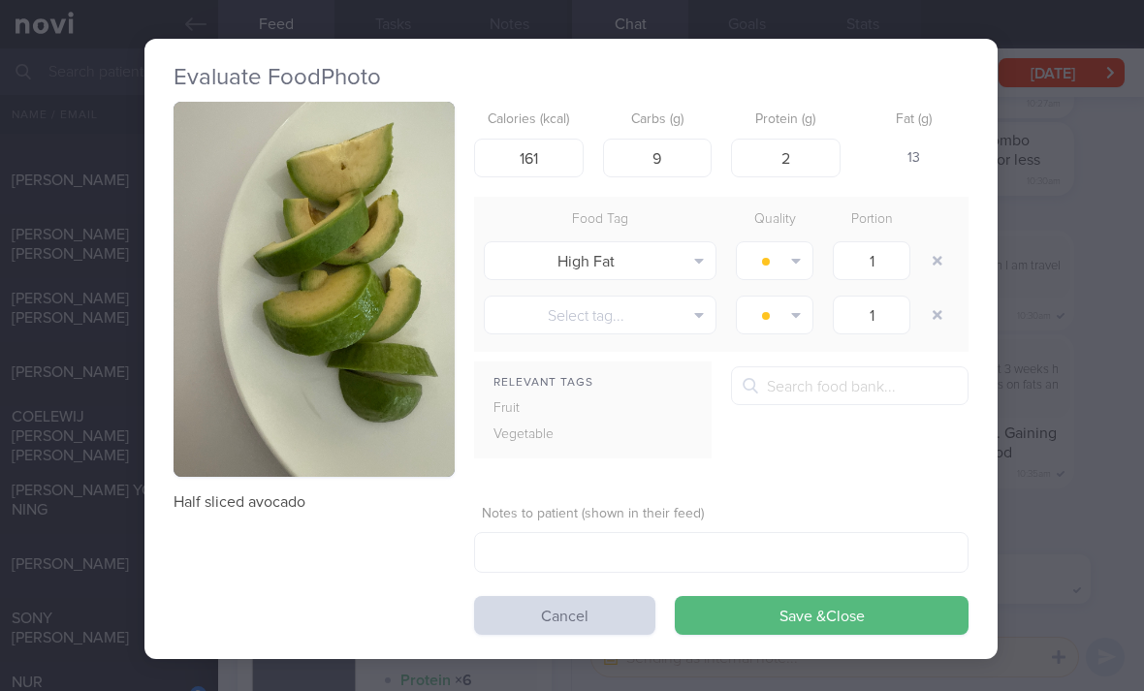
click at [676, 241] on button "High Fat" at bounding box center [600, 260] width 233 height 39
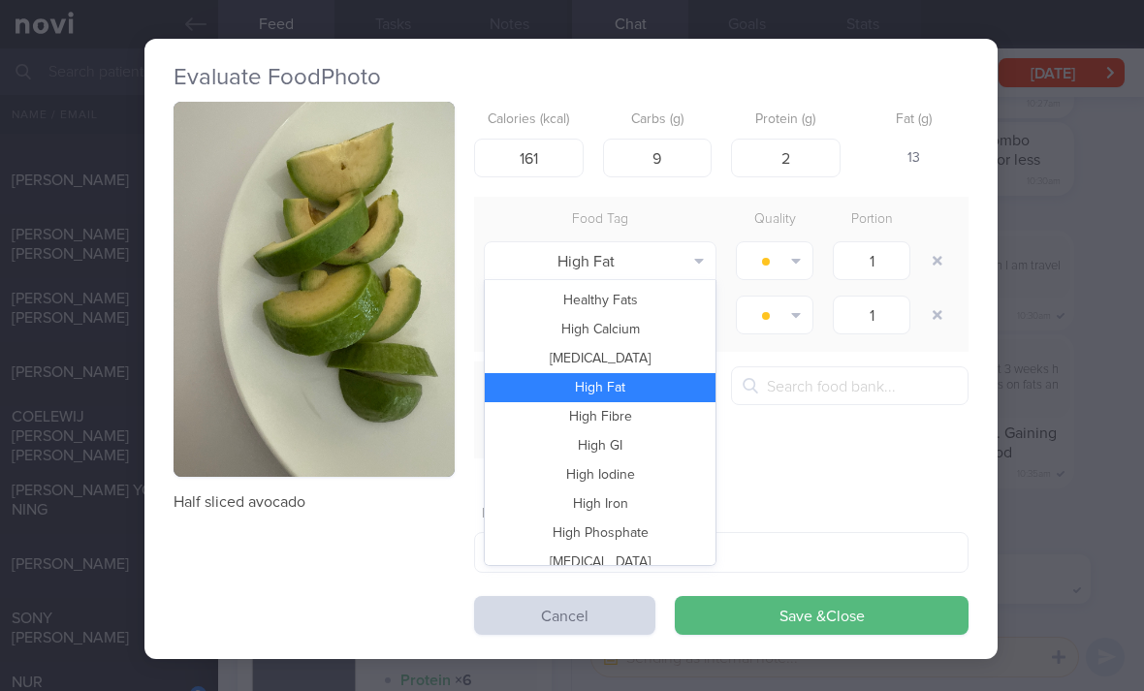
scroll to position [63, 0]
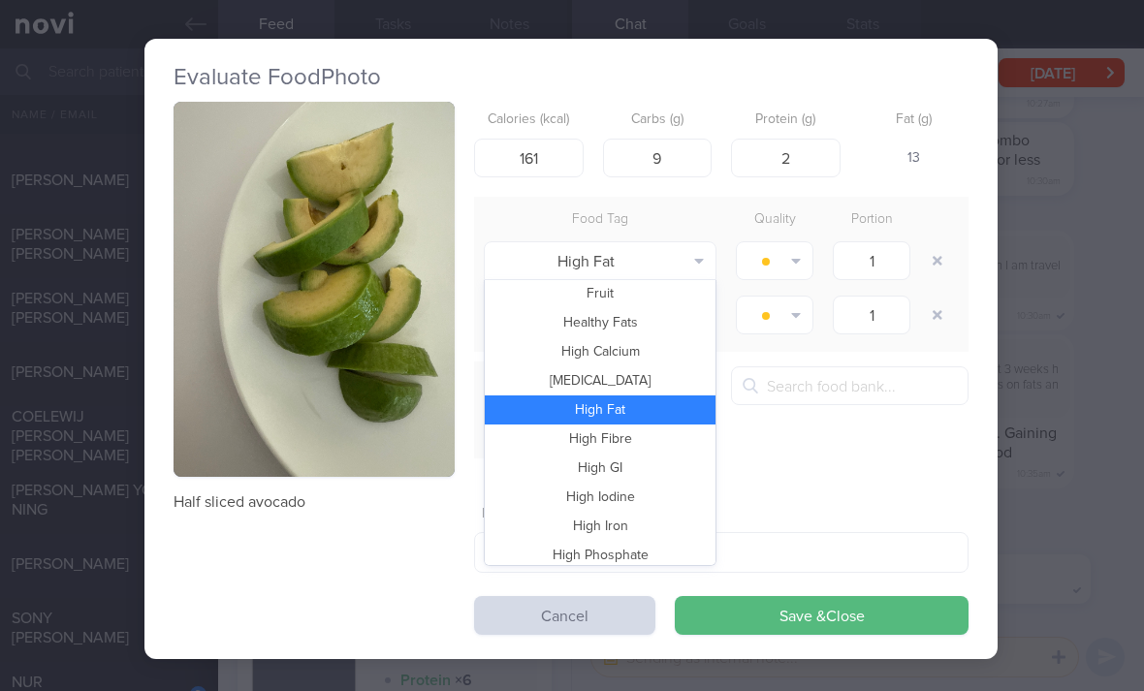
click at [663, 308] on button "Healthy Fats" at bounding box center [600, 322] width 231 height 29
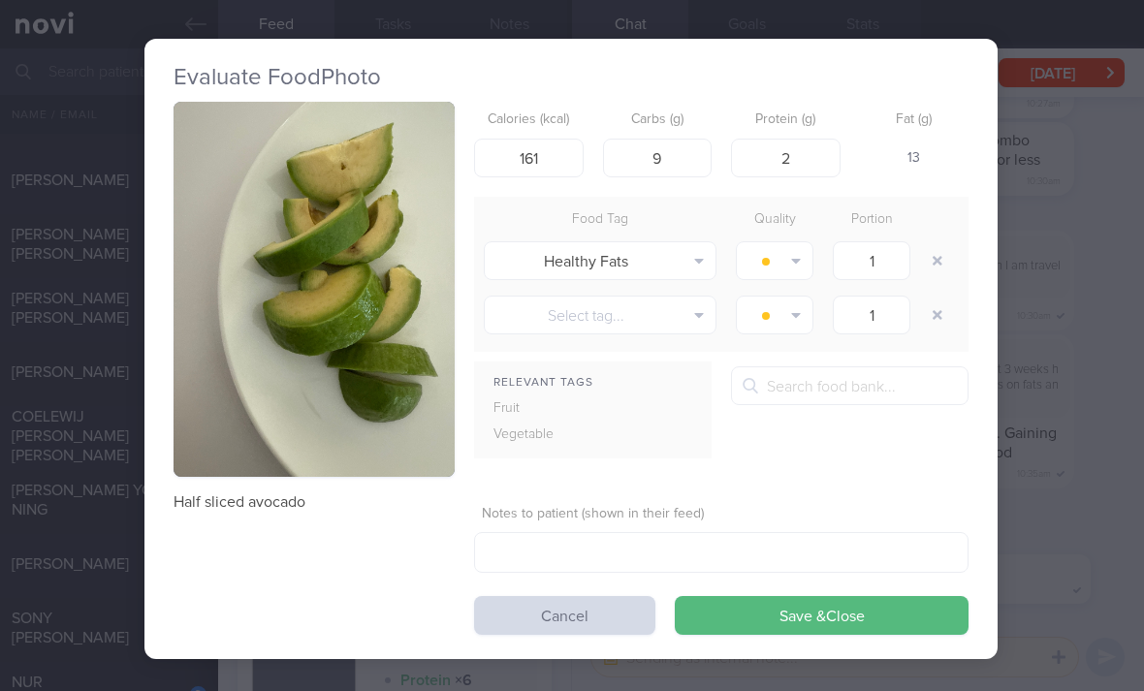
click at [799, 596] on button "Save & Close" at bounding box center [822, 615] width 294 height 39
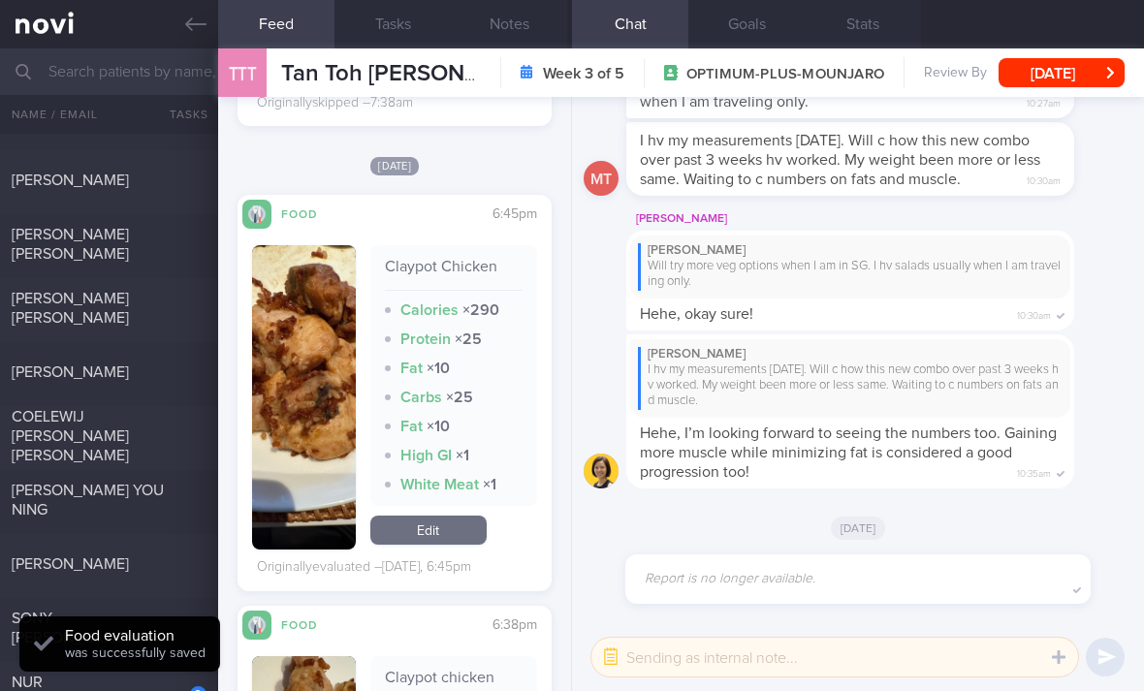
scroll to position [5021, 0]
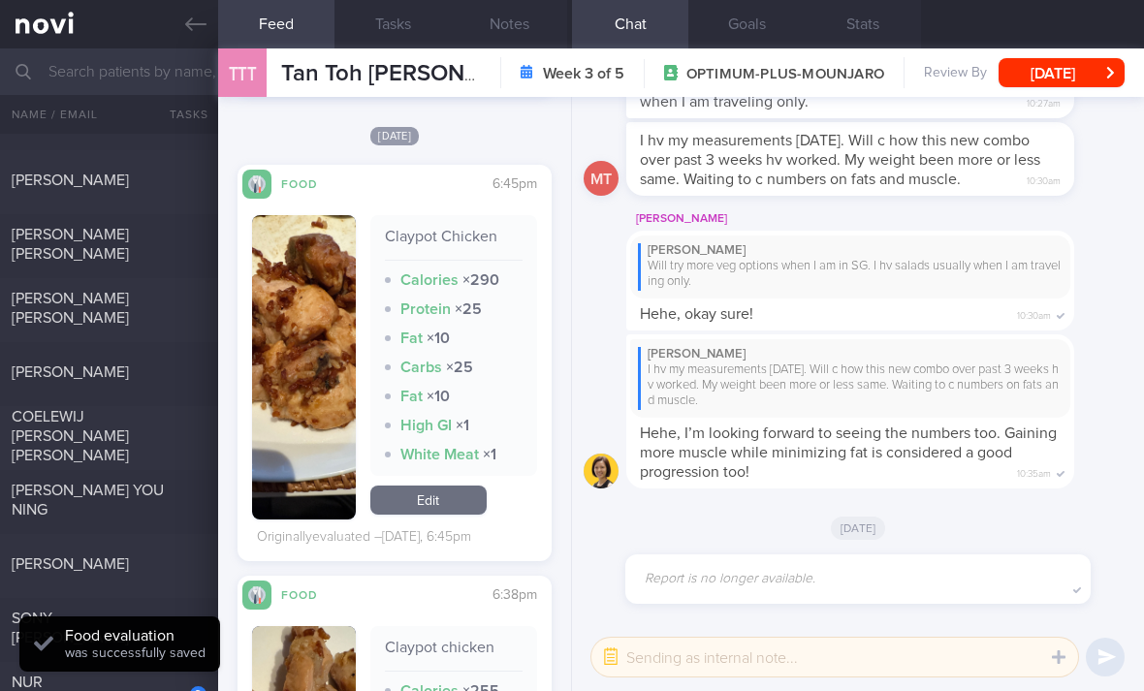
click at [464, 486] on link "Edit" at bounding box center [428, 500] width 116 height 29
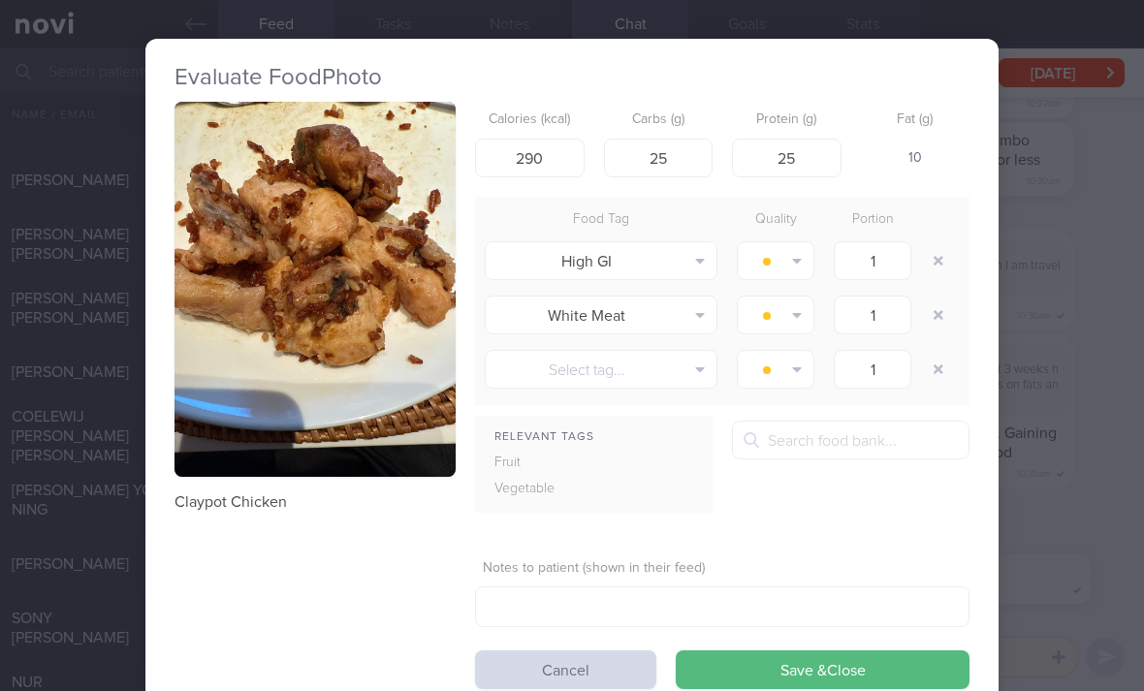
click at [925, 243] on button "button" at bounding box center [938, 260] width 35 height 35
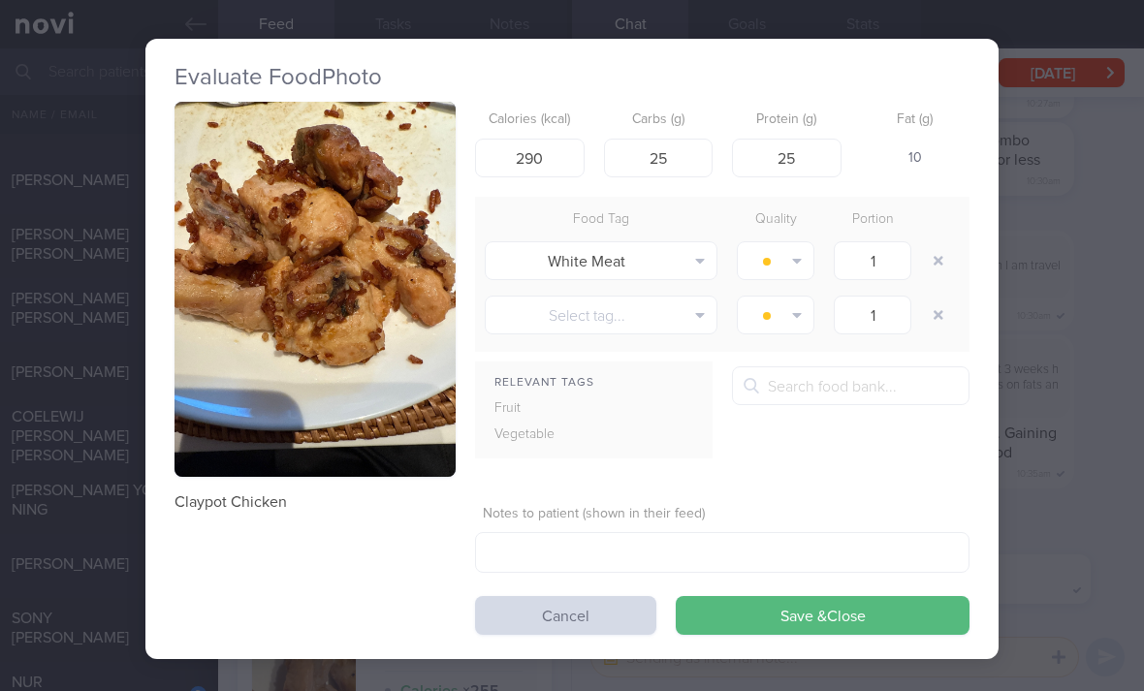
click at [926, 243] on button "button" at bounding box center [938, 260] width 35 height 35
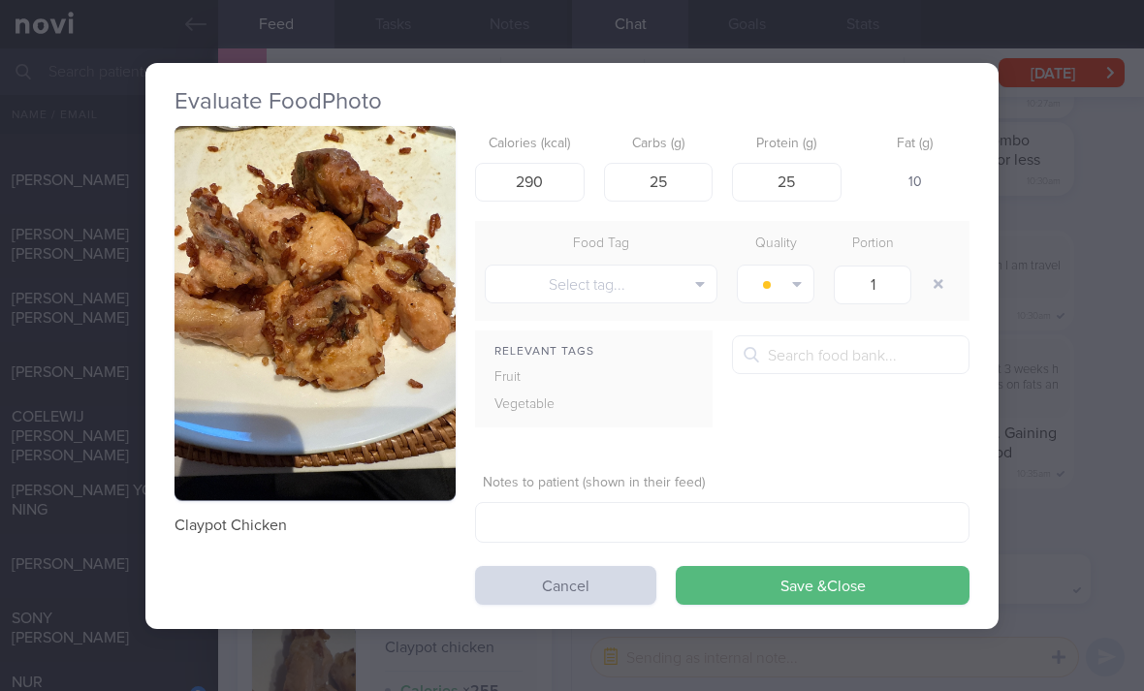
click at [800, 566] on button "Save & Close" at bounding box center [823, 585] width 294 height 39
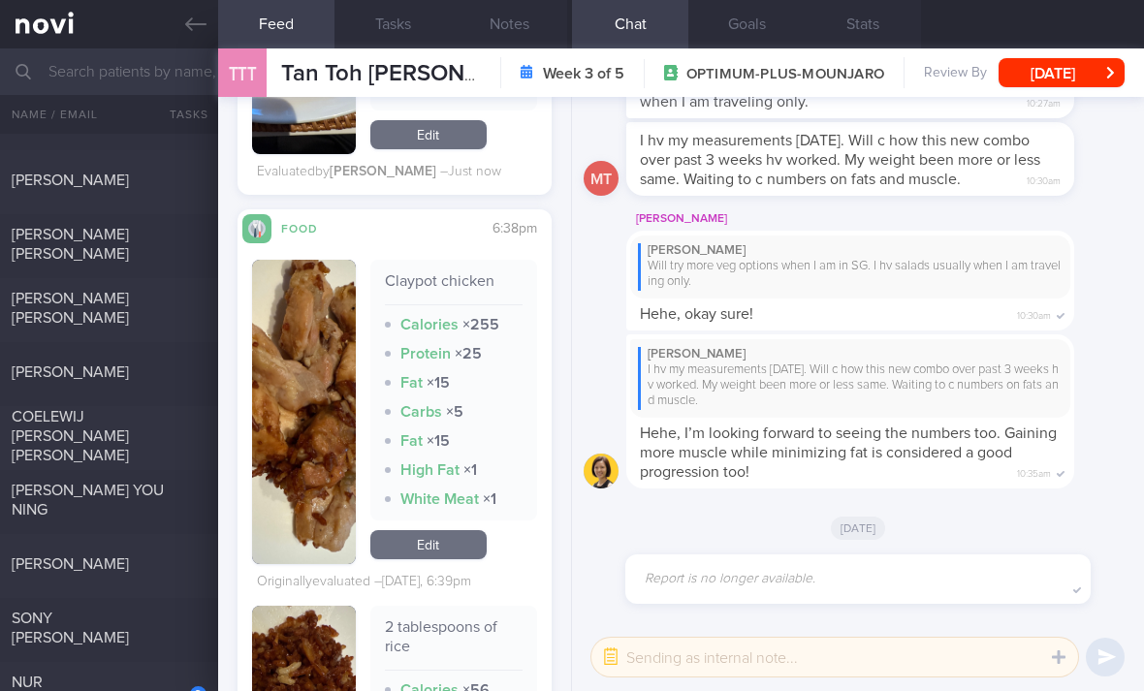
scroll to position [5317, 0]
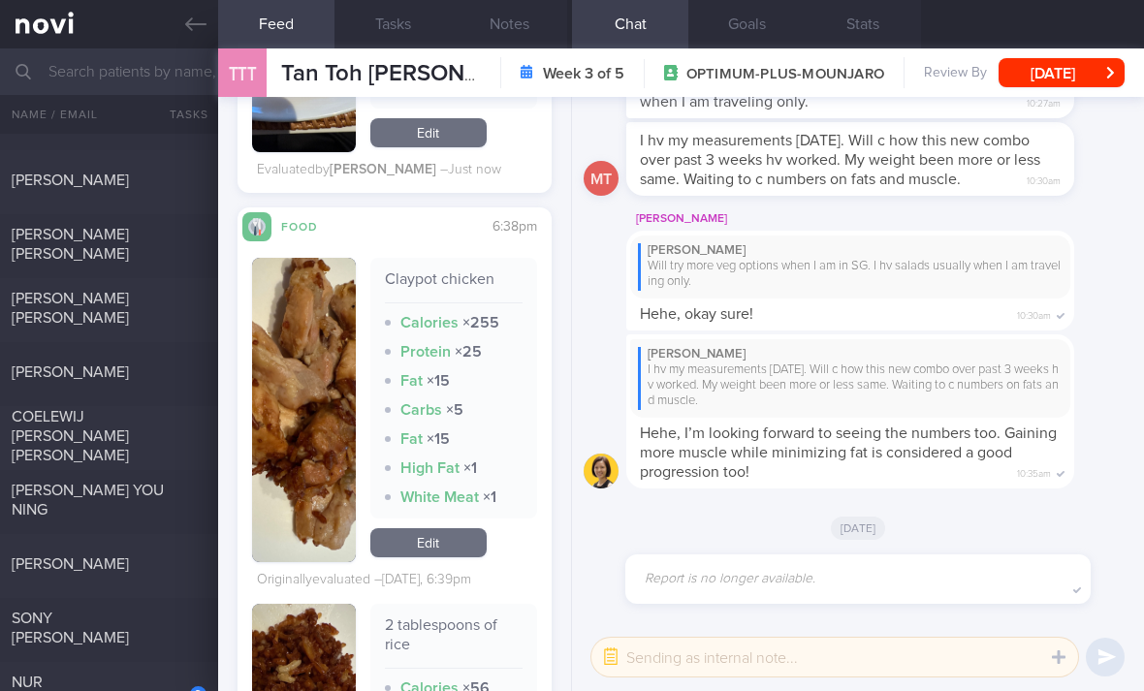
click at [456, 528] on link "Edit" at bounding box center [428, 542] width 116 height 29
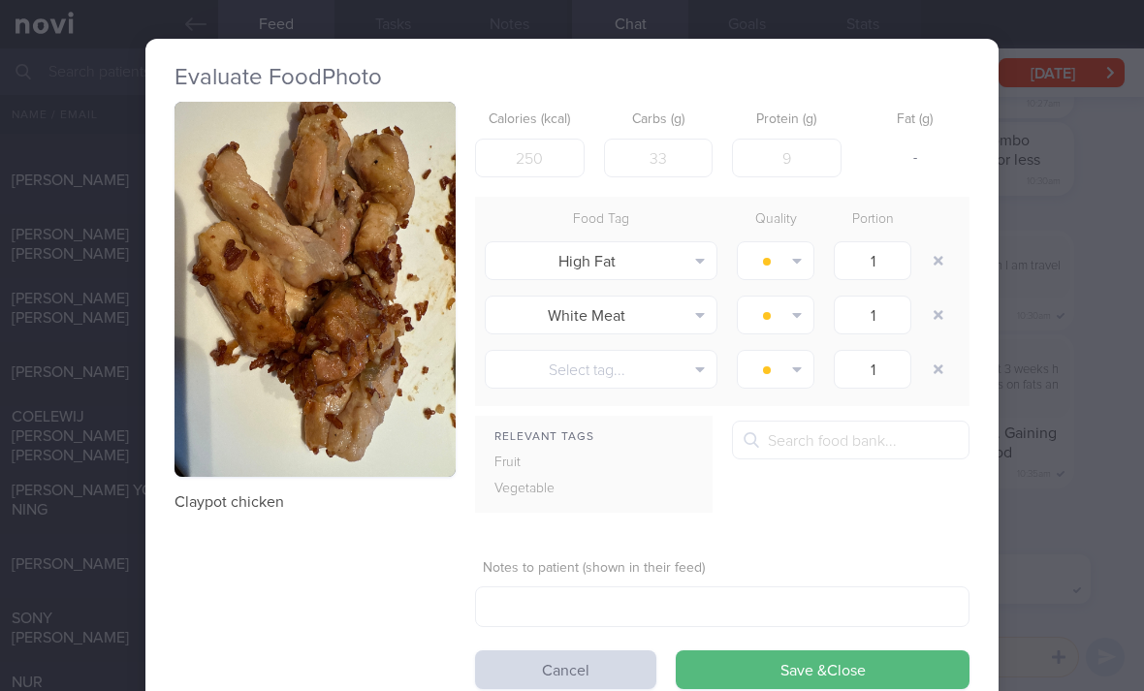
click at [933, 243] on button "button" at bounding box center [938, 260] width 35 height 35
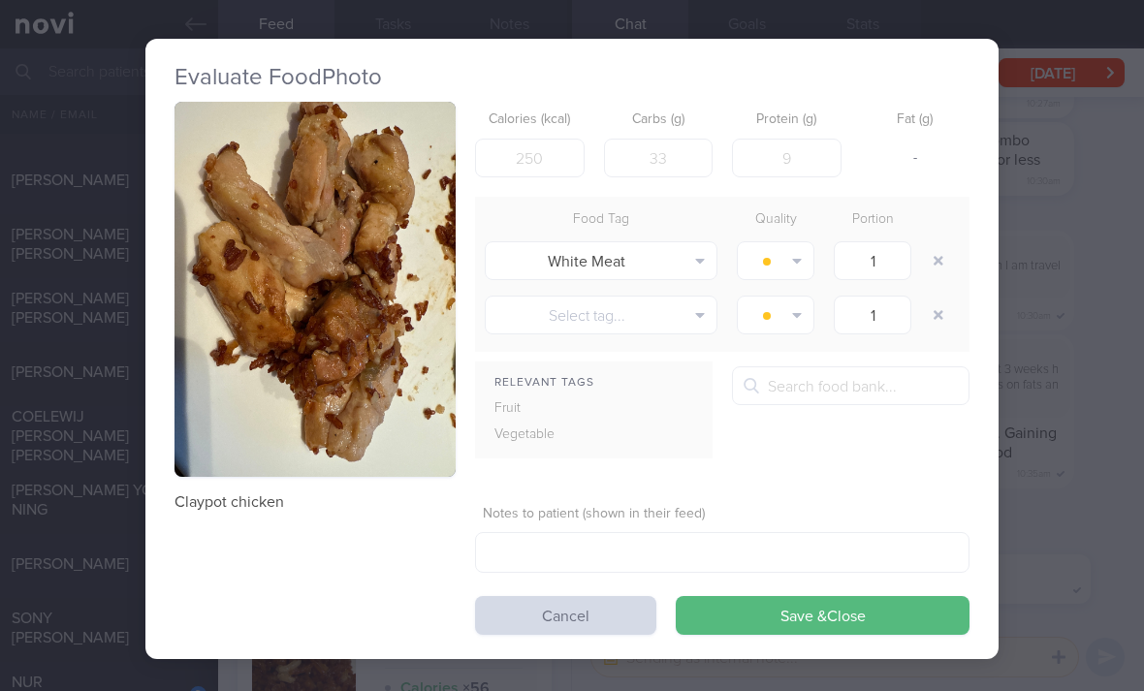
click at [933, 243] on button "button" at bounding box center [938, 260] width 35 height 35
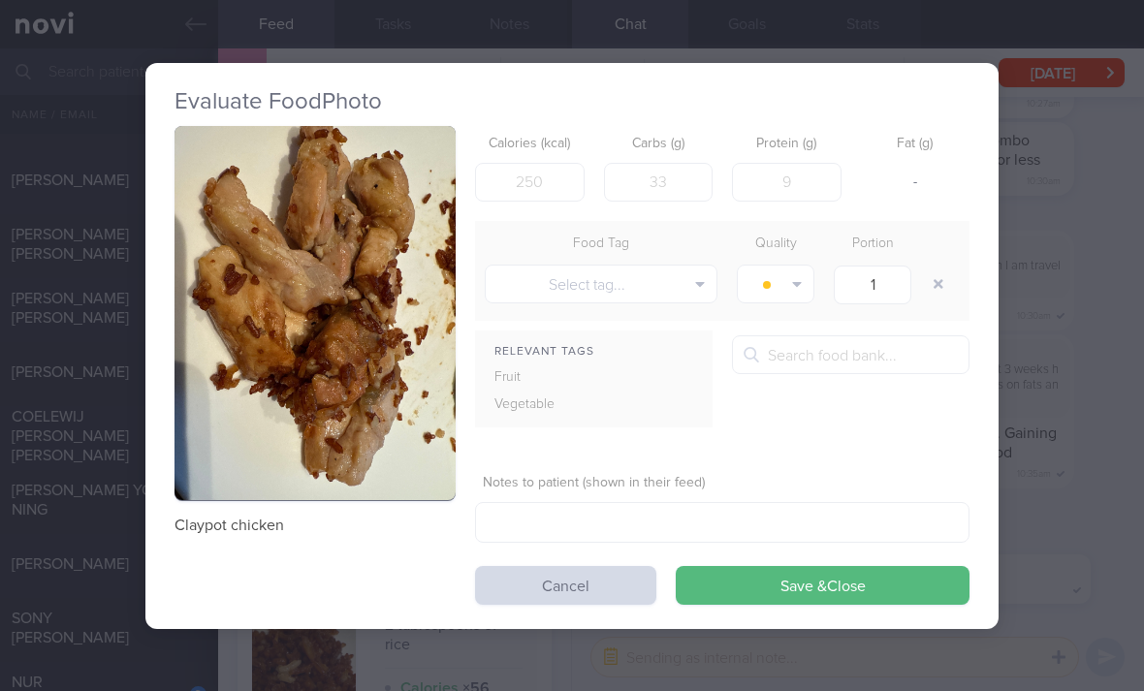
click at [937, 257] on div at bounding box center [940, 284] width 39 height 54
click at [823, 566] on button "Save & Close" at bounding box center [823, 585] width 294 height 39
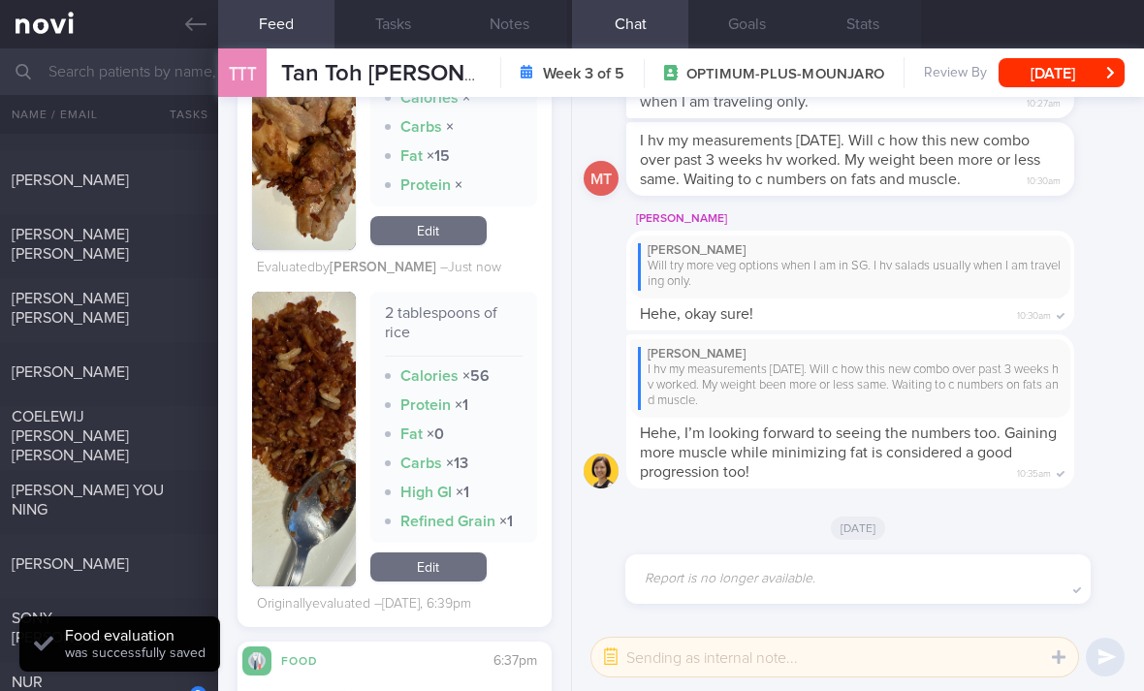
scroll to position [5680, 0]
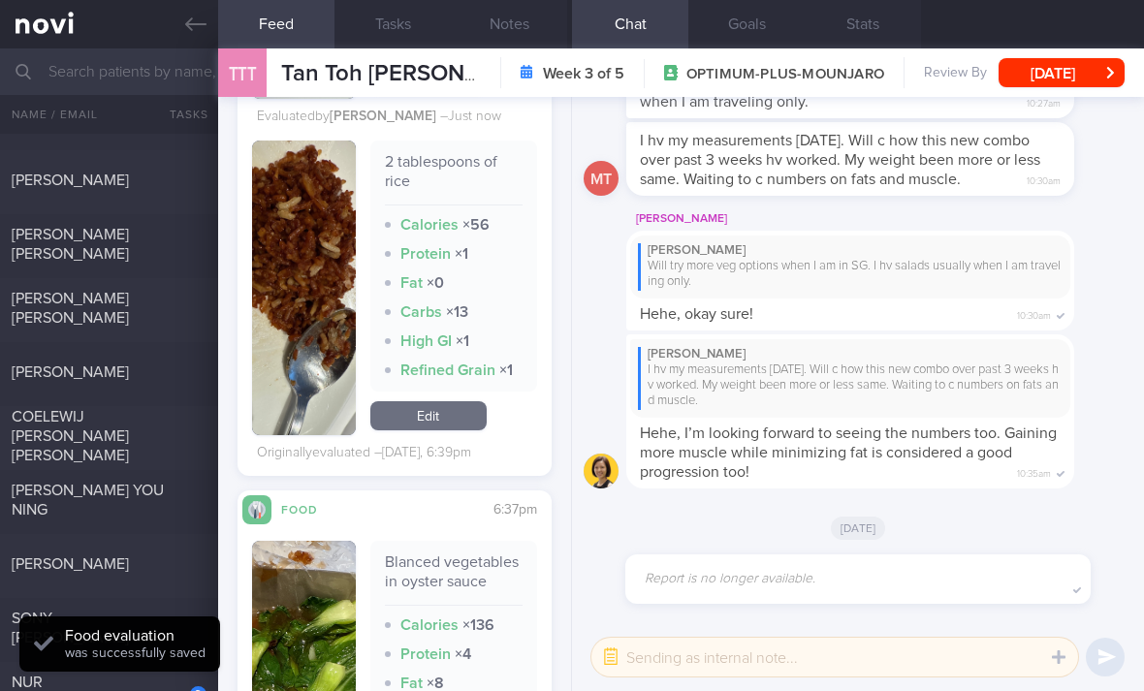
click at [466, 401] on link "Edit" at bounding box center [428, 415] width 116 height 29
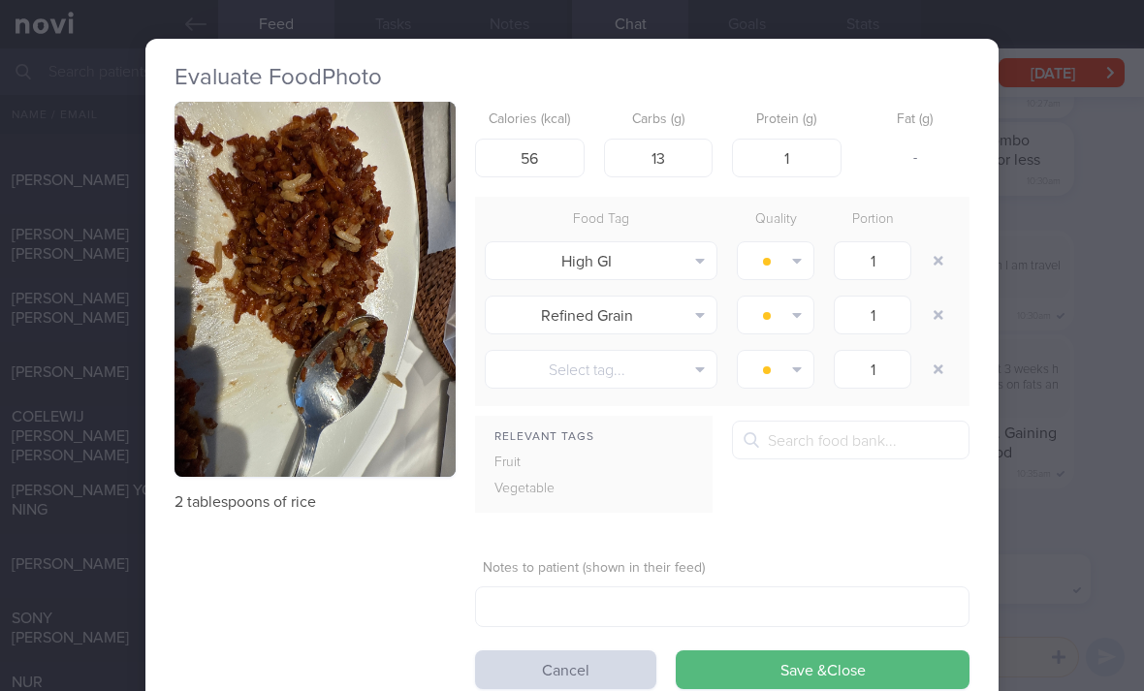
click at [935, 256] on icon "button" at bounding box center [938, 261] width 10 height 10
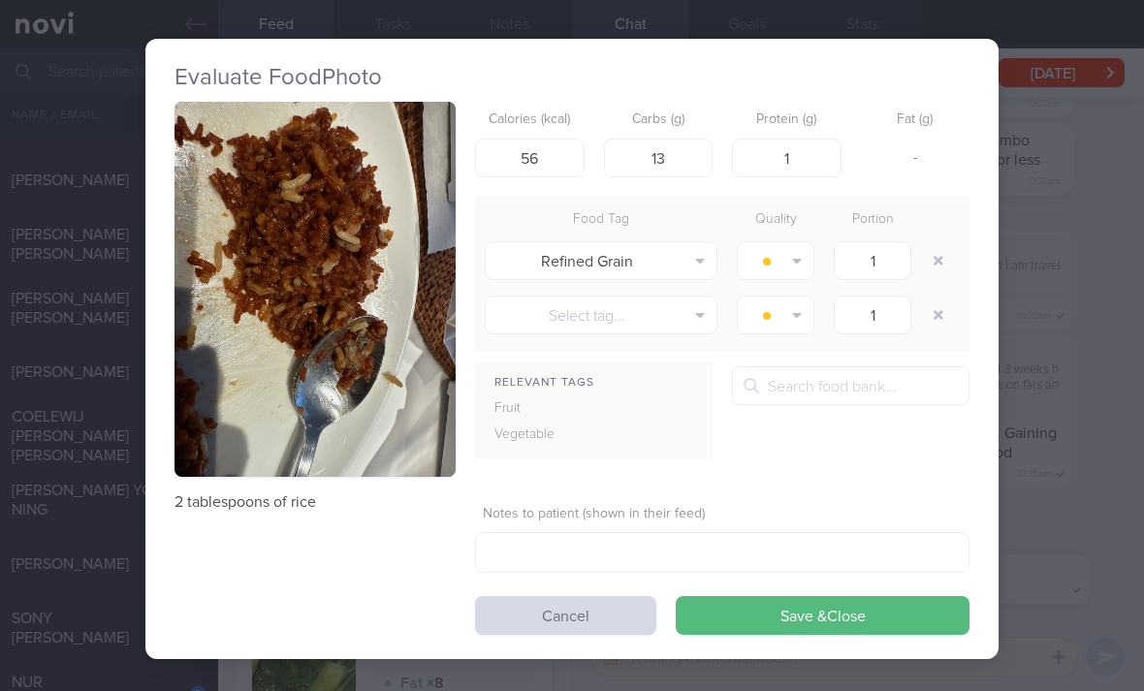
click at [934, 256] on icon "button" at bounding box center [938, 261] width 10 height 10
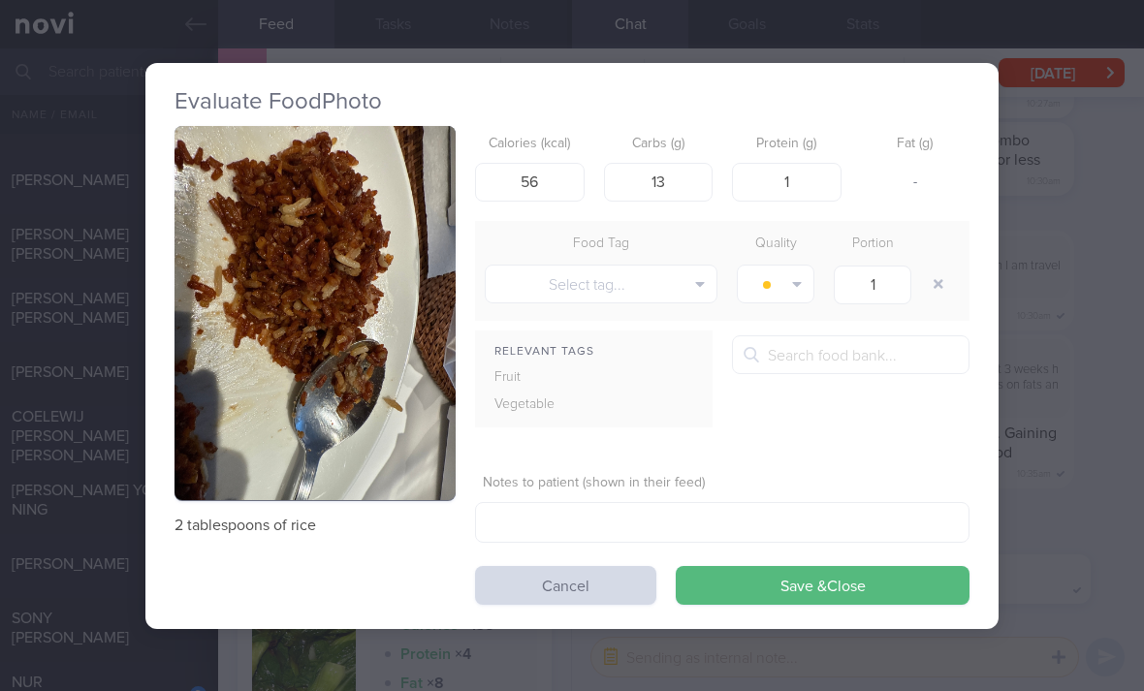
click at [817, 566] on button "Save & Close" at bounding box center [823, 585] width 294 height 39
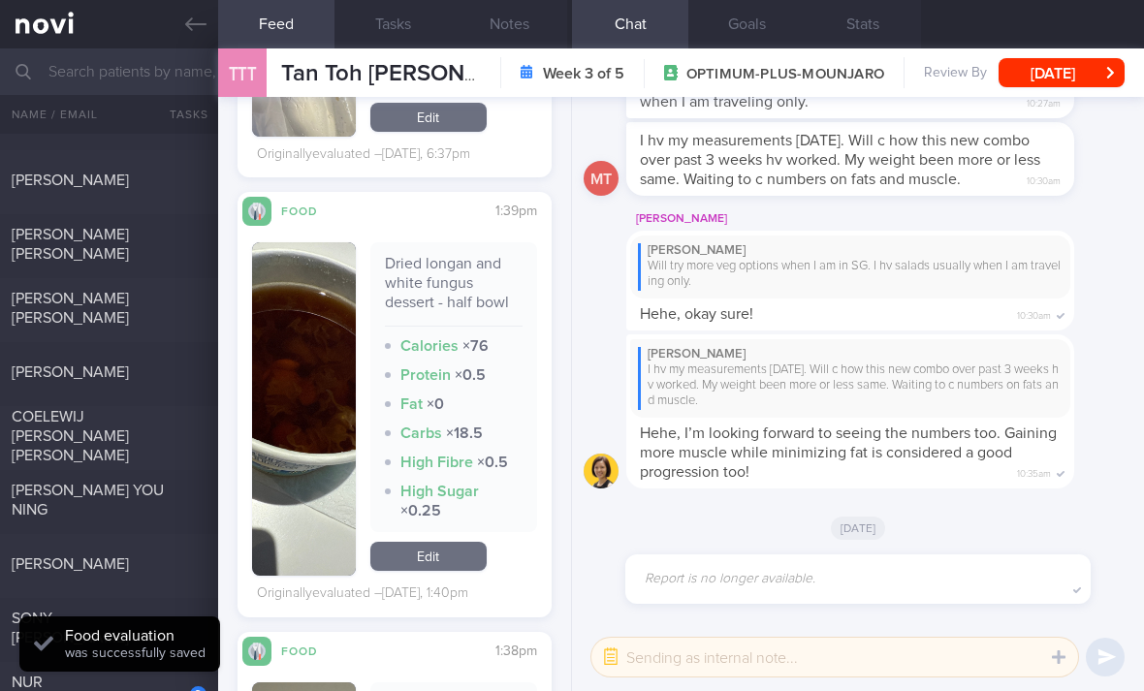
scroll to position [6351, 0]
click at [458, 542] on link "Edit" at bounding box center [428, 556] width 116 height 29
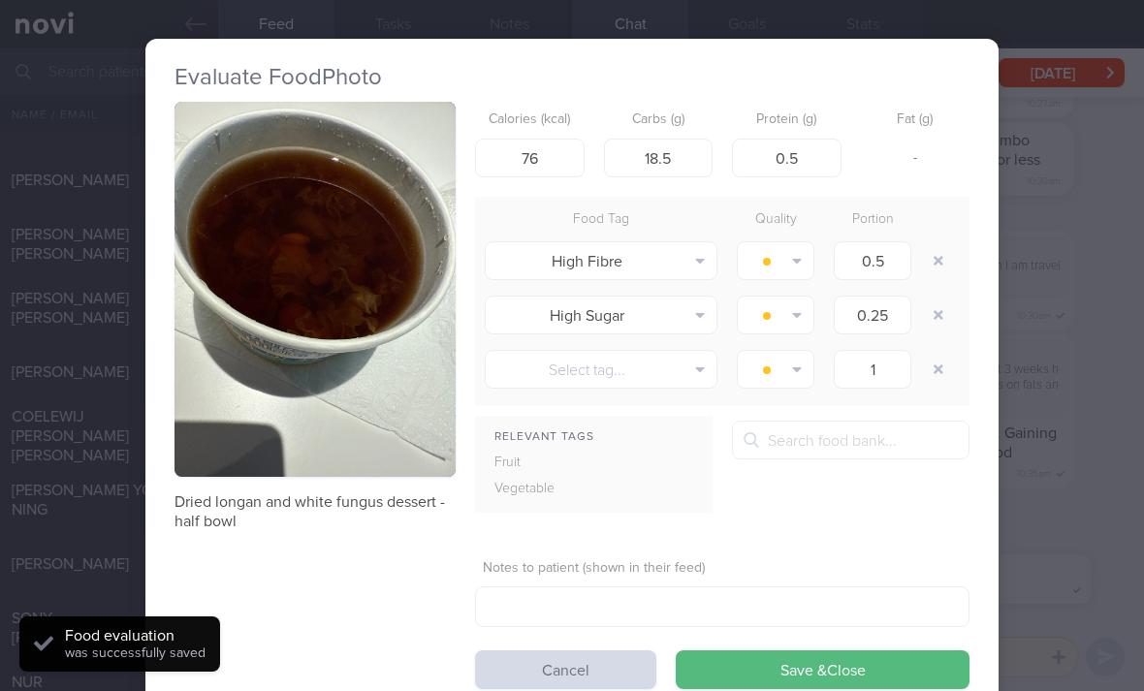
click at [933, 243] on button "button" at bounding box center [938, 260] width 35 height 35
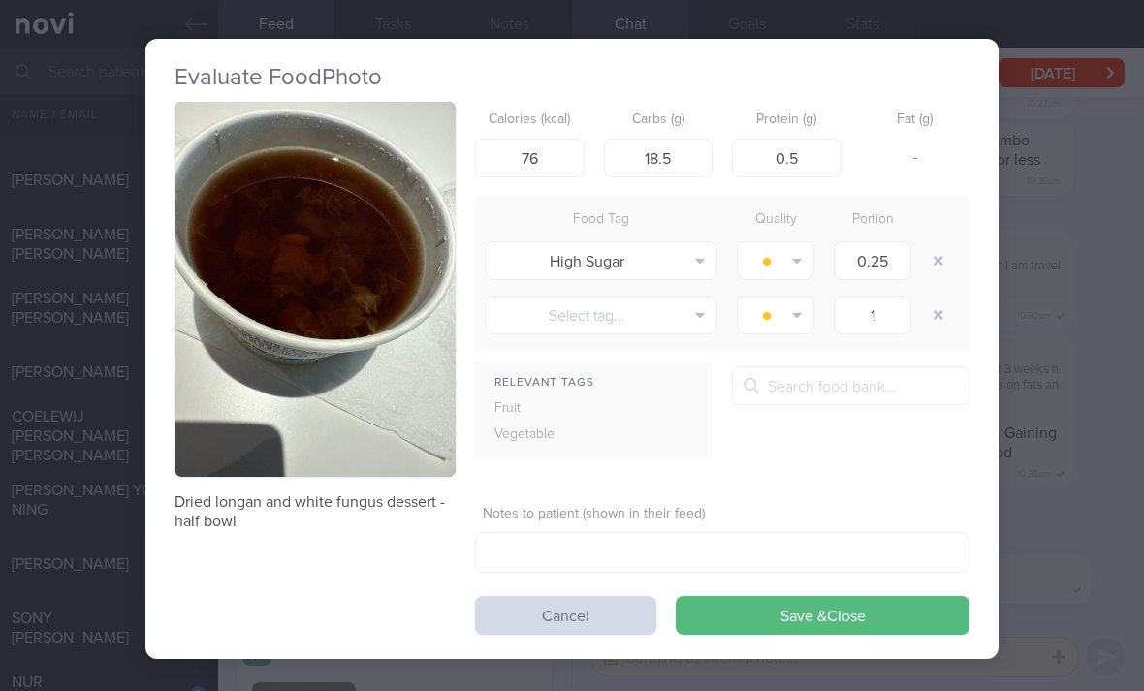
click at [815, 596] on button "Save & Close" at bounding box center [823, 615] width 294 height 39
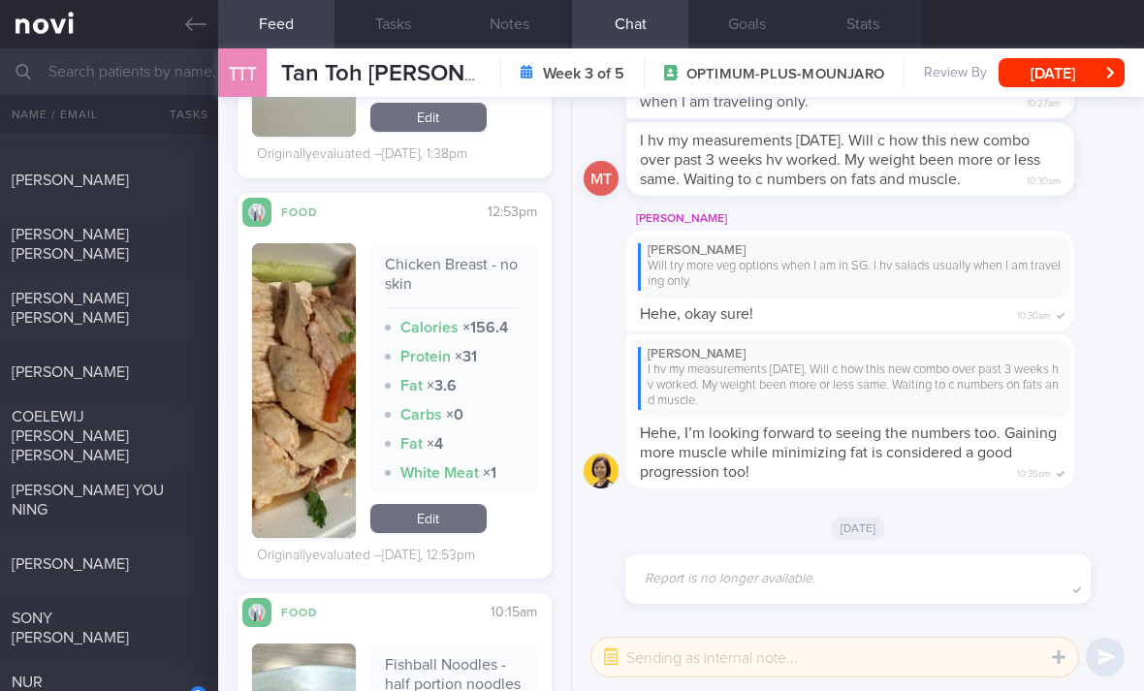
scroll to position [7165, 0]
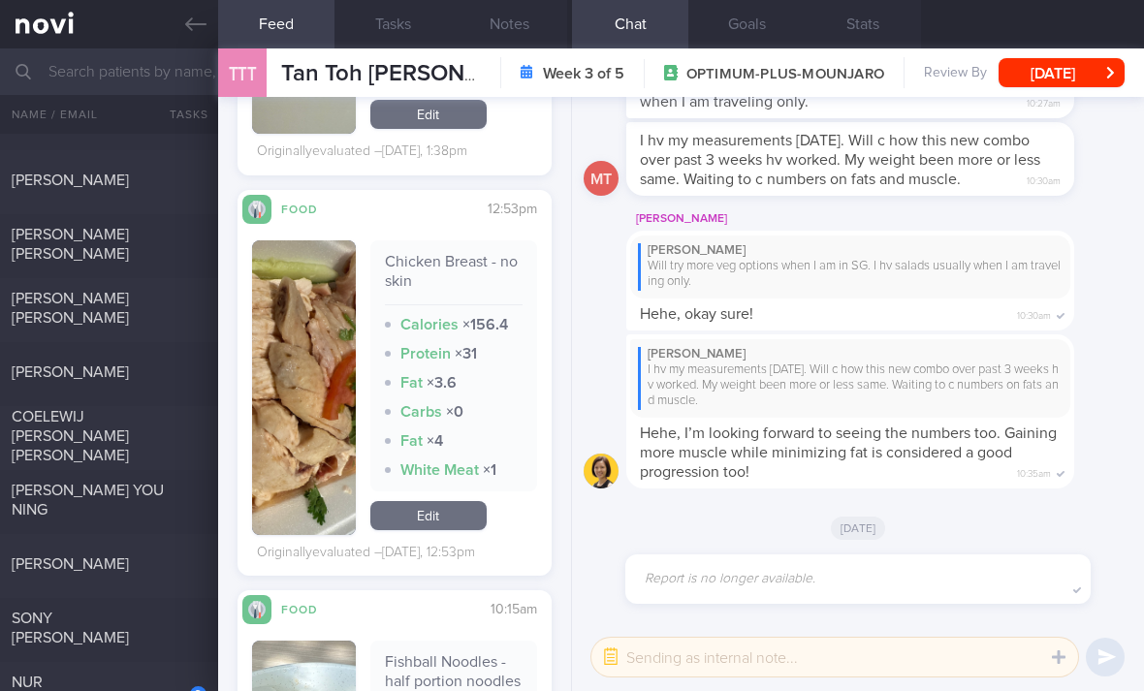
click at [461, 501] on link "Edit" at bounding box center [428, 515] width 116 height 29
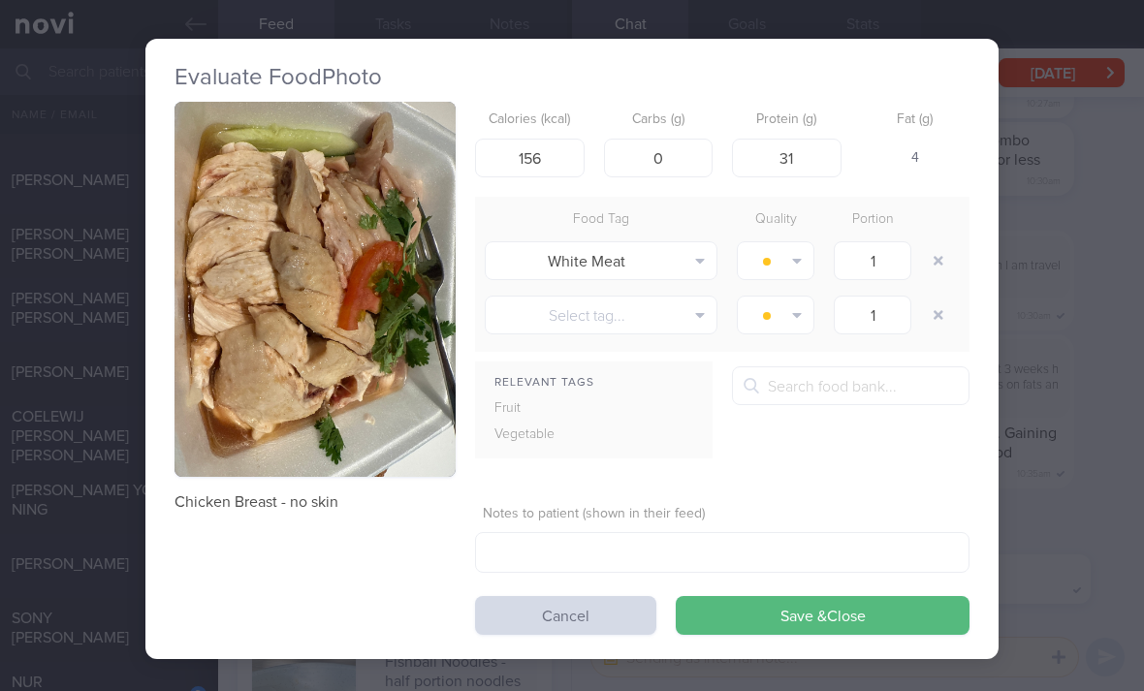
click at [788, 596] on button "Save & Close" at bounding box center [823, 615] width 294 height 39
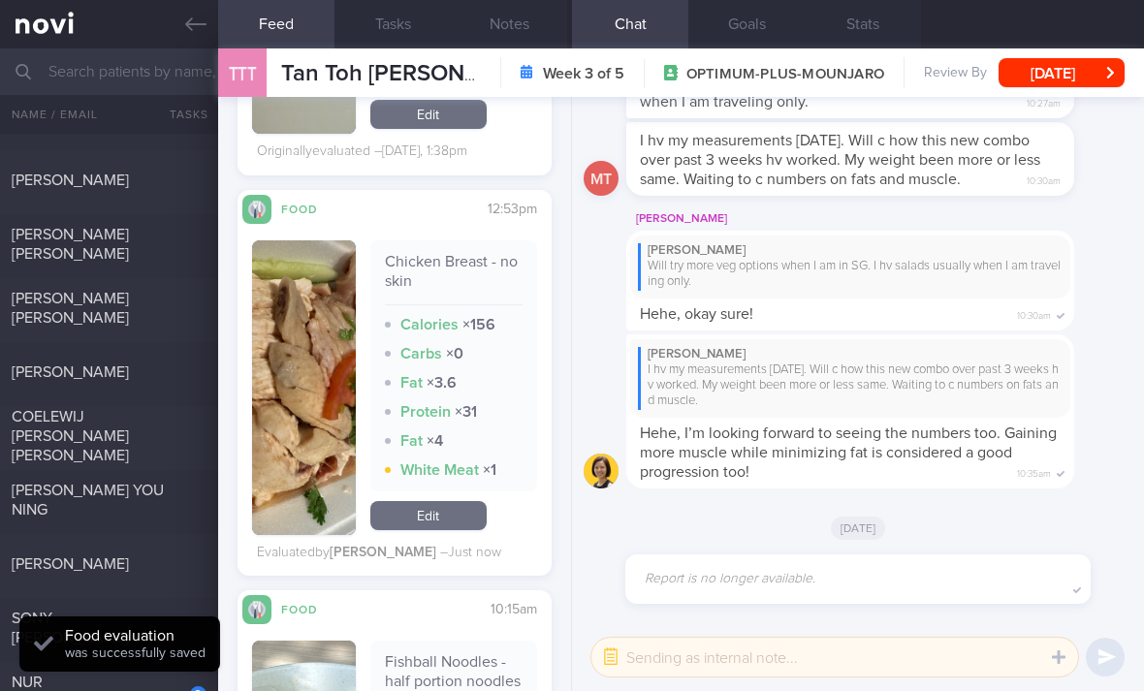
click at [467, 501] on link "Edit" at bounding box center [428, 515] width 116 height 29
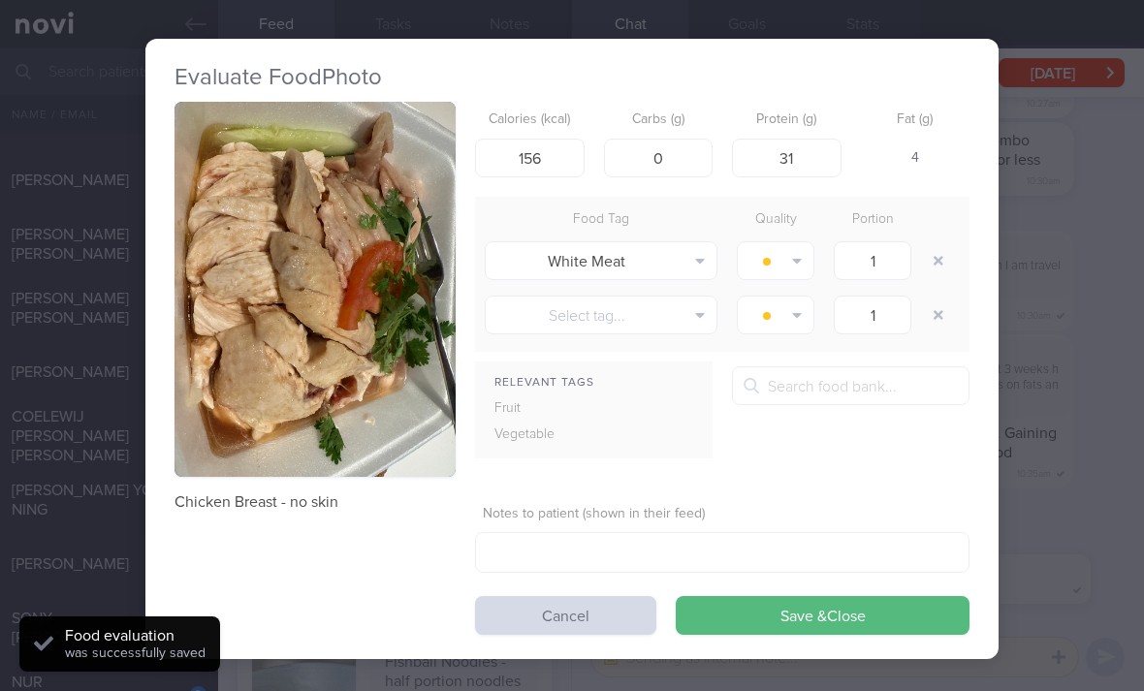
click at [934, 243] on button "button" at bounding box center [938, 260] width 35 height 35
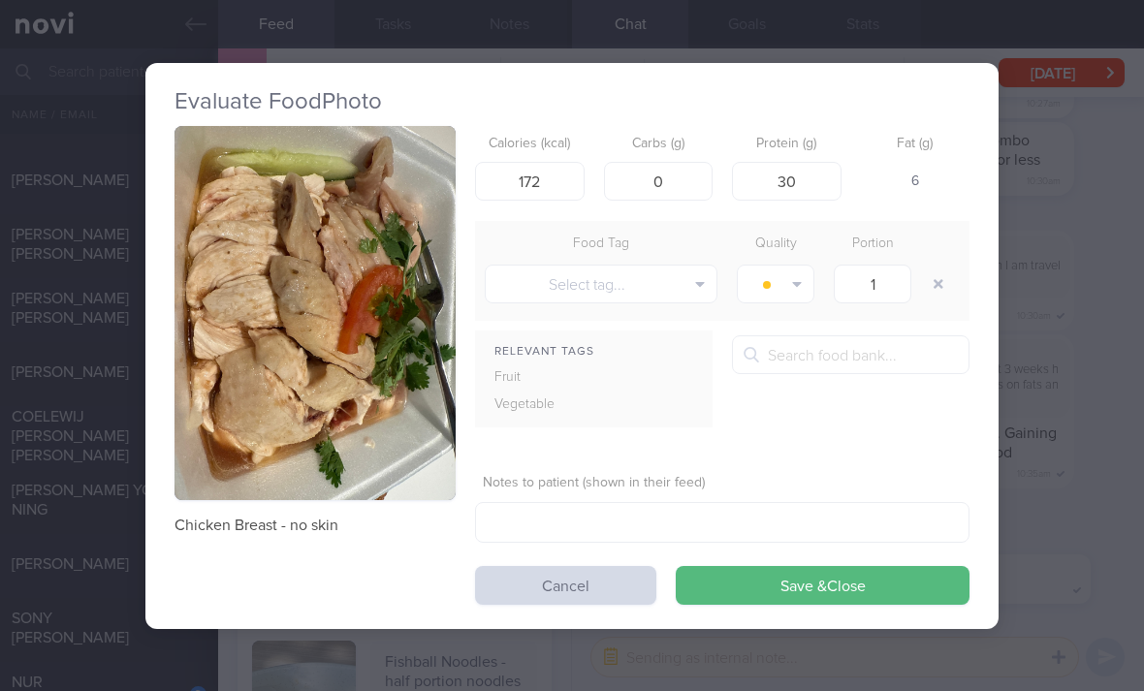
click at [801, 566] on button "Save & Close" at bounding box center [823, 585] width 294 height 39
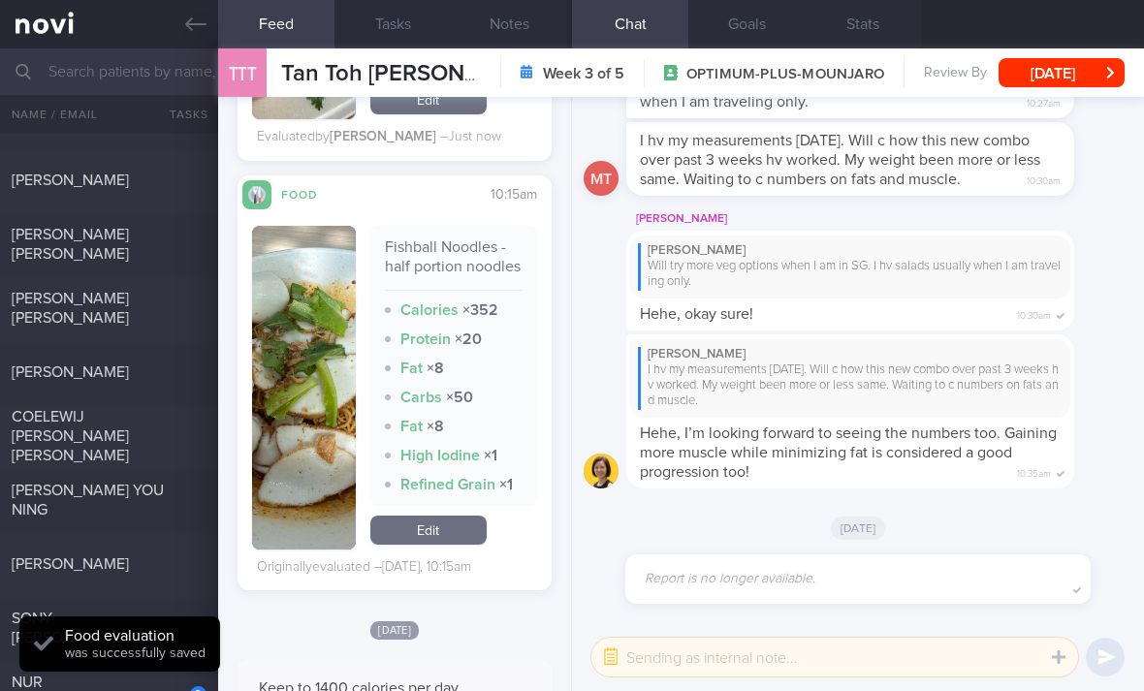
scroll to position [7537, 0]
click at [458, 517] on link "Edit" at bounding box center [428, 531] width 116 height 29
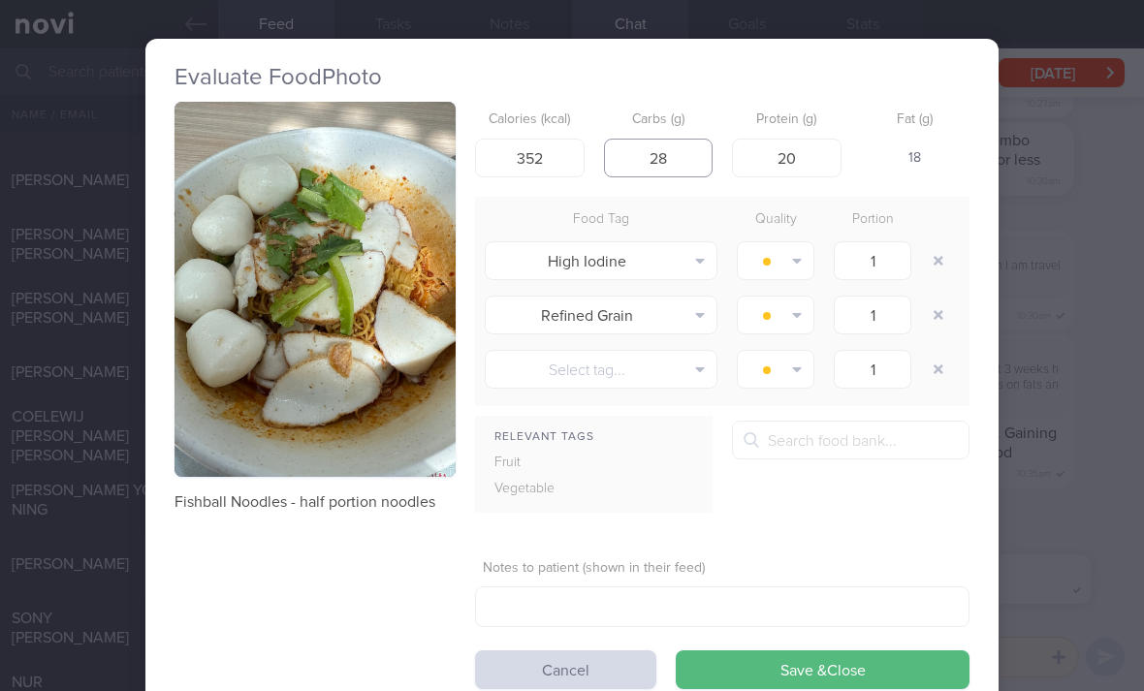
scroll to position [7, 20]
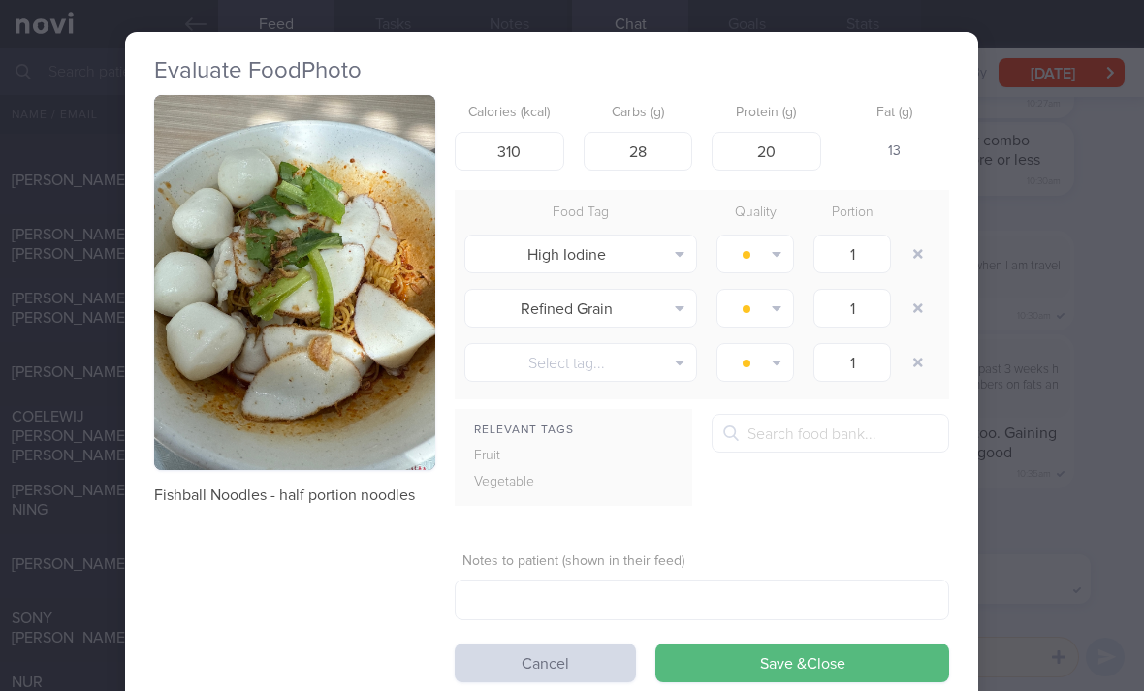
click at [925, 236] on button "button" at bounding box center [917, 253] width 35 height 35
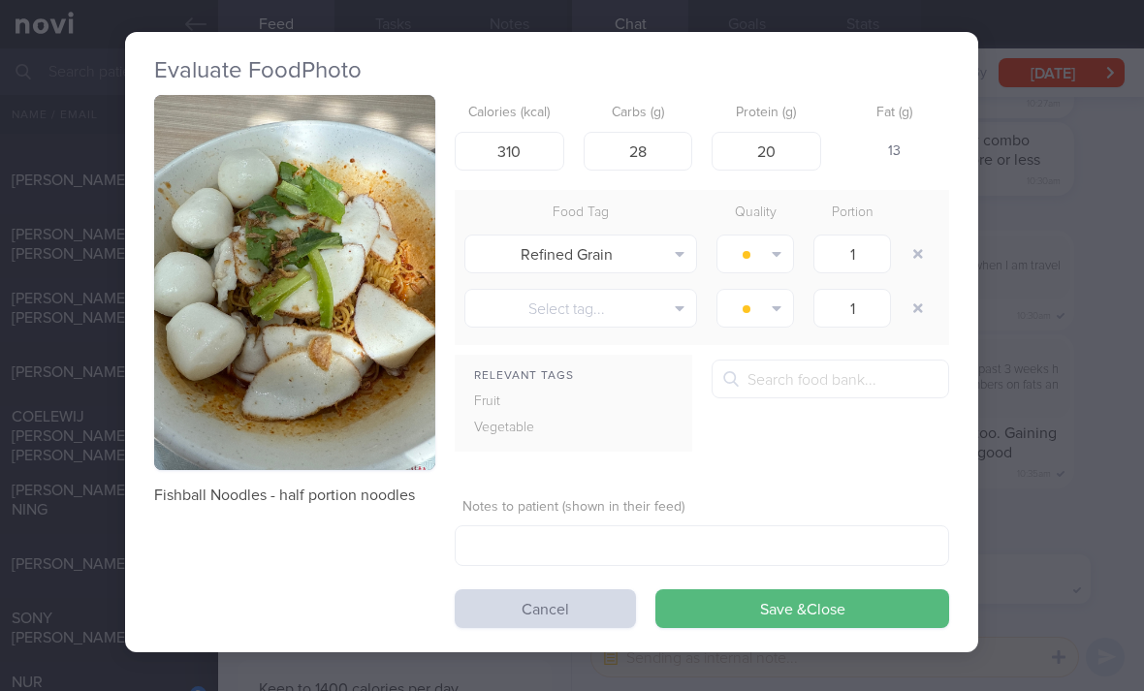
scroll to position [4, 20]
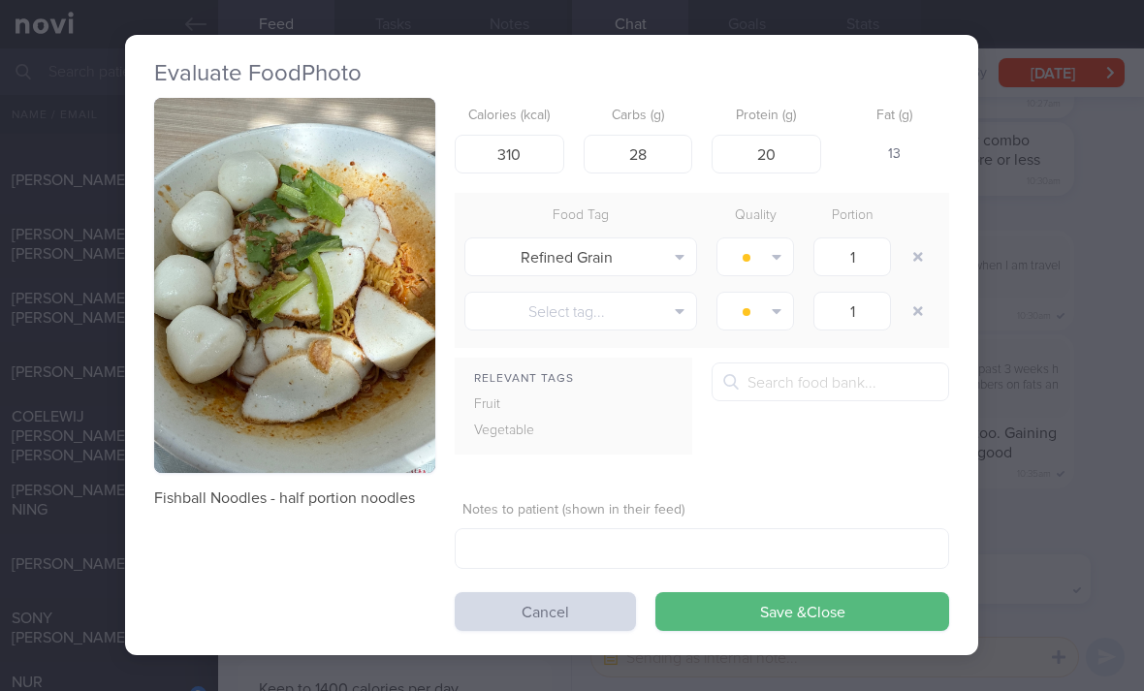
click at [924, 239] on button "button" at bounding box center [917, 256] width 35 height 35
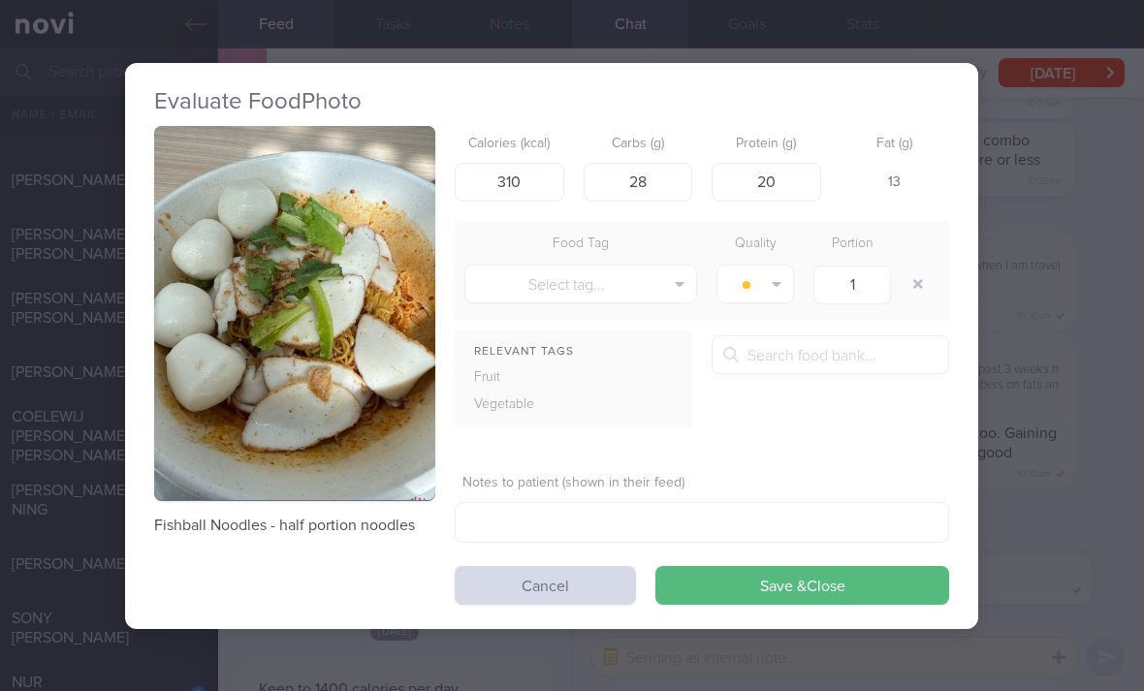
scroll to position [0, 20]
click at [792, 566] on button "Save & Close" at bounding box center [802, 585] width 294 height 39
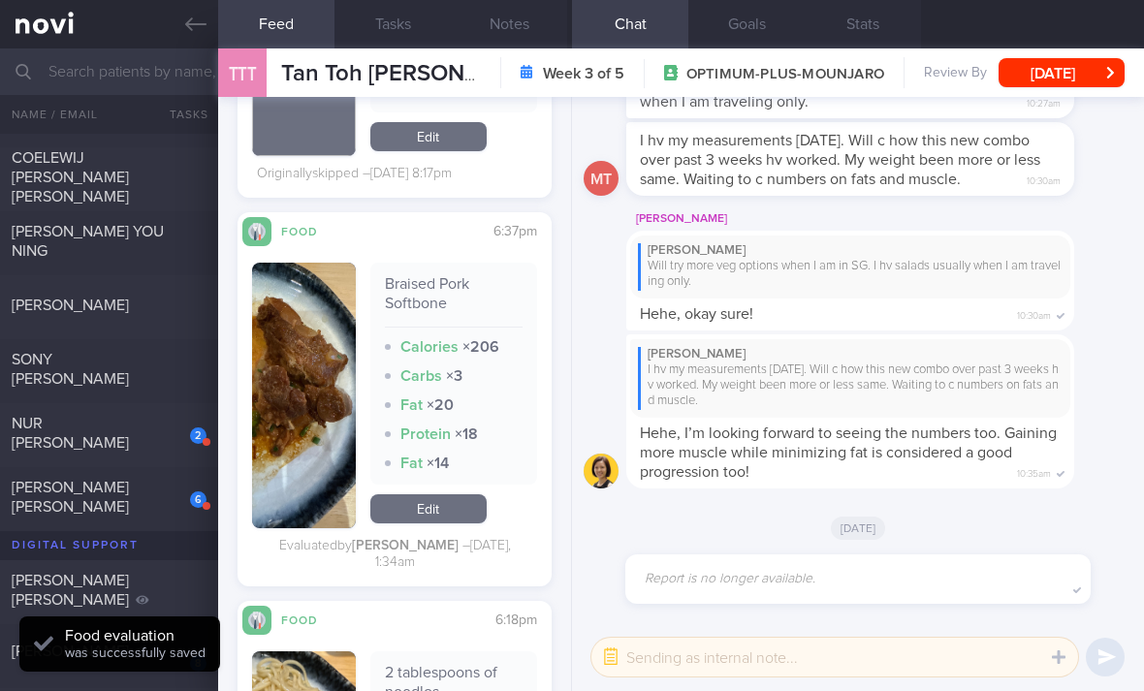
scroll to position [884, 0]
click at [170, 294] on div "[PERSON_NAME]" at bounding box center [107, 303] width 190 height 19
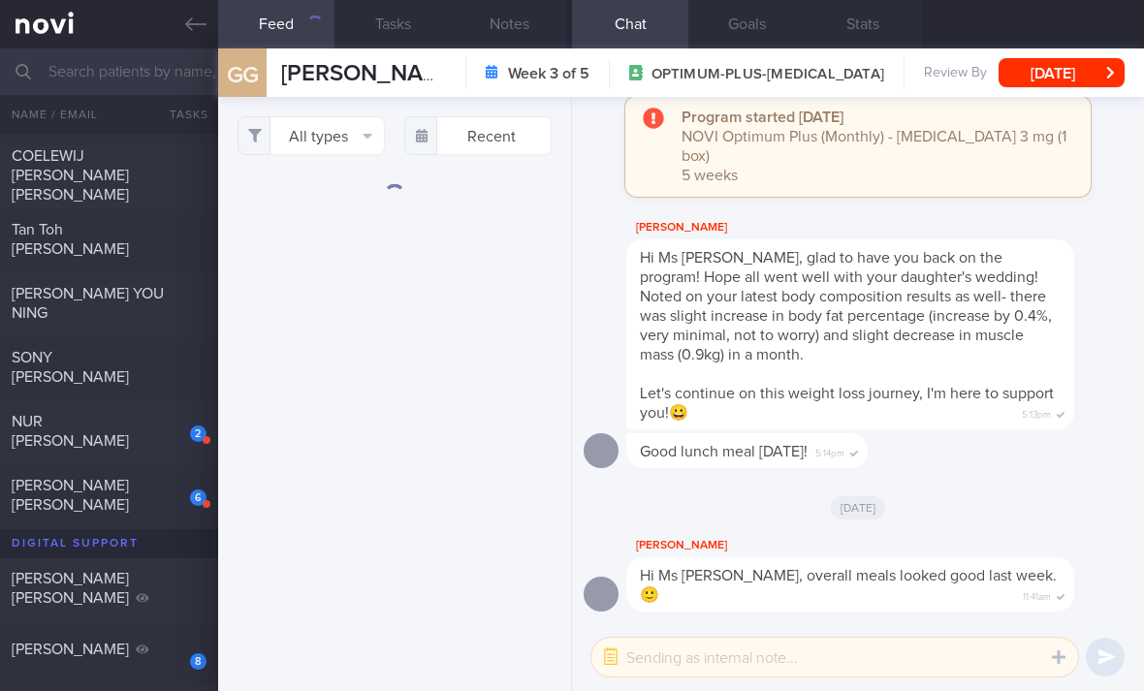
click at [350, 116] on button "All types" at bounding box center [310, 135] width 147 height 39
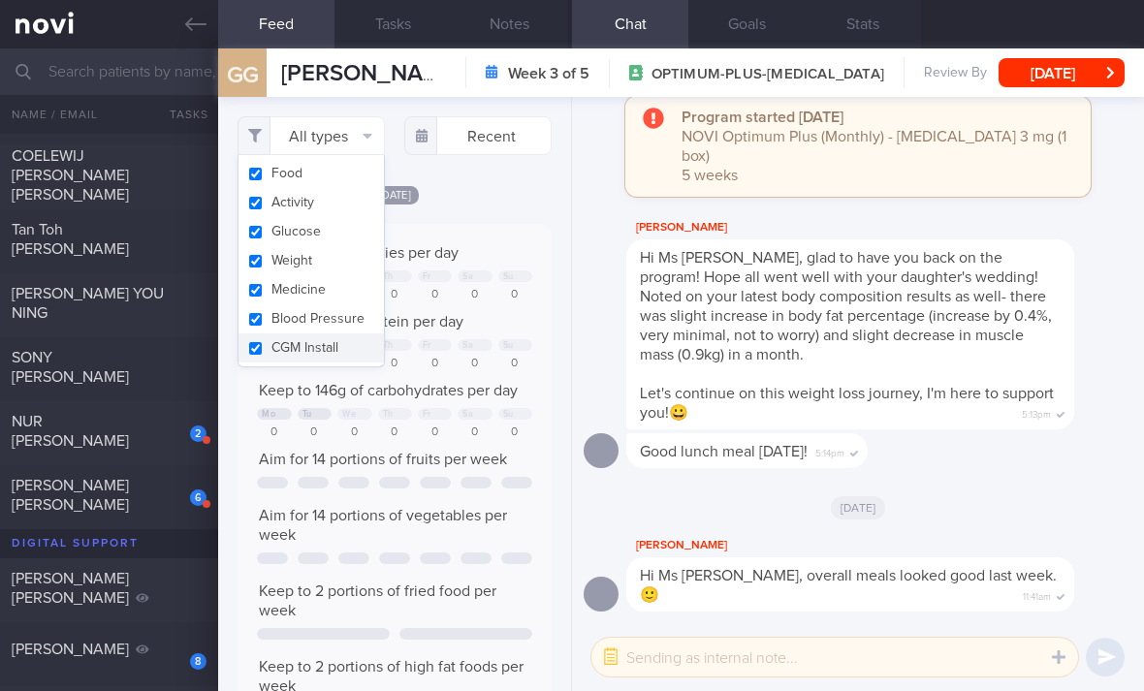
click at [352, 188] on button "Activity" at bounding box center [310, 202] width 145 height 29
click at [354, 217] on button "Glucose" at bounding box center [310, 231] width 145 height 29
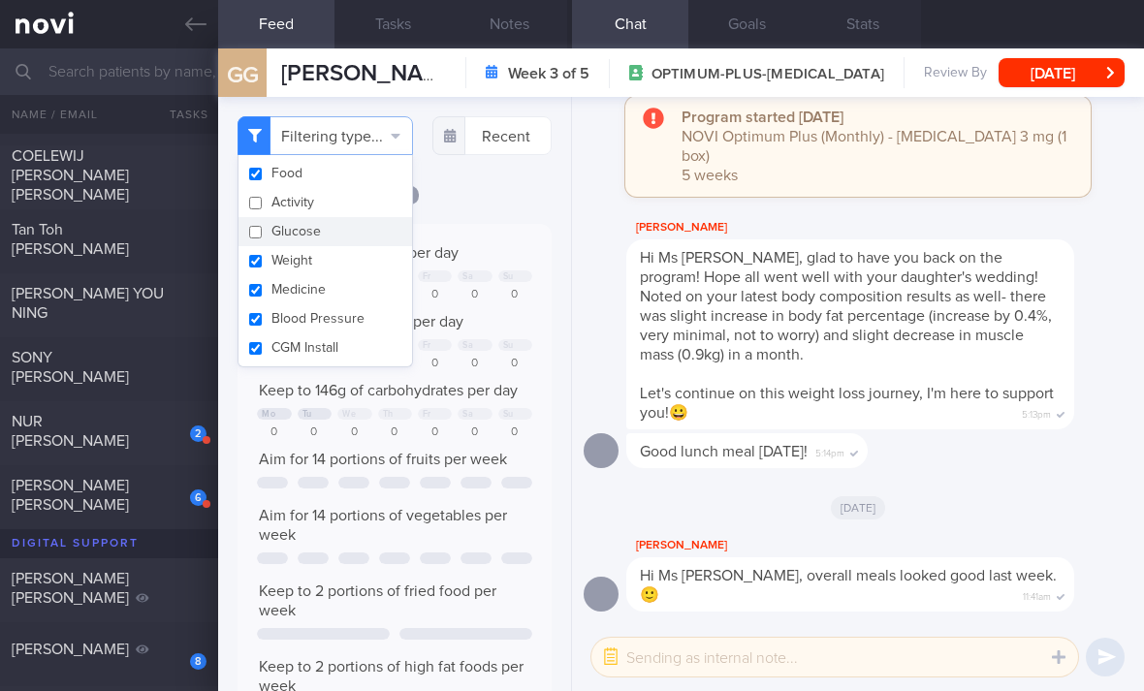
click at [439, 184] on div "[DATE]" at bounding box center [394, 194] width 314 height 20
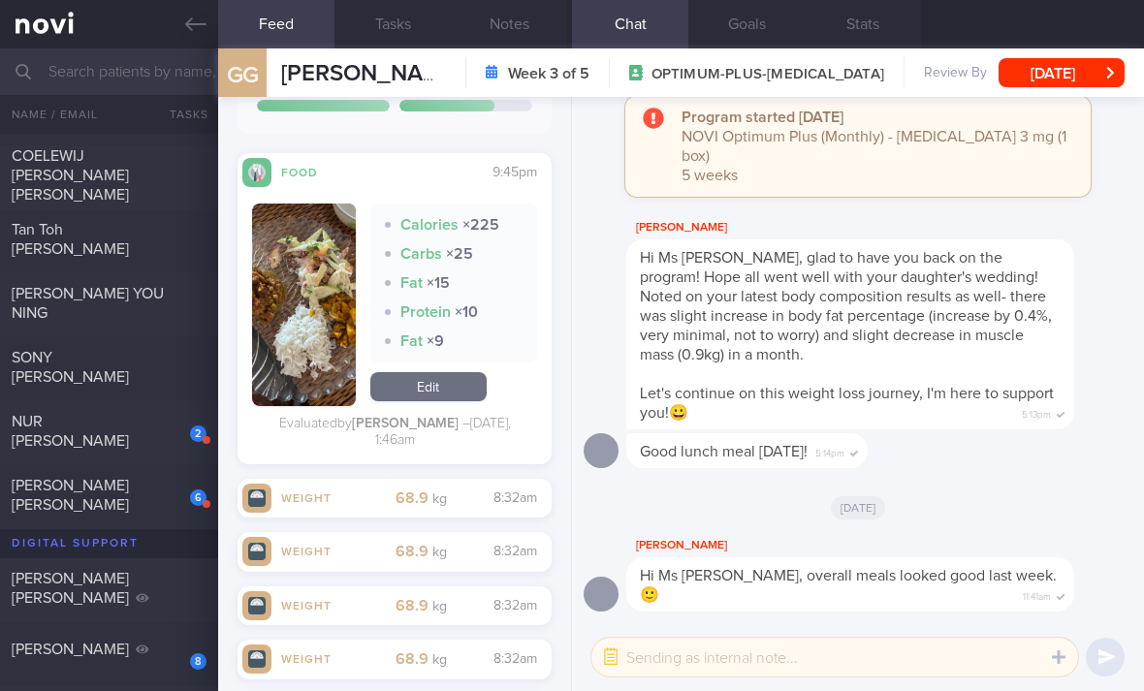
scroll to position [1580, 0]
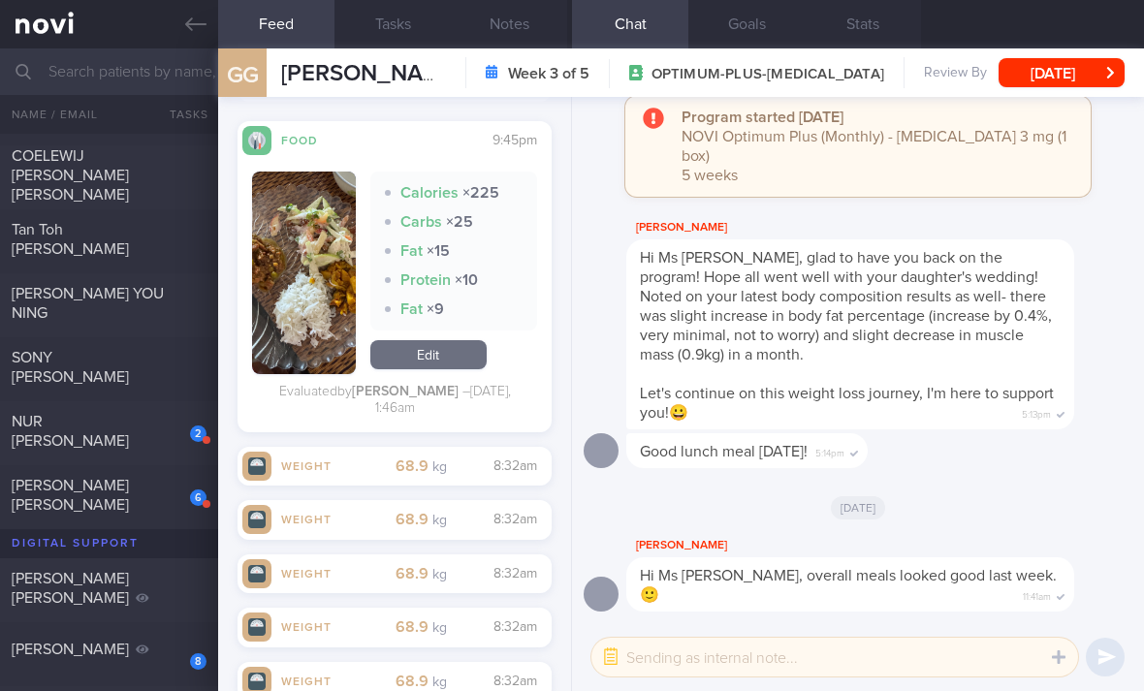
click at [164, 337] on div "SONY [PERSON_NAME] [DATE]" at bounding box center [572, 369] width 1144 height 64
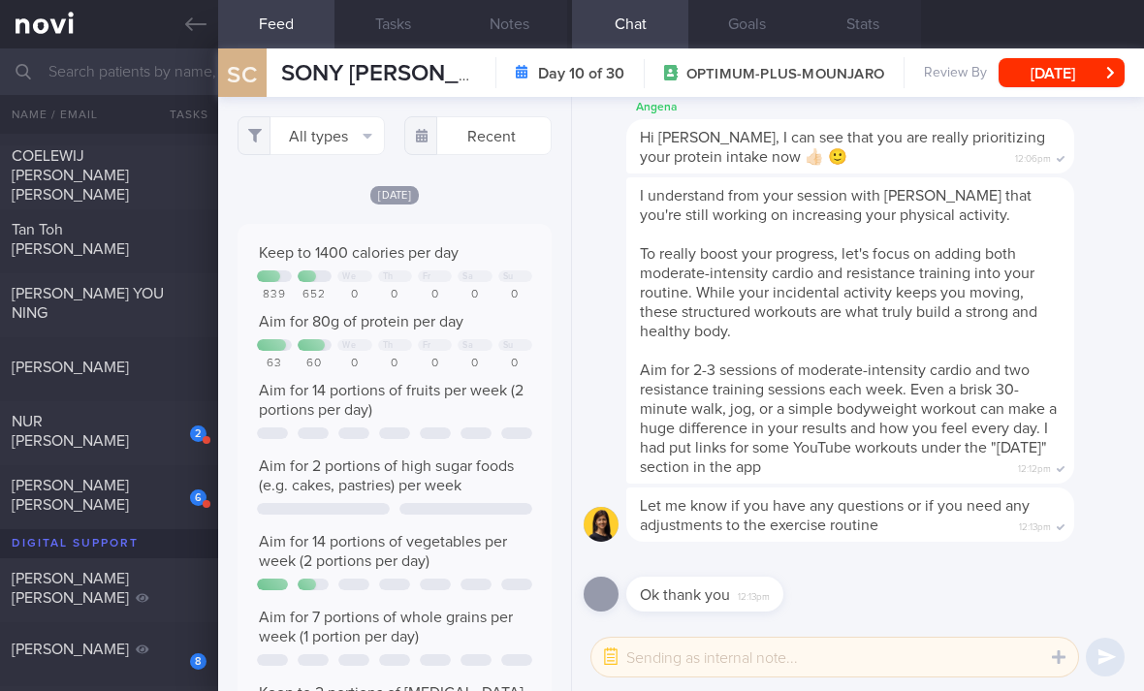
scroll to position [72, 288]
click at [177, 284] on div "[PERSON_NAME] YOU NING" at bounding box center [107, 303] width 190 height 39
click at [353, 116] on button "All types" at bounding box center [310, 135] width 147 height 39
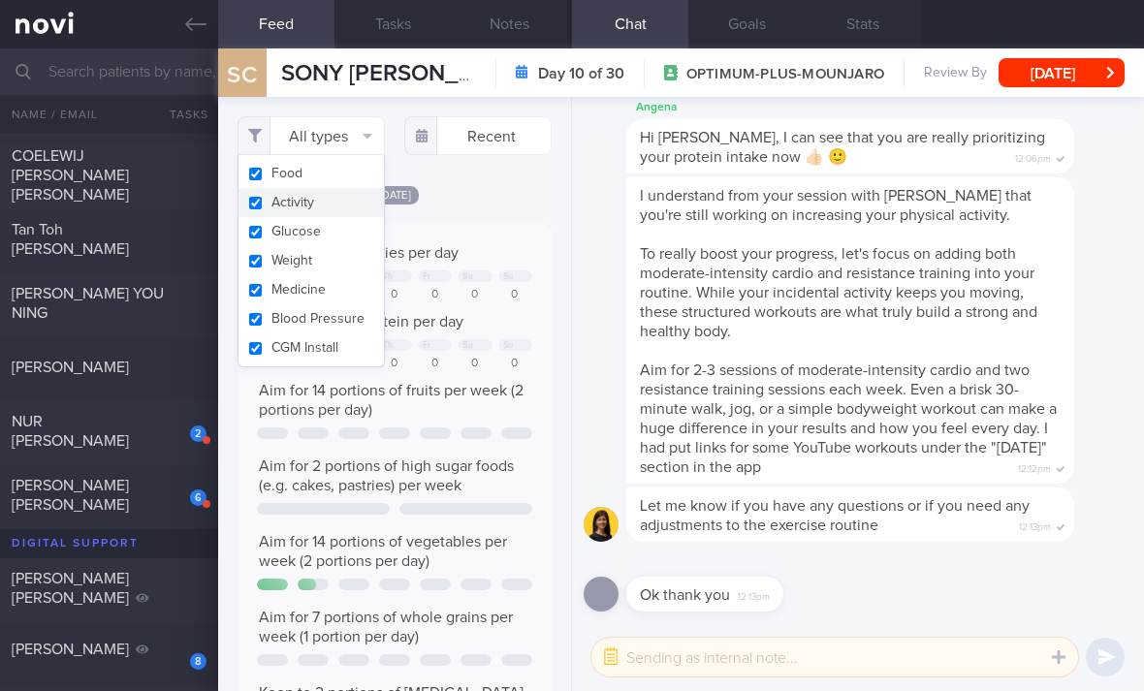
click at [357, 188] on button "Activity" at bounding box center [310, 202] width 145 height 29
click at [361, 217] on button "Glucose" at bounding box center [324, 231] width 173 height 29
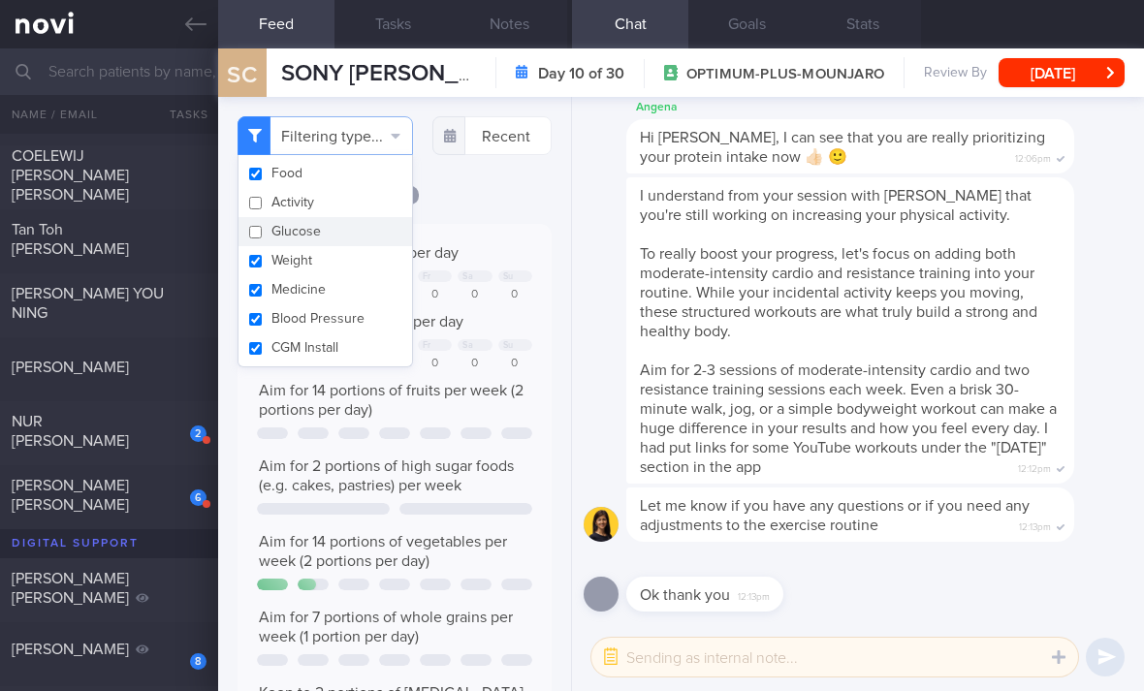
click at [362, 275] on button "Medicine" at bounding box center [324, 289] width 173 height 29
click at [371, 246] on button "Weight" at bounding box center [324, 260] width 173 height 29
click at [359, 304] on button "Blood Pressure" at bounding box center [324, 318] width 173 height 29
click at [356, 333] on button "CGM Install" at bounding box center [324, 347] width 173 height 29
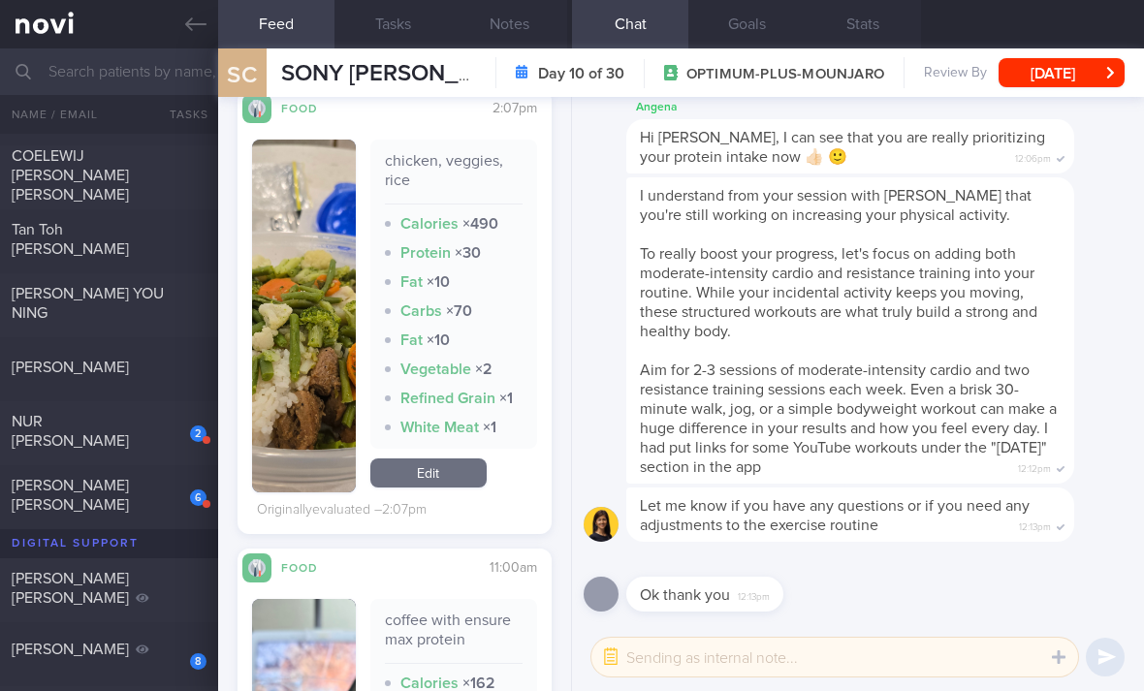
click at [453, 458] on link "Edit" at bounding box center [428, 472] width 116 height 29
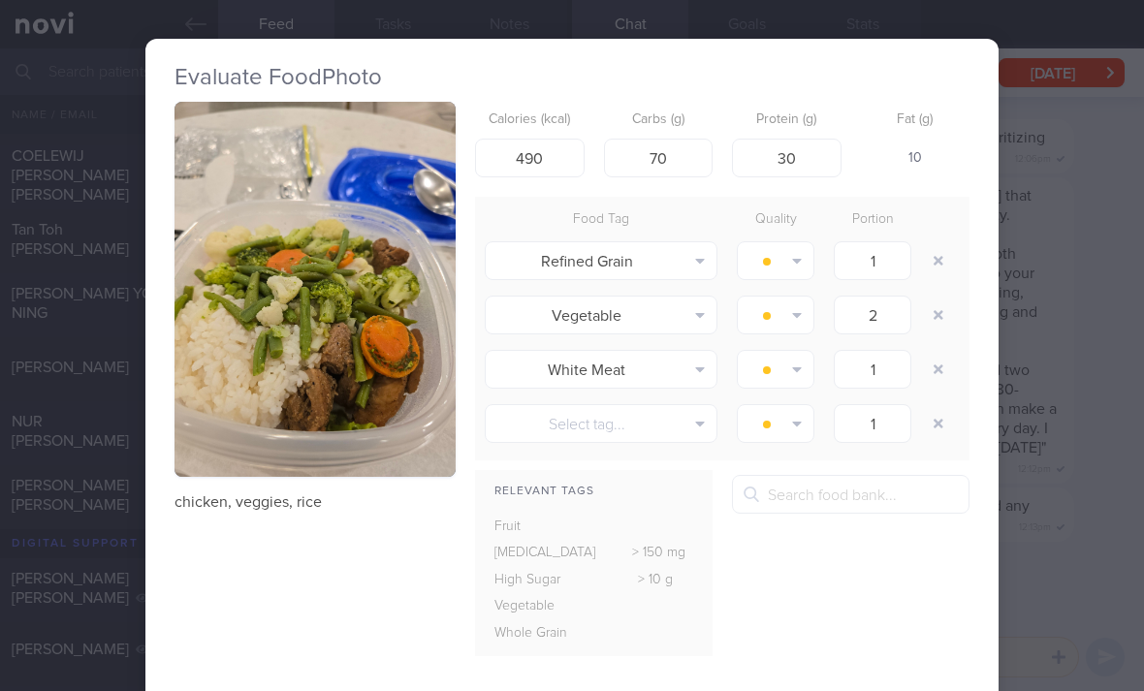
click at [927, 243] on button "button" at bounding box center [938, 260] width 35 height 35
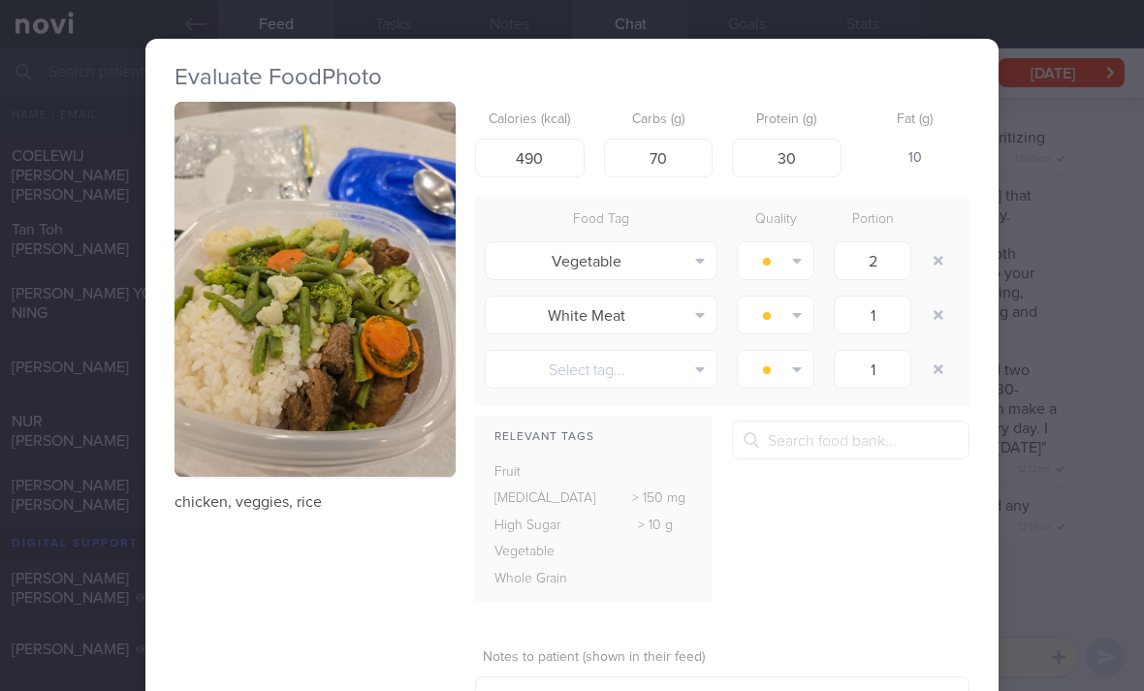
click at [930, 298] on button "button" at bounding box center [938, 315] width 35 height 35
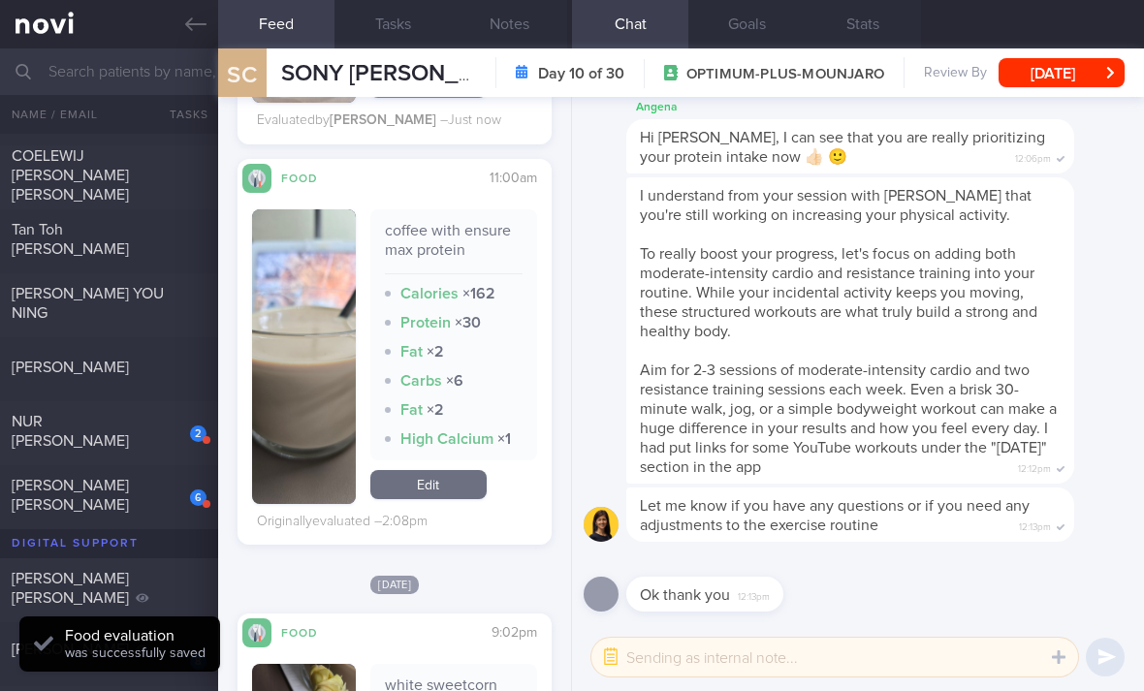
scroll to position [1095, 0]
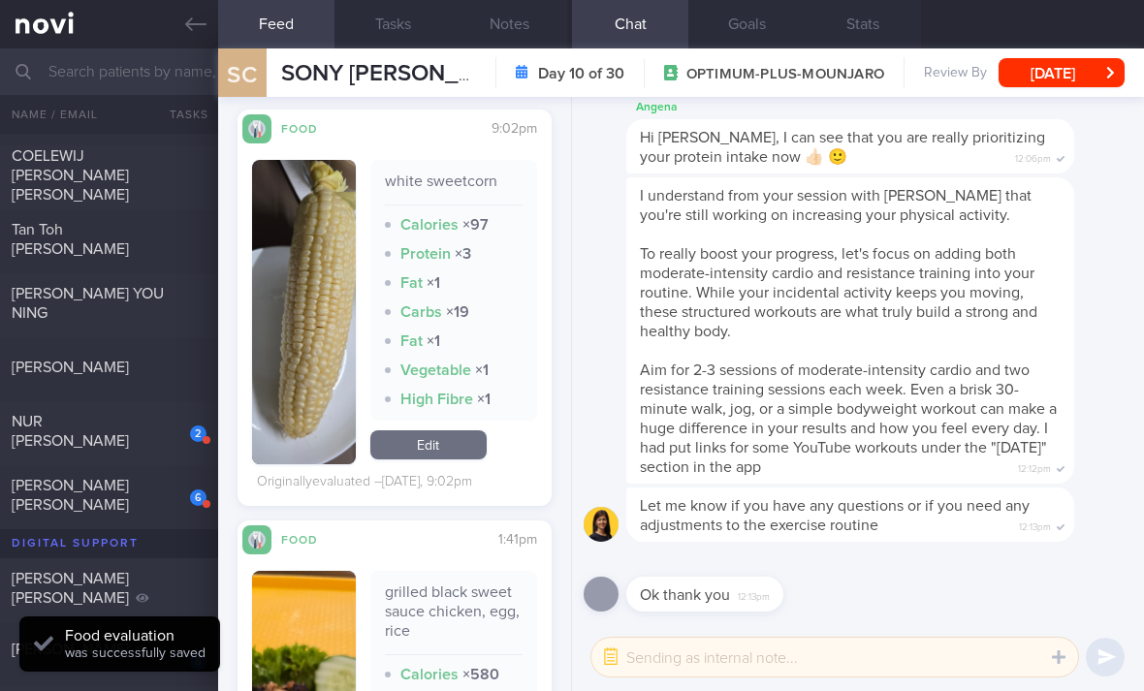
click at [456, 430] on link "Edit" at bounding box center [428, 444] width 116 height 29
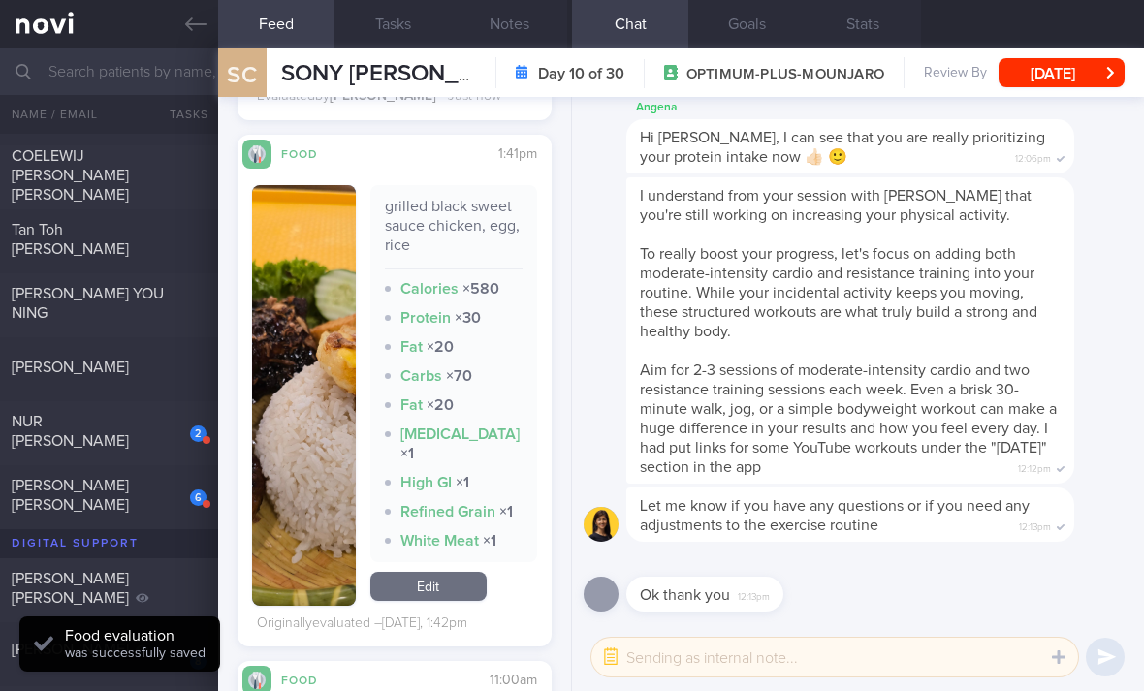
scroll to position [1994, 0]
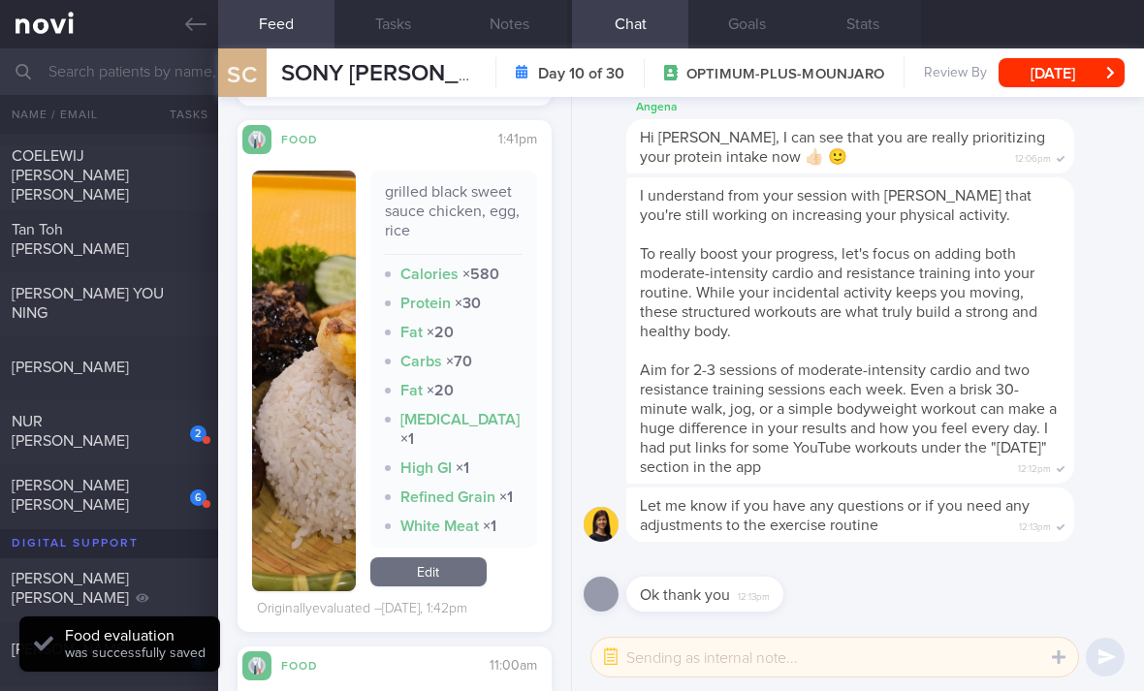
click at [448, 557] on link "Edit" at bounding box center [428, 571] width 116 height 29
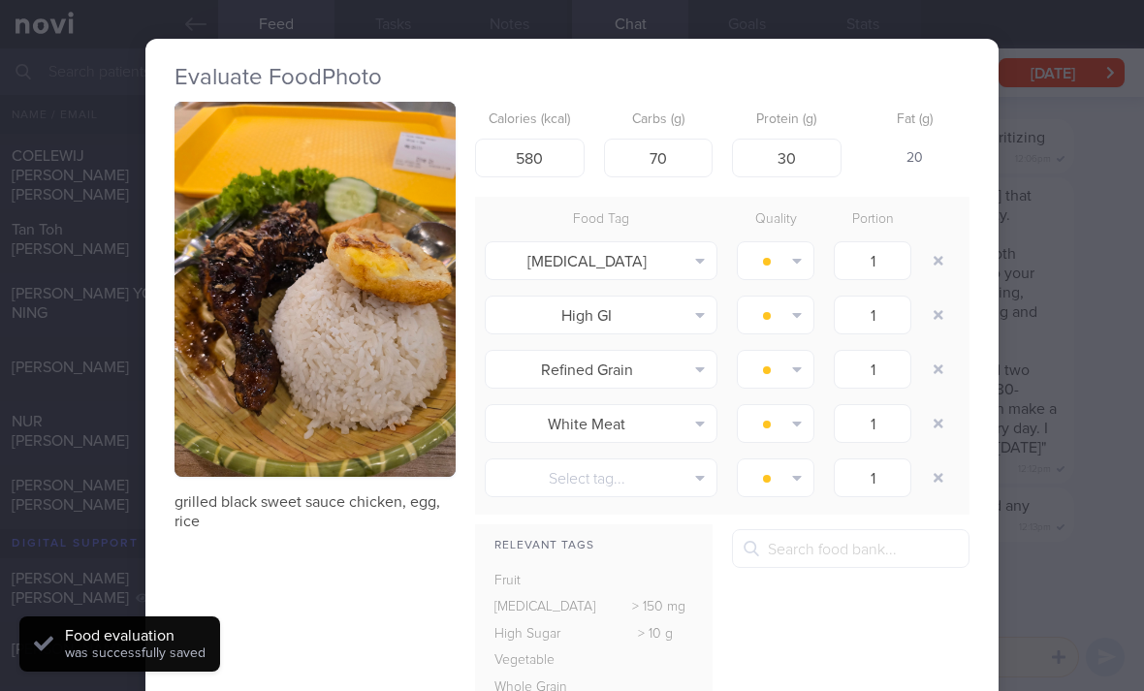
click at [937, 243] on button "button" at bounding box center [938, 260] width 35 height 35
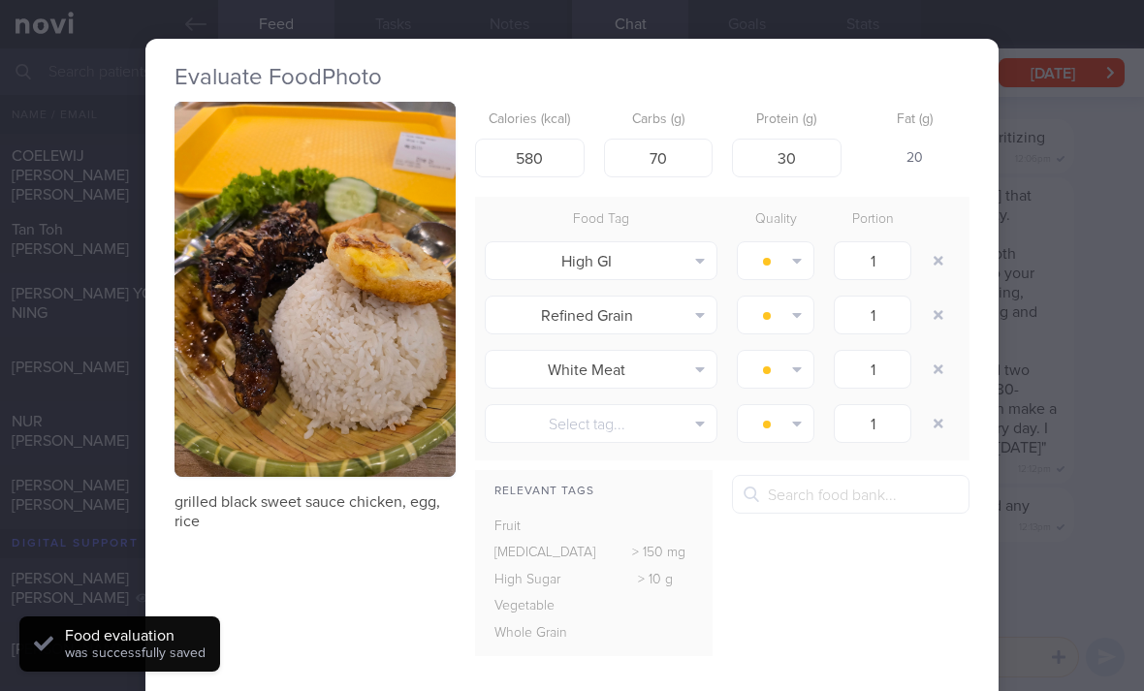
click at [936, 243] on button "button" at bounding box center [938, 260] width 35 height 35
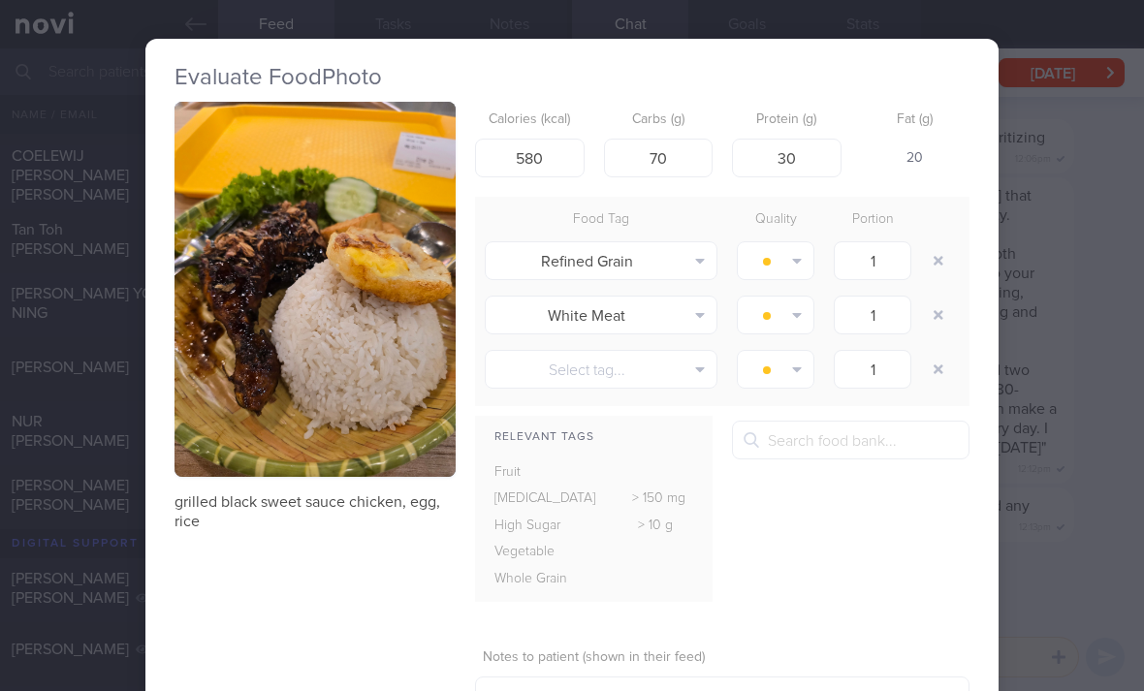
click at [936, 243] on button "button" at bounding box center [938, 260] width 35 height 35
click at [937, 243] on button "button" at bounding box center [938, 260] width 35 height 35
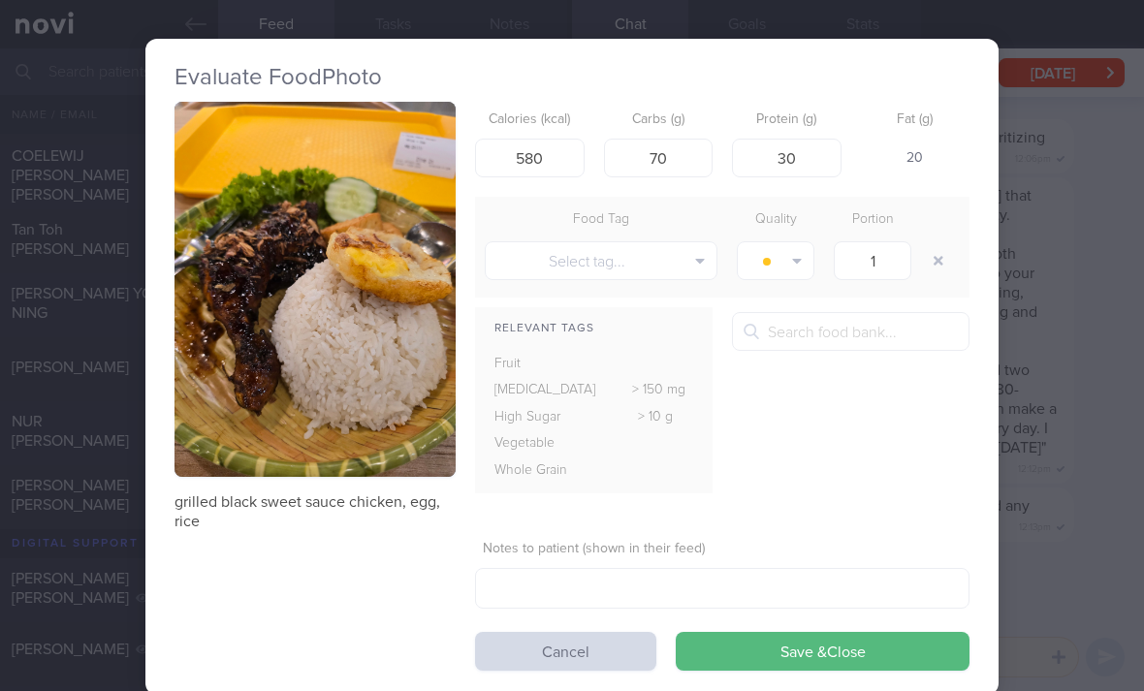
click at [936, 243] on button "button" at bounding box center [938, 260] width 35 height 35
click at [805, 632] on button "Save & Close" at bounding box center [823, 651] width 294 height 39
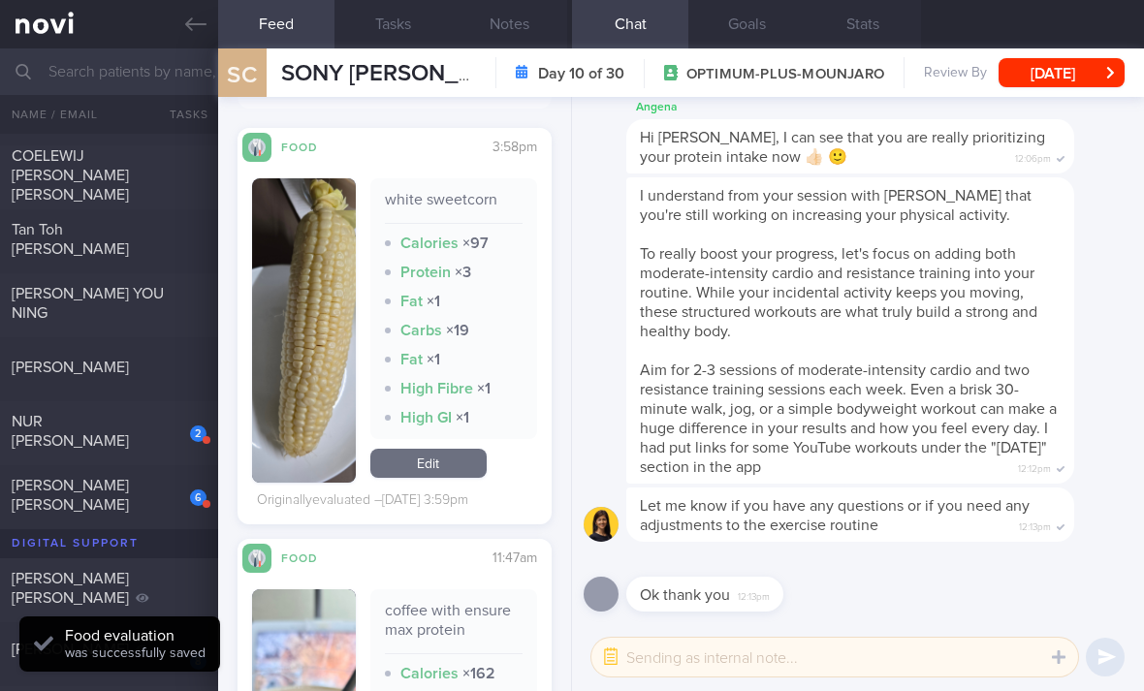
scroll to position [3451, 0]
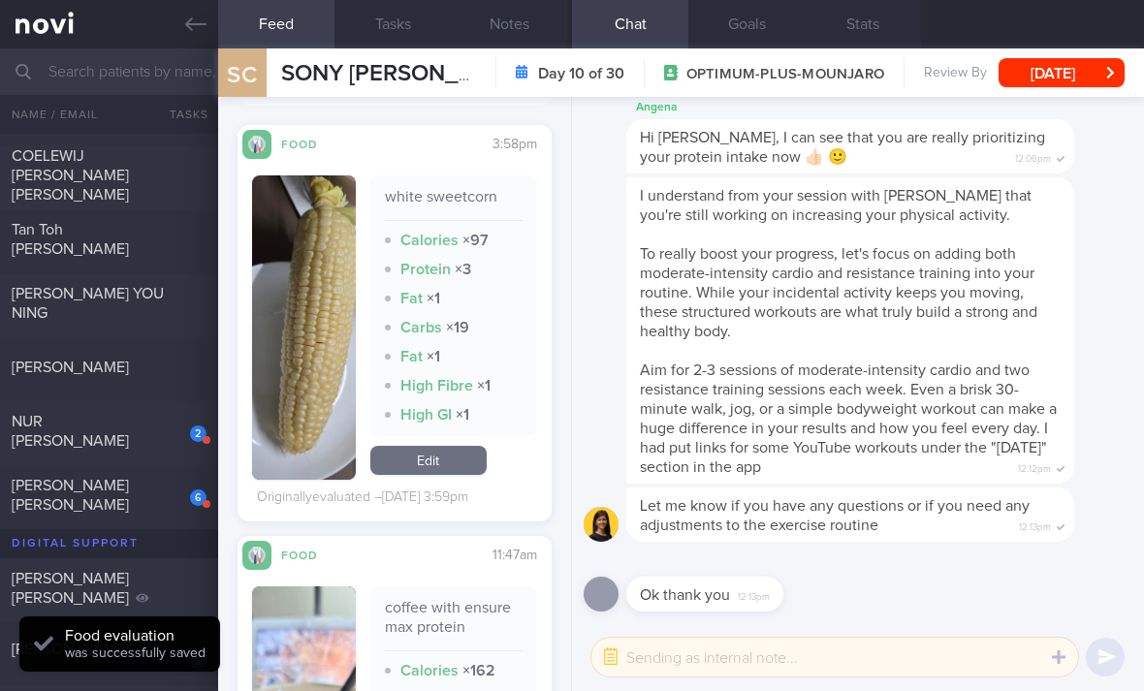
click at [460, 446] on link "Edit" at bounding box center [428, 460] width 116 height 29
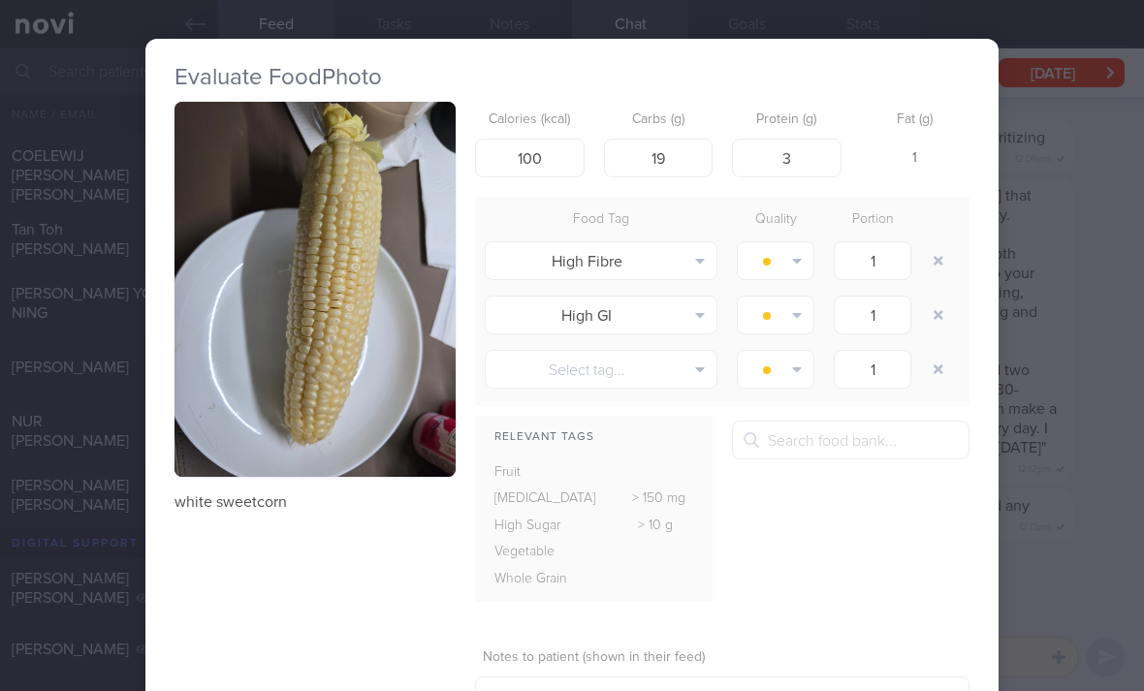
click at [933, 243] on button "button" at bounding box center [938, 260] width 35 height 35
click at [932, 243] on button "button" at bounding box center [938, 260] width 35 height 35
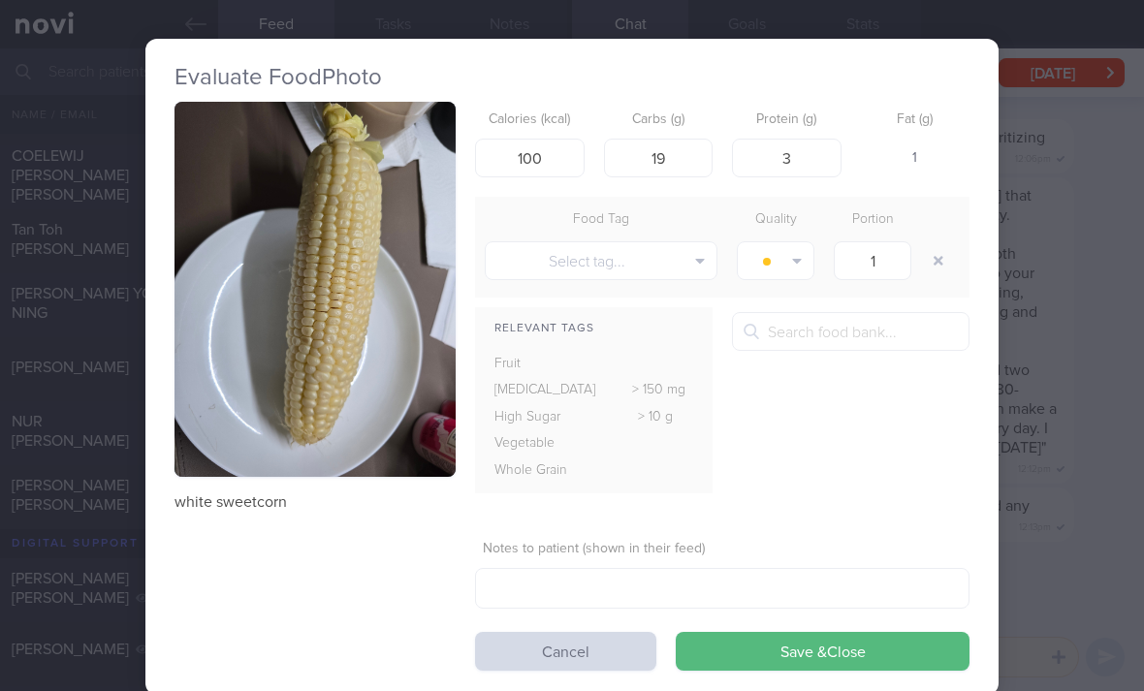
click at [839, 632] on button "Save & Close" at bounding box center [823, 651] width 294 height 39
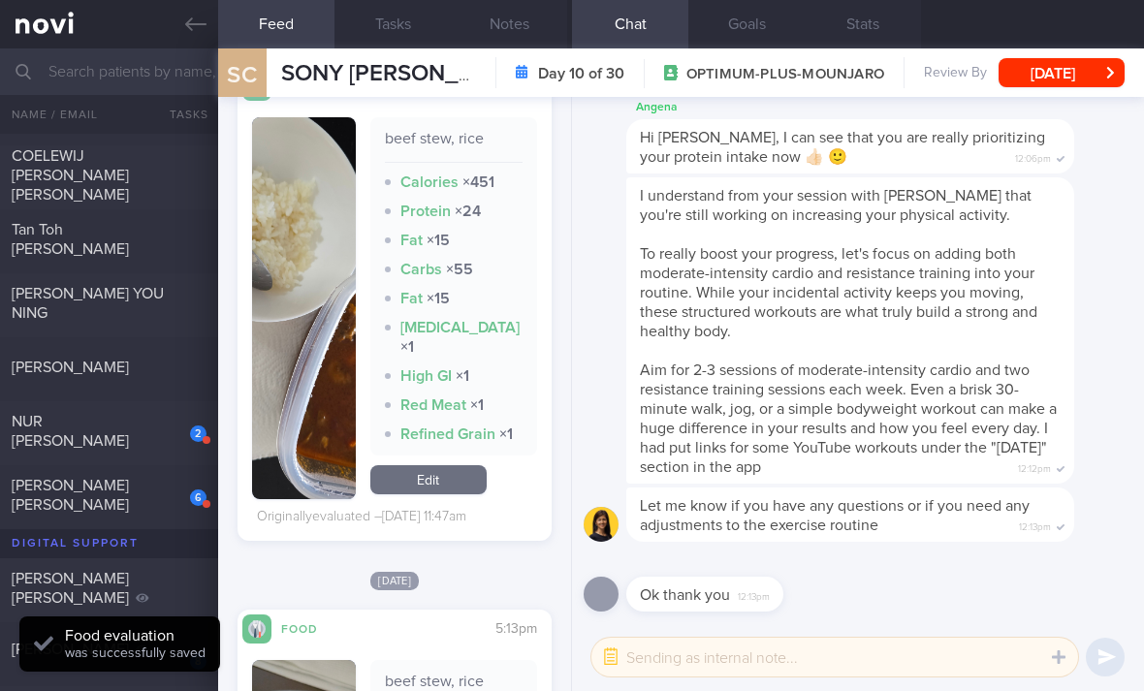
scroll to position [4252, 0]
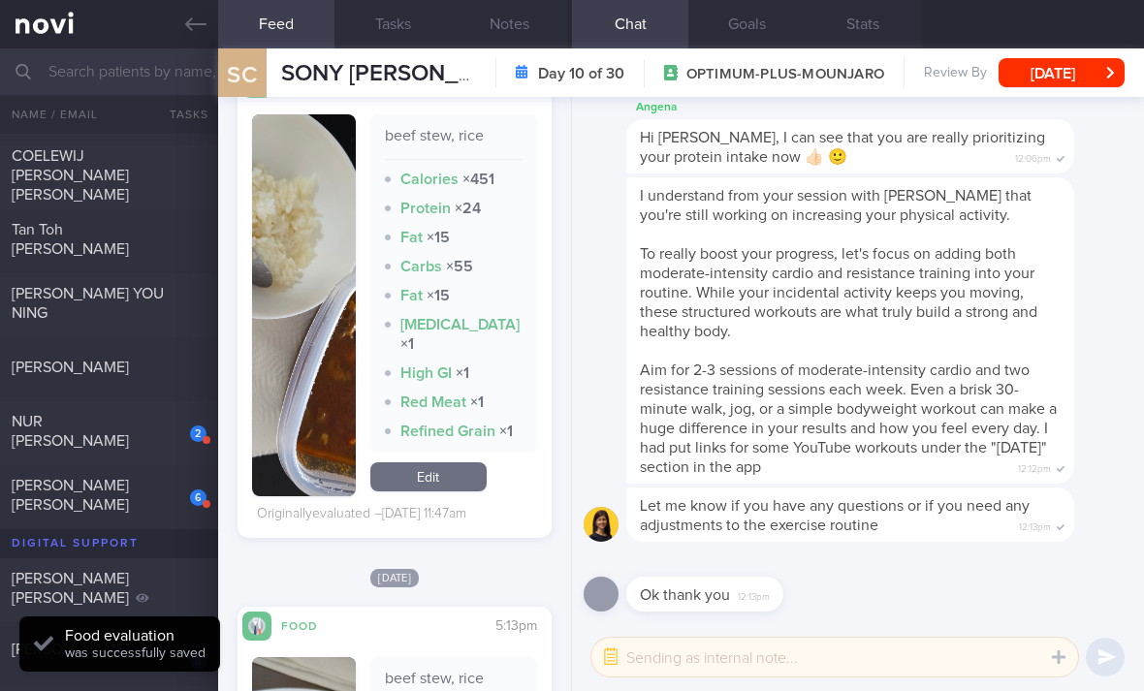
click at [458, 462] on link "Edit" at bounding box center [428, 476] width 116 height 29
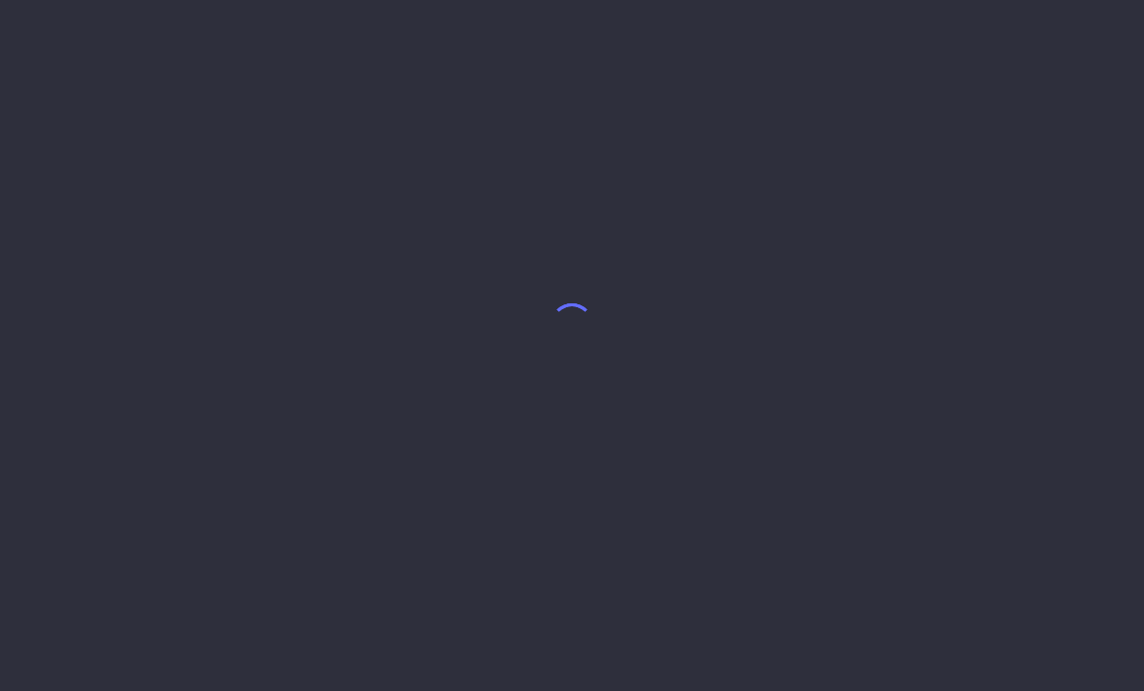
select select "7"
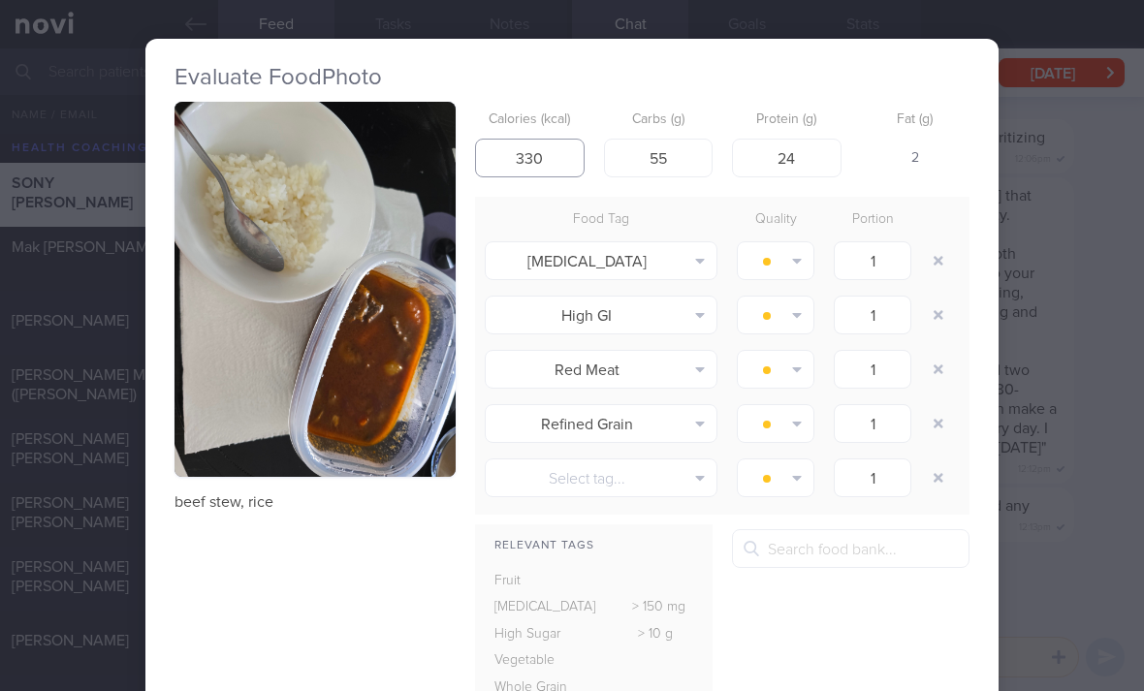
type input "330"
type input "25"
type input "20"
click at [942, 254] on button "button" at bounding box center [938, 260] width 35 height 35
click at [942, 253] on button "button" at bounding box center [938, 260] width 35 height 35
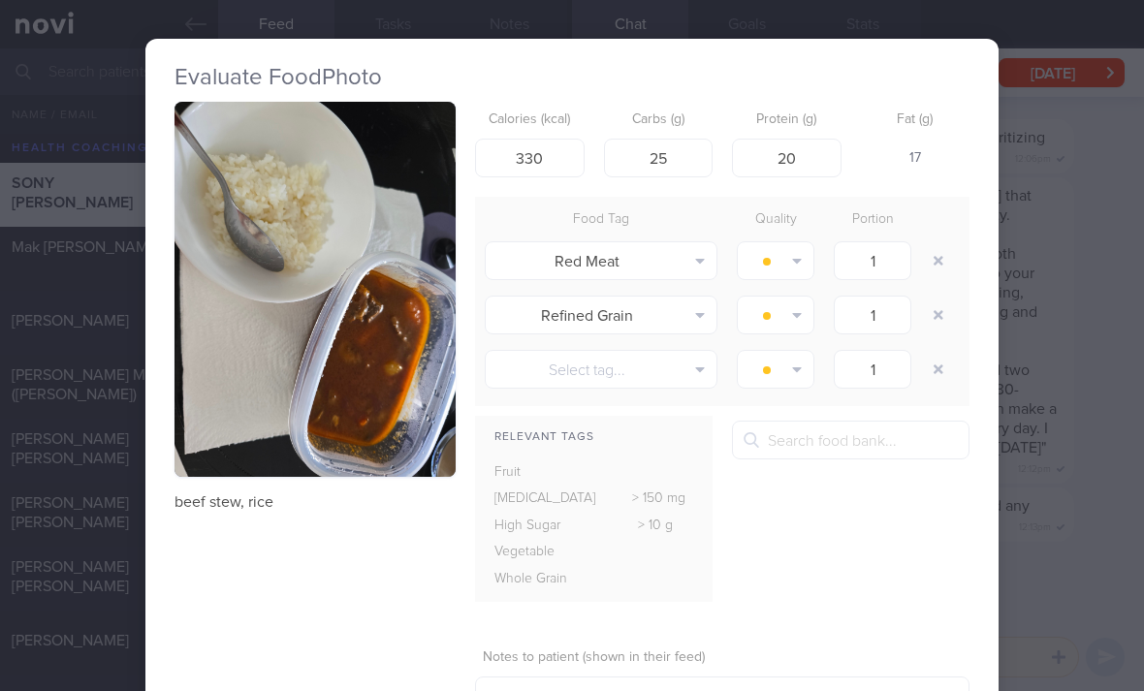
click at [936, 251] on button "button" at bounding box center [938, 260] width 35 height 35
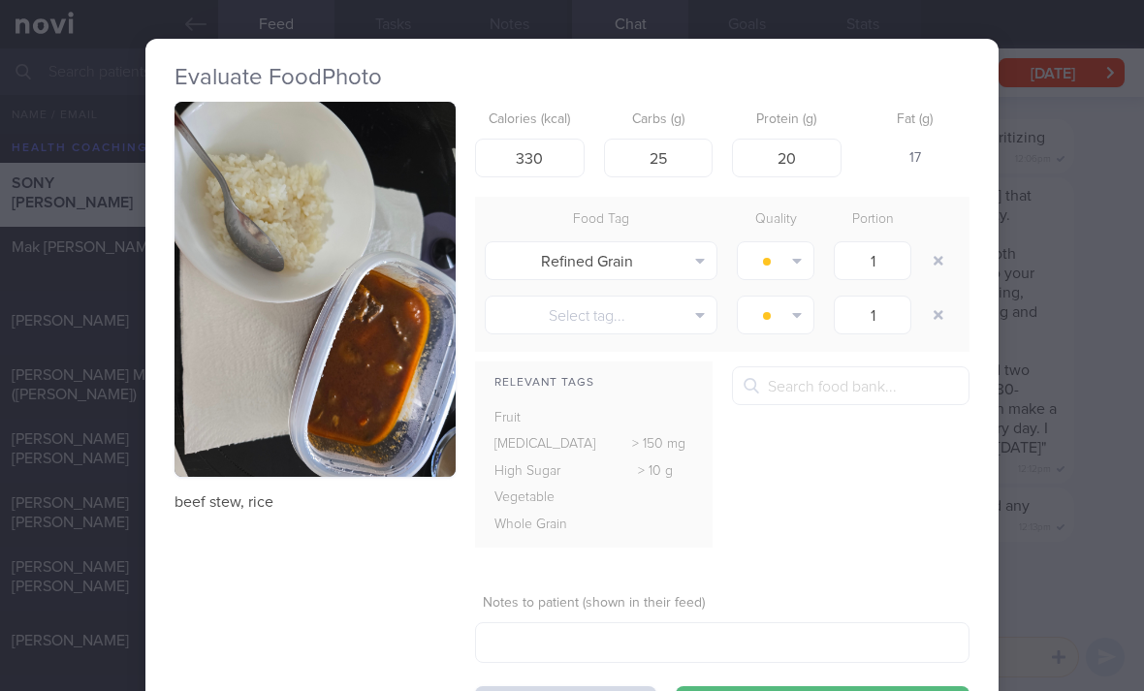
click at [935, 251] on button "button" at bounding box center [938, 260] width 35 height 35
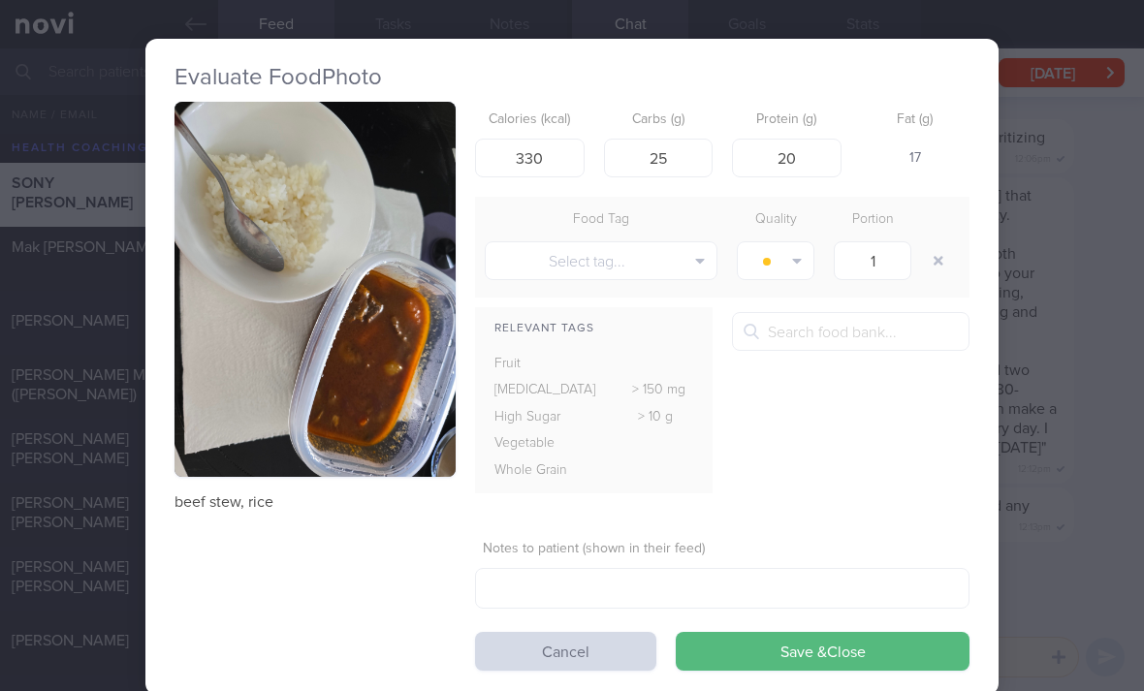
click at [784, 647] on button "Save & Close" at bounding box center [823, 651] width 294 height 39
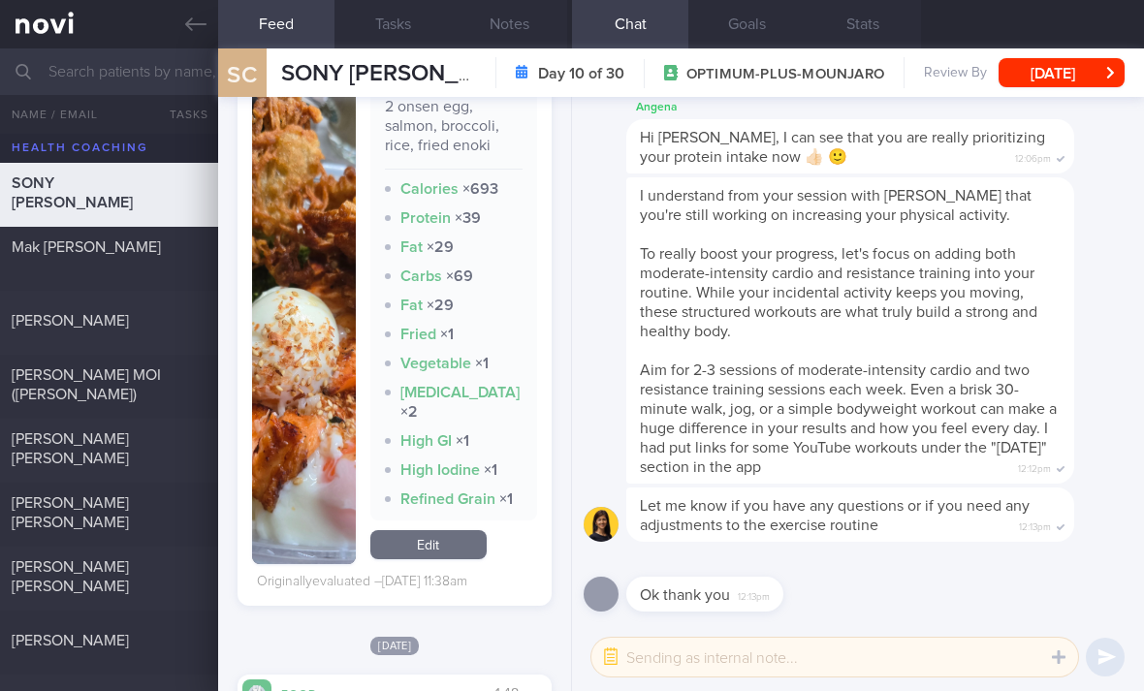
scroll to position [6883, 0]
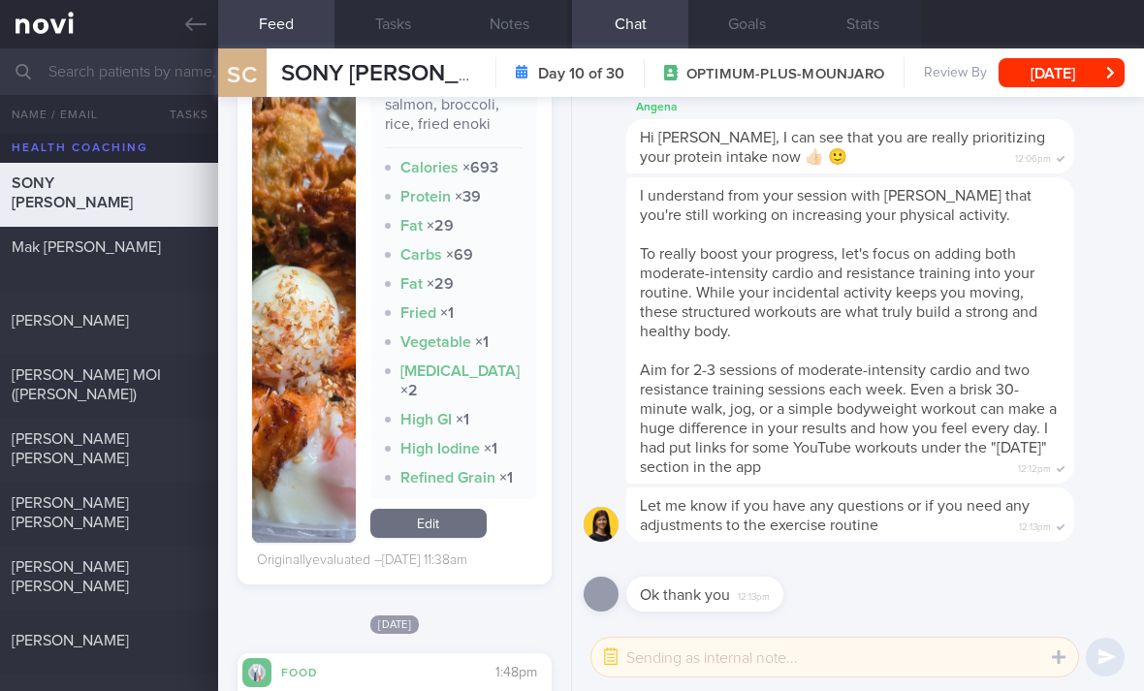
click at [469, 517] on link "Edit" at bounding box center [428, 523] width 116 height 29
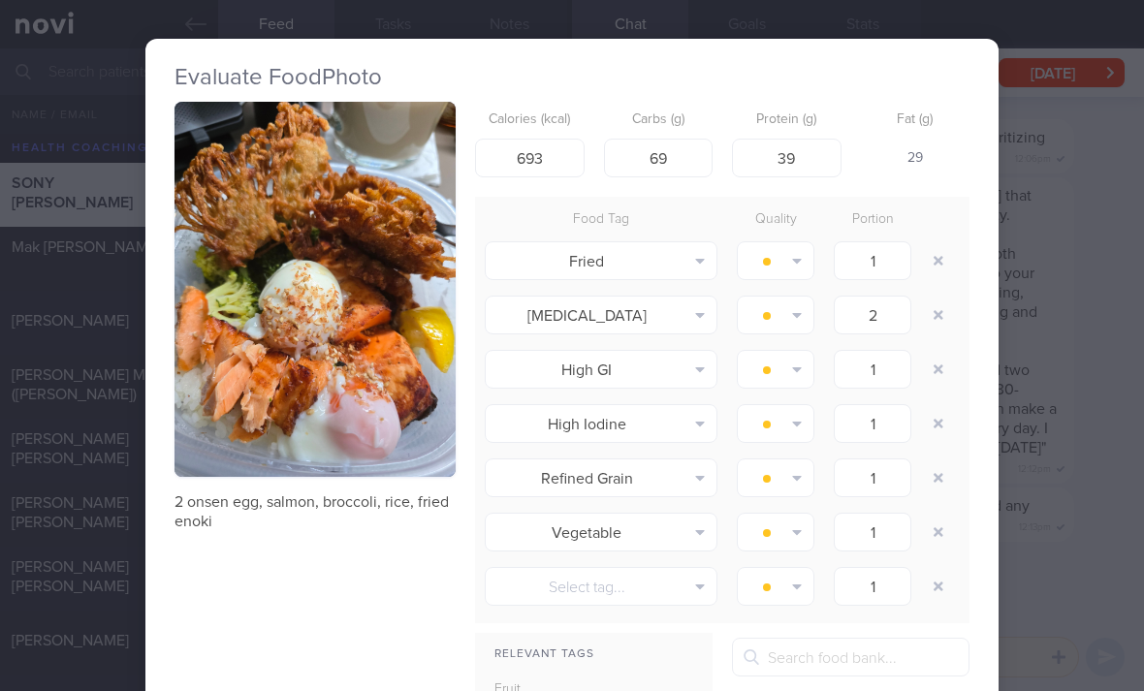
click at [935, 263] on button "button" at bounding box center [938, 260] width 35 height 35
type input "2"
type input "1"
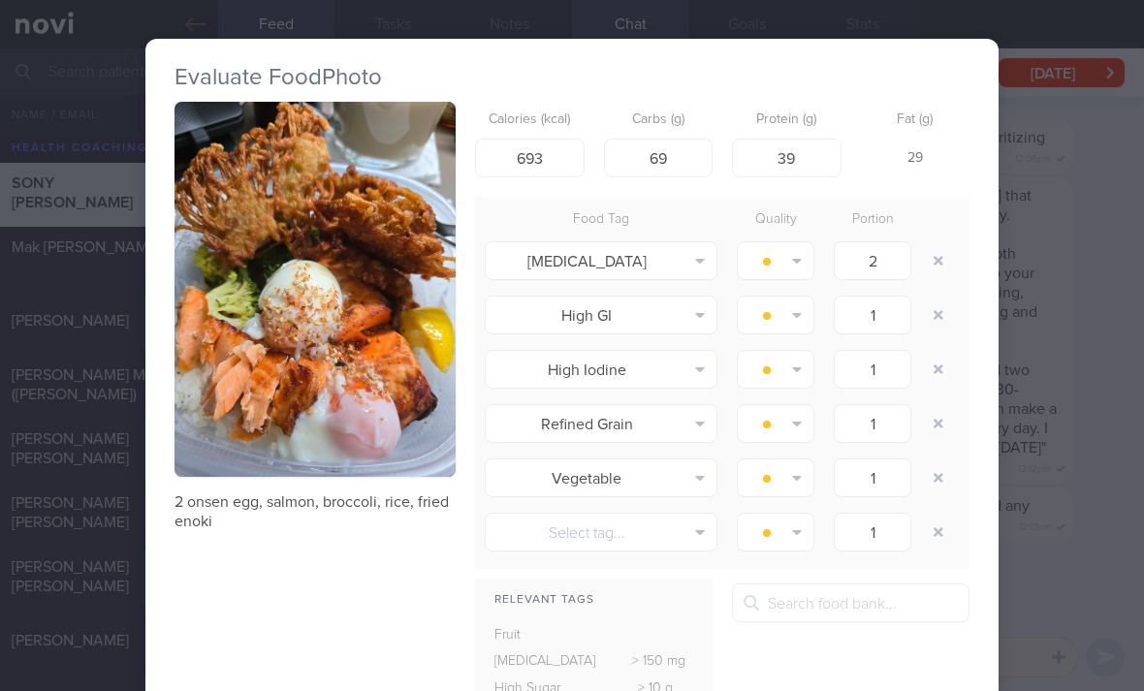
click at [934, 262] on button "button" at bounding box center [938, 260] width 35 height 35
type input "1"
click at [942, 261] on button "button" at bounding box center [938, 260] width 35 height 35
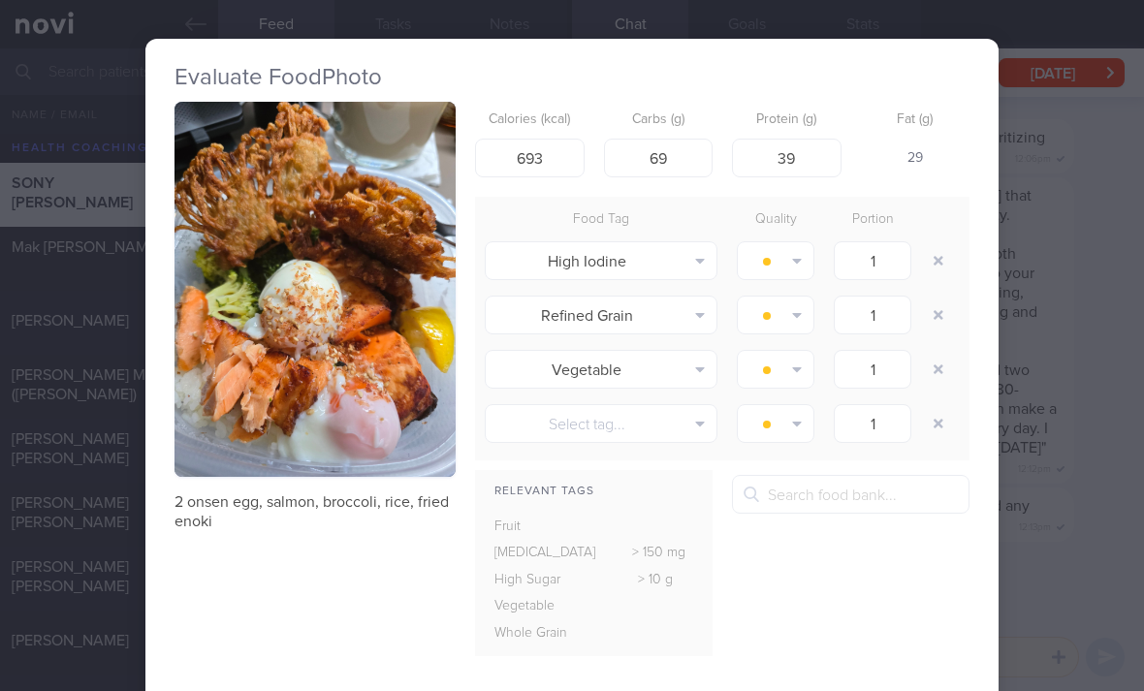
click at [941, 261] on button "button" at bounding box center [938, 260] width 35 height 35
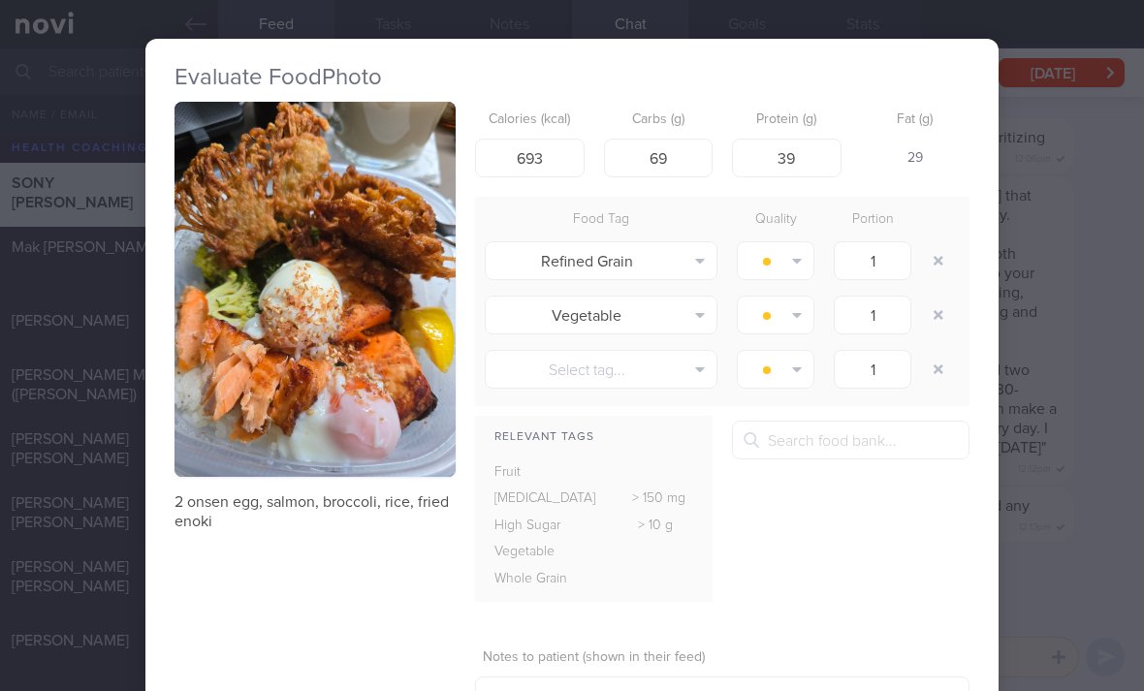
click at [942, 264] on button "button" at bounding box center [938, 260] width 35 height 35
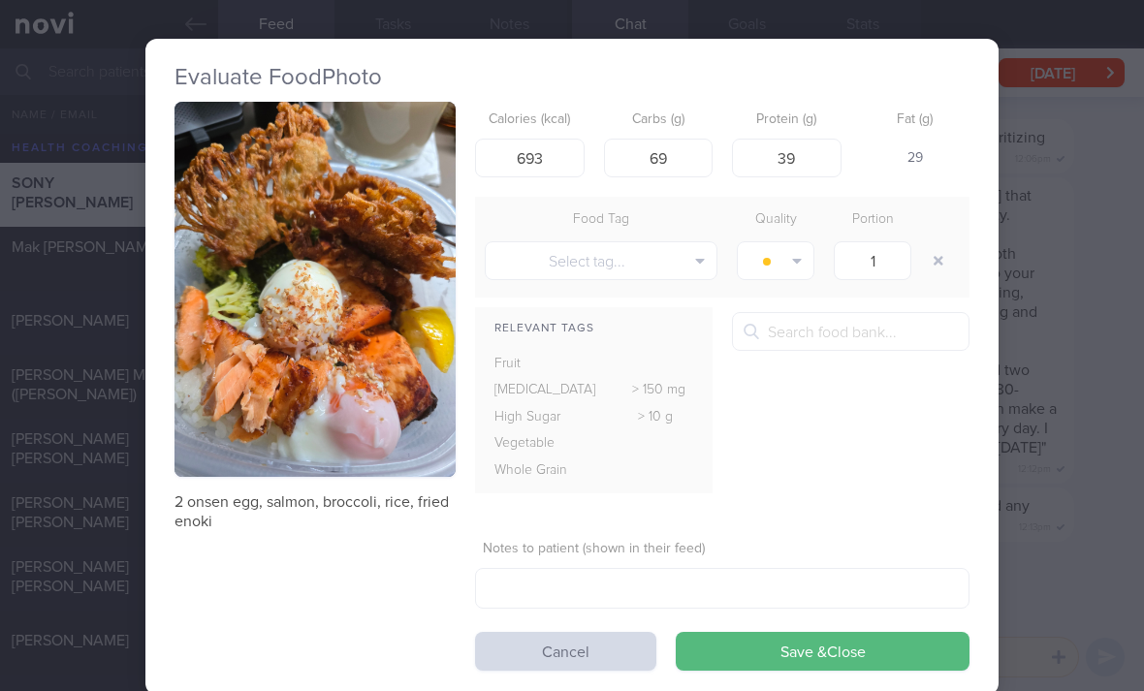
click at [825, 657] on button "Save & Close" at bounding box center [823, 651] width 294 height 39
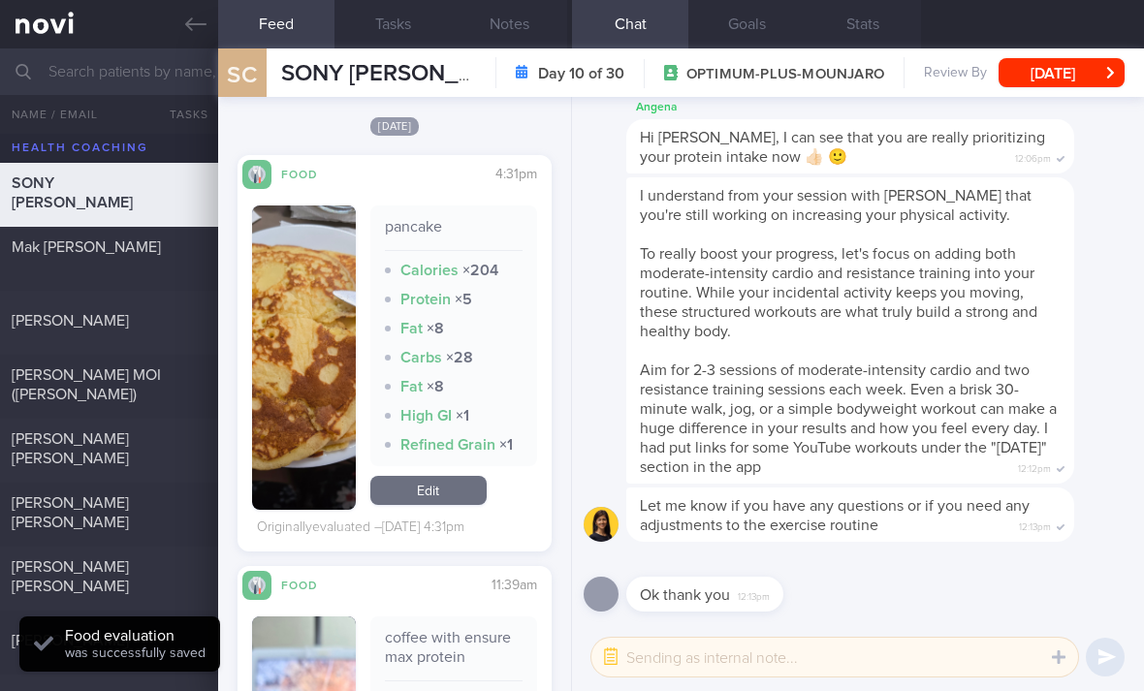
scroll to position [5943, 0]
click at [464, 498] on link "Edit" at bounding box center [428, 491] width 116 height 29
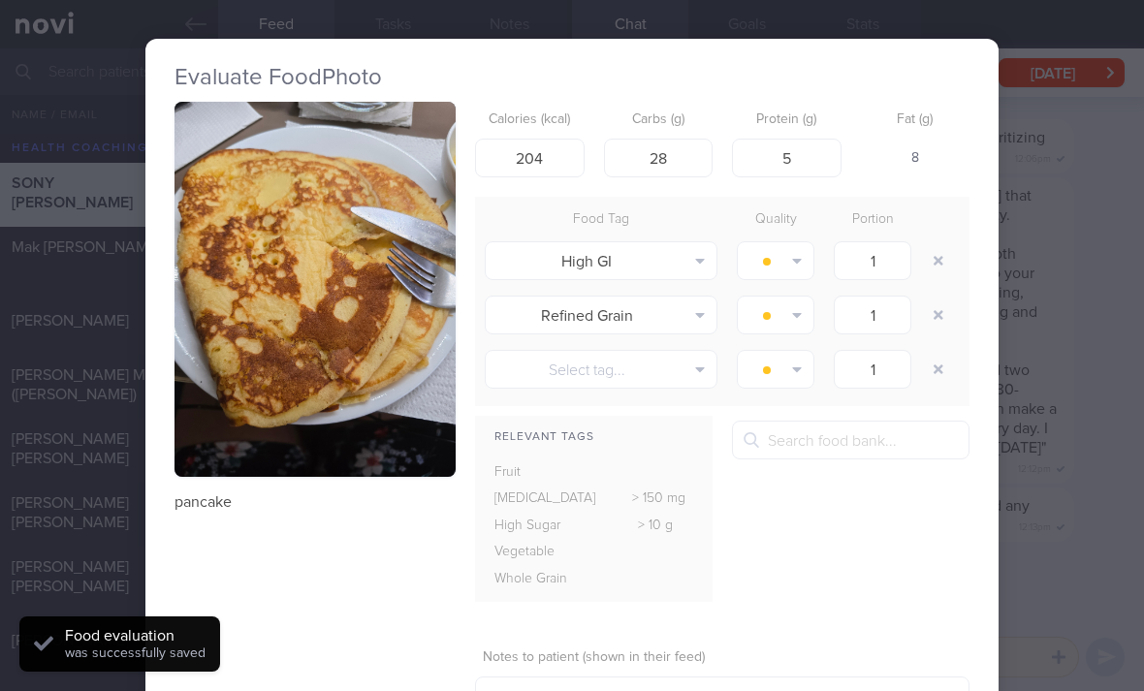
click at [936, 266] on button "button" at bounding box center [938, 260] width 35 height 35
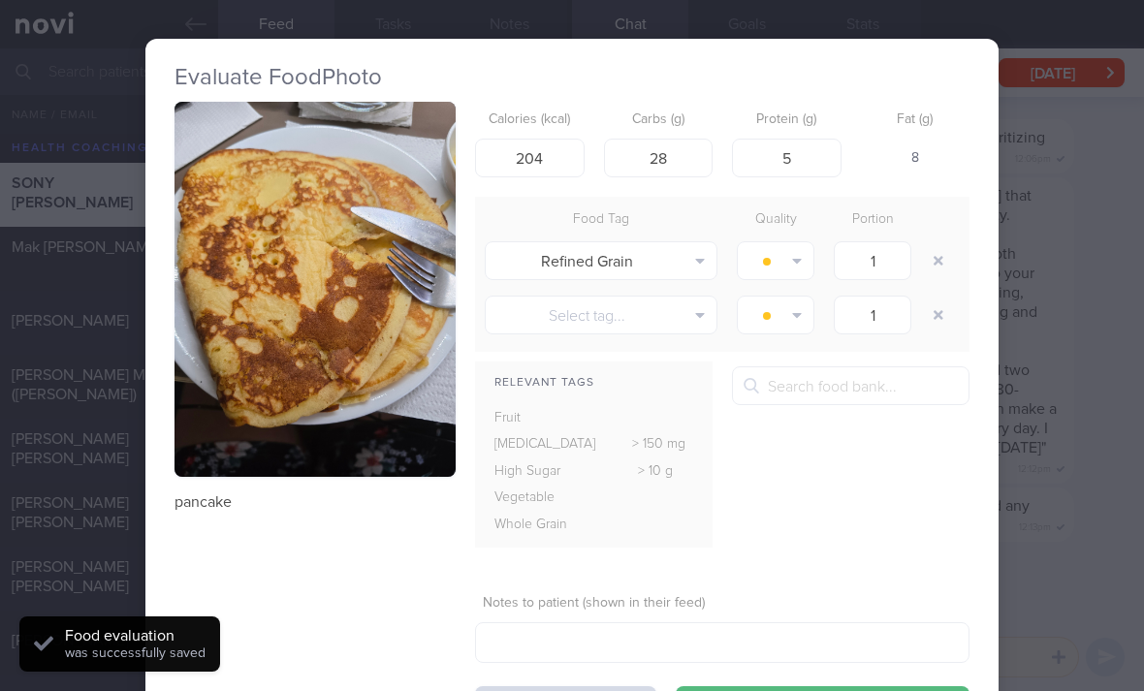
click at [936, 266] on button "button" at bounding box center [938, 260] width 35 height 35
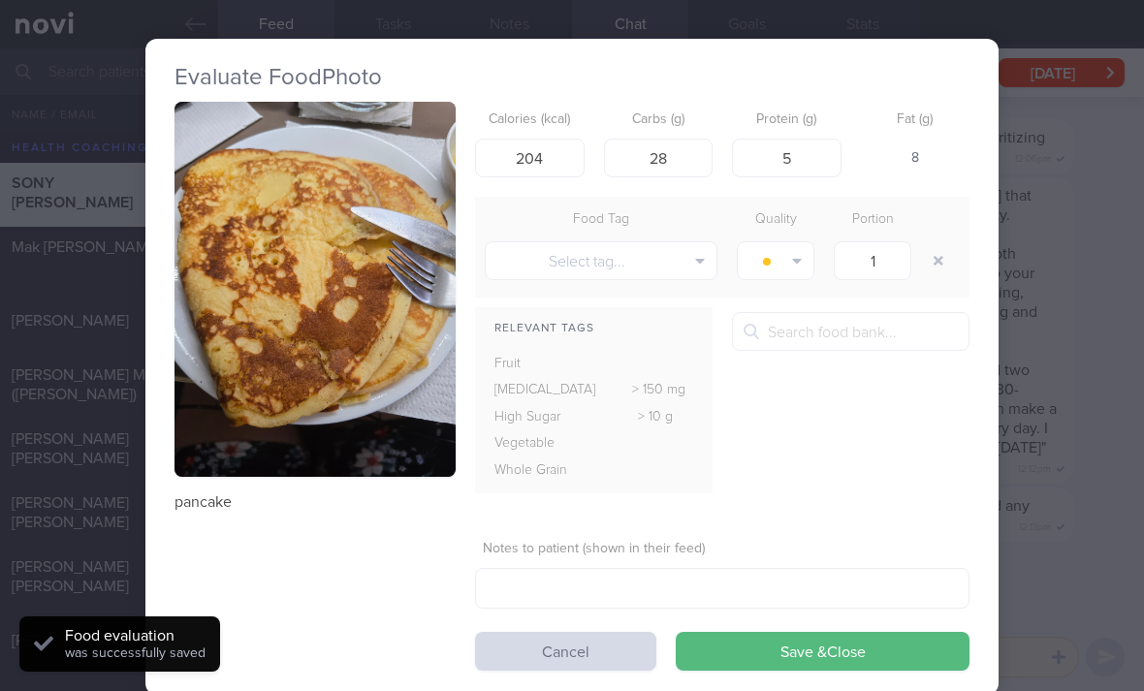
click at [843, 632] on button "Save & Close" at bounding box center [823, 651] width 294 height 39
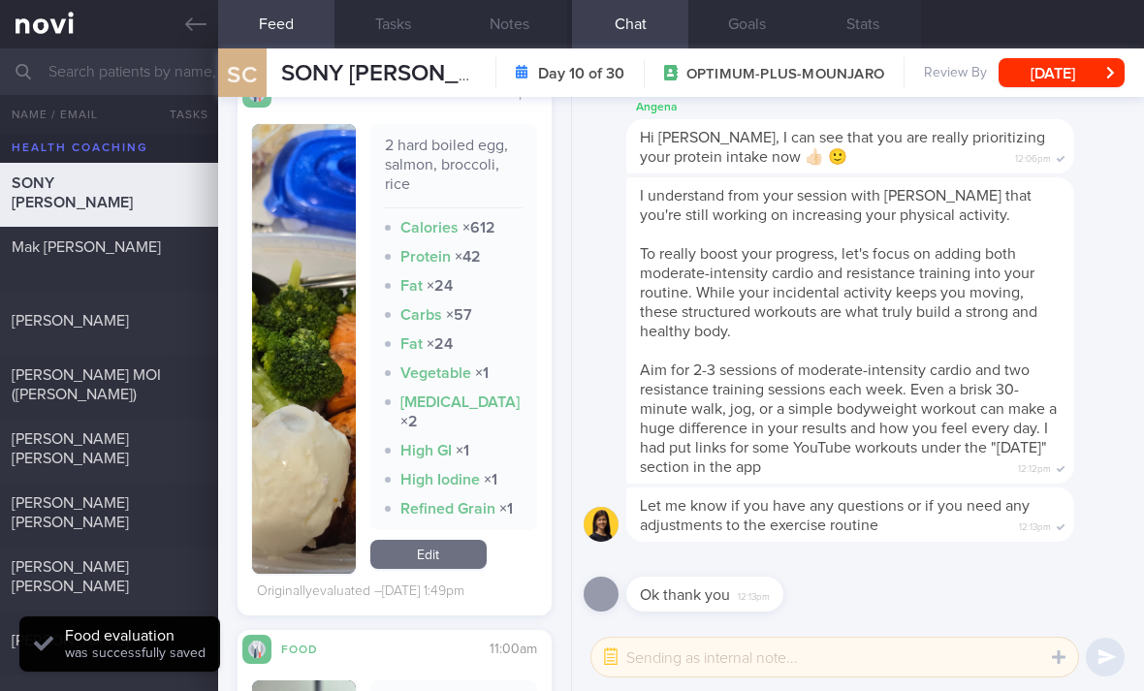
scroll to position [7197, 0]
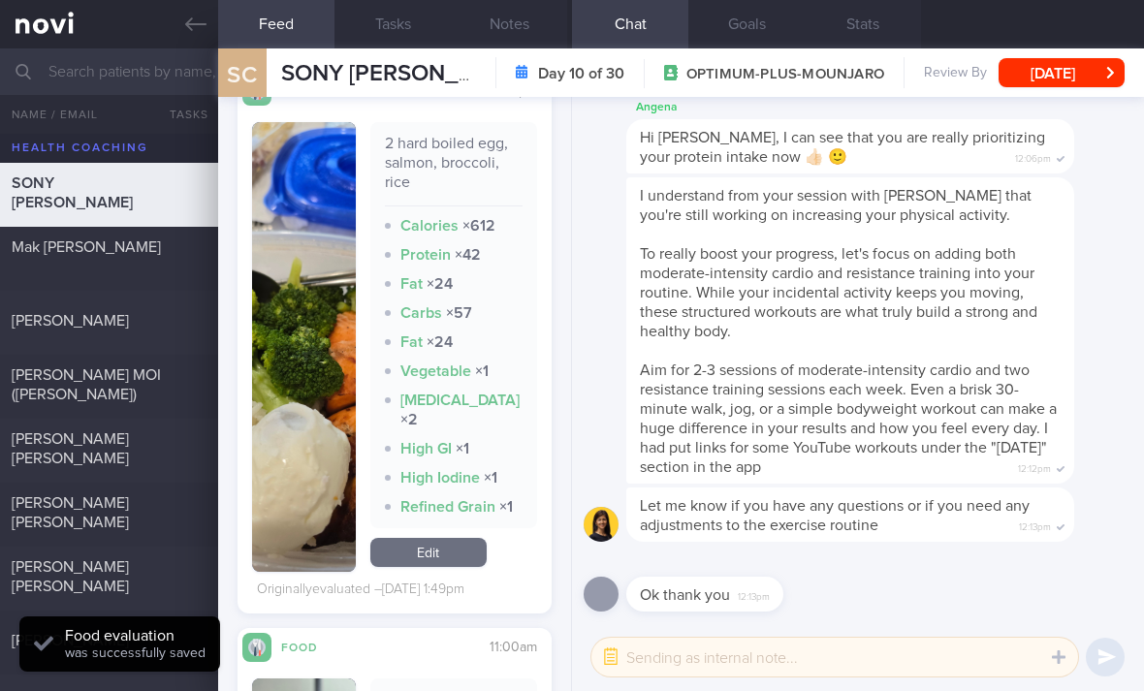
click at [460, 554] on link "Edit" at bounding box center [428, 552] width 116 height 29
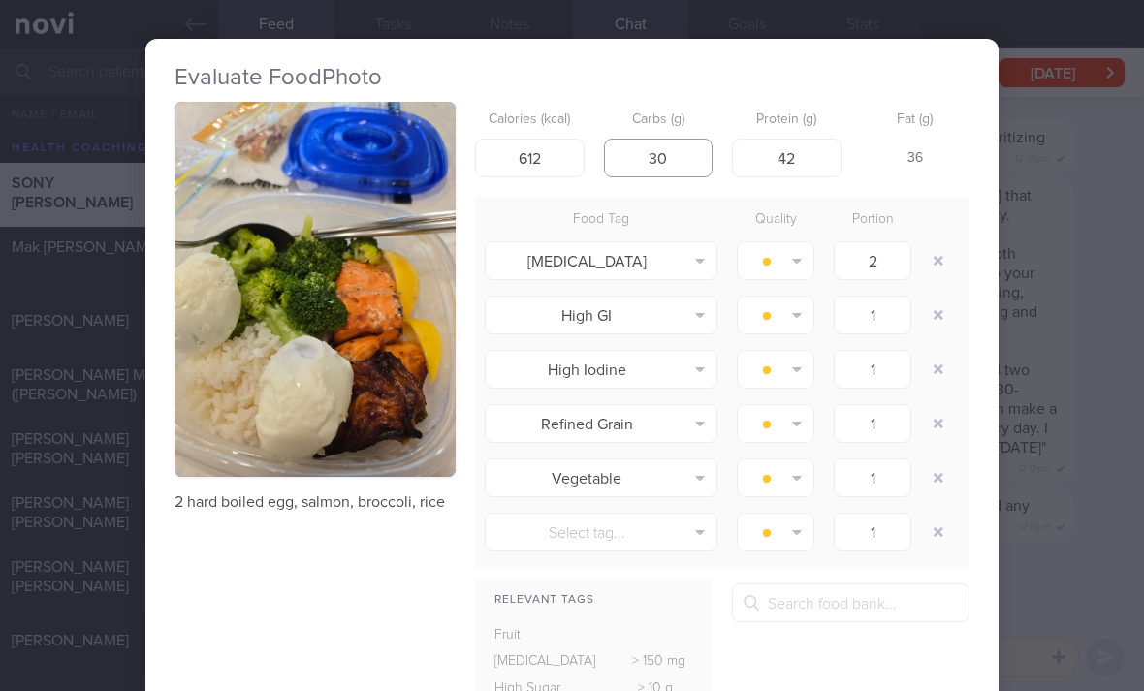
type input "30"
type input "512"
click at [941, 256] on button "button" at bounding box center [938, 260] width 35 height 35
type input "1"
click at [941, 255] on button "button" at bounding box center [938, 260] width 35 height 35
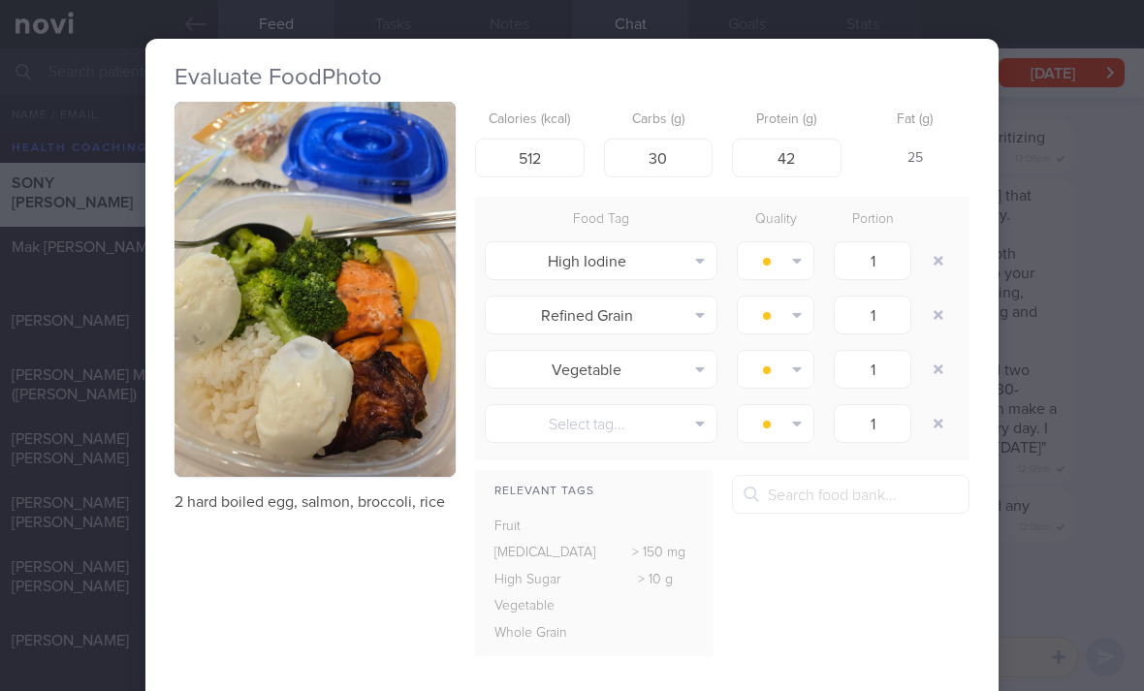
click at [942, 252] on button "button" at bounding box center [938, 260] width 35 height 35
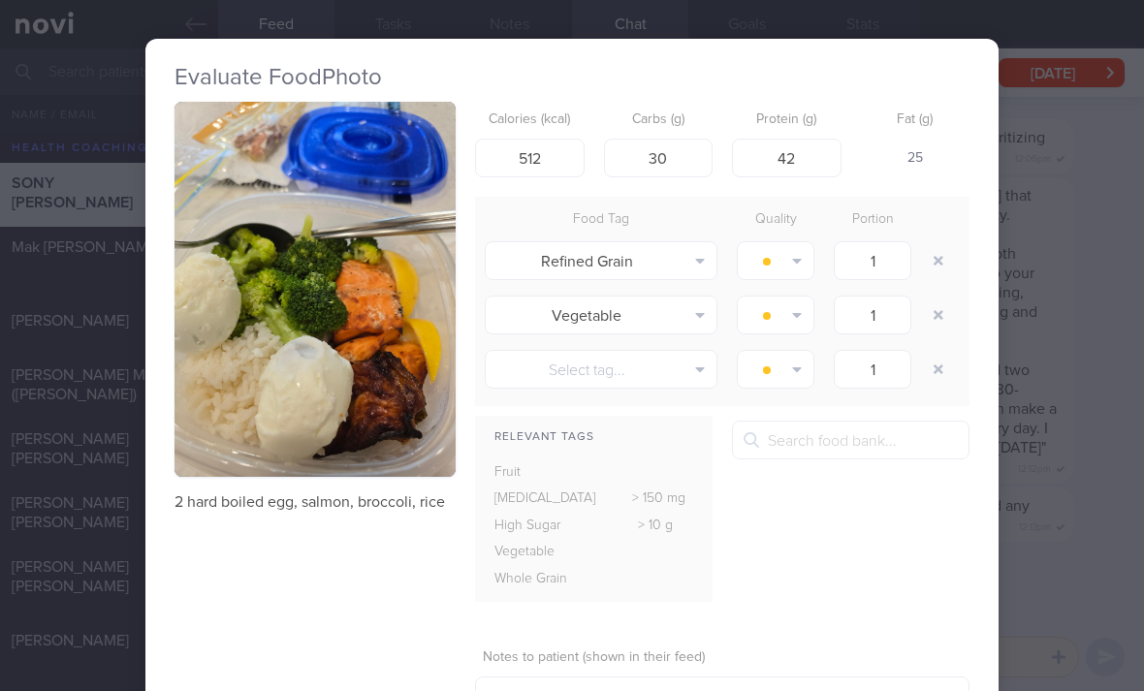
click at [942, 252] on button "button" at bounding box center [938, 260] width 35 height 35
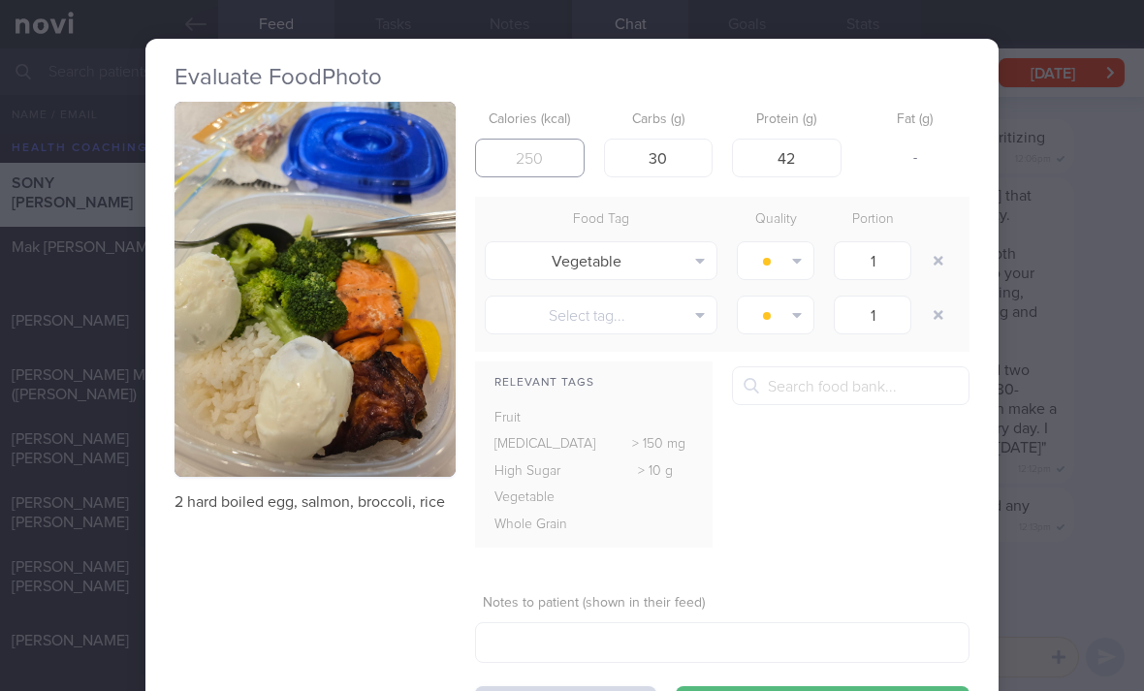
type input "48"
type input "495"
type input "45"
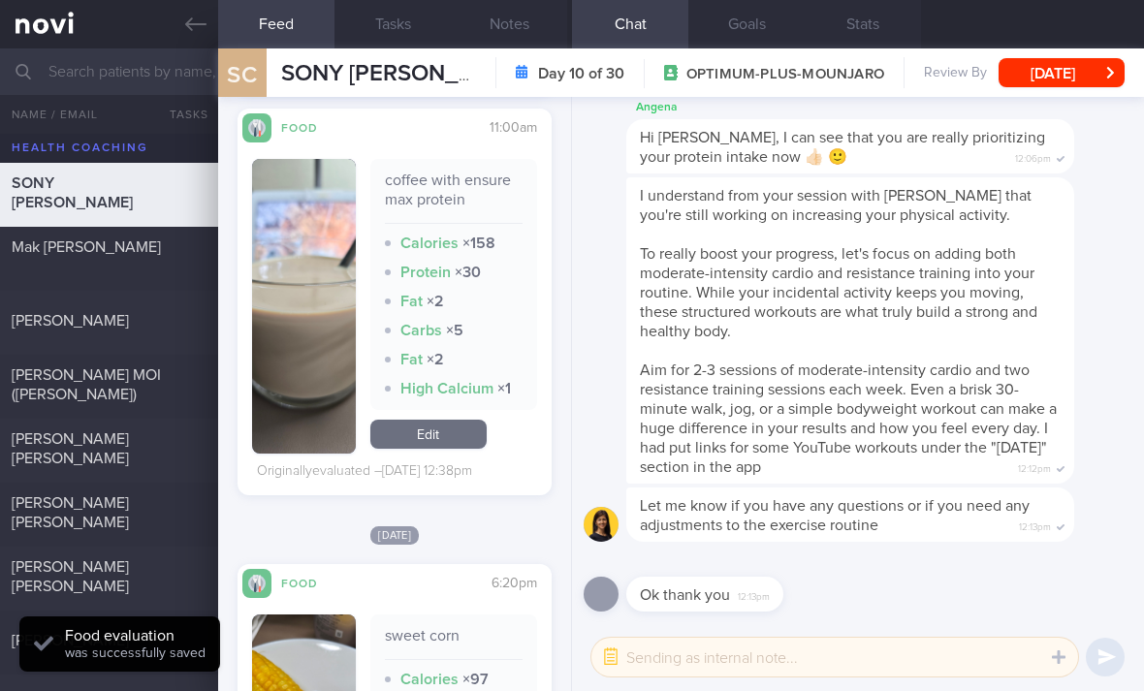
scroll to position [7568, 0]
click at [442, 431] on link "Edit" at bounding box center [428, 433] width 116 height 29
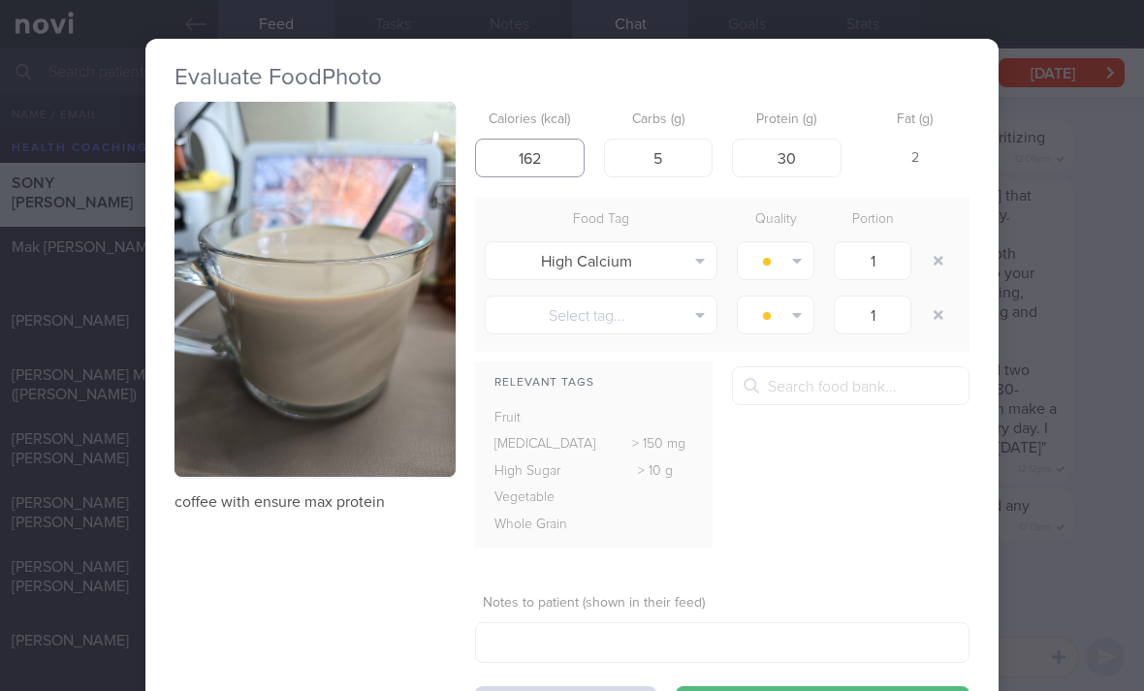
type input "162"
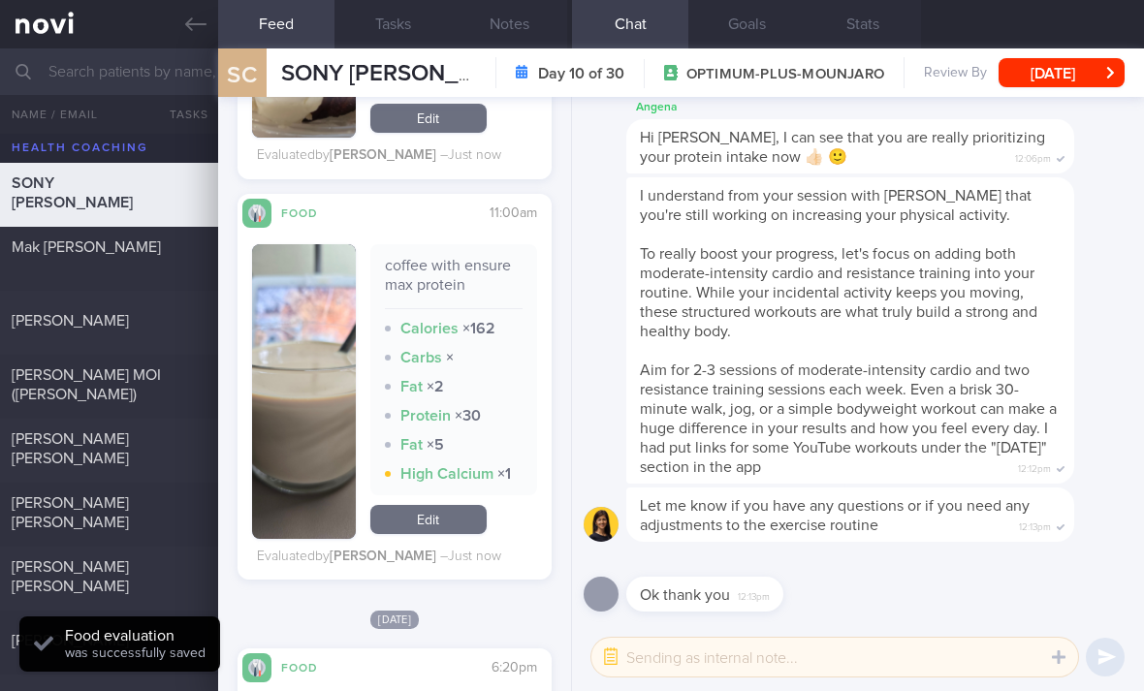
scroll to position [7495, 0]
click at [456, 533] on link "Edit" at bounding box center [428, 520] width 116 height 29
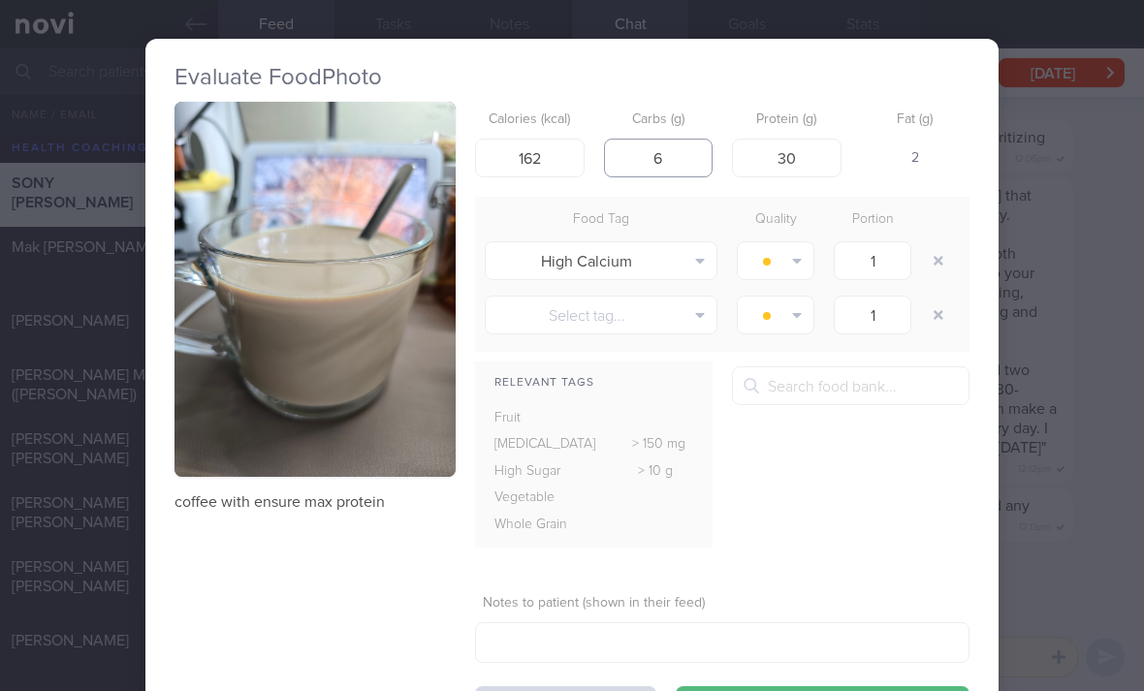
type input "6"
click at [945, 266] on button "button" at bounding box center [938, 260] width 35 height 35
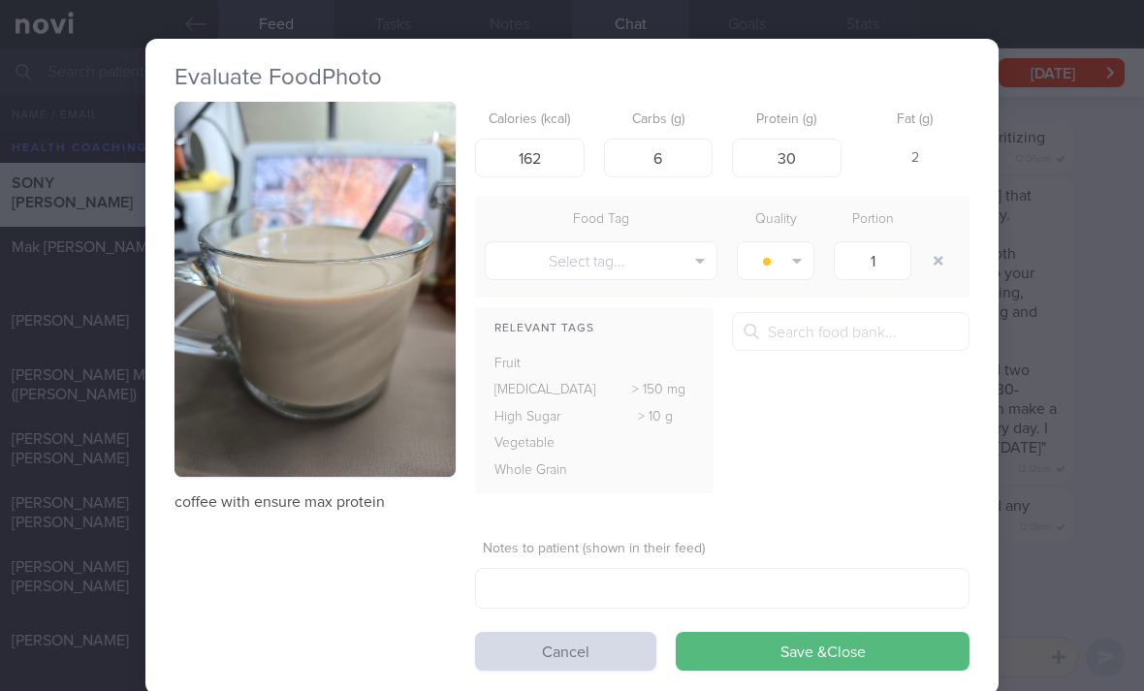
click at [848, 634] on button "Save & Close" at bounding box center [823, 651] width 294 height 39
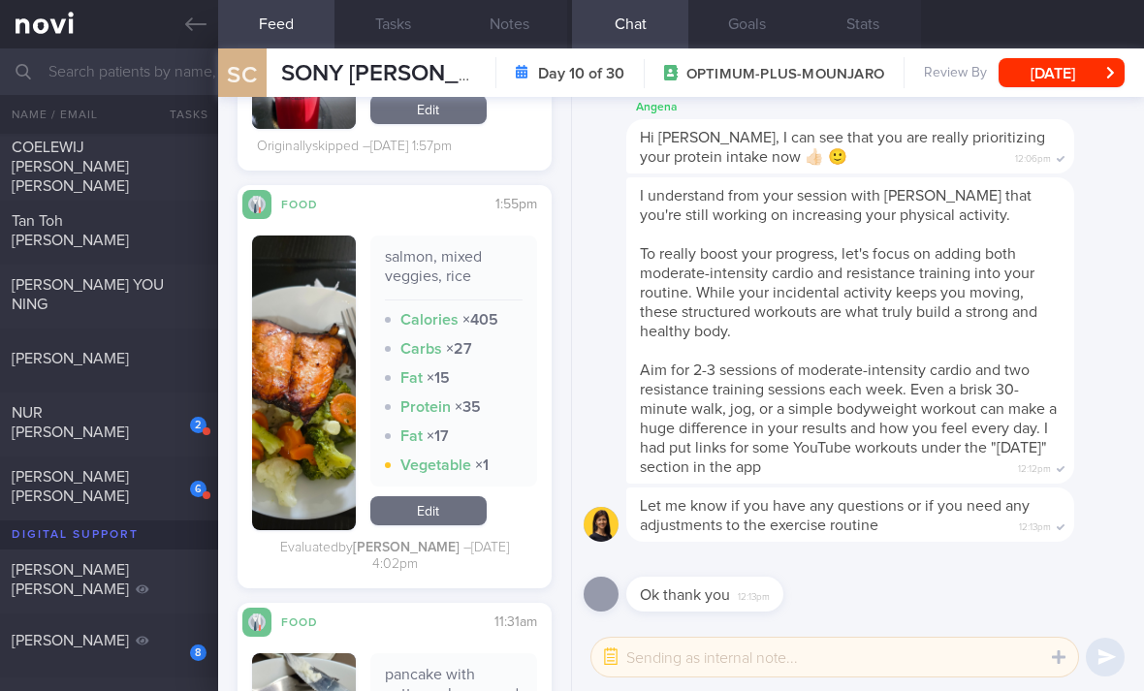
scroll to position [883, 0]
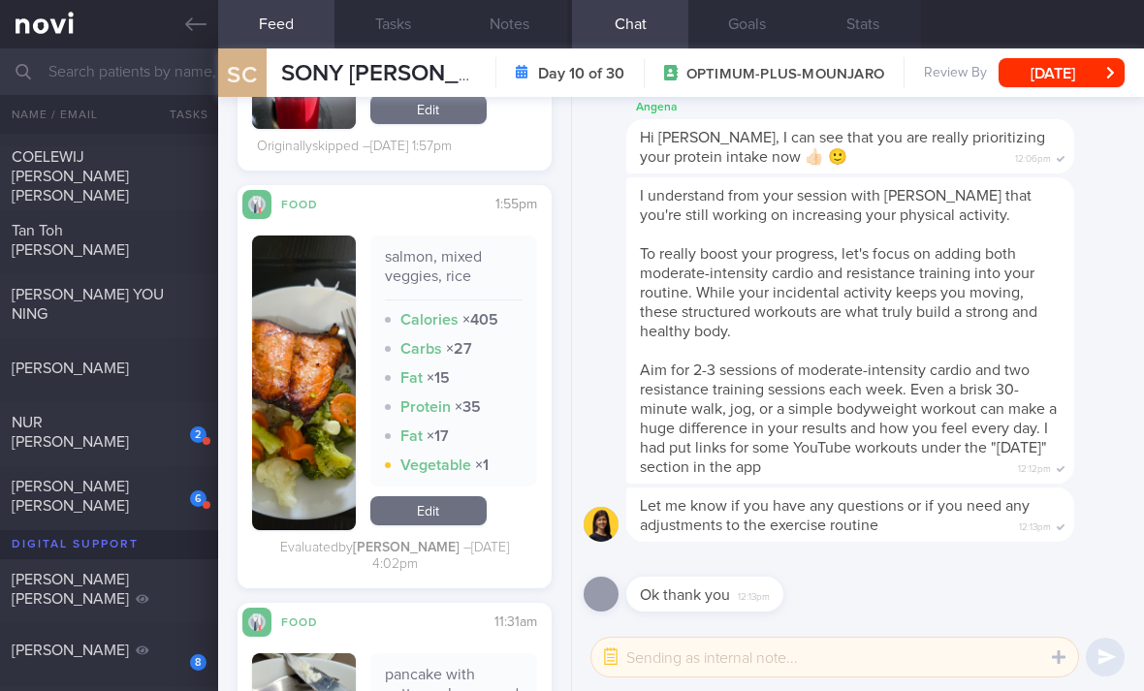
click at [169, 299] on div "[PERSON_NAME] YOU NING" at bounding box center [107, 304] width 190 height 39
checkbox input "true"
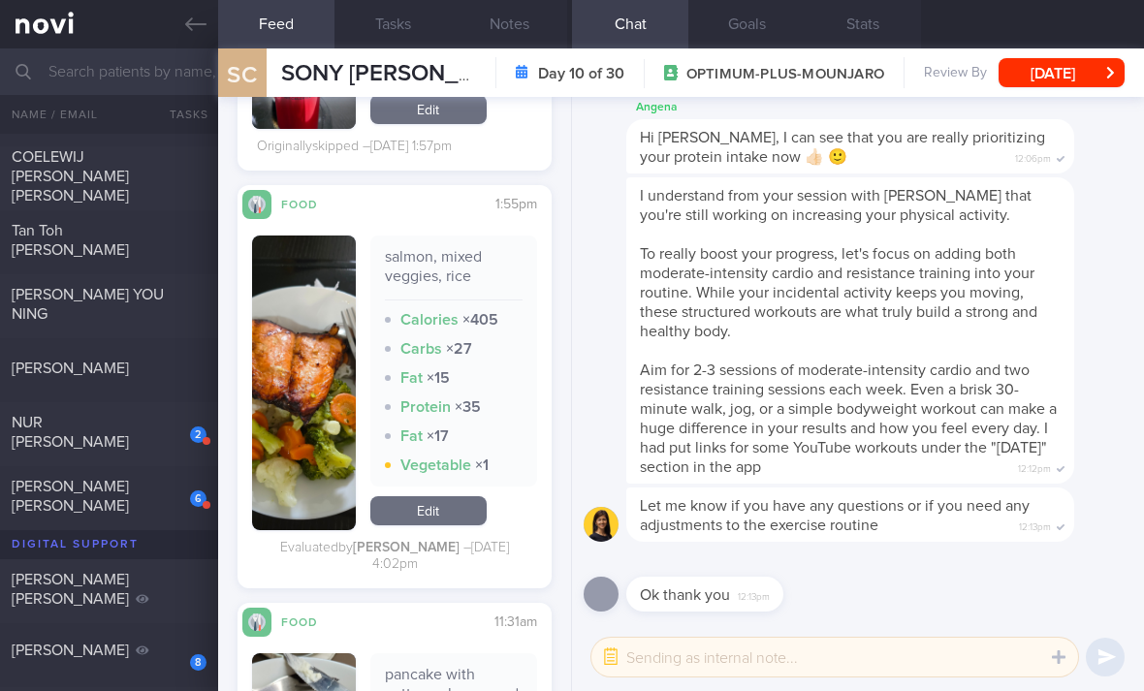
checkbox input "true"
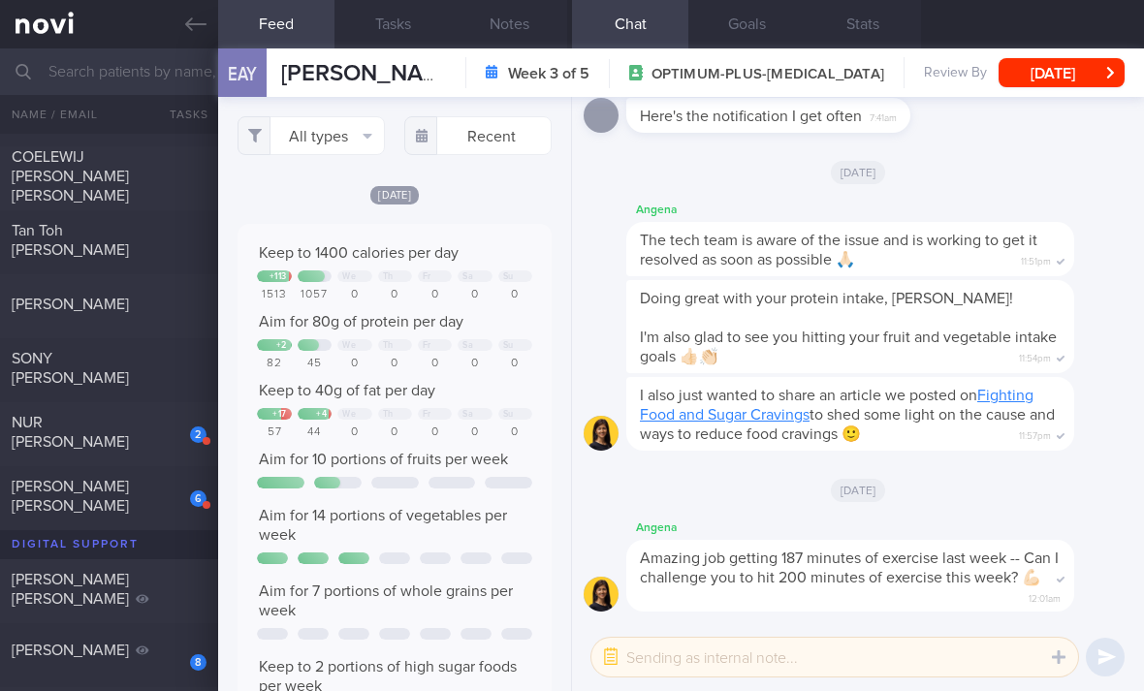
scroll to position [72, 288]
click at [355, 145] on button "All types" at bounding box center [310, 135] width 147 height 39
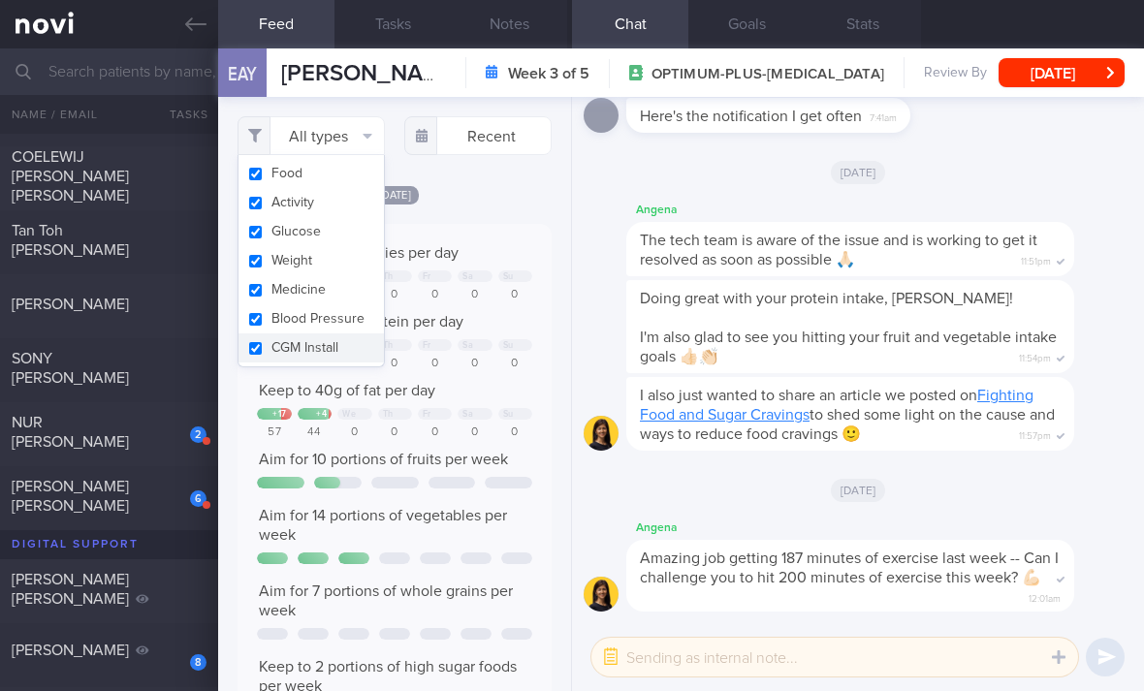
click at [360, 189] on button "Activity" at bounding box center [310, 202] width 145 height 29
checkbox input "false"
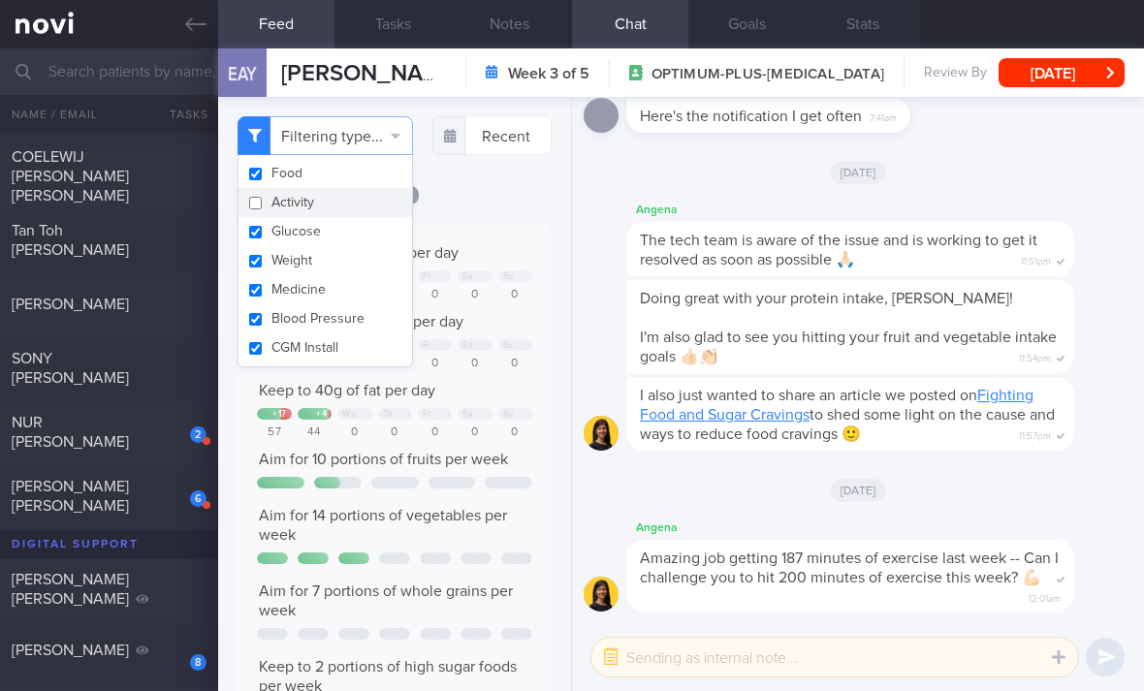
click at [359, 239] on button "Glucose" at bounding box center [324, 231] width 173 height 29
checkbox input "false"
click at [362, 265] on button "Weight" at bounding box center [324, 260] width 173 height 29
checkbox input "false"
click at [372, 286] on button "Medicine" at bounding box center [324, 289] width 173 height 29
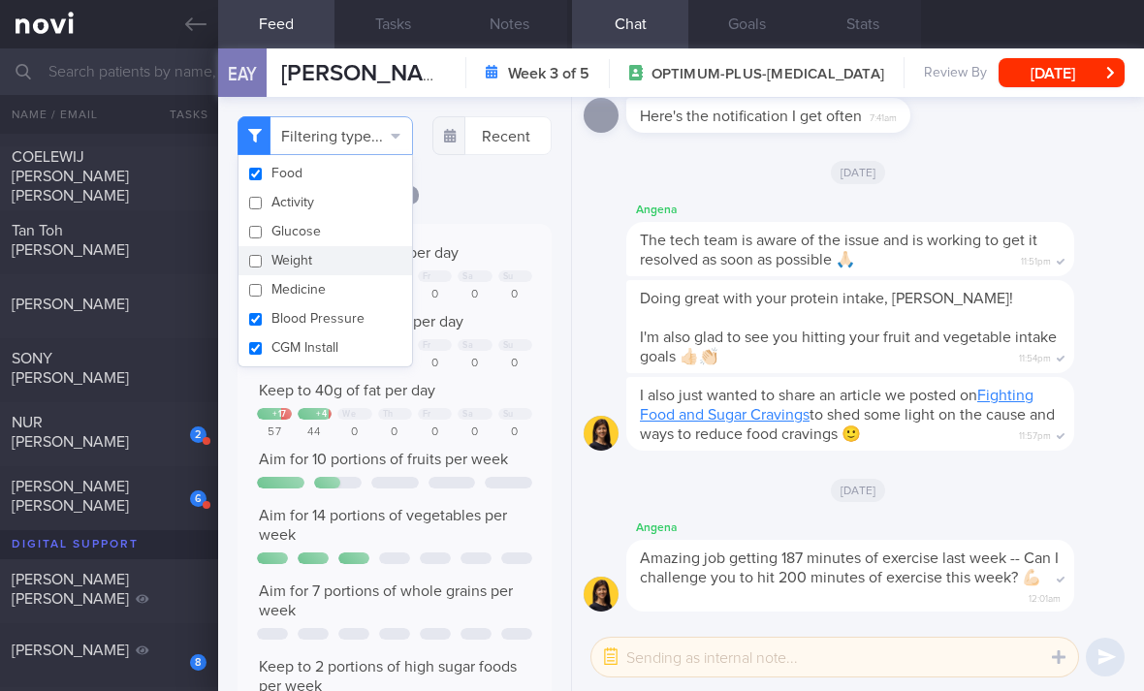
checkbox input "false"
click at [378, 330] on button "Blood Pressure" at bounding box center [324, 318] width 173 height 29
checkbox input "true"
click at [399, 348] on button "CGM Install" at bounding box center [324, 347] width 173 height 29
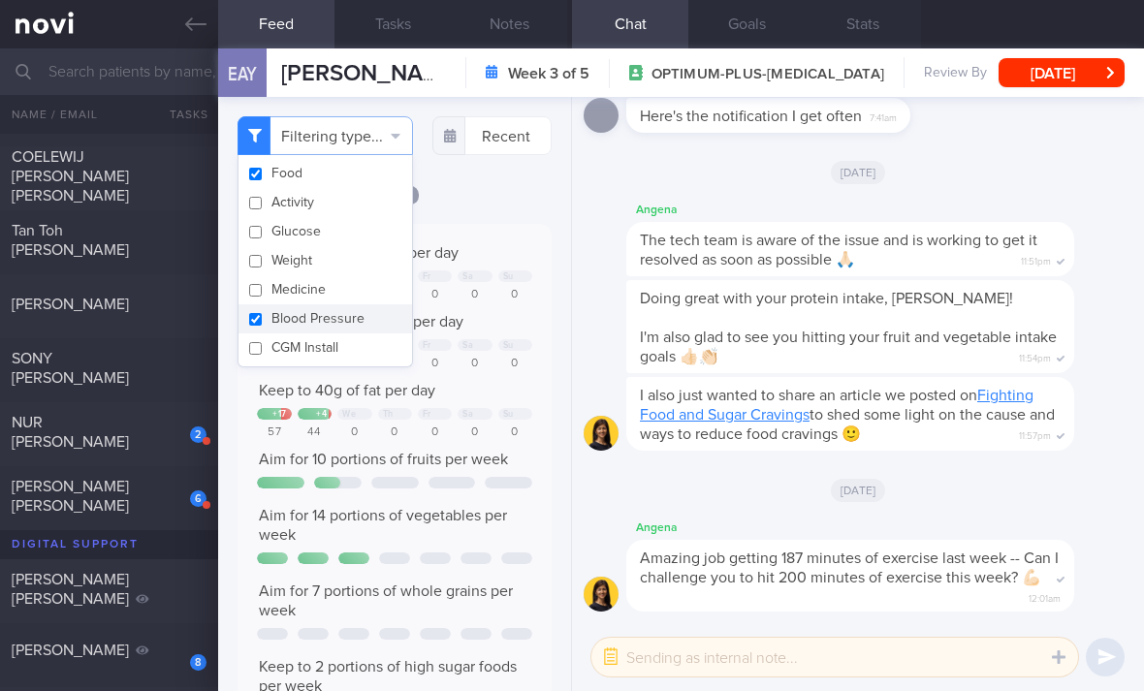
checkbox input "false"
click at [393, 319] on button "Blood Pressure" at bounding box center [324, 318] width 173 height 29
click at [392, 319] on button "Blood Pressure" at bounding box center [324, 318] width 173 height 29
checkbox input "true"
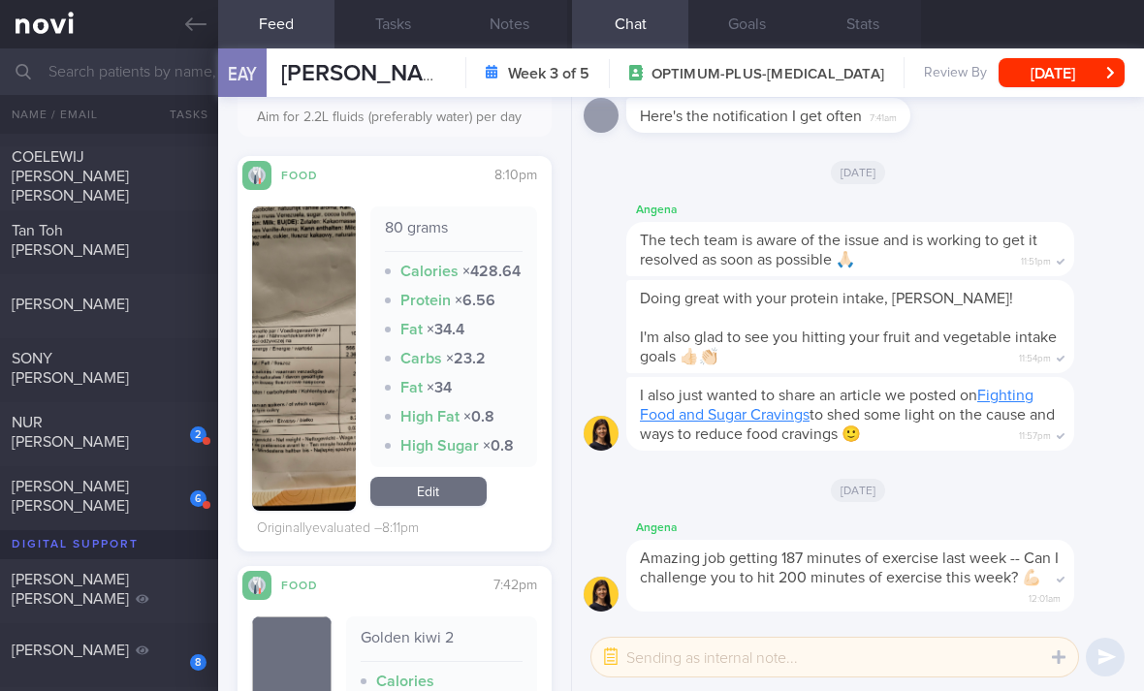
scroll to position [654, 0]
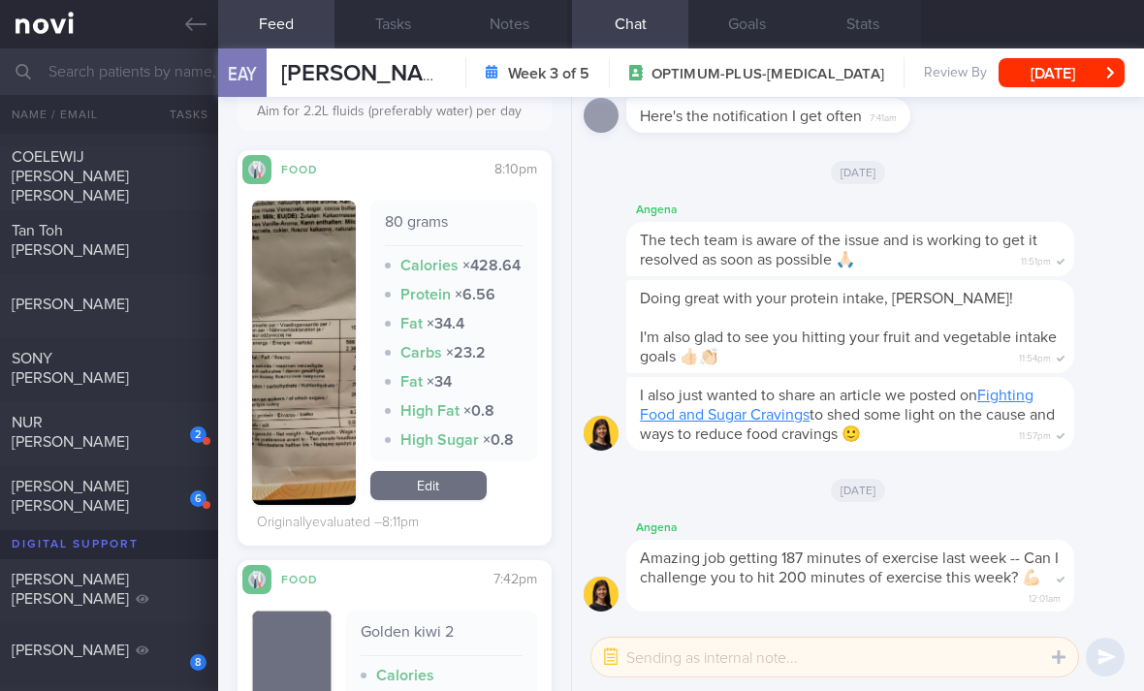
click at [454, 500] on link "Edit" at bounding box center [428, 485] width 116 height 29
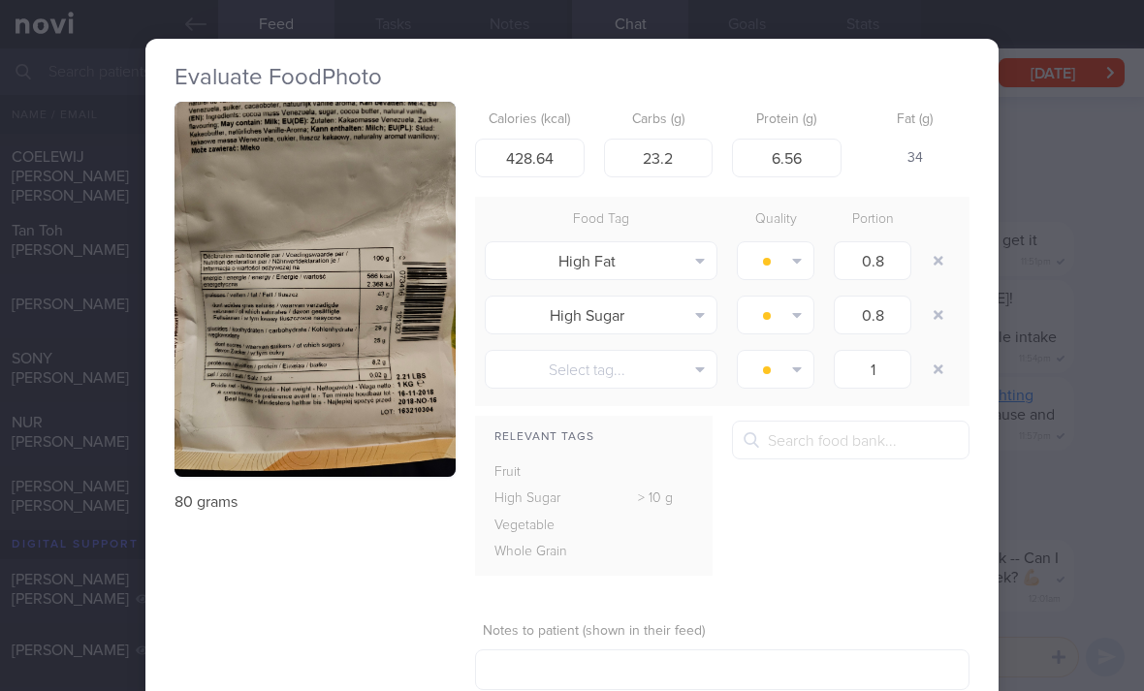
click at [330, 316] on button "button" at bounding box center [314, 289] width 281 height 375
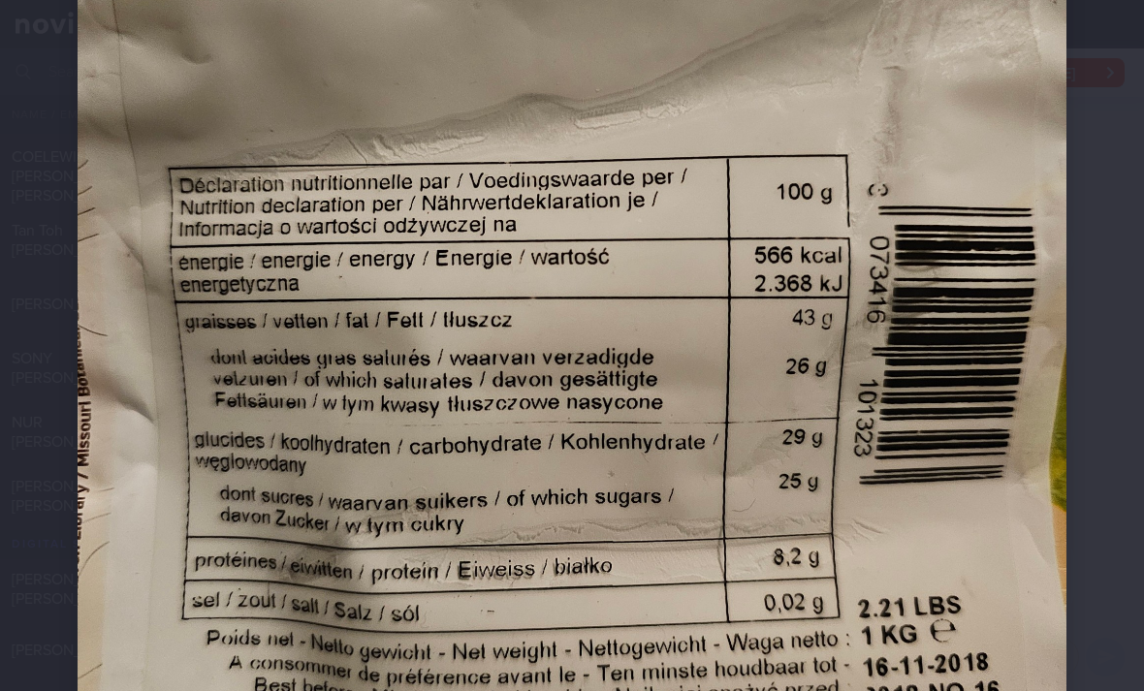
scroll to position [437, 0]
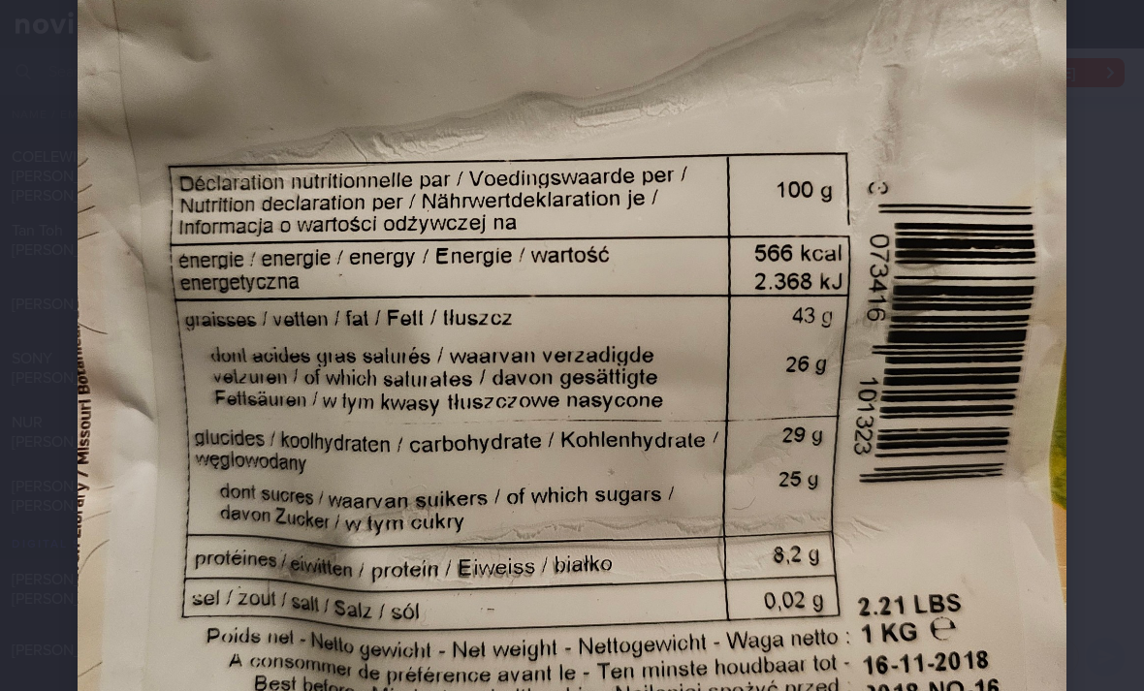
click at [567, 437] on img at bounding box center [572, 299] width 989 height 1318
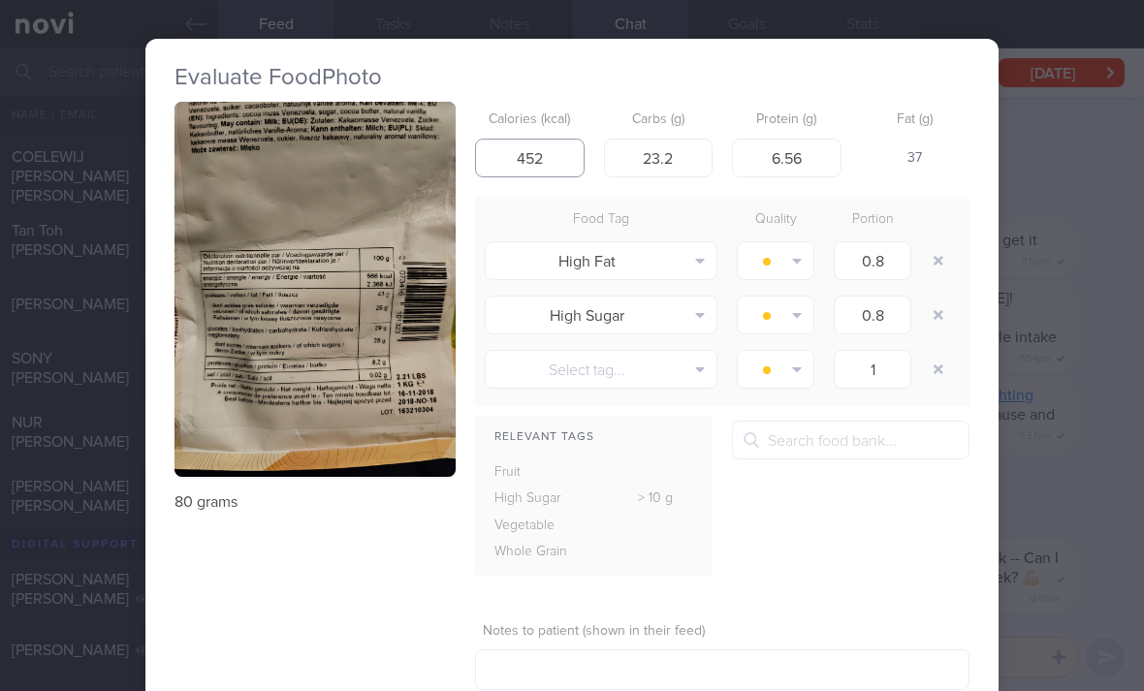
type input "452"
click at [370, 412] on img "button" at bounding box center [314, 289] width 281 height 375
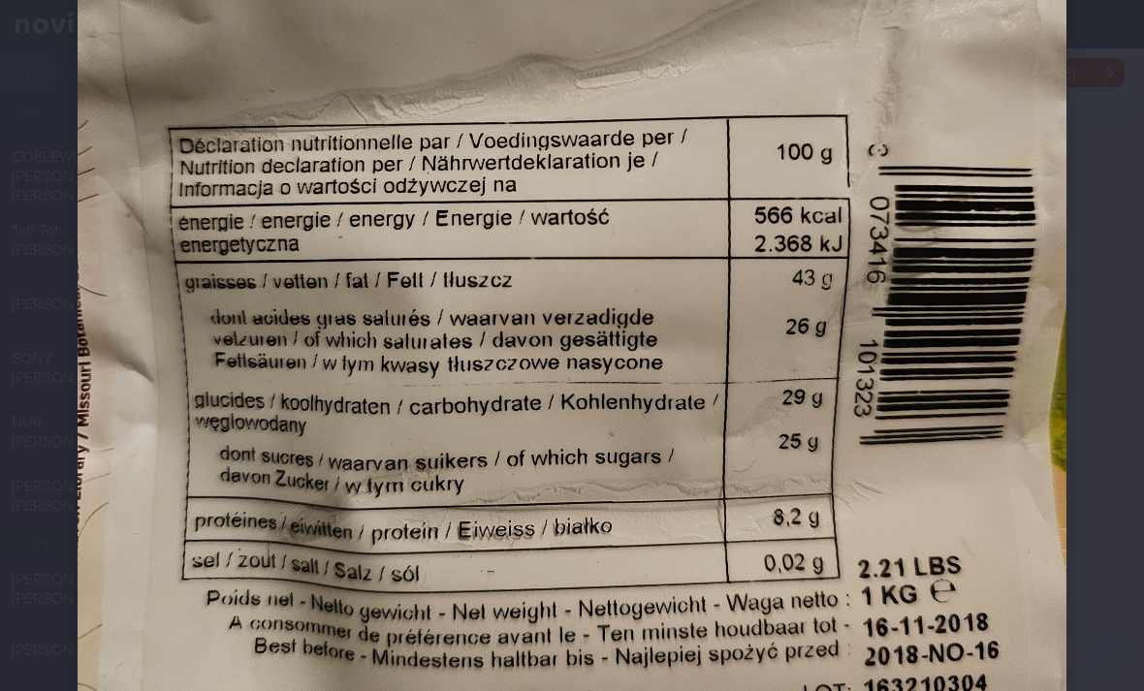
scroll to position [476, 0]
click at [870, 352] on img at bounding box center [572, 261] width 989 height 1318
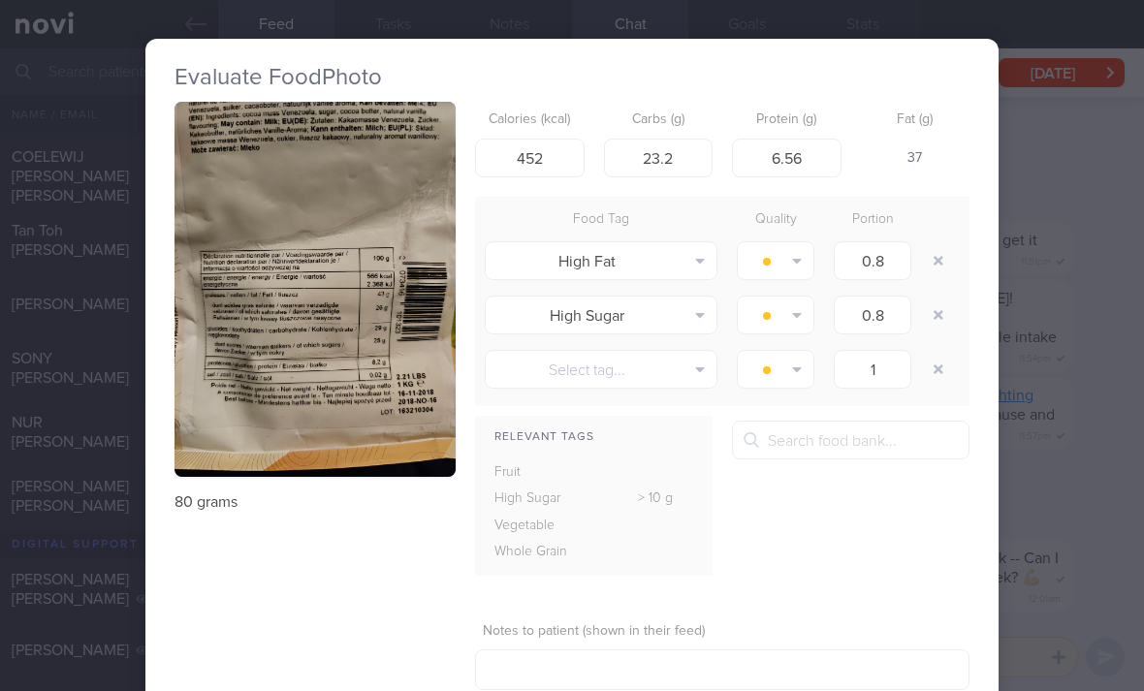
click at [1020, 312] on div "Evaluate Food Photo 80 grams Calories (kcal) 452 Carbs (g) 23.2 Protein (g) 6.5…" at bounding box center [572, 345] width 1144 height 691
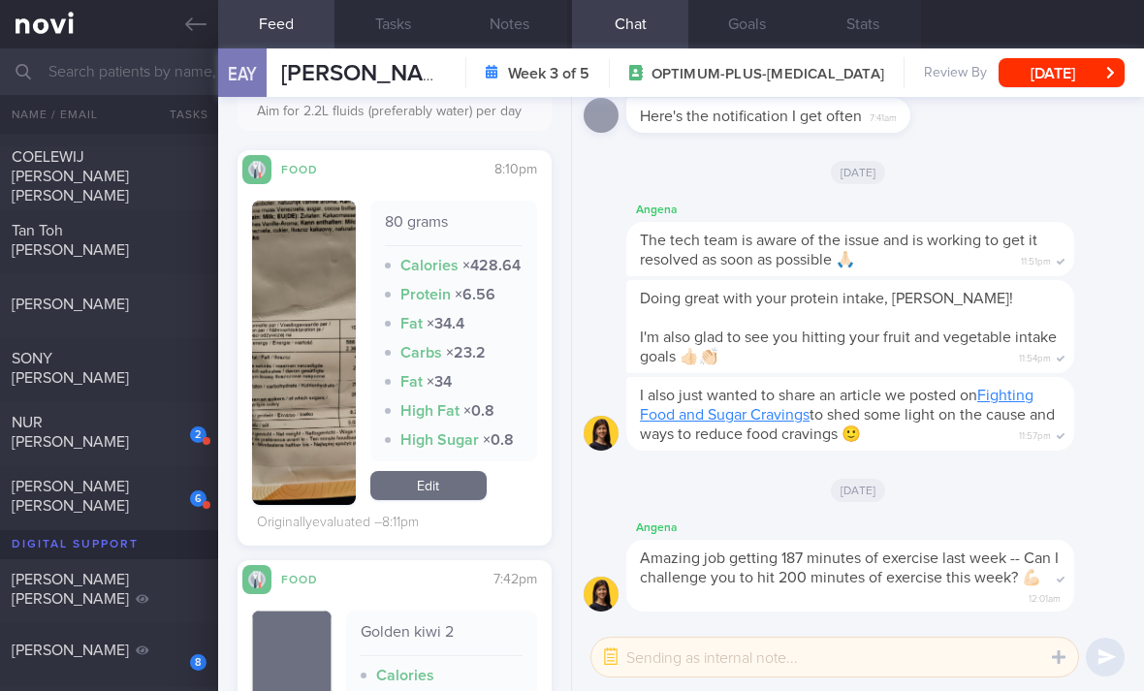
click at [441, 500] on link "Edit" at bounding box center [428, 485] width 116 height 29
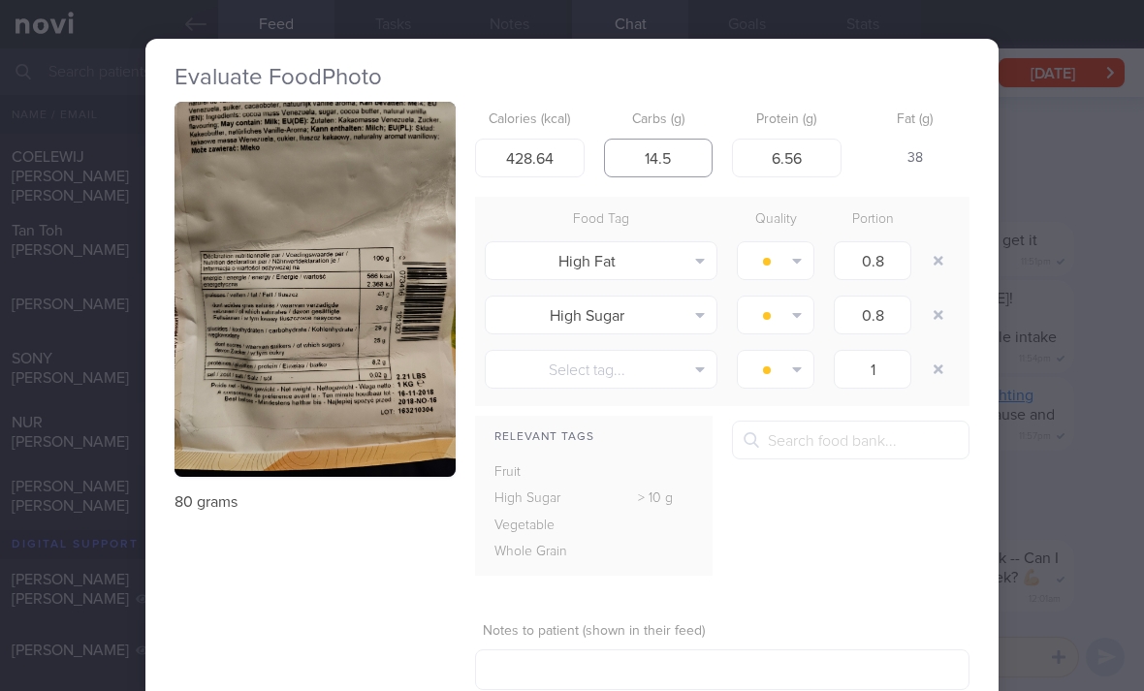
type input "14.5"
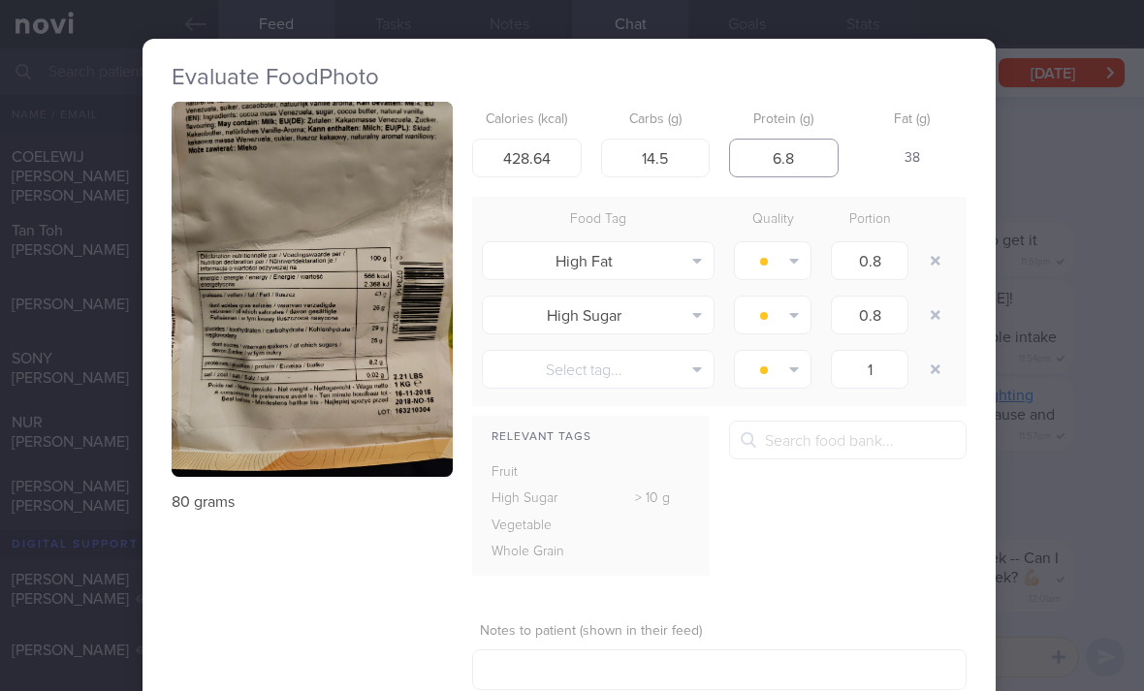
type input "6.8"
type input "452.8"
click at [395, 432] on img "button" at bounding box center [312, 289] width 281 height 375
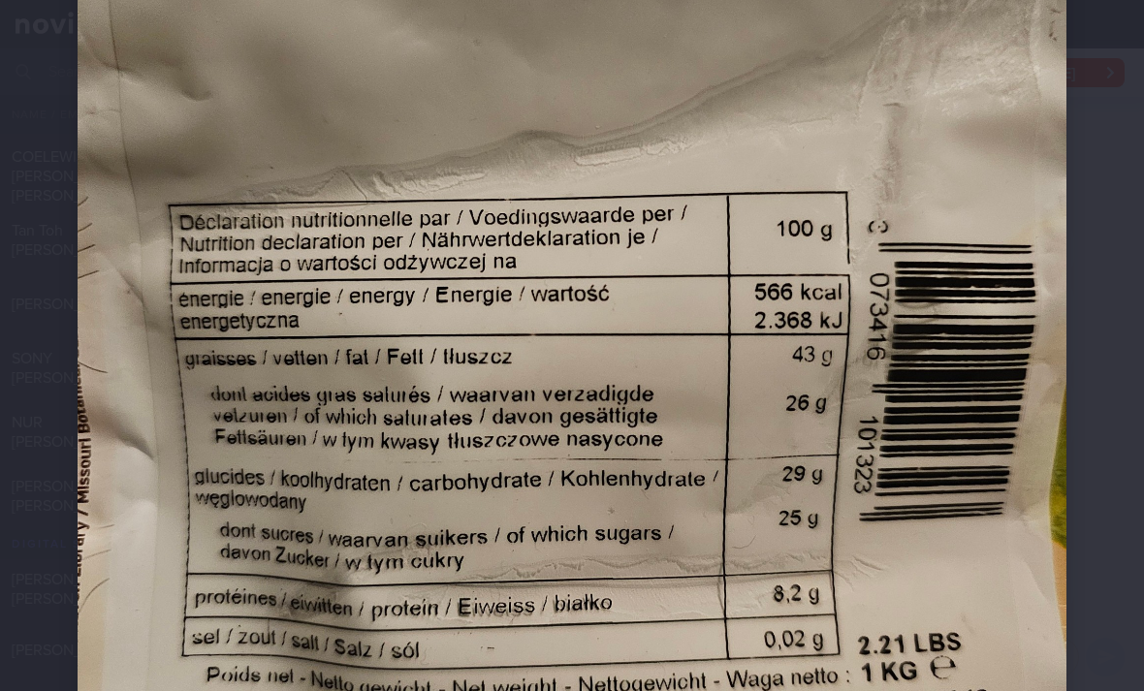
scroll to position [397, 0]
click at [688, 510] on img at bounding box center [572, 339] width 989 height 1318
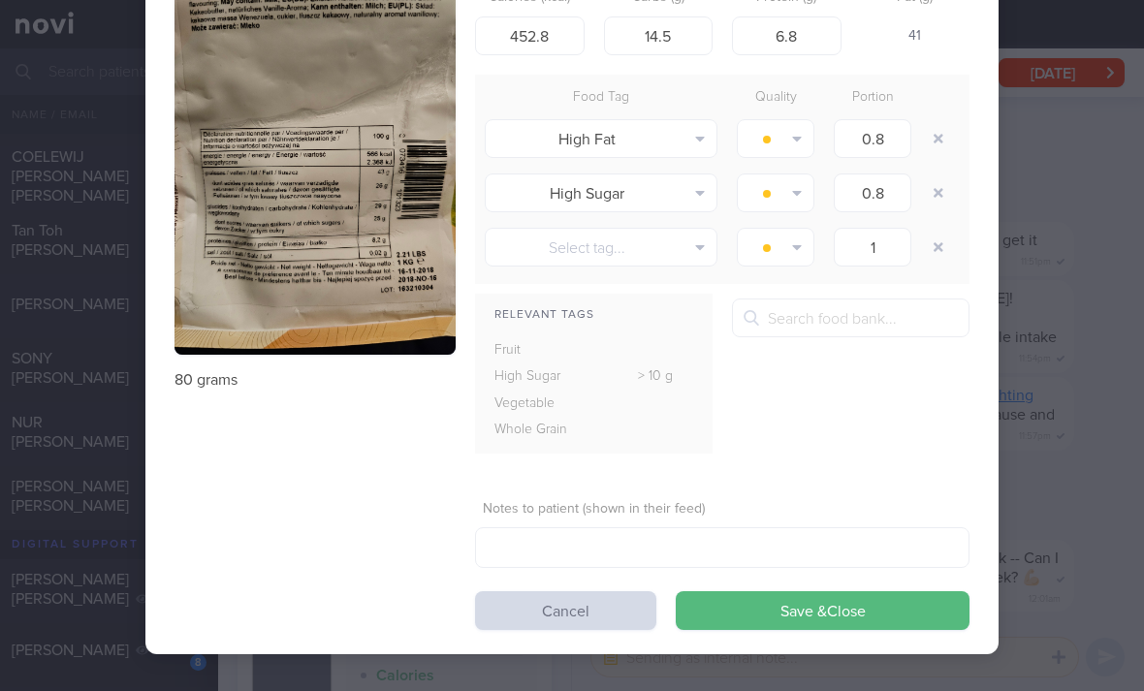
scroll to position [120, 0]
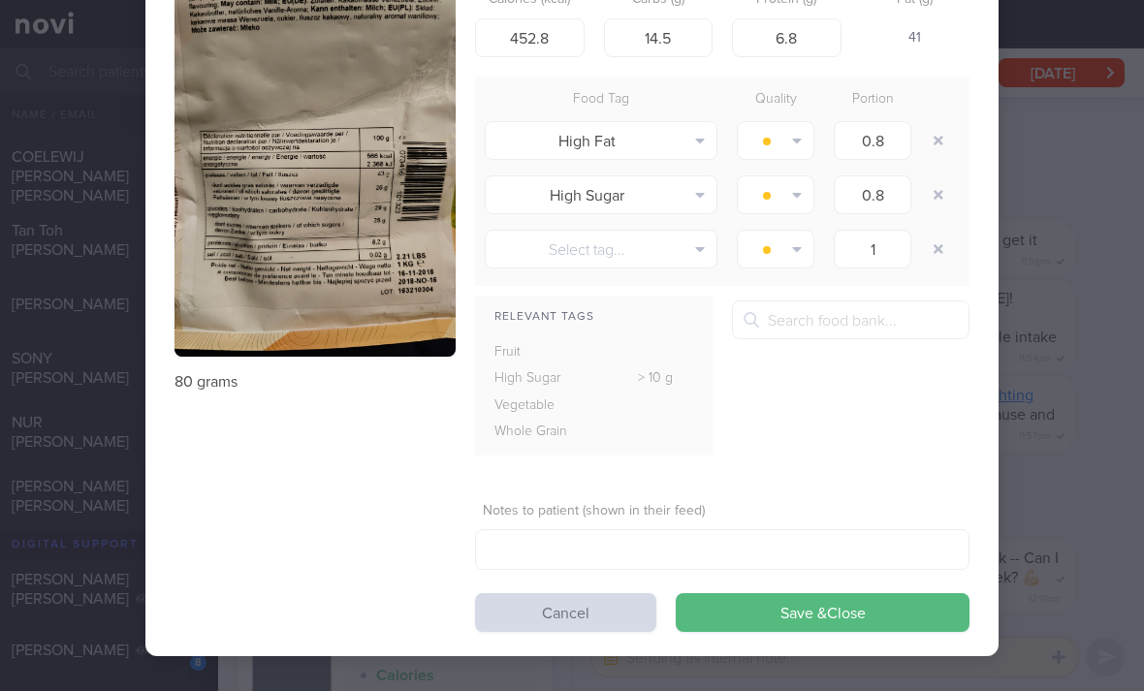
click at [718, 612] on button "Save & Close" at bounding box center [823, 612] width 294 height 39
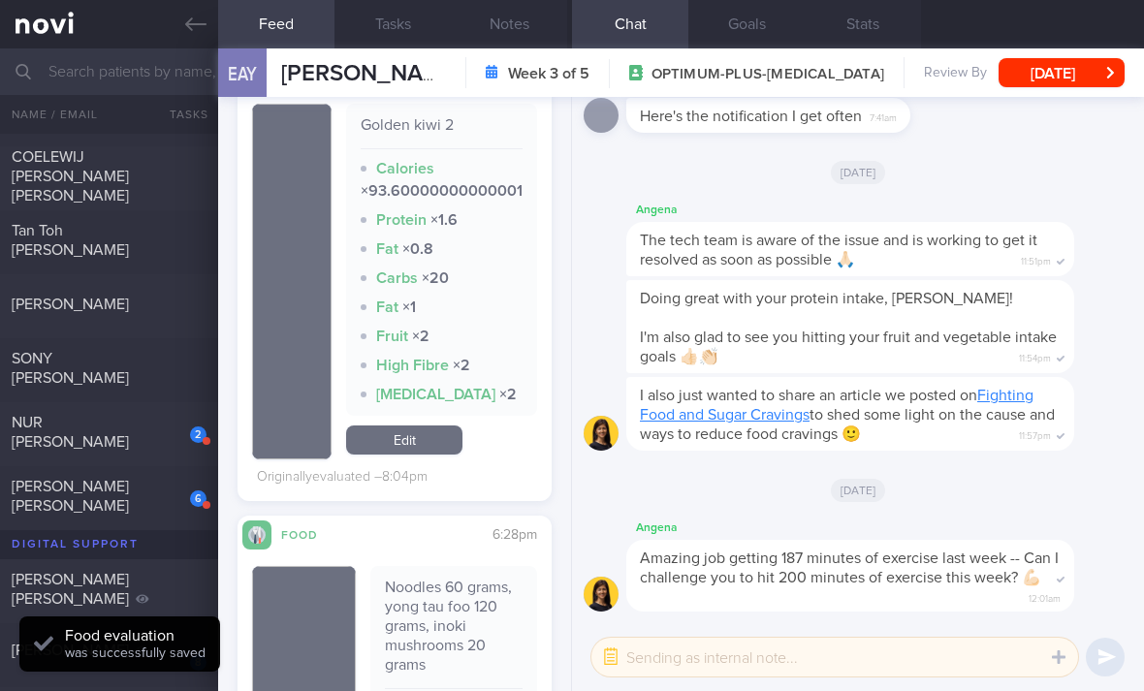
scroll to position [1183, 0]
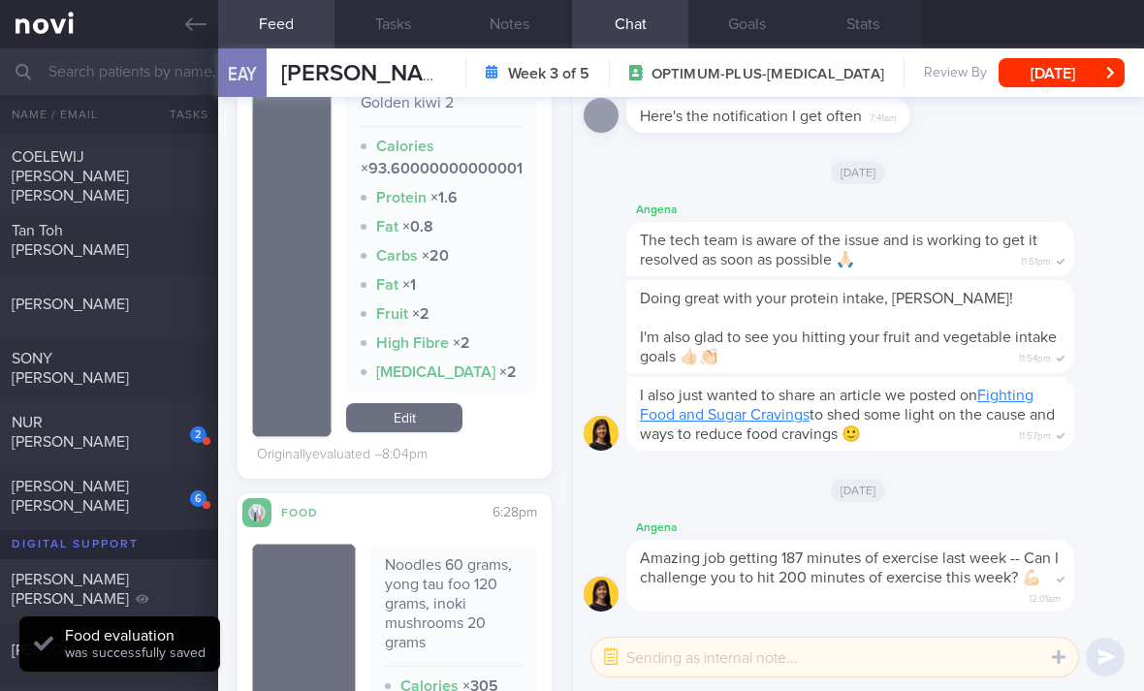
click at [437, 432] on link "Edit" at bounding box center [404, 417] width 116 height 29
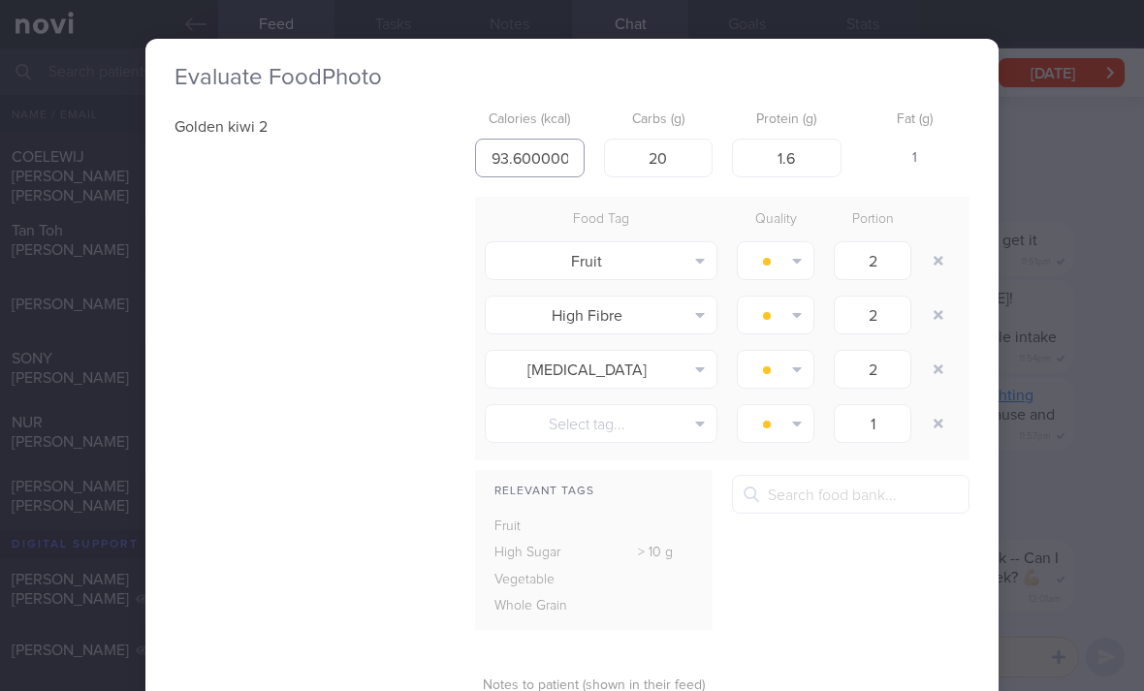
type input "0000001"
type input "126"
type input "32"
type input "2"
click at [934, 315] on button "button" at bounding box center [938, 315] width 35 height 35
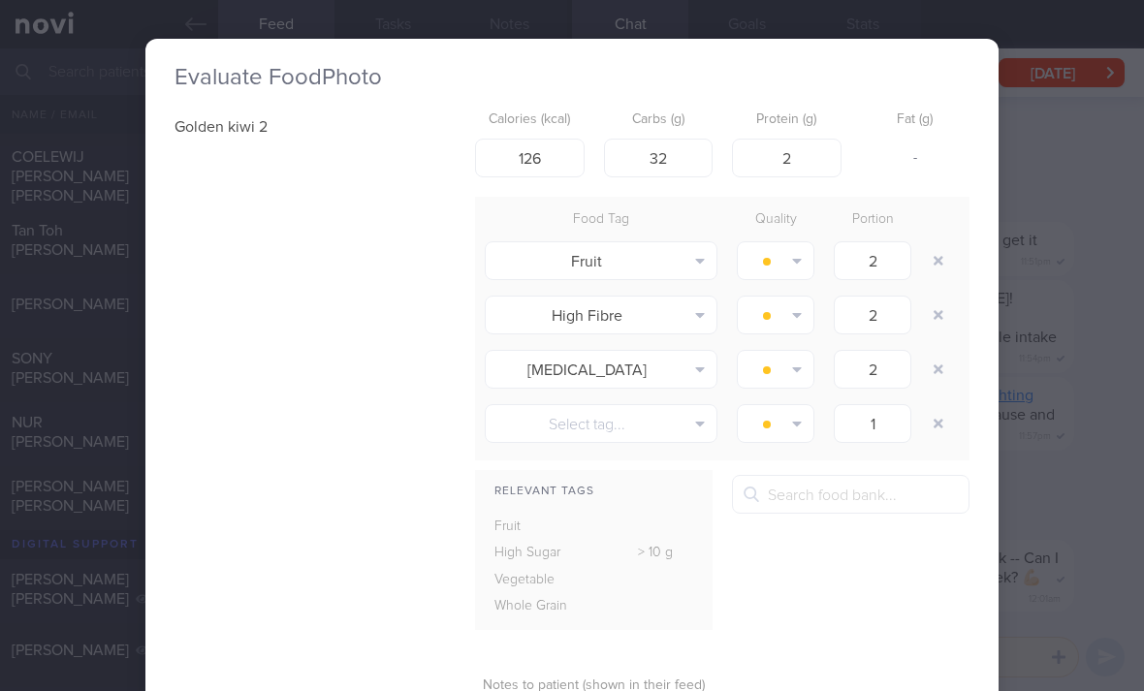
type input "1"
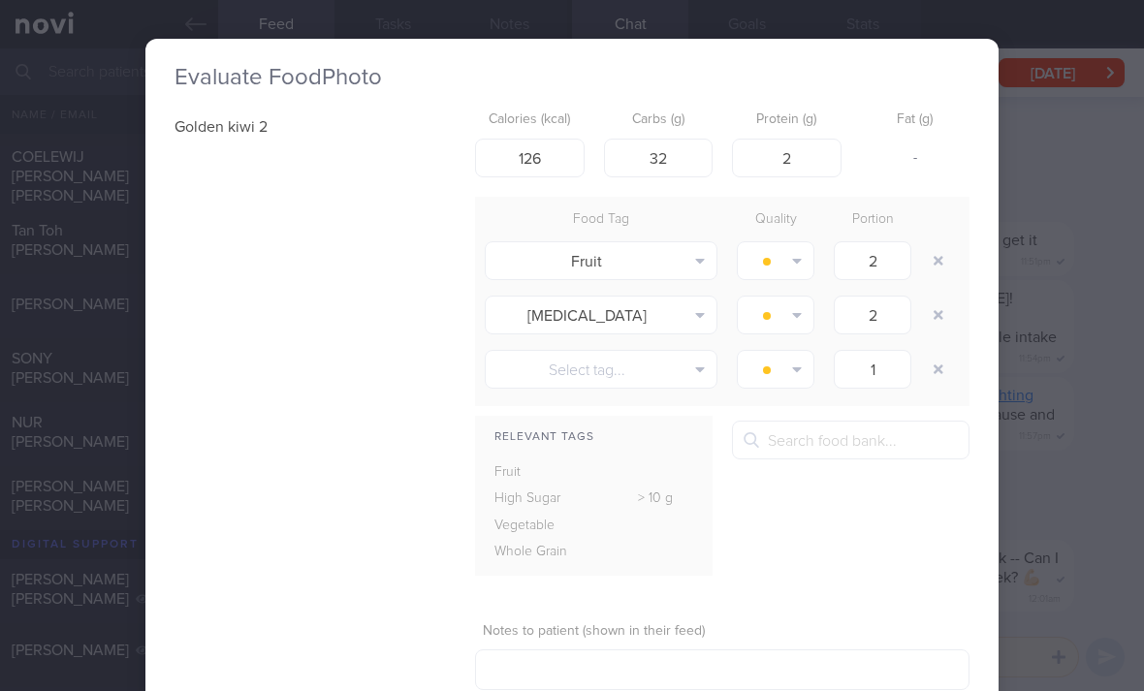
click at [934, 315] on button "button" at bounding box center [938, 315] width 35 height 35
type input "1"
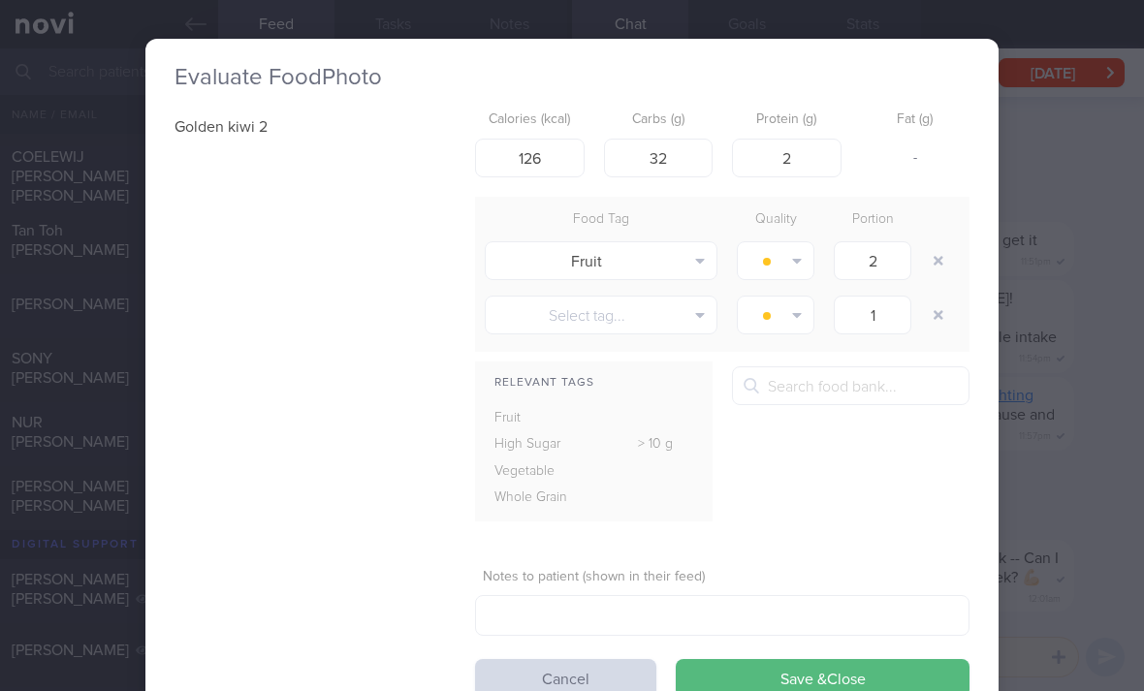
click at [930, 323] on button "button" at bounding box center [938, 315] width 35 height 35
type textarea ","
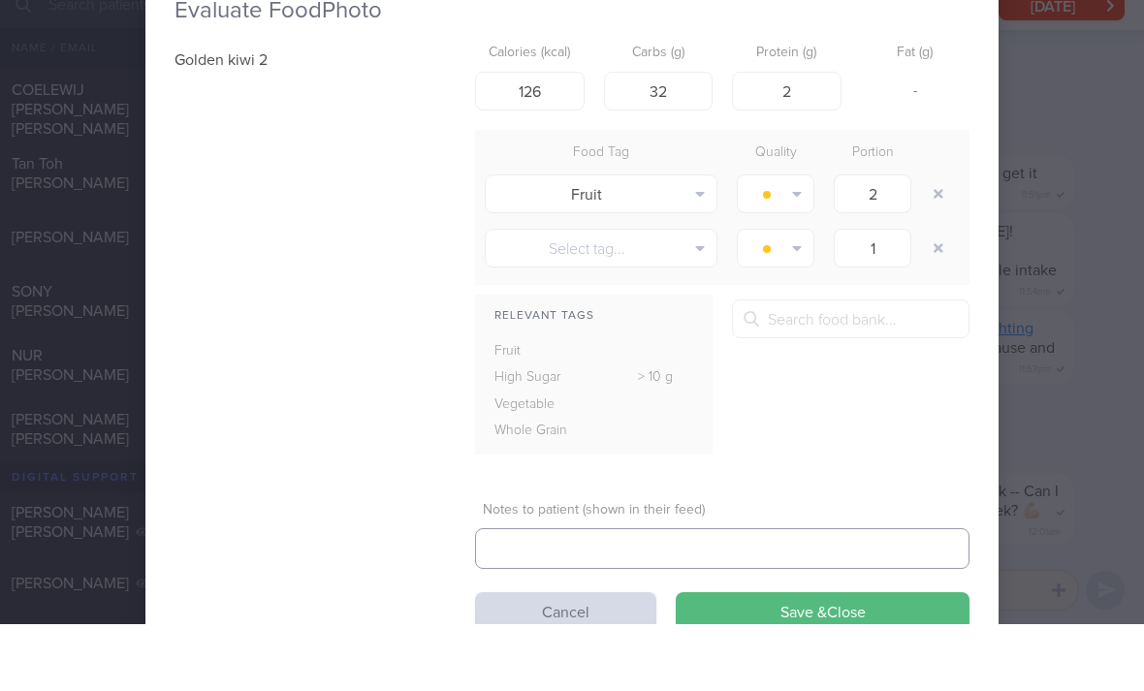
click at [729, 659] on button "Save & Close" at bounding box center [823, 678] width 294 height 39
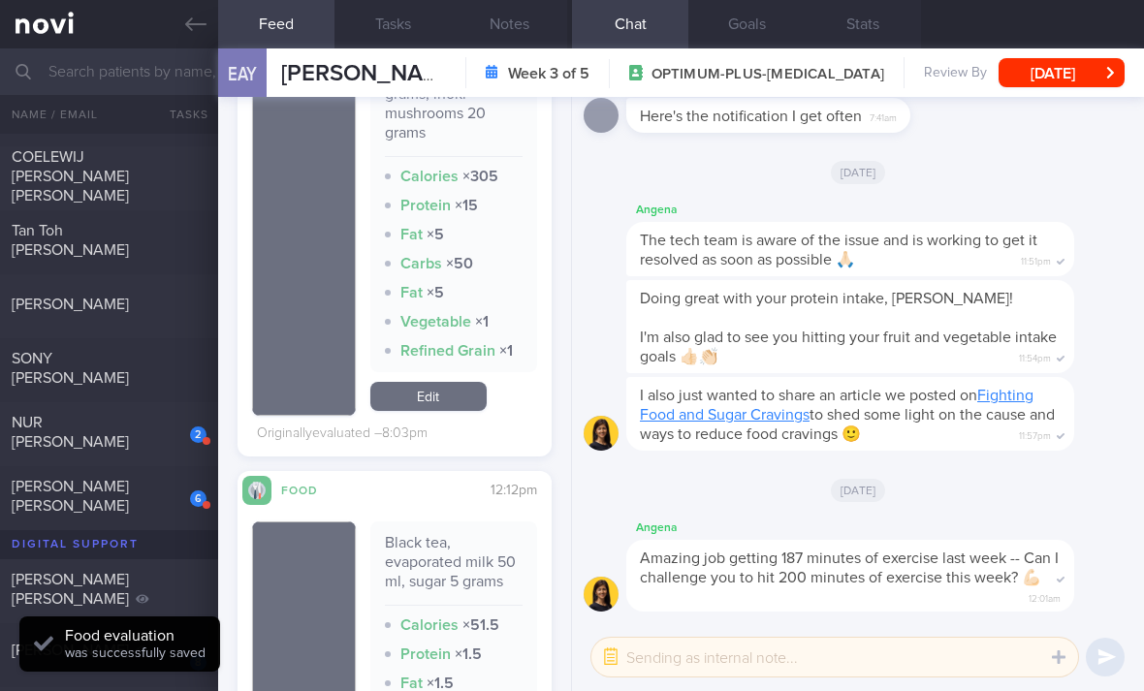
scroll to position [1583, 0]
click at [468, 383] on link "Edit" at bounding box center [428, 397] width 116 height 29
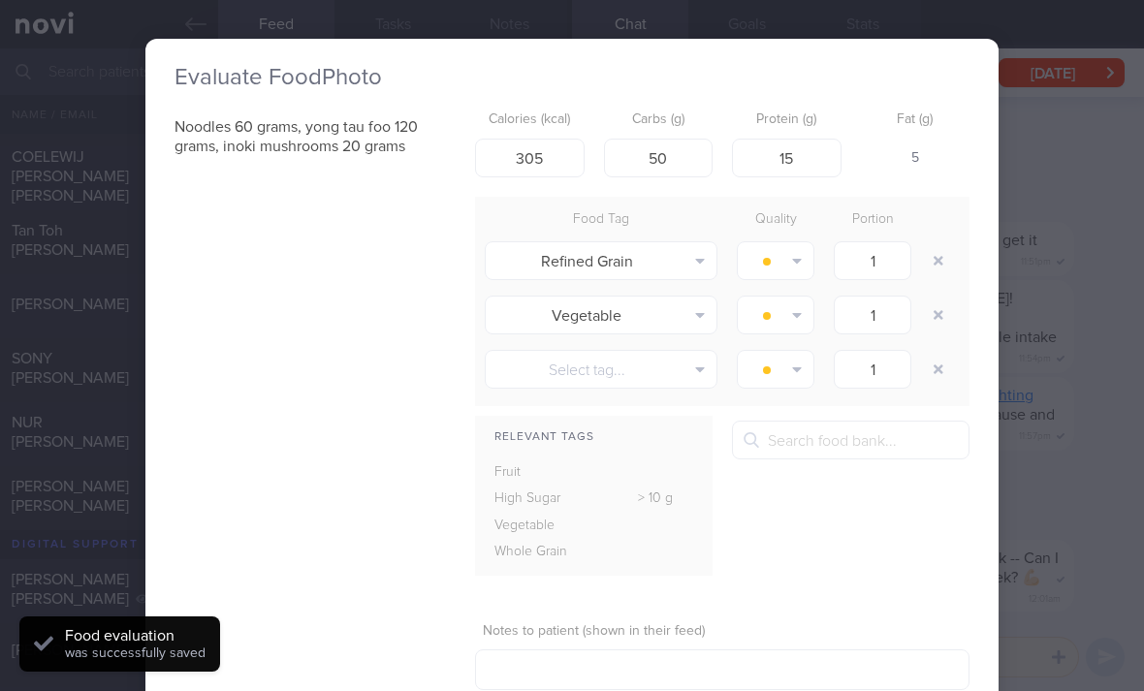
click at [936, 243] on button "button" at bounding box center [938, 260] width 35 height 35
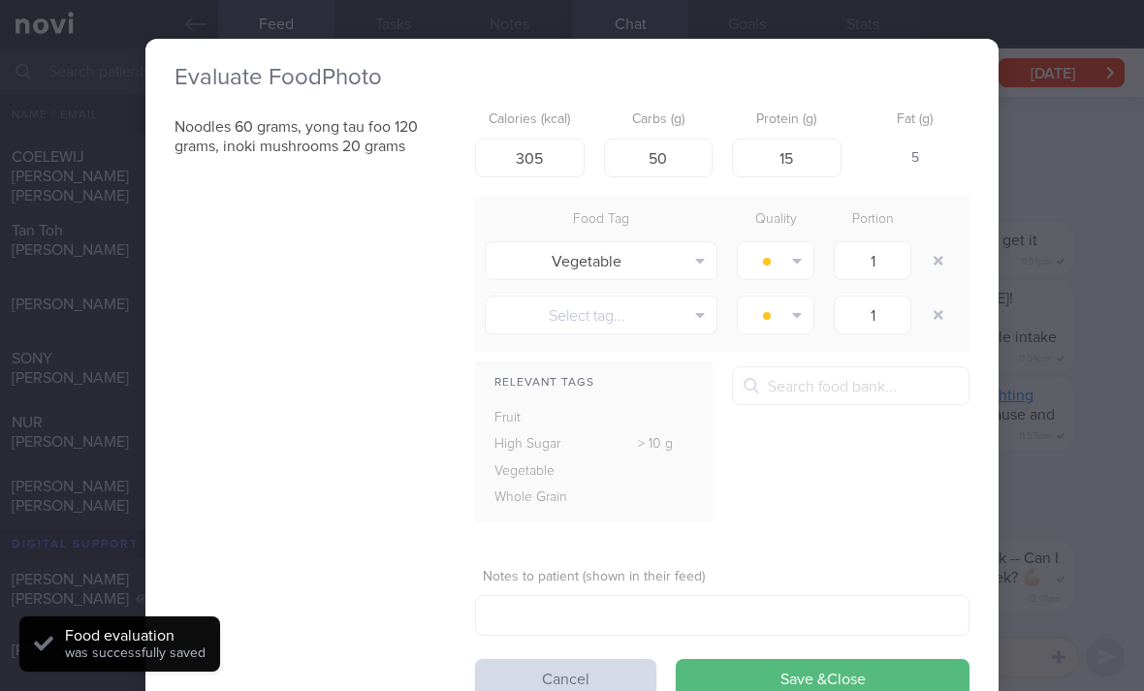
click at [936, 243] on button "button" at bounding box center [938, 260] width 35 height 35
click at [937, 243] on button "button" at bounding box center [938, 260] width 35 height 35
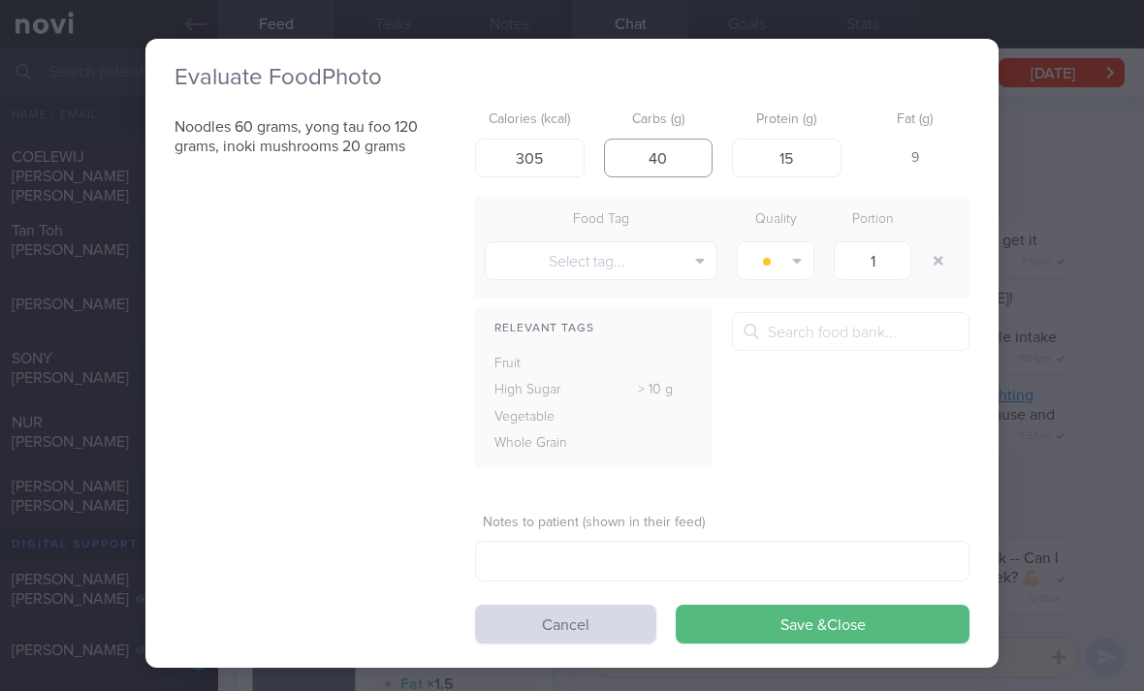
type input "40"
type textarea ":"
click at [717, 605] on button "Save & Close" at bounding box center [823, 624] width 294 height 39
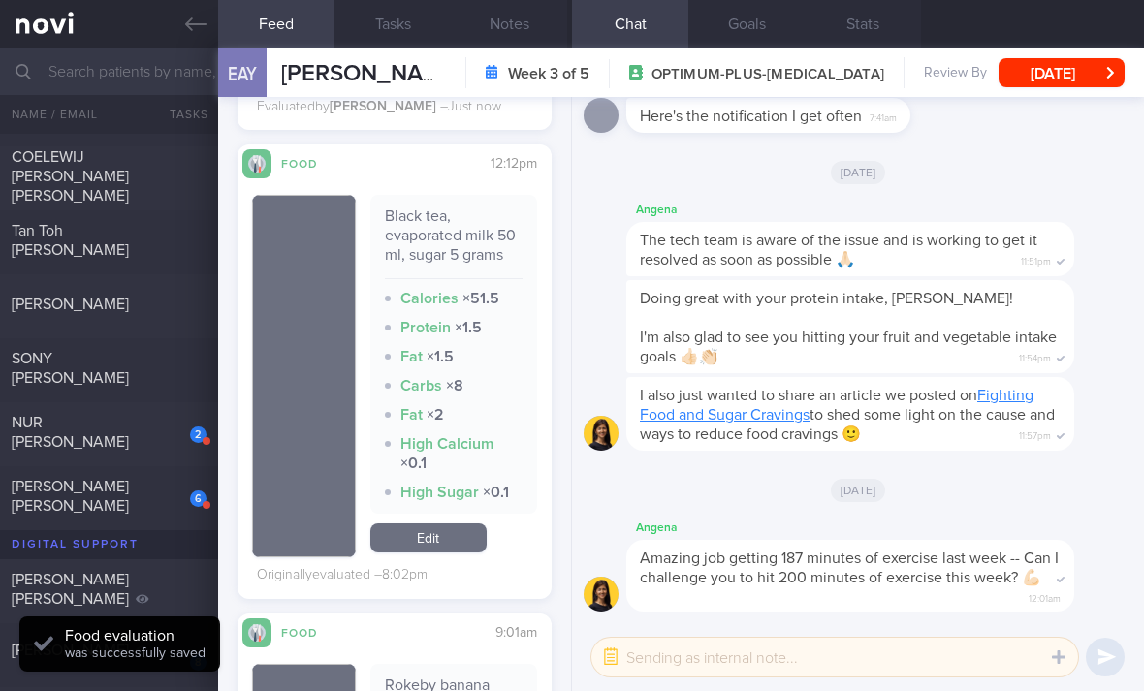
scroll to position [1863, 0]
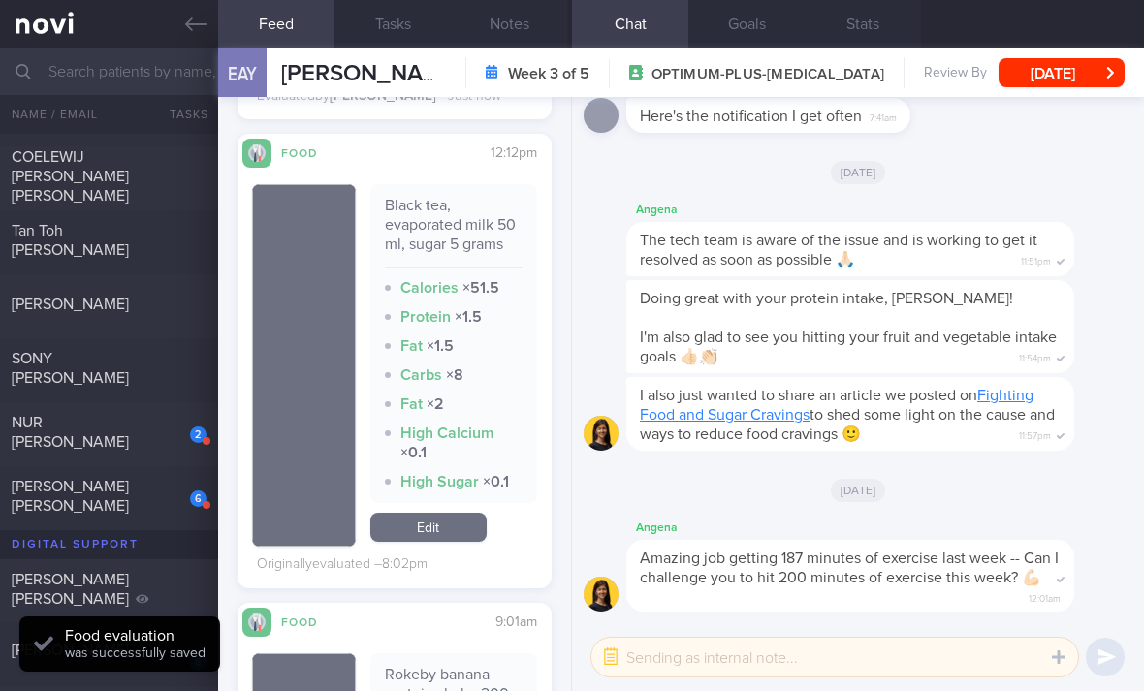
click at [464, 513] on link "Edit" at bounding box center [428, 527] width 116 height 29
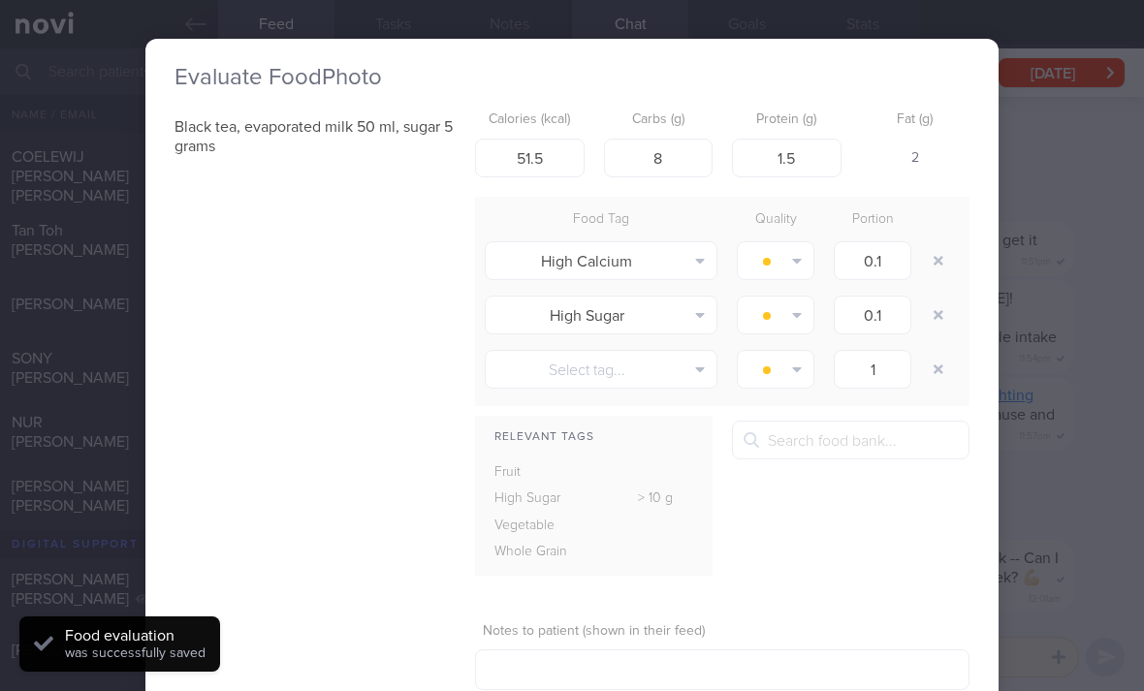
click at [936, 243] on button "button" at bounding box center [938, 260] width 35 height 35
type input "1"
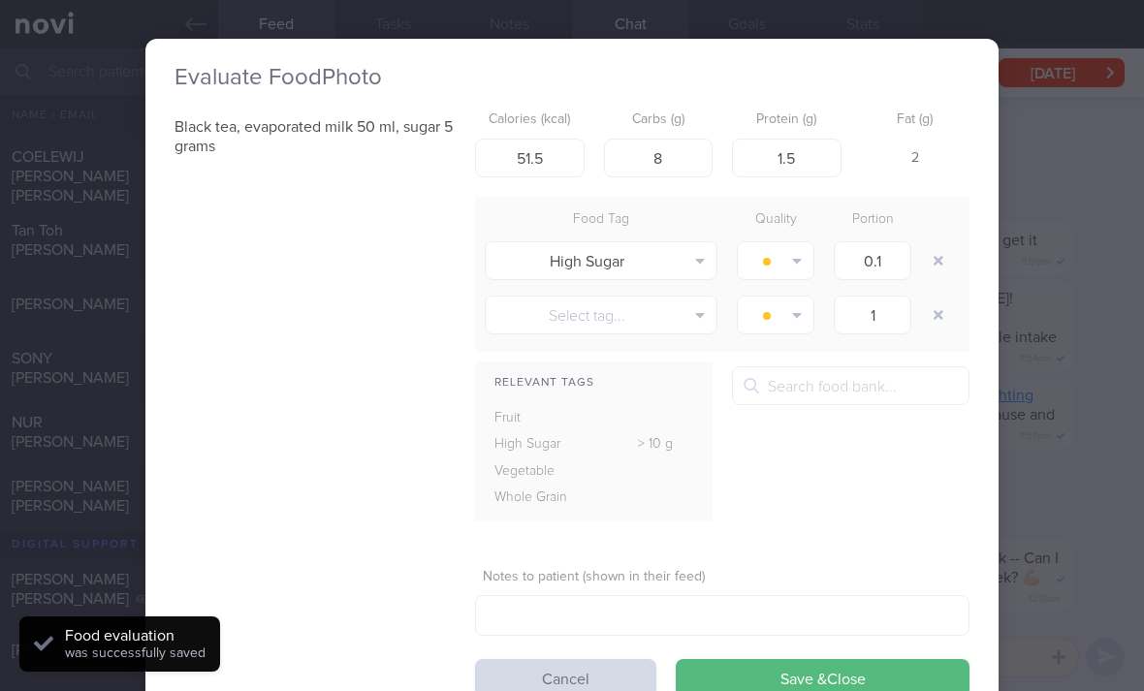
click at [935, 243] on button "button" at bounding box center [938, 260] width 35 height 35
type input "1"
click at [928, 243] on button "button" at bounding box center [938, 260] width 35 height 35
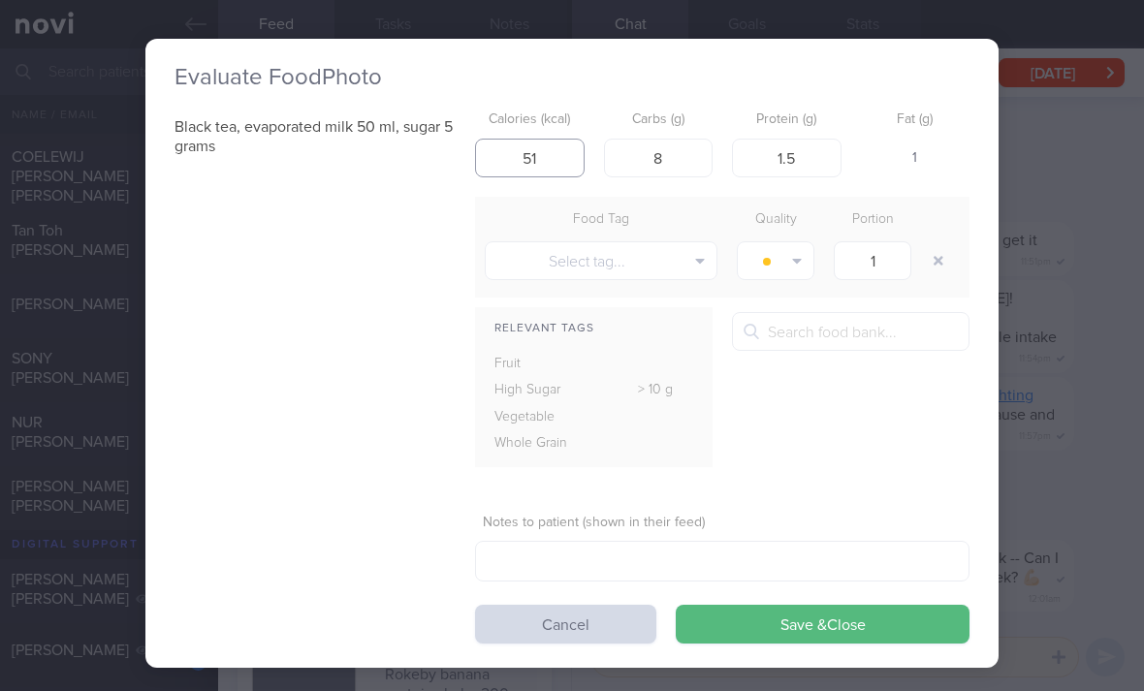
type input "51"
type input "1"
click at [781, 605] on button "Save & Close" at bounding box center [823, 624] width 294 height 39
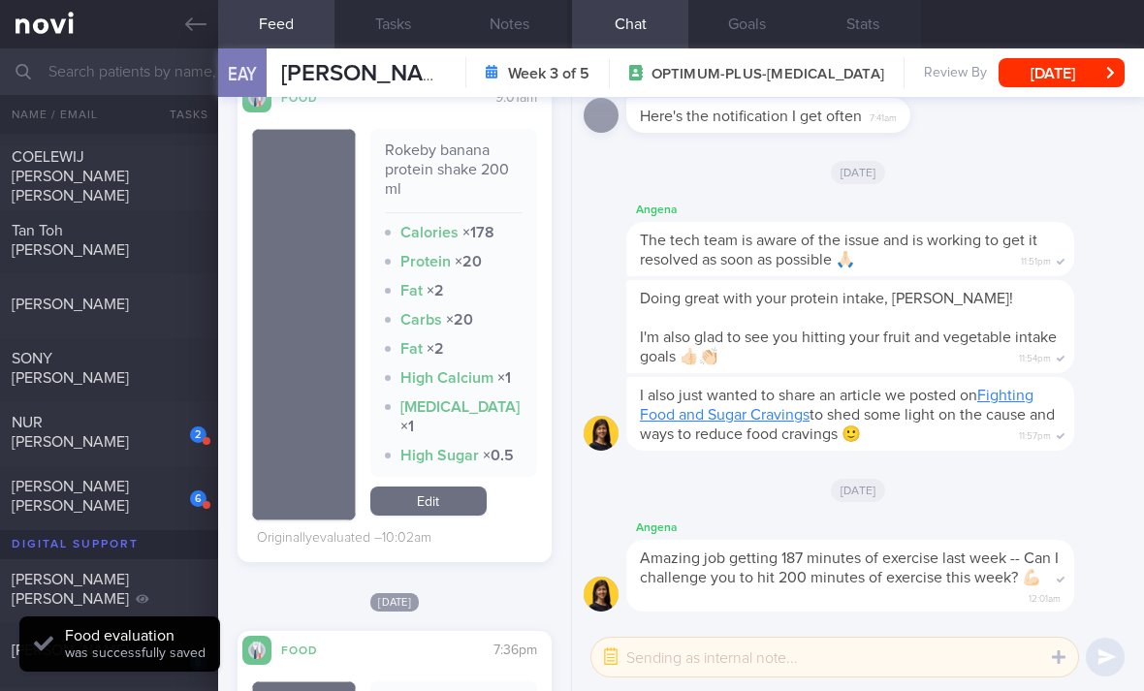
scroll to position [2334, 0]
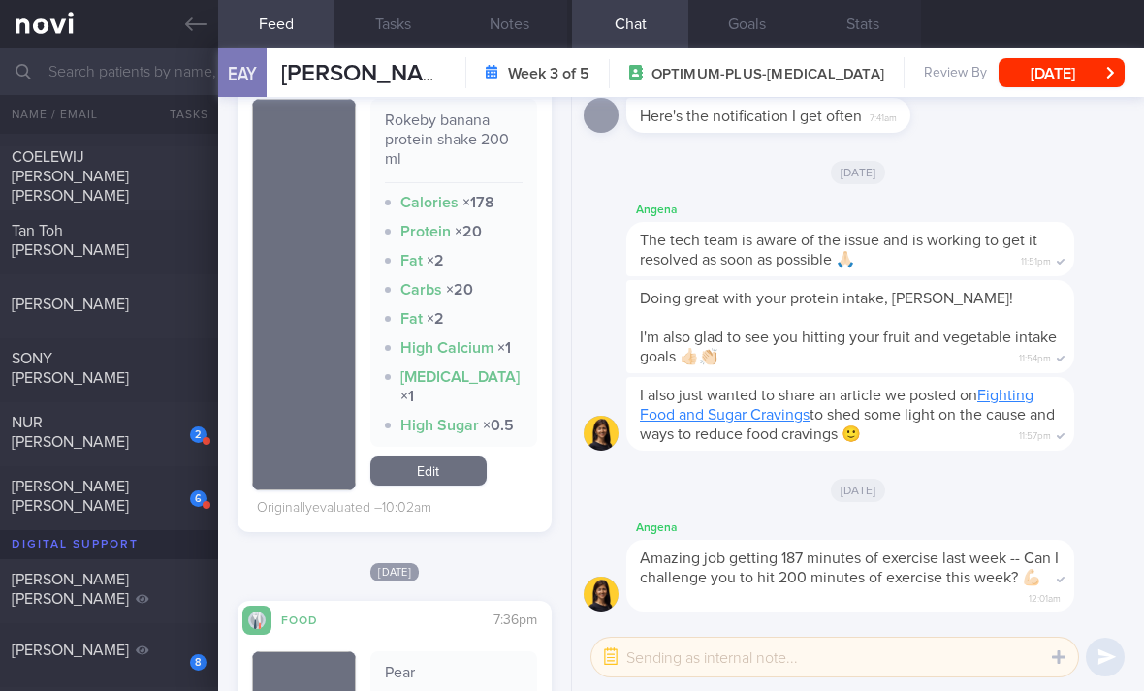
click at [449, 456] on link "Edit" at bounding box center [428, 470] width 116 height 29
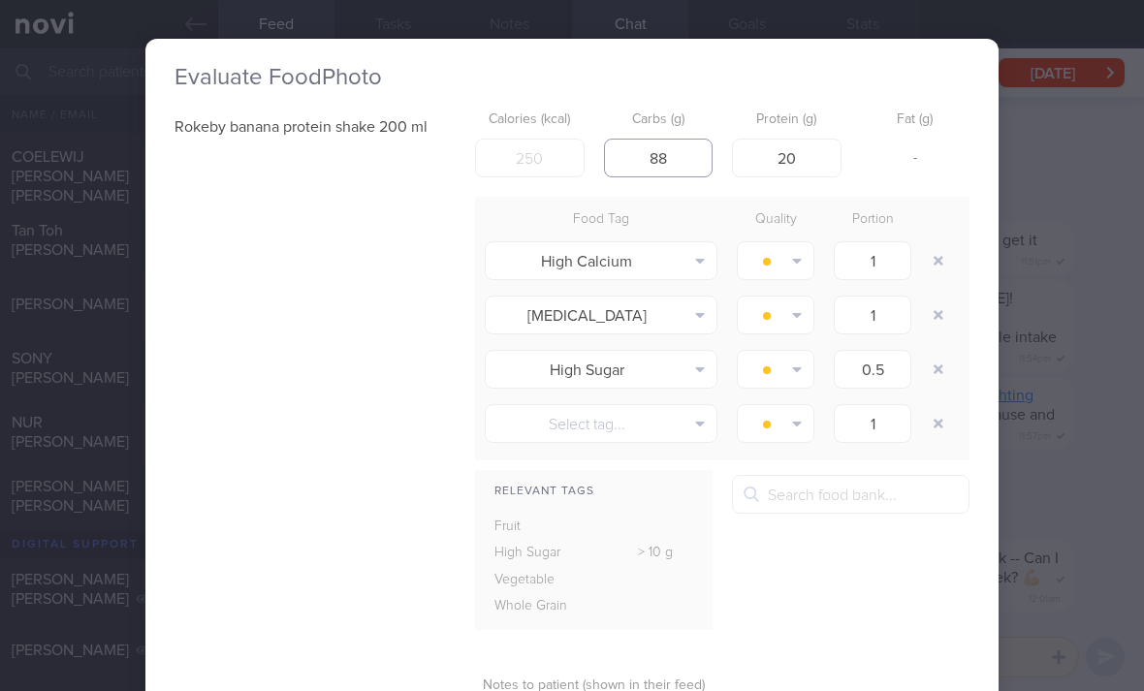
type input "88"
type input "8.8"
type input "199"
type input "119"
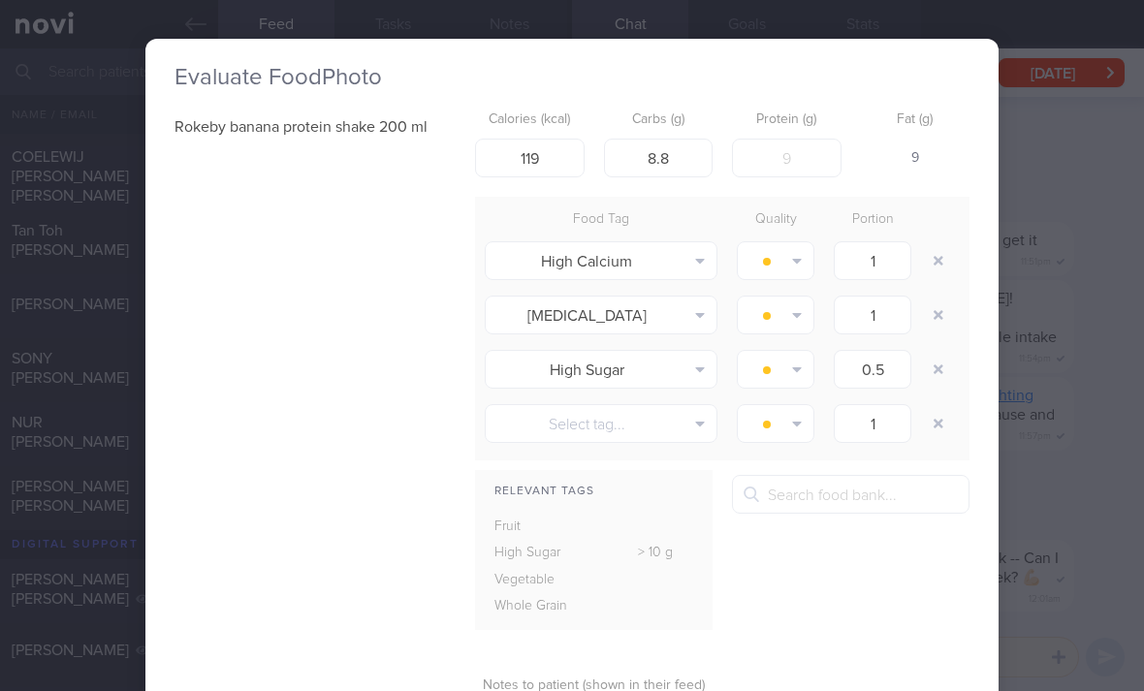
click at [946, 243] on button "button" at bounding box center [938, 260] width 35 height 35
type input "0.5"
type input "1"
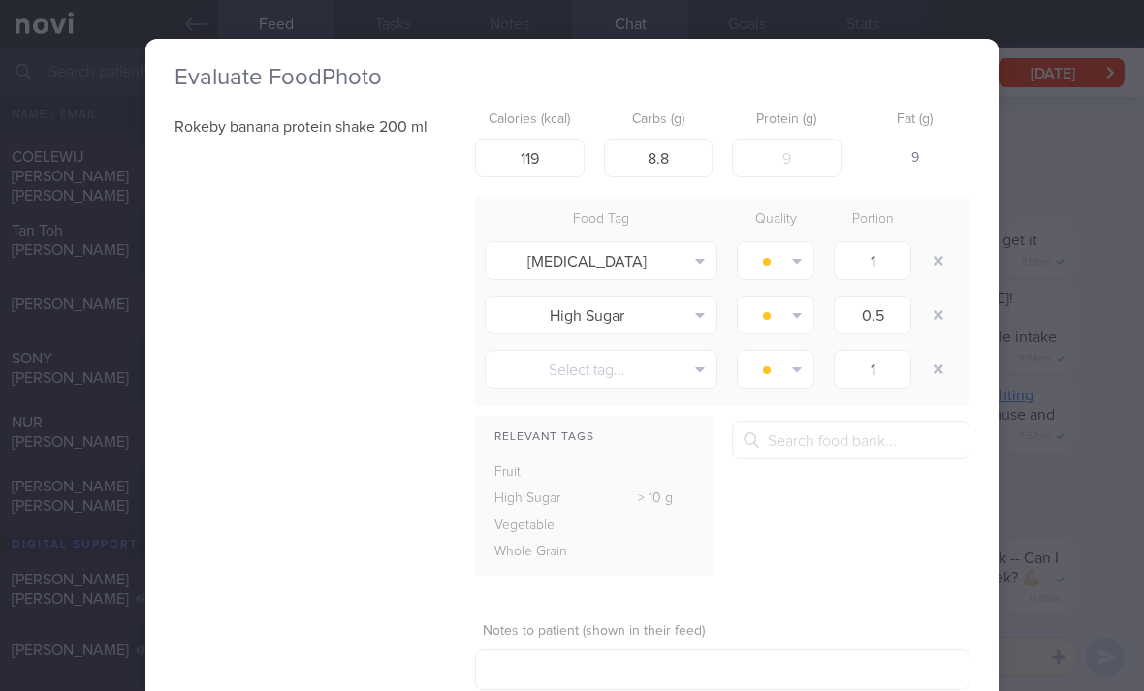
click at [945, 243] on button "button" at bounding box center [938, 260] width 35 height 35
type input "0.5"
type input "1"
click at [944, 243] on button "button" at bounding box center [938, 260] width 35 height 35
type input "1"
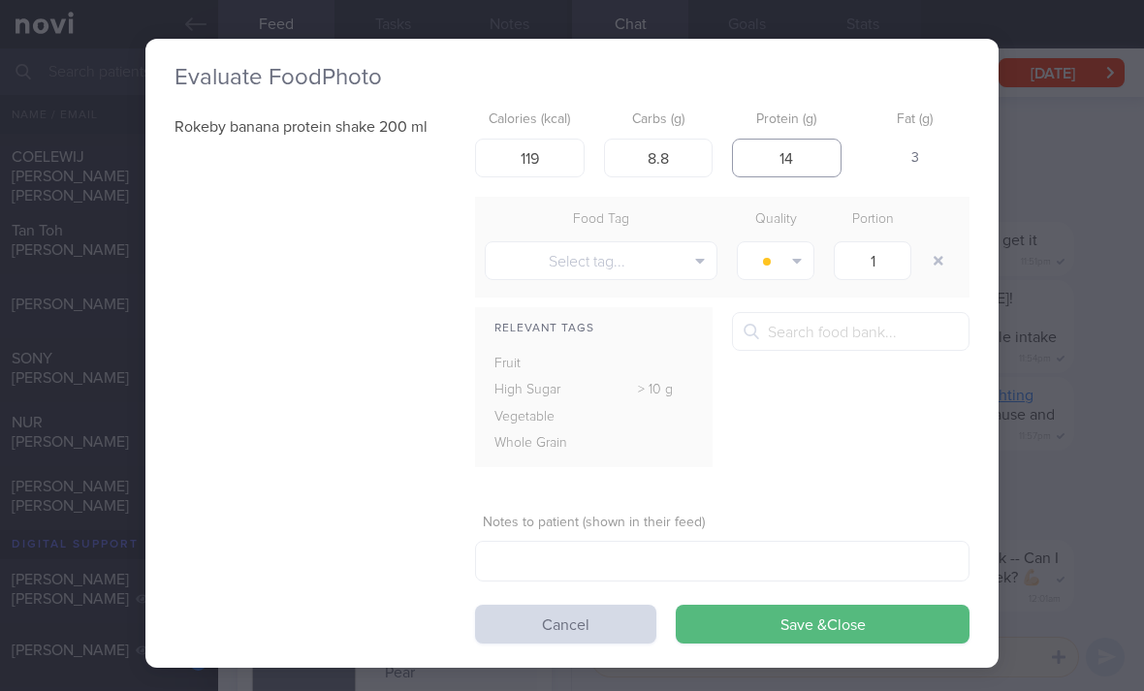
type input "14"
click at [845, 605] on button "Save & Close" at bounding box center [823, 624] width 294 height 39
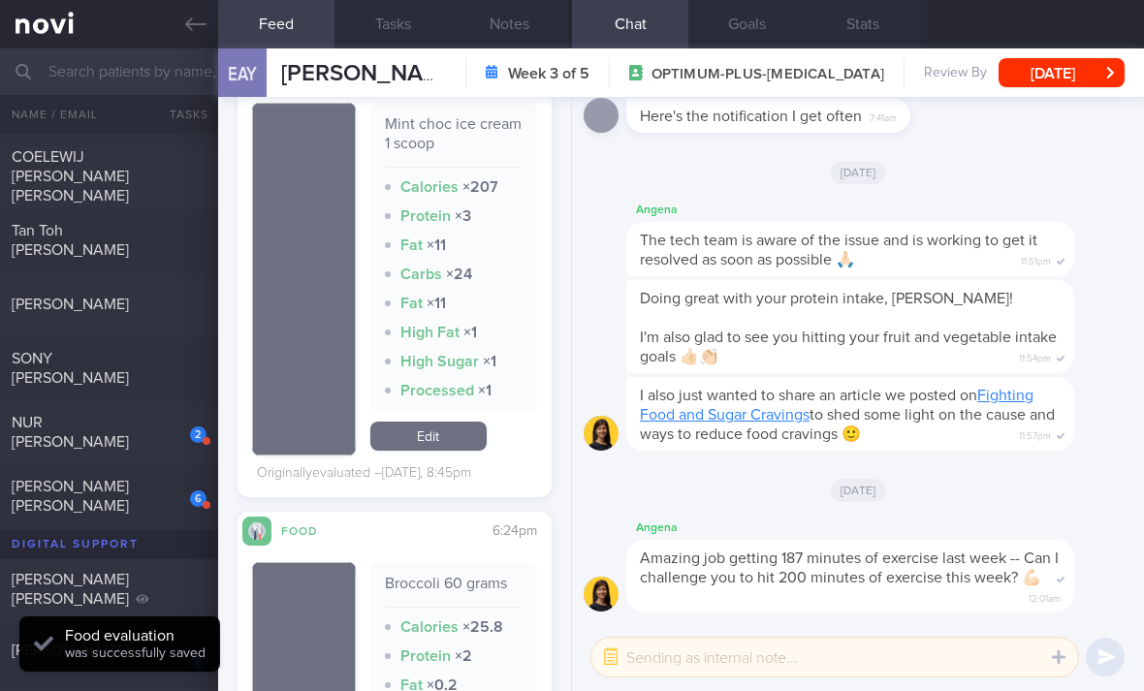
scroll to position [3129, 0]
click at [458, 422] on link "Edit" at bounding box center [428, 436] width 116 height 29
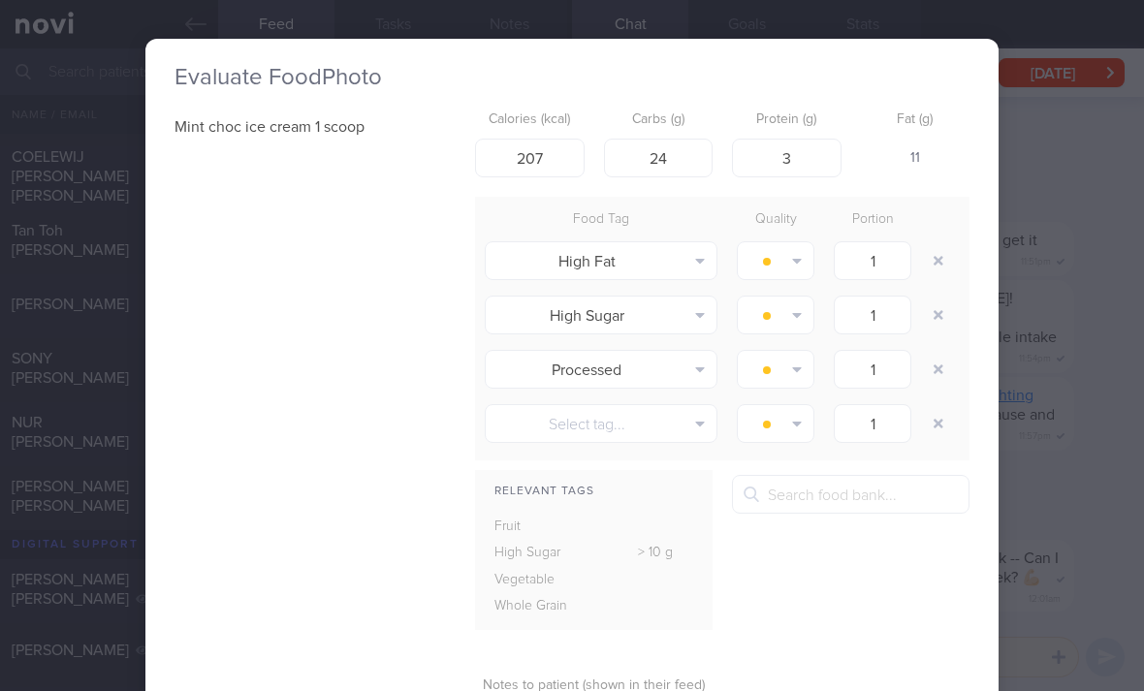
scroll to position [1, 1]
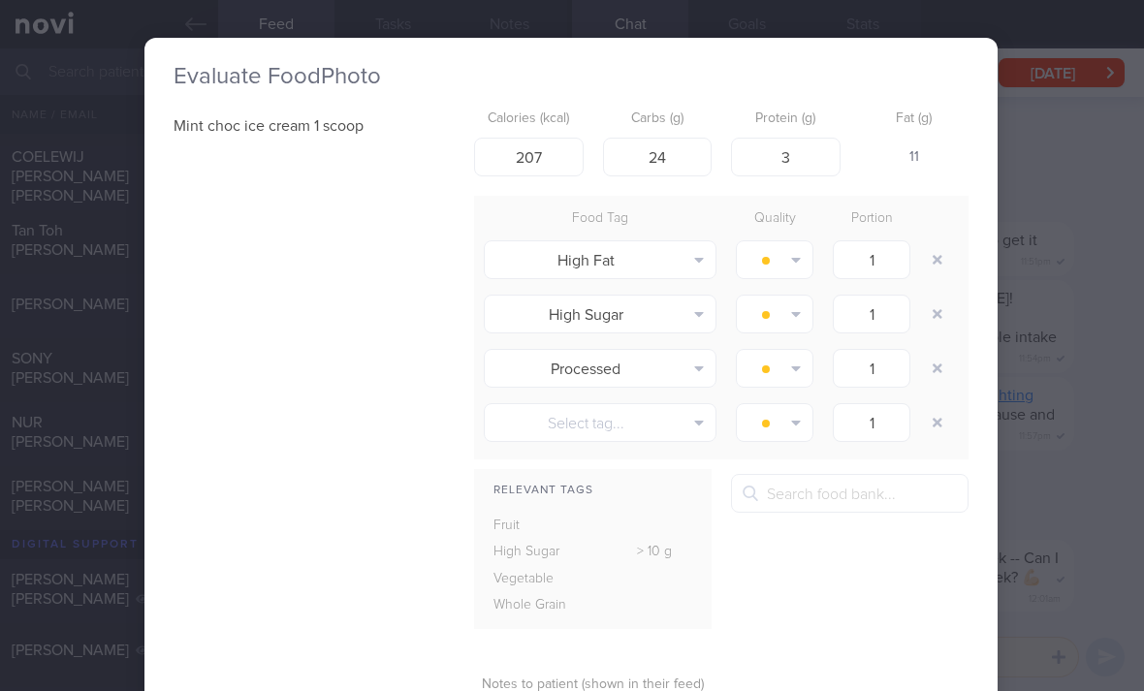
click at [954, 242] on button "button" at bounding box center [937, 259] width 35 height 35
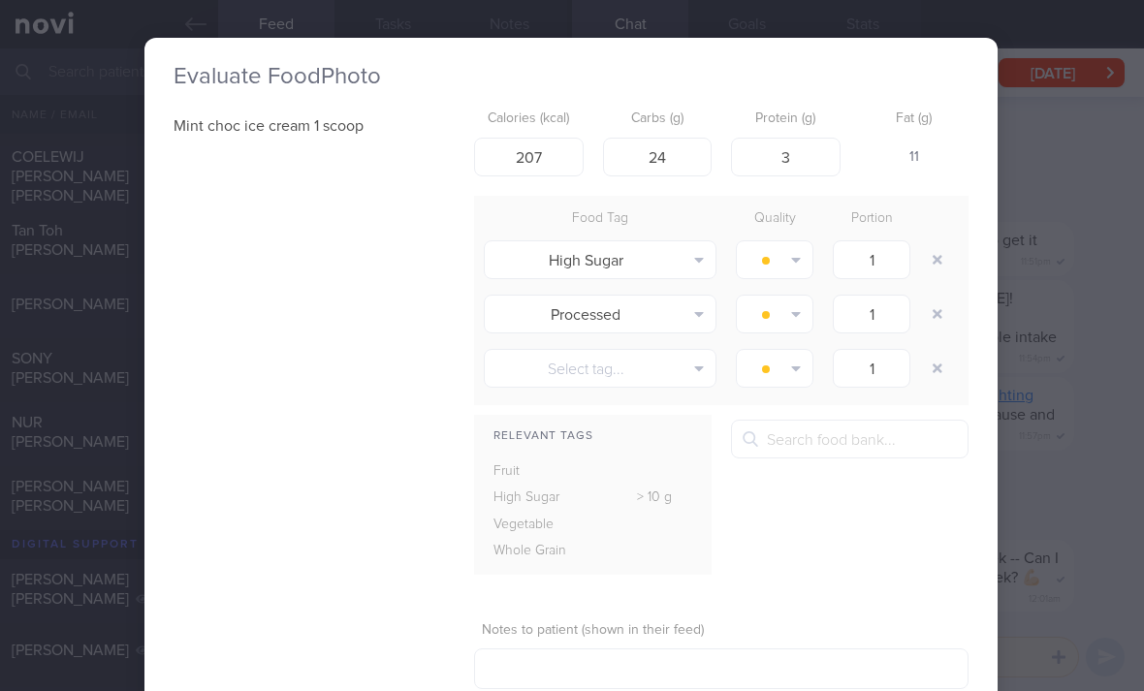
click at [953, 242] on button "button" at bounding box center [937, 259] width 35 height 35
click at [951, 242] on button "button" at bounding box center [937, 259] width 35 height 35
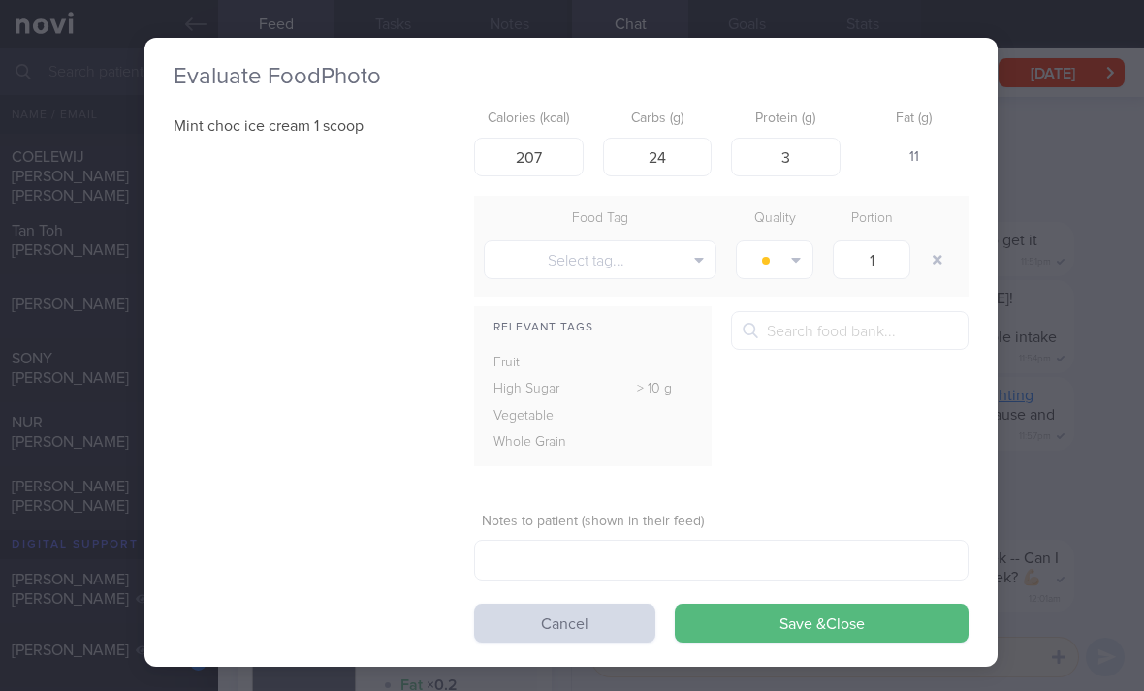
click at [806, 604] on button "Save & Close" at bounding box center [822, 623] width 294 height 39
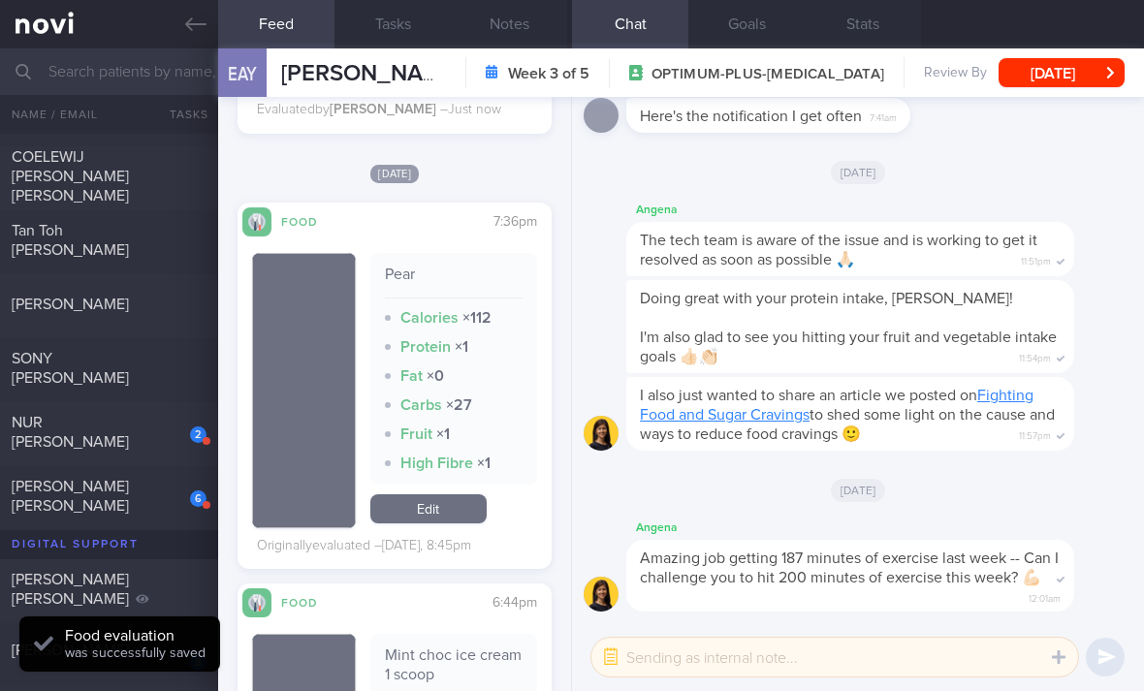
scroll to position [2625, 0]
click at [474, 495] on link "Edit" at bounding box center [428, 509] width 116 height 29
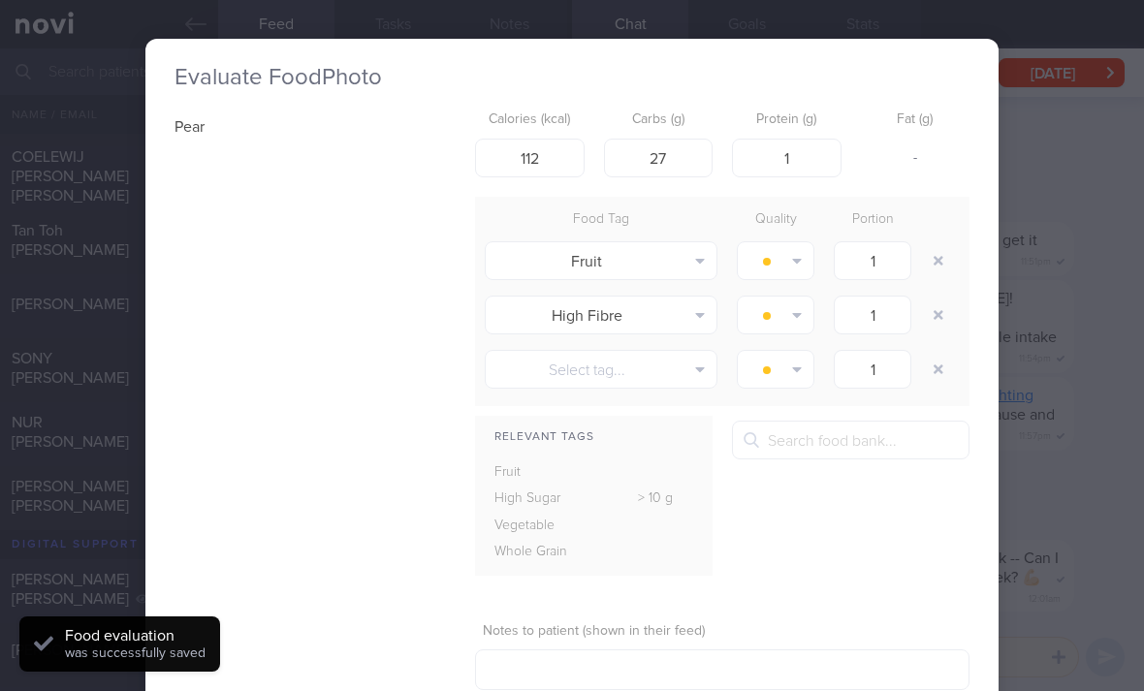
click at [930, 243] on button "button" at bounding box center [938, 260] width 35 height 35
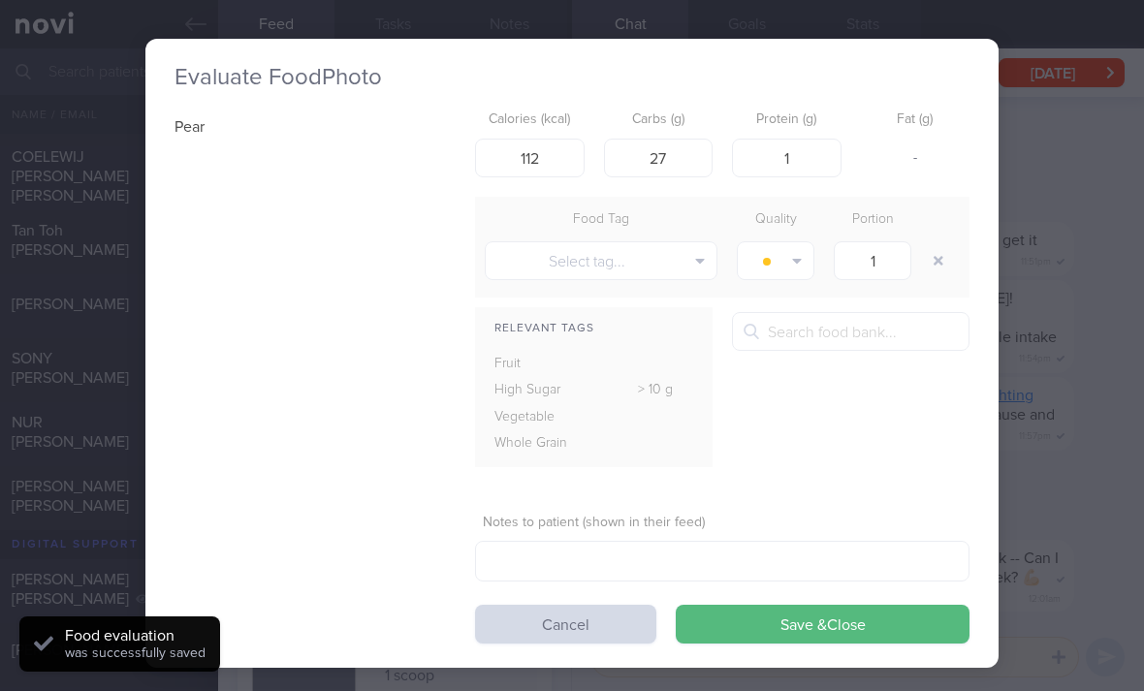
click at [934, 243] on button "button" at bounding box center [938, 260] width 35 height 35
click at [791, 605] on button "Save & Close" at bounding box center [823, 624] width 294 height 39
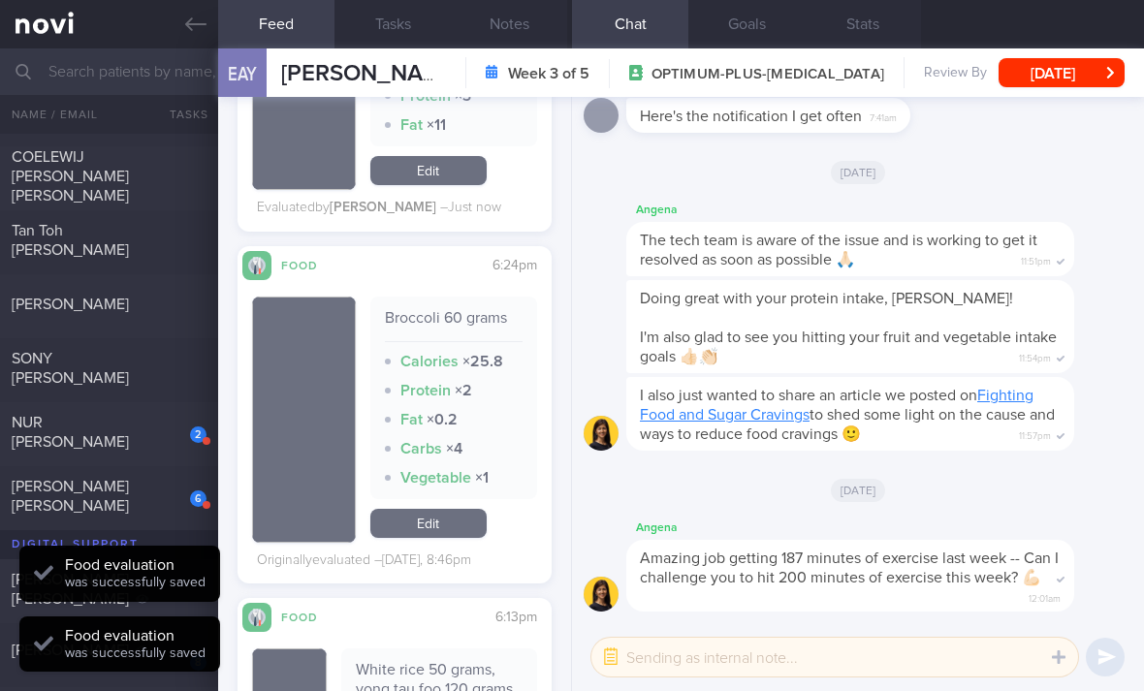
scroll to position [3263, 0]
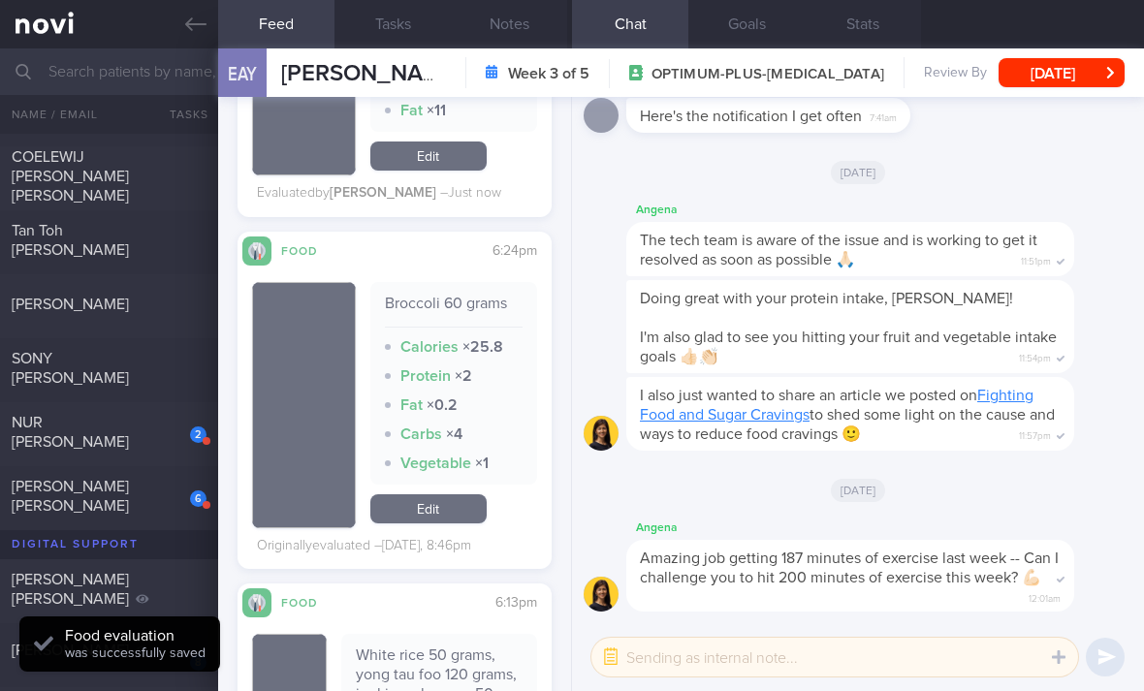
click at [457, 494] on link "Edit" at bounding box center [428, 508] width 116 height 29
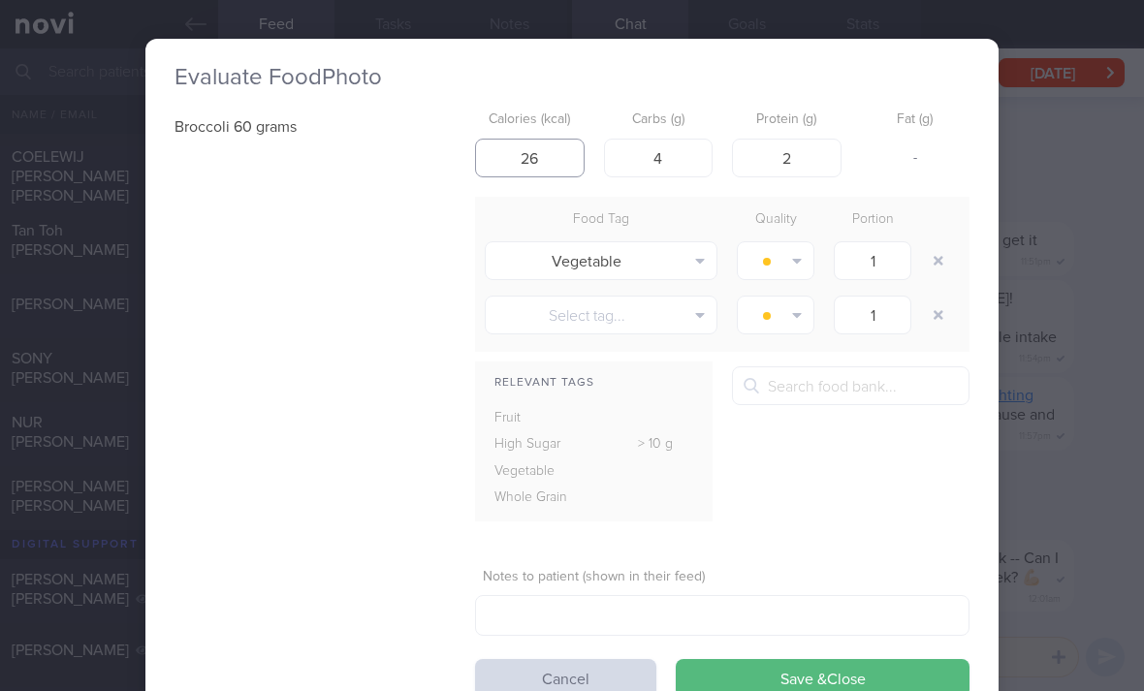
type input "26"
type input "1"
type input "5"
click at [782, 659] on button "Save & Close" at bounding box center [823, 678] width 294 height 39
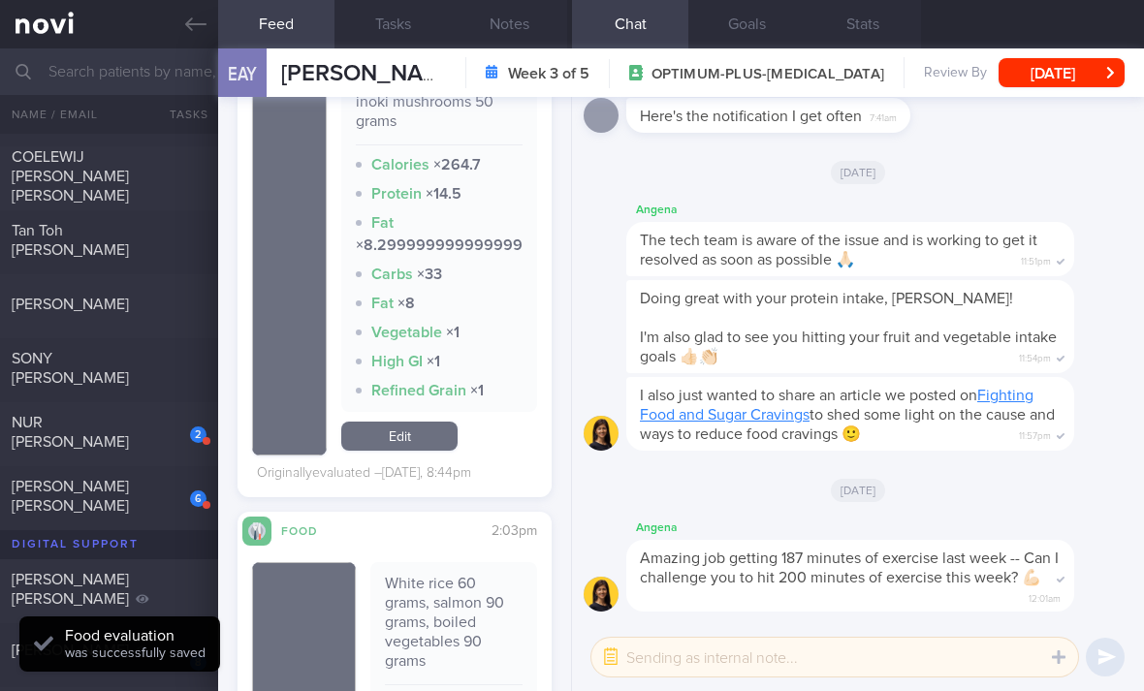
scroll to position [3852, 0]
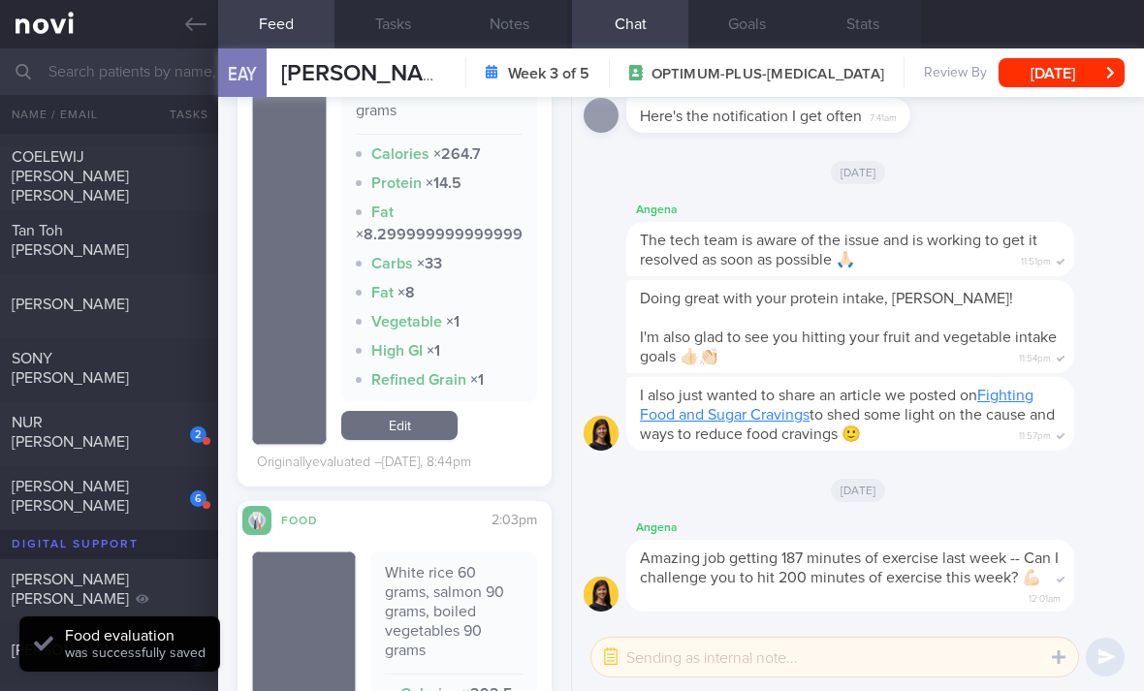
click at [437, 411] on link "Edit" at bounding box center [399, 425] width 116 height 29
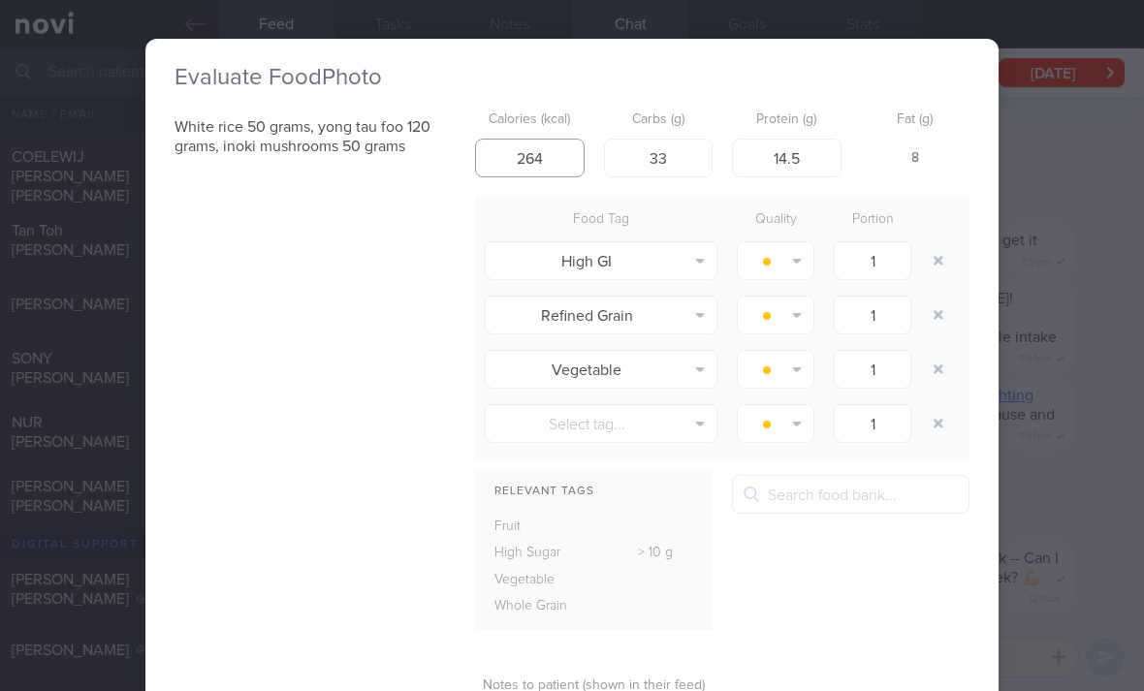
type input "264"
type input "35"
type input "15"
click at [935, 243] on button "button" at bounding box center [938, 260] width 35 height 35
click at [934, 243] on button "button" at bounding box center [938, 260] width 35 height 35
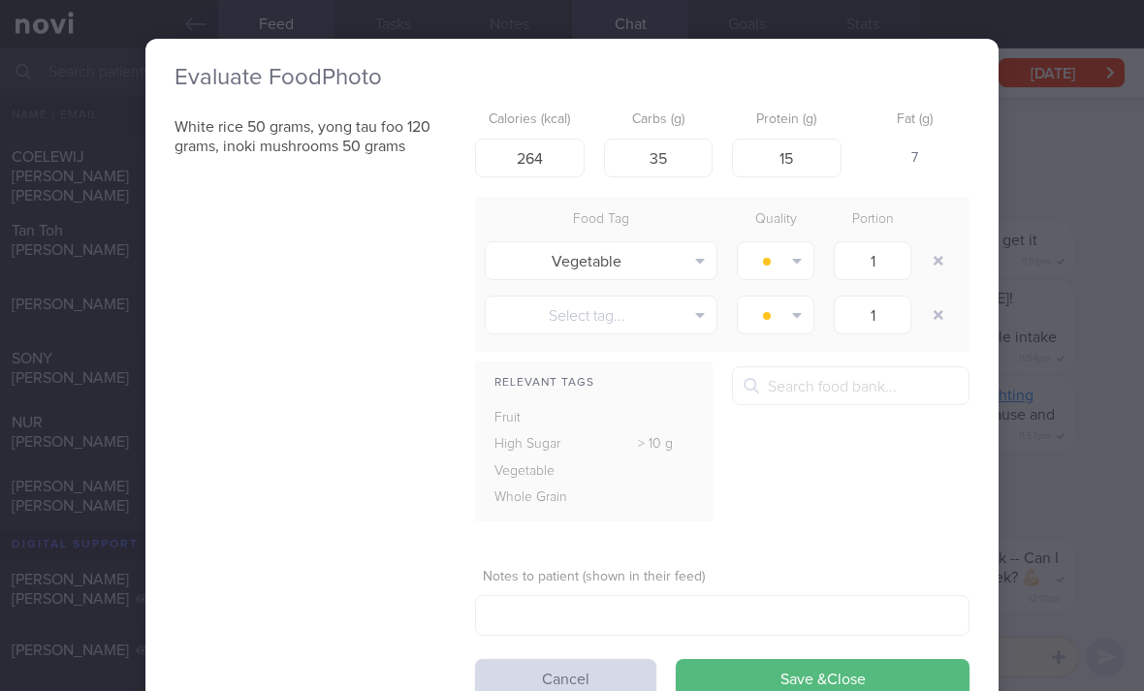
click at [932, 243] on button "button" at bounding box center [938, 260] width 35 height 35
click at [931, 243] on button "button" at bounding box center [938, 260] width 35 height 35
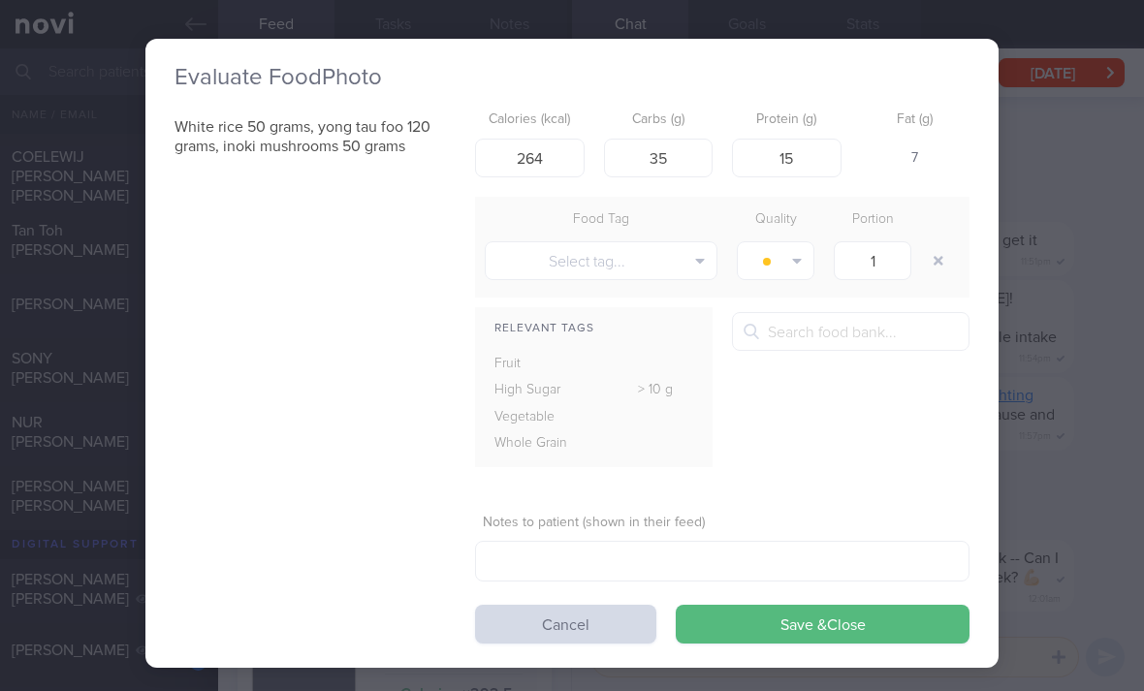
click at [847, 605] on button "Save & Close" at bounding box center [823, 624] width 294 height 39
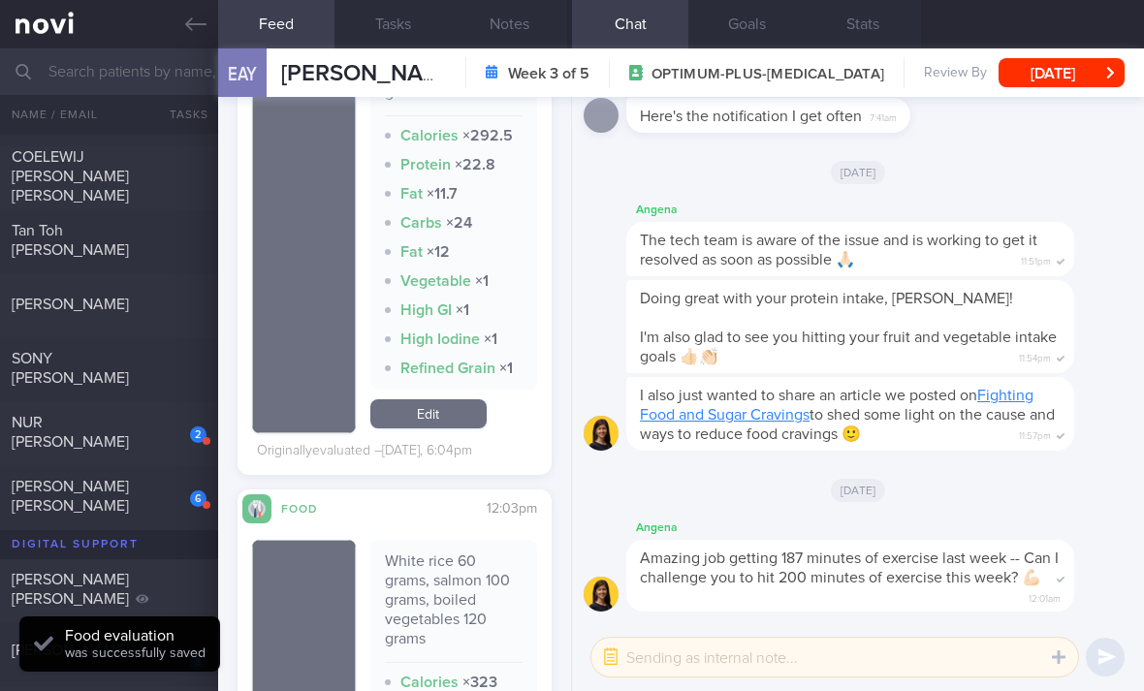
scroll to position [4305, 0]
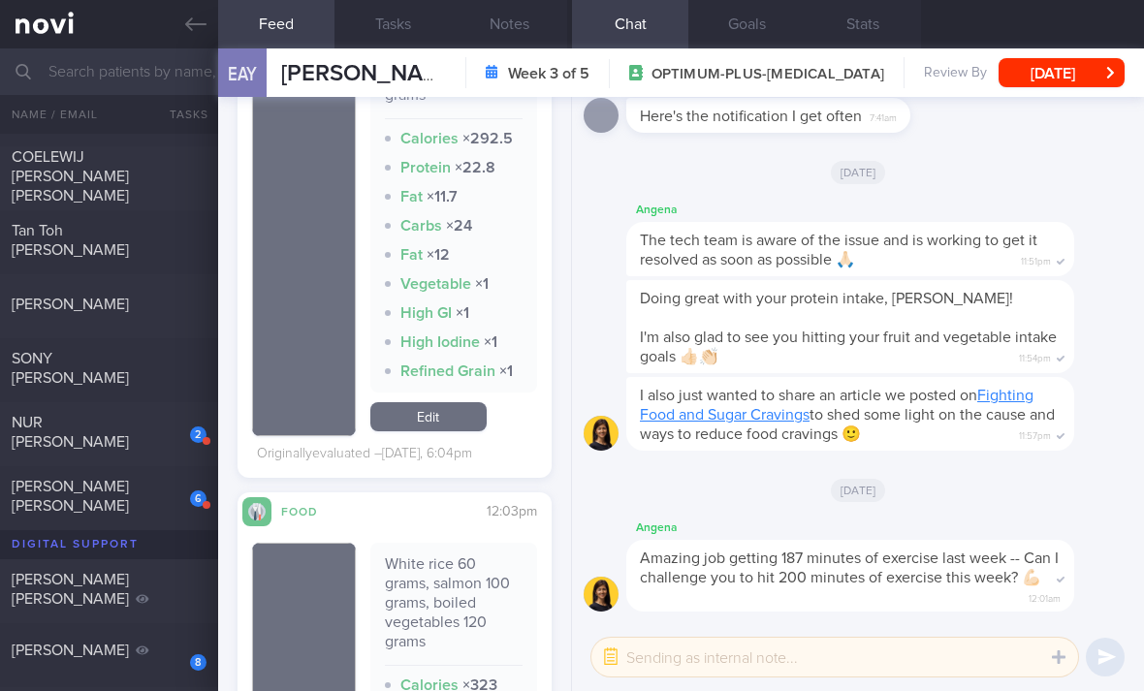
click at [464, 402] on link "Edit" at bounding box center [428, 416] width 116 height 29
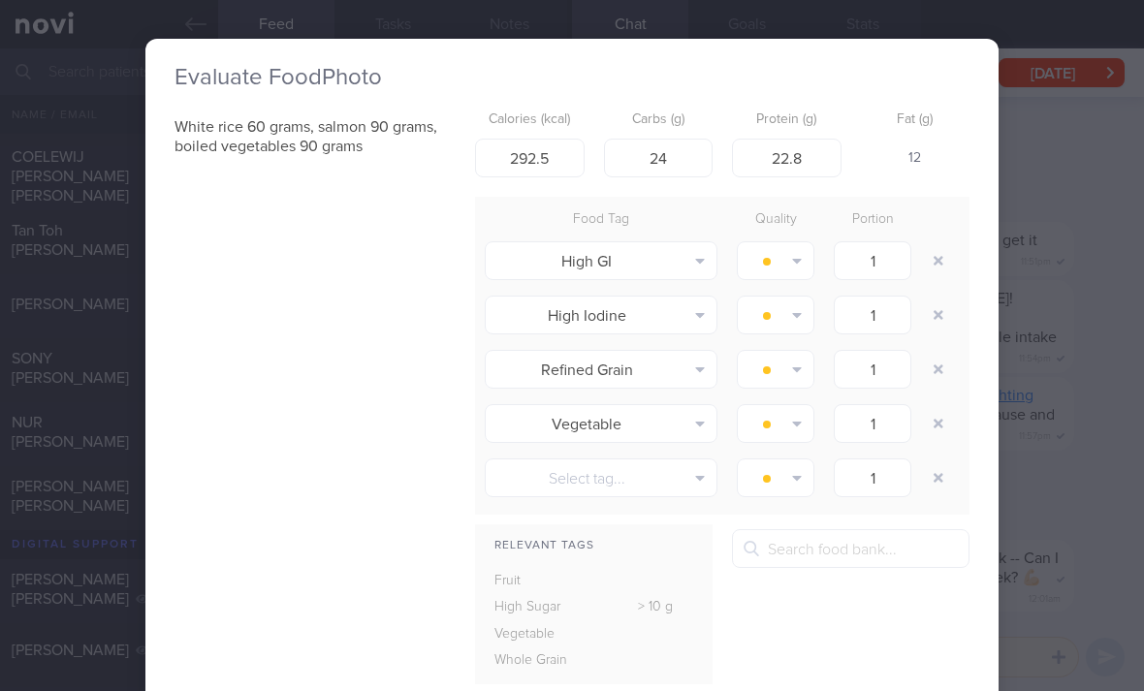
click at [939, 243] on button "button" at bounding box center [938, 260] width 35 height 35
click at [938, 243] on button "button" at bounding box center [938, 260] width 35 height 35
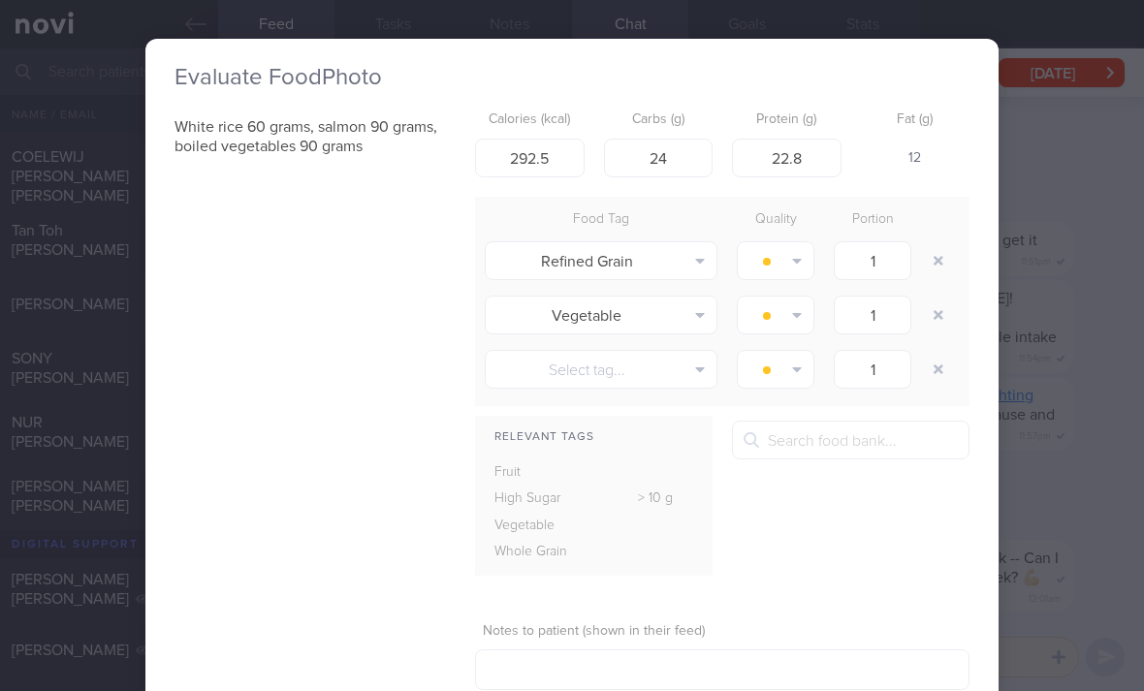
click at [937, 243] on button "button" at bounding box center [938, 260] width 35 height 35
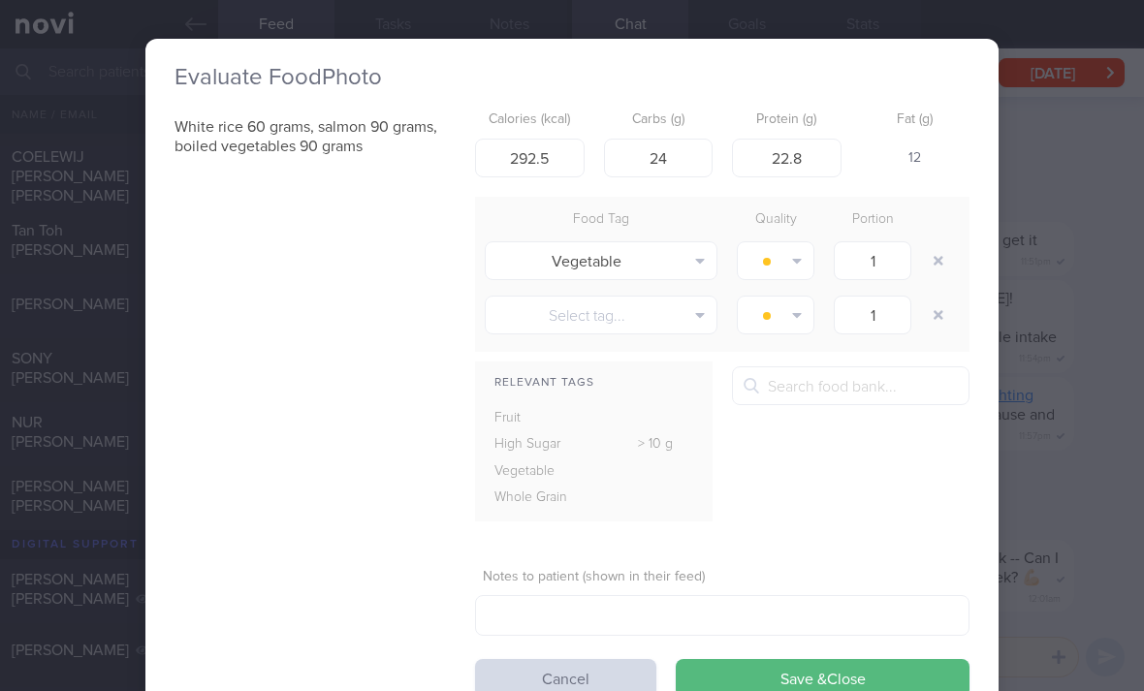
click at [937, 243] on button "button" at bounding box center [938, 260] width 35 height 35
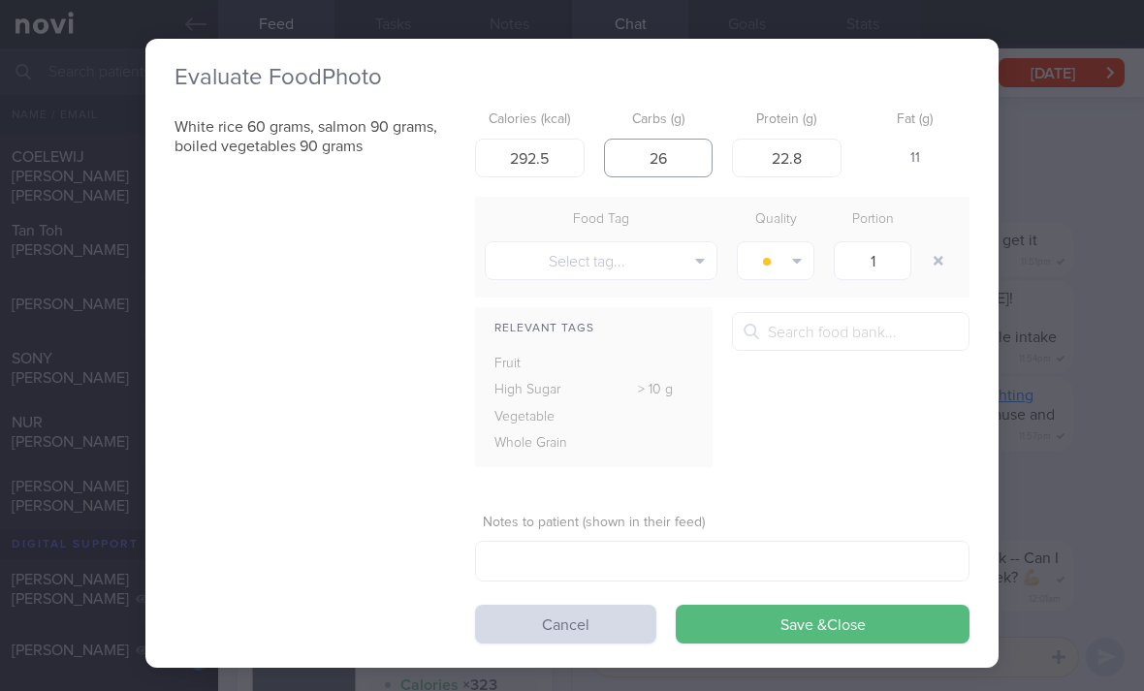
type input "26"
type input "23"
type input "293"
click at [772, 605] on button "Save & Close" at bounding box center [823, 624] width 294 height 39
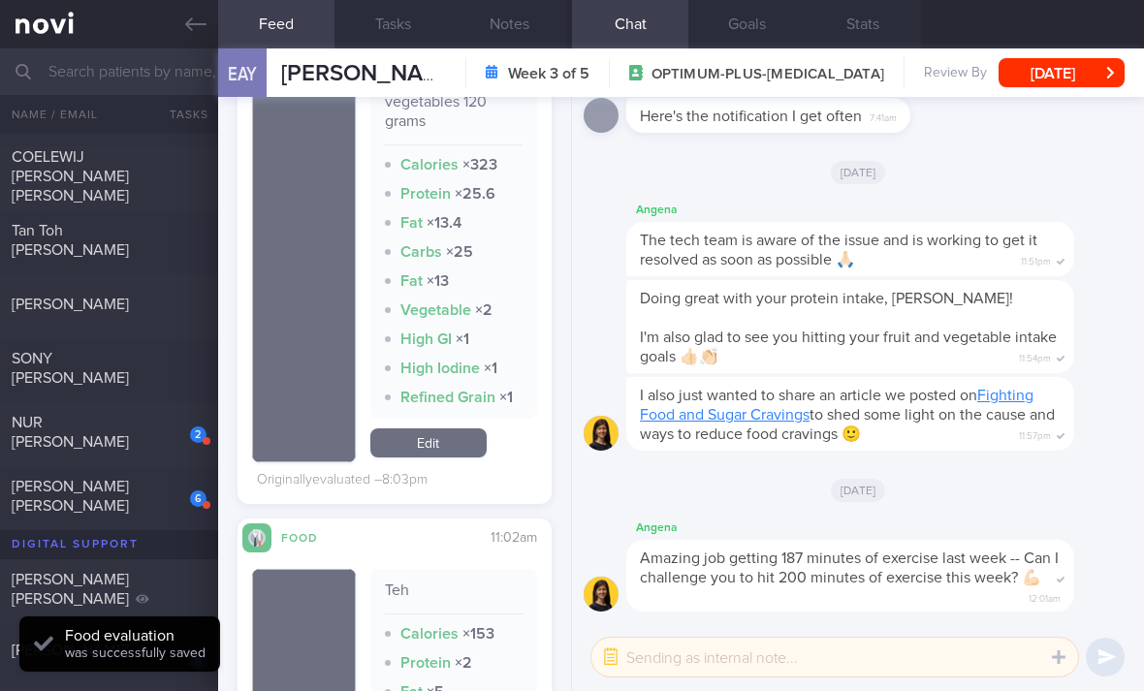
scroll to position [4728, 0]
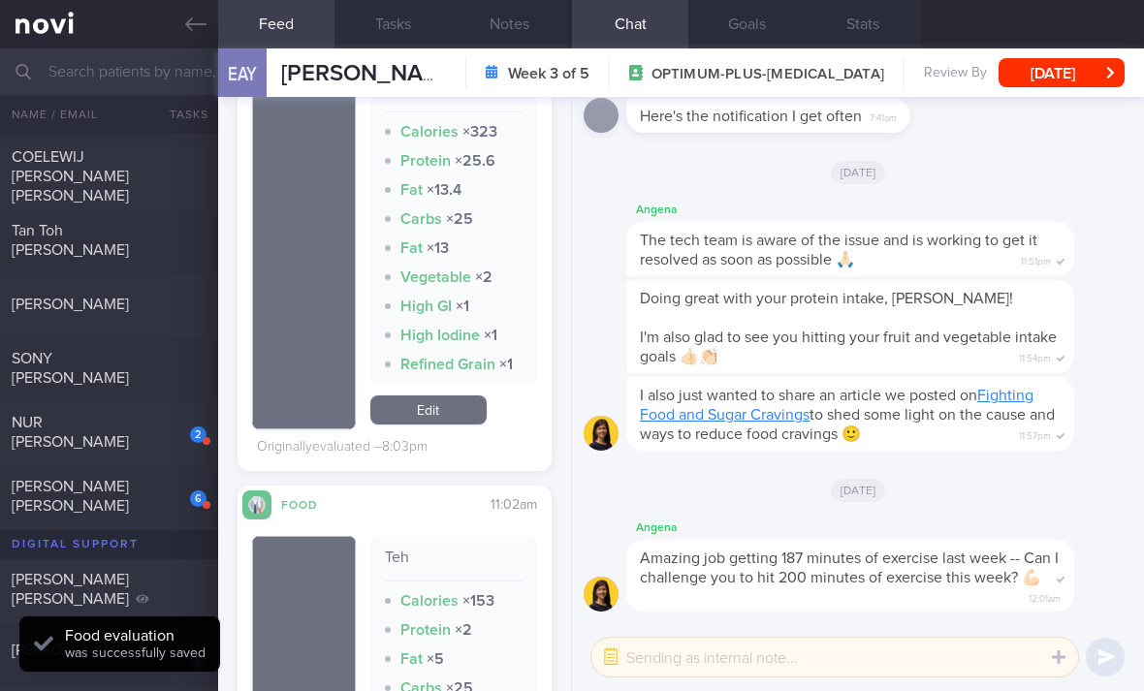
click at [467, 395] on link "Edit" at bounding box center [428, 409] width 116 height 29
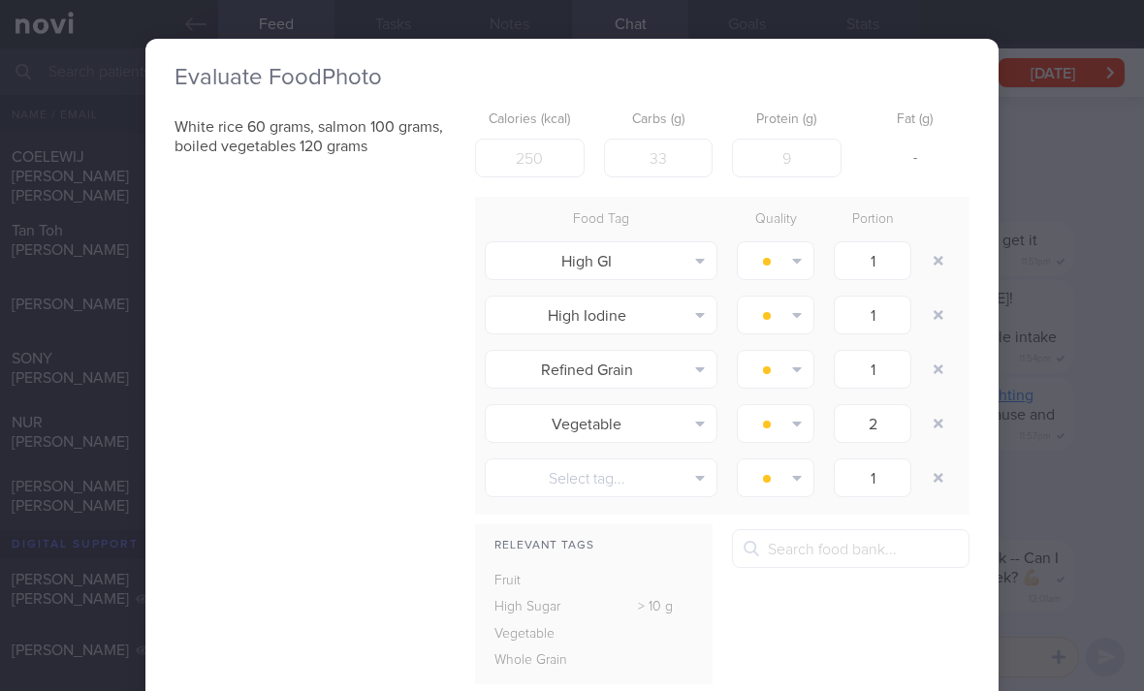
click at [925, 243] on button "button" at bounding box center [938, 260] width 35 height 35
type input "2"
type input "1"
click at [924, 243] on button "button" at bounding box center [938, 260] width 35 height 35
type input "2"
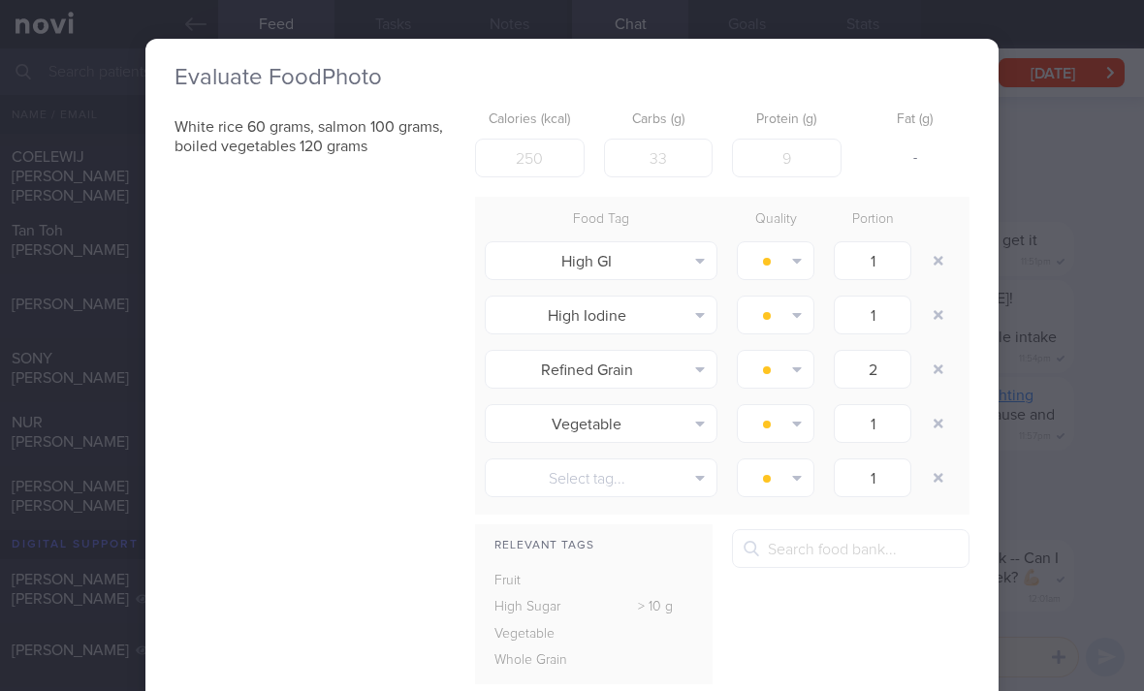
type input "1"
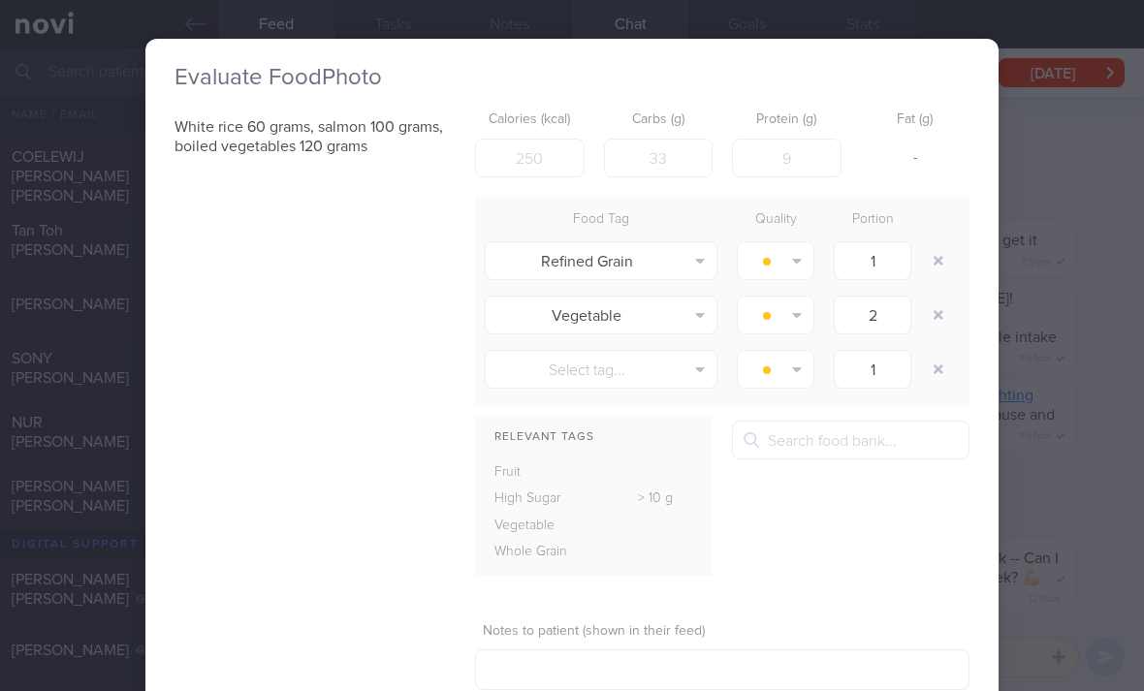
click at [928, 243] on button "button" at bounding box center [938, 260] width 35 height 35
type input "2"
type input "1"
click at [927, 243] on button "button" at bounding box center [938, 260] width 35 height 35
type input "1"
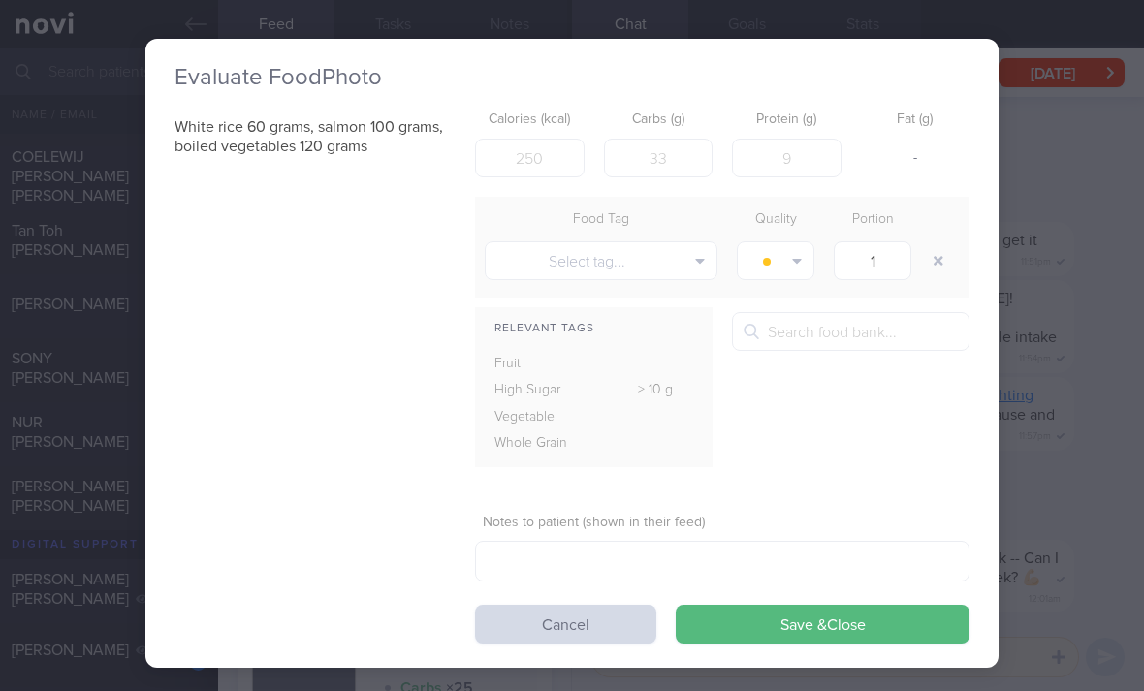
click at [928, 243] on button "button" at bounding box center [938, 260] width 35 height 35
click at [806, 605] on button "Save & Close" at bounding box center [823, 624] width 294 height 39
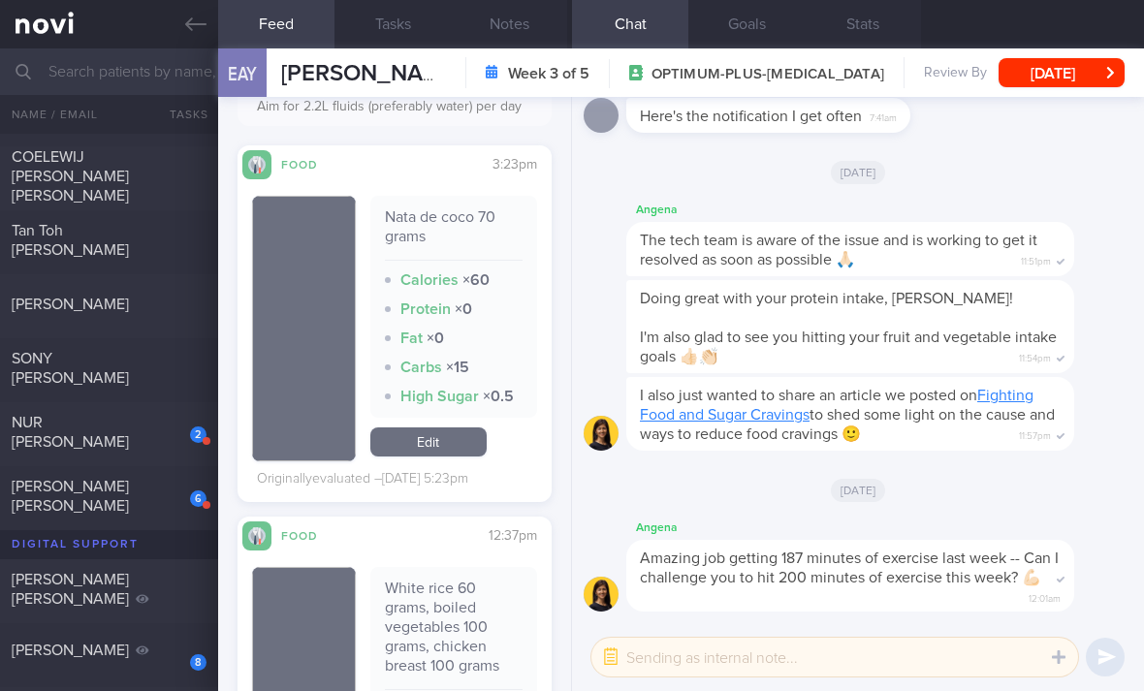
scroll to position [6698, 0]
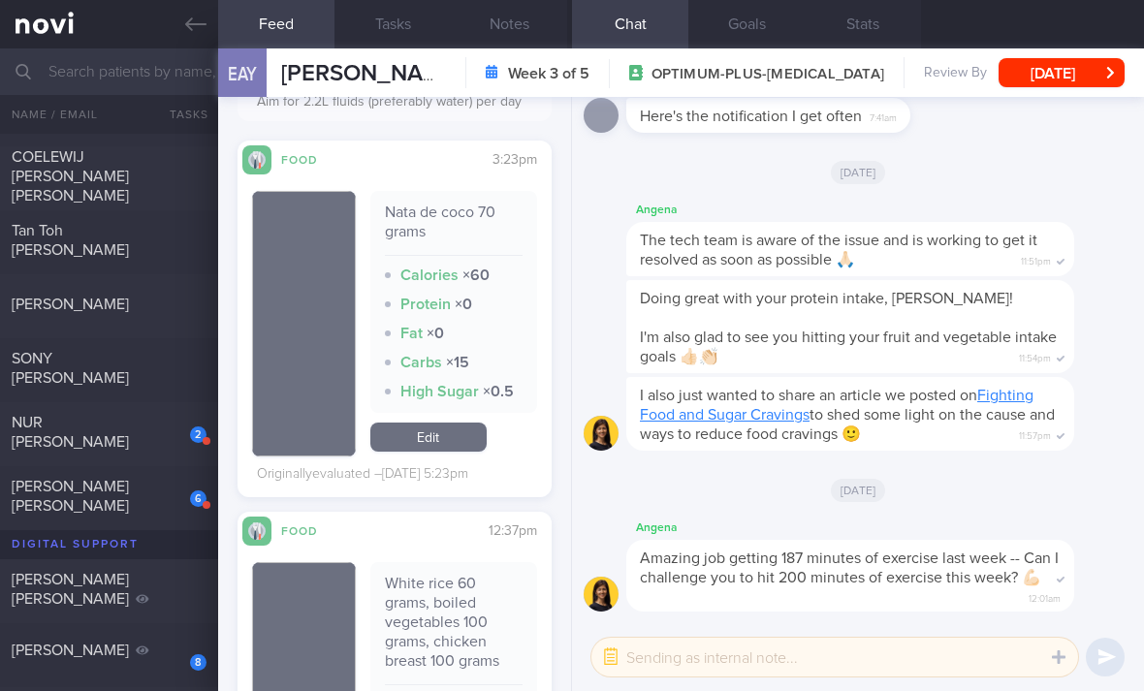
click at [188, 413] on div "2" at bounding box center [185, 428] width 43 height 30
checkbox input "true"
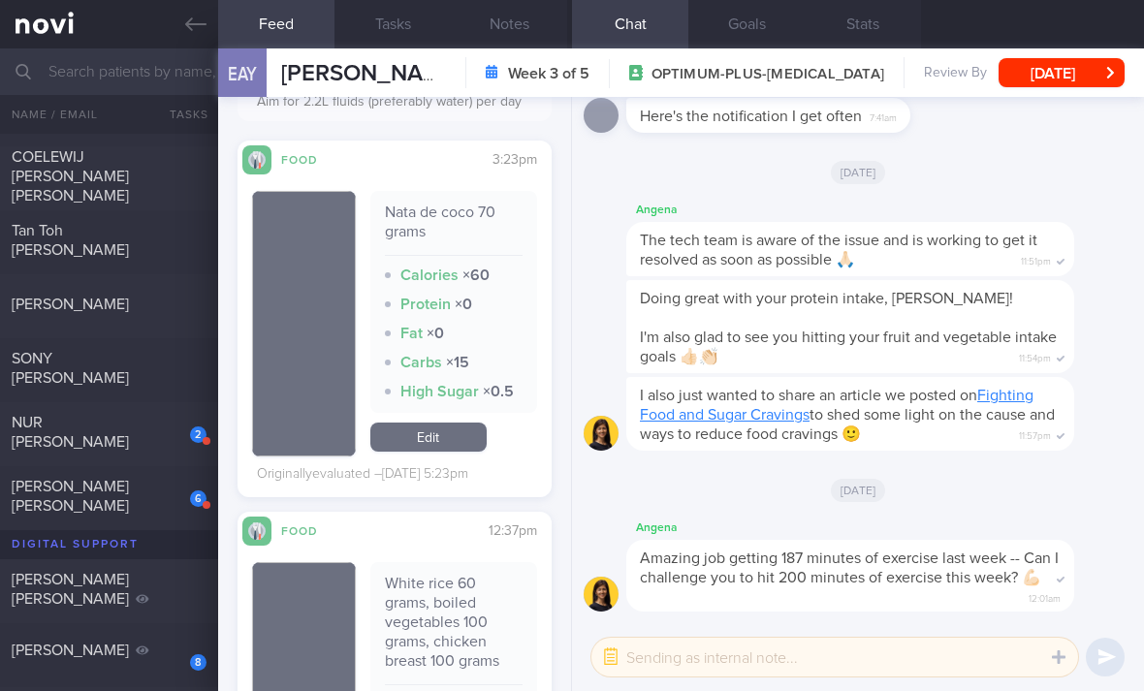
checkbox input "true"
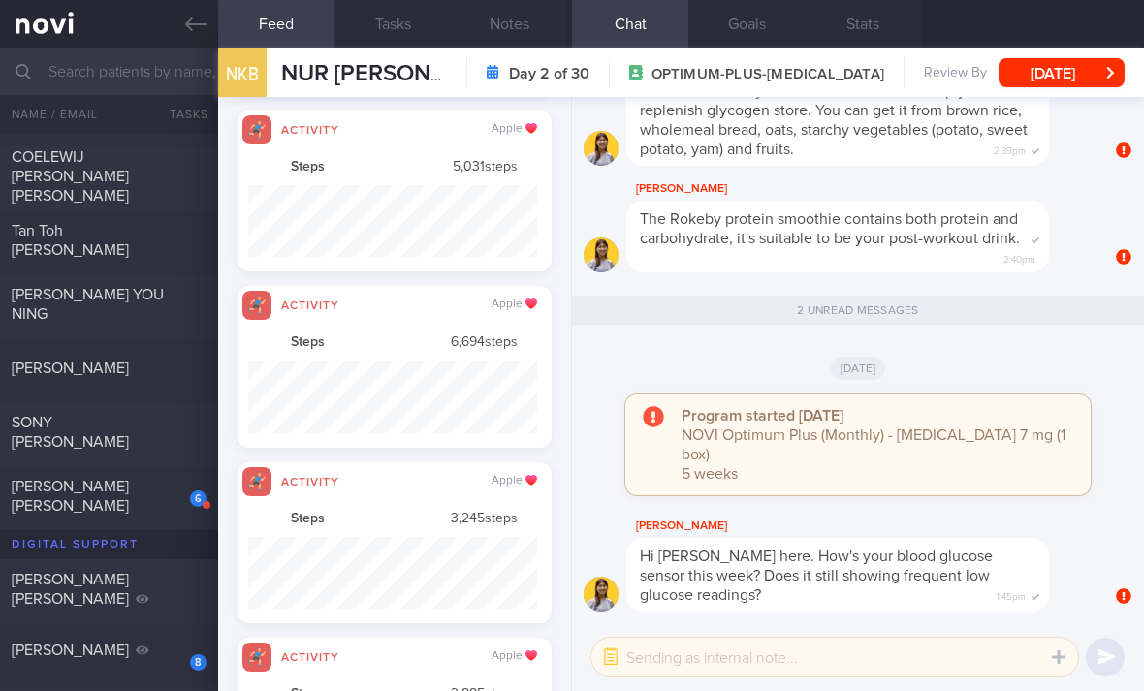
scroll to position [72, 288]
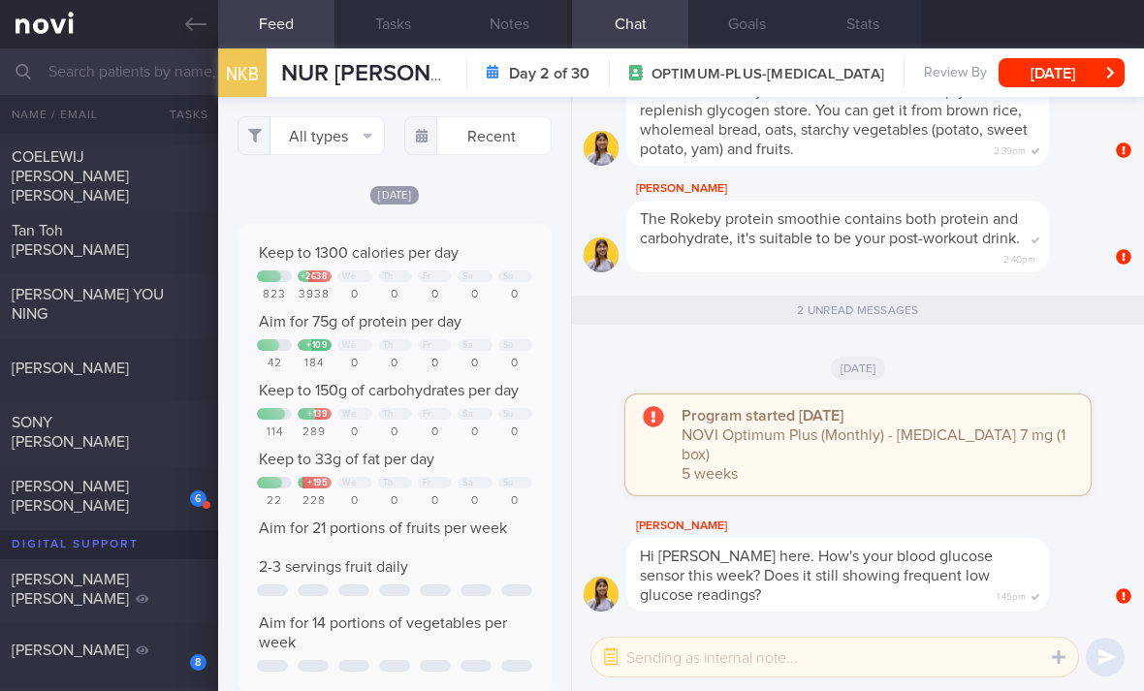
click at [359, 116] on button "All types" at bounding box center [310, 135] width 147 height 39
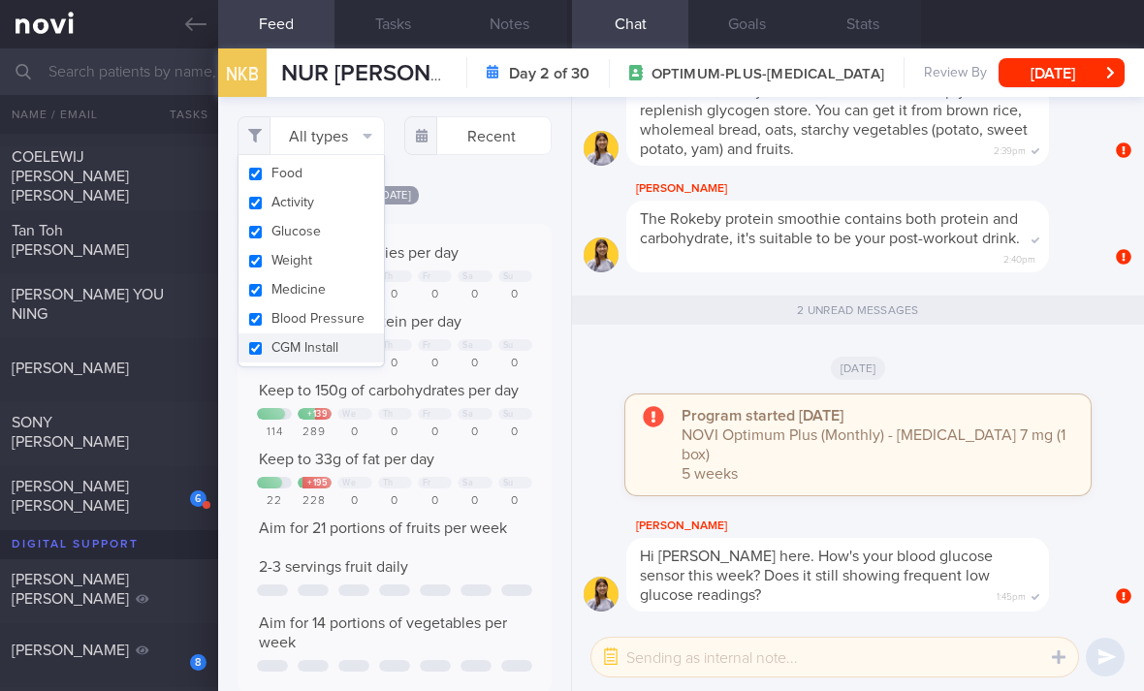
click at [354, 188] on button "Activity" at bounding box center [310, 202] width 145 height 29
checkbox input "false"
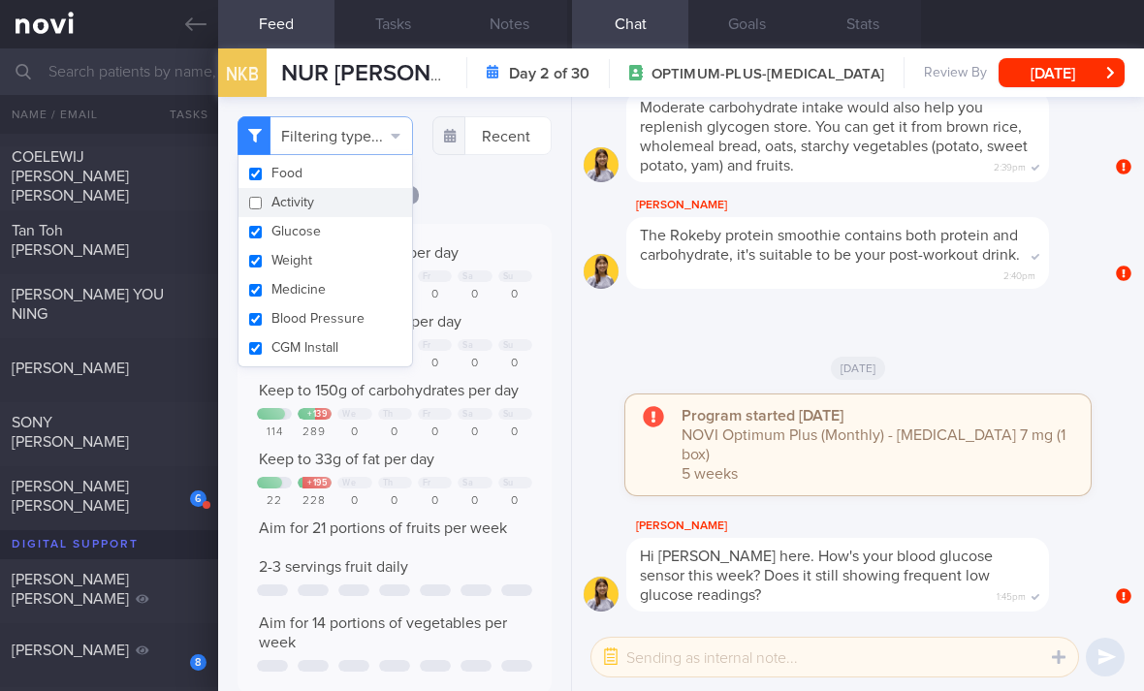
click at [351, 217] on button "Glucose" at bounding box center [324, 231] width 173 height 29
click at [350, 217] on button "Glucose" at bounding box center [324, 231] width 173 height 29
checkbox input "true"
click at [357, 246] on button "Weight" at bounding box center [324, 260] width 173 height 29
checkbox input "false"
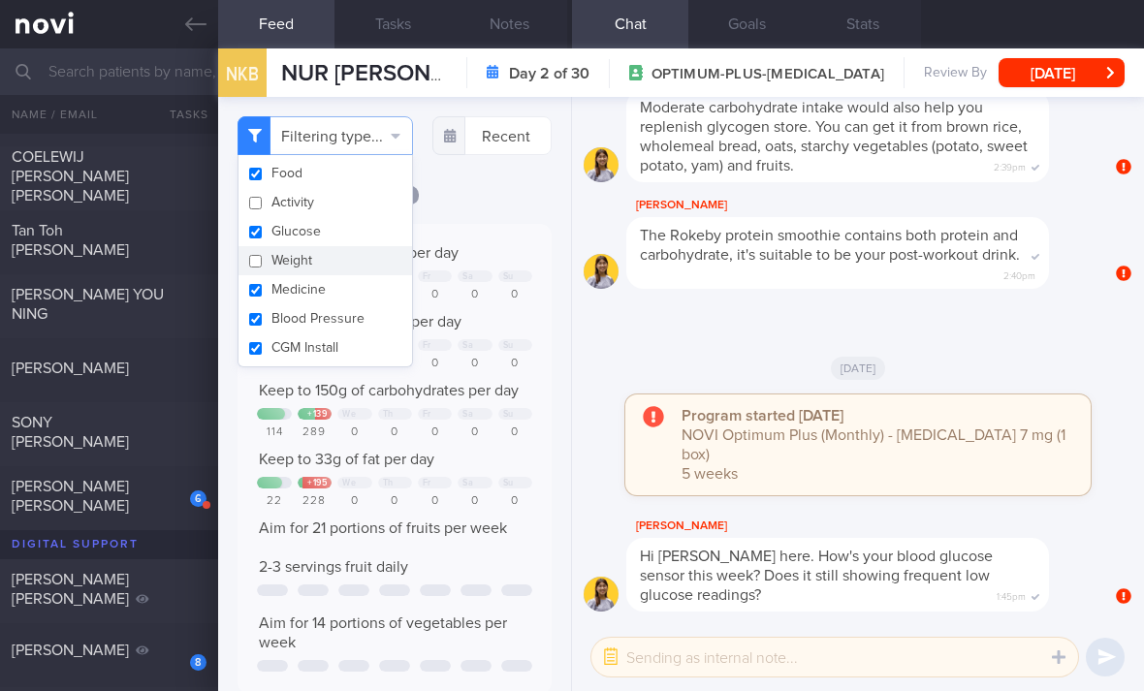
click at [362, 217] on button "Glucose" at bounding box center [324, 231] width 173 height 29
checkbox input "false"
click at [354, 275] on button "Medicine" at bounding box center [324, 289] width 173 height 29
checkbox input "true"
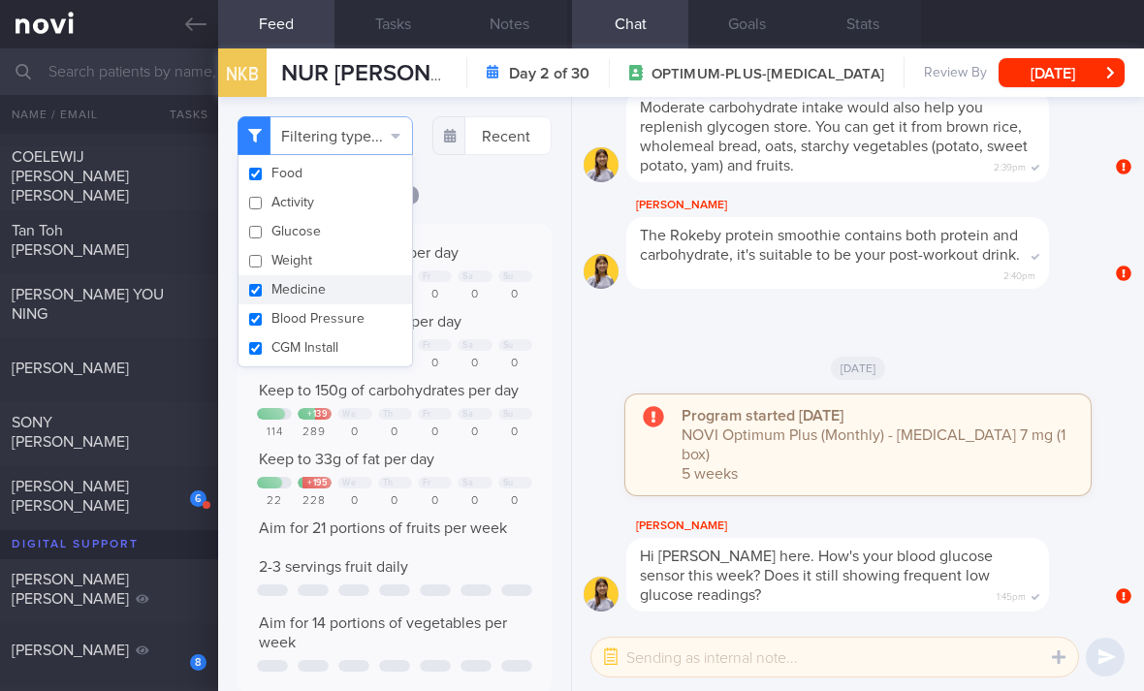
click at [355, 333] on button "CGM Install" at bounding box center [324, 347] width 173 height 29
click at [354, 333] on button "CGM Install" at bounding box center [324, 347] width 173 height 29
checkbox input "true"
click at [366, 275] on button "Medicine" at bounding box center [324, 289] width 173 height 29
checkbox input "false"
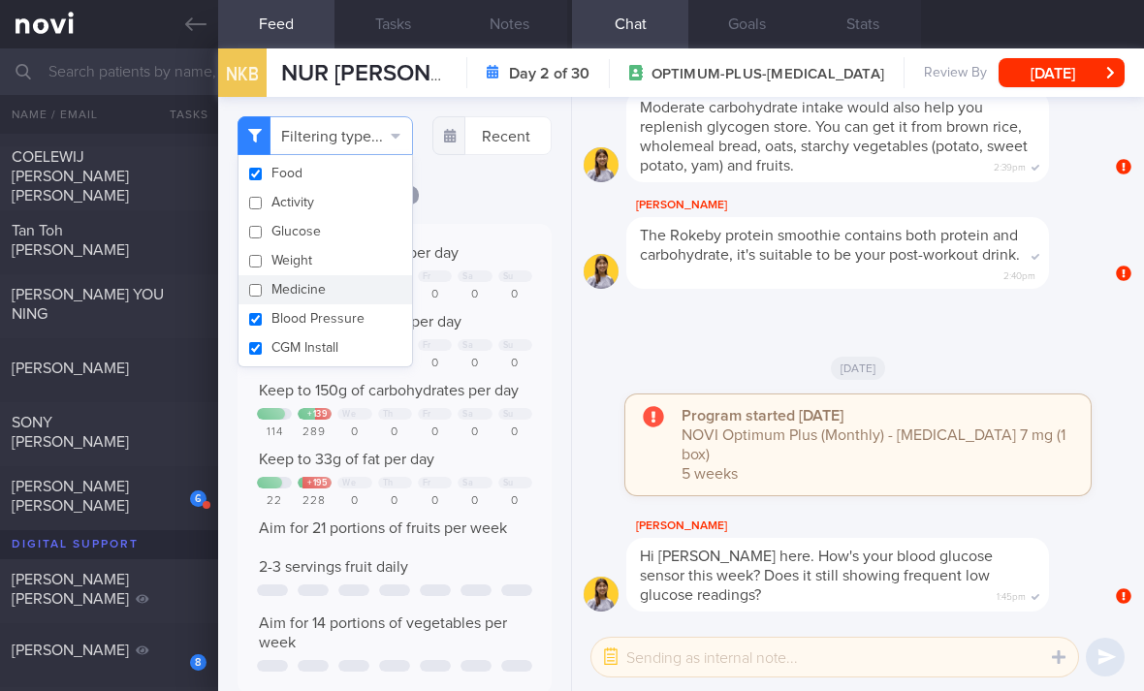
click at [362, 304] on button "Blood Pressure" at bounding box center [324, 318] width 173 height 29
checkbox input "false"
click at [358, 333] on button "CGM Install" at bounding box center [324, 347] width 173 height 29
checkbox input "false"
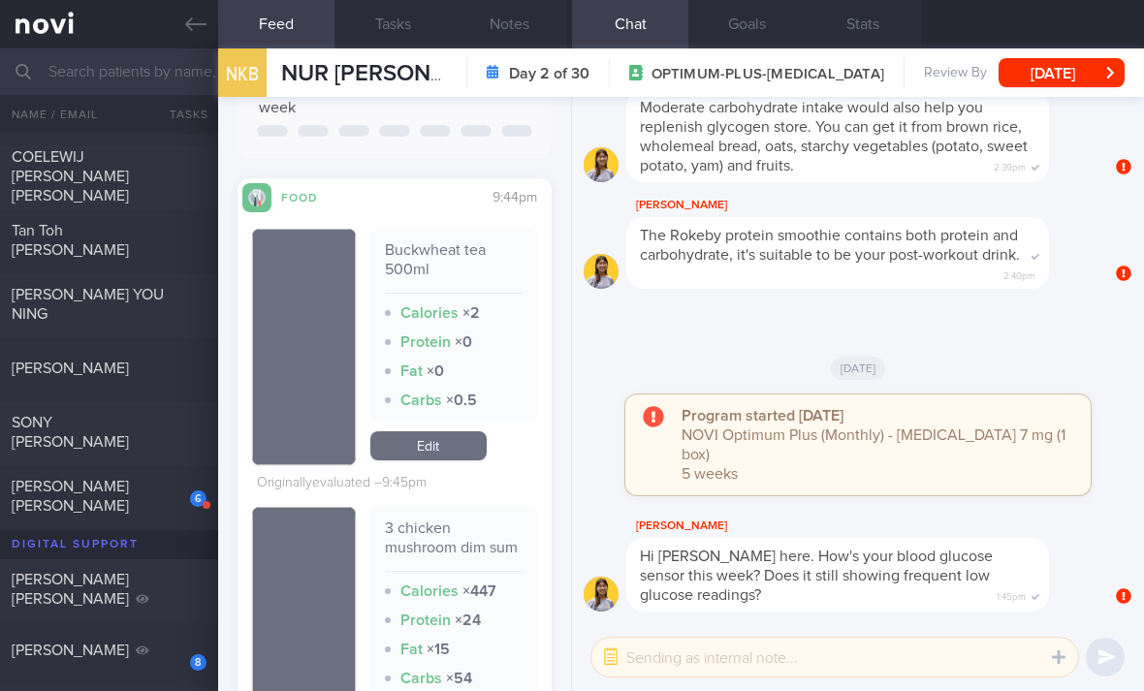
click at [426, 431] on link "Edit" at bounding box center [428, 445] width 116 height 29
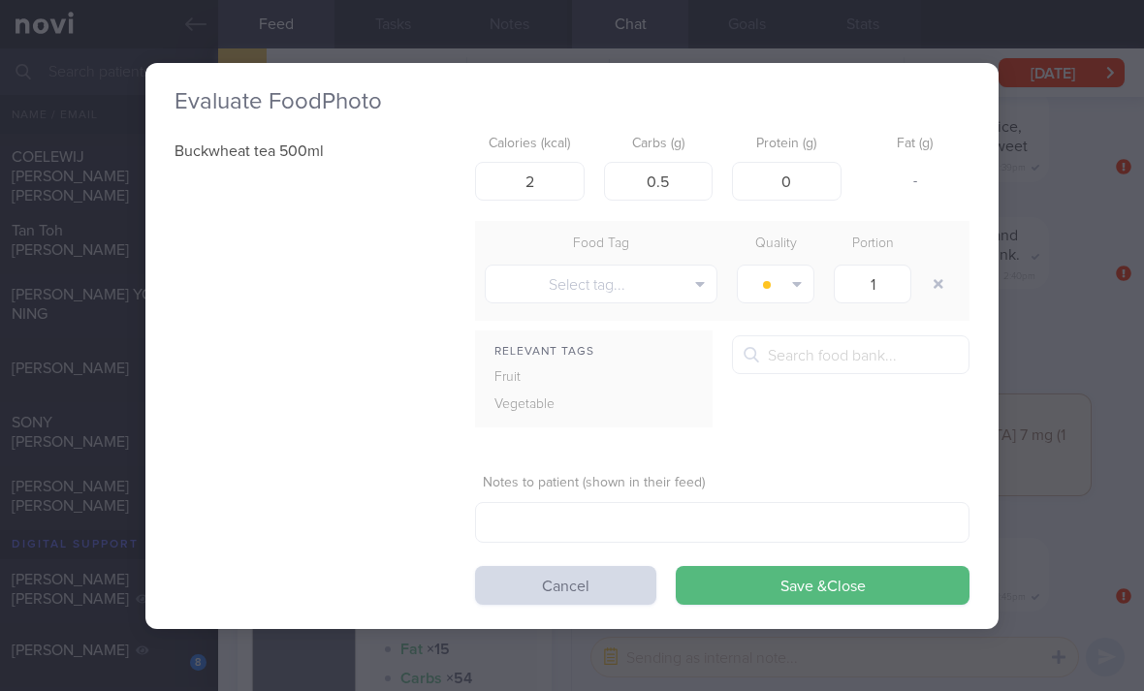
click at [531, 566] on button "Cancel" at bounding box center [565, 585] width 181 height 39
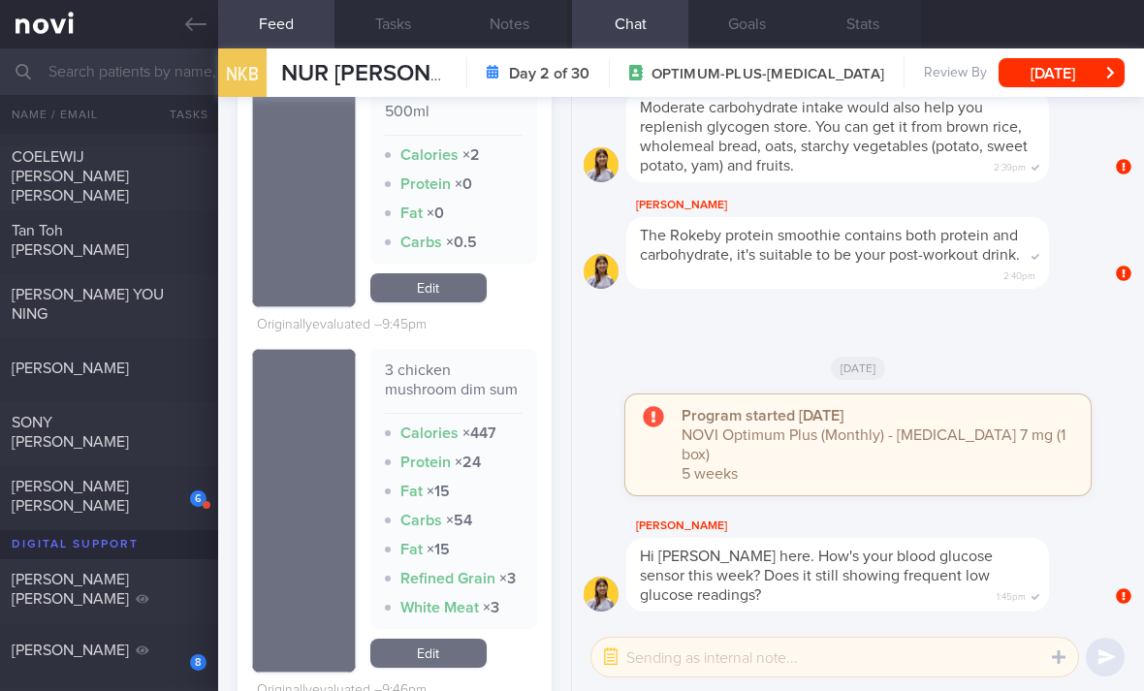
click at [456, 639] on link "Edit" at bounding box center [428, 653] width 116 height 29
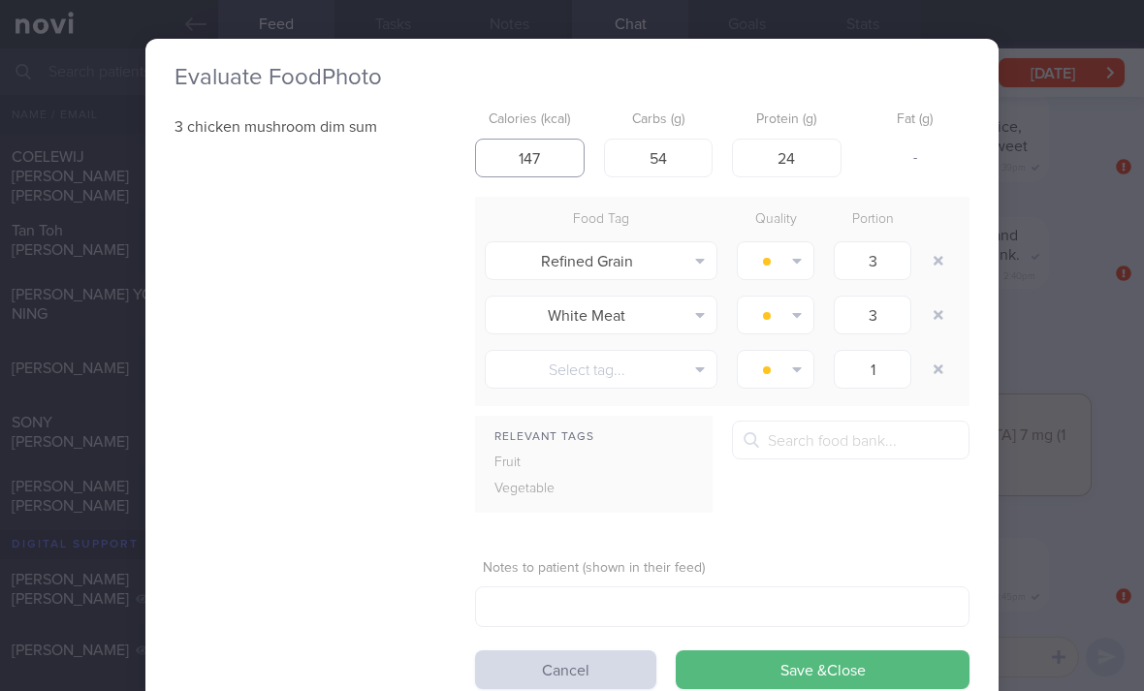
type input "147"
type input "21"
type input "9"
type input "15"
click at [937, 243] on button "button" at bounding box center [938, 260] width 35 height 35
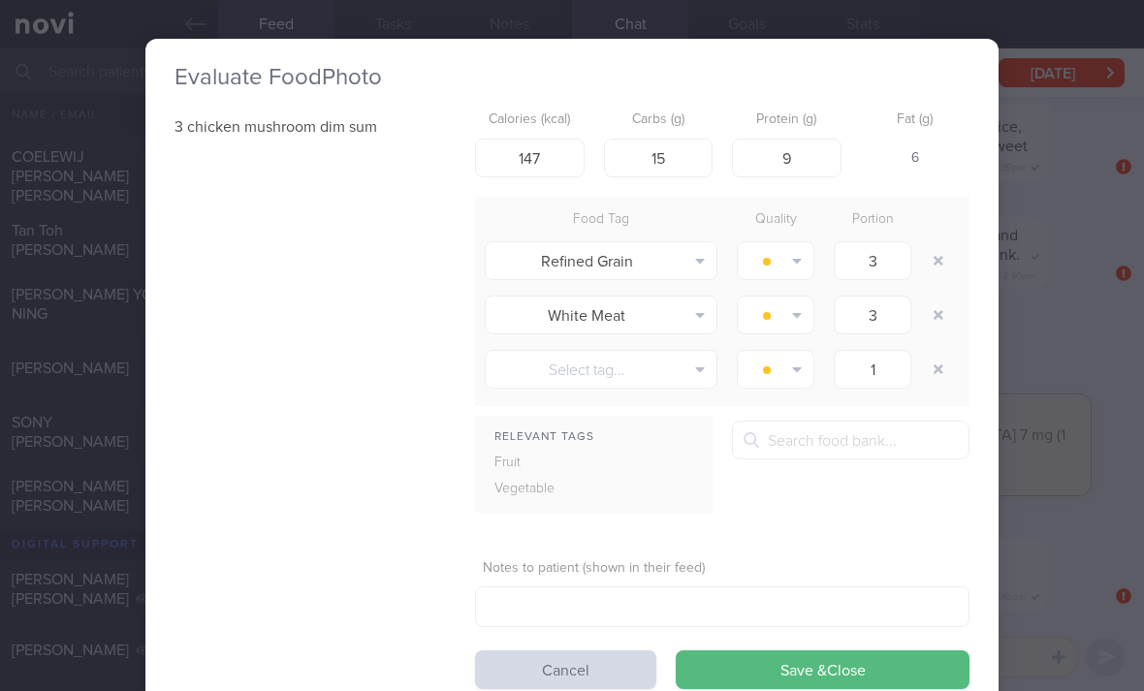
type input "1"
click at [936, 243] on button "button" at bounding box center [938, 260] width 35 height 35
type input "1"
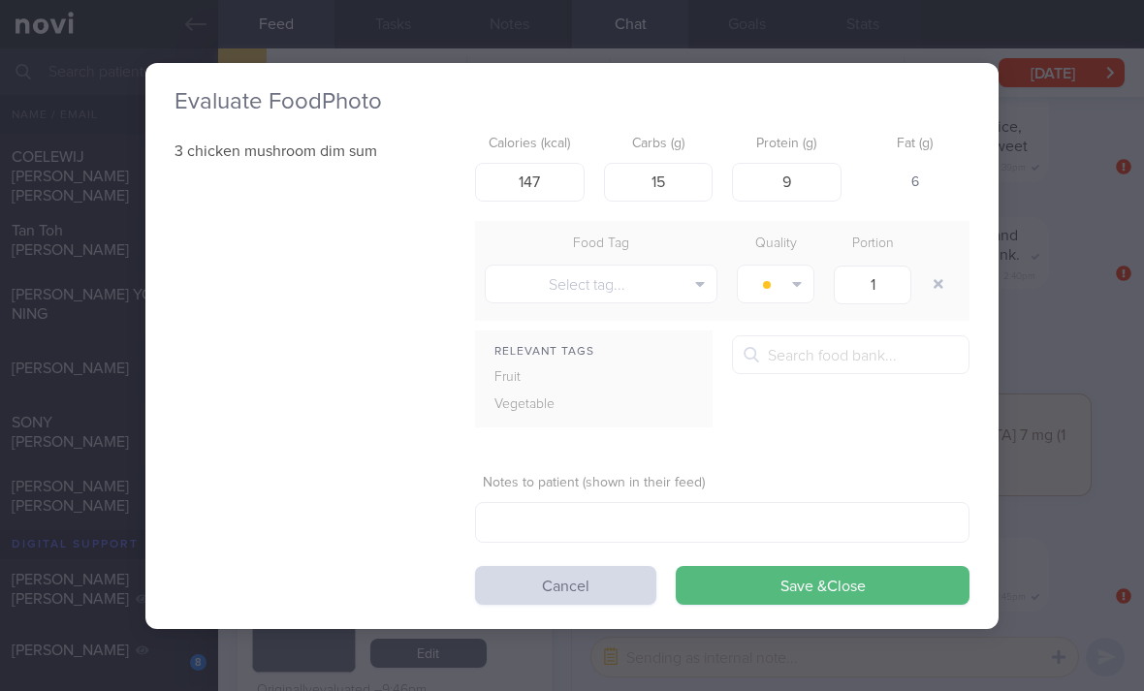
click at [935, 267] on button "button" at bounding box center [938, 284] width 35 height 35
click at [771, 566] on button "Save & Close" at bounding box center [823, 585] width 294 height 39
click at [771, 524] on div "3 chicken mushroom dim sum Calories (kcal) 147 Carbs (g) 15 Protein (g) 9 Fat (…" at bounding box center [571, 365] width 795 height 479
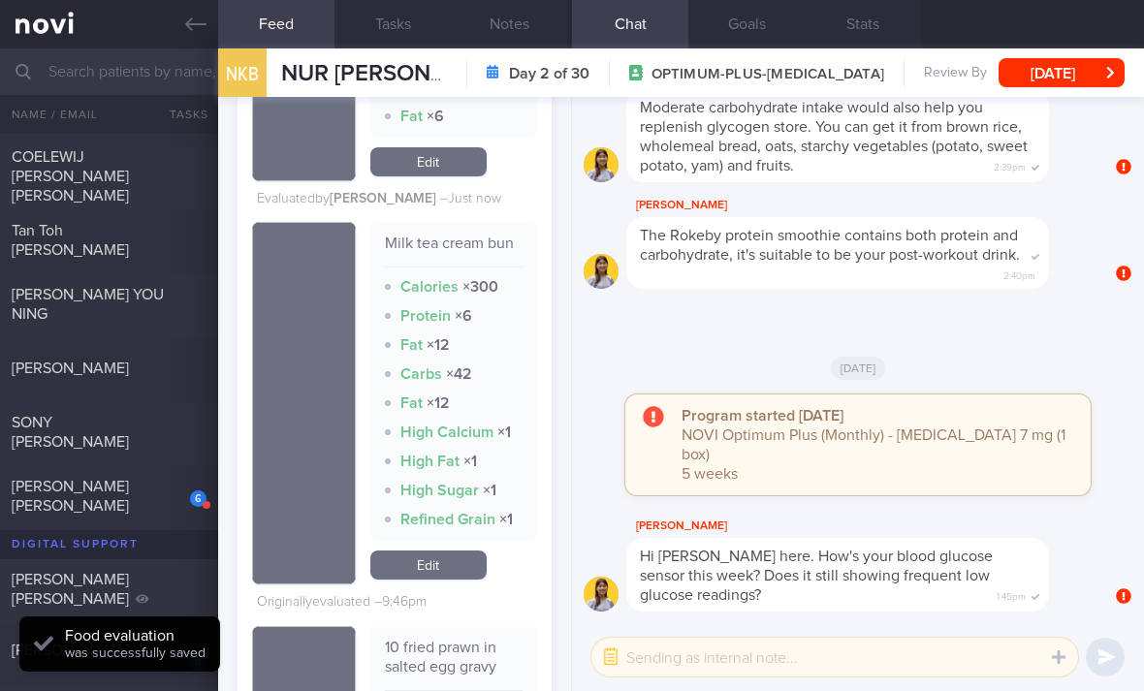
click at [443, 551] on link "Edit" at bounding box center [428, 565] width 116 height 29
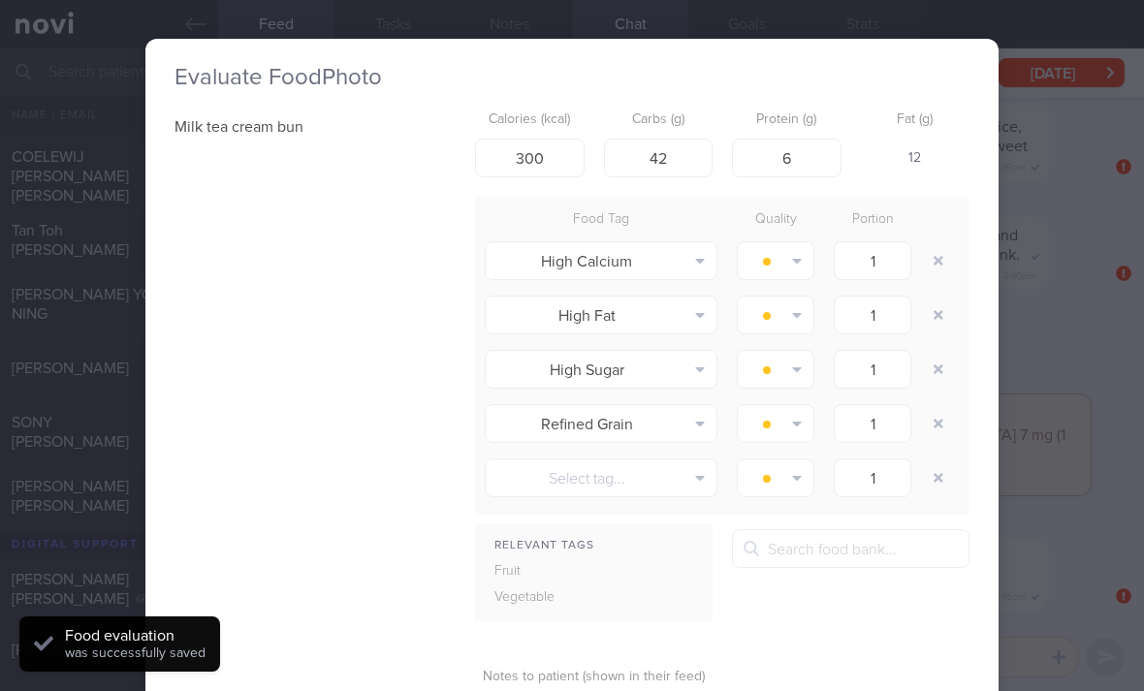
click at [939, 243] on button "button" at bounding box center [938, 260] width 35 height 35
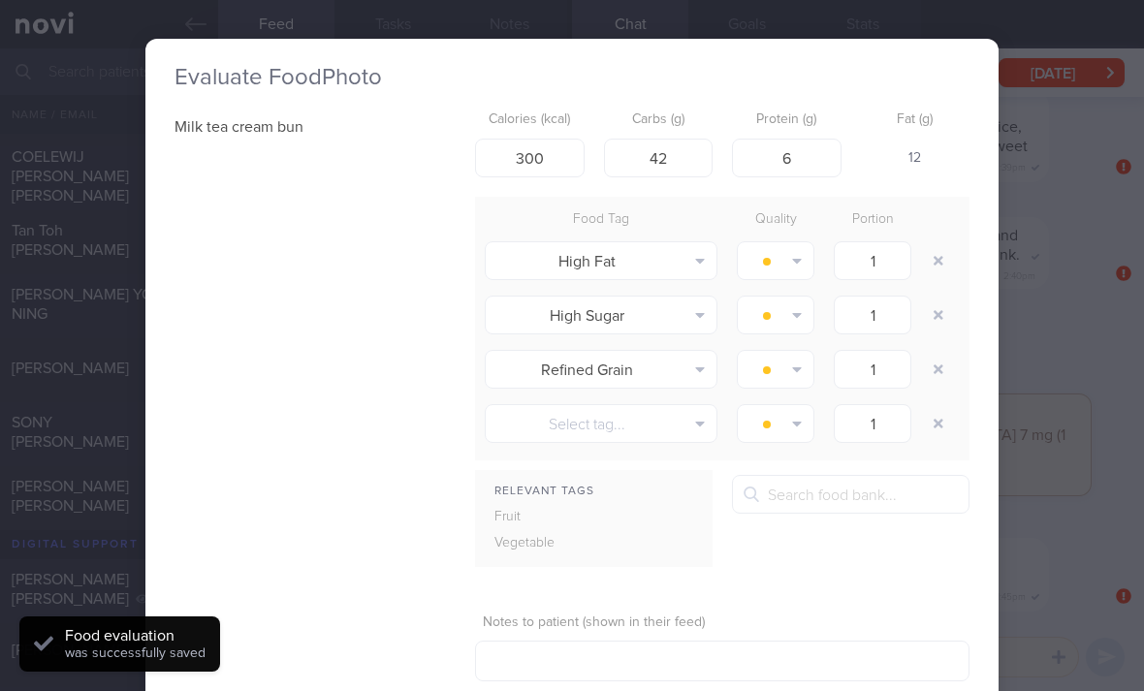
click at [938, 243] on button "button" at bounding box center [938, 260] width 35 height 35
click at [937, 243] on button "button" at bounding box center [938, 260] width 35 height 35
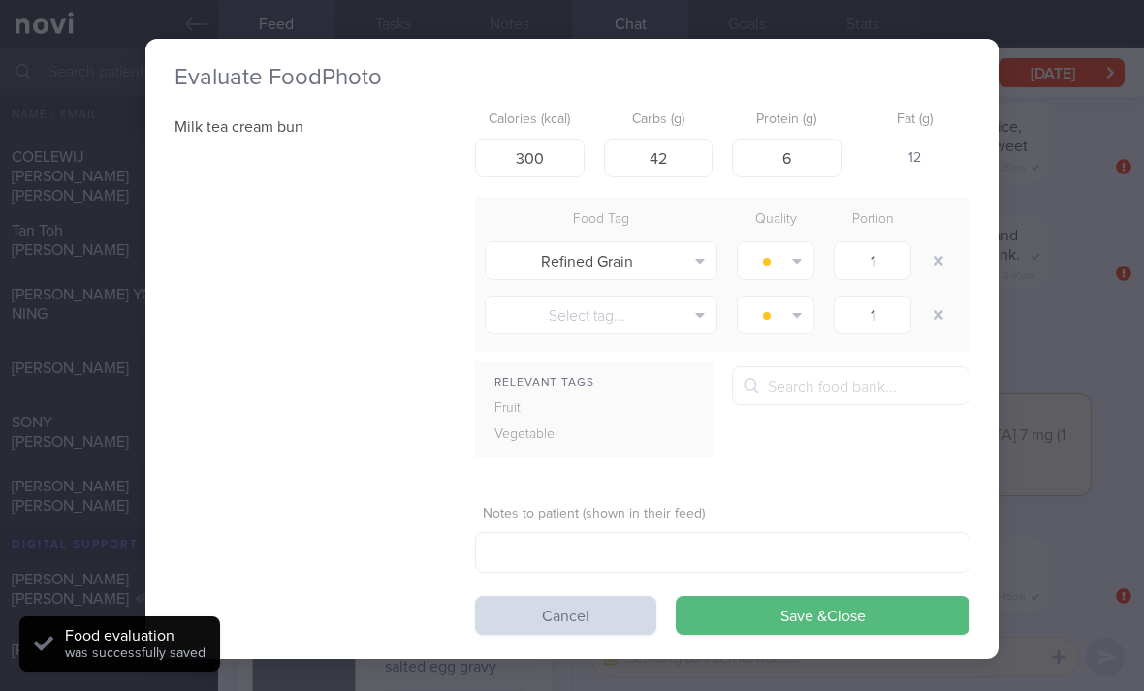
click at [937, 243] on button "button" at bounding box center [938, 260] width 35 height 35
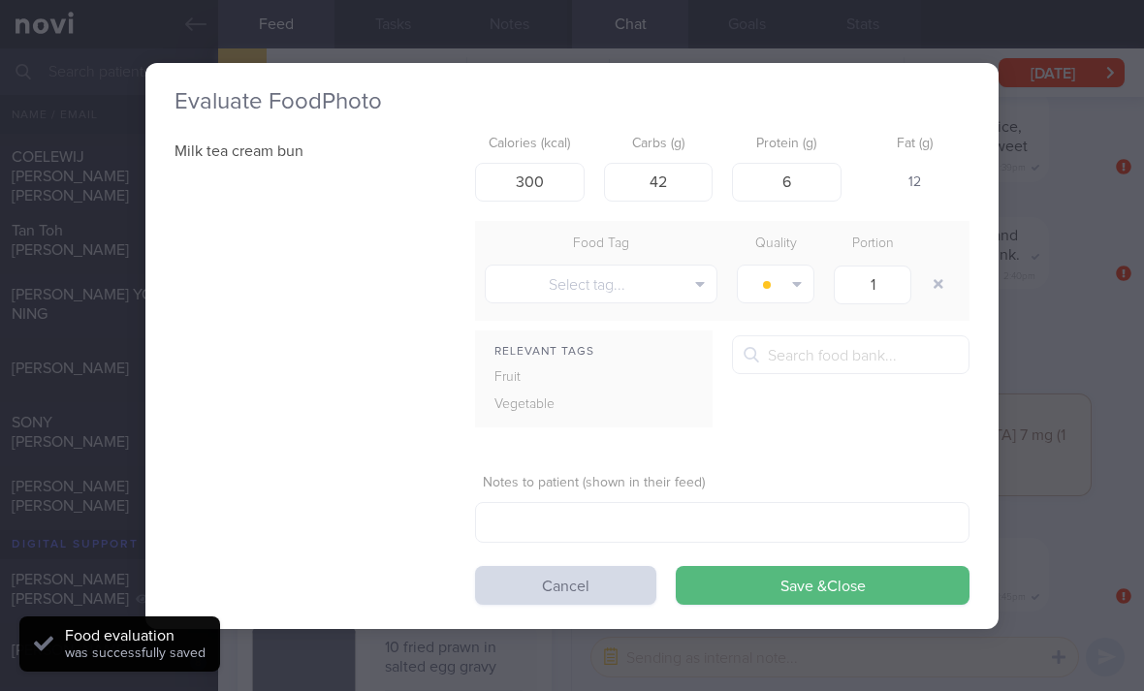
click at [933, 257] on div at bounding box center [940, 284] width 39 height 54
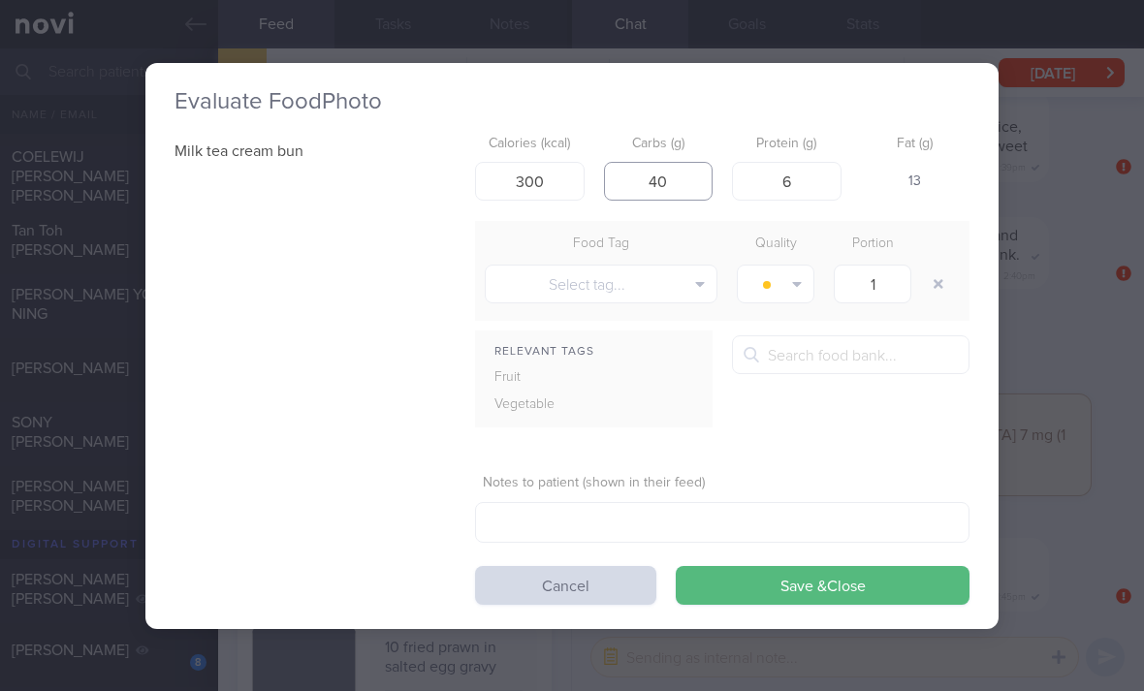
type input "40"
click at [633, 566] on button "Cancel" at bounding box center [565, 585] width 181 height 39
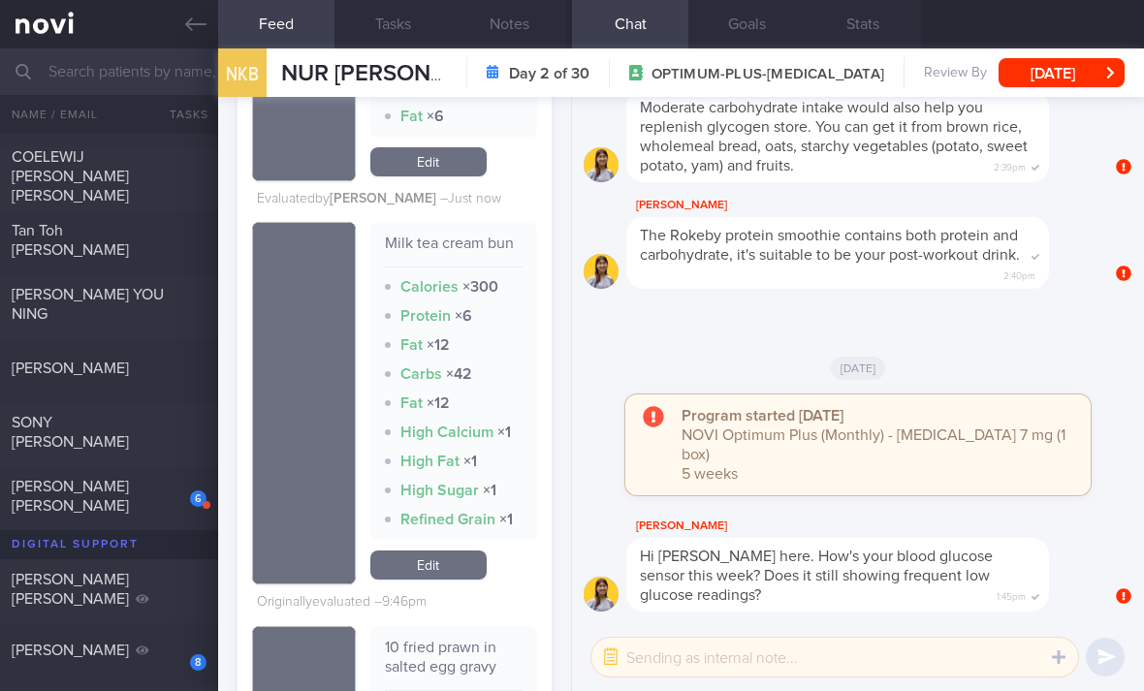
click at [480, 551] on link "Edit" at bounding box center [428, 565] width 116 height 29
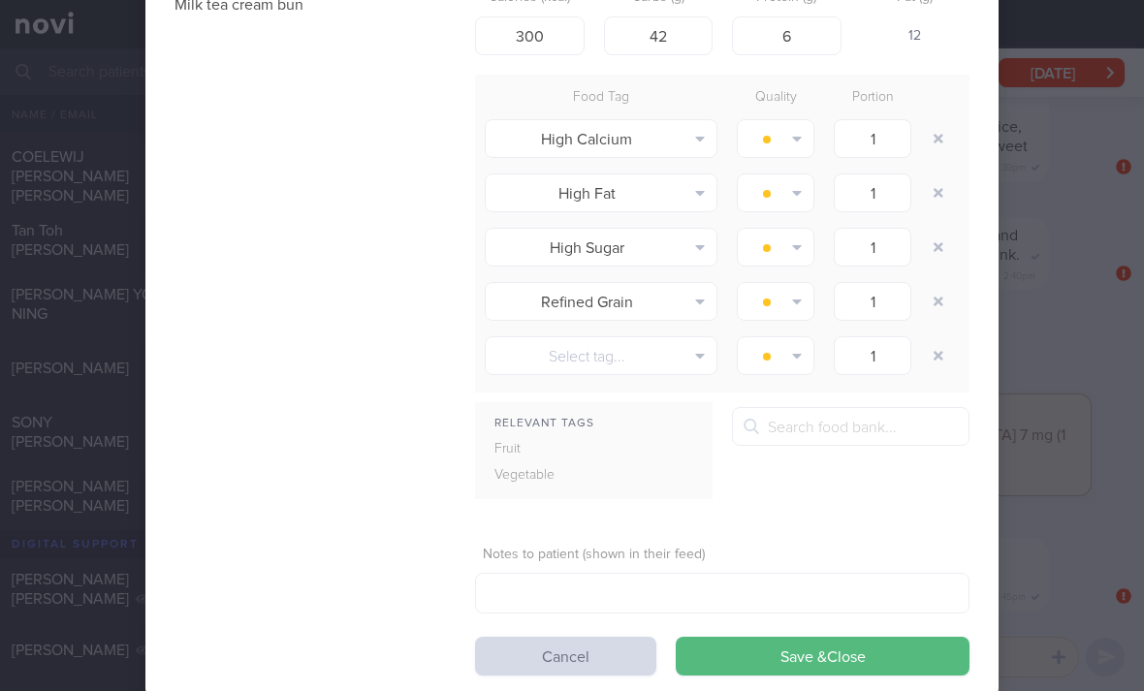
click at [569, 637] on button "Cancel" at bounding box center [565, 656] width 181 height 39
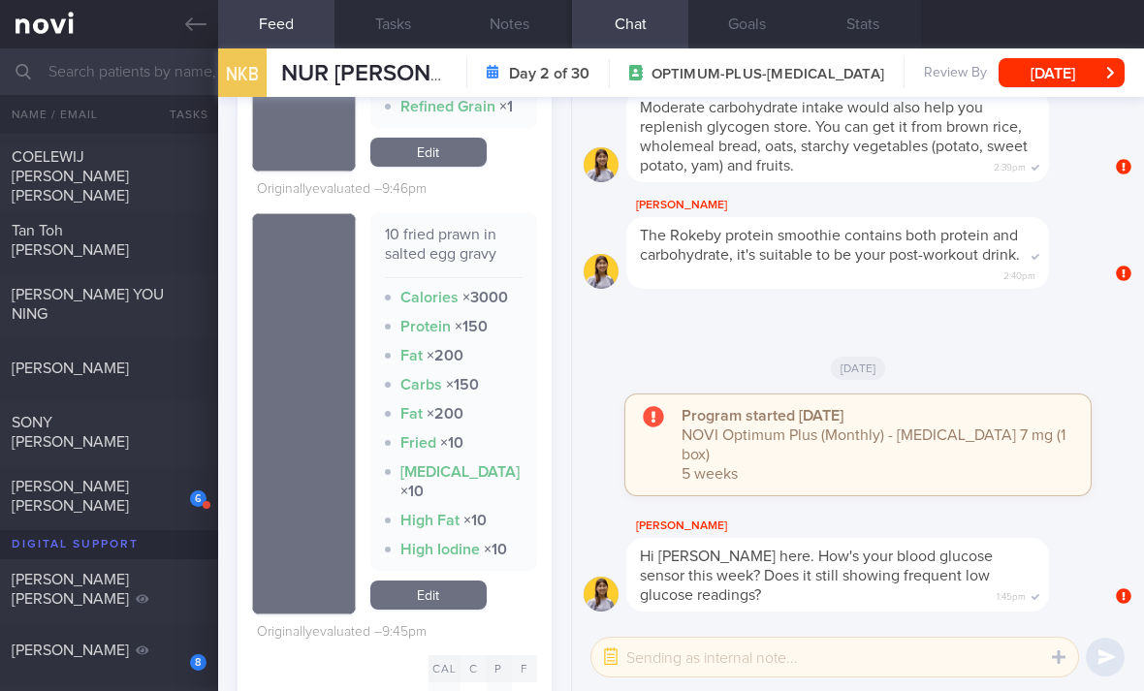
click at [456, 581] on link "Edit" at bounding box center [428, 595] width 116 height 29
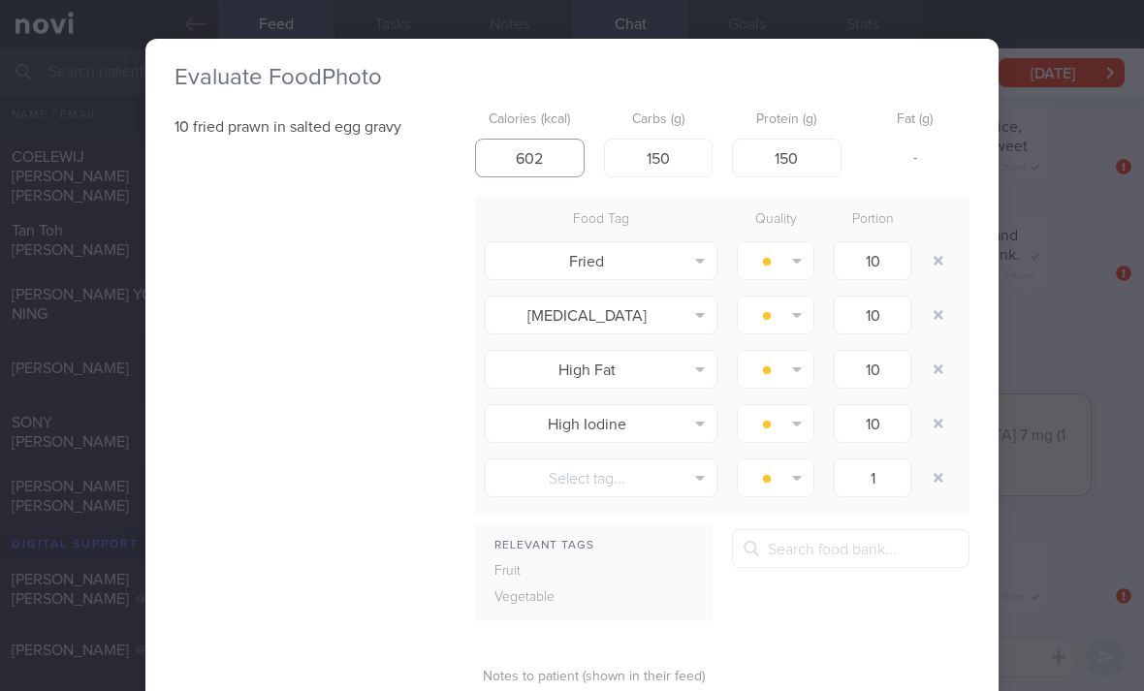
type input "602"
type input "12"
type input "30"
type input "35"
type input "40"
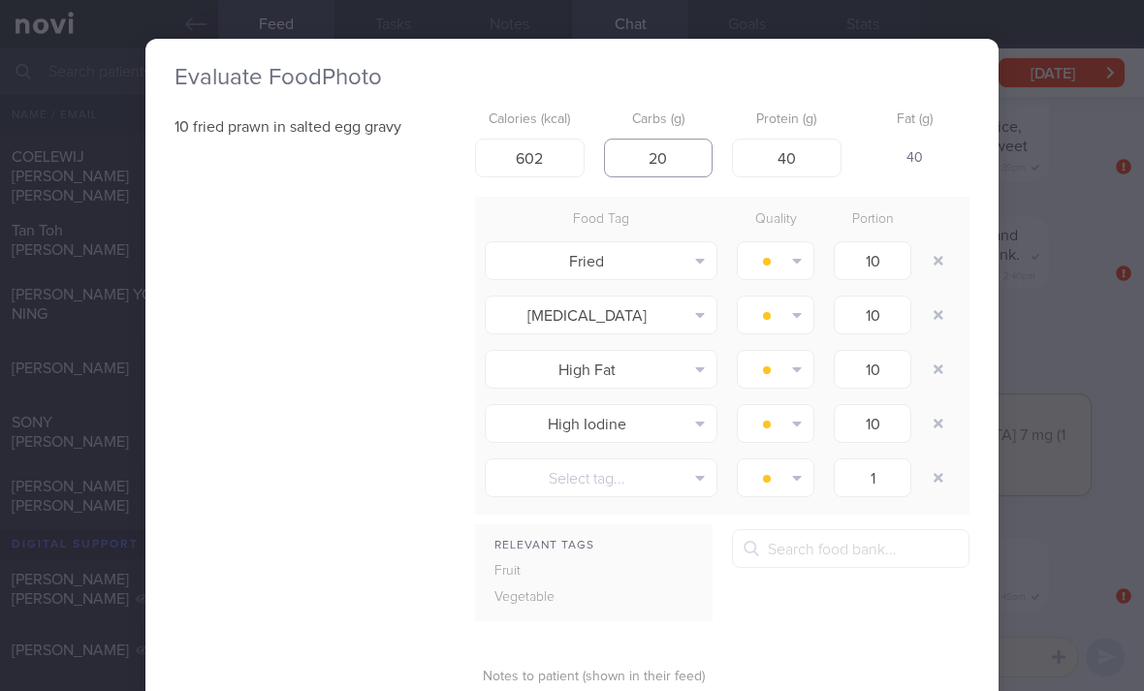
type input "20"
type input "500"
click at [943, 243] on button "button" at bounding box center [938, 260] width 35 height 35
type input "1"
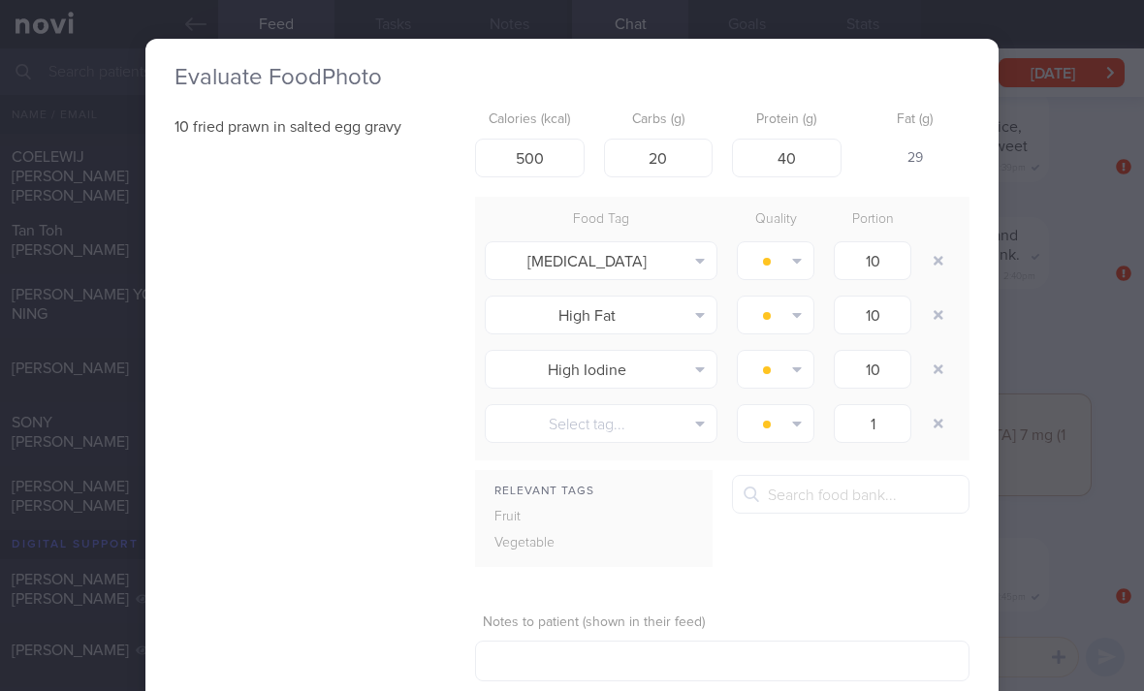
click at [941, 243] on button "button" at bounding box center [938, 260] width 35 height 35
type input "1"
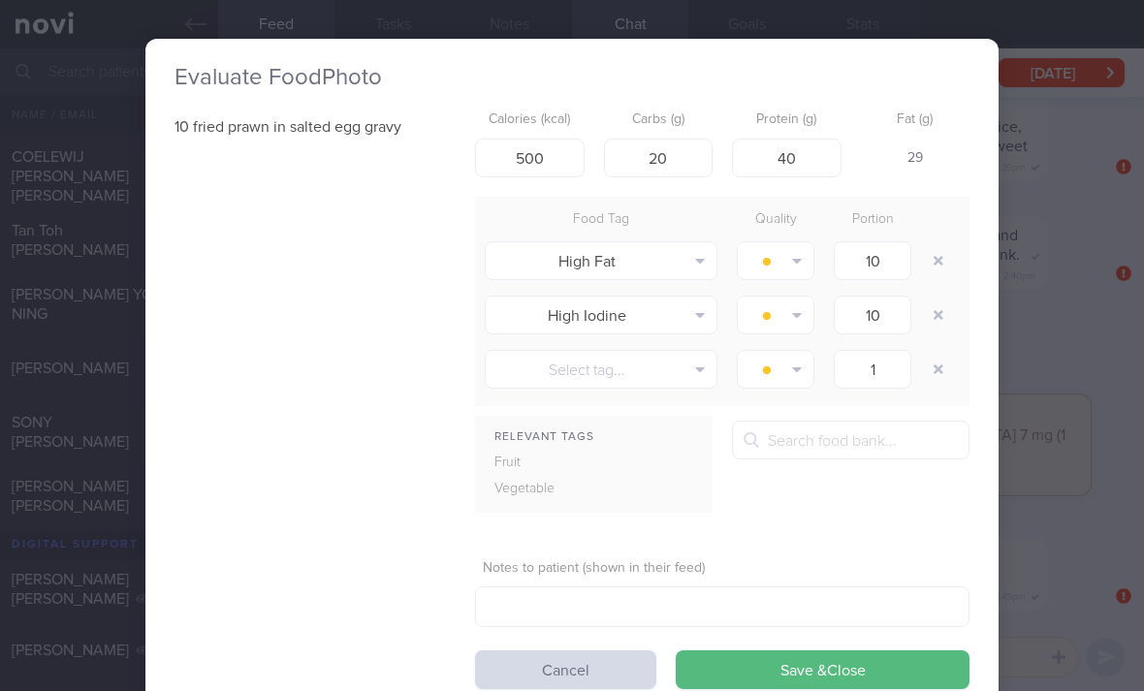
click at [941, 243] on button "button" at bounding box center [938, 260] width 35 height 35
type input "1"
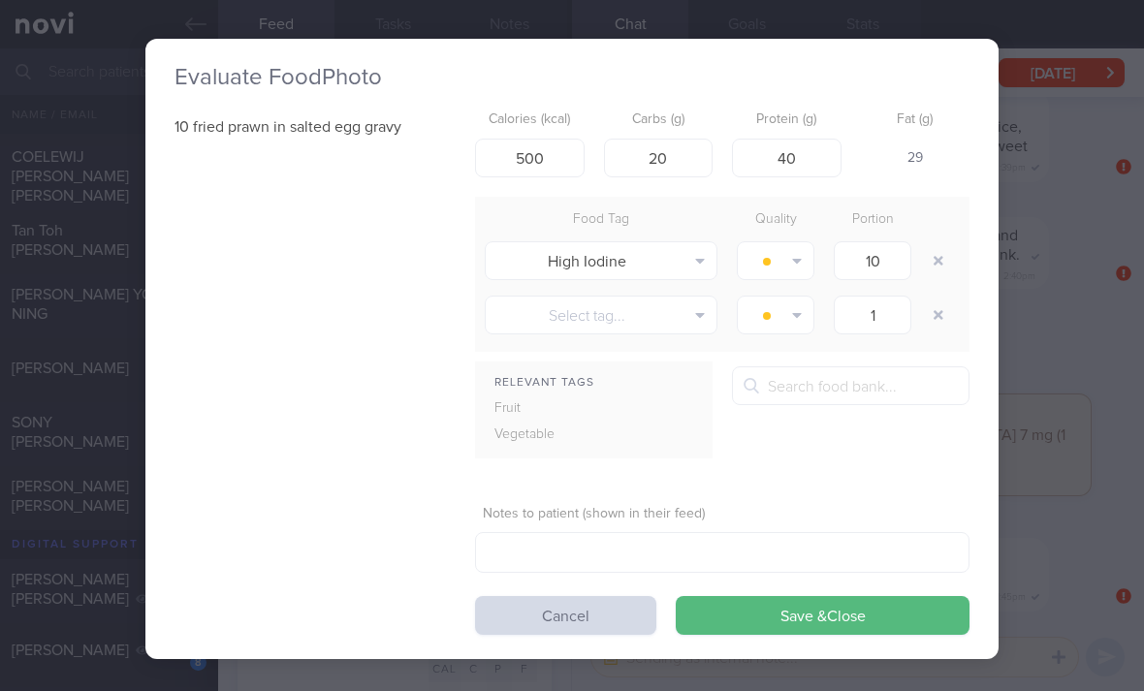
click at [687, 241] on button "High Iodine" at bounding box center [601, 260] width 233 height 39
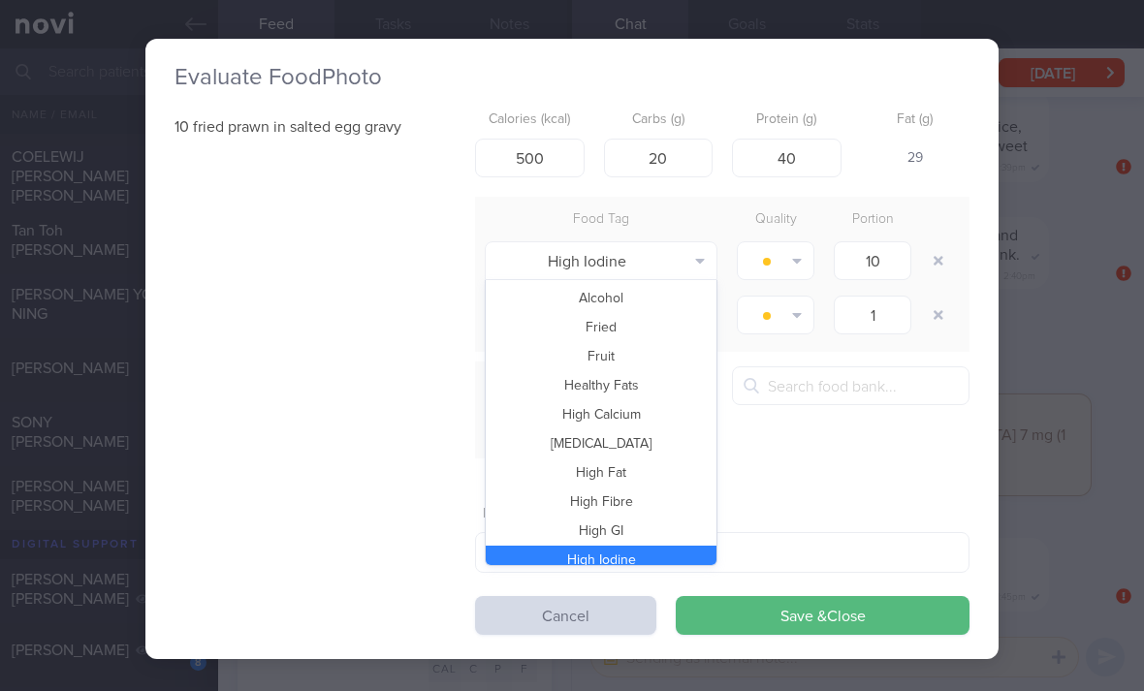
click at [651, 313] on button "Fried" at bounding box center [601, 327] width 231 height 29
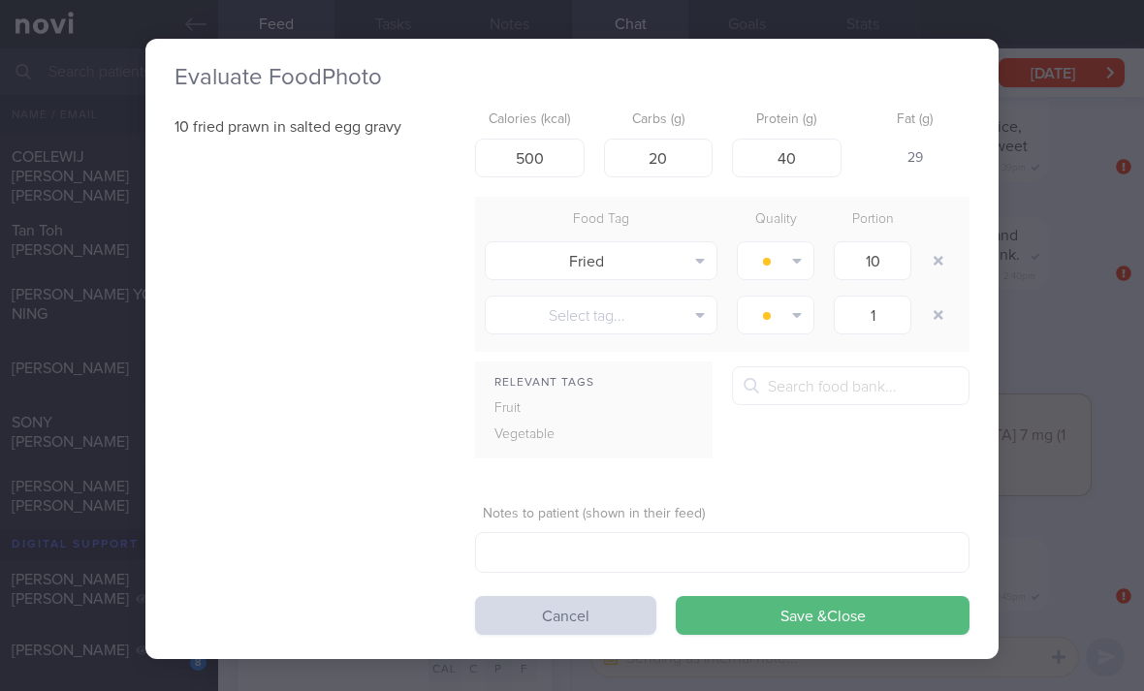
click at [788, 241] on button "button" at bounding box center [776, 260] width 78 height 39
click at [932, 243] on button "button" at bounding box center [938, 260] width 35 height 35
type input "1"
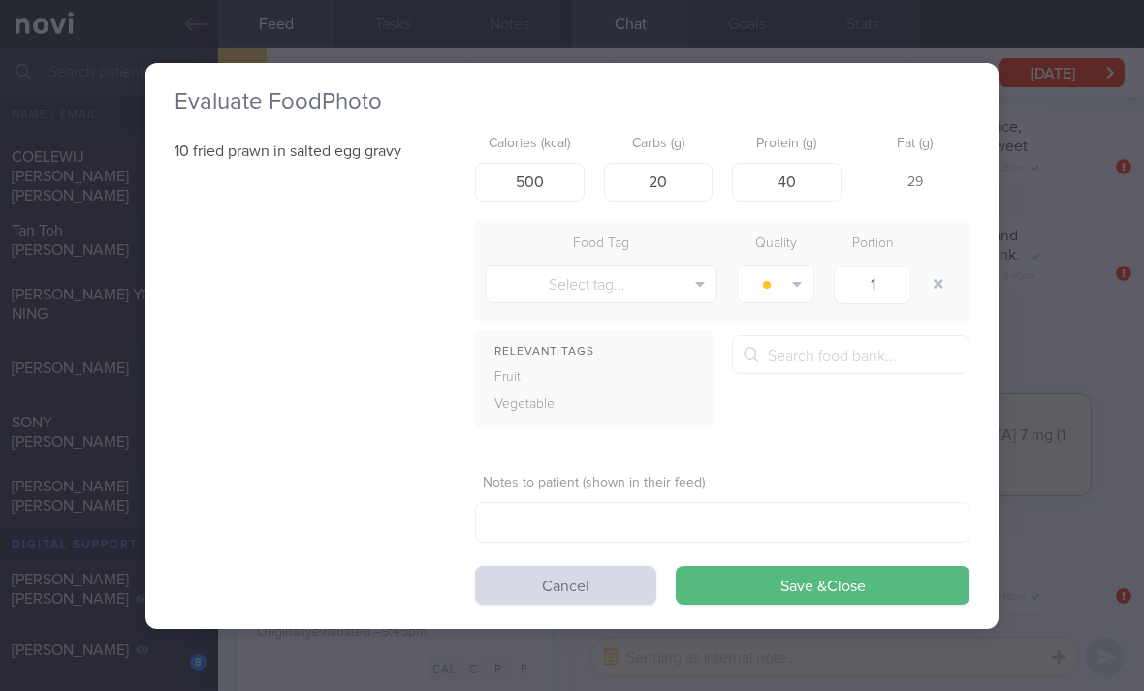
click at [931, 257] on div at bounding box center [940, 284] width 39 height 54
click at [815, 566] on button "Save & Close" at bounding box center [823, 585] width 294 height 39
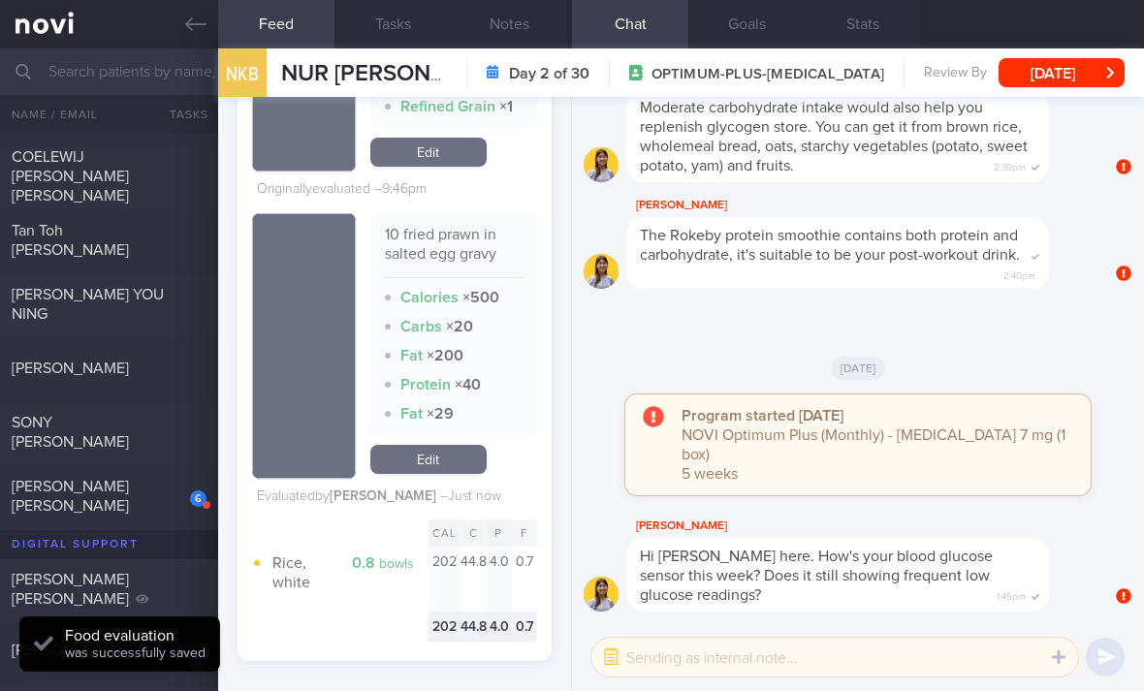
click at [469, 445] on link "Edit" at bounding box center [428, 459] width 116 height 29
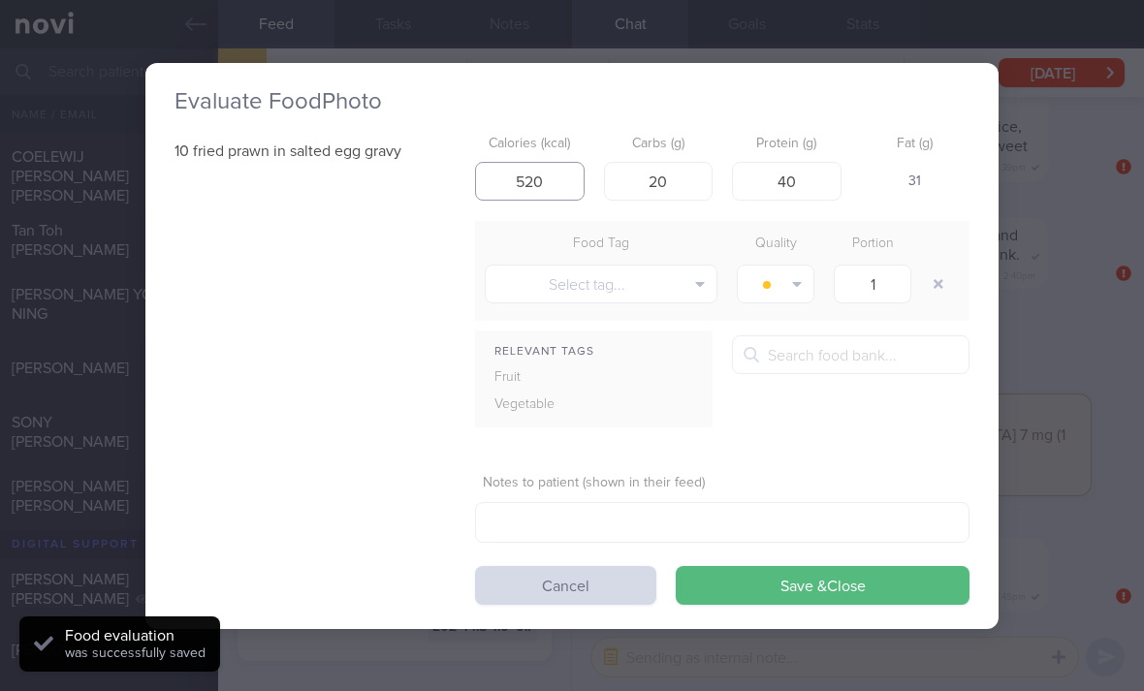
type input "520"
click at [773, 566] on button "Save & Close" at bounding box center [823, 585] width 294 height 39
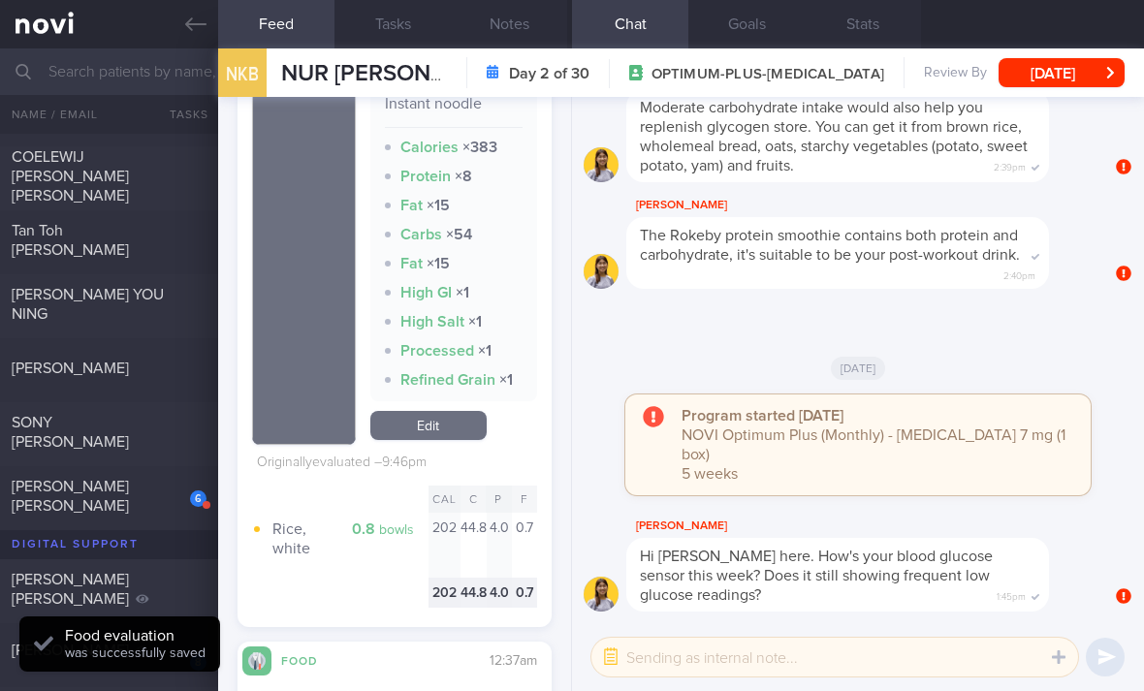
scroll to position [2239, 0]
click at [447, 409] on link "Edit" at bounding box center [428, 423] width 116 height 29
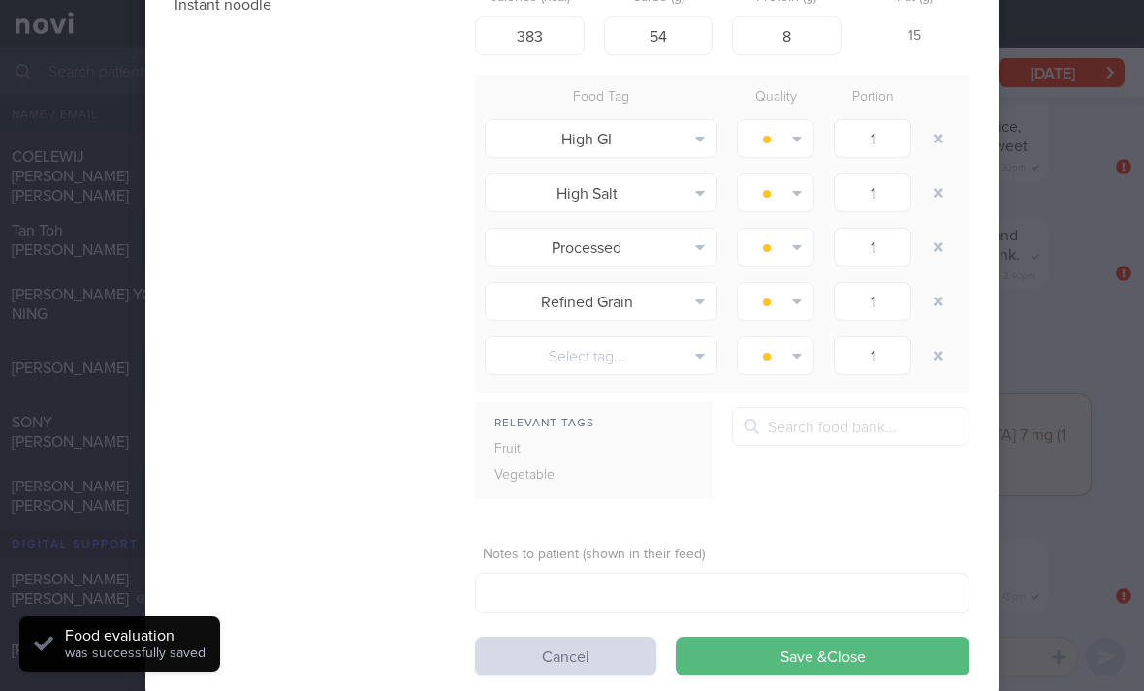
scroll to position [122, 0]
click at [605, 637] on button "Cancel" at bounding box center [565, 656] width 181 height 39
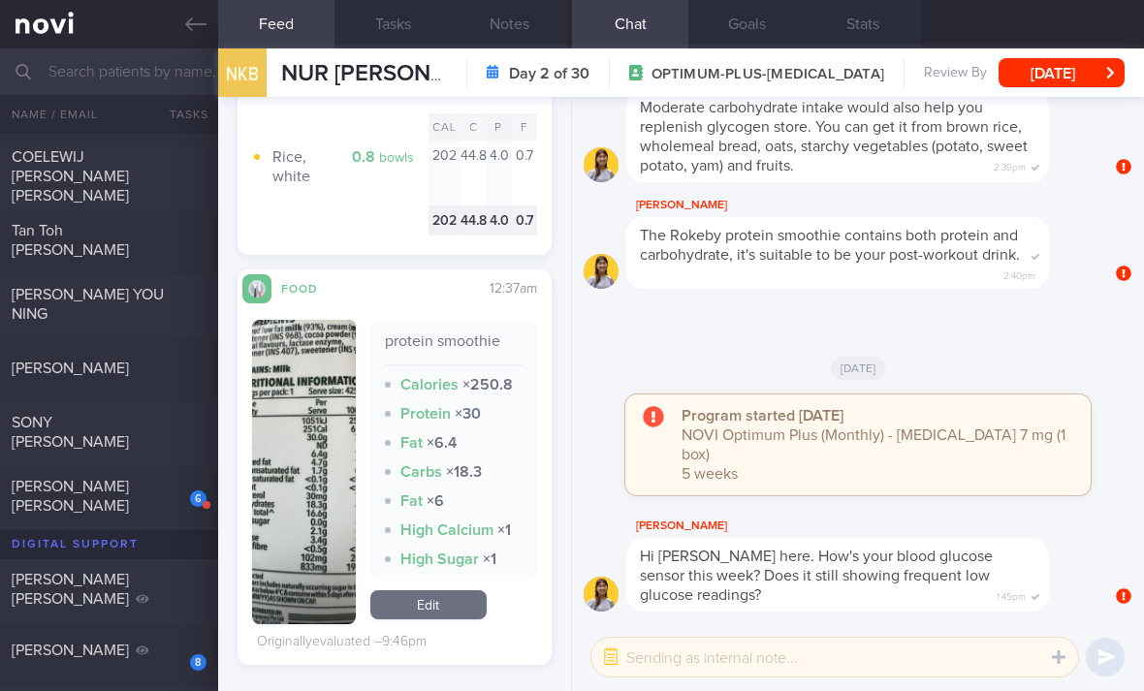
scroll to position [2650, 0]
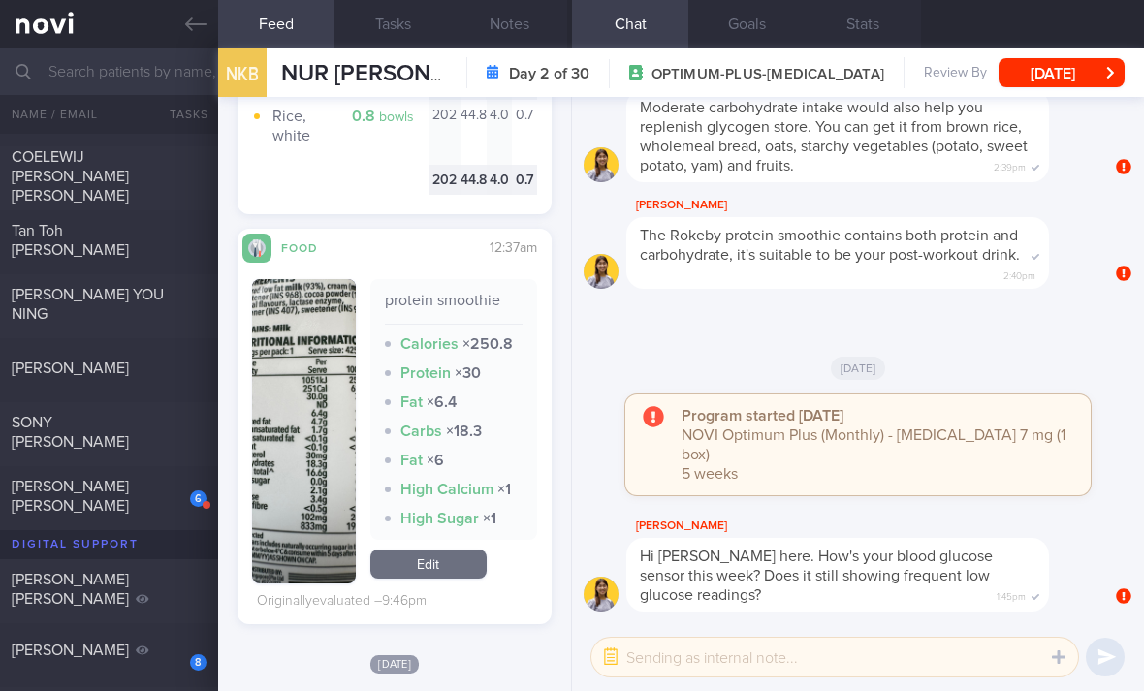
click at [461, 550] on link "Edit" at bounding box center [428, 564] width 116 height 29
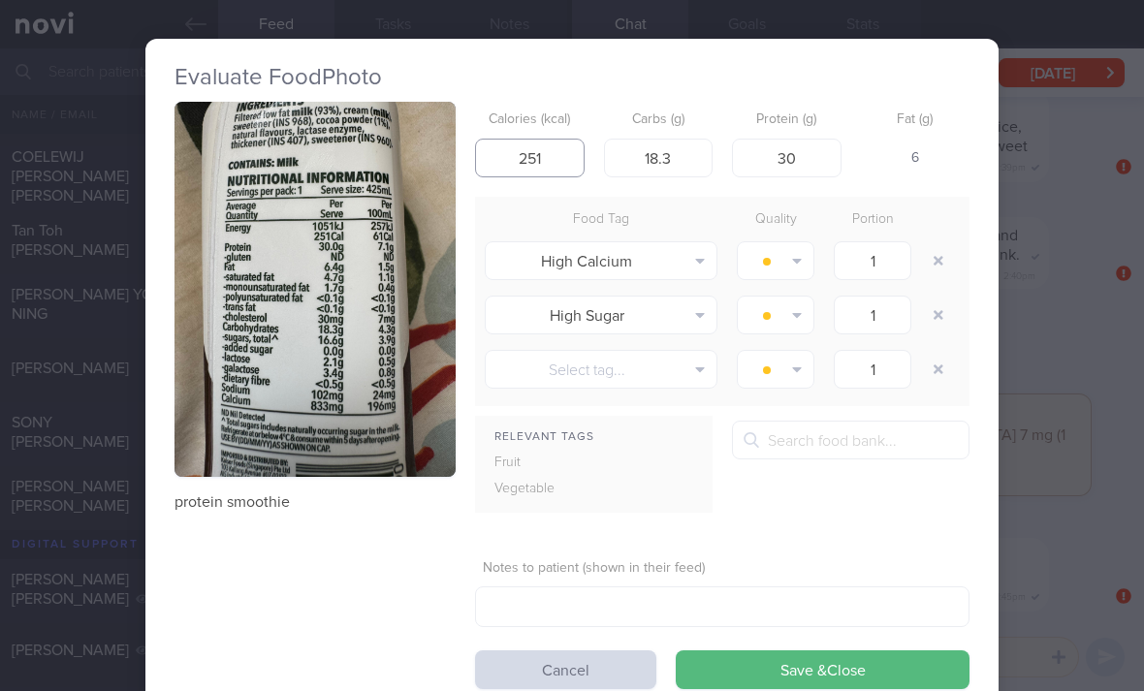
type input "251"
click at [783, 650] on button "Save & Close" at bounding box center [823, 669] width 294 height 39
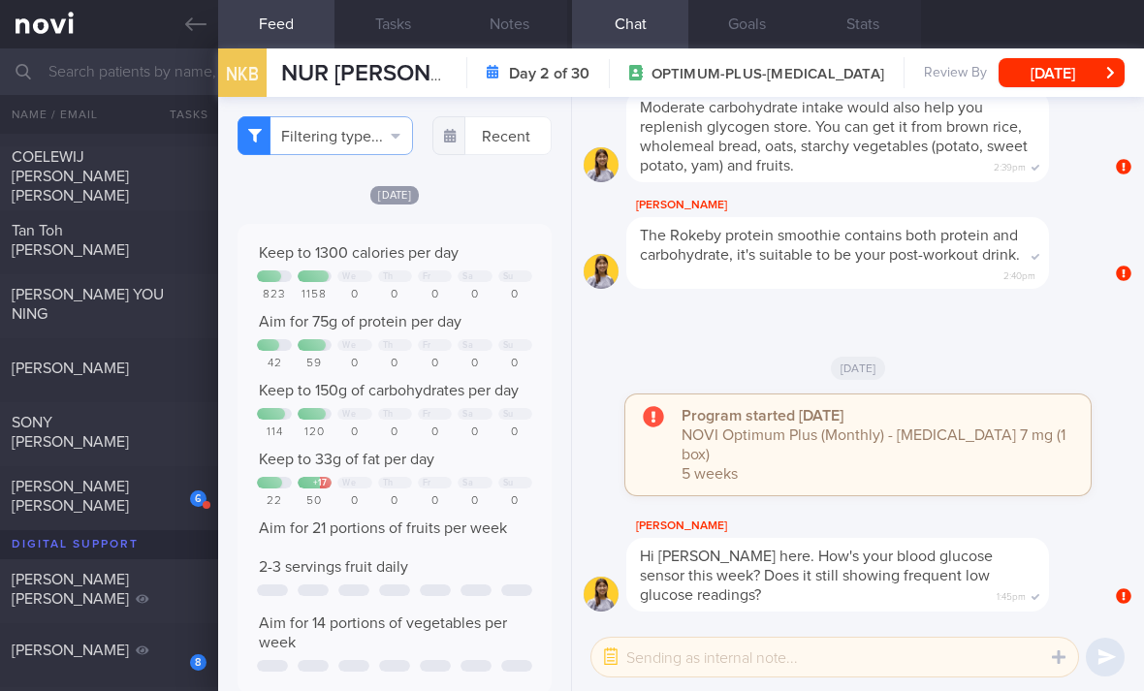
click at [202, 490] on div "6" at bounding box center [198, 498] width 16 height 16
checkbox input "true"
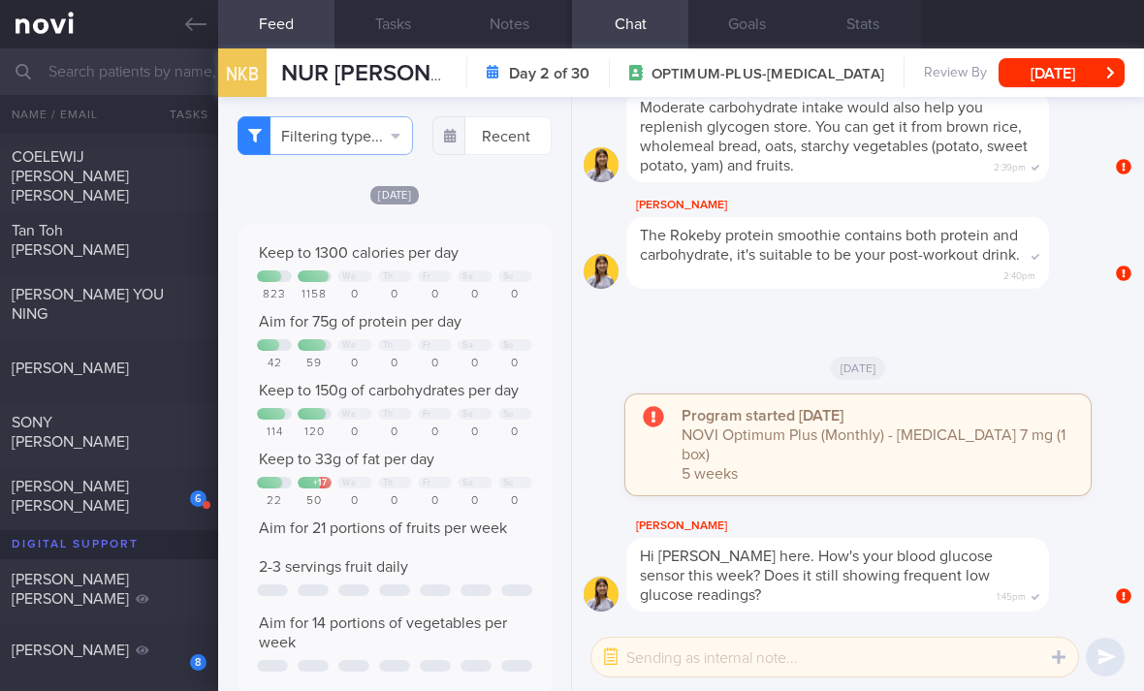
checkbox input "true"
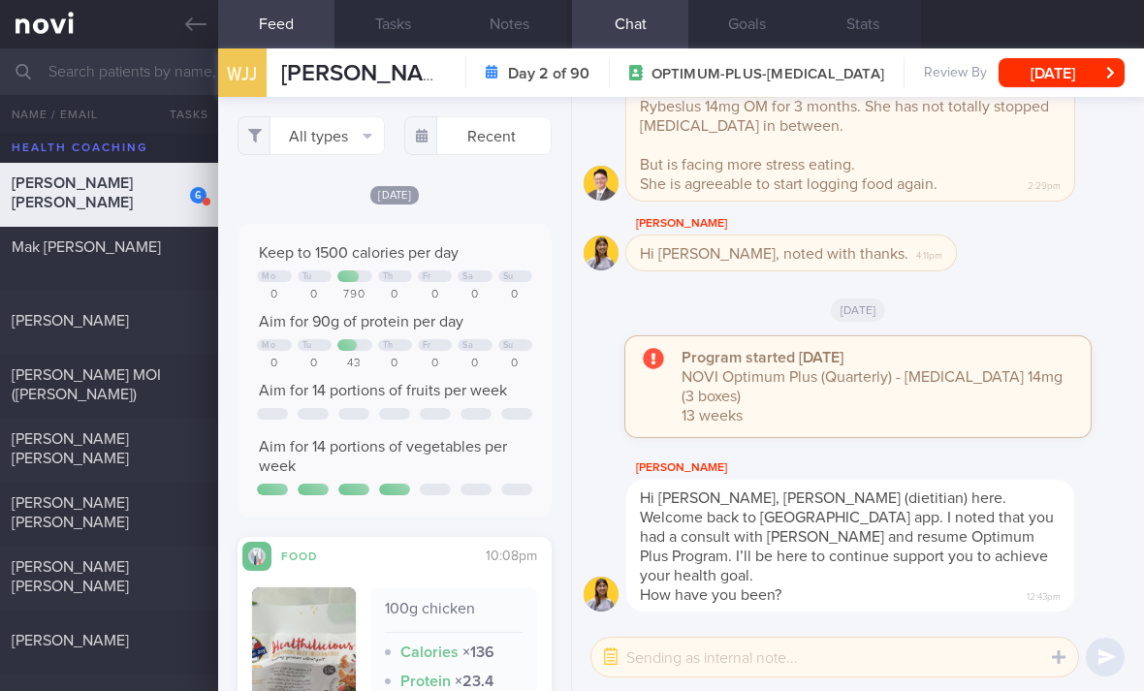
type input "L"
click at [58, 26] on link at bounding box center [109, 24] width 218 height 48
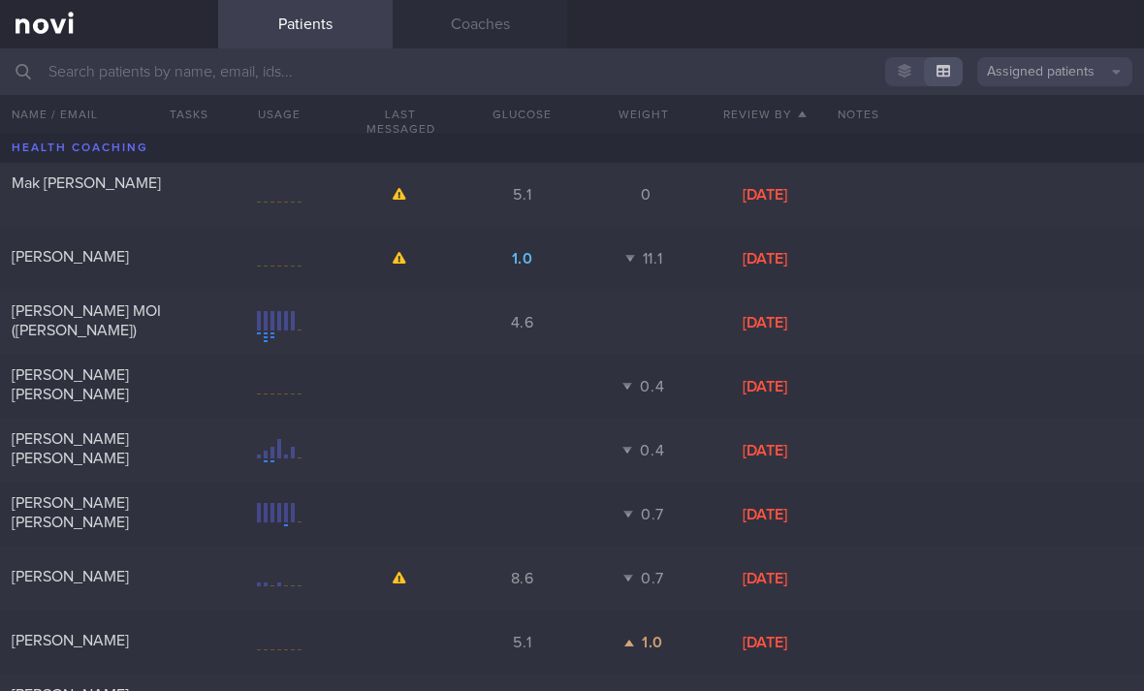
click at [1099, 85] on button "Assigned patients" at bounding box center [1054, 71] width 155 height 29
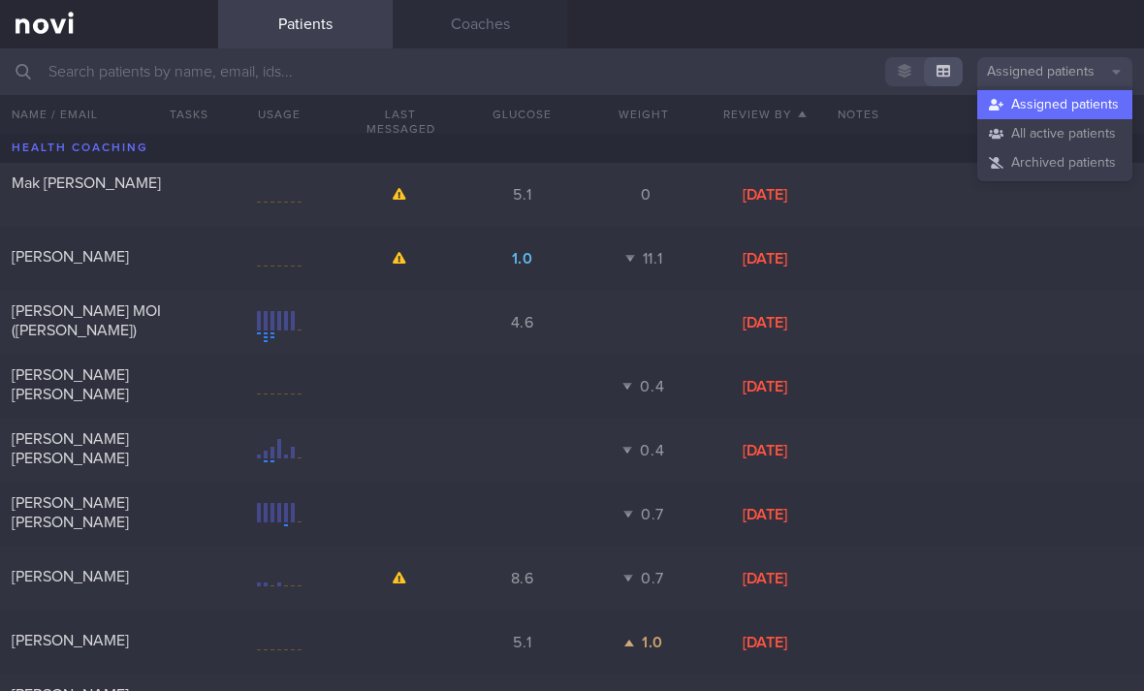
click at [1071, 133] on button "All active patients" at bounding box center [1054, 133] width 155 height 29
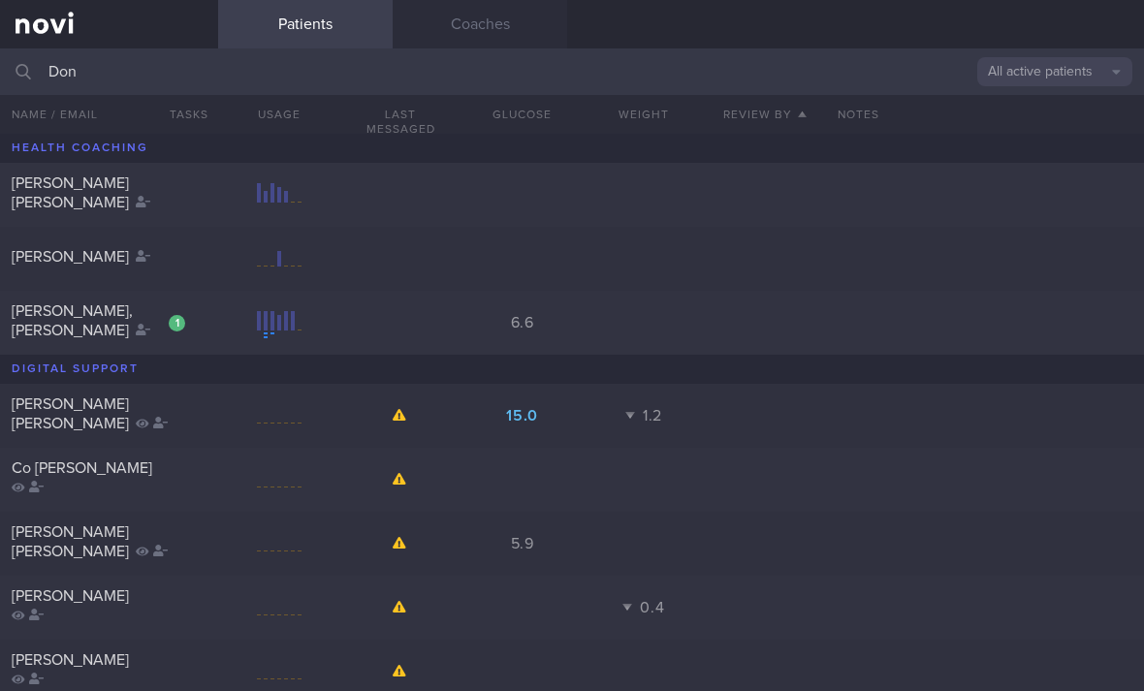
type input "Don"
click at [195, 205] on div "Don Marco Angelo Francis" at bounding box center [107, 192] width 190 height 39
select select "7"
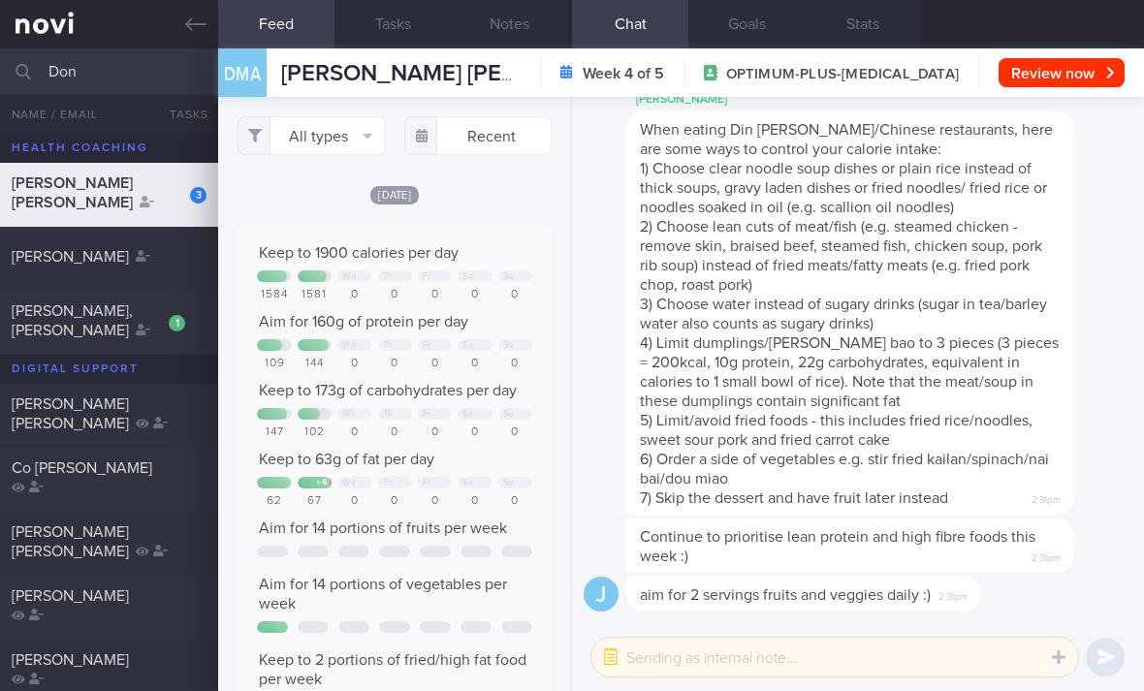
scroll to position [969130, 968913]
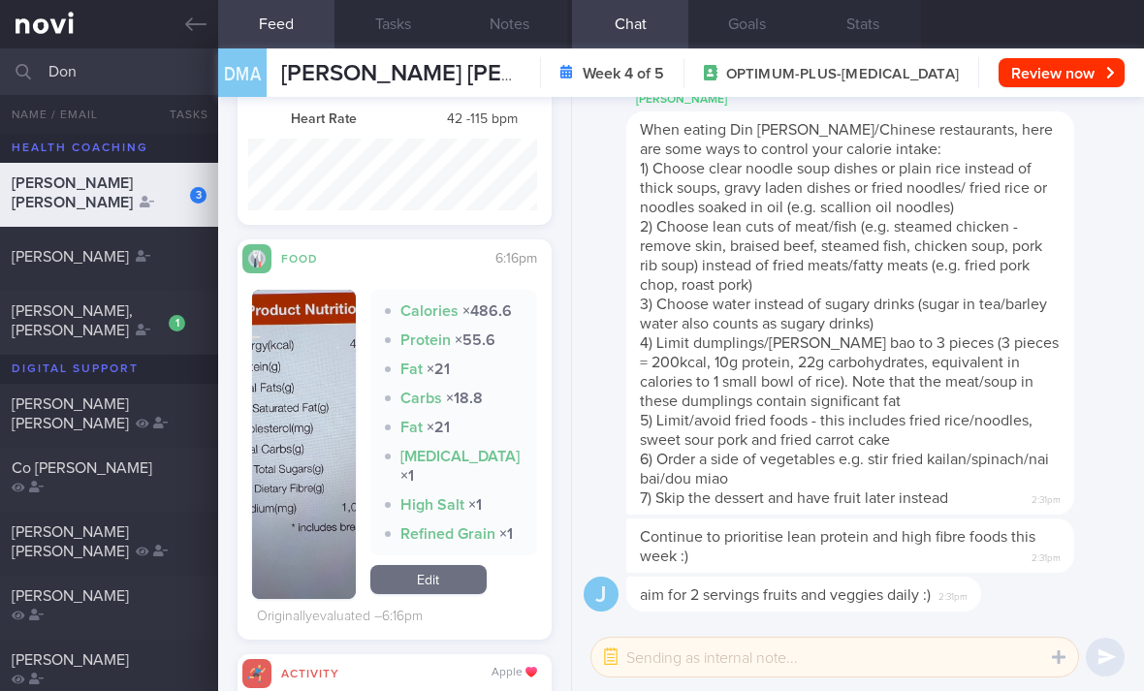
click at [456, 573] on link "Edit" at bounding box center [428, 579] width 116 height 29
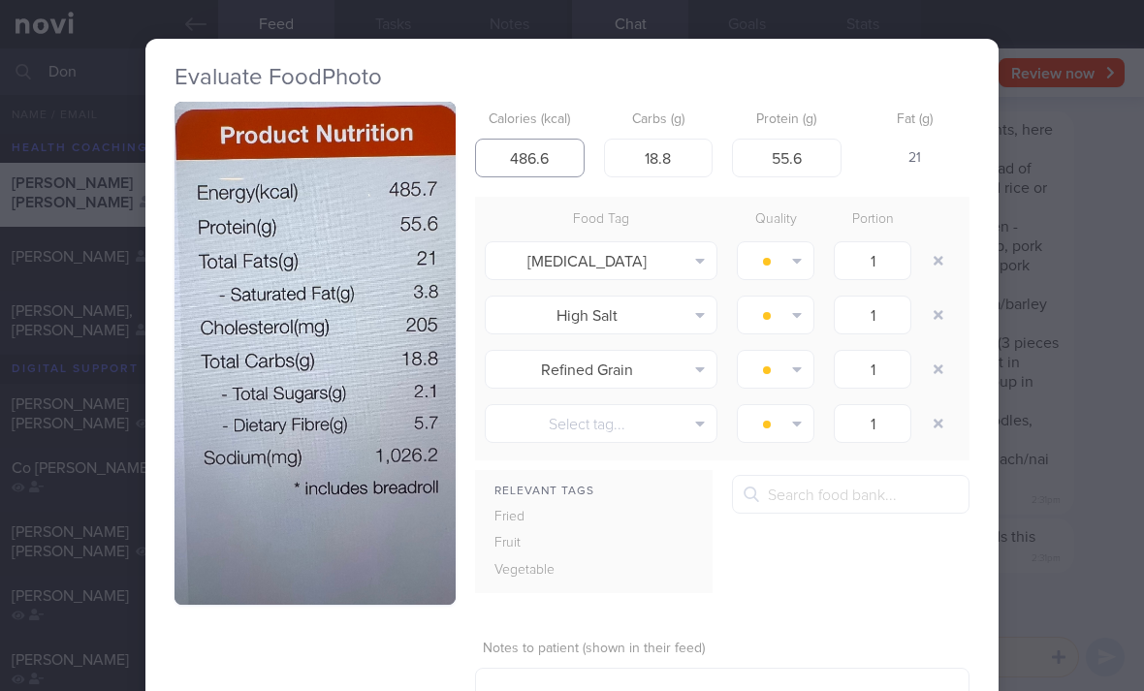
type input "48"
type input "485.7"
click at [922, 265] on button "button" at bounding box center [938, 260] width 35 height 35
type input "1"
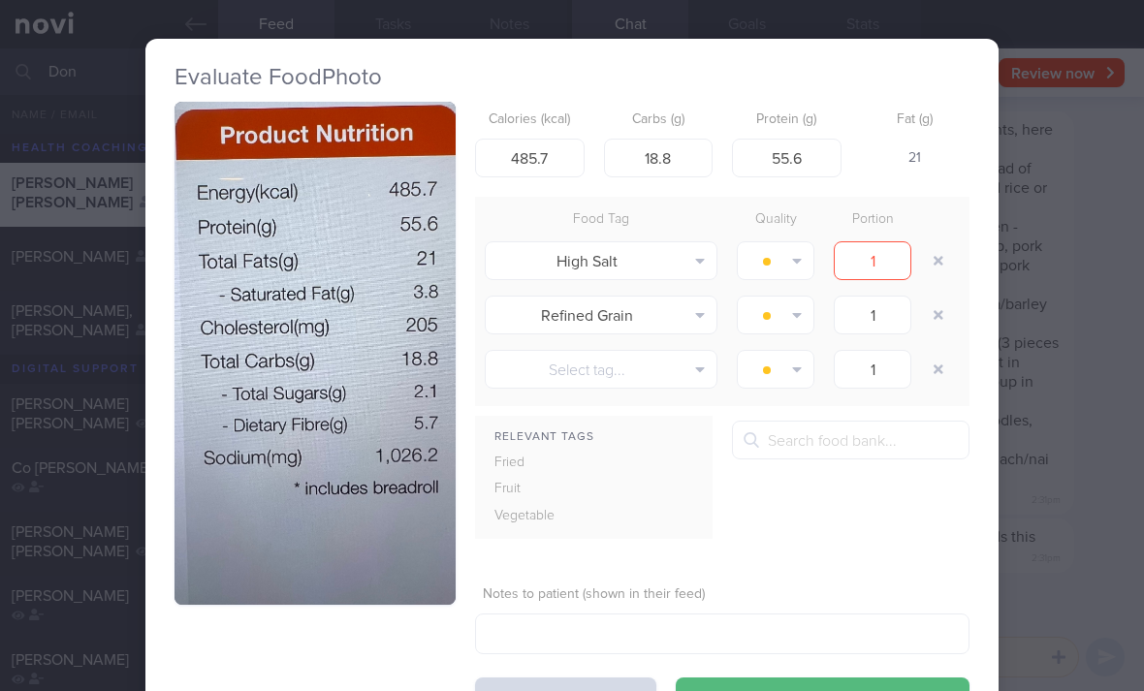
click at [919, 262] on div "1" at bounding box center [872, 260] width 97 height 48
click at [929, 263] on button "button" at bounding box center [938, 260] width 35 height 35
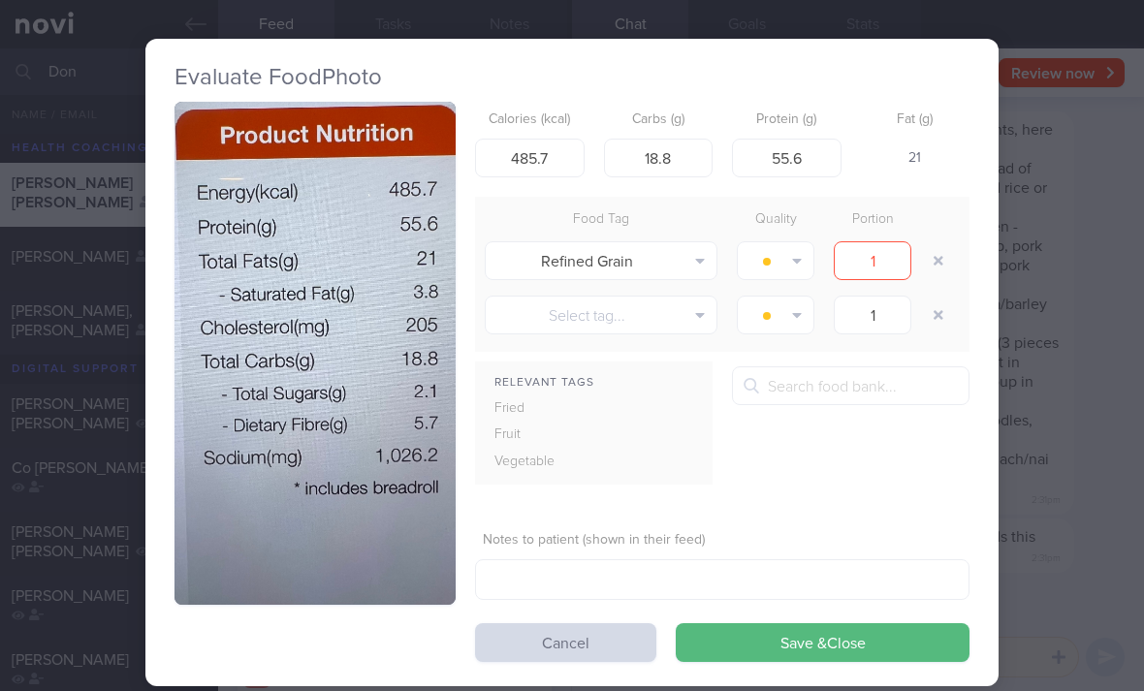
click at [929, 263] on button "button" at bounding box center [938, 260] width 35 height 35
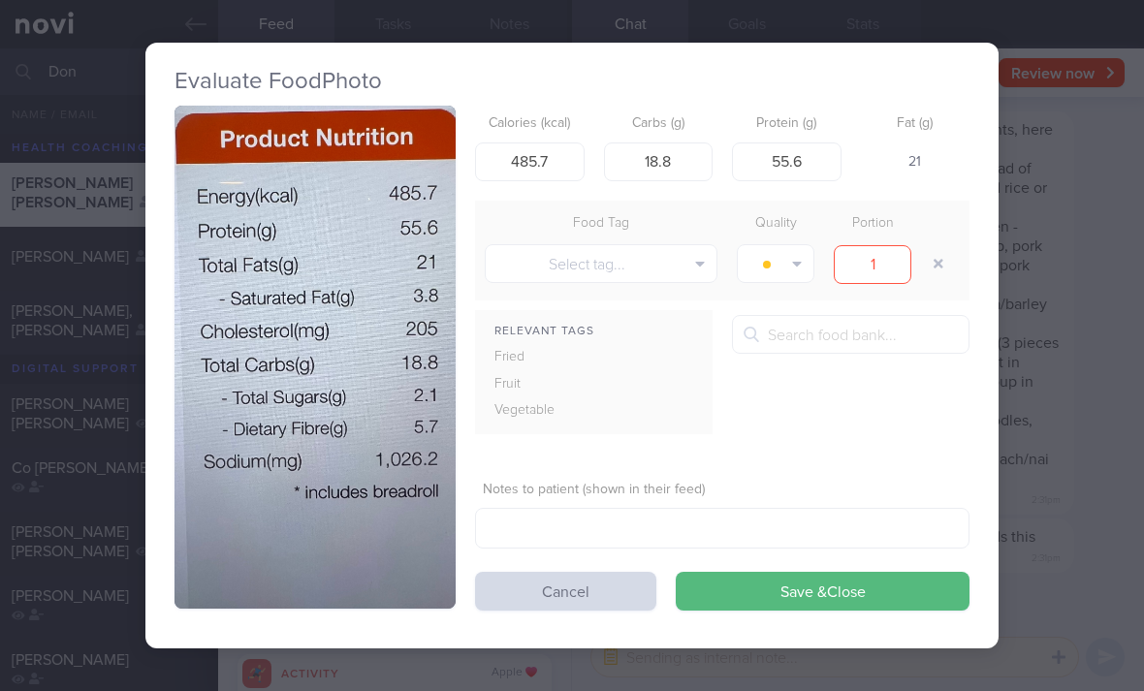
click at [927, 267] on button "button" at bounding box center [938, 263] width 35 height 35
click at [764, 572] on button "Save & Close" at bounding box center [823, 591] width 294 height 39
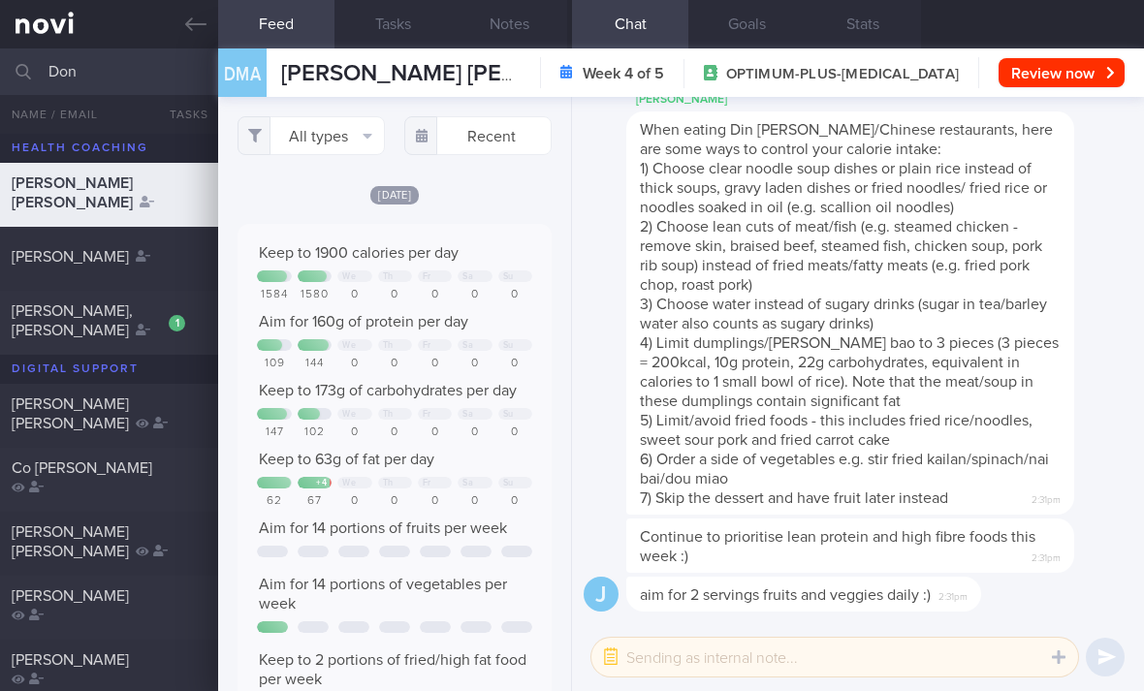
click at [352, 149] on button "All types" at bounding box center [310, 135] width 147 height 39
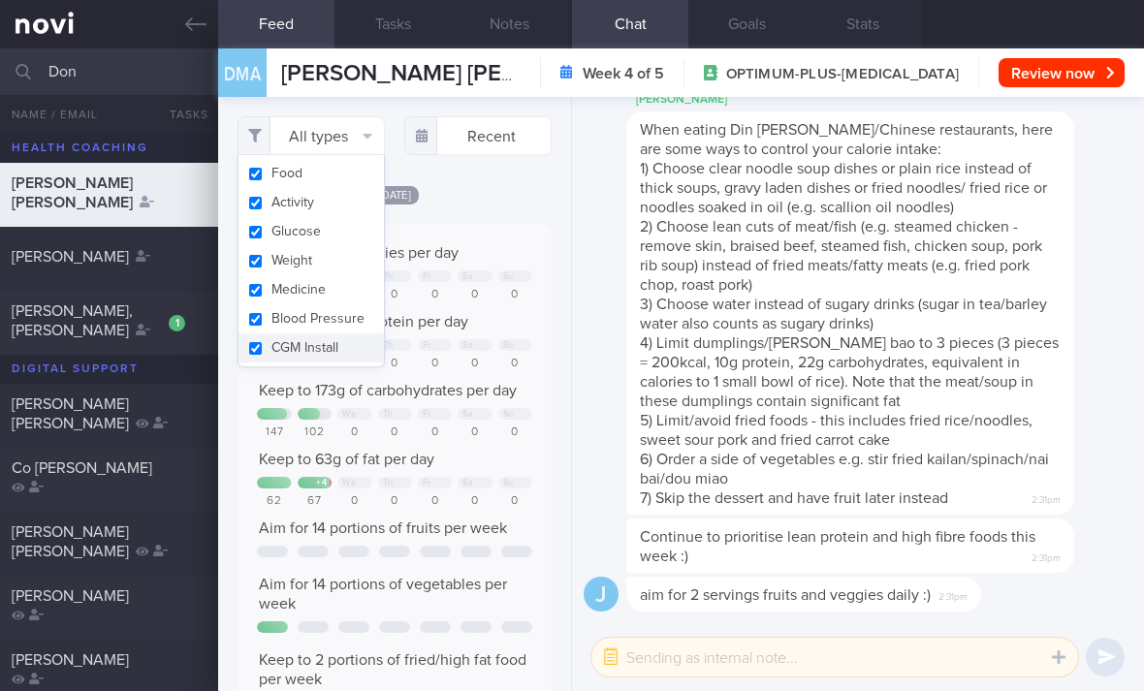
click at [338, 210] on button "Activity" at bounding box center [310, 202] width 145 height 29
checkbox input "false"
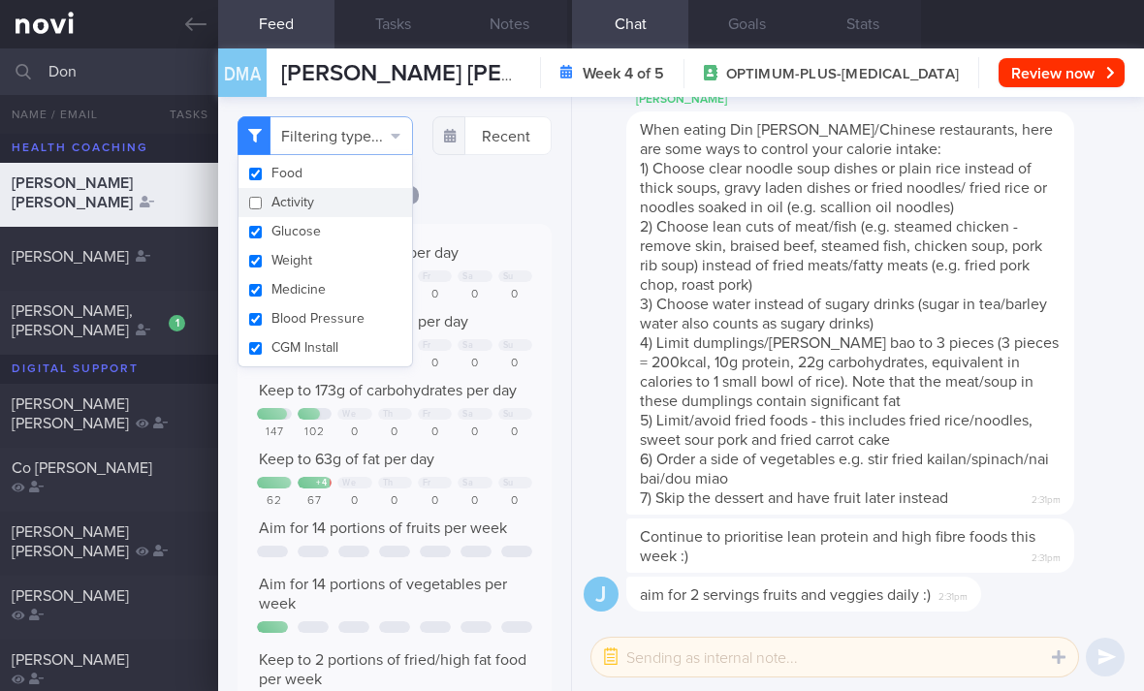
click at [339, 234] on button "Glucose" at bounding box center [324, 231] width 173 height 29
checkbox input "false"
click at [338, 263] on button "Weight" at bounding box center [324, 260] width 173 height 29
checkbox input "false"
click at [337, 289] on button "Medicine" at bounding box center [324, 289] width 173 height 29
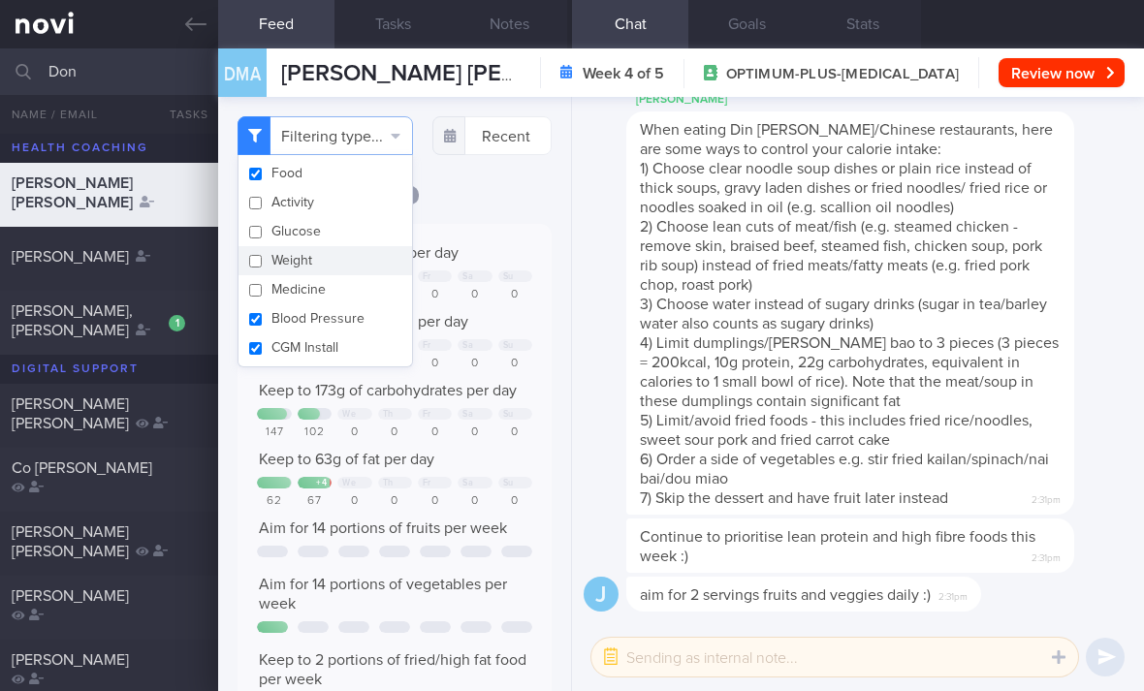
checkbox input "false"
click at [334, 318] on button "Blood Pressure" at bounding box center [324, 318] width 173 height 29
checkbox input "false"
click at [334, 345] on button "CGM Install" at bounding box center [324, 347] width 173 height 29
checkbox input "false"
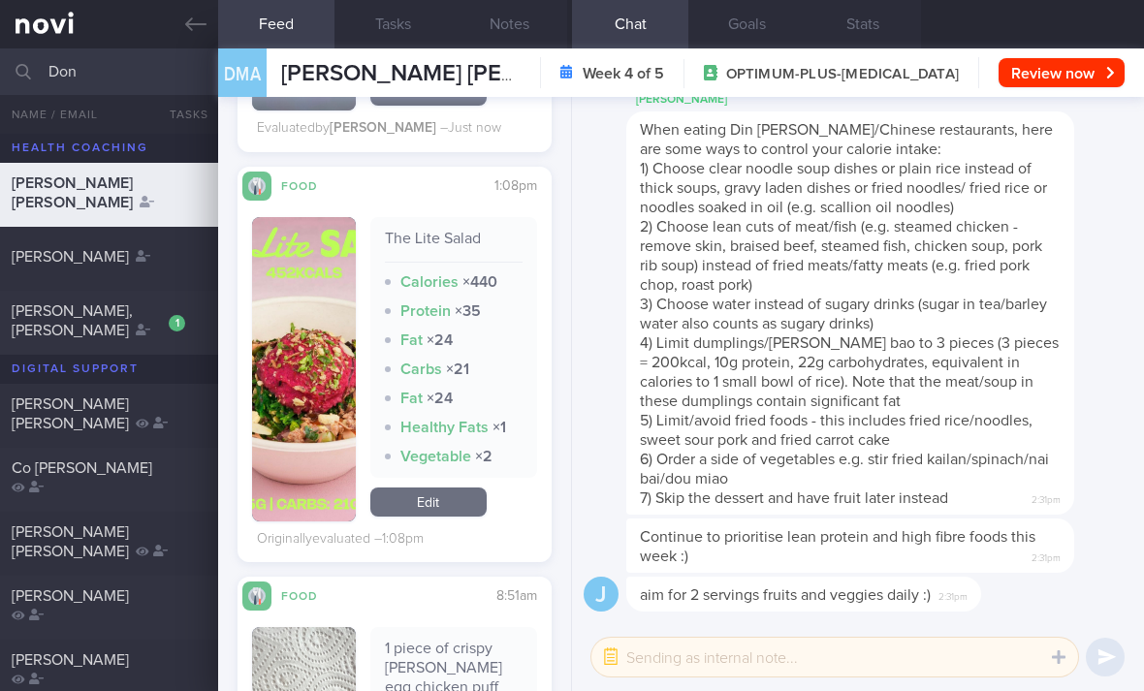
click at [409, 517] on link "Edit" at bounding box center [428, 502] width 116 height 29
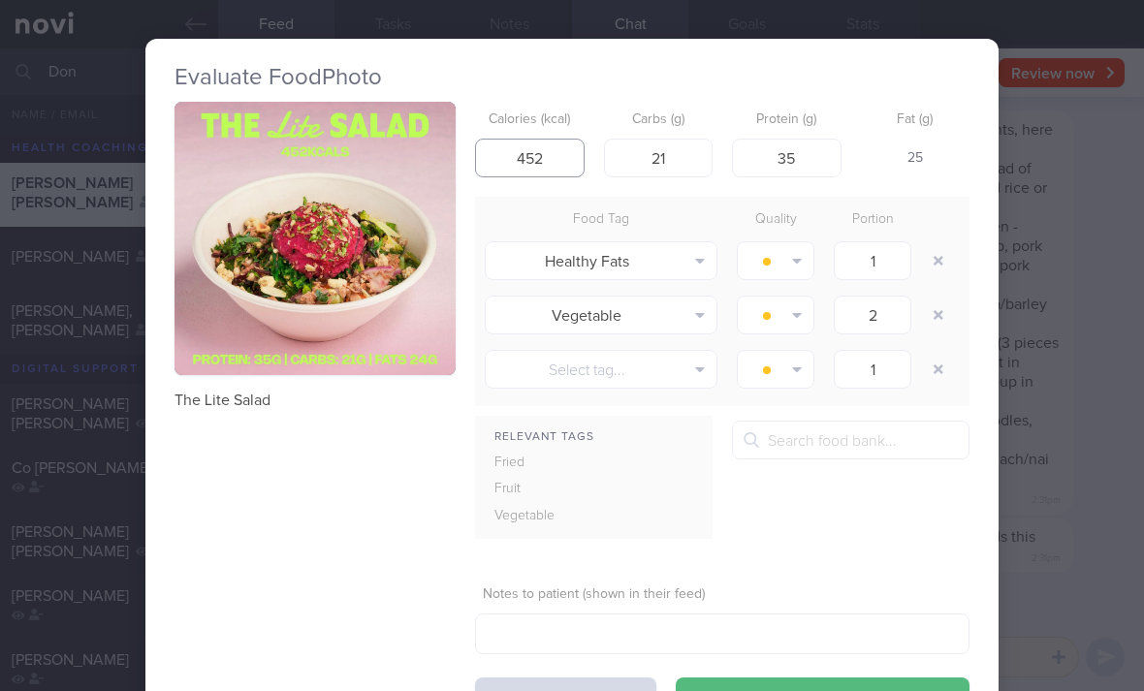
type input "452"
click at [935, 275] on button "button" at bounding box center [938, 260] width 35 height 35
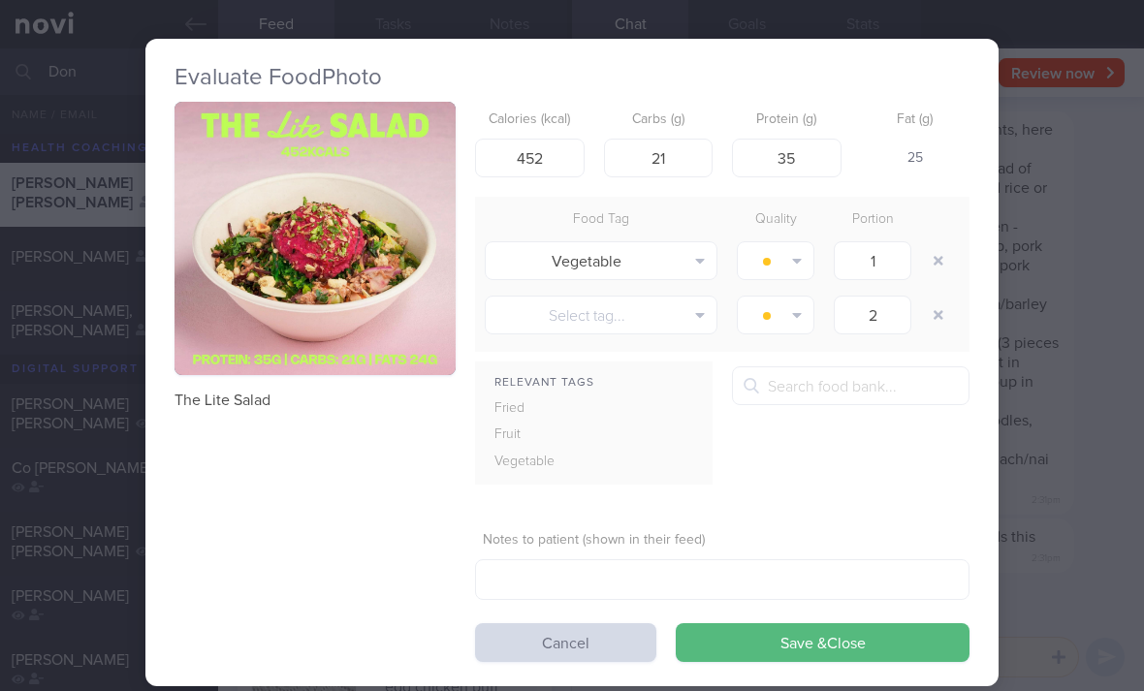
type input "2"
type input "1"
click at [833, 646] on button "Save & Close" at bounding box center [823, 642] width 294 height 39
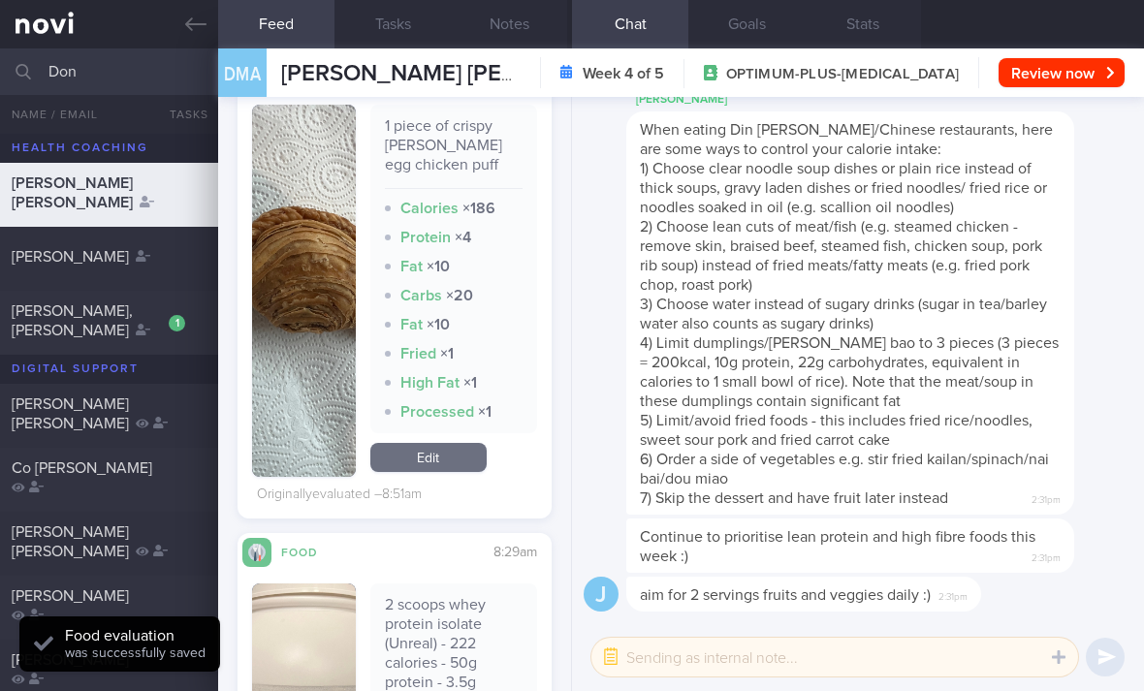
click at [455, 472] on link "Edit" at bounding box center [428, 457] width 116 height 29
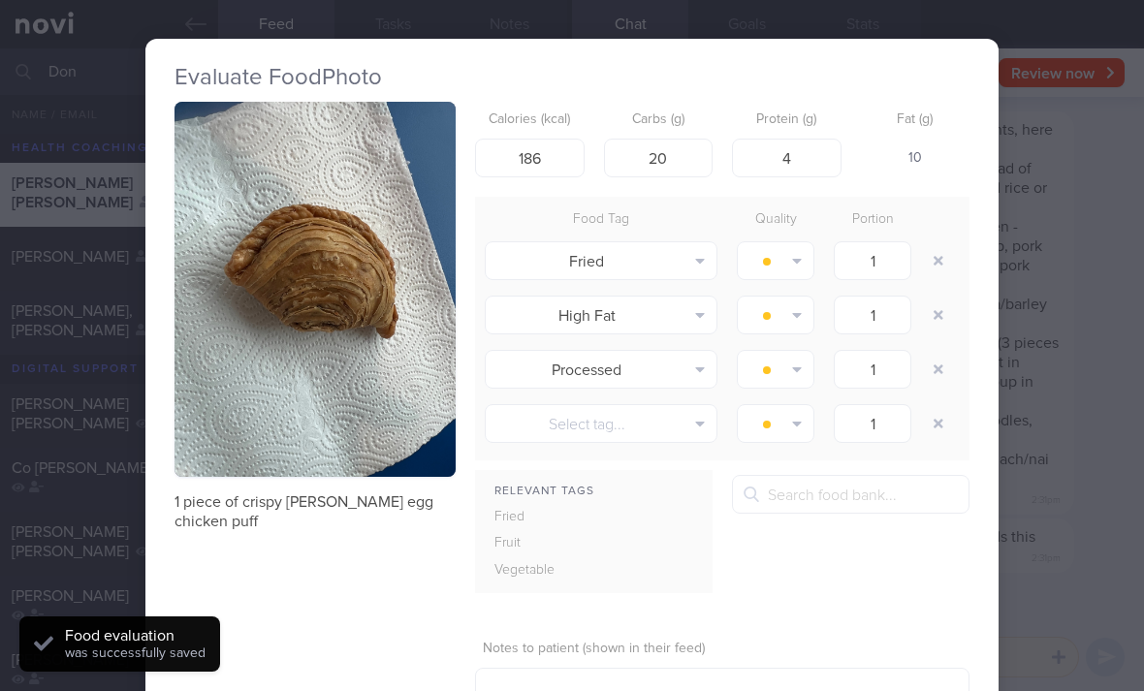
click at [931, 268] on button "button" at bounding box center [938, 260] width 35 height 35
click at [931, 267] on button "button" at bounding box center [938, 260] width 35 height 35
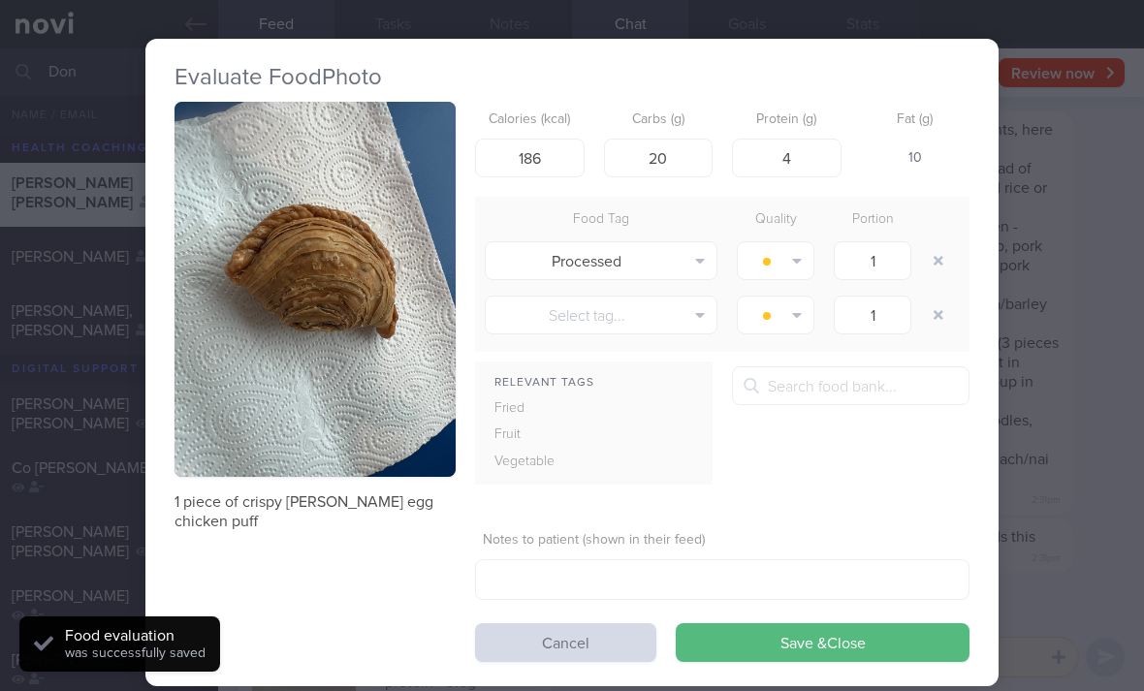
click at [932, 266] on button "button" at bounding box center [938, 260] width 35 height 35
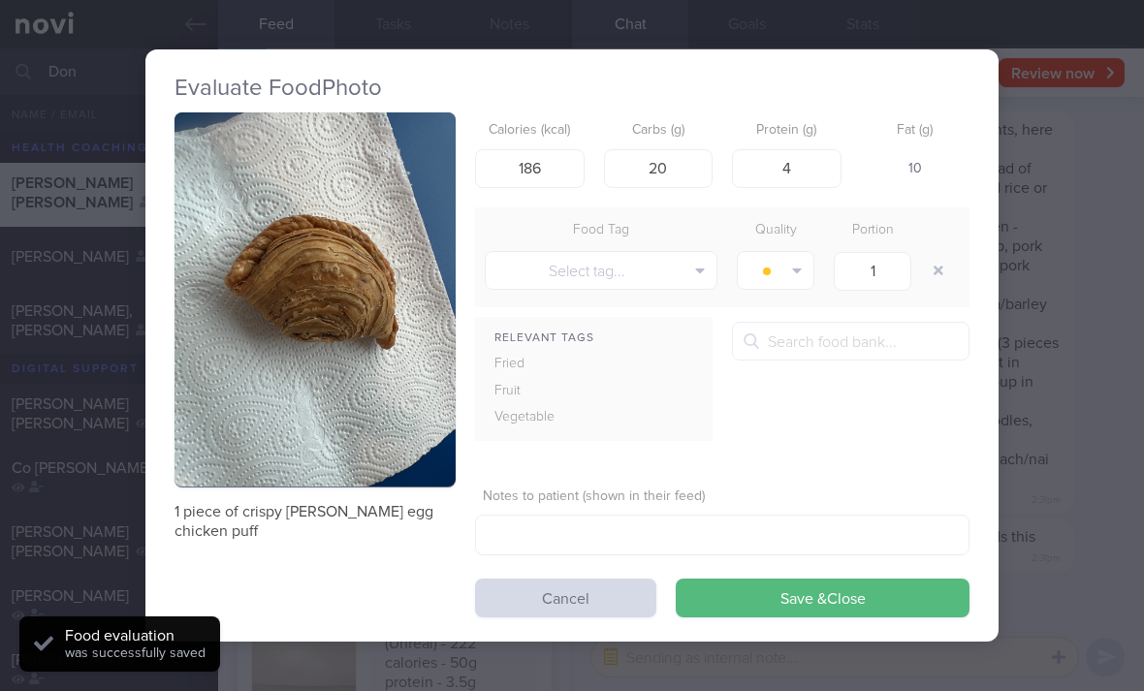
click at [807, 605] on button "Save & Close" at bounding box center [823, 598] width 294 height 39
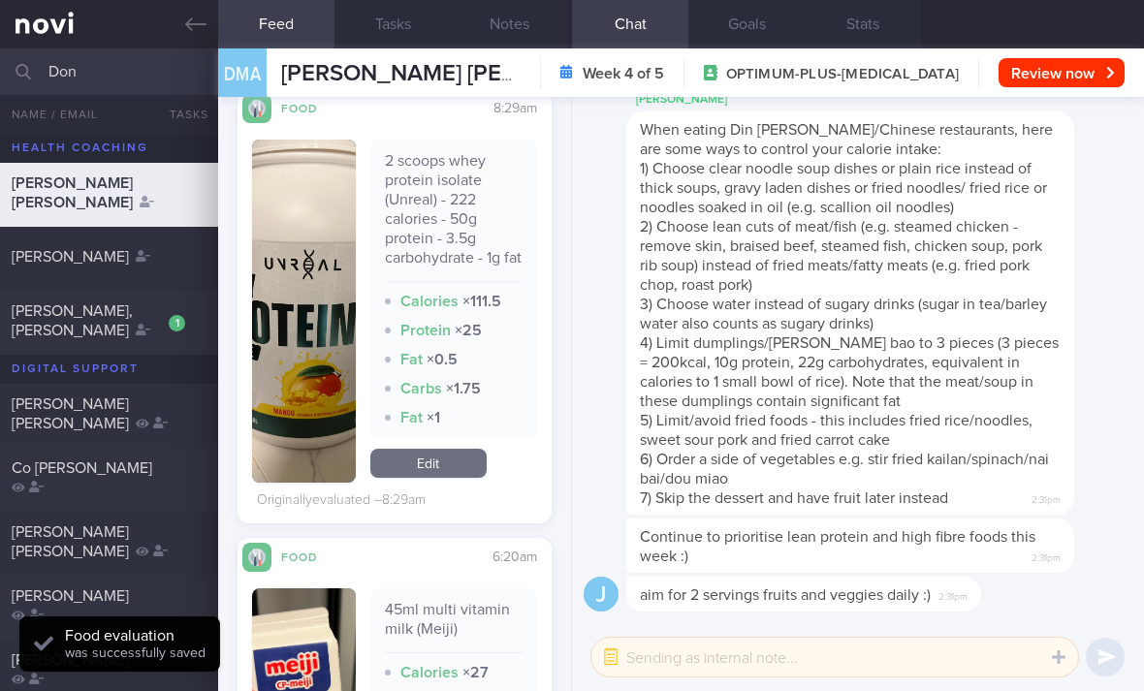
click at [460, 478] on link "Edit" at bounding box center [428, 463] width 116 height 29
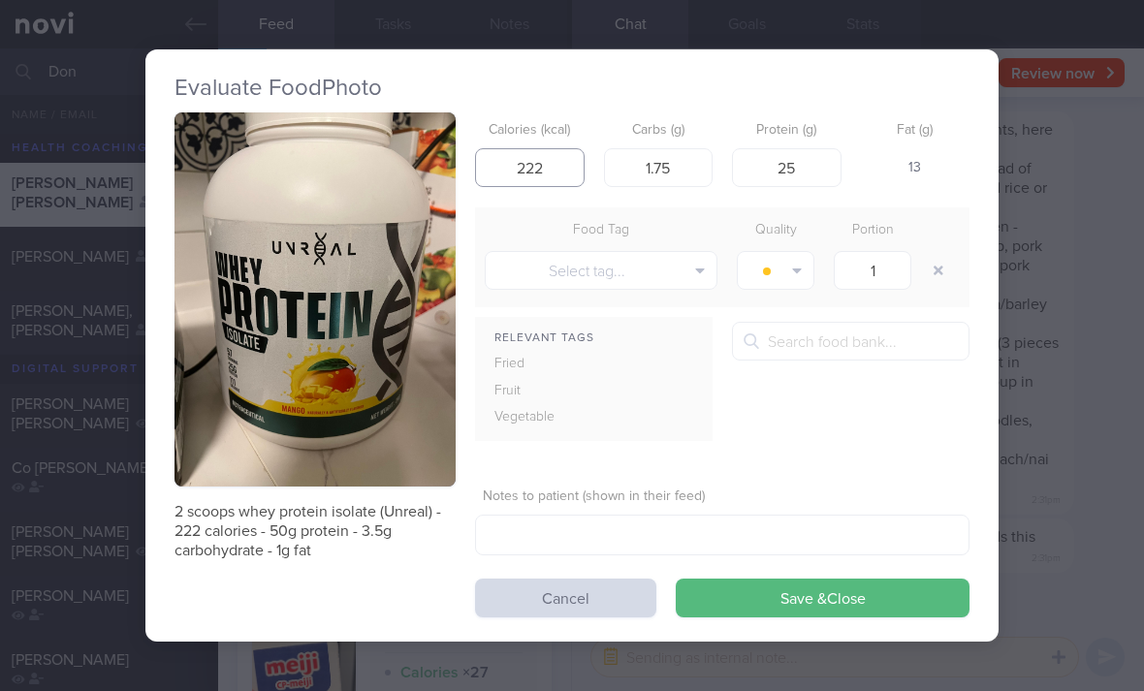
type input "222"
type input "50"
type input "3.5"
click at [808, 613] on button "Save & Close" at bounding box center [823, 598] width 294 height 39
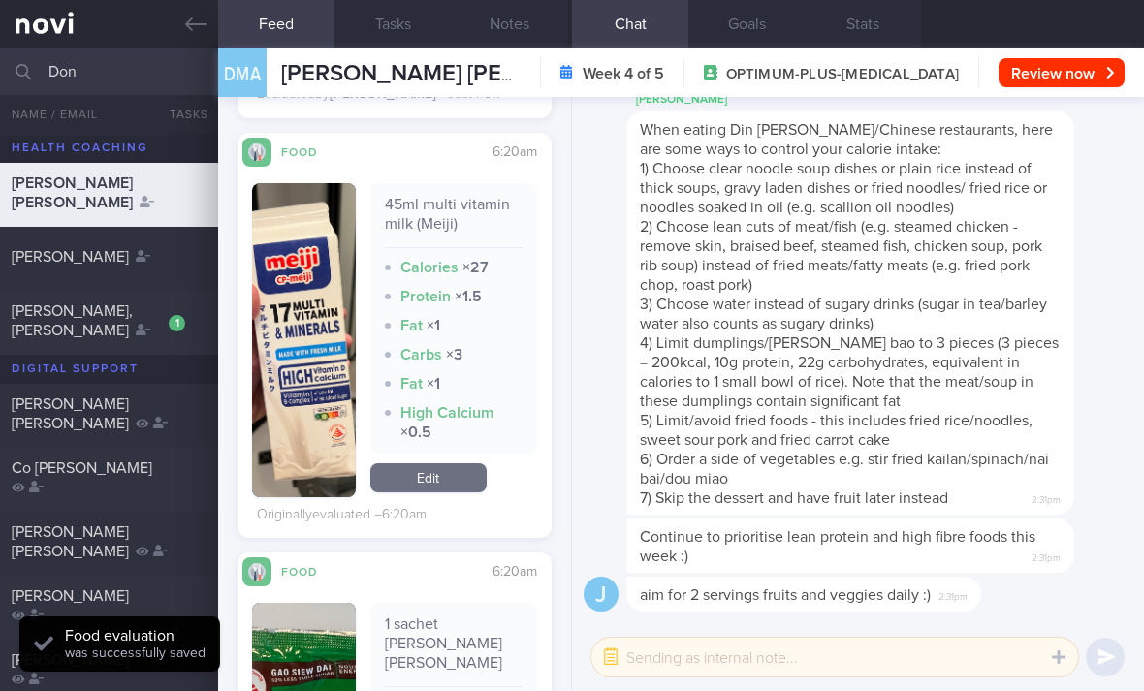
click at [464, 492] on link "Edit" at bounding box center [428, 477] width 116 height 29
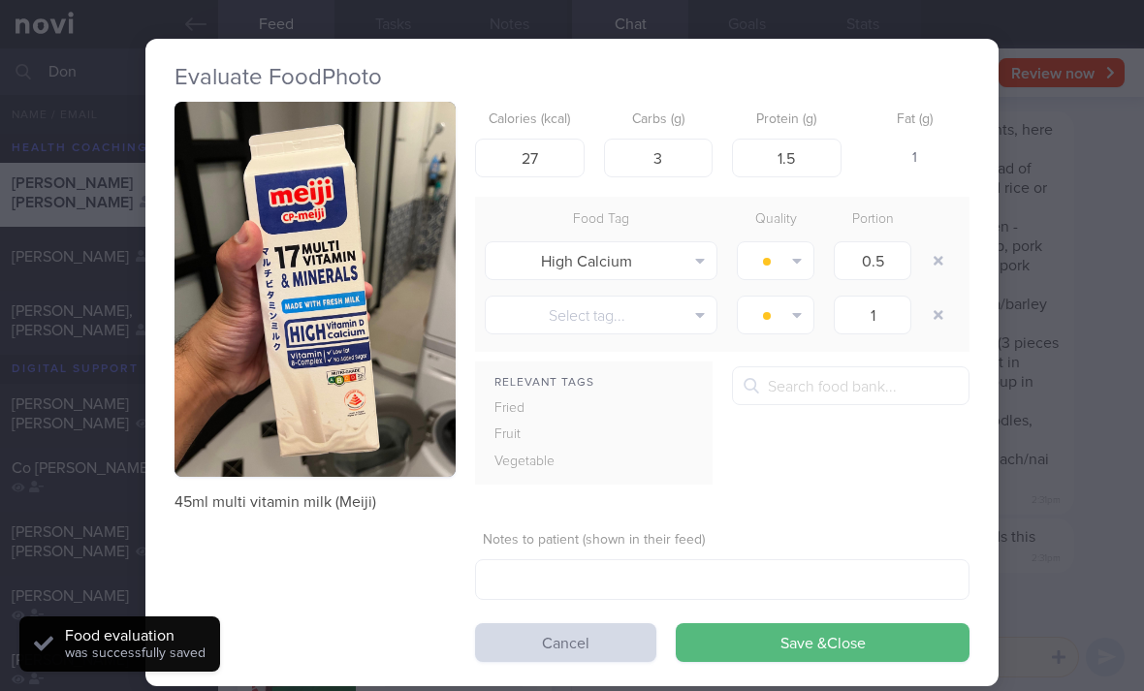
click at [932, 250] on button "button" at bounding box center [938, 260] width 35 height 35
type input "1"
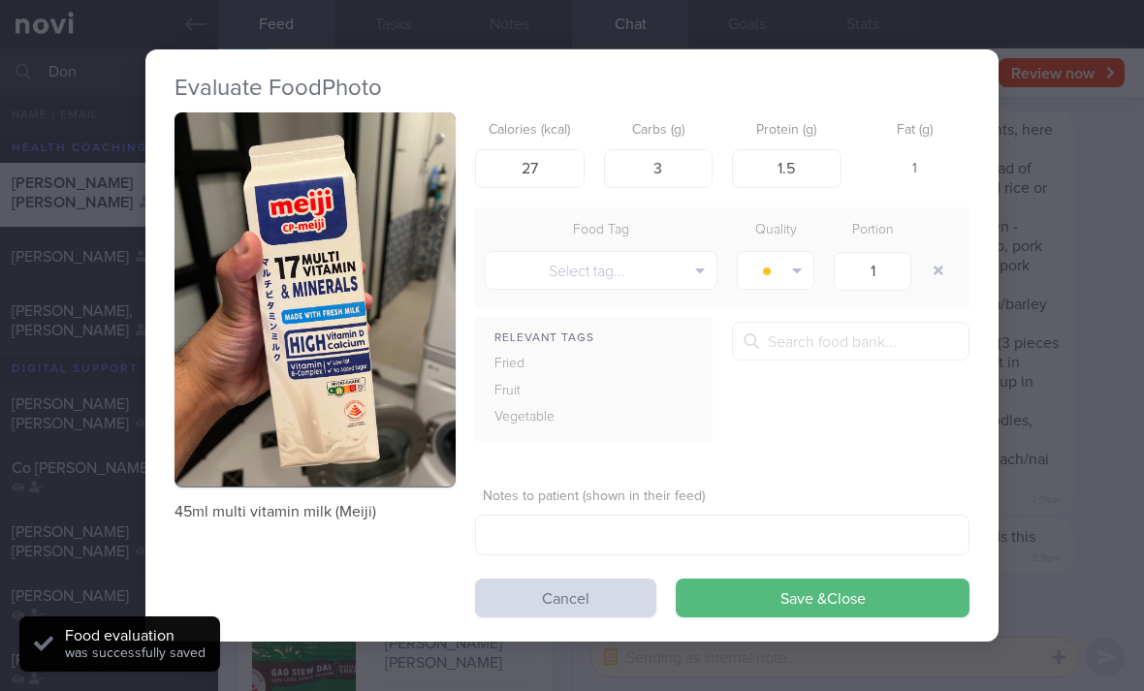
click at [796, 605] on button "Save & Close" at bounding box center [823, 598] width 294 height 39
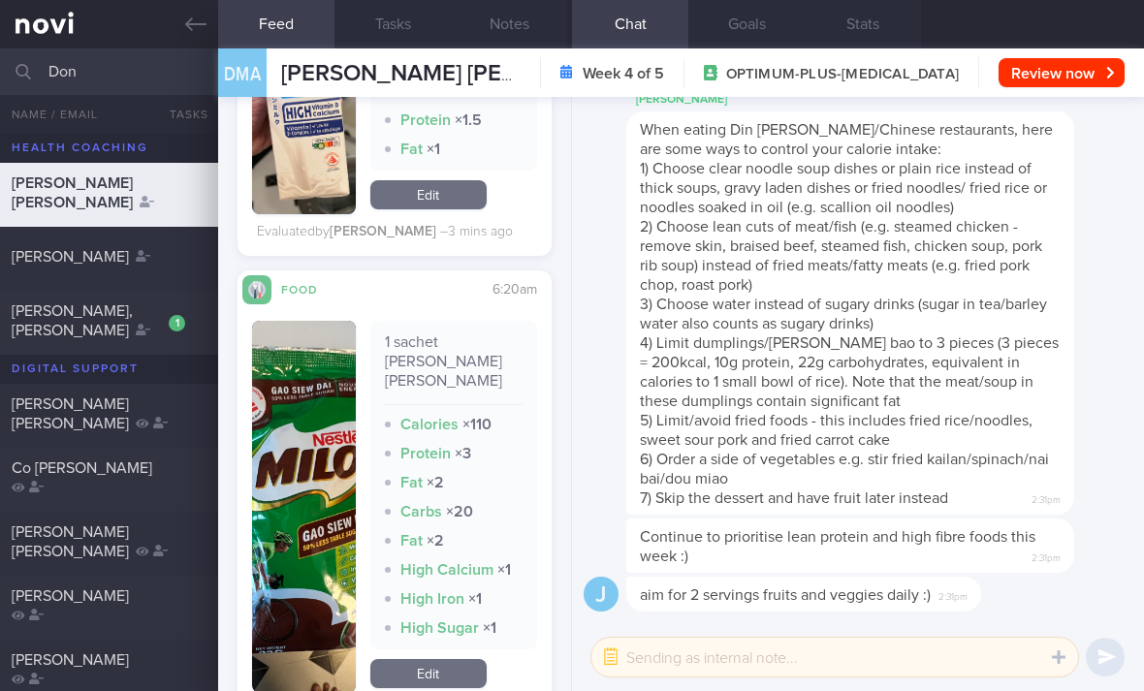
scroll to position [2393, 0]
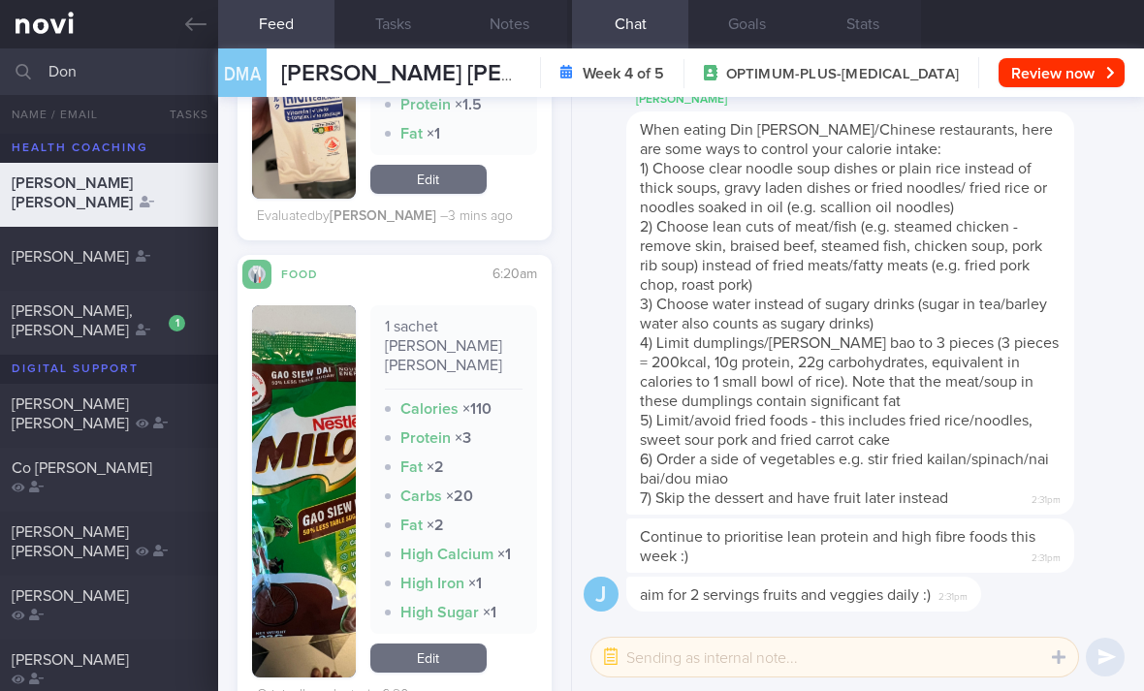
click at [475, 645] on link "Edit" at bounding box center [428, 658] width 116 height 29
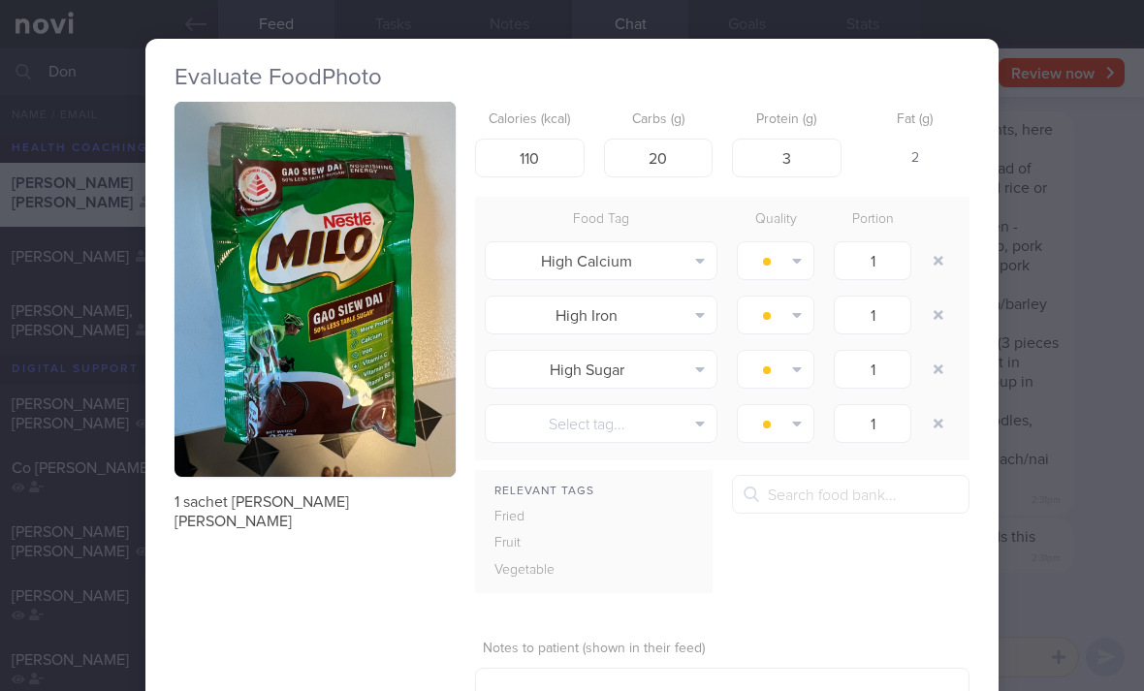
click at [942, 265] on icon "button" at bounding box center [938, 261] width 10 height 14
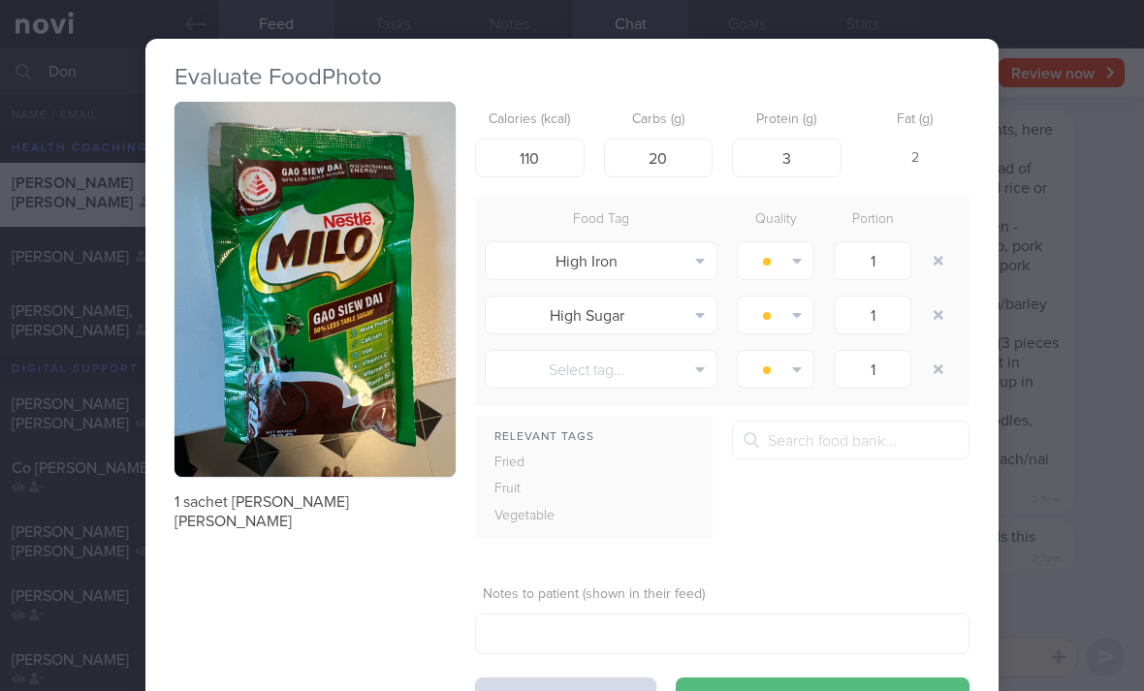
click at [941, 264] on icon "button" at bounding box center [938, 261] width 10 height 14
click at [934, 269] on button "button" at bounding box center [938, 260] width 35 height 35
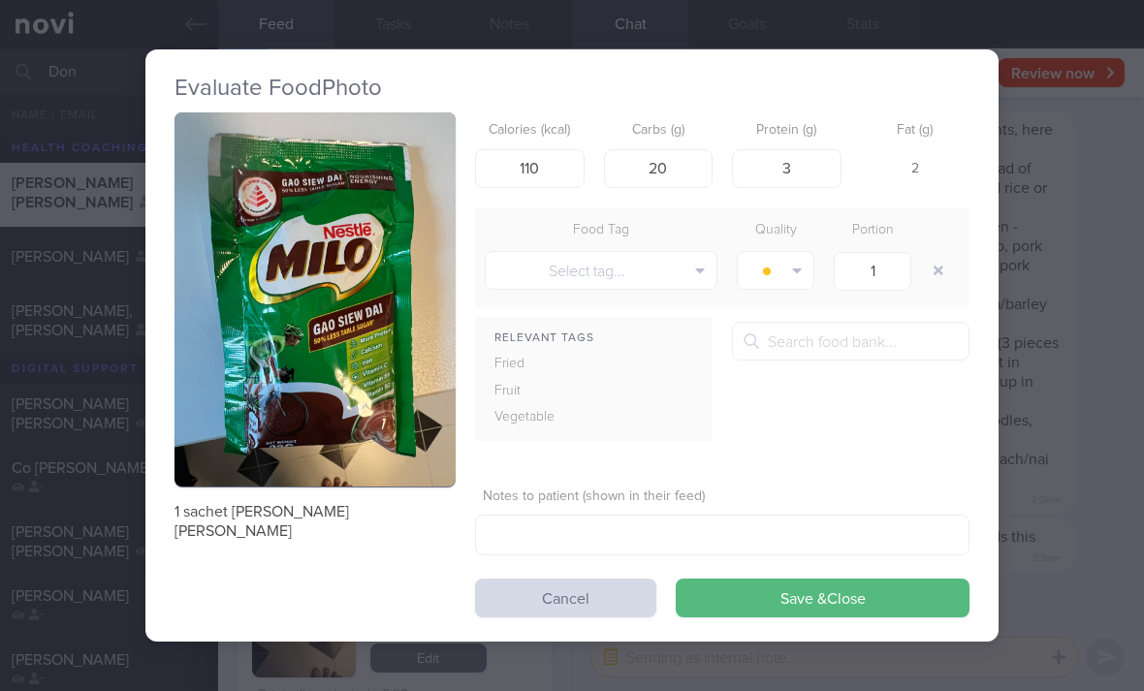
click at [934, 269] on button "button" at bounding box center [938, 270] width 35 height 35
type input "135"
type input "21"
click at [862, 591] on button "Save & Close" at bounding box center [823, 598] width 294 height 39
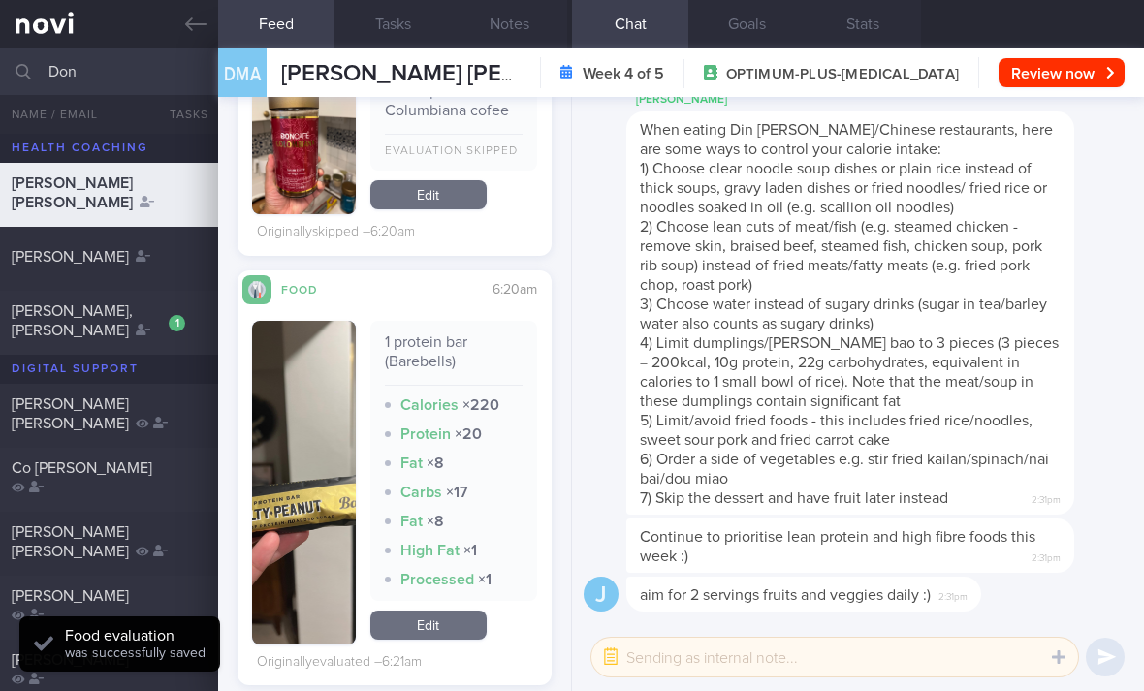
scroll to position [3026, 0]
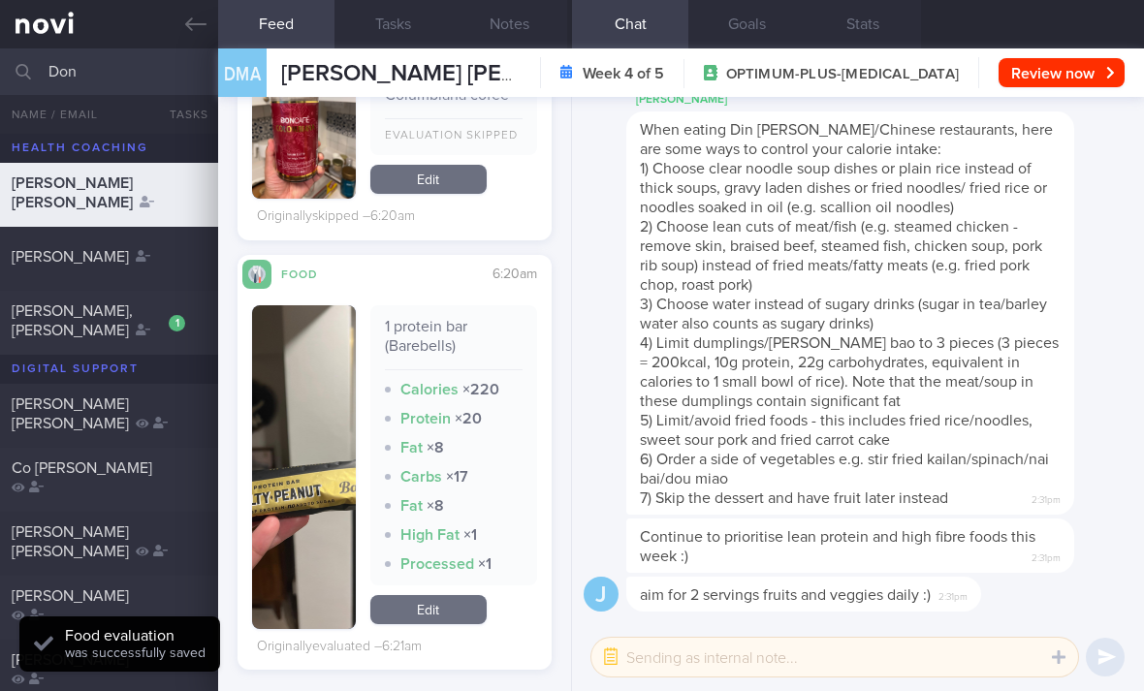
click at [442, 595] on link "Edit" at bounding box center [428, 609] width 116 height 29
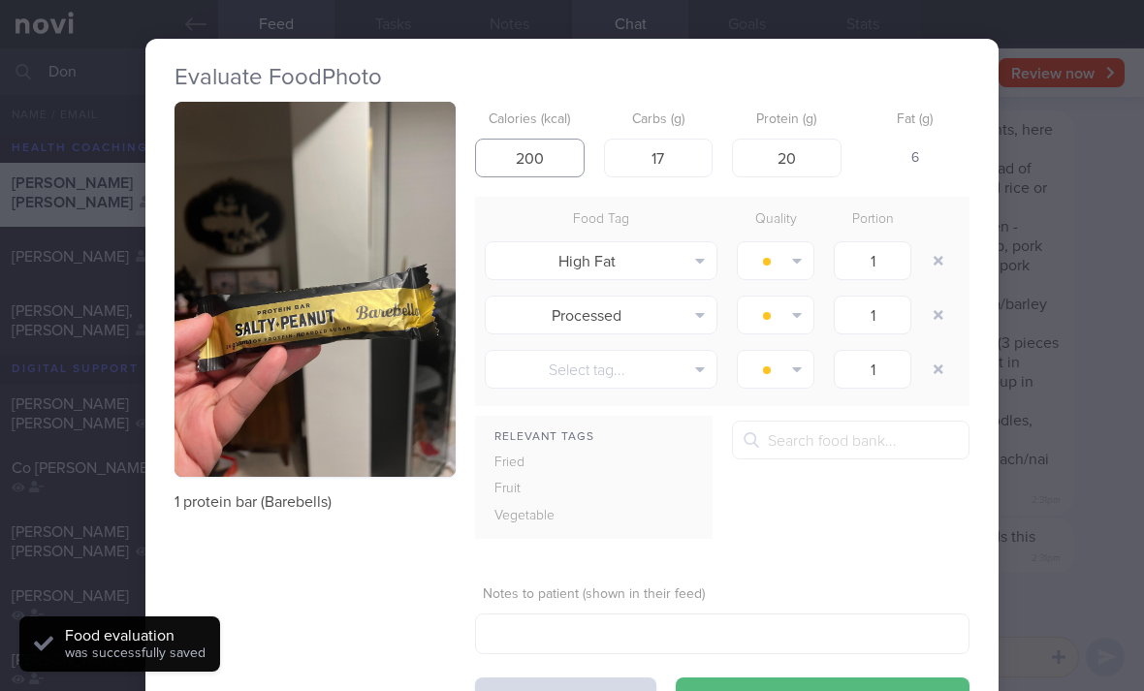
type input "200"
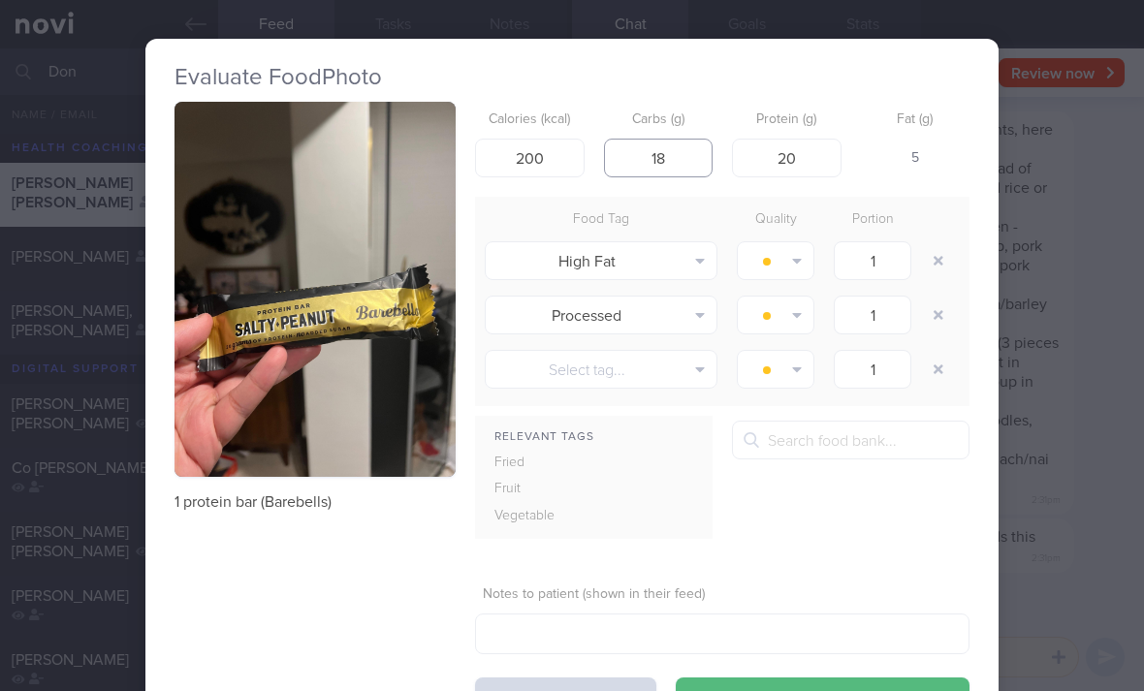
type input "18"
click at [929, 264] on button "button" at bounding box center [938, 260] width 35 height 35
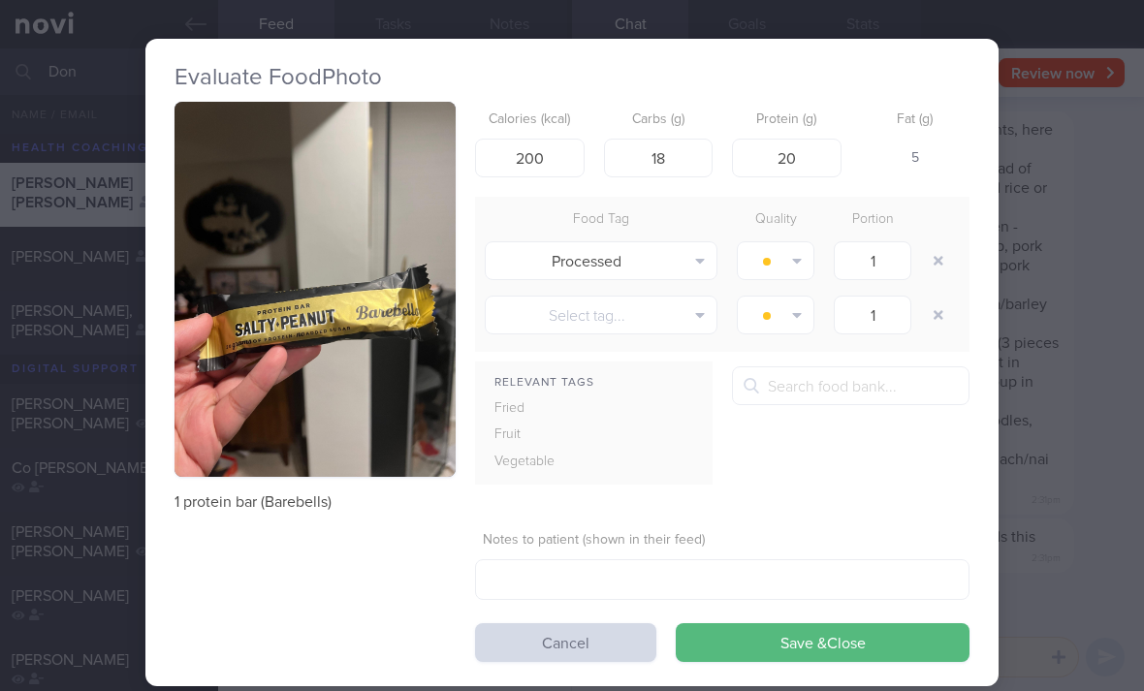
click at [929, 264] on button "button" at bounding box center [938, 260] width 35 height 35
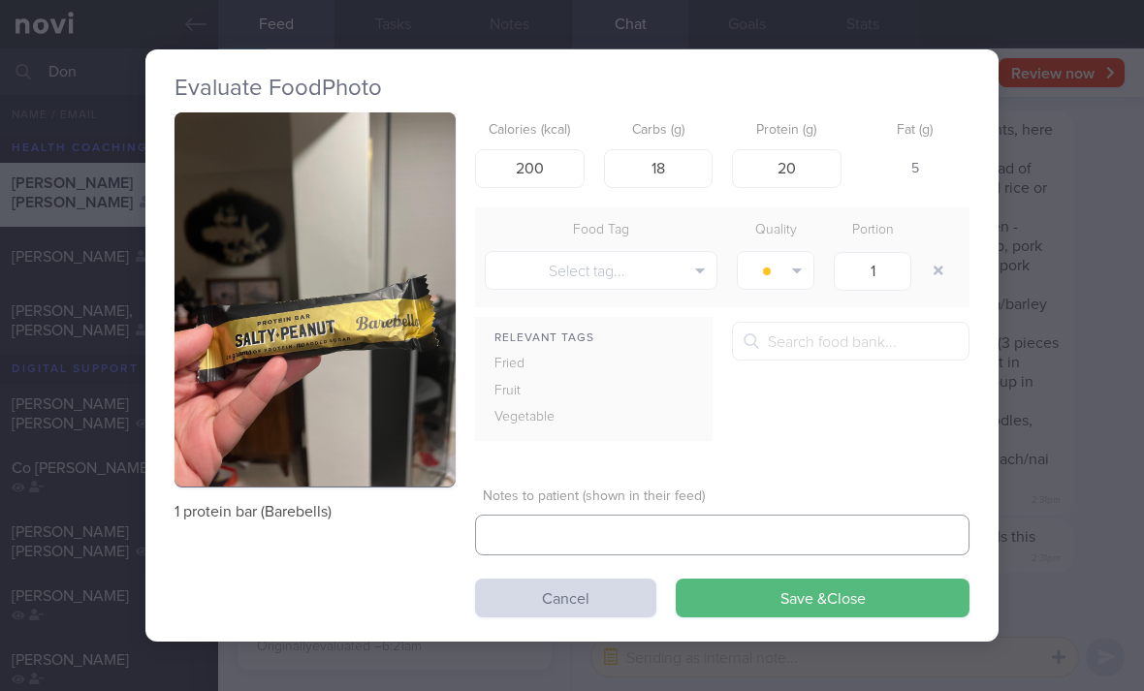
click at [818, 552] on textarea at bounding box center [722, 535] width 494 height 41
click at [810, 589] on button "Save & Close" at bounding box center [823, 598] width 294 height 39
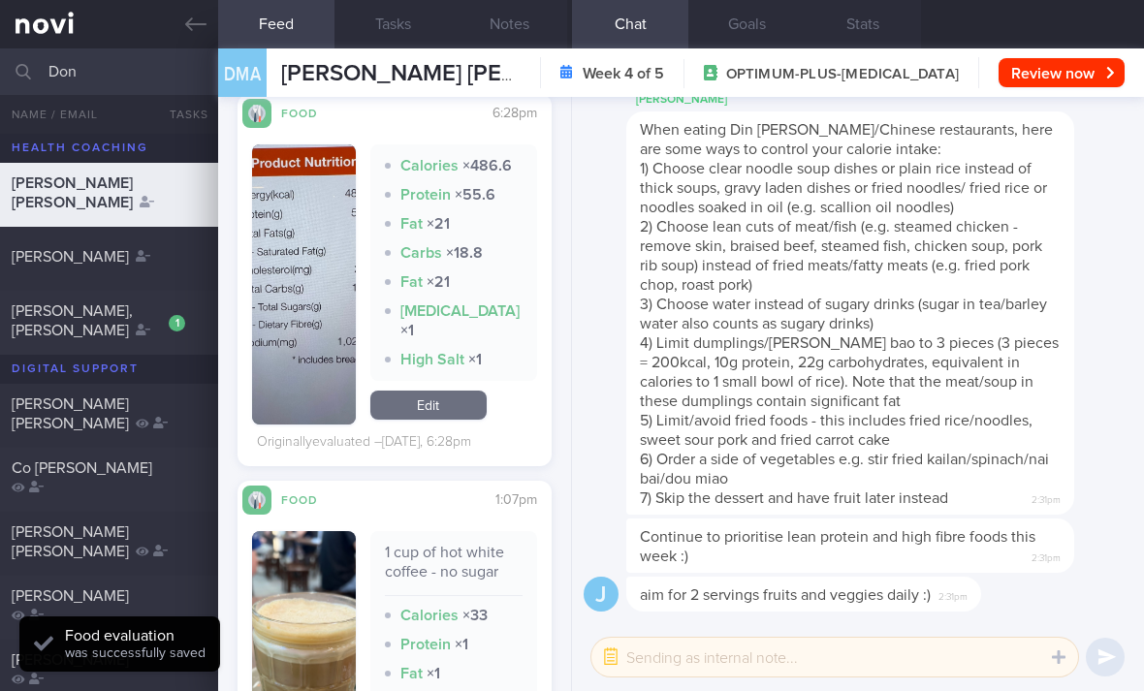
scroll to position [3622, 0]
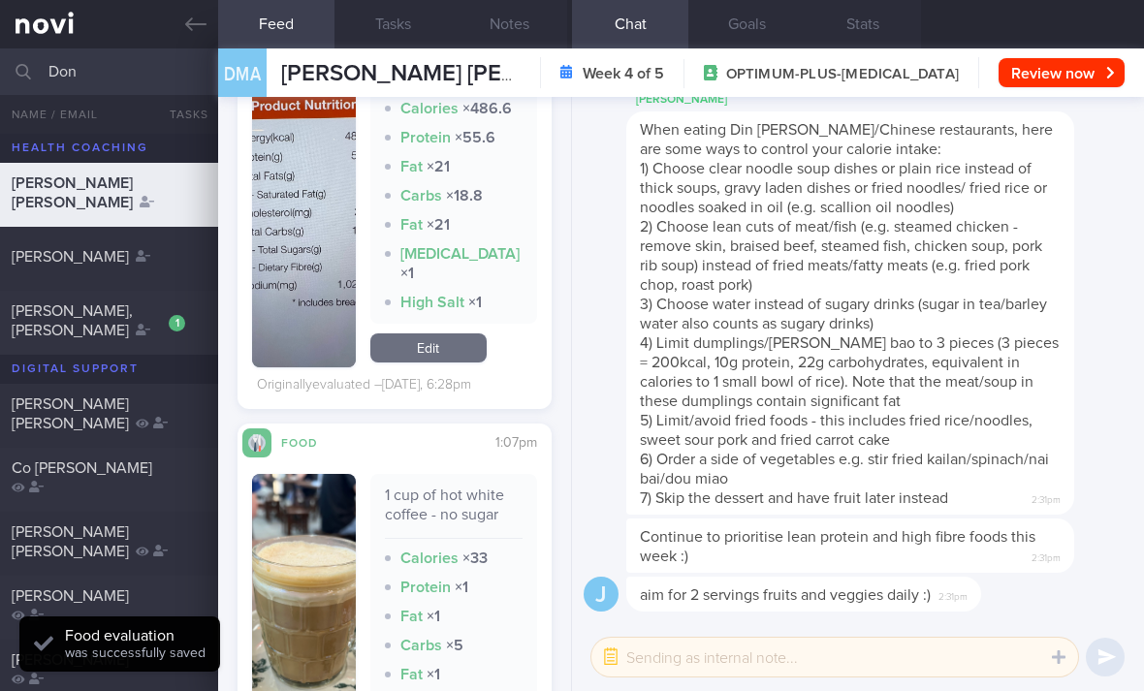
click at [463, 344] on link "Edit" at bounding box center [428, 347] width 116 height 29
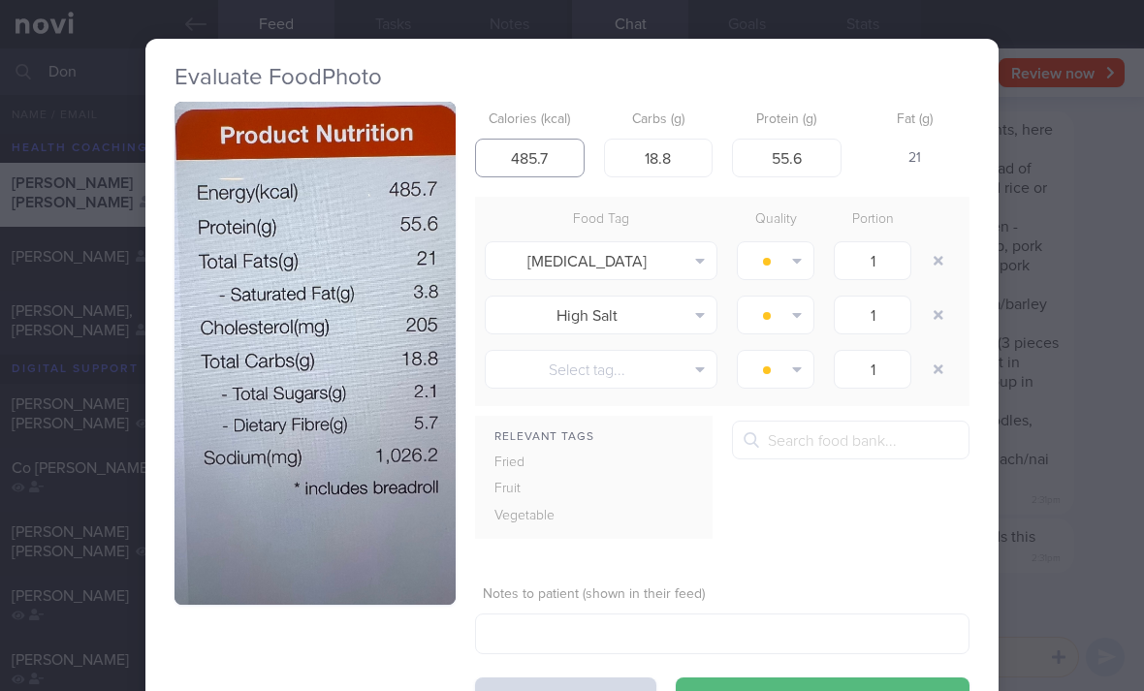
type input "485.7"
click at [936, 264] on button "button" at bounding box center [938, 260] width 35 height 35
click at [935, 264] on button "button" at bounding box center [938, 260] width 35 height 35
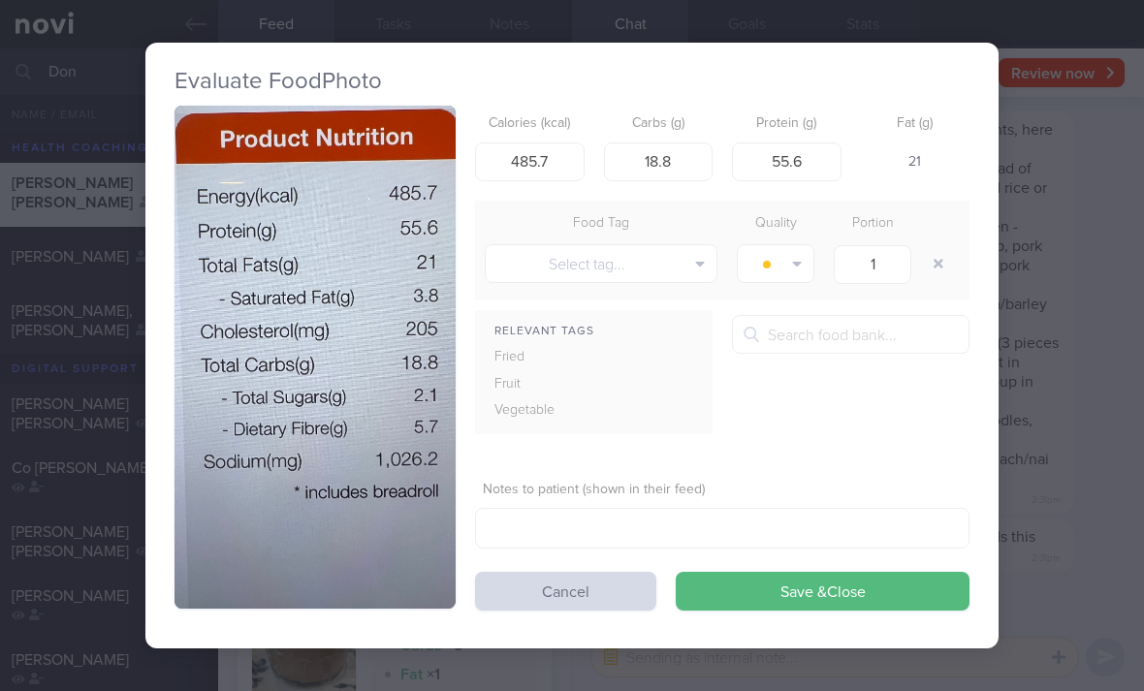
click at [819, 589] on button "Save & Close" at bounding box center [823, 591] width 294 height 39
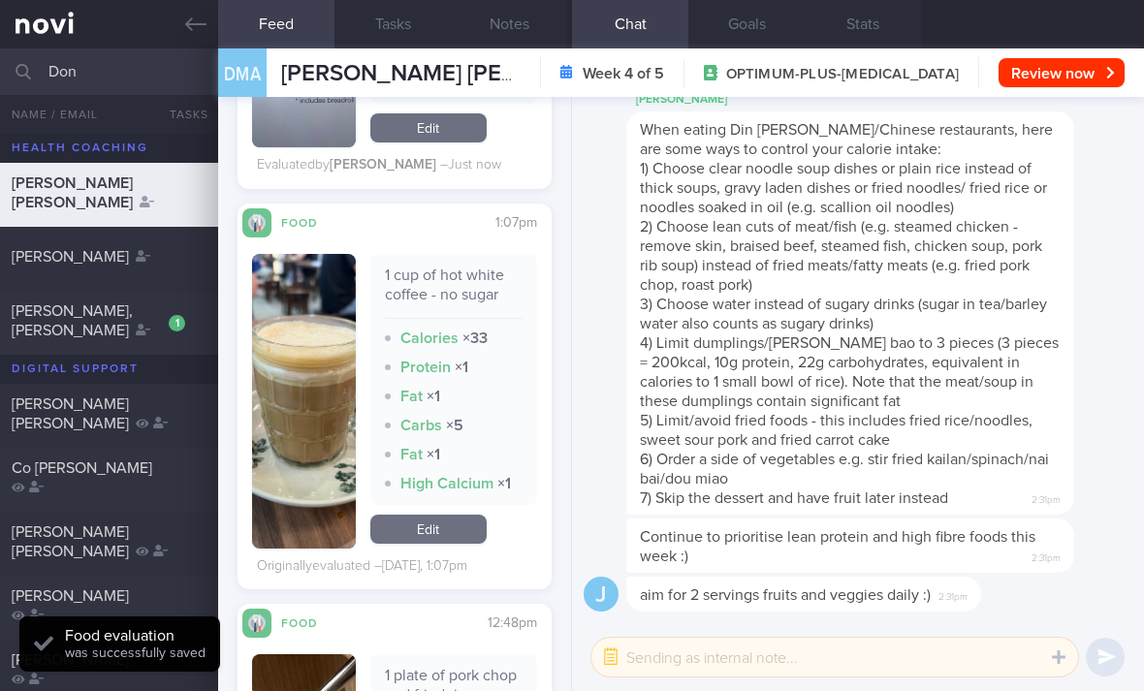
scroll to position [3814, 0]
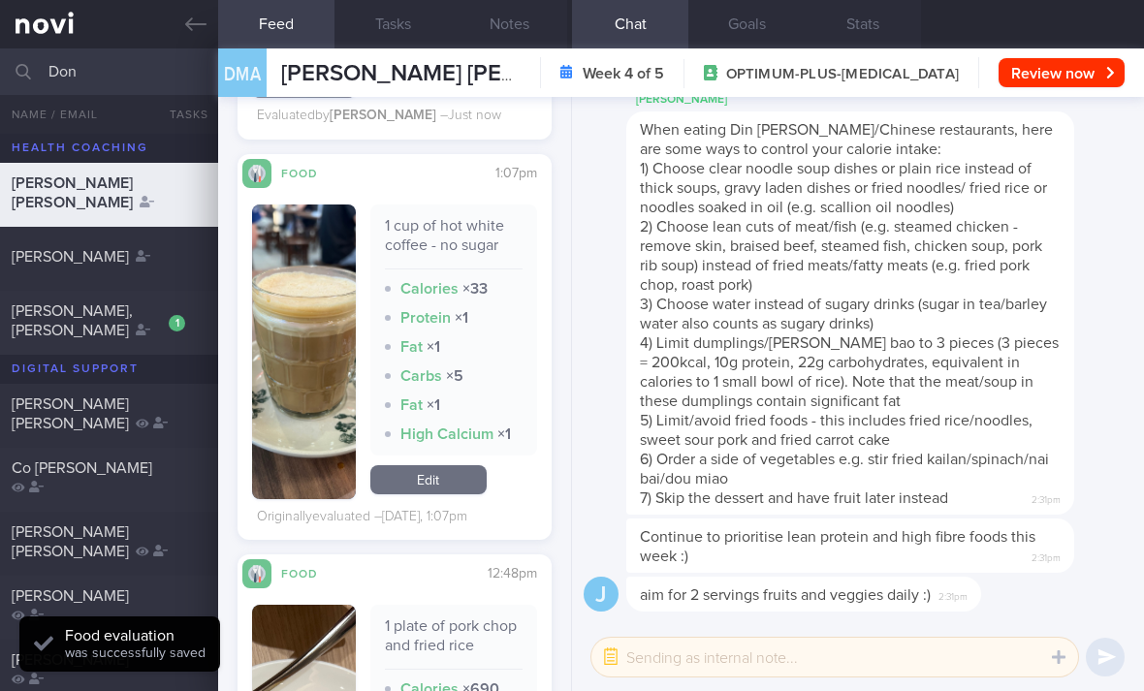
click at [457, 479] on link "Edit" at bounding box center [428, 479] width 116 height 29
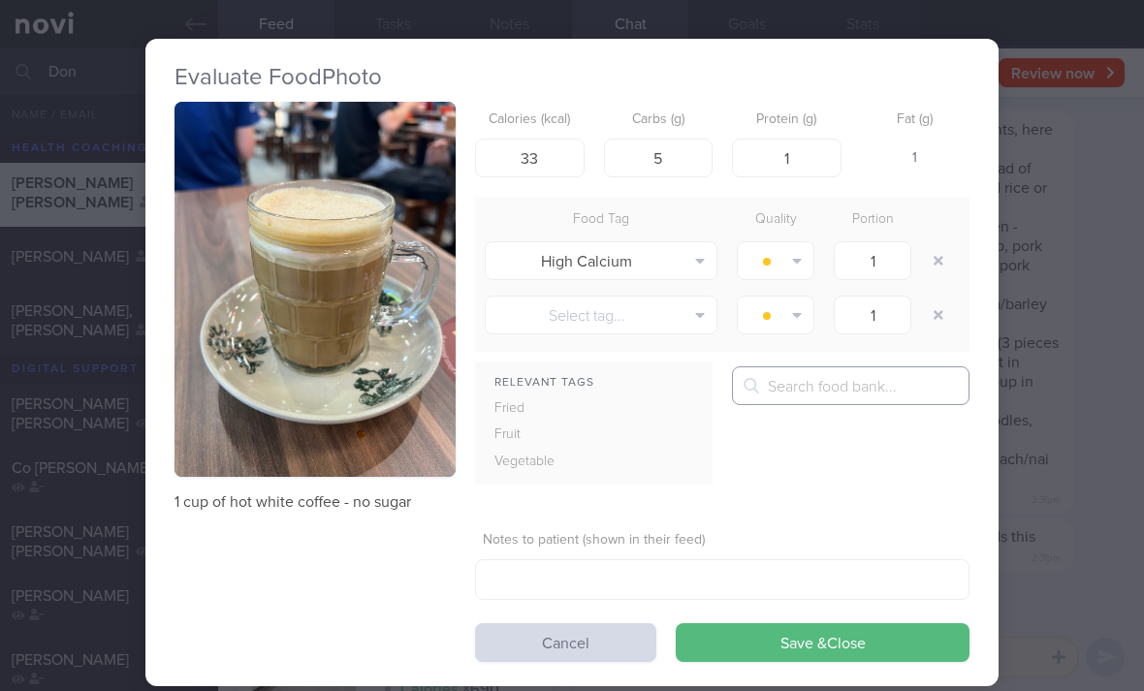
type input "Topic"
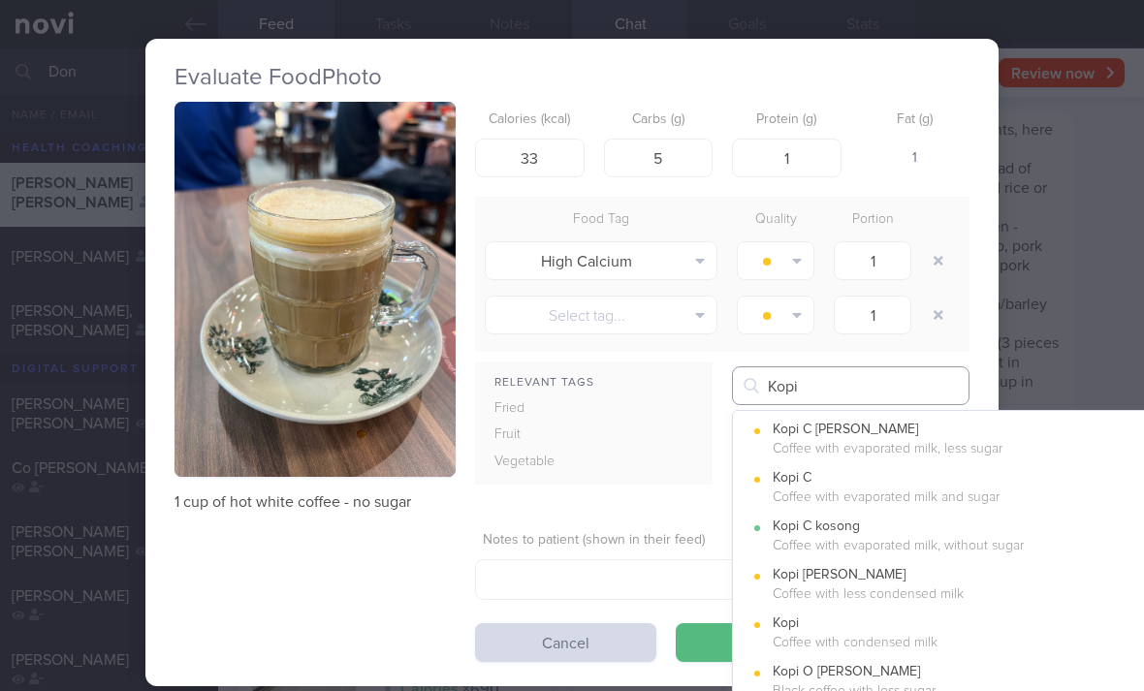
type input "Kopi"
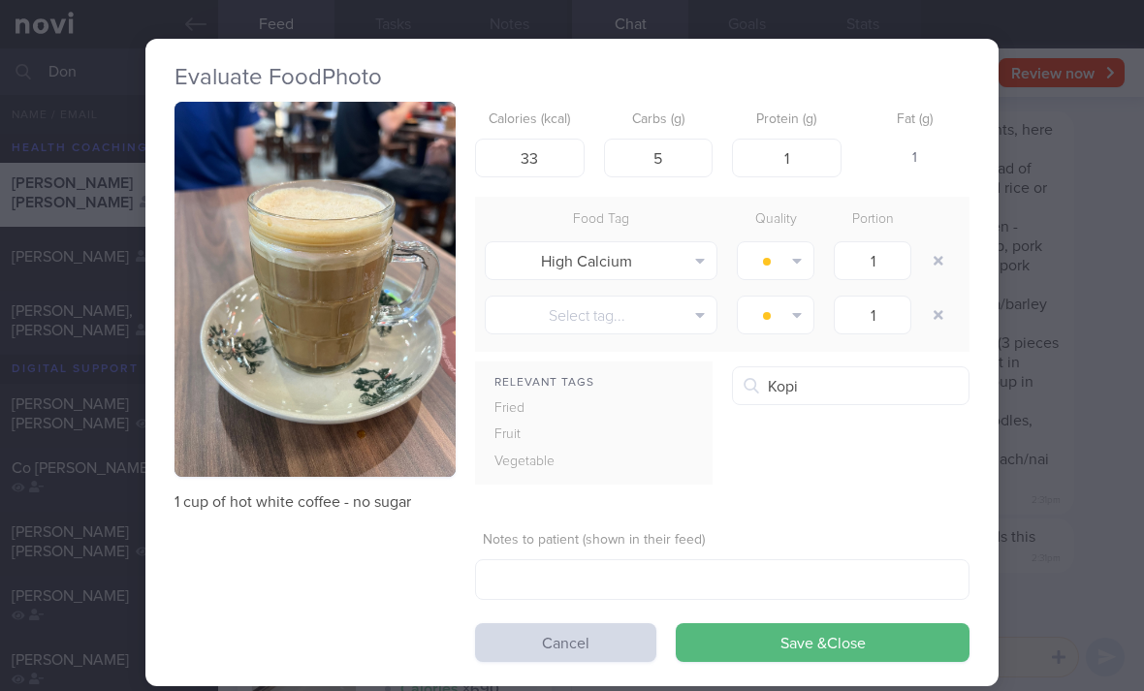
click at [924, 543] on button "Kopi C kosong Coffee with evaporated milk, without sugar" at bounding box center [969, 536] width 473 height 48
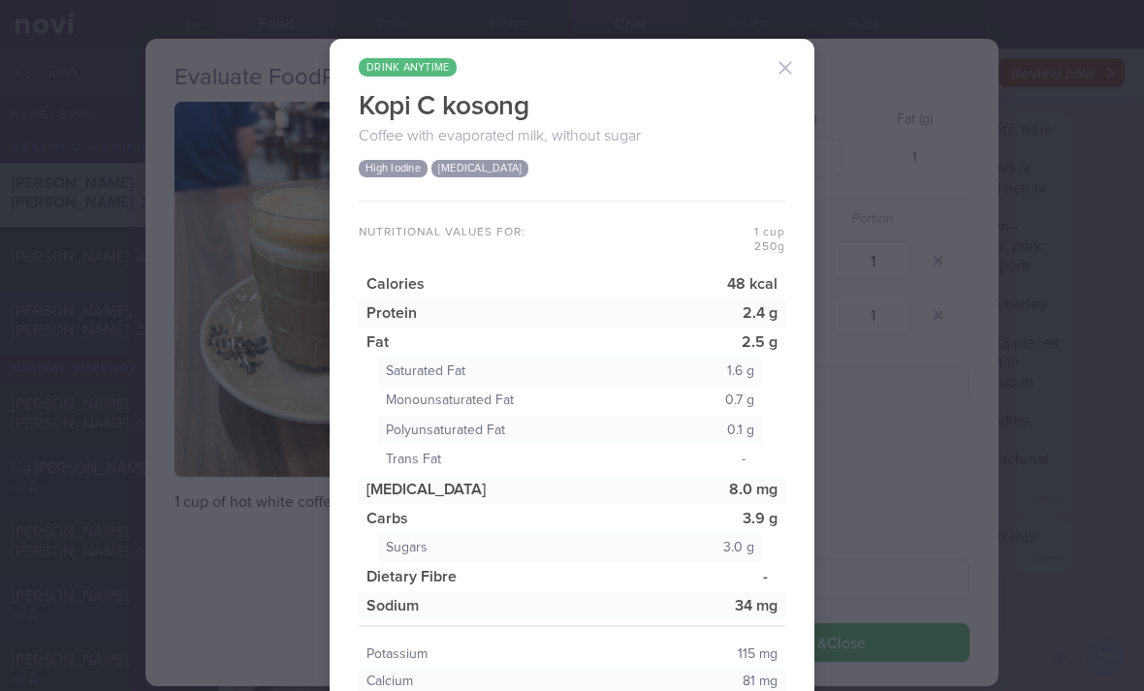
click at [784, 71] on button "button" at bounding box center [785, 67] width 39 height 39
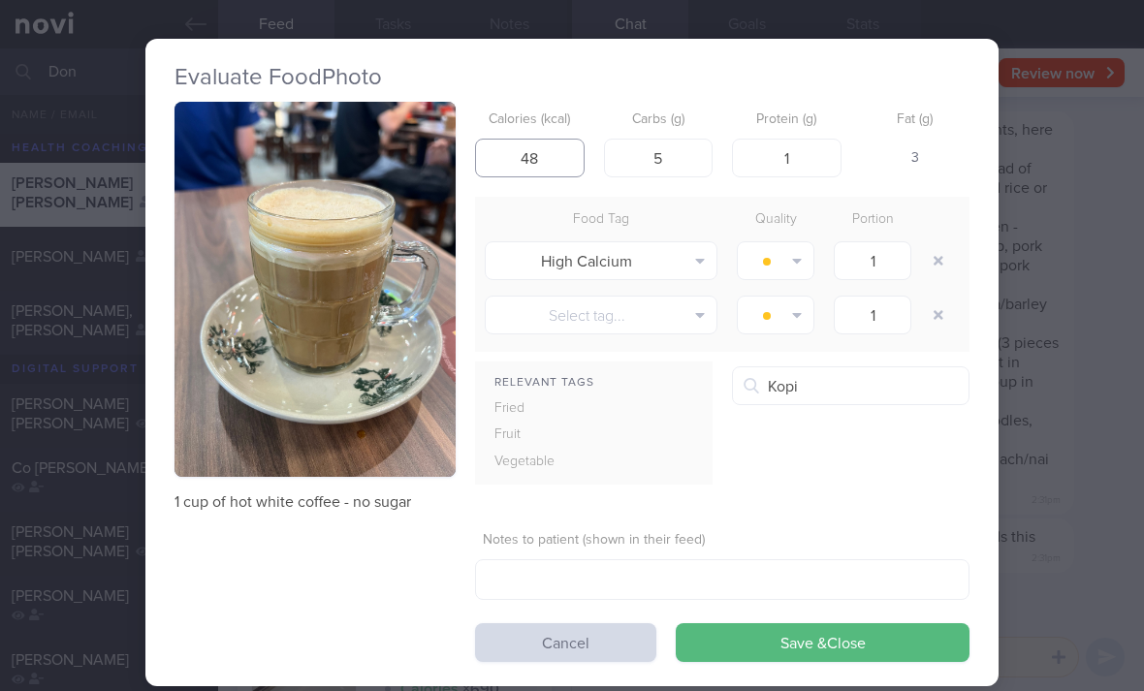
type input "48"
type input "4"
type input "2"
click at [930, 249] on button "button" at bounding box center [938, 260] width 35 height 35
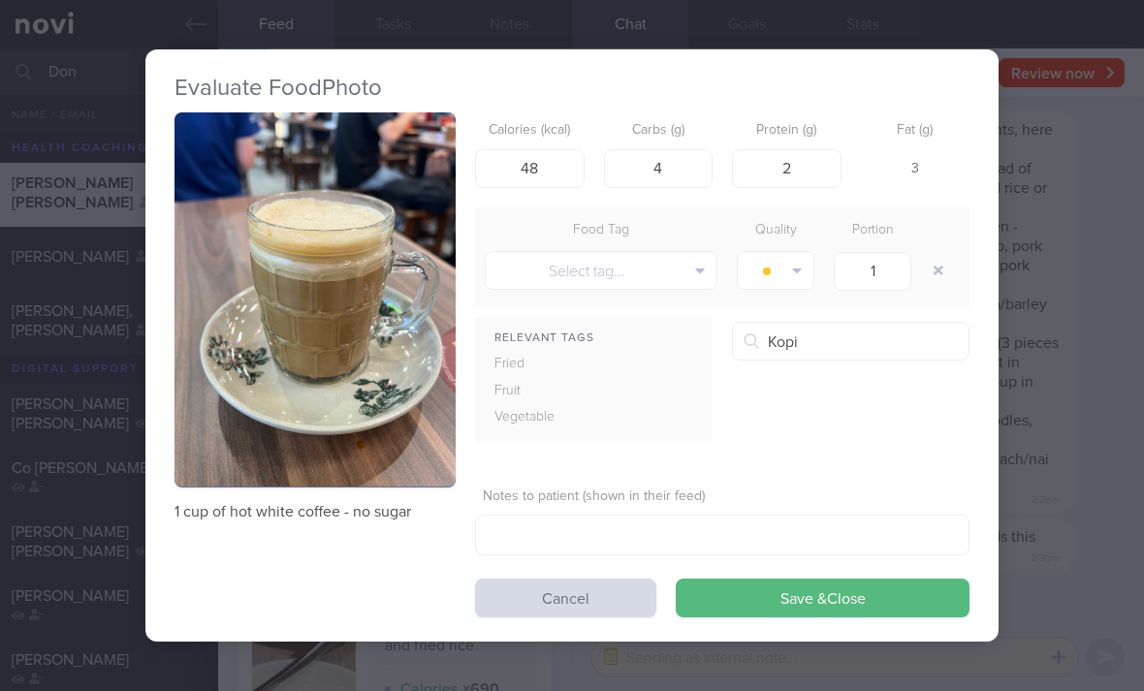
click at [930, 249] on div at bounding box center [940, 270] width 39 height 54
click at [818, 595] on button "Save & Close" at bounding box center [823, 598] width 294 height 39
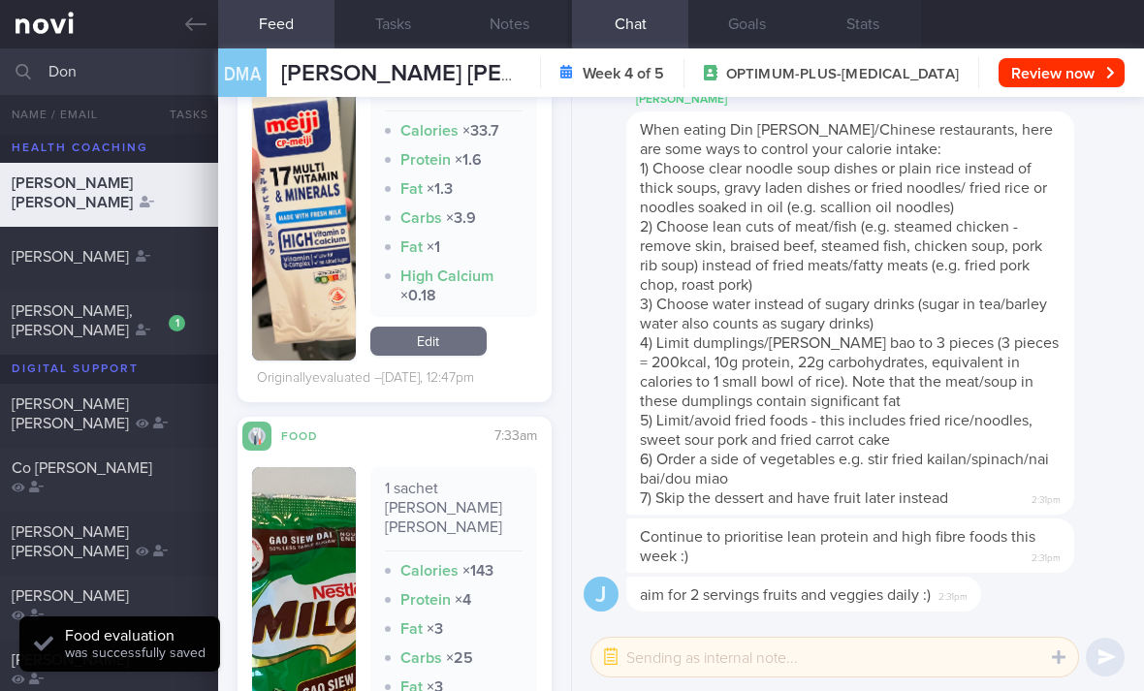
scroll to position [5225, 0]
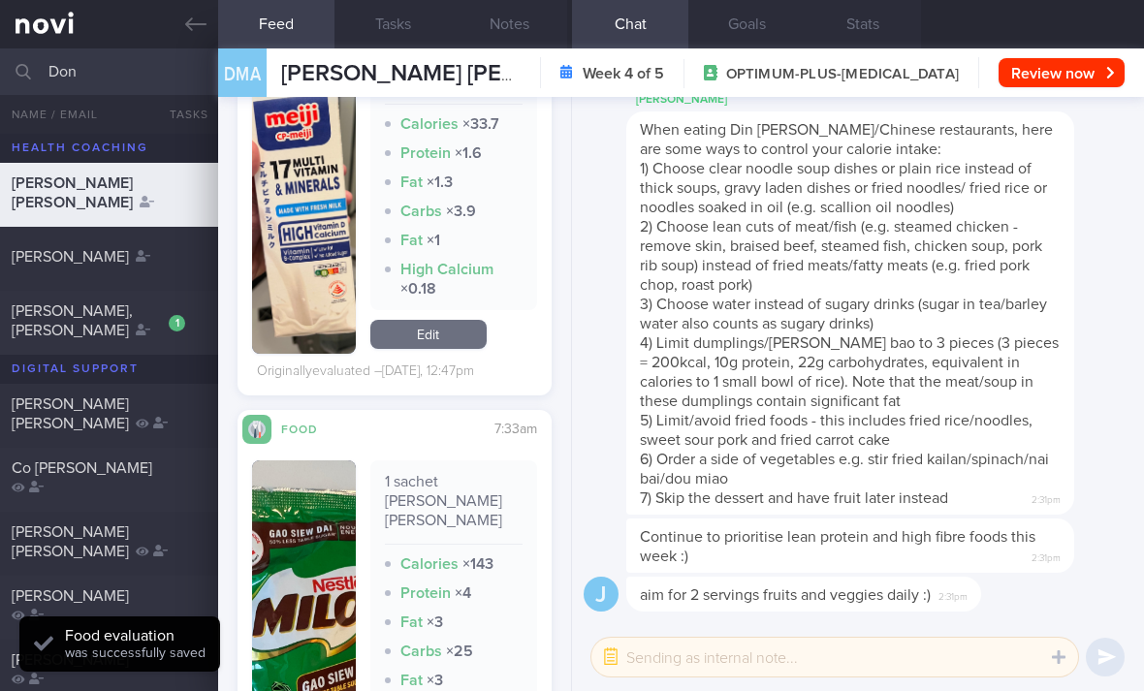
click at [460, 331] on link "Edit" at bounding box center [428, 334] width 116 height 29
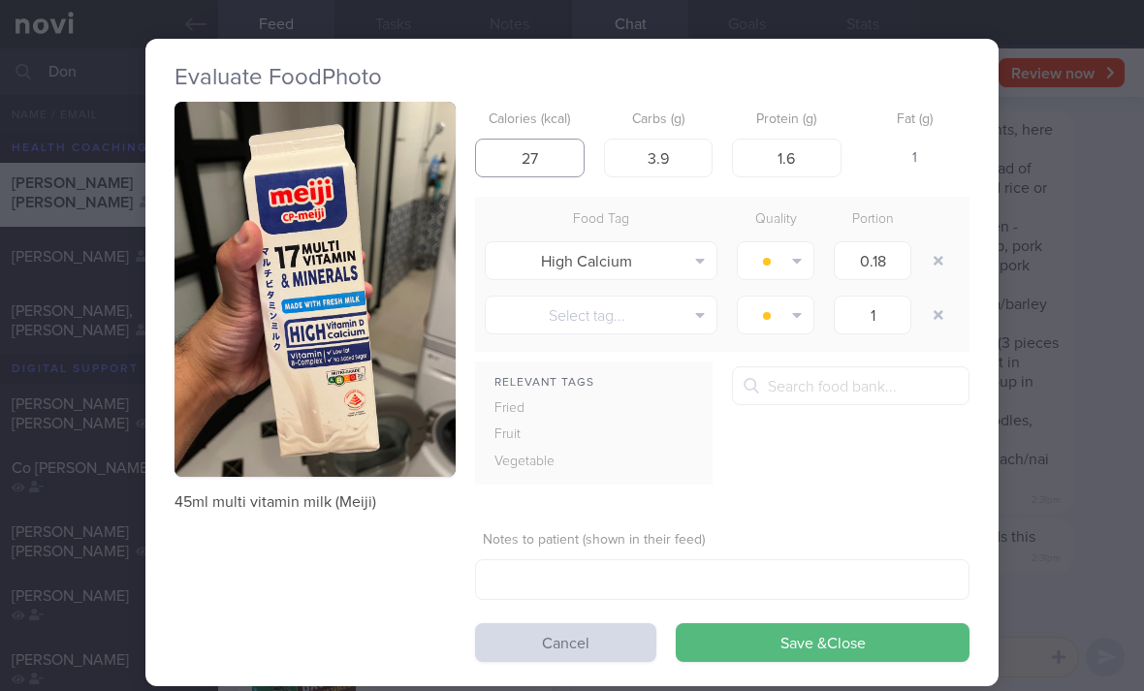
type input "27"
type input "1.5"
type input "3"
type input "1.5"
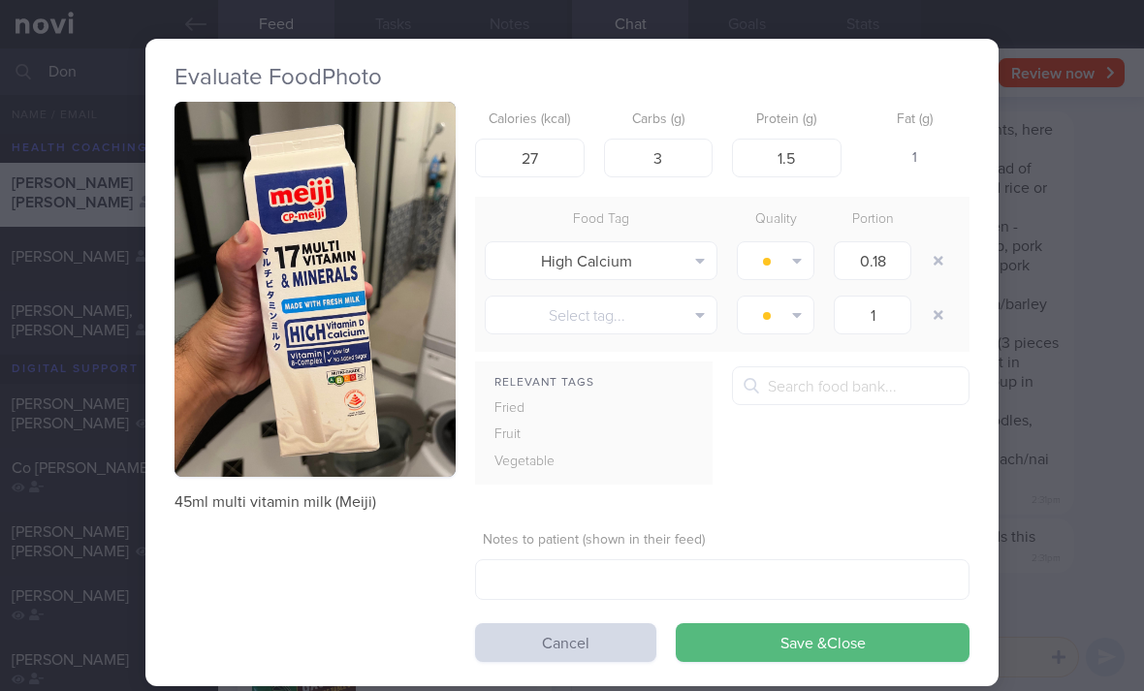
click at [935, 254] on icon "button" at bounding box center [938, 261] width 10 height 14
type input "1"
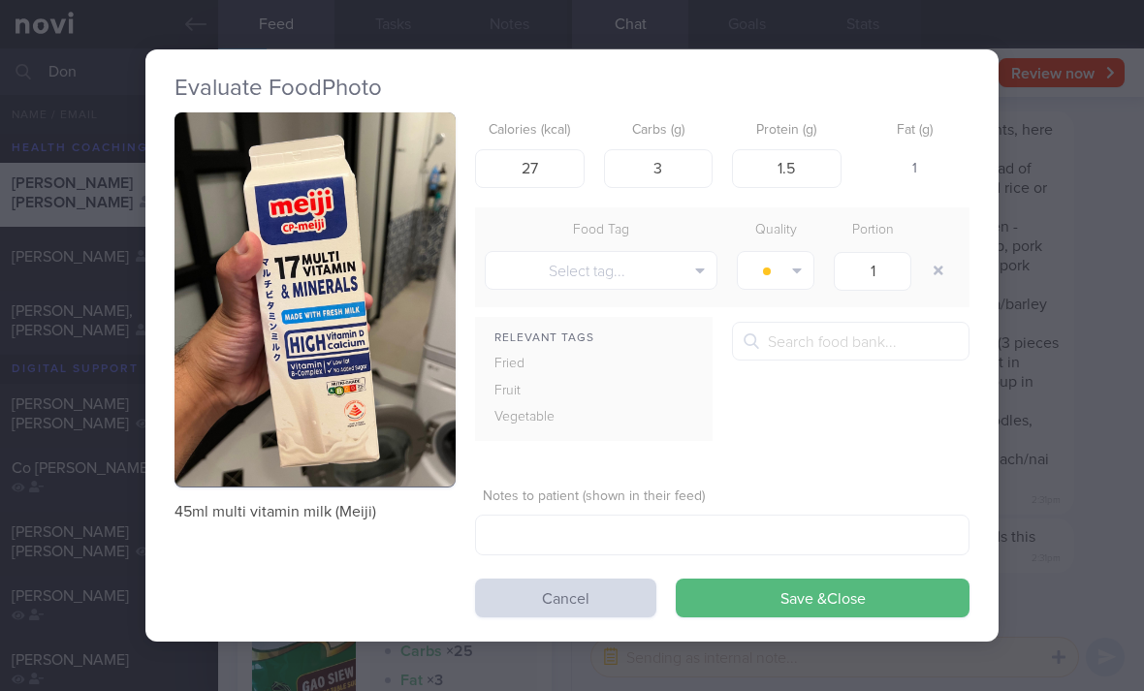
click at [781, 612] on button "Save & Close" at bounding box center [823, 598] width 294 height 39
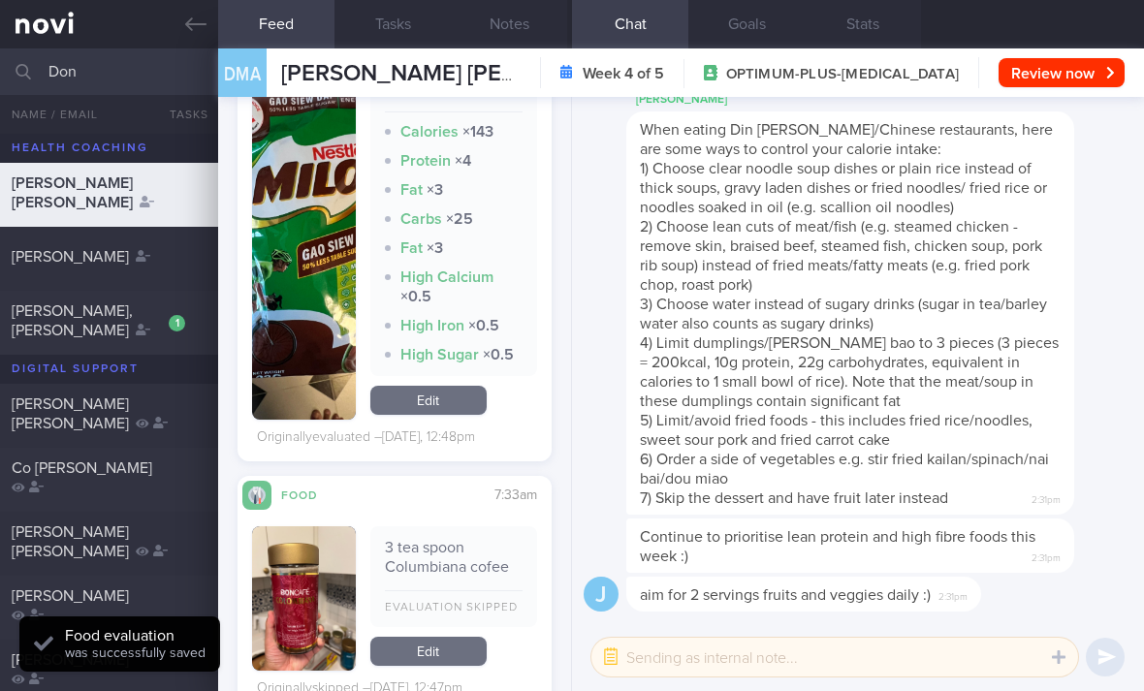
scroll to position [5585, 0]
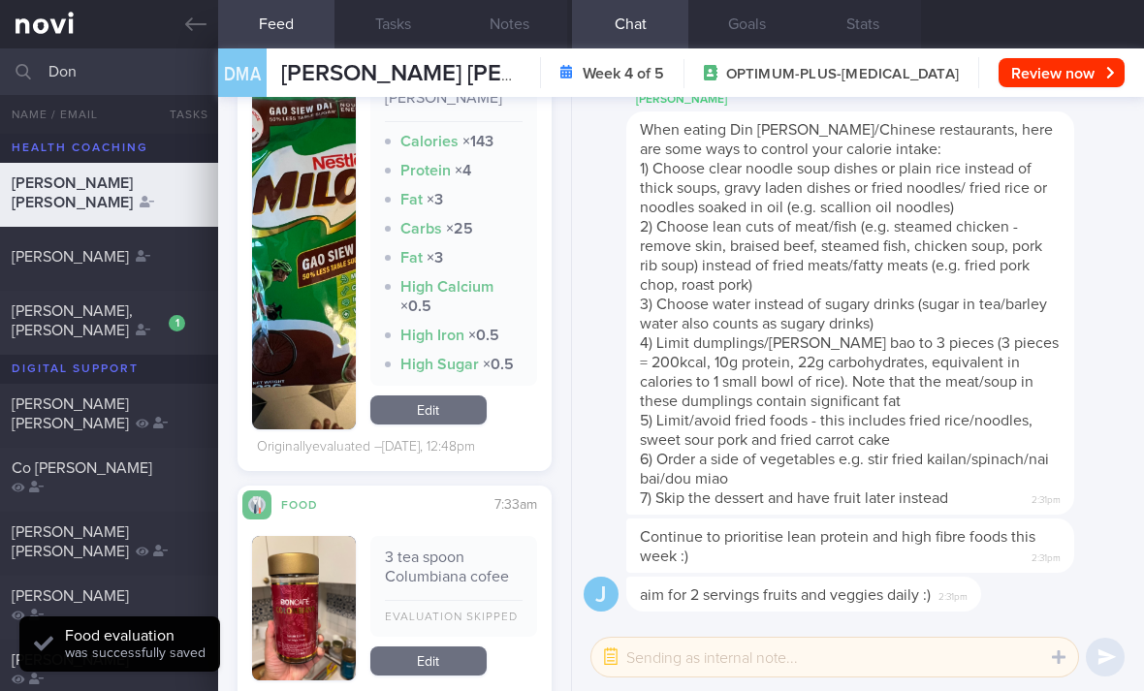
click at [463, 401] on link "Edit" at bounding box center [428, 409] width 116 height 29
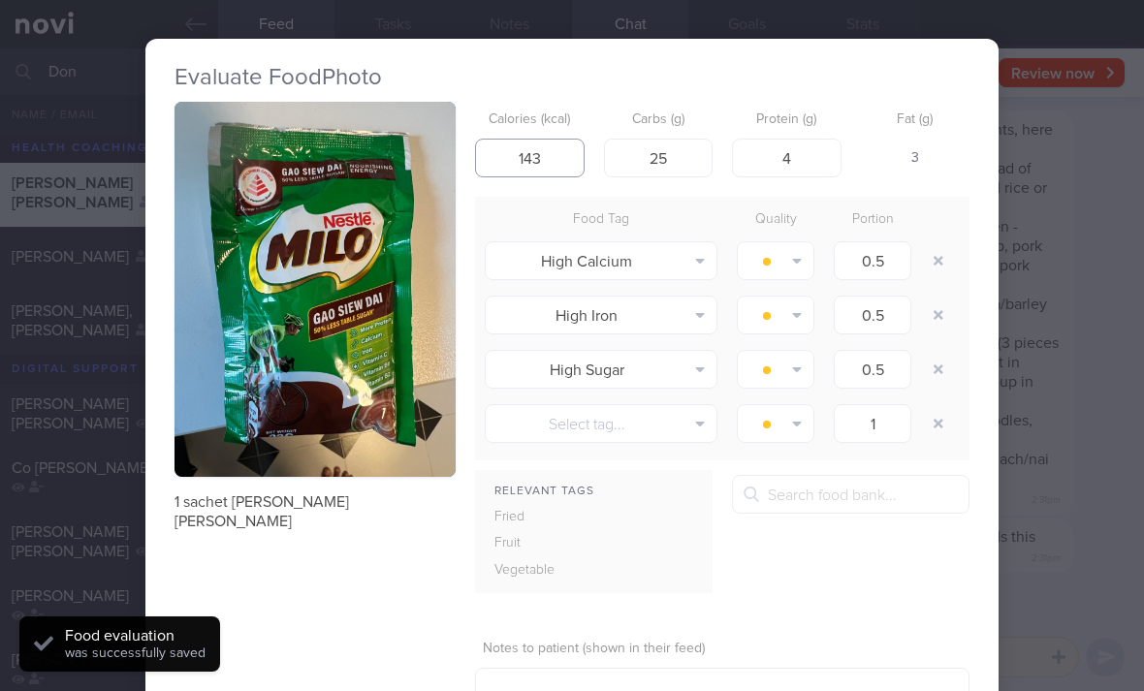
type input "1"
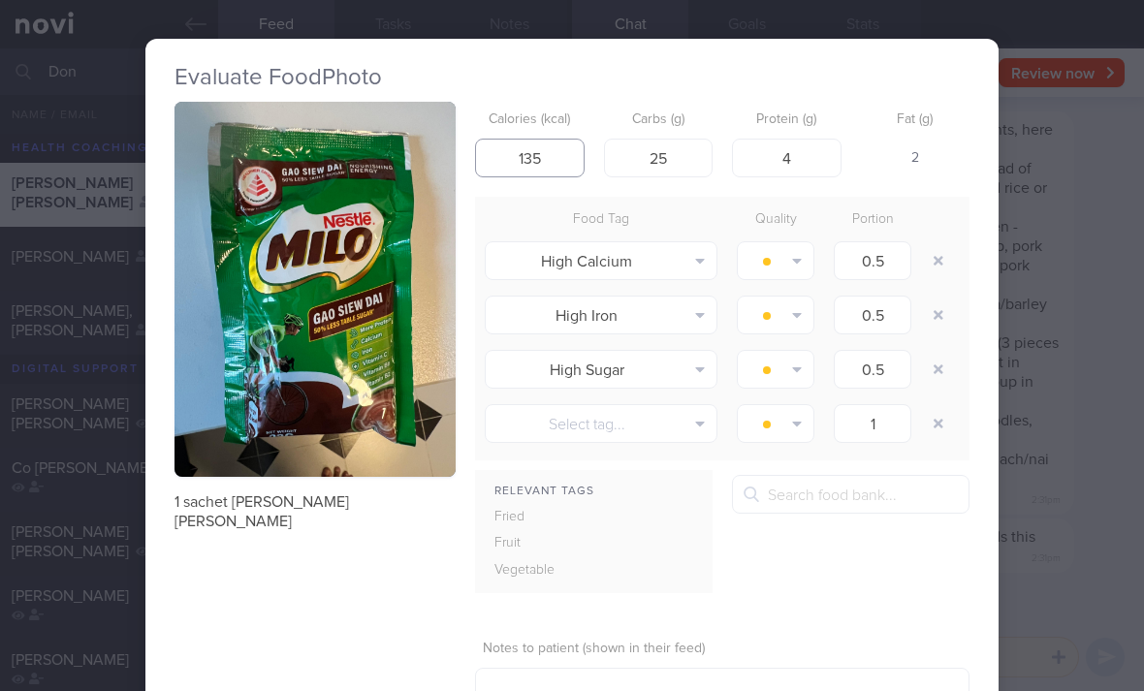
type input "135"
type input "21"
type input "3"
click at [928, 256] on button "button" at bounding box center [938, 260] width 35 height 35
type input "1"
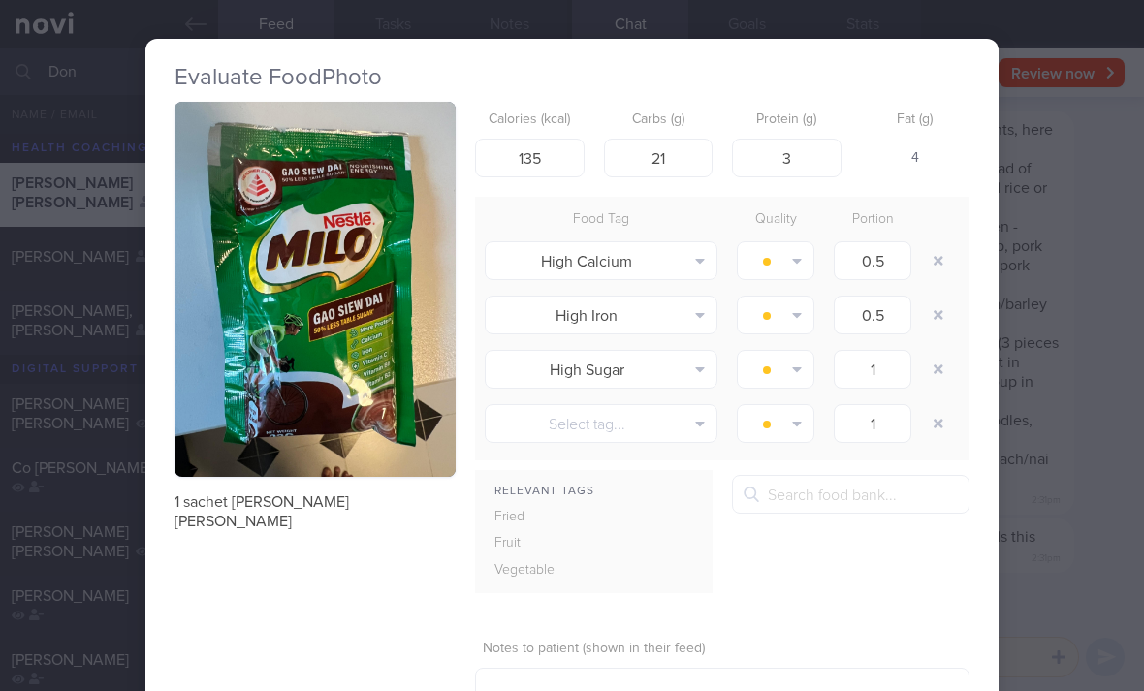
click at [928, 255] on button "button" at bounding box center [938, 260] width 35 height 35
type input "1"
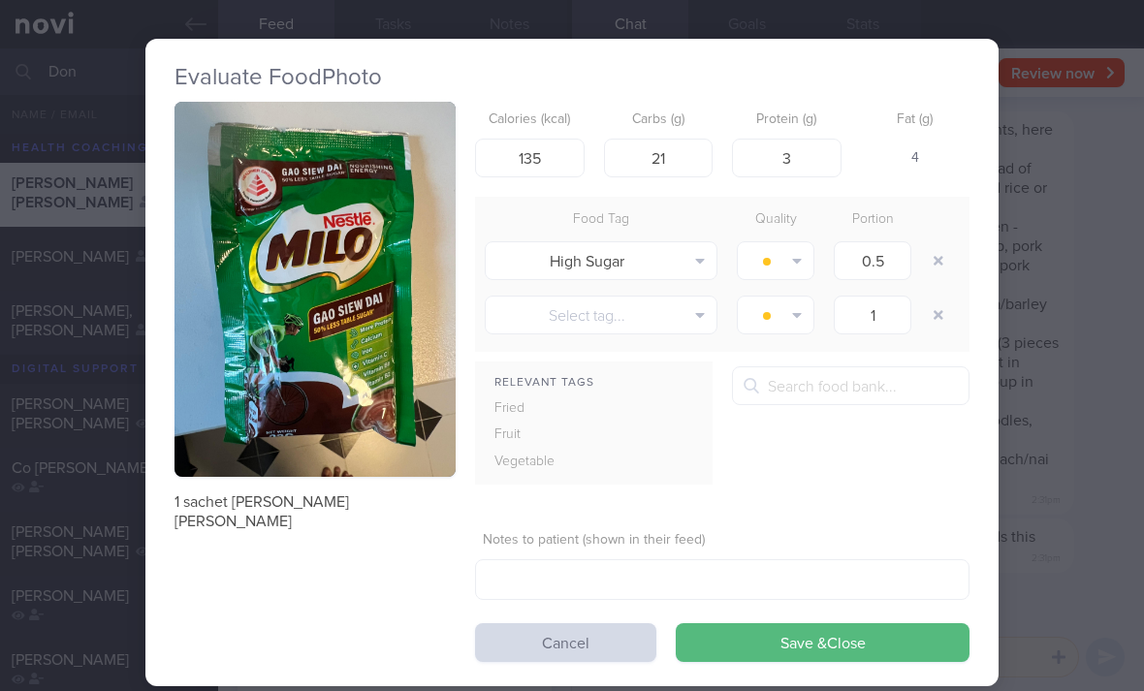
click at [928, 260] on button "button" at bounding box center [938, 260] width 35 height 35
type input "1"
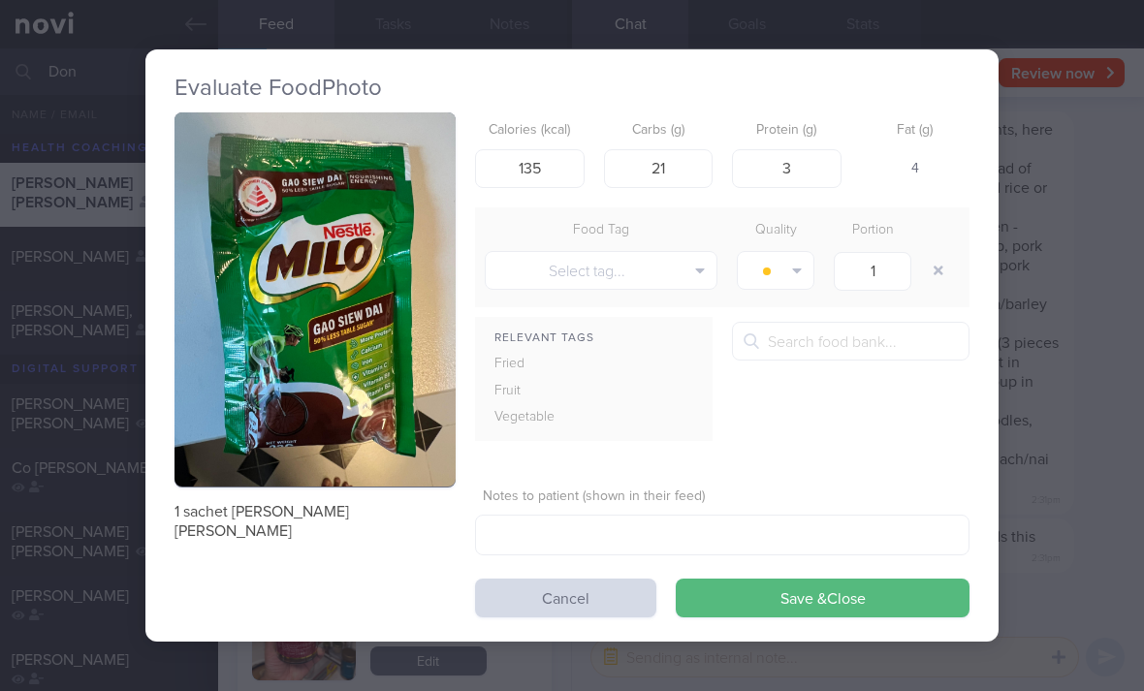
click at [812, 599] on button "Save & Close" at bounding box center [823, 598] width 294 height 39
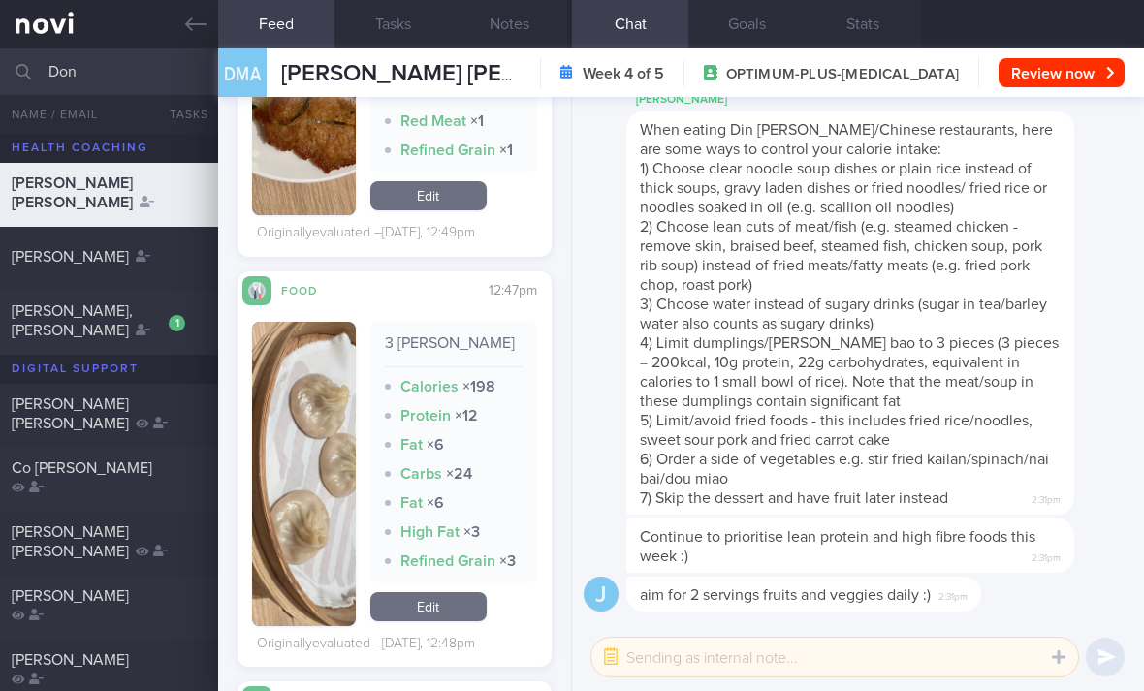
scroll to position [4504, 0]
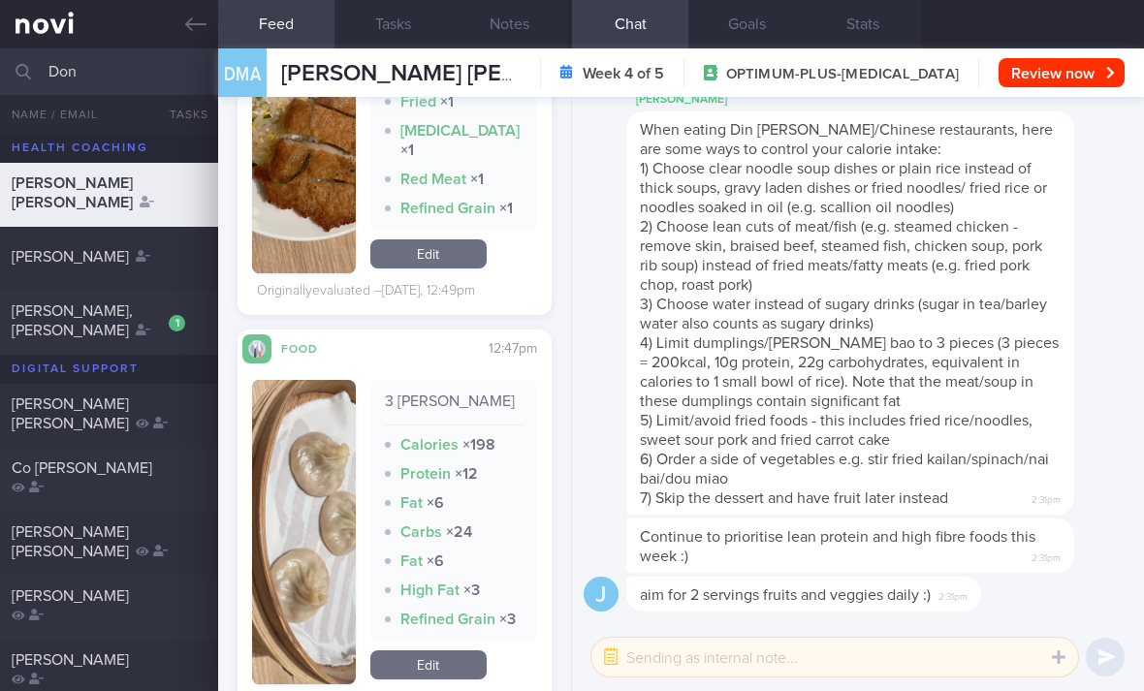
click at [461, 240] on link "Edit" at bounding box center [428, 253] width 116 height 29
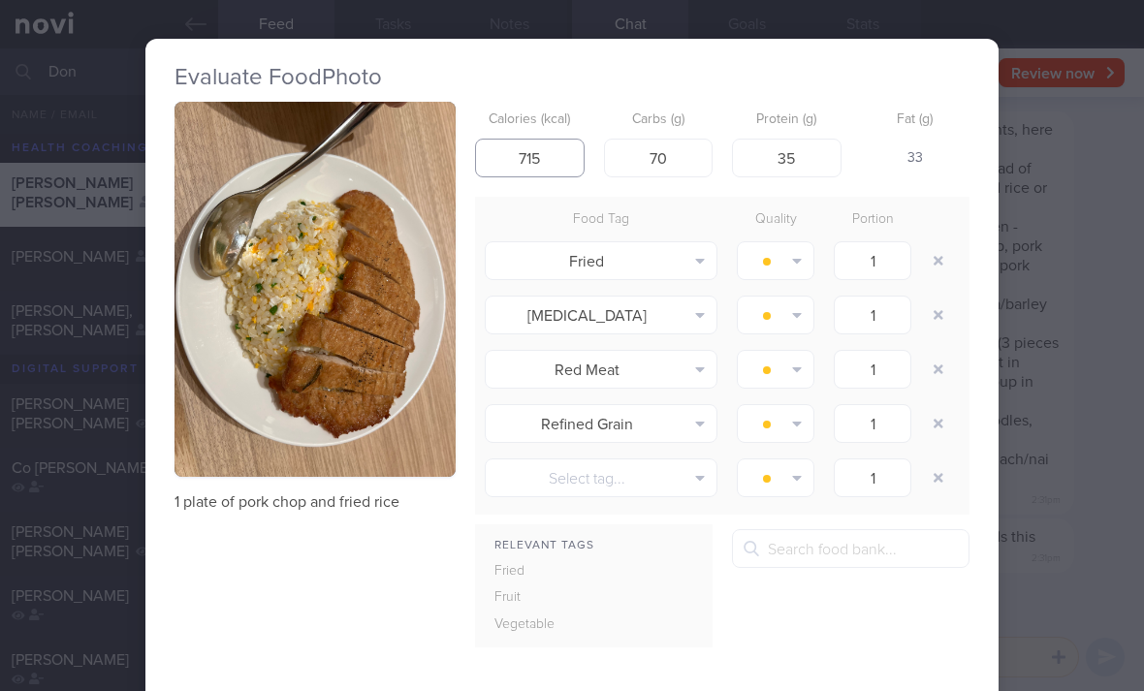
type input "715"
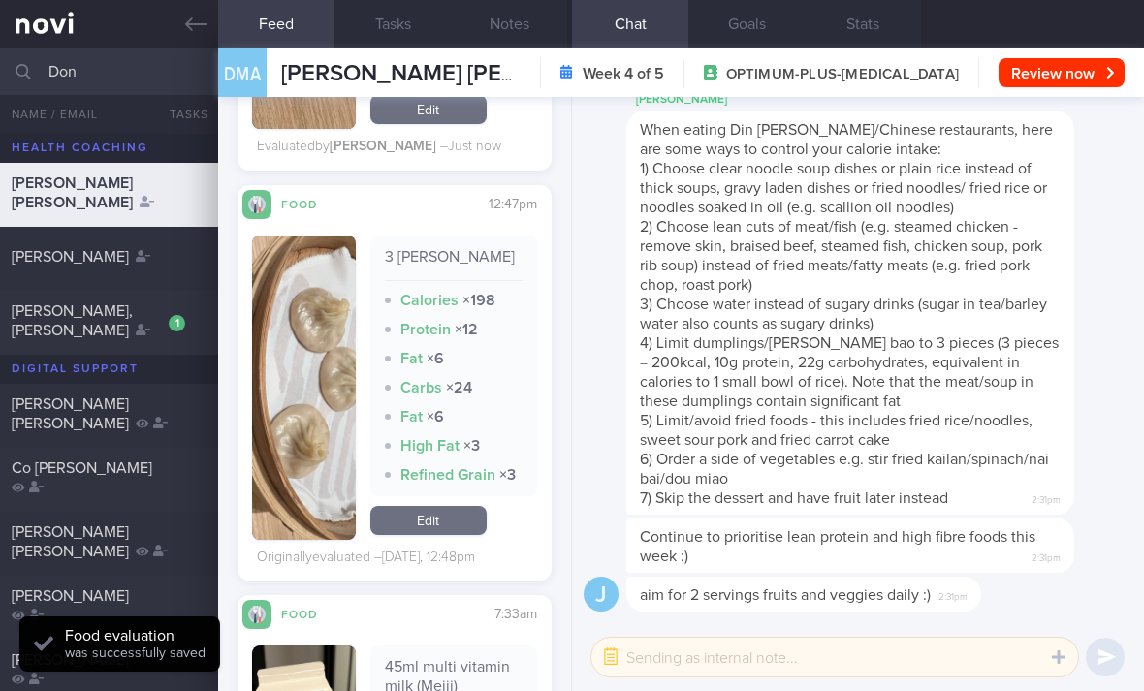
scroll to position [4649, 0]
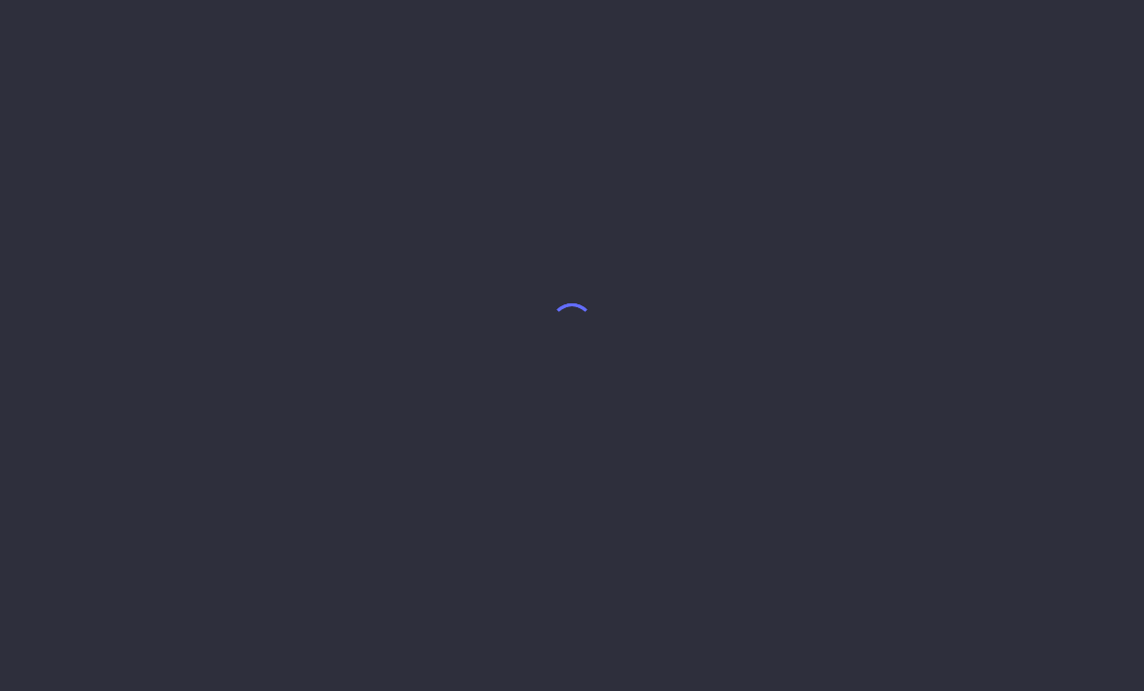
select select "7"
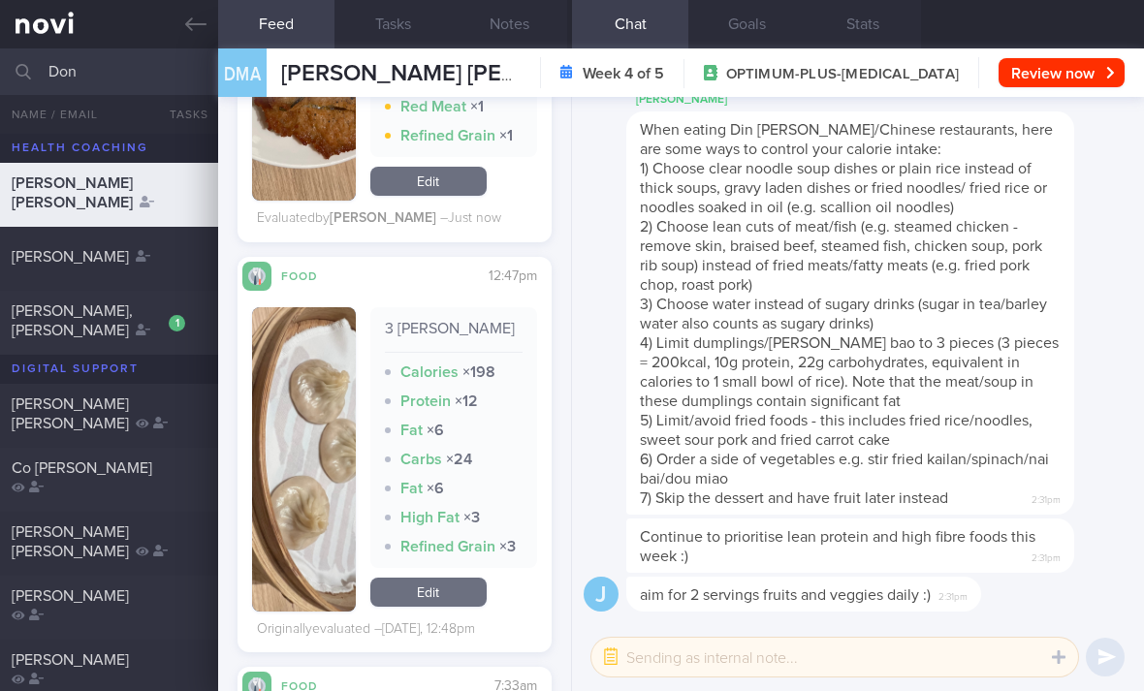
scroll to position [4572, 0]
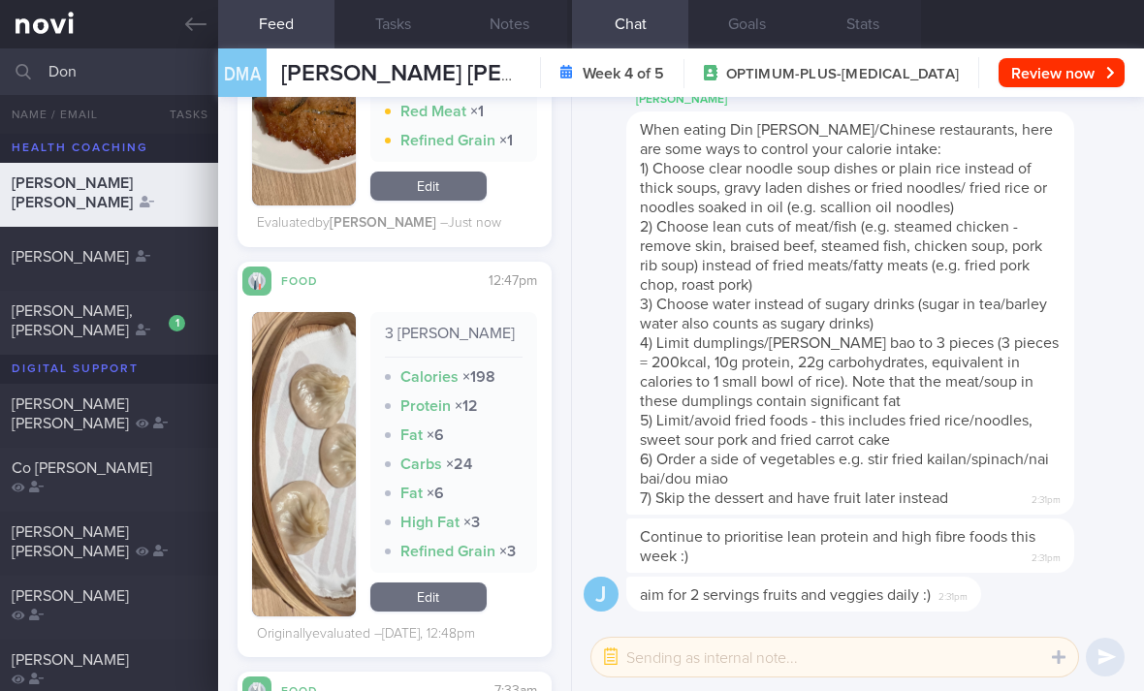
click at [436, 609] on link "Edit" at bounding box center [428, 596] width 116 height 29
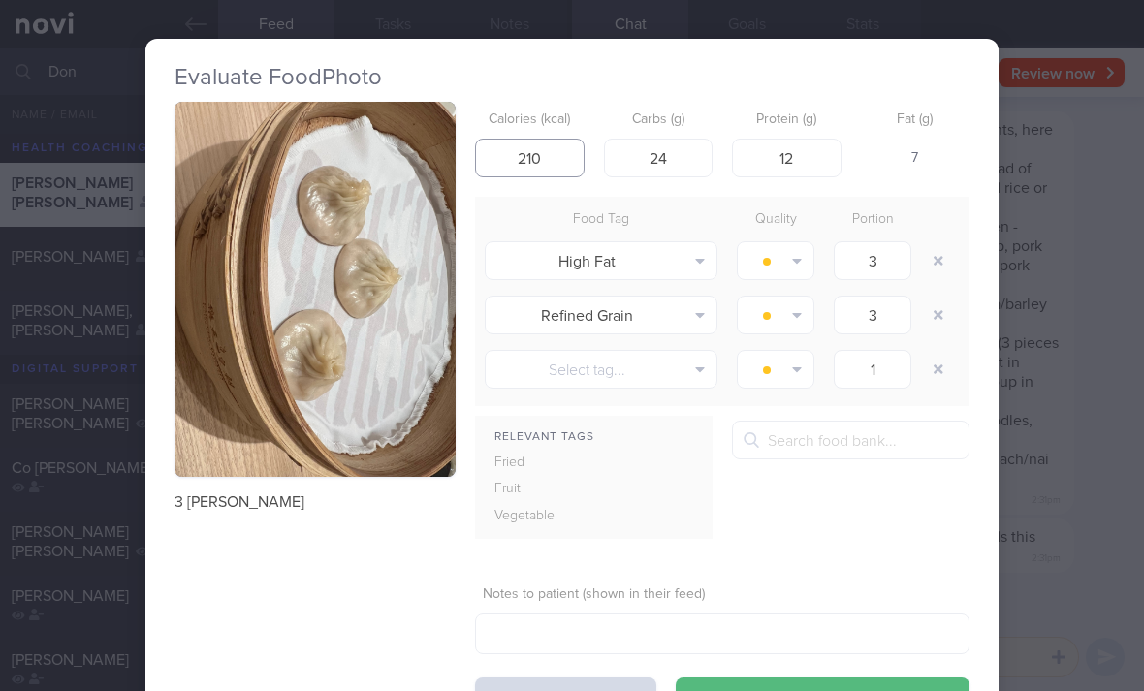
type input "210"
type input "234"
type input "1"
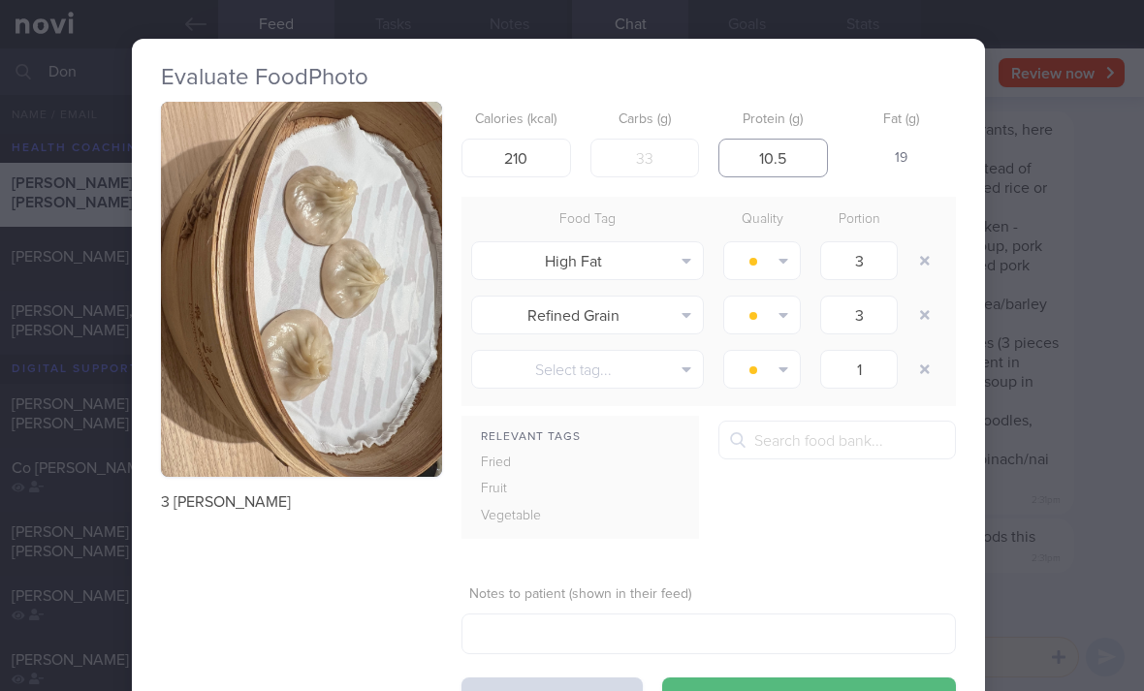
scroll to position [0, 15]
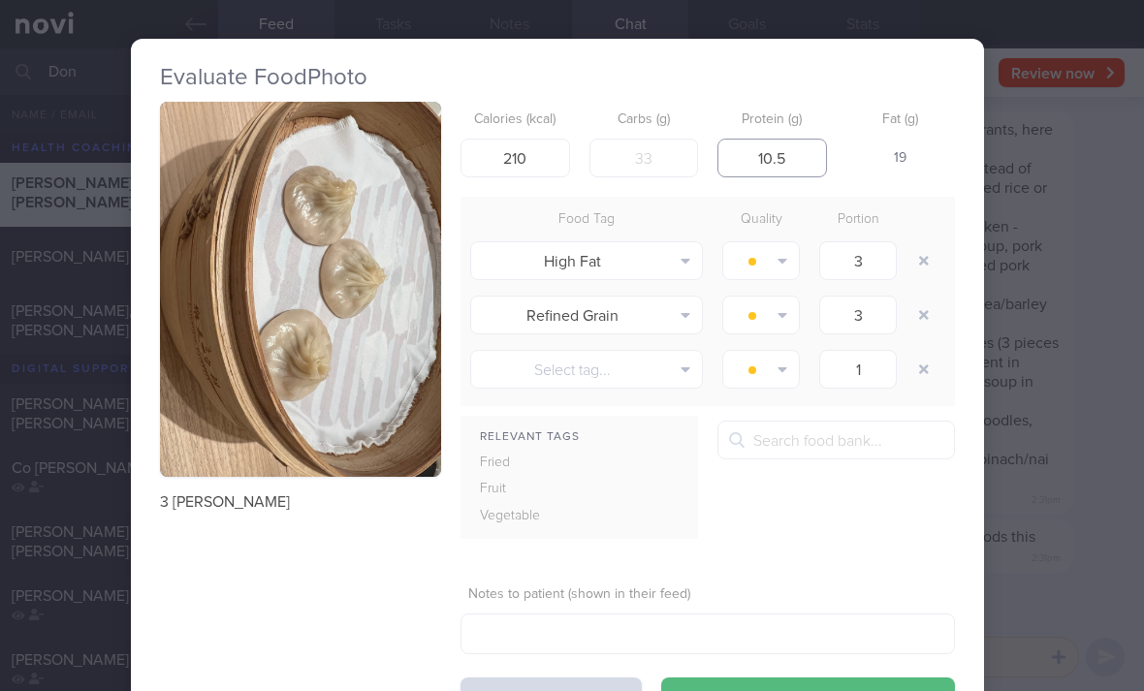
type input "10.5"
type input "22.5"
click at [916, 271] on button "button" at bounding box center [923, 260] width 35 height 35
type input "1"
click at [915, 270] on button "button" at bounding box center [923, 260] width 35 height 35
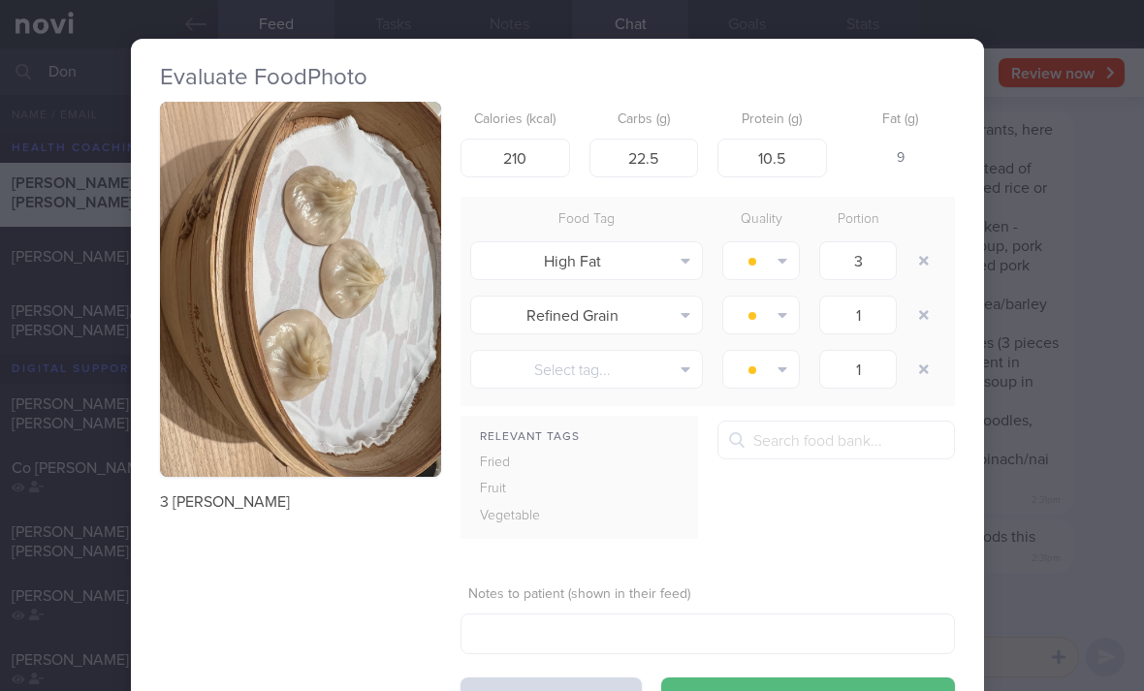
type input "1"
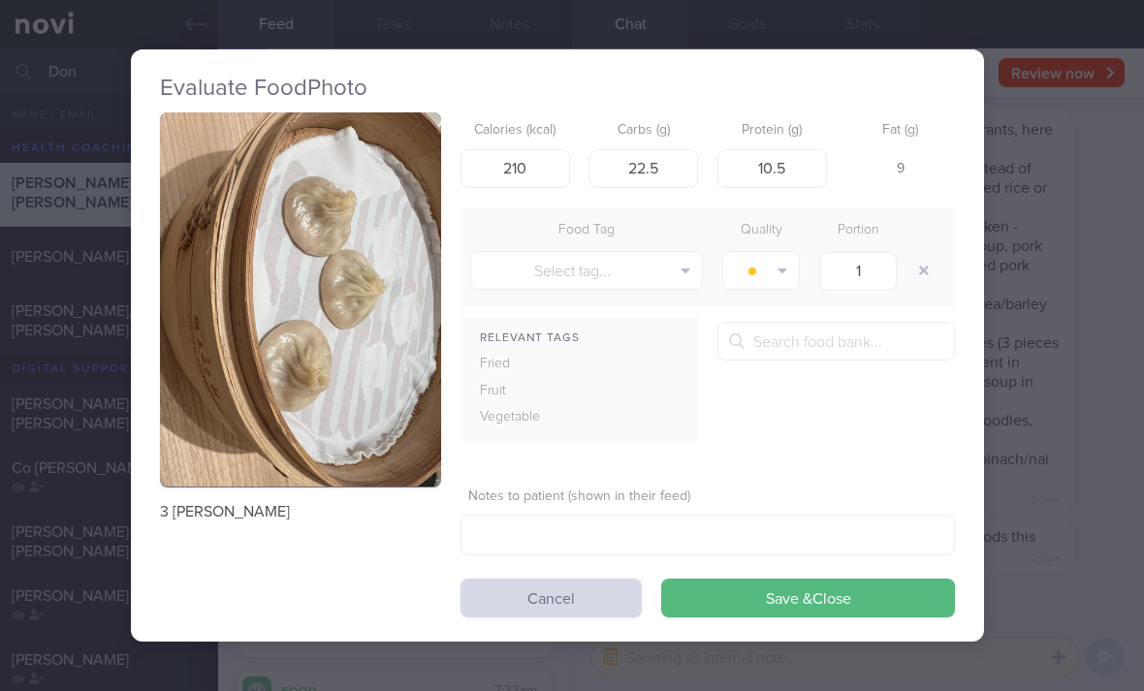
click at [920, 269] on button "button" at bounding box center [923, 270] width 35 height 35
click at [826, 583] on button "Save & Close" at bounding box center [808, 598] width 294 height 39
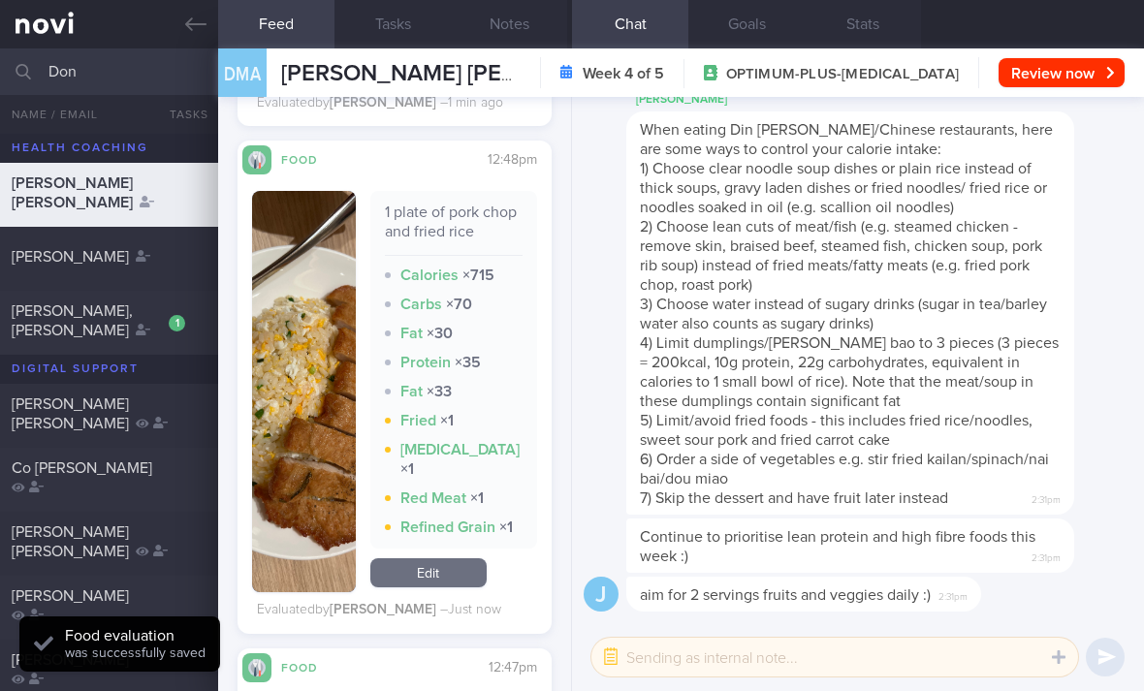
scroll to position [4147, 0]
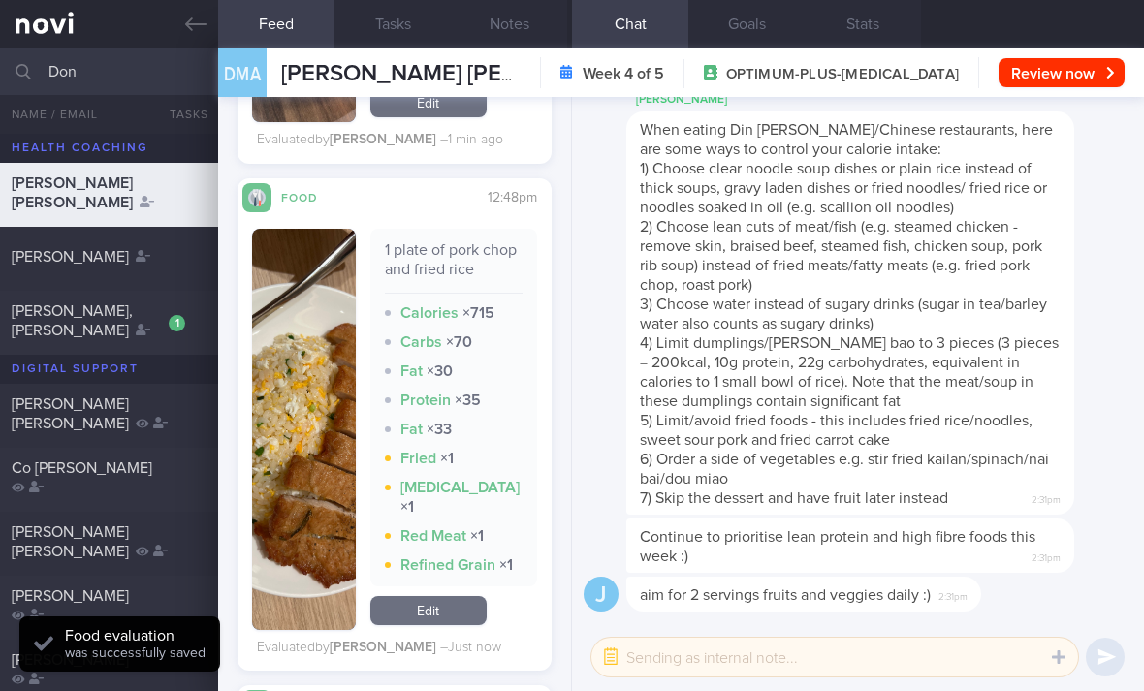
click at [447, 591] on div "1 plate of pork chop and fried rice Calories × 715 Carbs × 70 Fat × 30 Protein …" at bounding box center [453, 429] width 167 height 401
click at [424, 619] on link "Edit" at bounding box center [428, 610] width 116 height 29
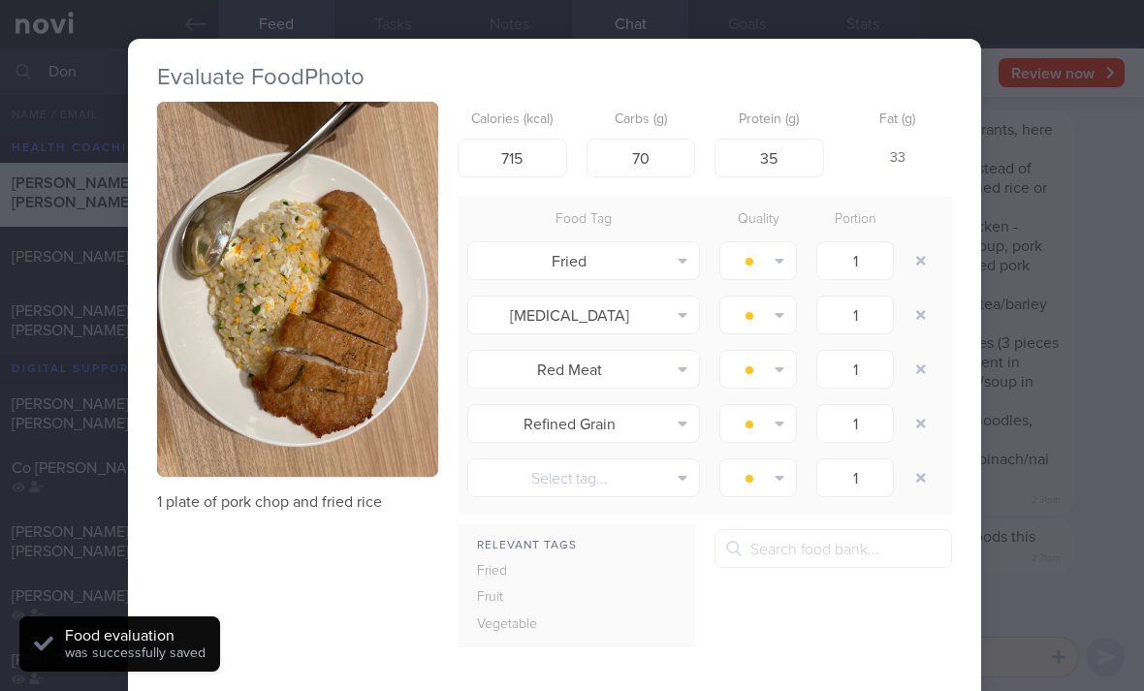
scroll to position [0, 17]
click at [920, 266] on button "button" at bounding box center [920, 260] width 35 height 35
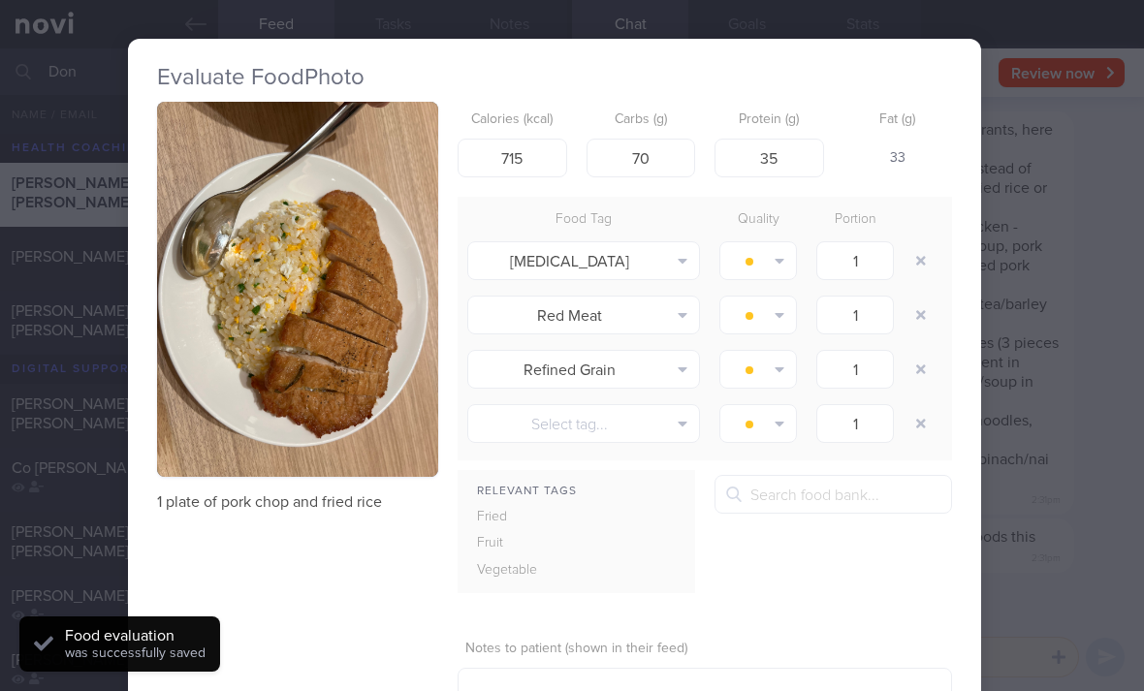
click at [919, 265] on icon "button" at bounding box center [921, 261] width 10 height 14
click at [918, 267] on button "button" at bounding box center [920, 260] width 35 height 35
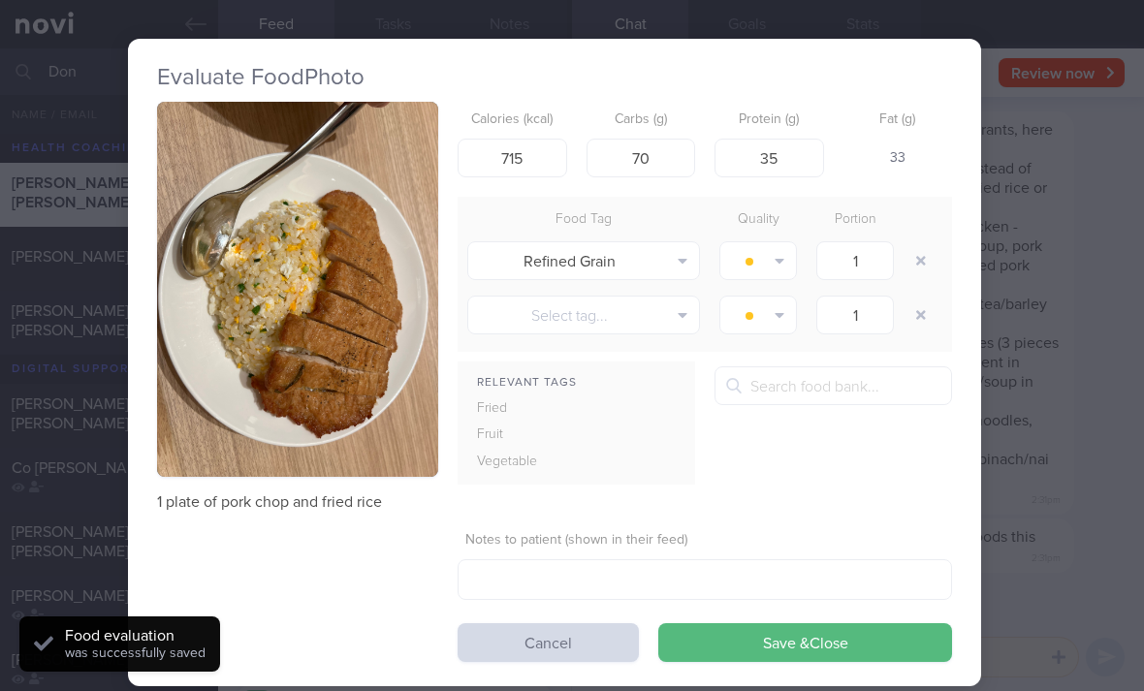
click at [918, 267] on button "button" at bounding box center [920, 260] width 35 height 35
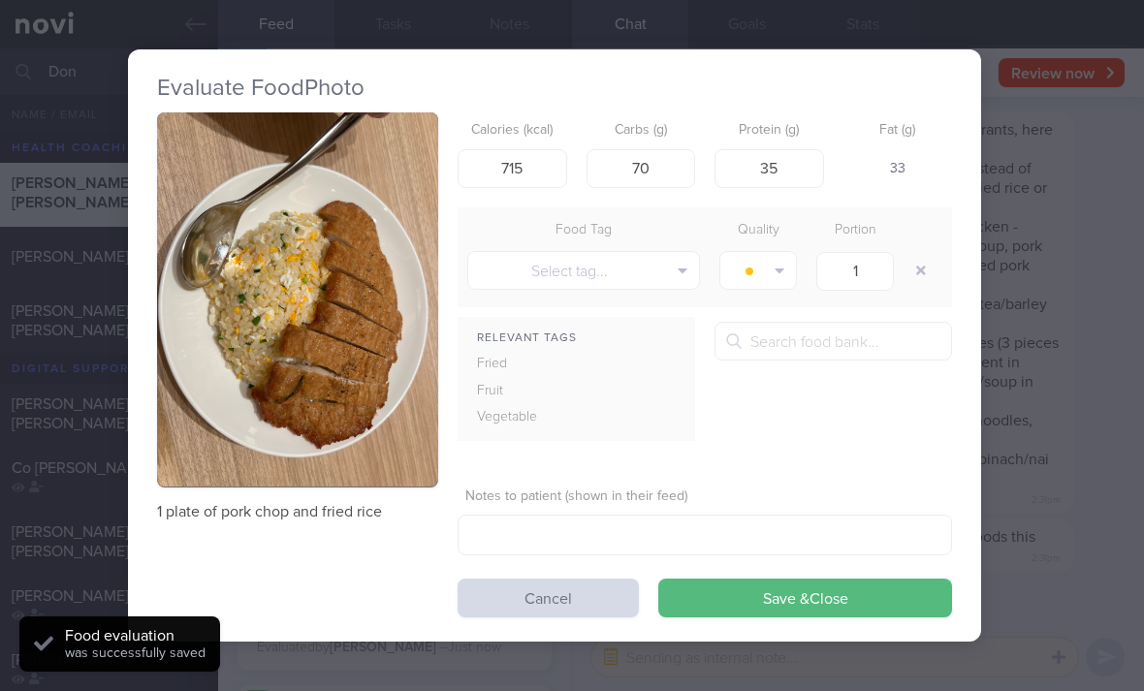
click at [805, 607] on button "Save & Close" at bounding box center [805, 598] width 294 height 39
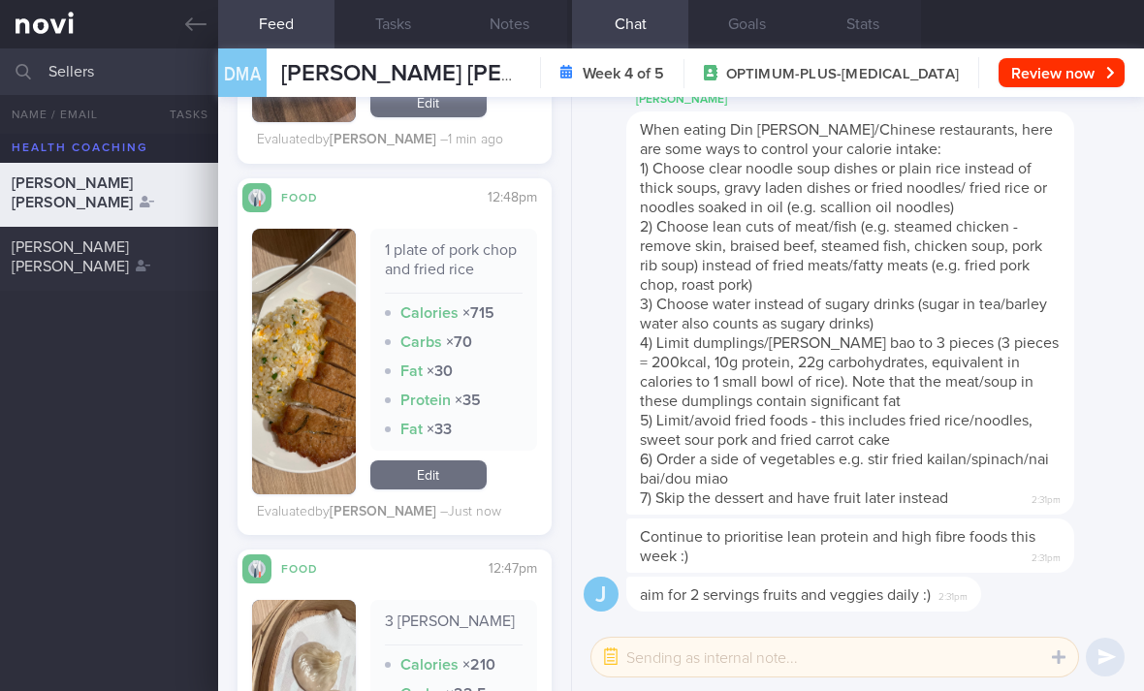
type input "Sellers"
click at [124, 263] on div "SELLERS JESSICA CHARLOTTE" at bounding box center [107, 256] width 190 height 39
checkbox input "true"
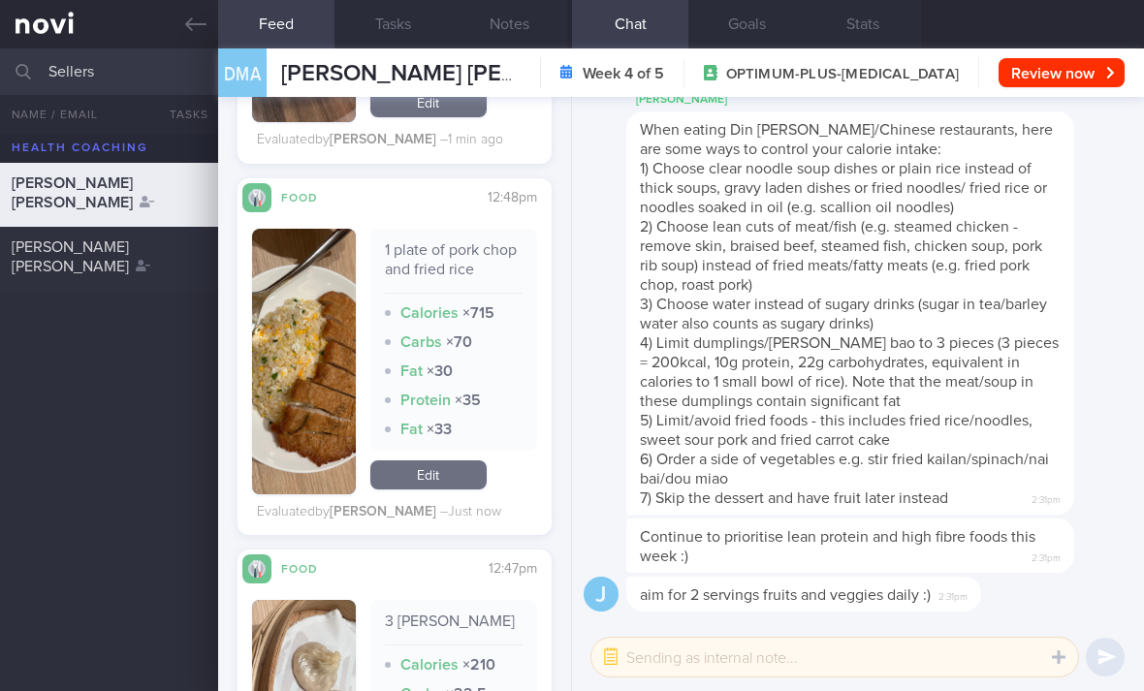
checkbox input "true"
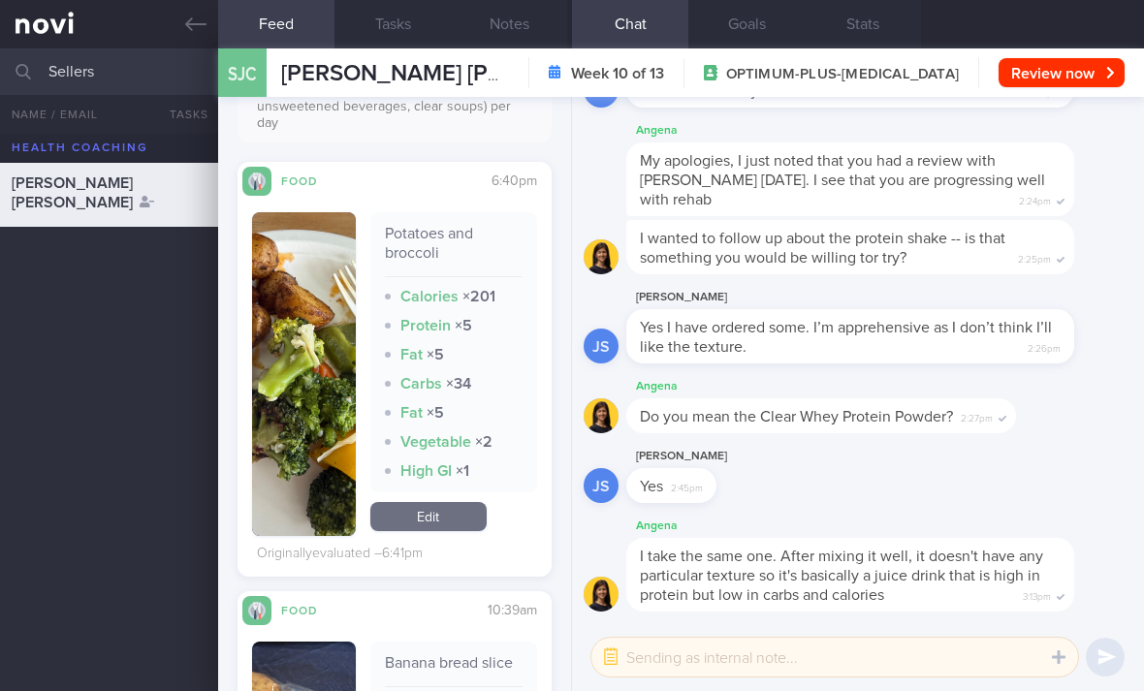
scroll to position [609, 0]
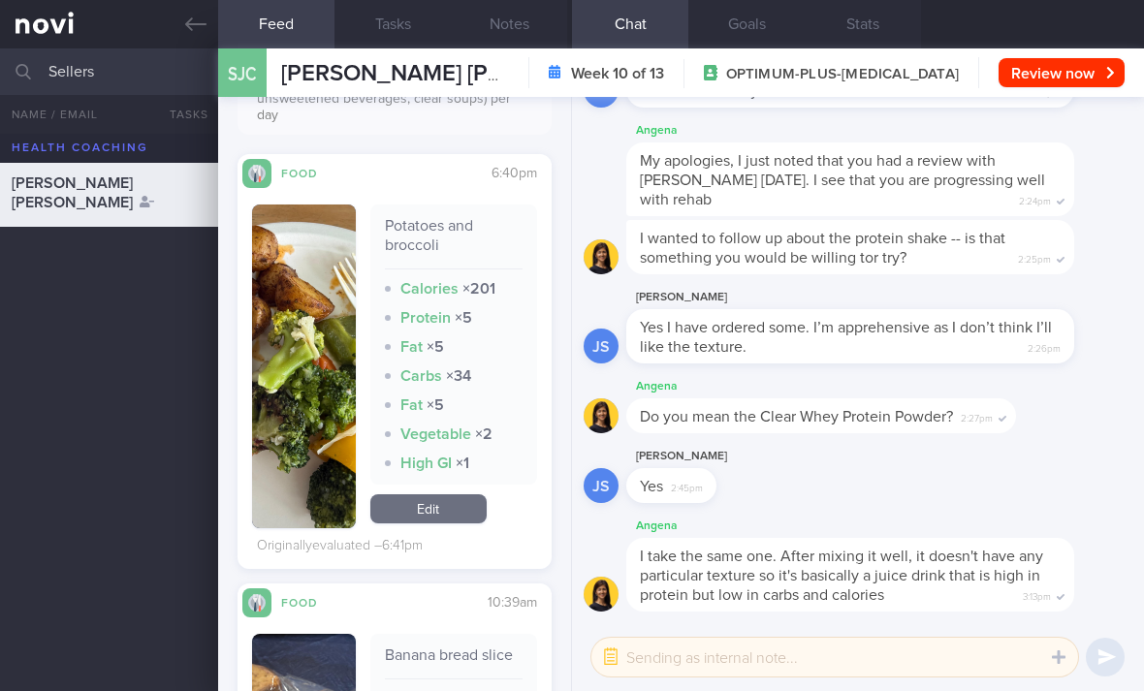
click at [454, 523] on link "Edit" at bounding box center [428, 508] width 116 height 29
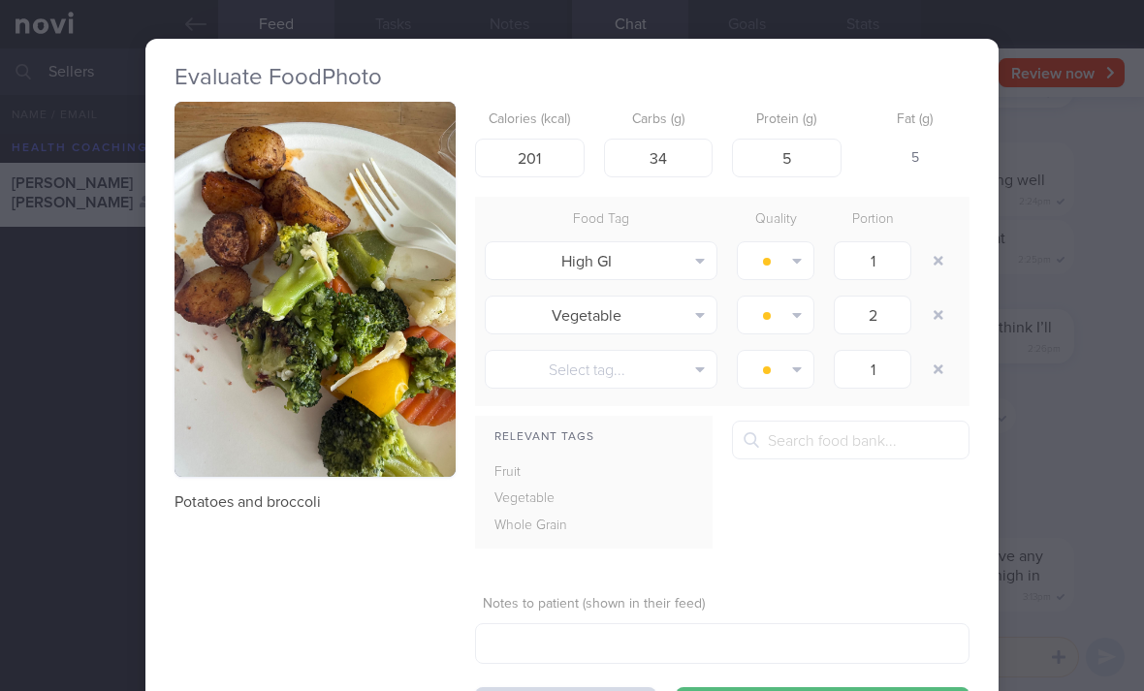
click at [941, 266] on button "button" at bounding box center [938, 260] width 35 height 35
type input "2"
type input "1"
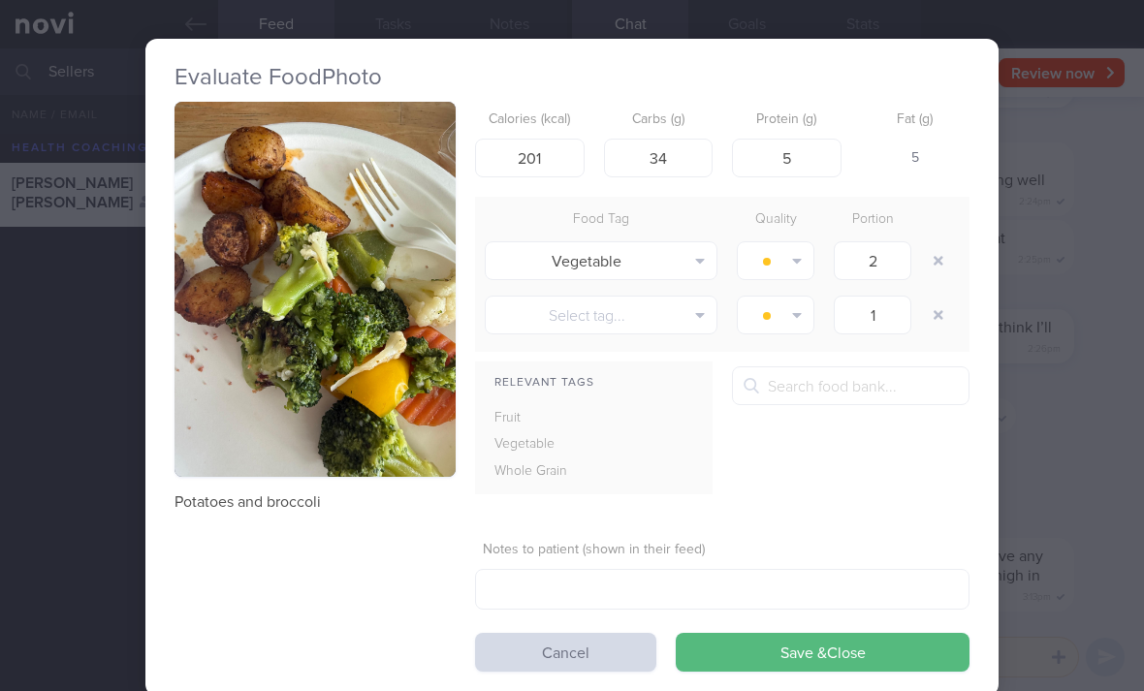
click at [798, 651] on button "Save & Close" at bounding box center [823, 652] width 294 height 39
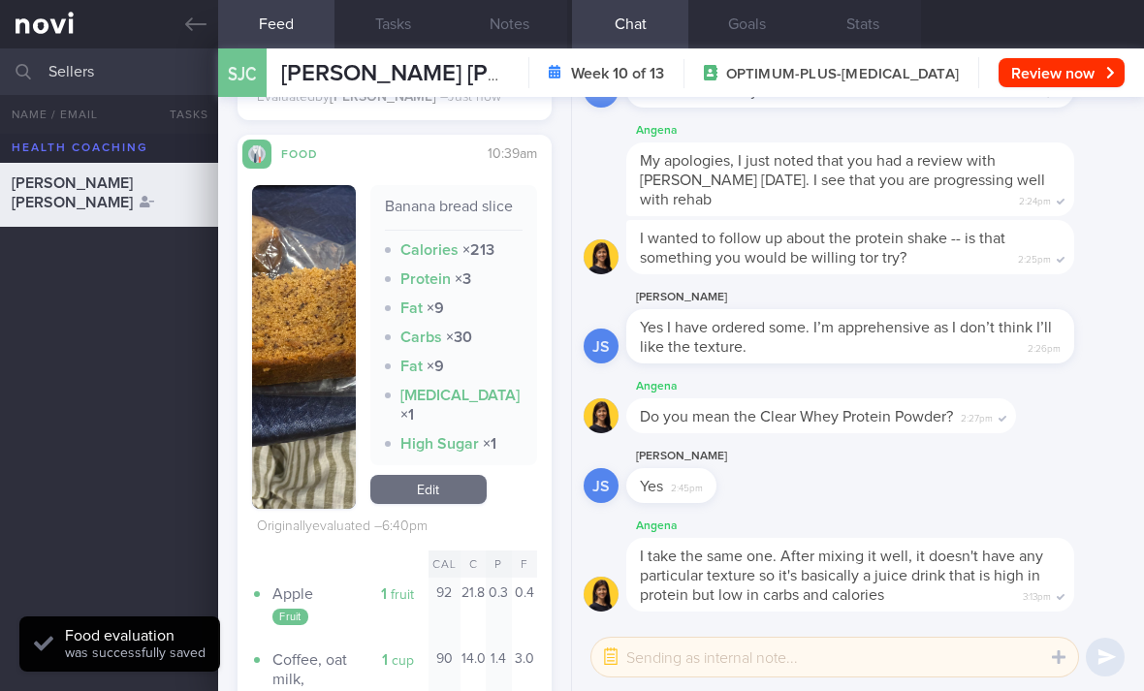
scroll to position [1055, 0]
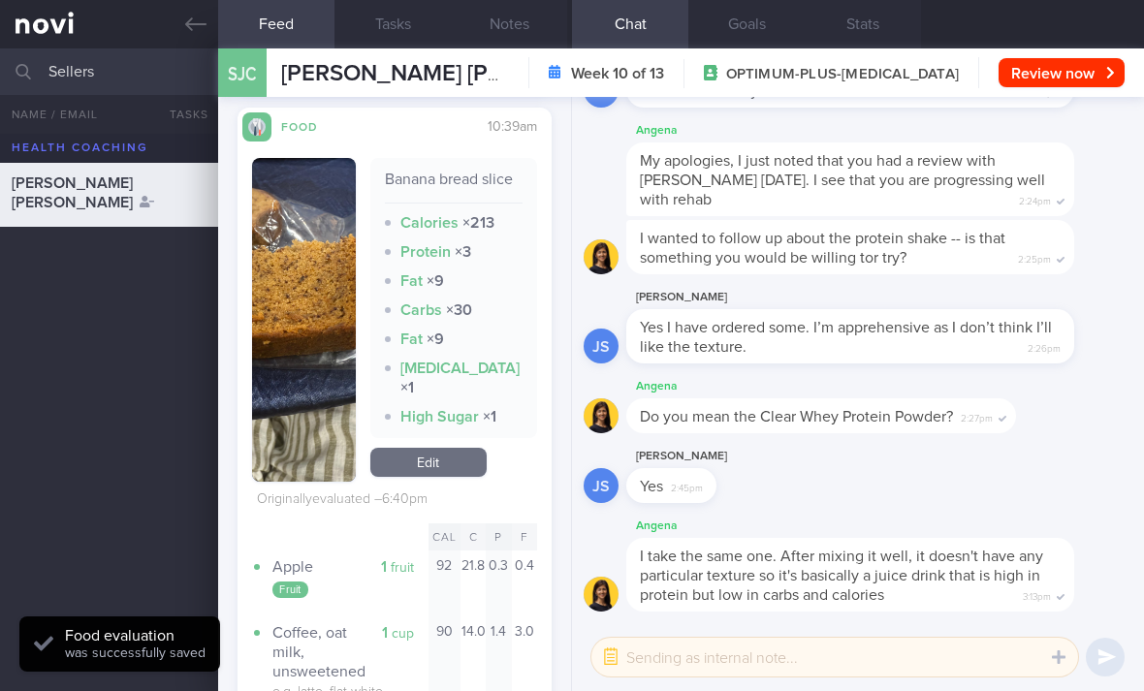
click at [445, 476] on link "Edit" at bounding box center [428, 462] width 116 height 29
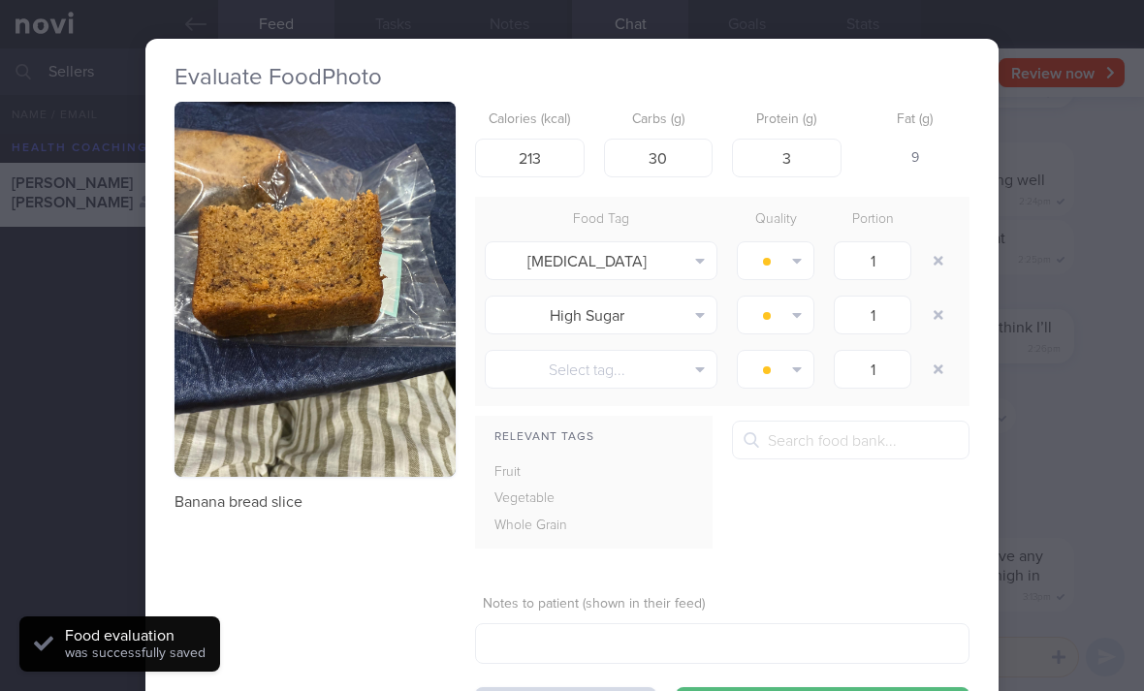
click at [940, 259] on button "button" at bounding box center [938, 260] width 35 height 35
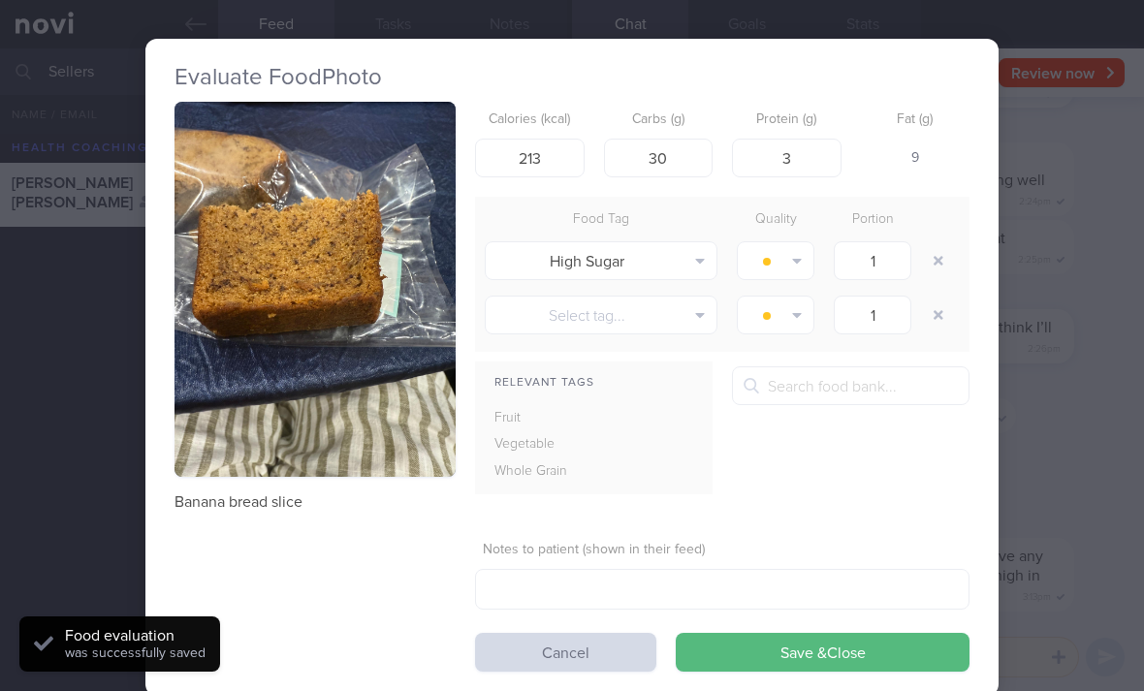
click at [939, 257] on button "button" at bounding box center [938, 260] width 35 height 35
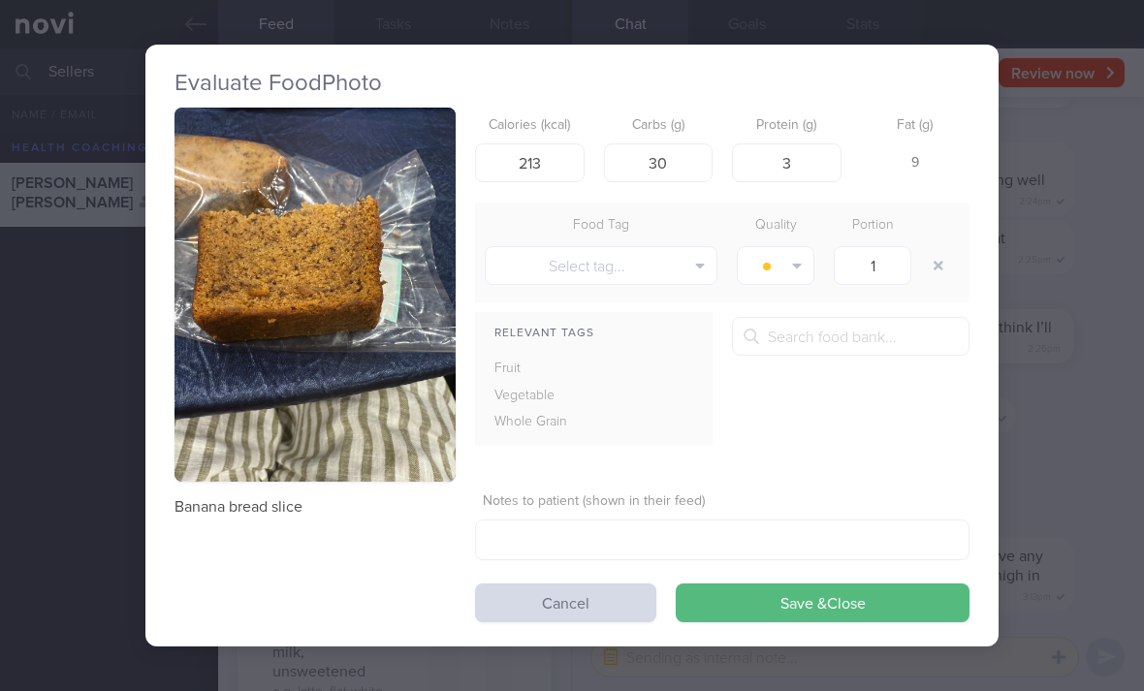
click at [812, 618] on button "Save & Close" at bounding box center [823, 602] width 294 height 39
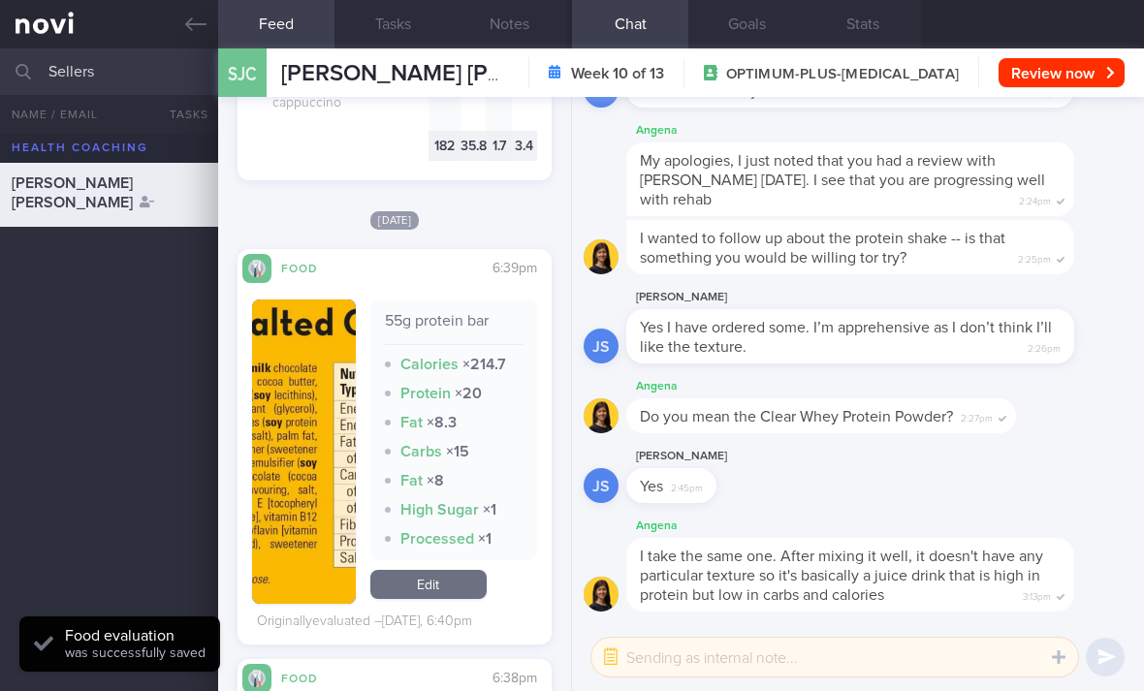
scroll to position [1584, 0]
click at [452, 571] on link "Edit" at bounding box center [428, 585] width 116 height 29
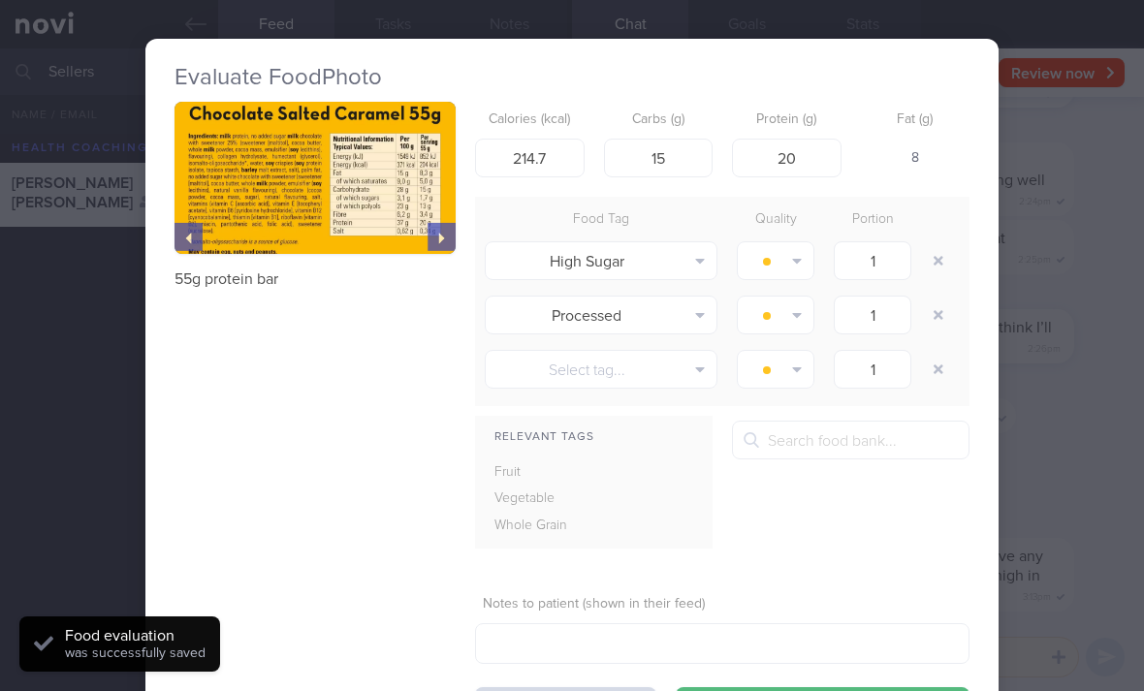
click at [400, 199] on img "button" at bounding box center [314, 178] width 281 height 152
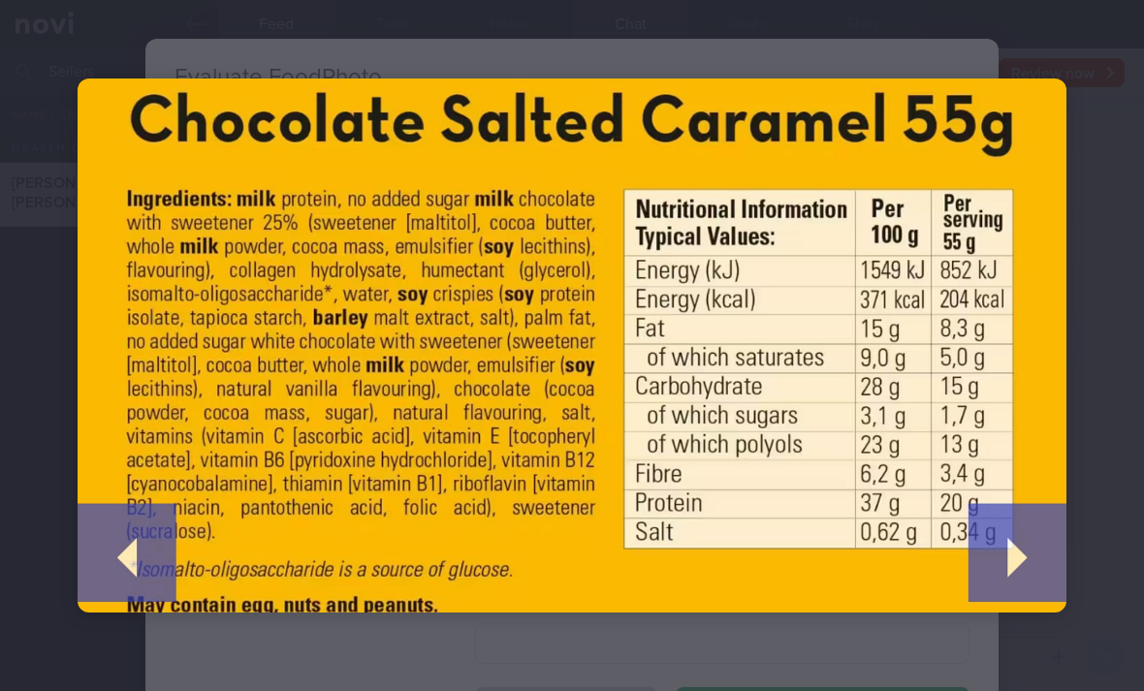
click at [805, 534] on img at bounding box center [572, 346] width 989 height 534
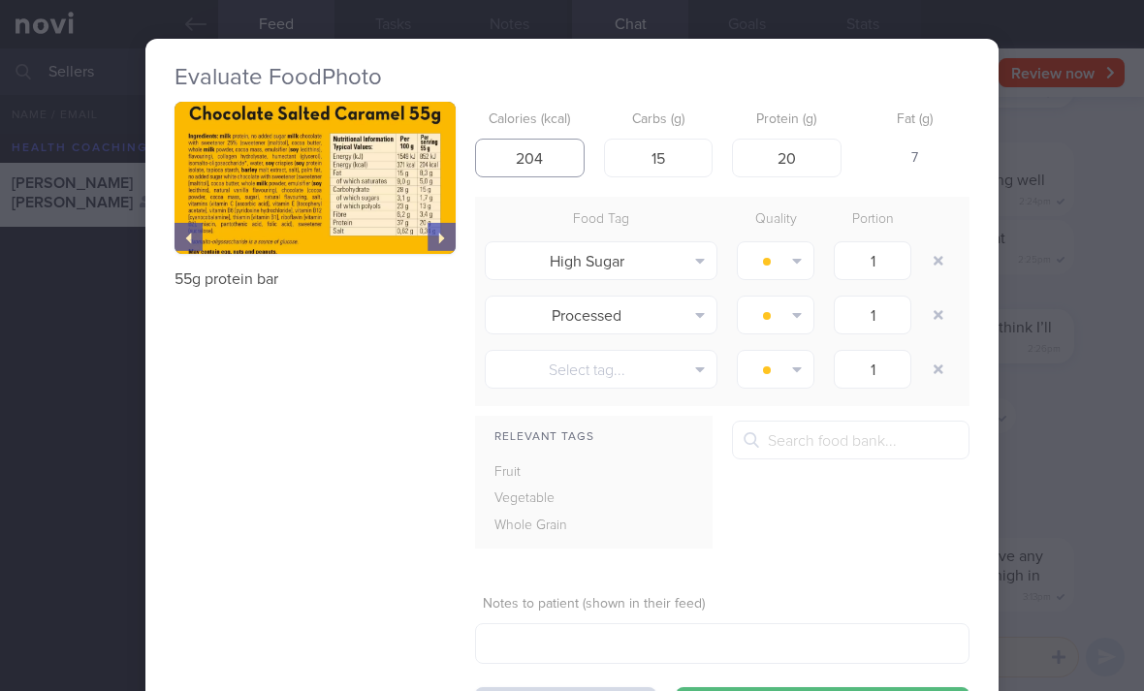
type input "204"
click at [344, 228] on button "button" at bounding box center [314, 178] width 281 height 152
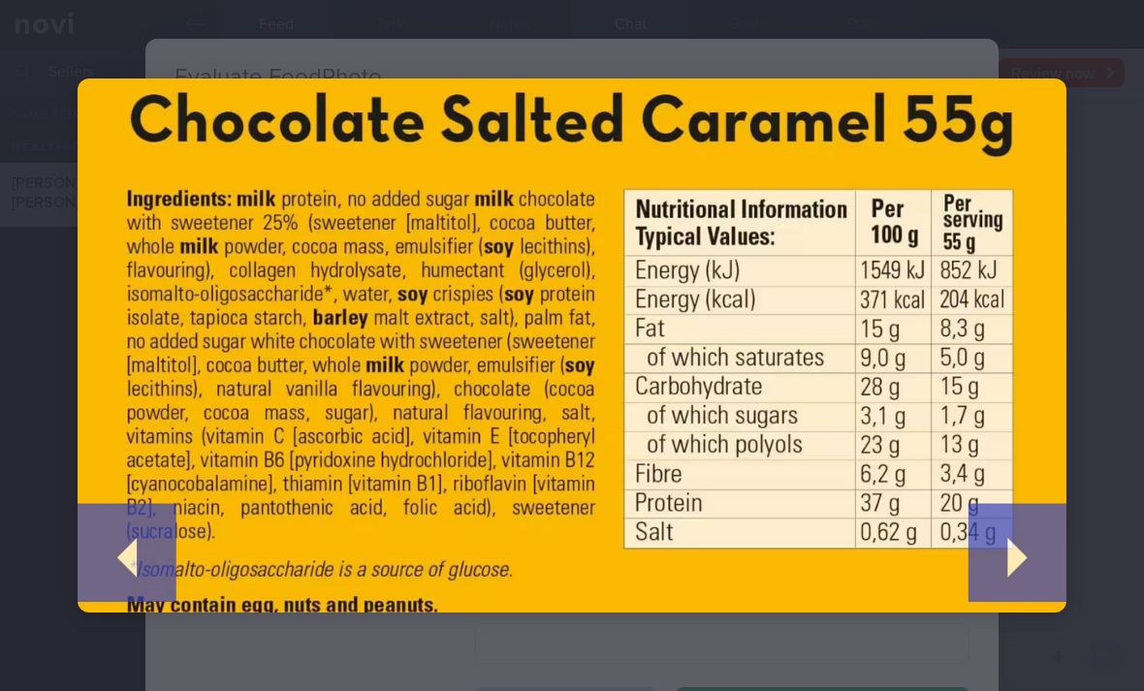
click at [783, 581] on img at bounding box center [572, 346] width 989 height 534
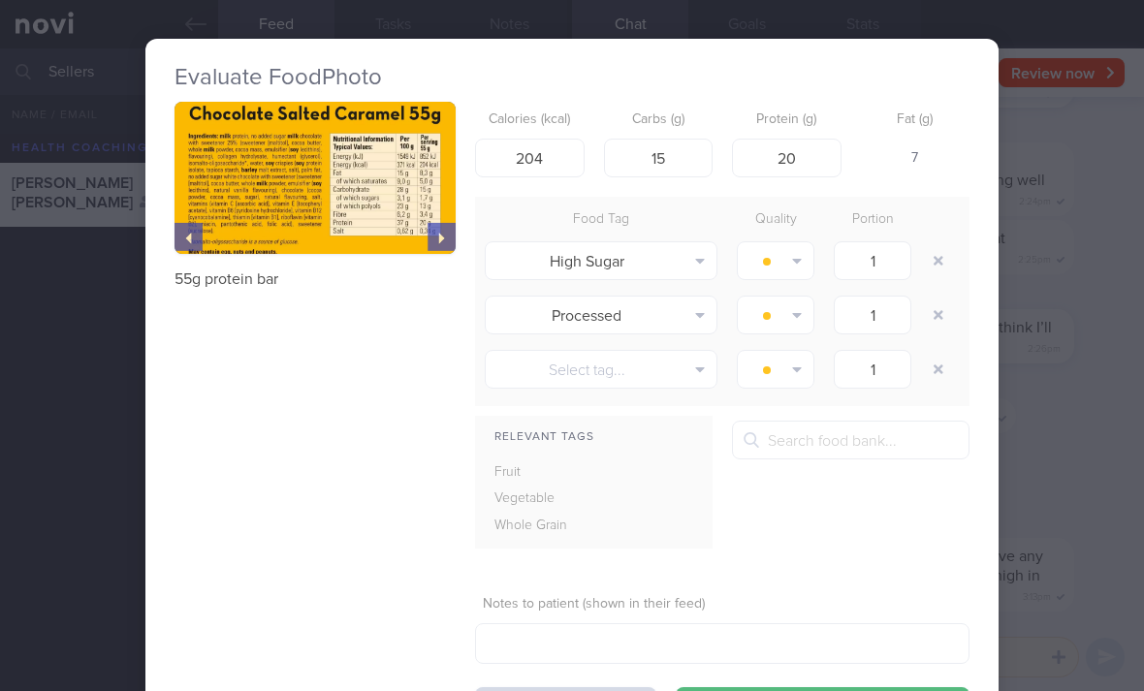
click at [949, 260] on button "button" at bounding box center [938, 260] width 35 height 35
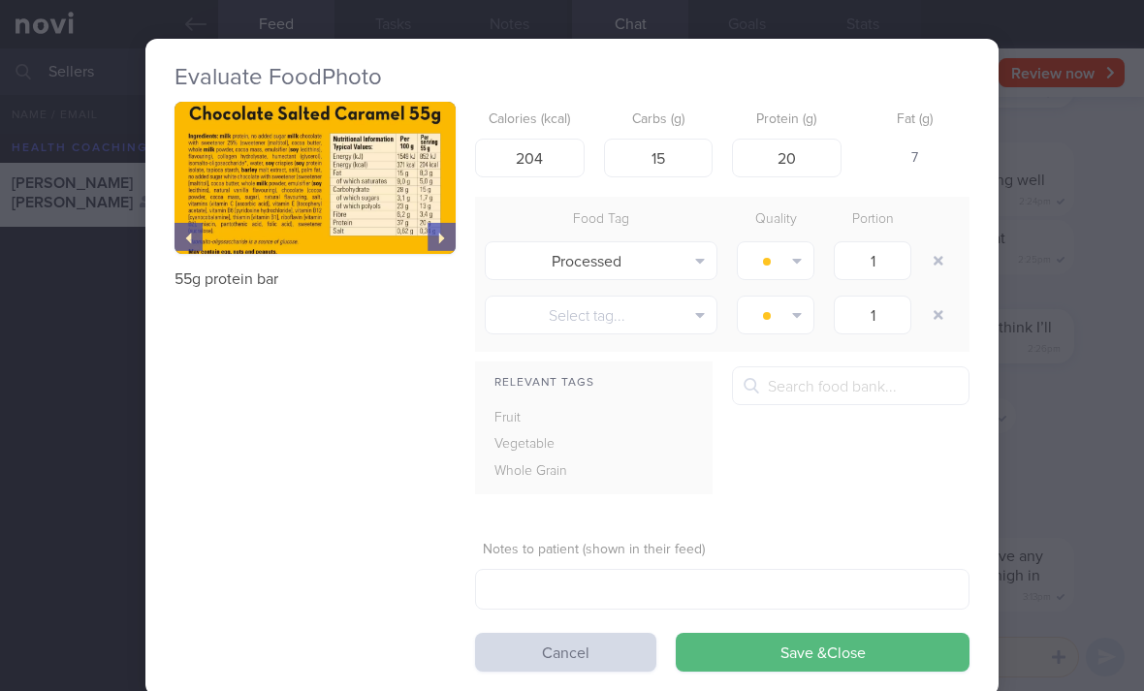
click at [949, 260] on button "button" at bounding box center [938, 260] width 35 height 35
click at [932, 269] on button "button" at bounding box center [938, 260] width 35 height 35
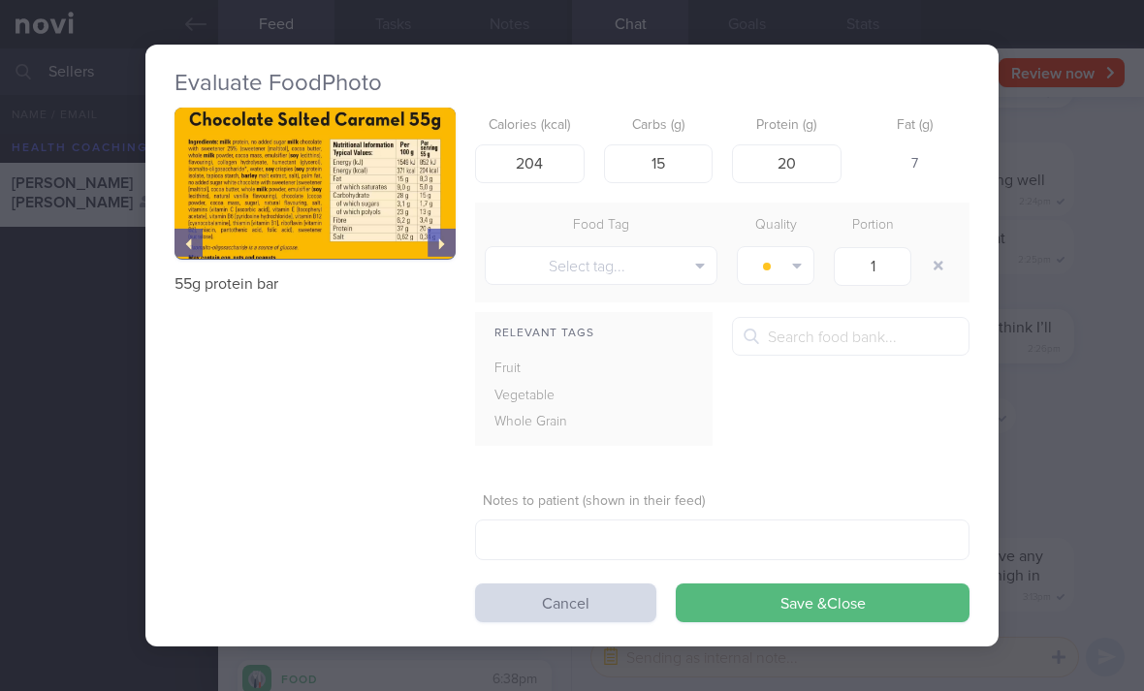
click at [823, 619] on button "Save & Close" at bounding box center [823, 602] width 294 height 39
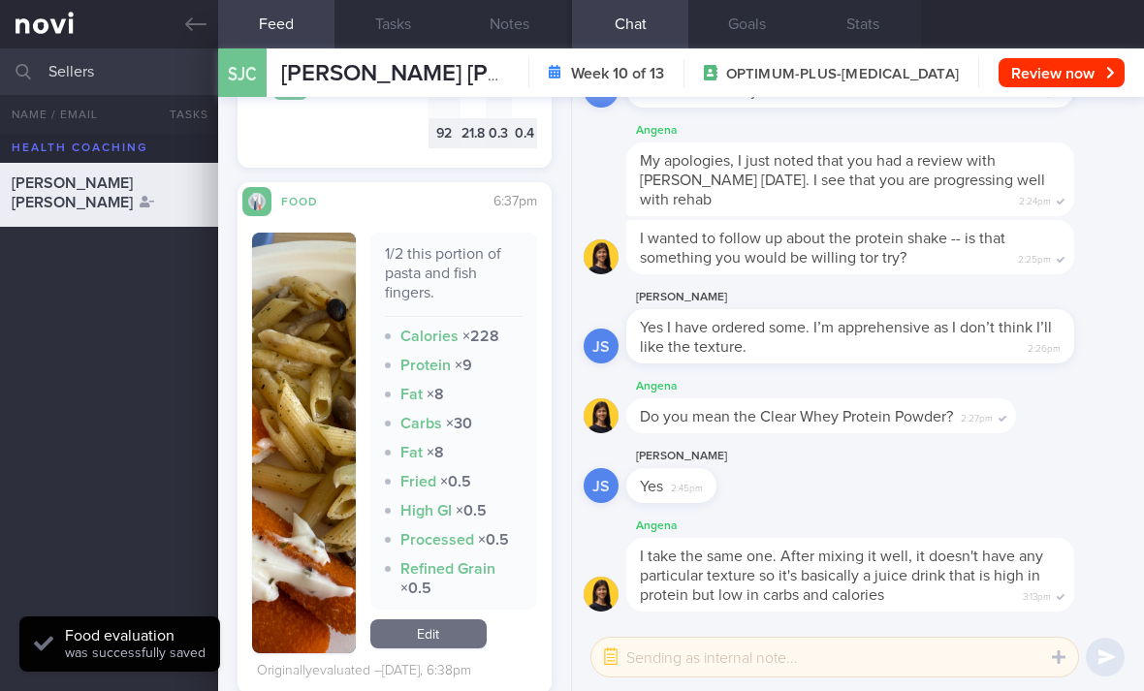
scroll to position [2204, 0]
click at [455, 618] on link "Edit" at bounding box center [428, 632] width 116 height 29
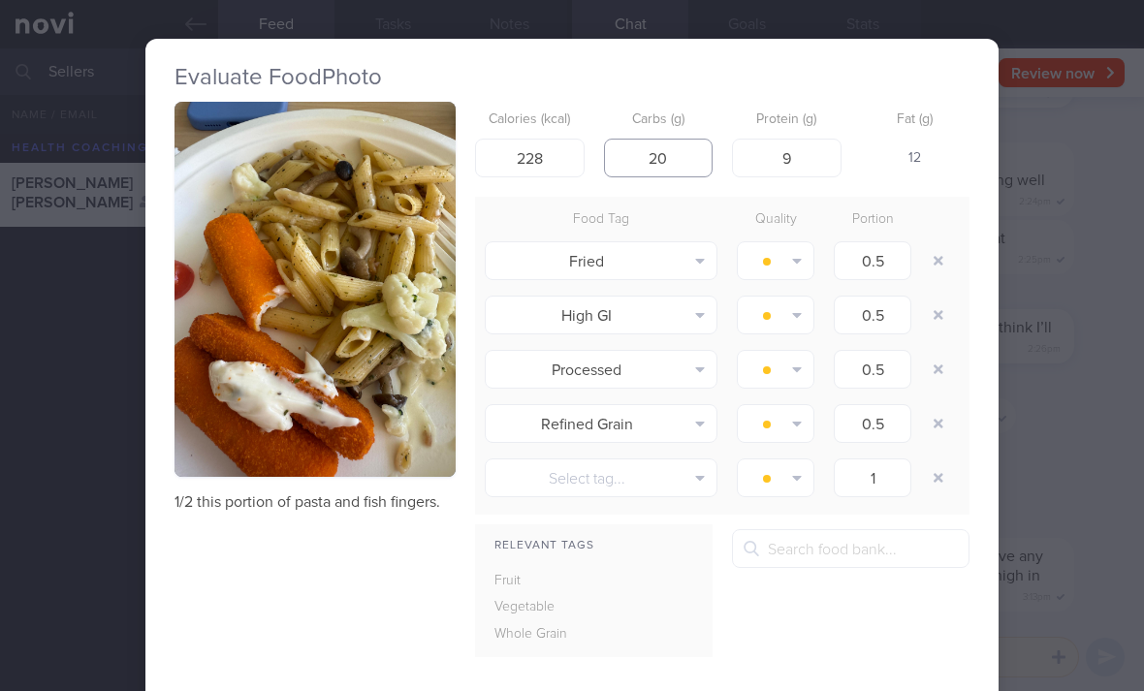
type input "20"
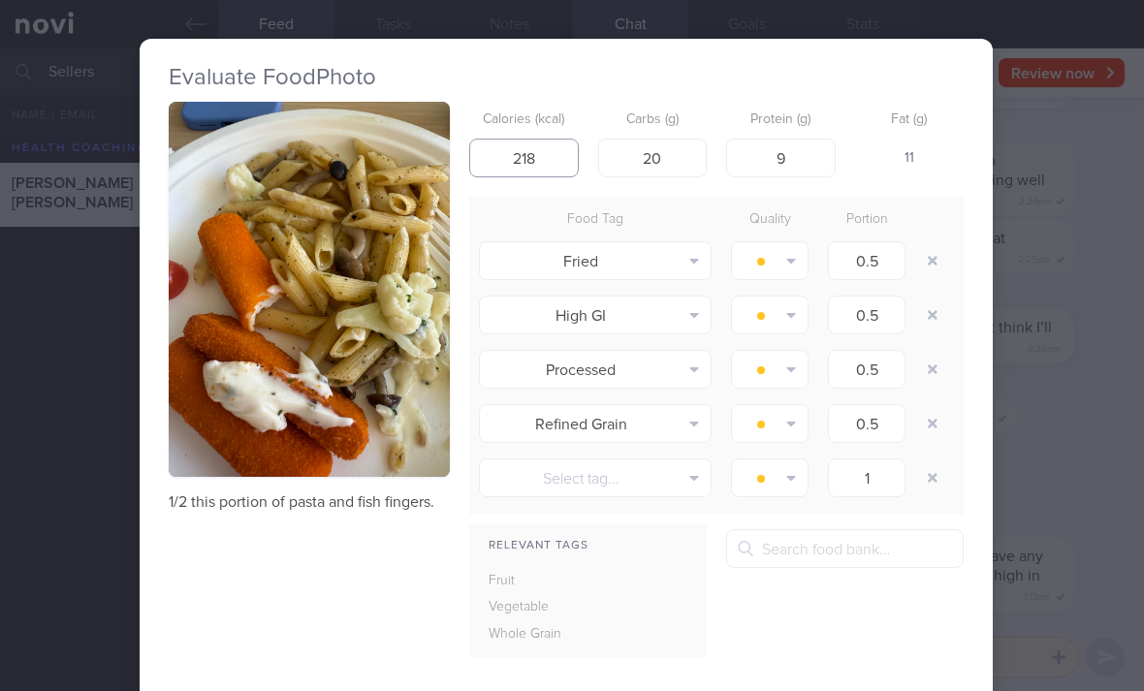
type input "218"
click at [925, 267] on button "button" at bounding box center [932, 260] width 35 height 35
type input "1"
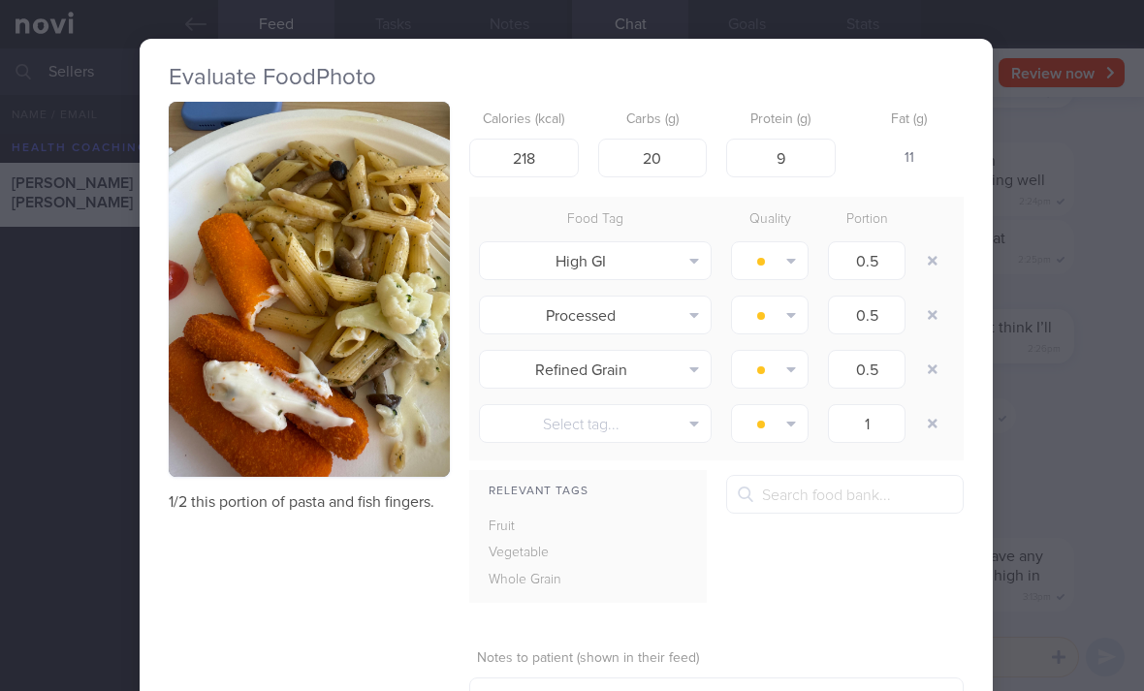
click at [924, 266] on button "button" at bounding box center [932, 260] width 35 height 35
type input "1"
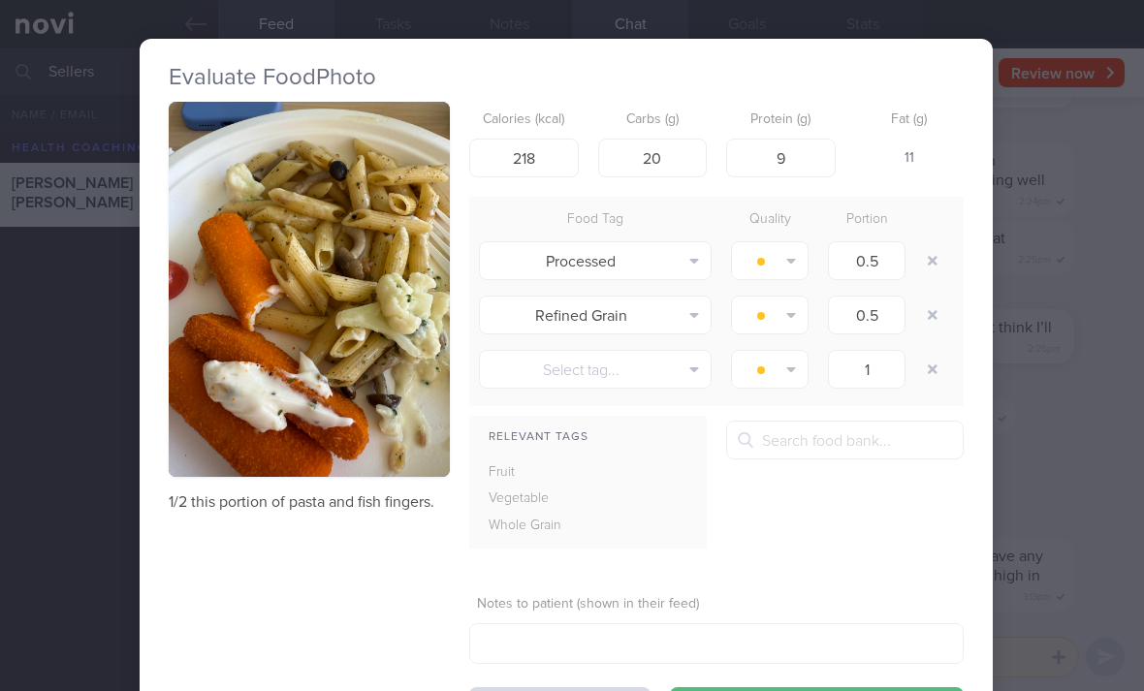
click at [926, 268] on button "button" at bounding box center [932, 260] width 35 height 35
type input "1"
click at [925, 268] on button "button" at bounding box center [932, 260] width 35 height 35
type input "1"
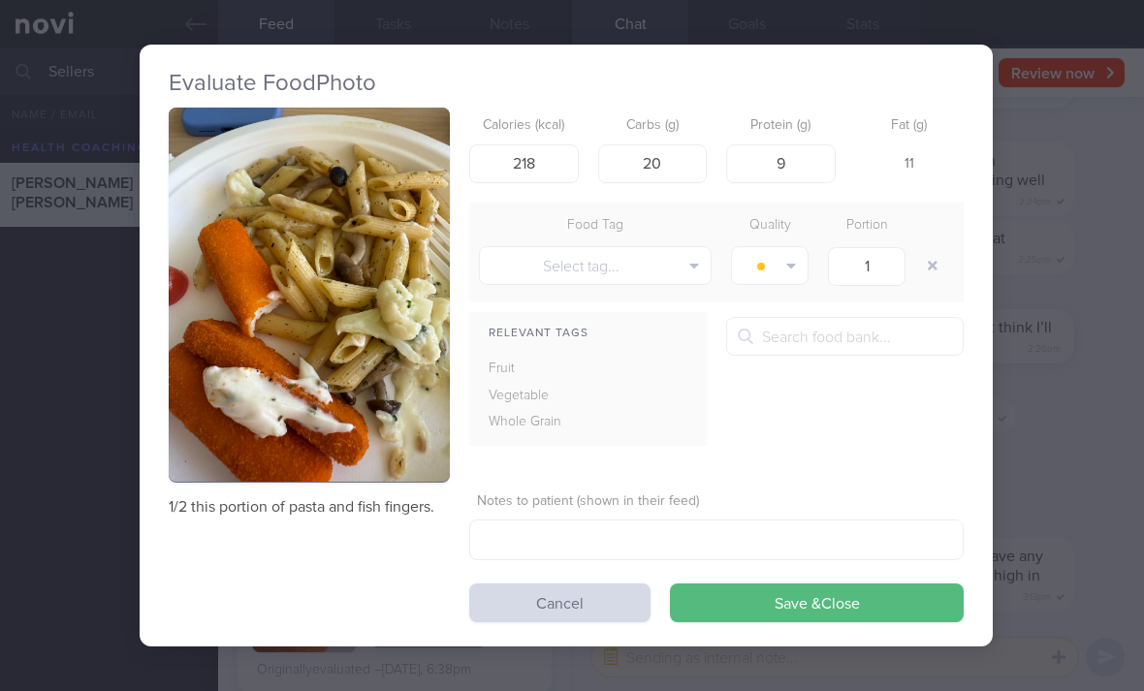
click at [818, 608] on button "Save & Close" at bounding box center [817, 602] width 294 height 39
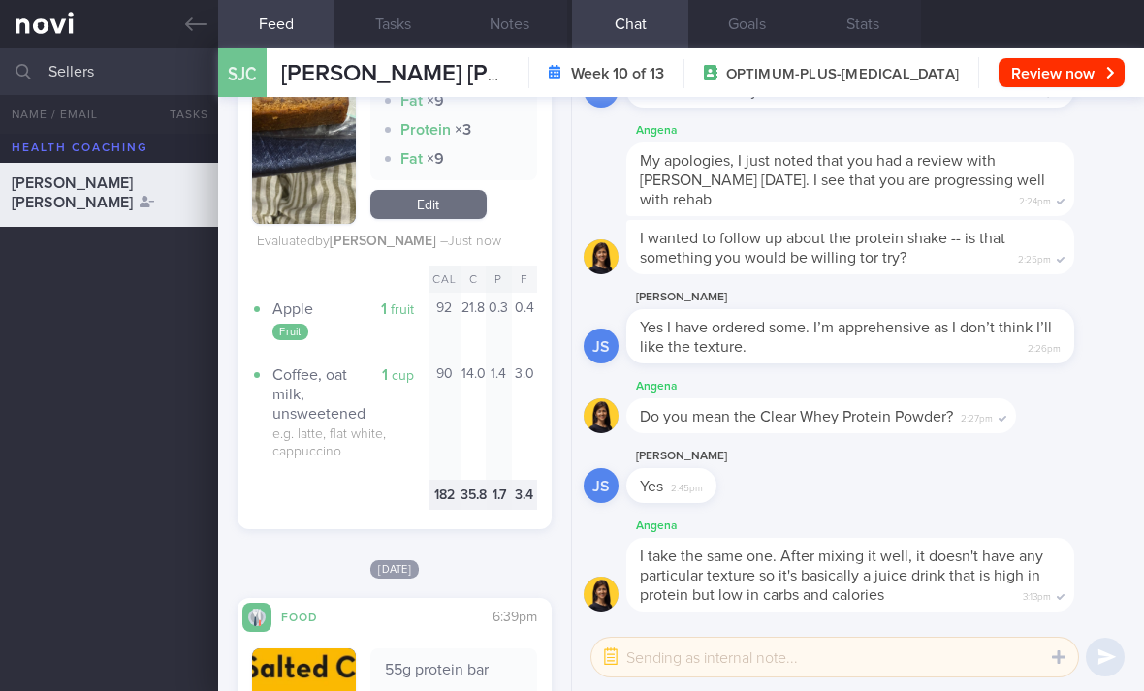
scroll to position [1224, 0]
